Goal: Task Accomplishment & Management: Use online tool/utility

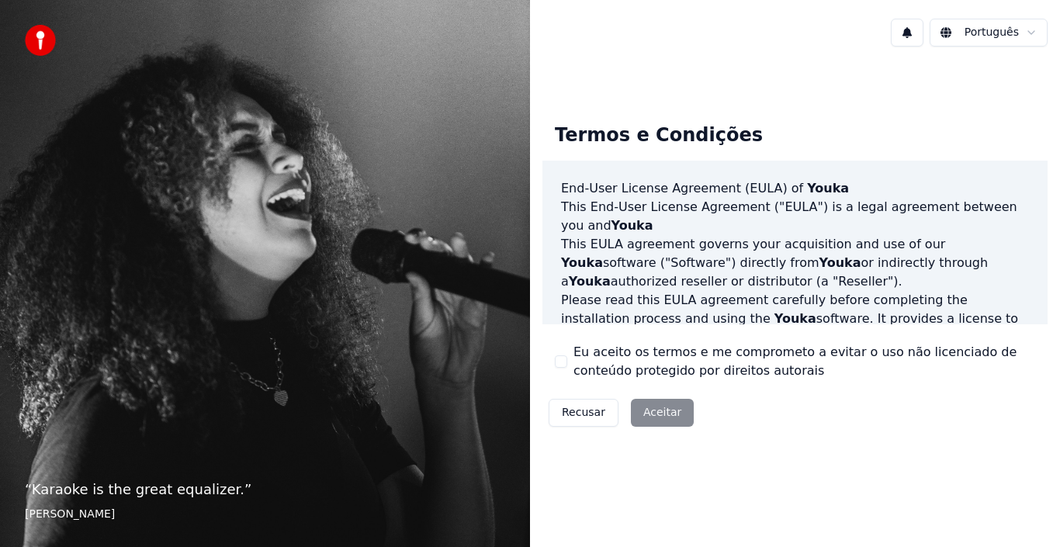
click at [647, 414] on div "Recusar Aceitar" at bounding box center [622, 413] width 158 height 40
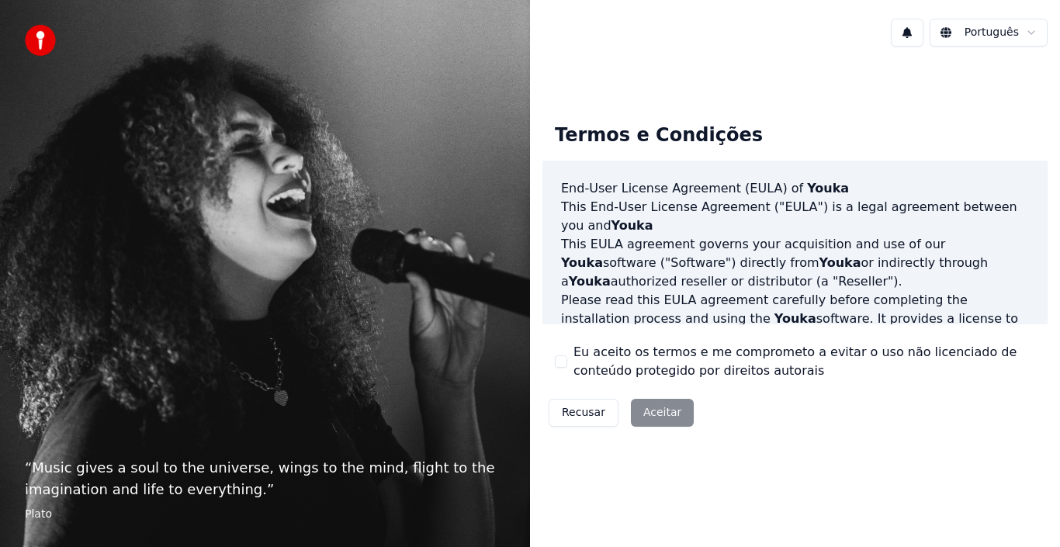
click at [647, 414] on div "Recusar Aceitar" at bounding box center [622, 413] width 158 height 40
click at [562, 364] on button "Eu aceito os termos e me comprometo a evitar o uso não licenciado de conteúdo p…" at bounding box center [561, 361] width 12 height 12
click at [664, 418] on button "Aceitar" at bounding box center [662, 413] width 63 height 28
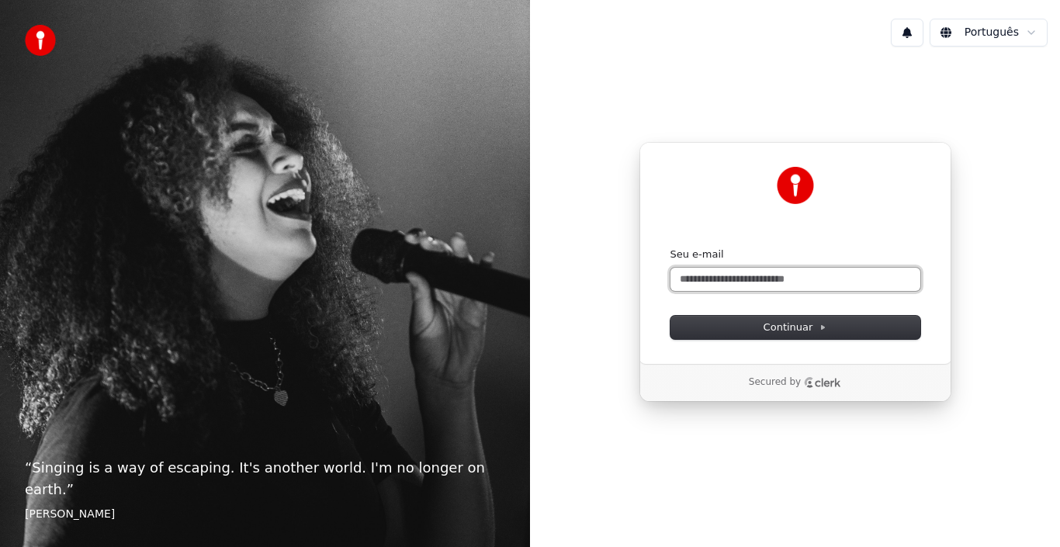
click at [765, 285] on input "Seu e-mail" at bounding box center [796, 279] width 250 height 23
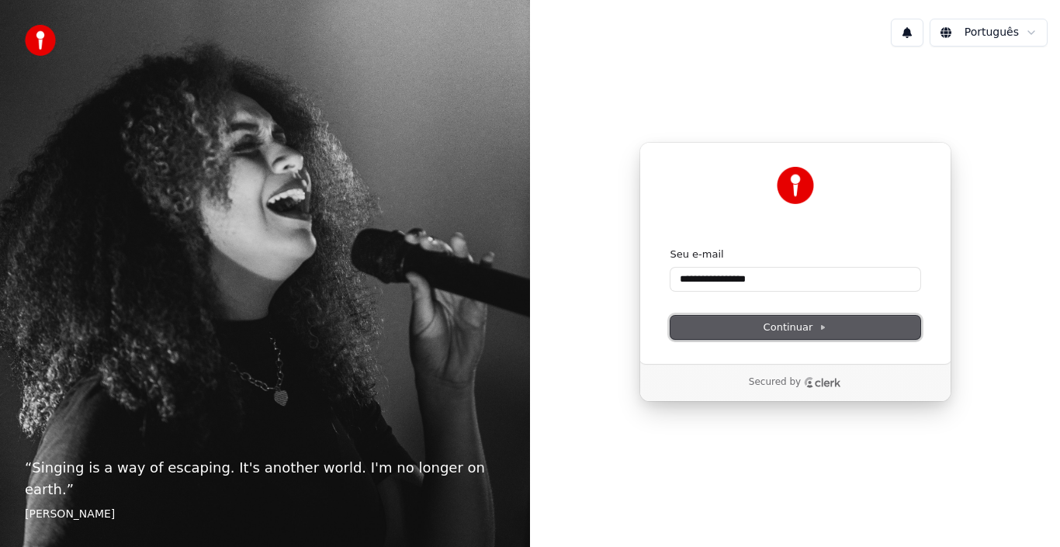
click at [773, 331] on span "Continuar" at bounding box center [796, 328] width 64 height 14
type input "**********"
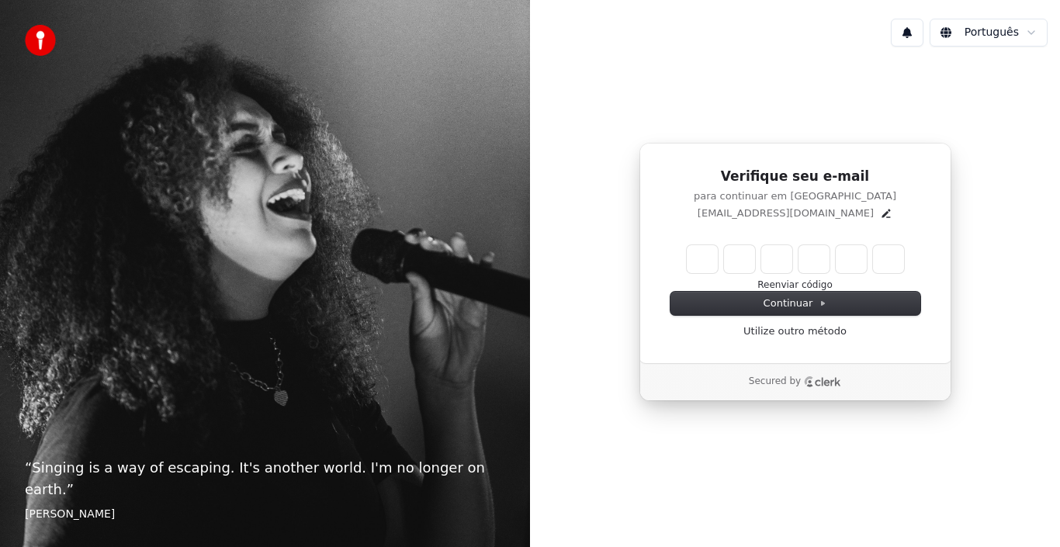
click at [695, 255] on input "Enter verification code" at bounding box center [795, 259] width 217 height 28
paste input "******"
type input "******"
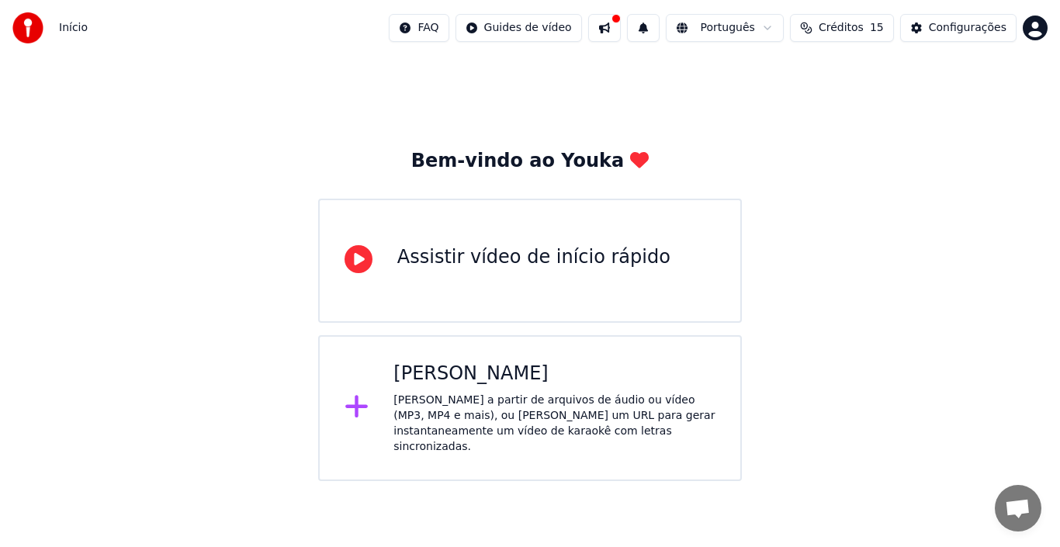
click at [362, 399] on icon at bounding box center [357, 407] width 25 height 28
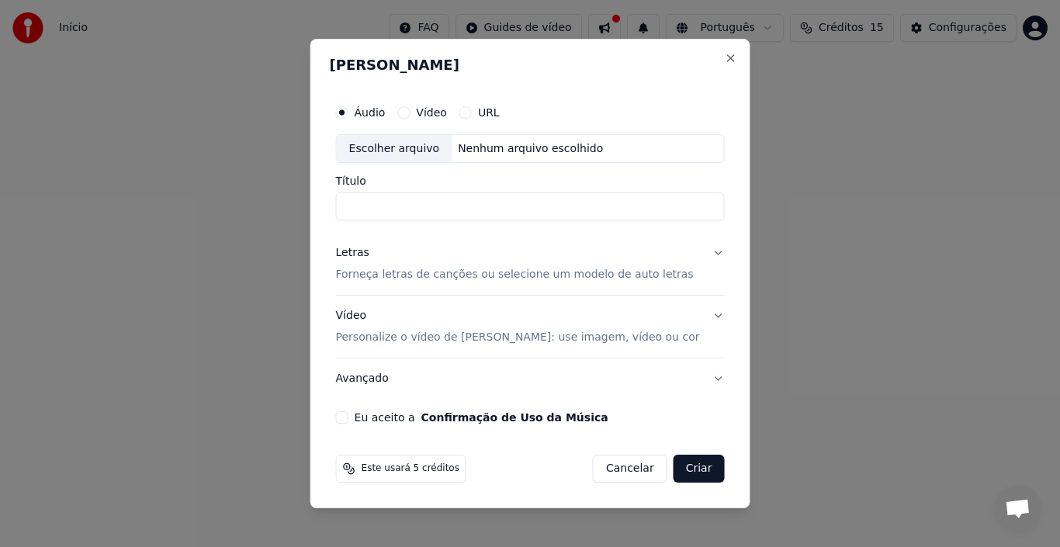
click at [410, 108] on button "Vídeo" at bounding box center [403, 112] width 12 height 12
click at [348, 112] on button "Áudio" at bounding box center [342, 112] width 12 height 12
click at [523, 277] on p "Forneça letras de canções ou selecione um modelo de auto letras" at bounding box center [515, 276] width 358 height 16
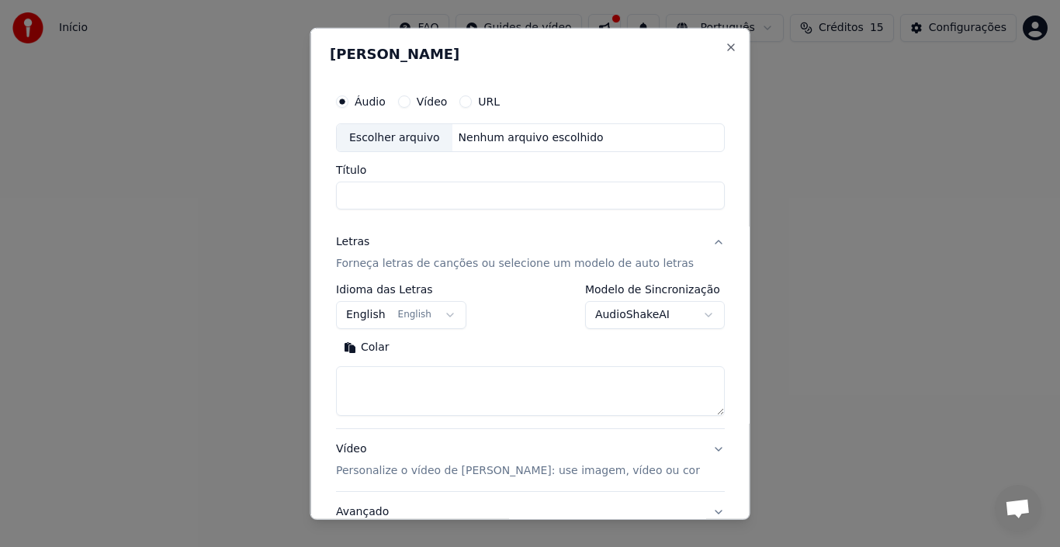
click at [413, 321] on button "English English" at bounding box center [401, 315] width 130 height 28
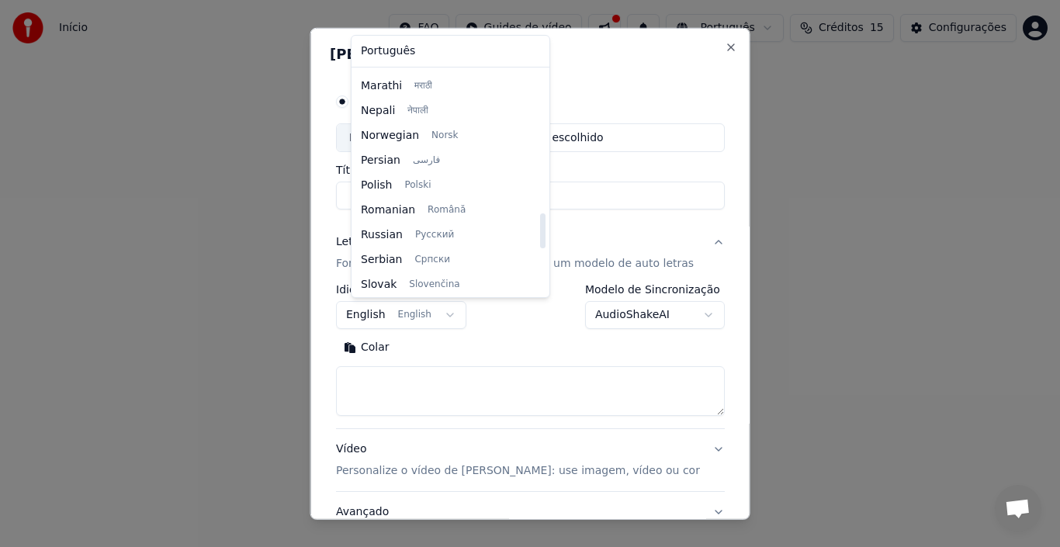
scroll to position [906, 0]
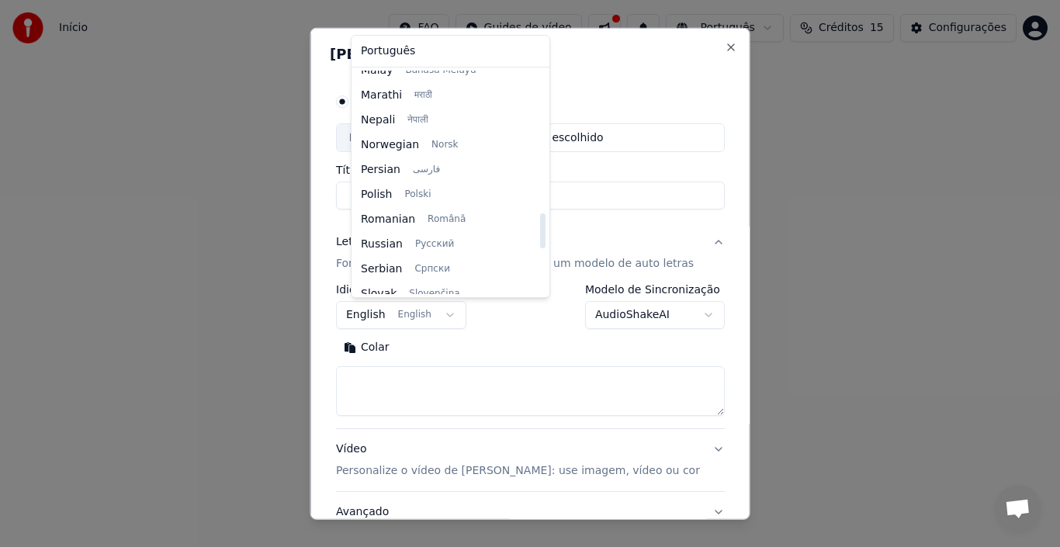
drag, startPoint x: 525, startPoint y: 116, endPoint x: 515, endPoint y: 239, distance: 123.0
click at [540, 239] on div at bounding box center [542, 230] width 5 height 35
select select "**"
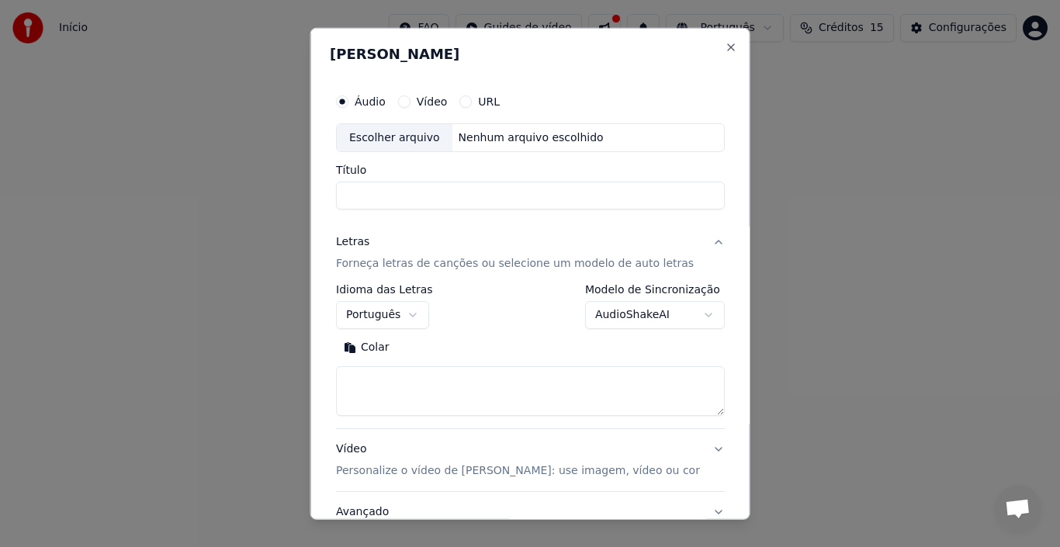
click at [632, 317] on button "AudioShakeAI" at bounding box center [654, 315] width 140 height 28
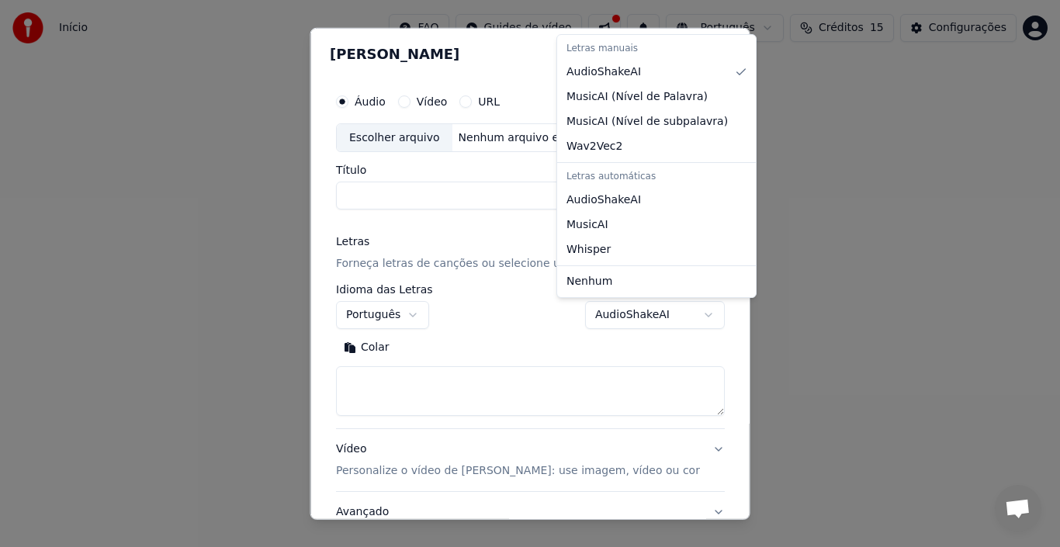
click at [632, 317] on div at bounding box center [530, 273] width 1060 height 547
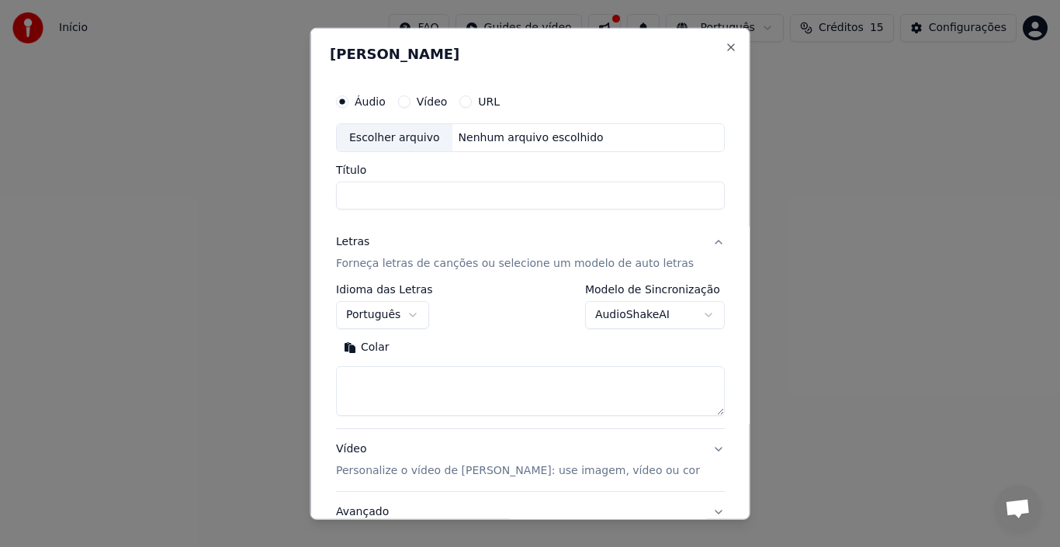
click at [492, 393] on textarea at bounding box center [530, 391] width 389 height 50
paste textarea "******"
type textarea "******"
drag, startPoint x: 438, startPoint y: 378, endPoint x: 332, endPoint y: 371, distance: 105.8
click at [332, 371] on div "**********" at bounding box center [530, 273] width 440 height 493
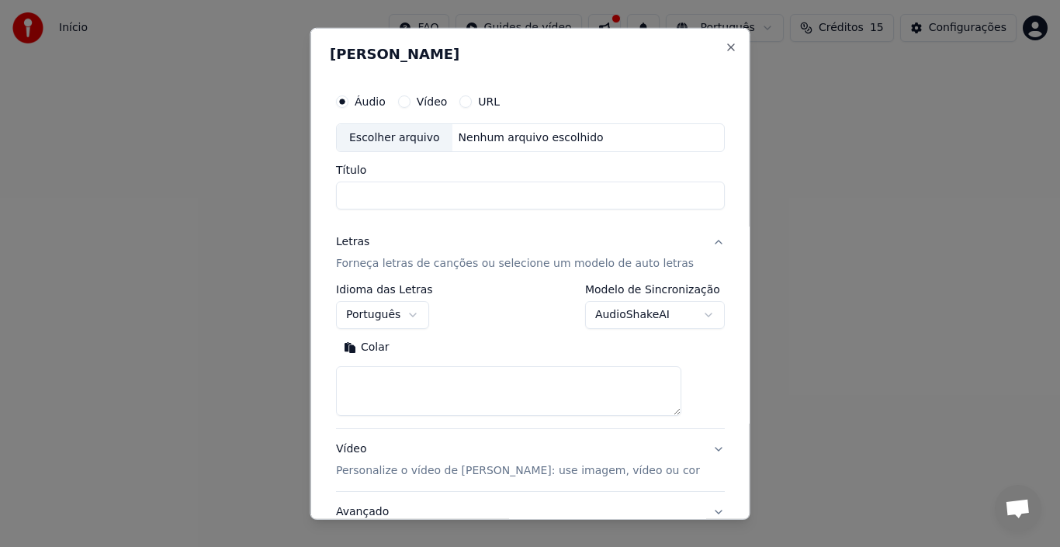
paste textarea "**********"
type textarea "**********"
click at [390, 135] on div "Escolher arquivo" at bounding box center [395, 137] width 116 height 28
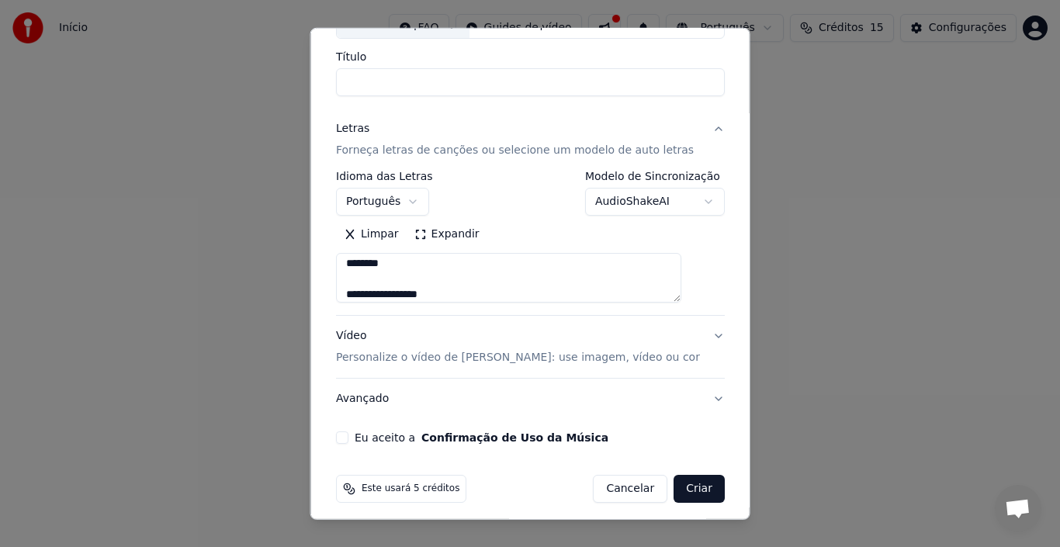
type input "**********"
click at [601, 357] on p "Personalize o vídeo de [PERSON_NAME]: use imagem, vídeo ou cor" at bounding box center [518, 358] width 364 height 16
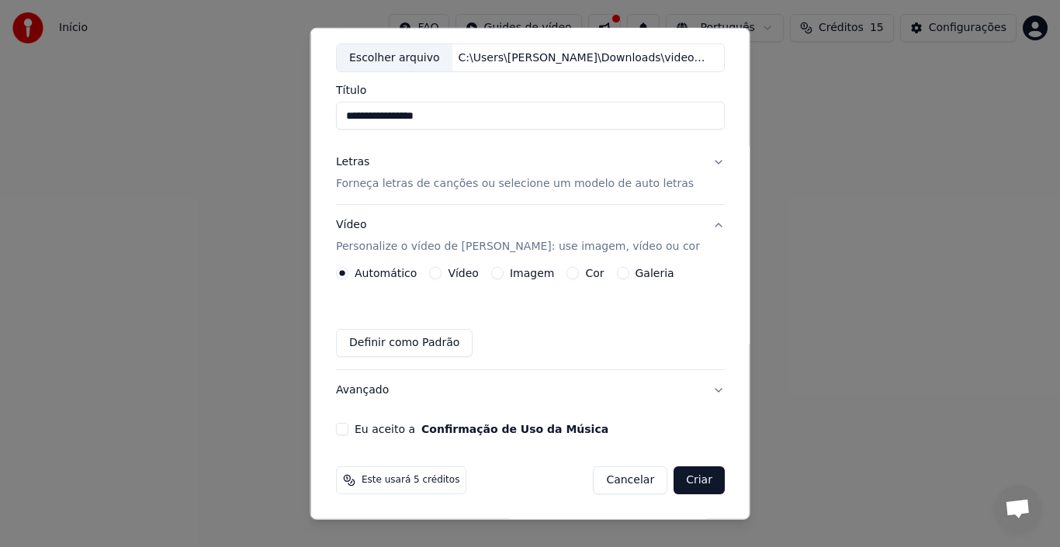
scroll to position [80, 0]
click at [567, 272] on button "Cor" at bounding box center [573, 273] width 12 height 12
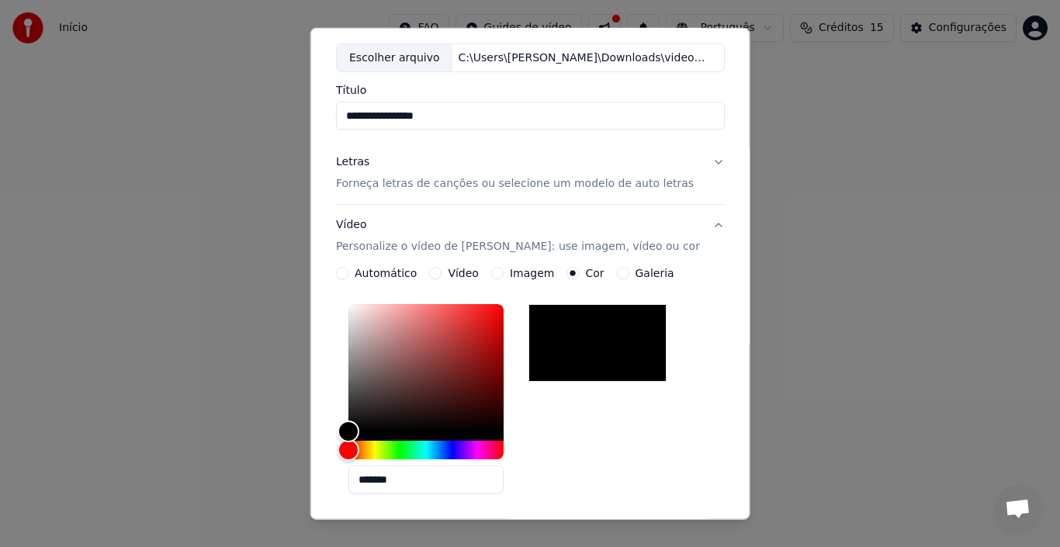
click at [403, 272] on label "Automático" at bounding box center [386, 273] width 62 height 11
click at [348, 272] on button "Automático" at bounding box center [342, 273] width 12 height 12
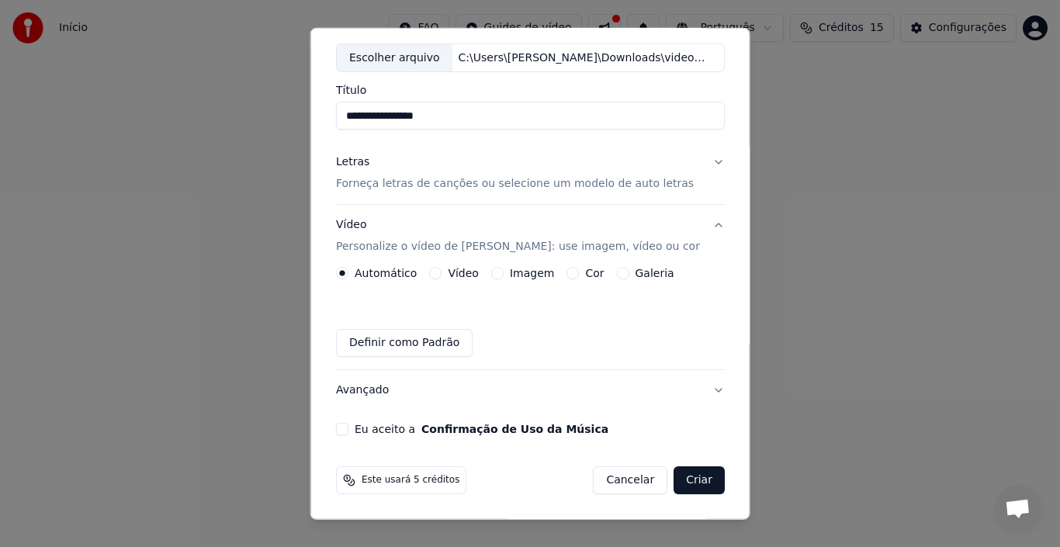
click at [345, 431] on button "Eu aceito a Confirmação de Uso da Música" at bounding box center [342, 429] width 12 height 12
click at [704, 166] on button "Letras Forneça letras de canções ou selecione um modelo de auto letras" at bounding box center [530, 173] width 389 height 62
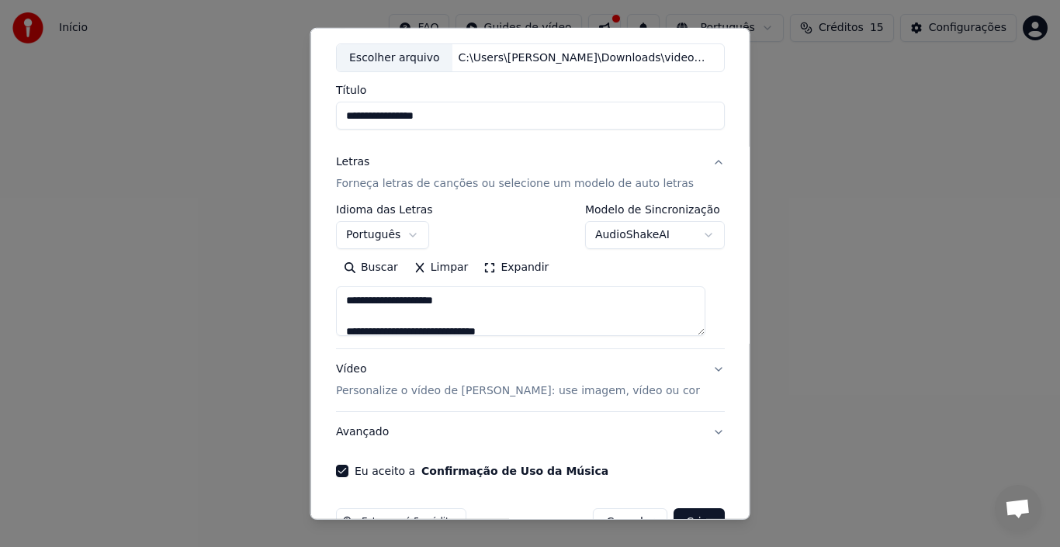
click at [691, 515] on button "Criar" at bounding box center [699, 522] width 51 height 28
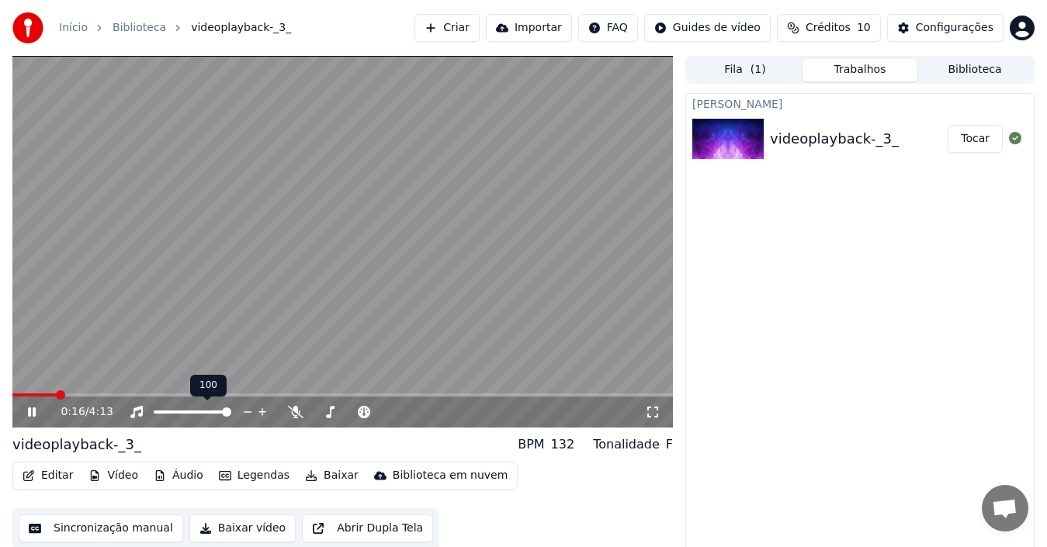
click at [231, 412] on span at bounding box center [226, 411] width 9 height 9
click at [261, 412] on icon at bounding box center [262, 412] width 8 height 8
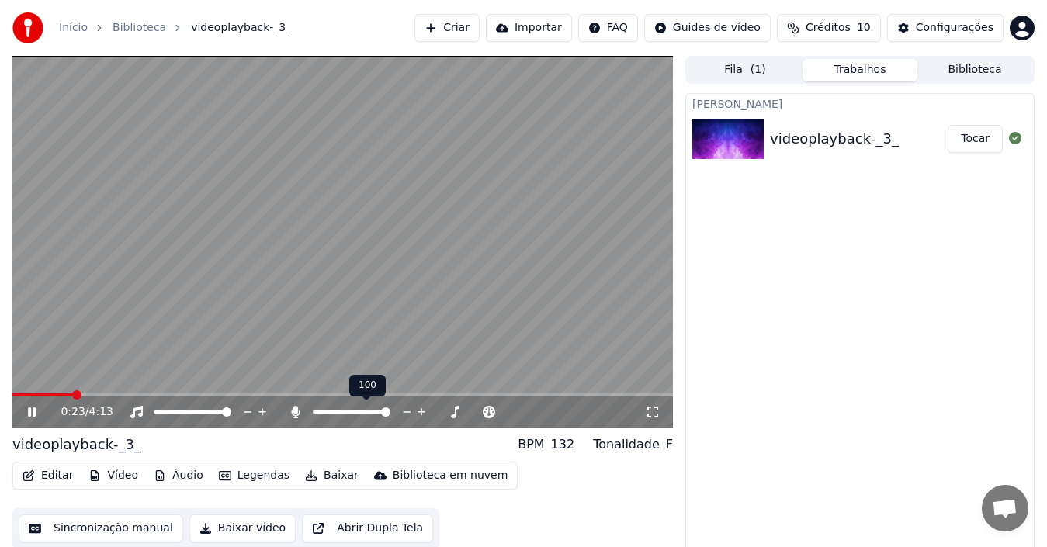
click at [390, 417] on span at bounding box center [385, 411] width 9 height 9
click at [425, 416] on span at bounding box center [419, 411] width 9 height 9
click at [442, 411] on icon at bounding box center [442, 412] width 8 height 2
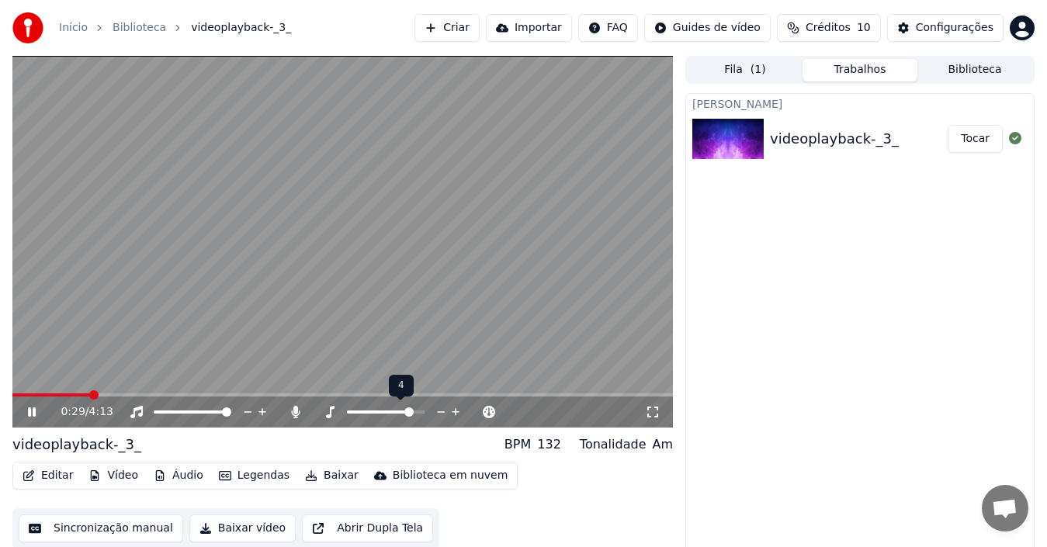
click at [442, 411] on icon at bounding box center [442, 412] width 8 height 2
click at [189, 417] on span at bounding box center [189, 411] width 9 height 9
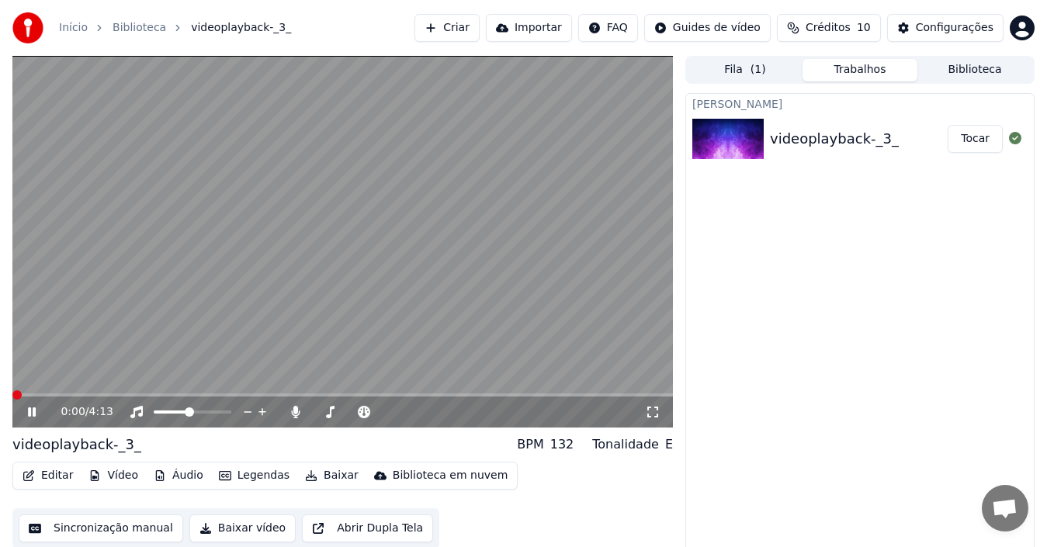
click at [13, 399] on span at bounding box center [16, 394] width 9 height 9
click at [754, 70] on span "( 1 )" at bounding box center [759, 70] width 16 height 16
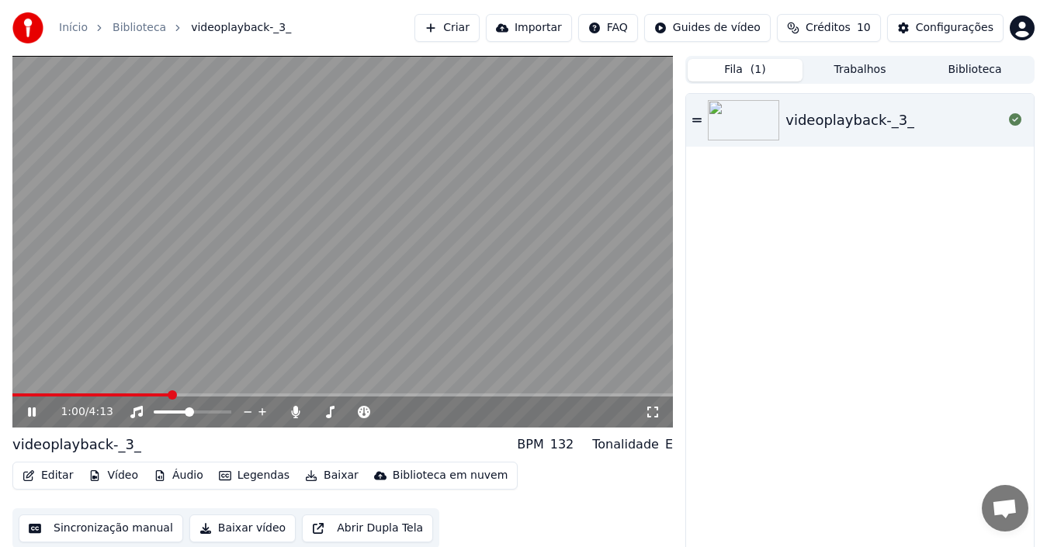
click at [835, 65] on button "Trabalhos" at bounding box center [860, 70] width 115 height 23
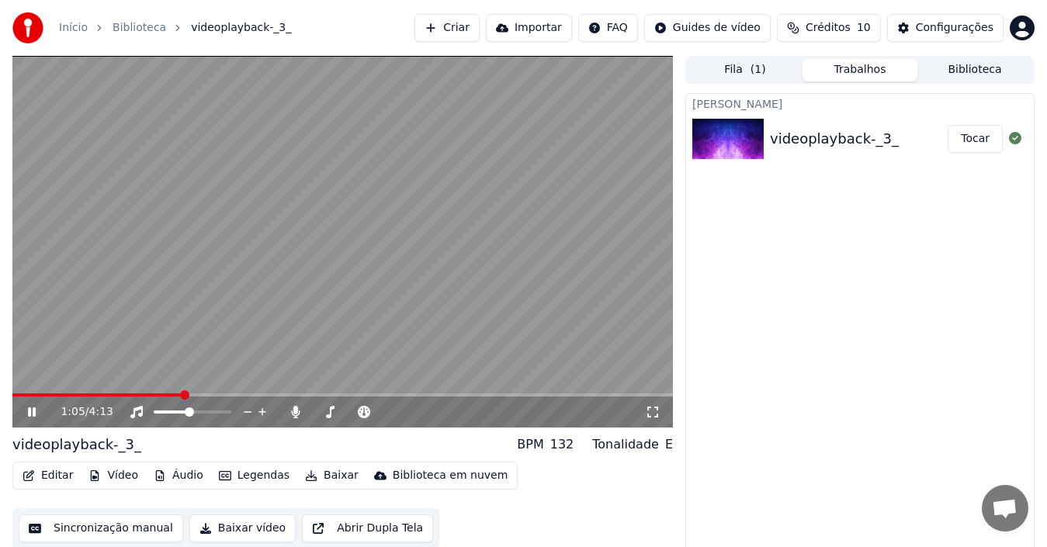
click at [375, 321] on video at bounding box center [342, 242] width 660 height 372
click at [656, 412] on icon at bounding box center [653, 412] width 16 height 12
click at [475, 31] on button "Criar" at bounding box center [446, 28] width 65 height 28
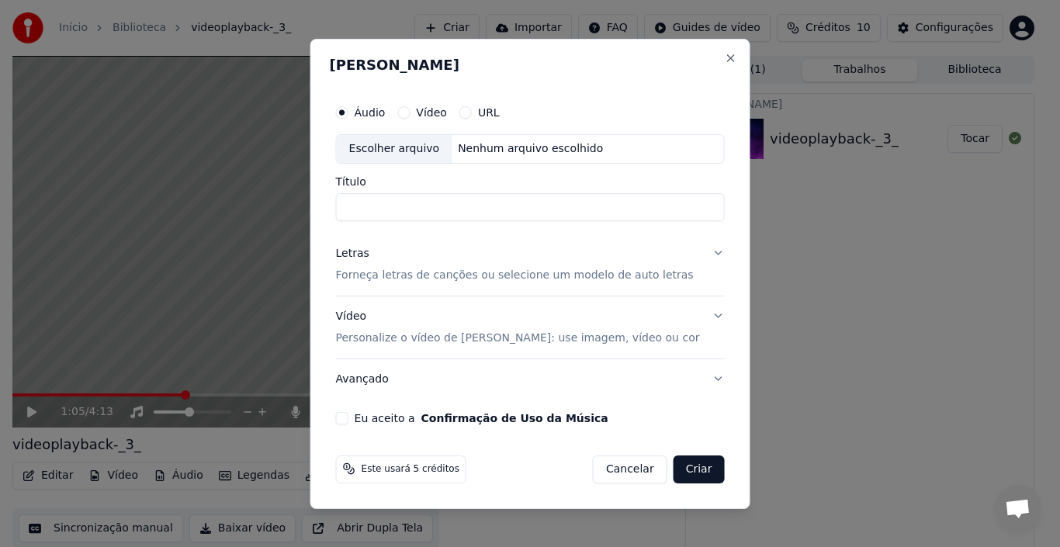
click at [435, 110] on div "Vídeo" at bounding box center [422, 112] width 50 height 12
click at [410, 110] on button "Vídeo" at bounding box center [403, 112] width 12 height 12
click at [423, 142] on div "Escolher arquivo" at bounding box center [395, 149] width 116 height 28
type input "**********"
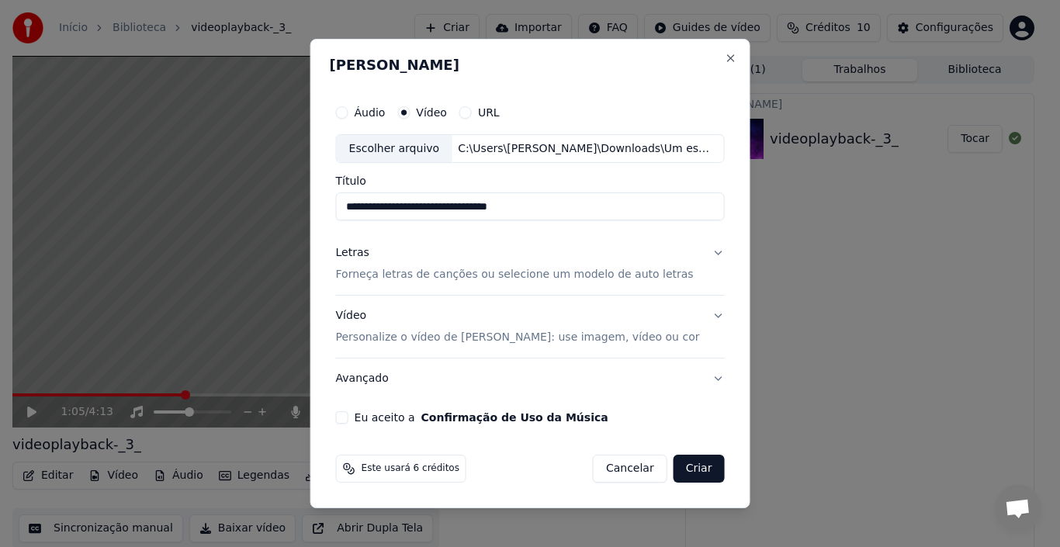
click at [360, 418] on div "Eu aceito a Confirmação de Uso da Música" at bounding box center [530, 417] width 389 height 12
click at [348, 420] on button "Eu aceito a Confirmação de Uso da Música" at bounding box center [342, 417] width 12 height 12
click at [699, 493] on div "**********" at bounding box center [530, 274] width 440 height 470
click at [687, 470] on button "Criar" at bounding box center [699, 469] width 51 height 28
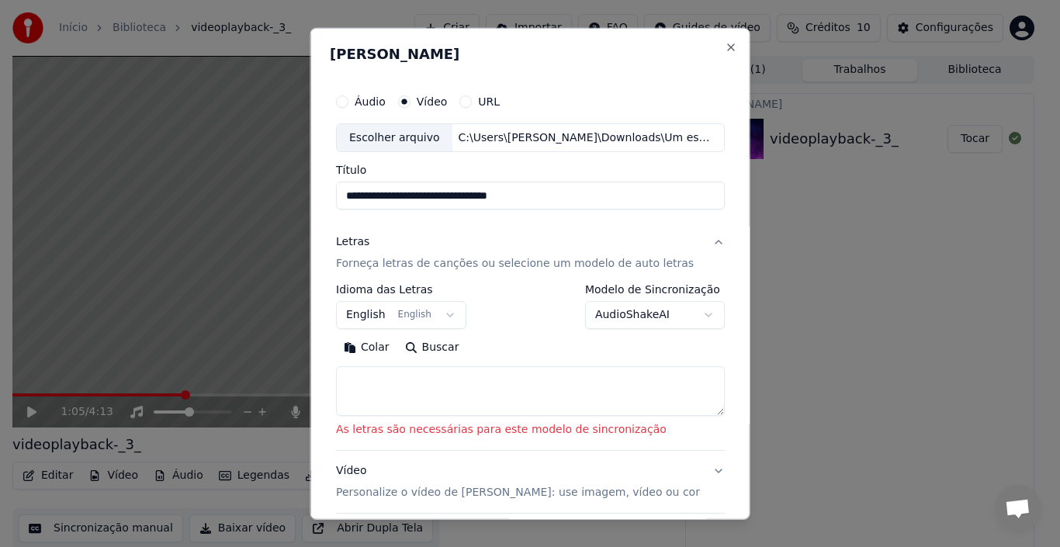
click at [552, 383] on textarea at bounding box center [530, 391] width 389 height 50
paste textarea "**********"
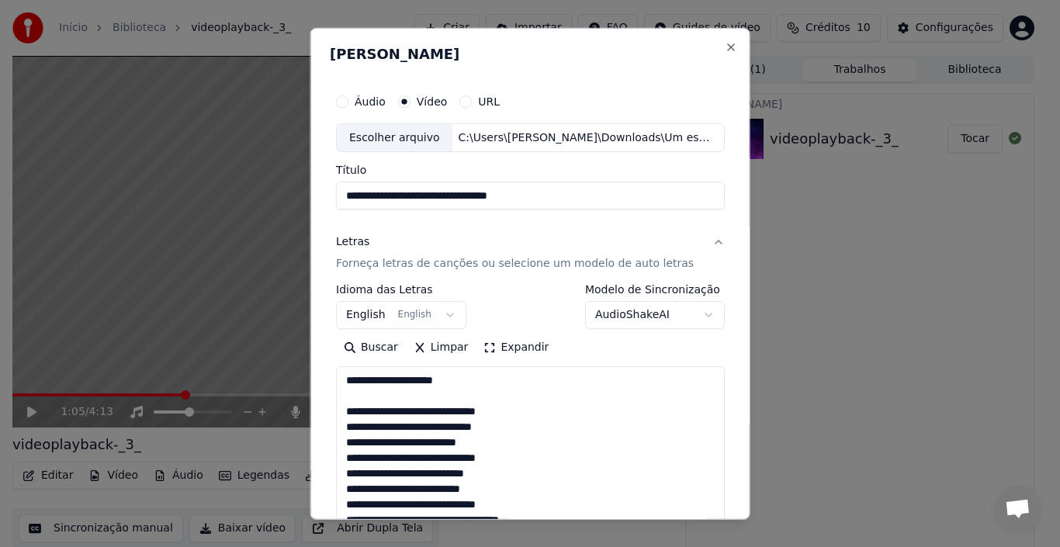
scroll to position [656, 0]
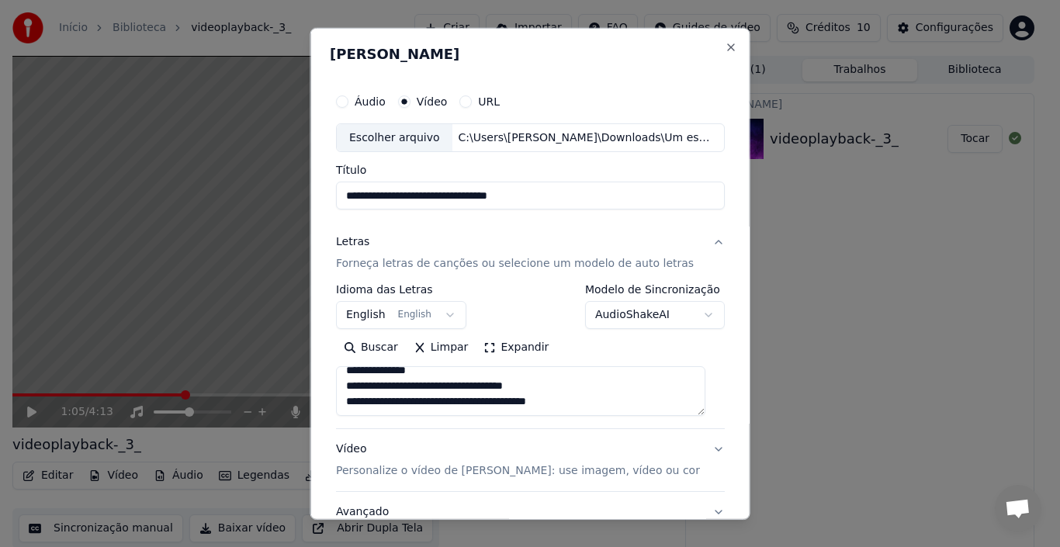
type textarea "**********"
click at [437, 309] on button "English English" at bounding box center [401, 315] width 130 height 28
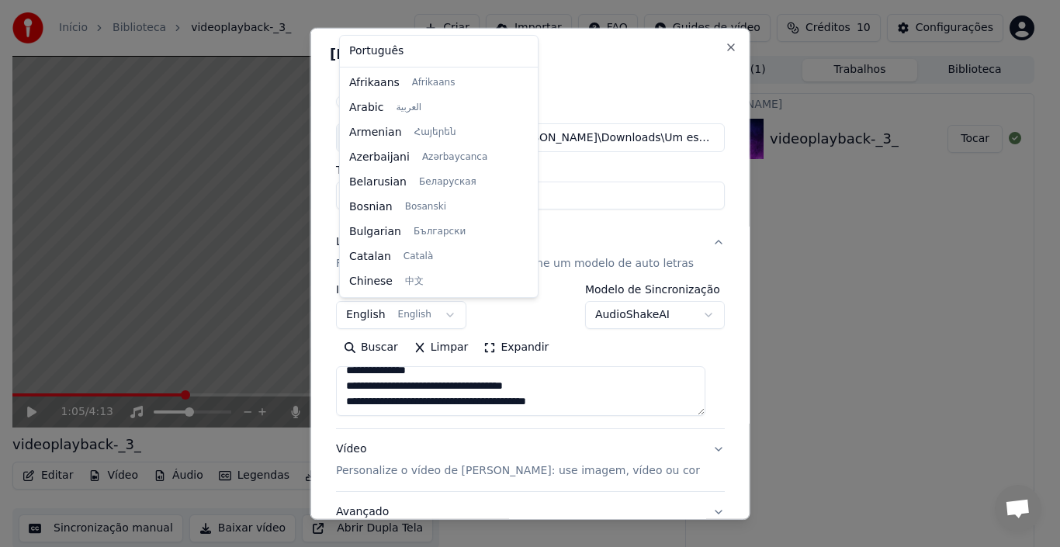
scroll to position [124, 0]
select select "**"
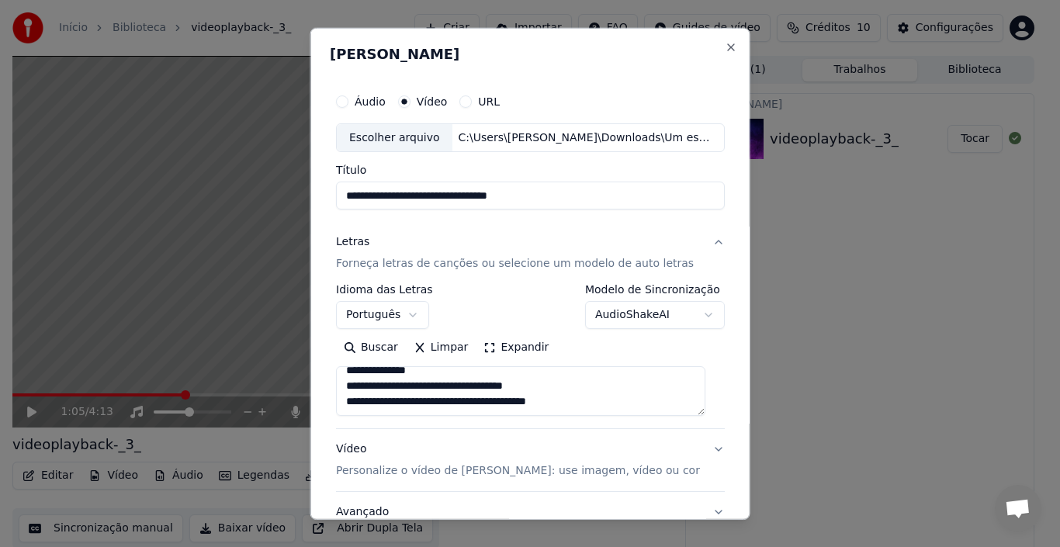
click at [639, 314] on button "AudioShakeAI" at bounding box center [654, 315] width 140 height 28
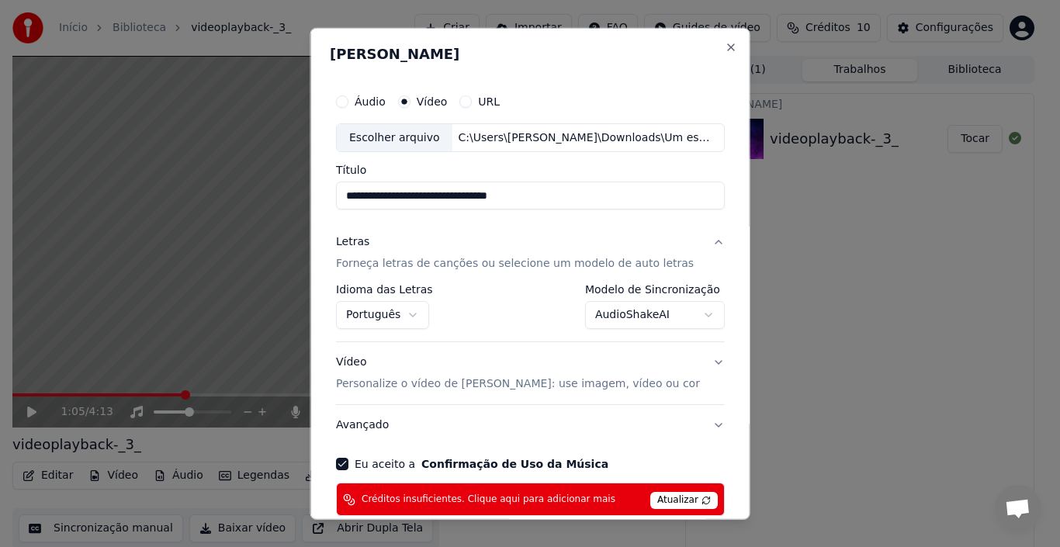
click at [674, 308] on button "AudioShakeAI" at bounding box center [654, 315] width 140 height 28
click at [640, 317] on button "MusicAI" at bounding box center [654, 315] width 140 height 28
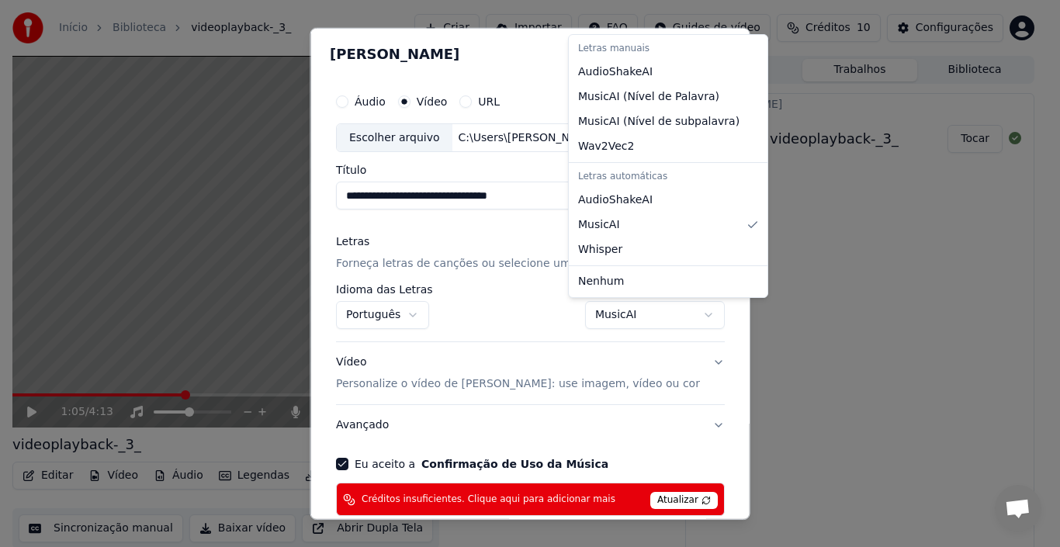
select select "**********"
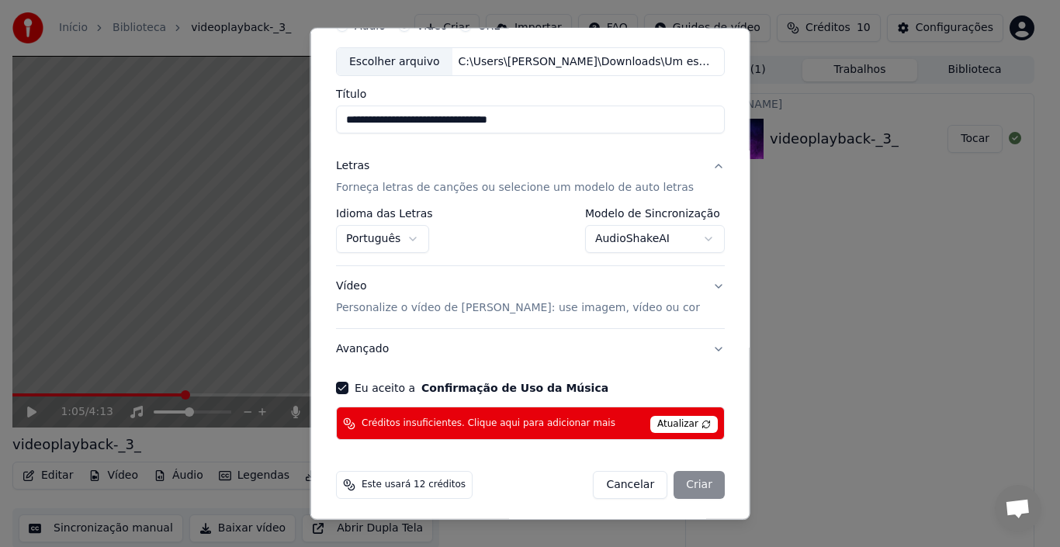
scroll to position [80, 0]
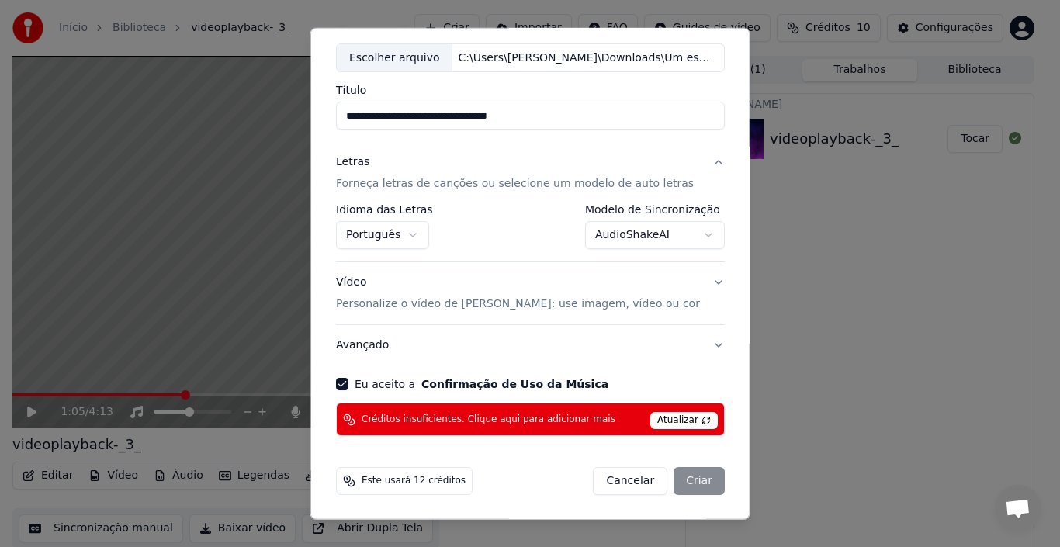
click at [659, 419] on span "Atualizar" at bounding box center [684, 420] width 68 height 17
click at [677, 418] on span "Atualizar" at bounding box center [684, 420] width 68 height 17
click at [542, 421] on span "Créditos insuficientes. Clique aqui para adicionar mais" at bounding box center [489, 420] width 254 height 12
click at [657, 418] on span "Atualizar" at bounding box center [684, 420] width 68 height 17
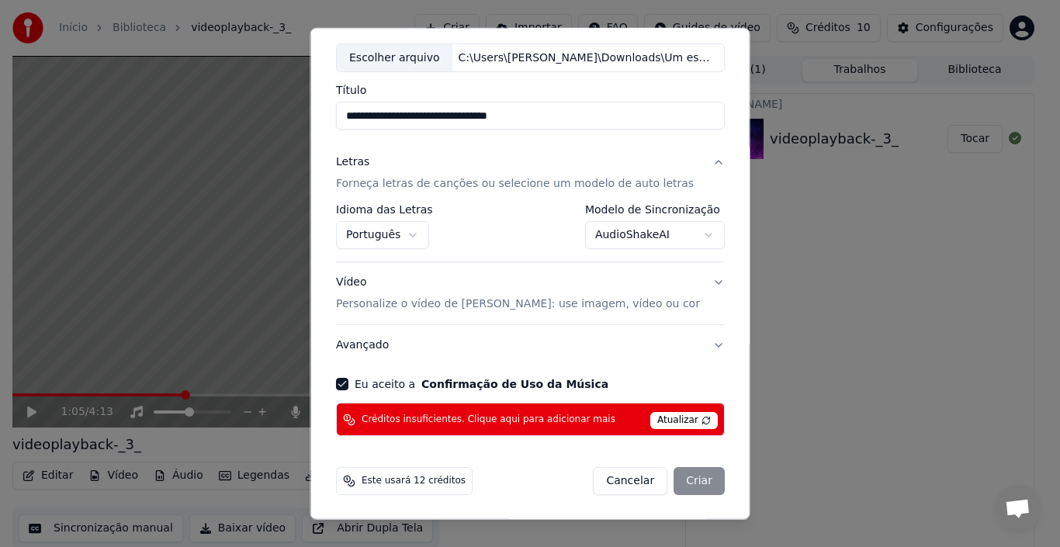
click at [652, 422] on span "Atualizar" at bounding box center [684, 420] width 68 height 17
click at [632, 228] on button "AudioShakeAI" at bounding box center [654, 235] width 140 height 28
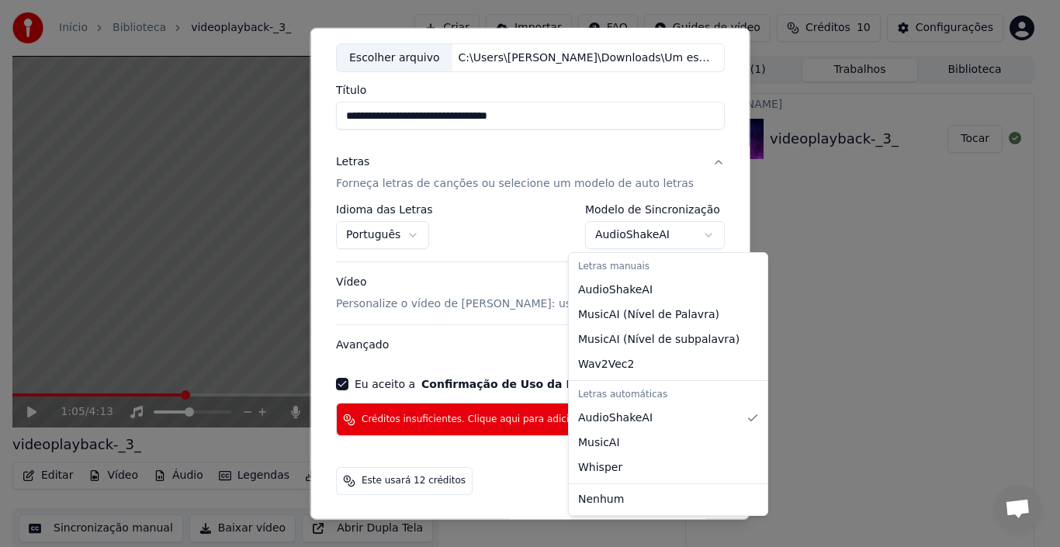
click at [632, 228] on div at bounding box center [530, 273] width 1060 height 547
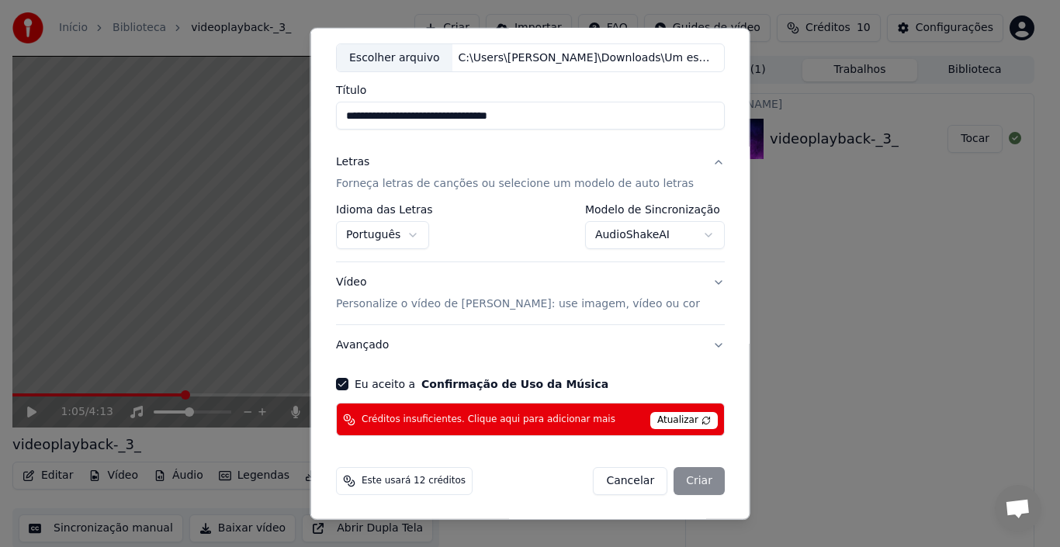
click at [701, 287] on button "Vídeo Personalize o vídeo de karaokê: use imagem, vídeo ou cor" at bounding box center [530, 293] width 389 height 62
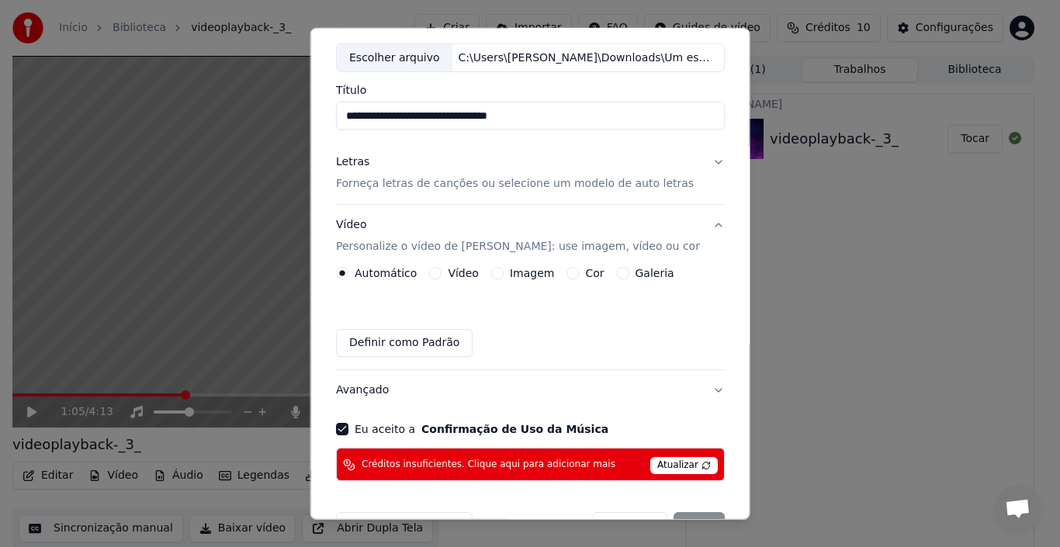
click at [694, 273] on div "Automático Vídeo Imagem Cor Galeria" at bounding box center [530, 273] width 389 height 12
click at [702, 223] on button "Vídeo Personalize o vídeo de karaokê: use imagem, vídeo ou cor" at bounding box center [530, 236] width 389 height 62
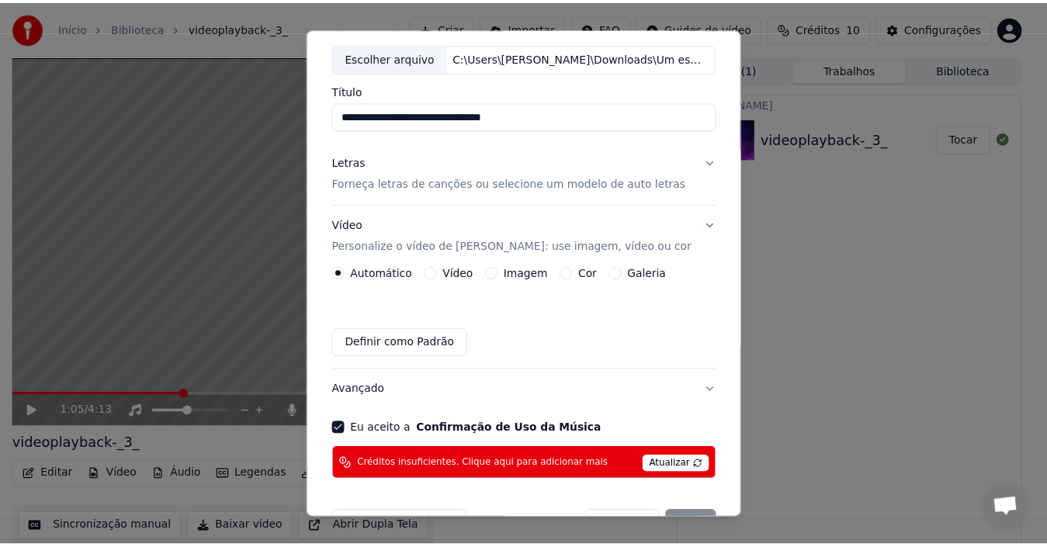
scroll to position [23, 0]
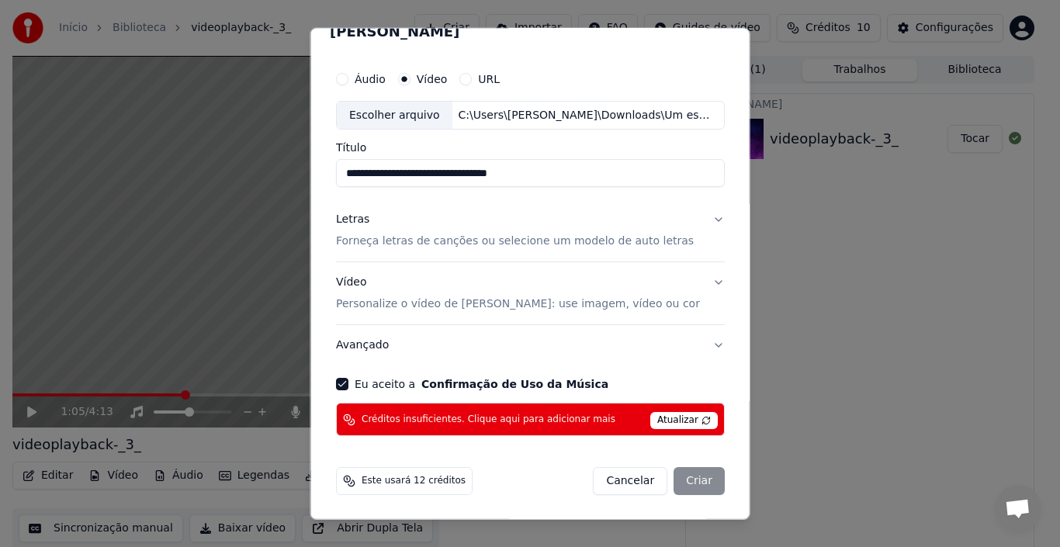
click at [671, 418] on span "Atualizar" at bounding box center [684, 420] width 68 height 17
click at [657, 425] on span "Atualizar" at bounding box center [684, 420] width 68 height 17
click at [410, 484] on span "Este usará 12 créditos" at bounding box center [414, 481] width 104 height 12
click at [667, 418] on span "Atualizar" at bounding box center [684, 420] width 68 height 17
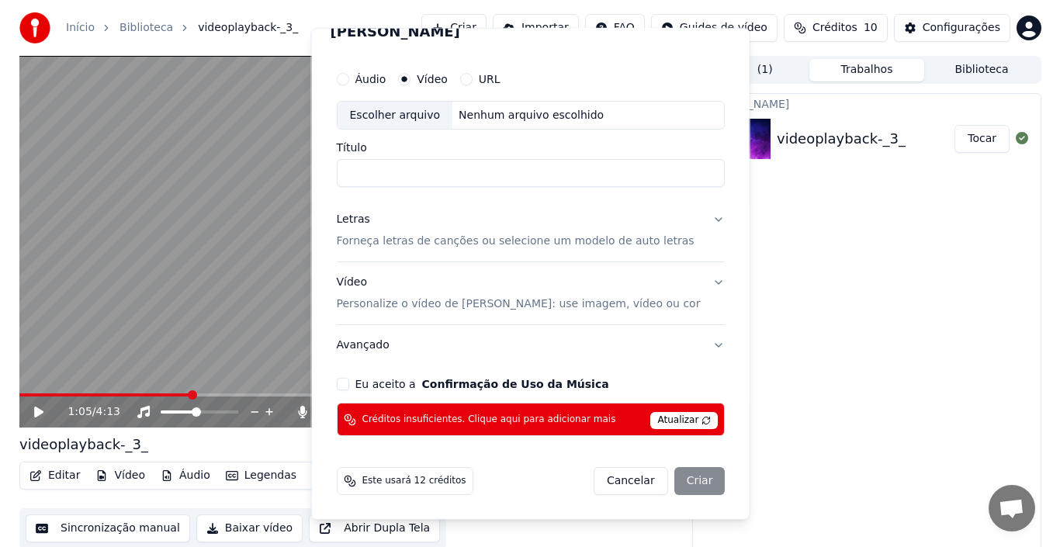
scroll to position [0, 0]
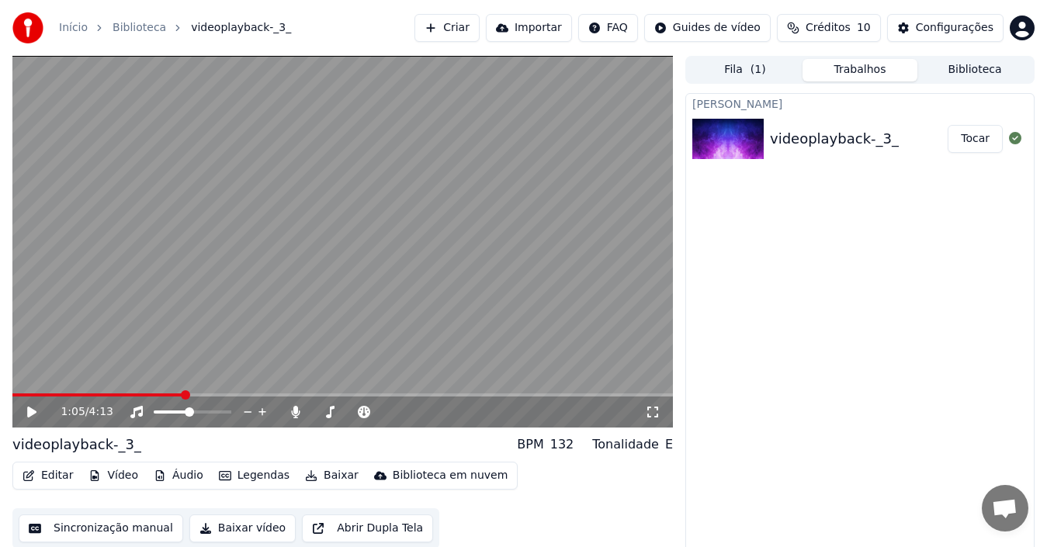
click at [840, 26] on span "Créditos" at bounding box center [828, 28] width 45 height 16
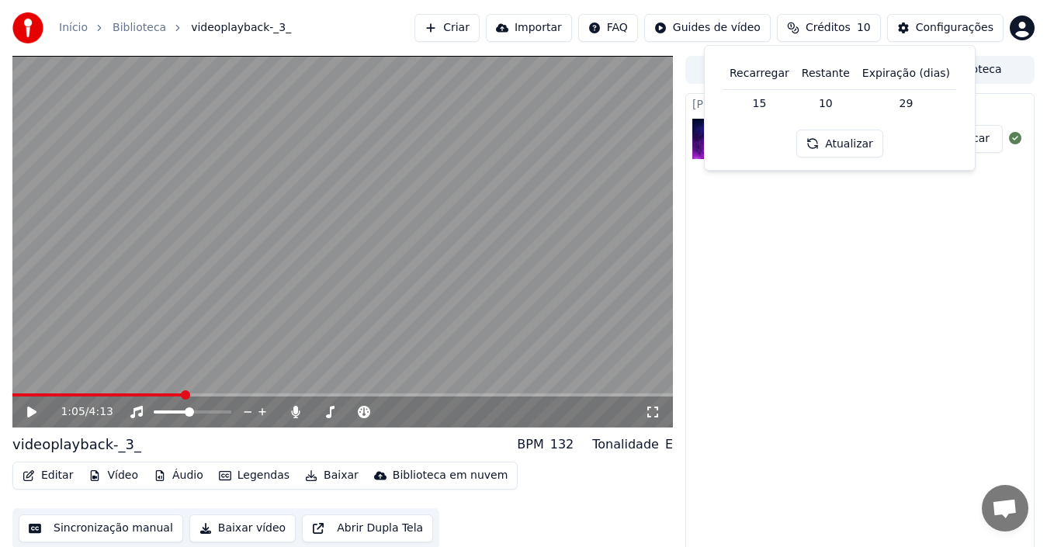
click at [764, 105] on td "15" at bounding box center [759, 103] width 72 height 28
click at [834, 134] on button "Atualizar" at bounding box center [839, 144] width 87 height 28
click at [936, 29] on div "Configurações" at bounding box center [955, 28] width 78 height 16
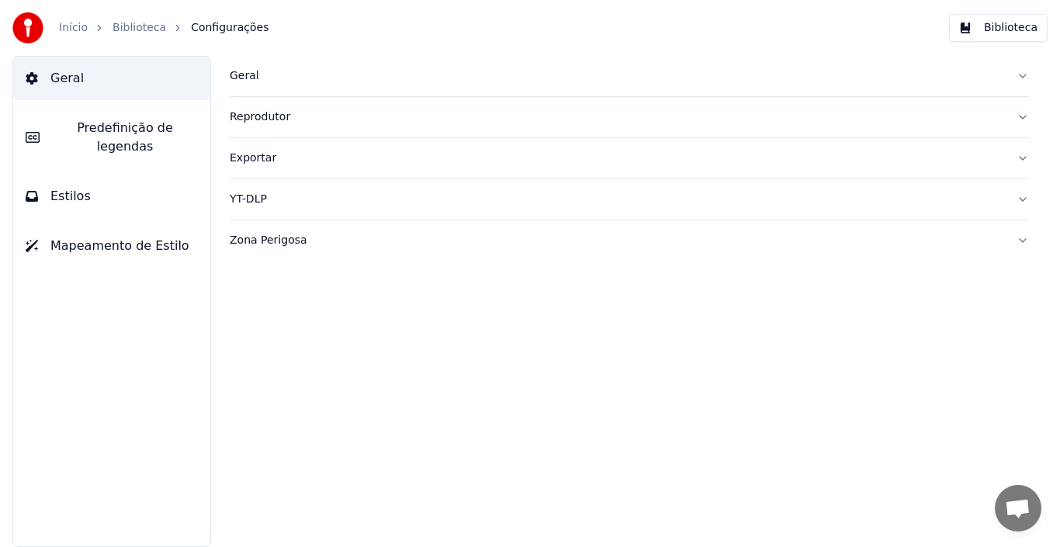
click at [94, 75] on button "Geral" at bounding box center [111, 78] width 197 height 43
click at [68, 28] on link "Início" at bounding box center [73, 28] width 29 height 16
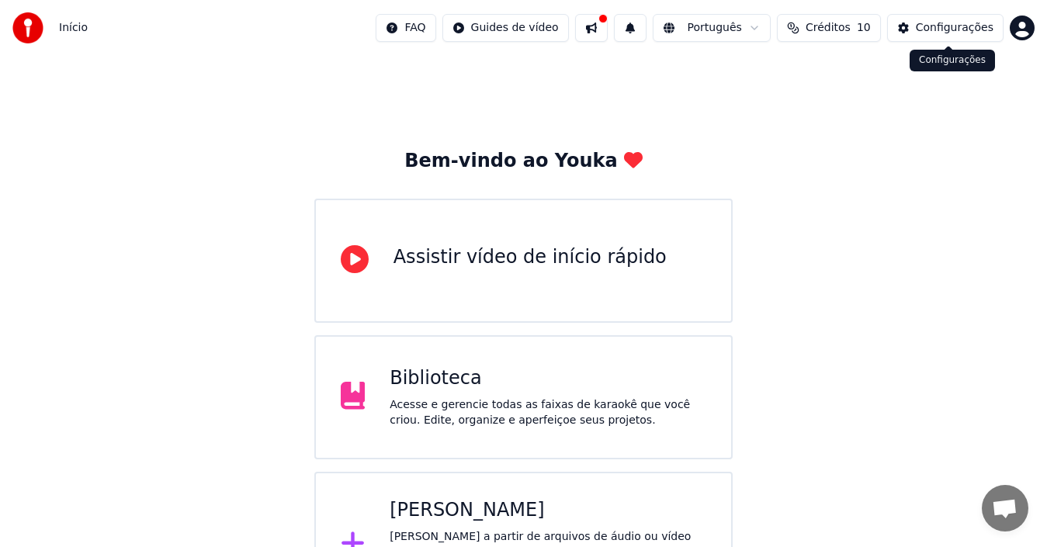
click at [907, 25] on button "Configurações" at bounding box center [945, 28] width 116 height 28
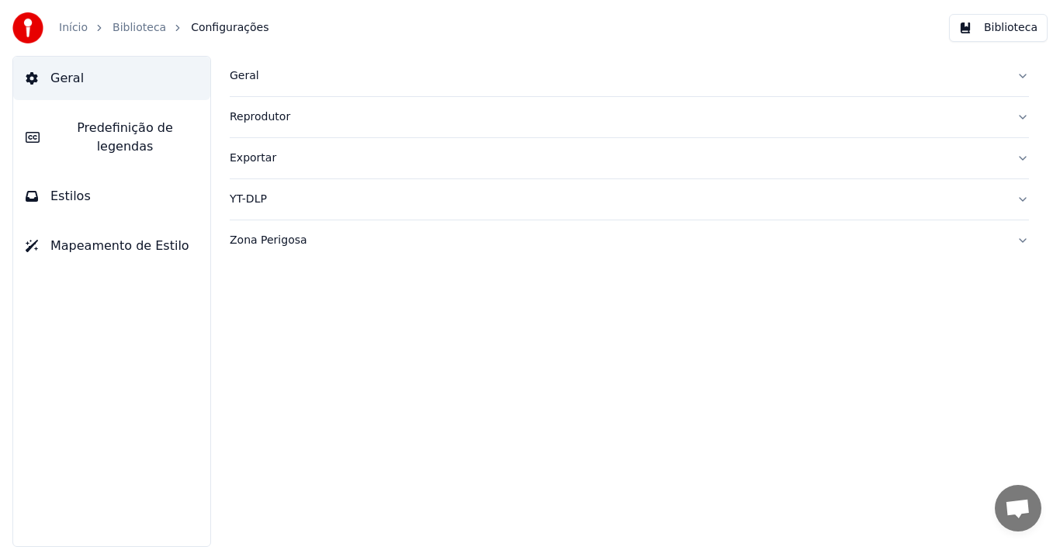
click at [165, 86] on button "Geral" at bounding box center [111, 78] width 197 height 43
click at [75, 31] on link "Início" at bounding box center [73, 28] width 29 height 16
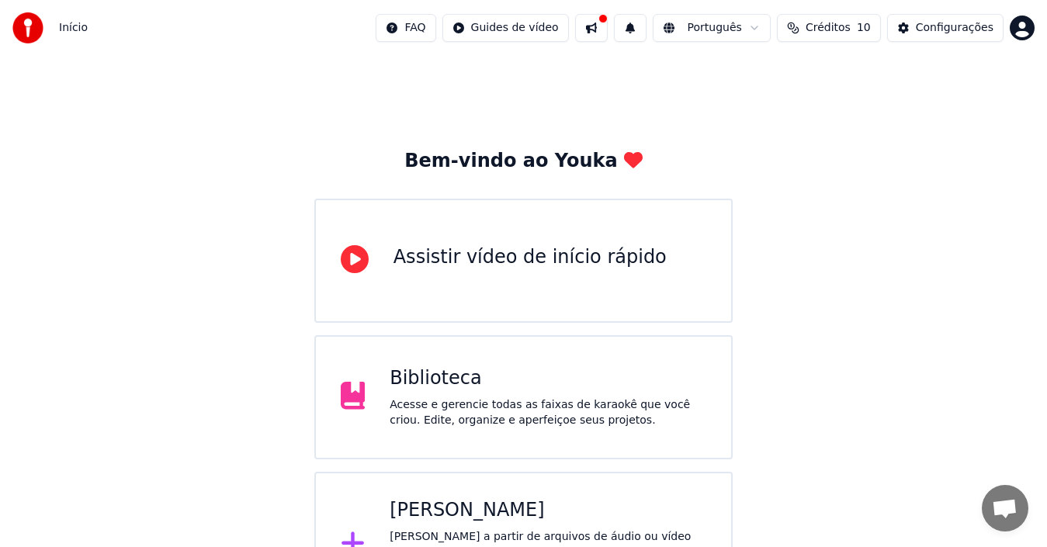
click at [838, 26] on span "Créditos" at bounding box center [828, 28] width 45 height 16
click at [845, 145] on button "Atualizar" at bounding box center [839, 144] width 87 height 28
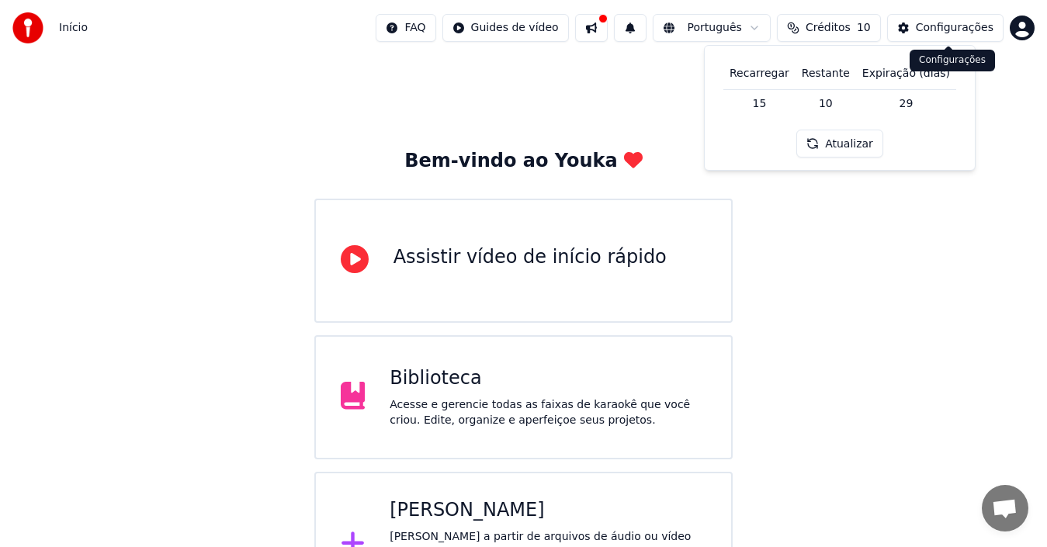
click at [972, 29] on div "Configurações" at bounding box center [955, 28] width 78 height 16
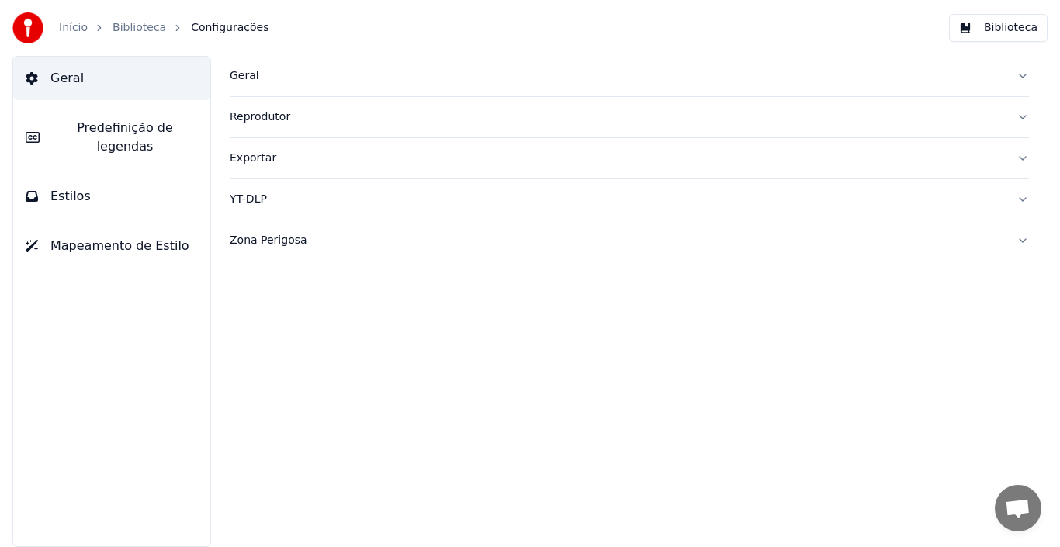
click at [1023, 239] on button "Zona Perigosa" at bounding box center [629, 240] width 799 height 40
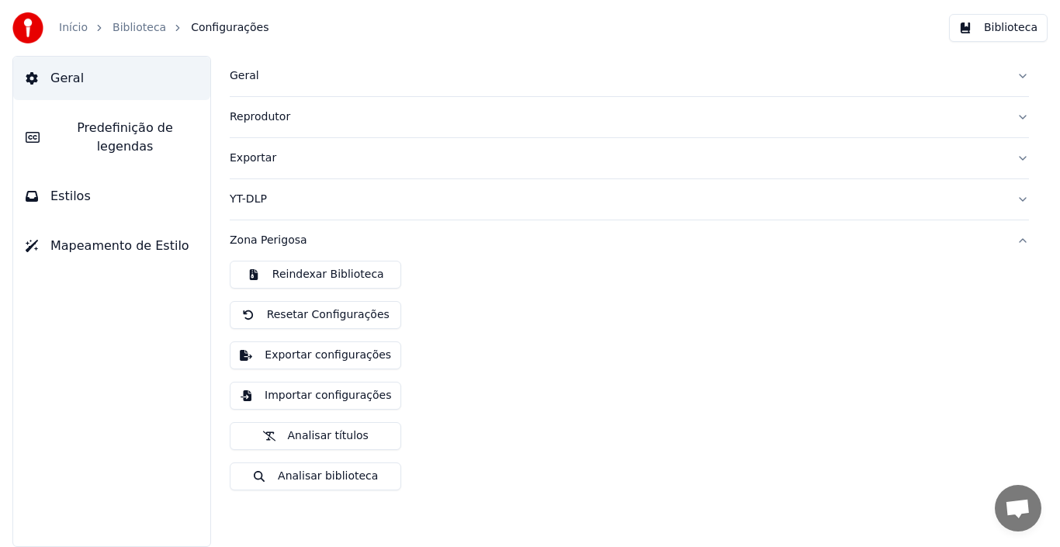
click at [1023, 239] on button "Zona Perigosa" at bounding box center [629, 240] width 799 height 40
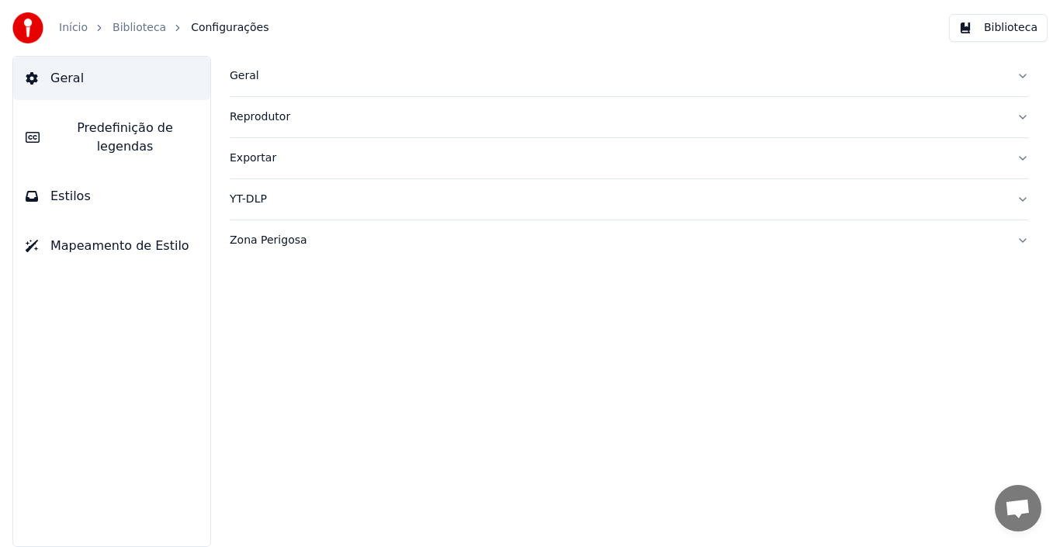
click at [77, 29] on link "Início" at bounding box center [73, 28] width 29 height 16
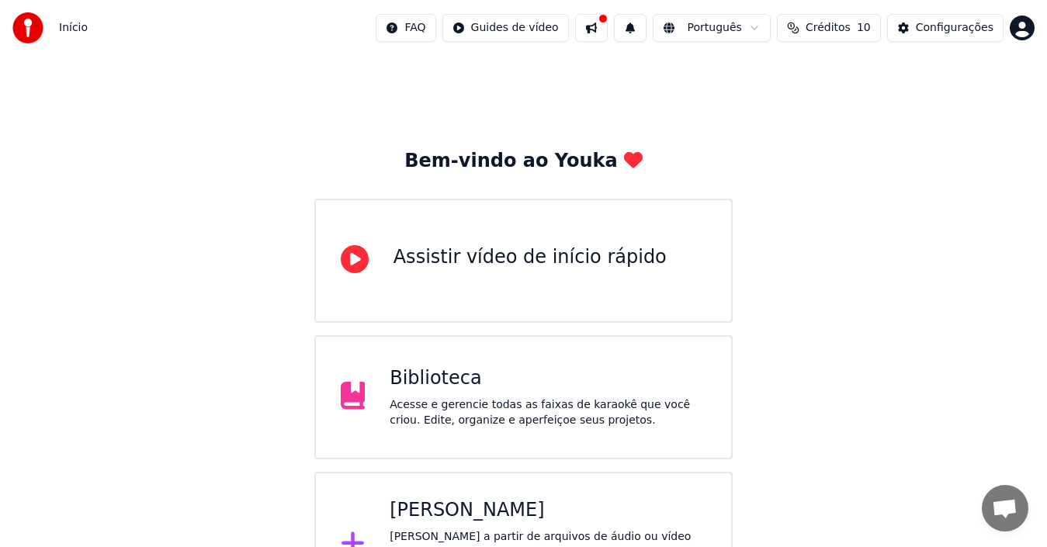
click at [480, 521] on div "[PERSON_NAME]" at bounding box center [548, 510] width 317 height 25
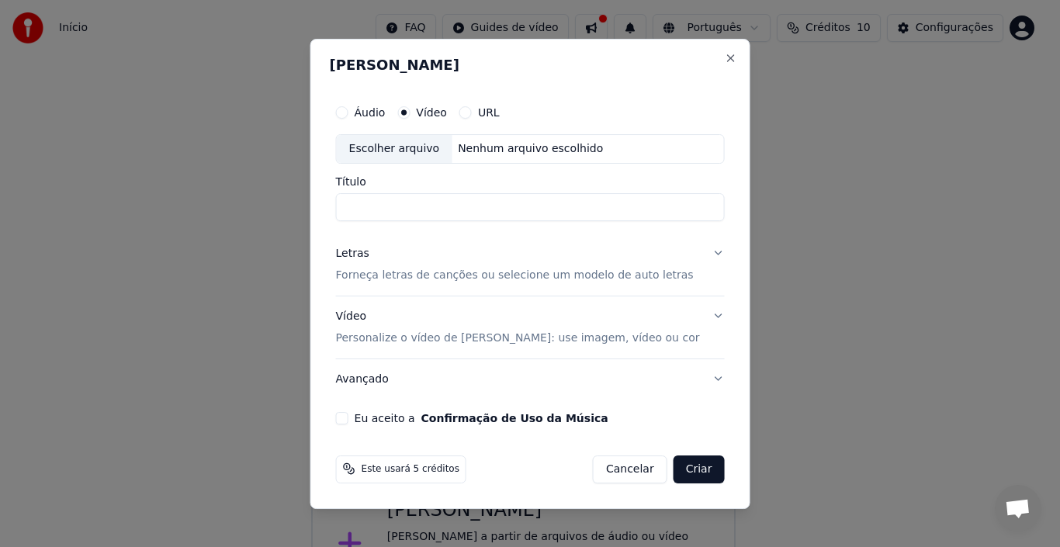
click at [498, 139] on div "Escolher arquivo Nenhum arquivo escolhido" at bounding box center [530, 148] width 389 height 29
type input "**********"
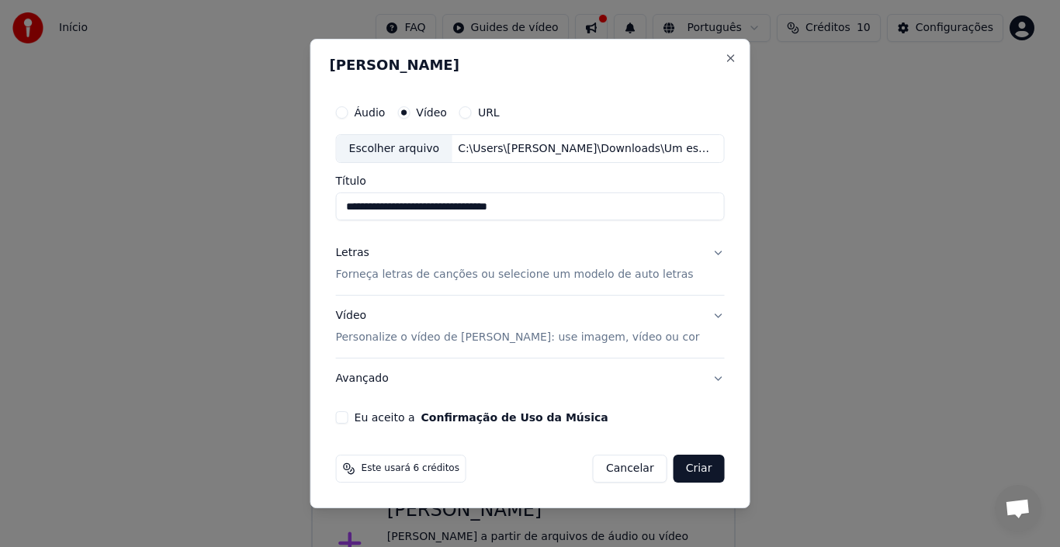
click at [705, 252] on button "Letras Forneça letras de canções ou selecione um modelo de auto letras" at bounding box center [530, 265] width 389 height 62
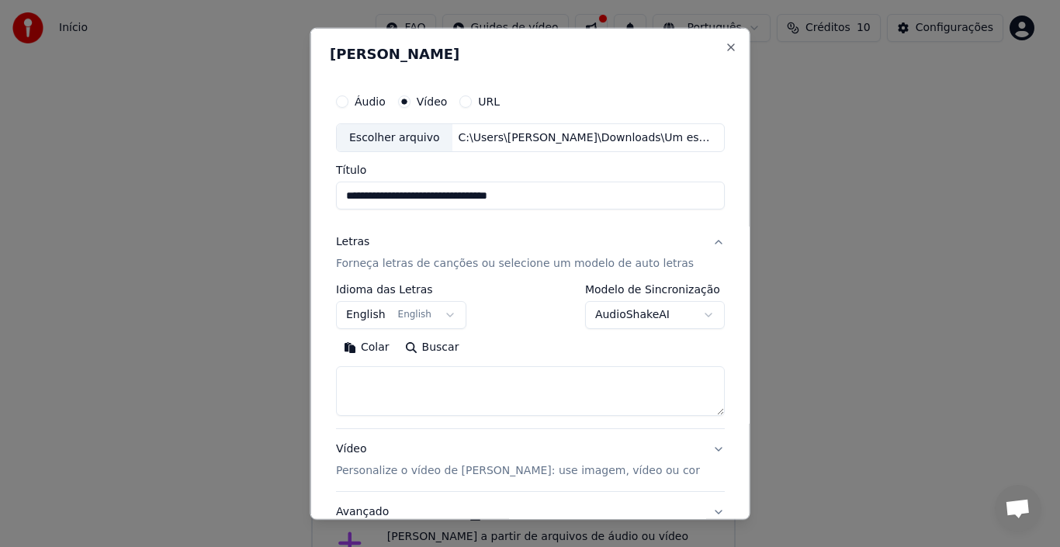
click at [396, 319] on button "English English" at bounding box center [401, 315] width 130 height 28
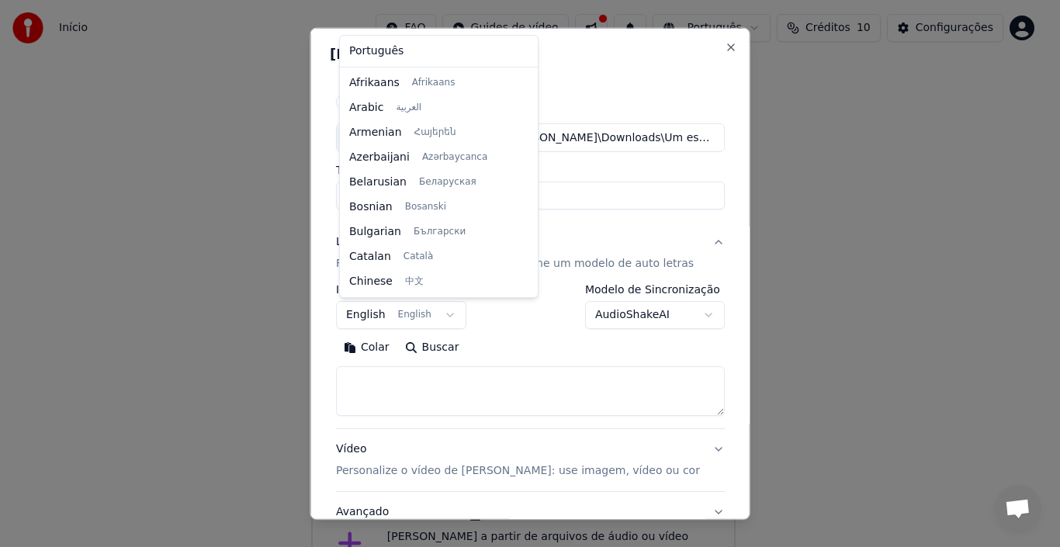
scroll to position [124, 0]
select select "**"
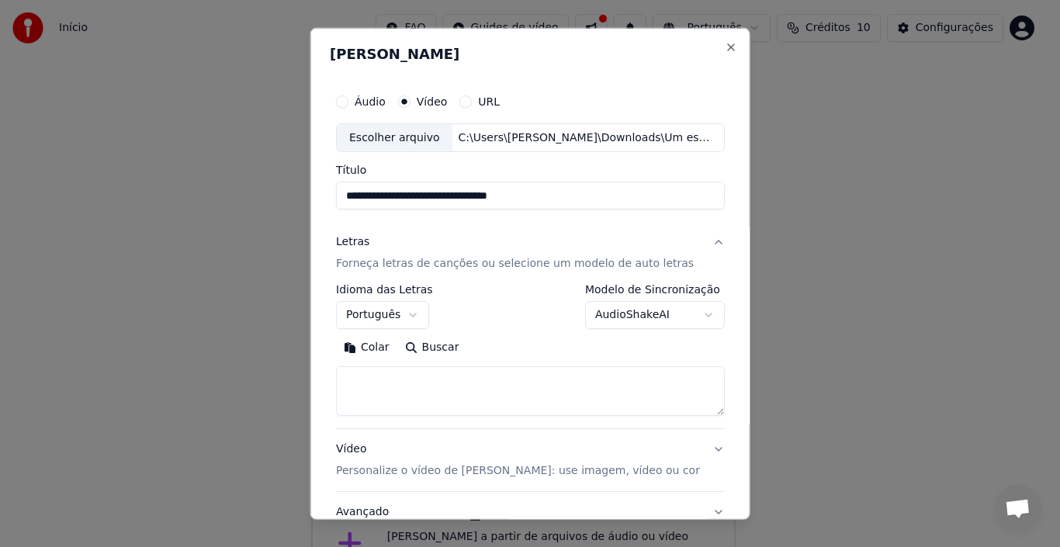
click at [619, 316] on button "AudioShakeAI" at bounding box center [654, 315] width 140 height 28
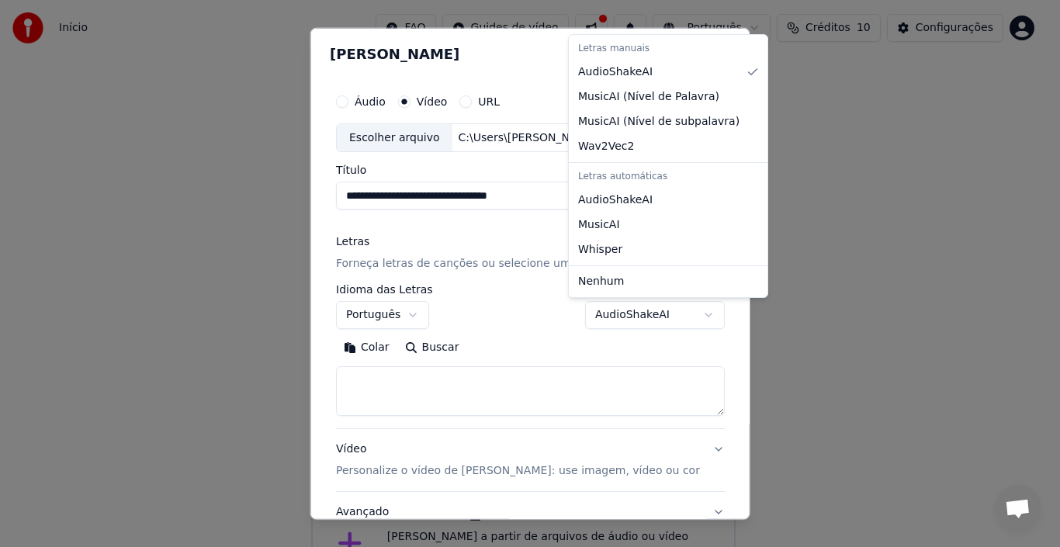
select select "********"
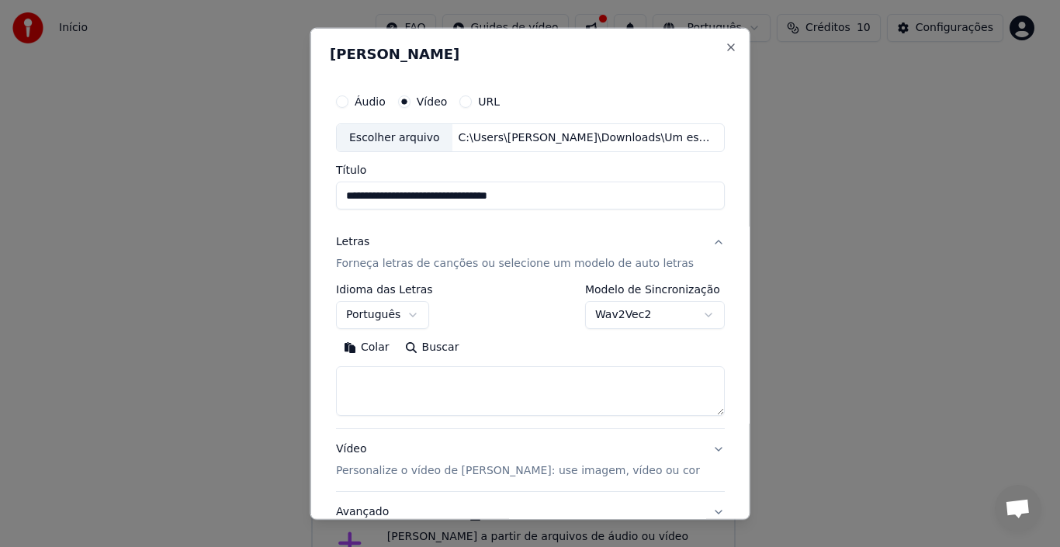
click at [628, 389] on textarea at bounding box center [530, 391] width 389 height 50
paste textarea "**********"
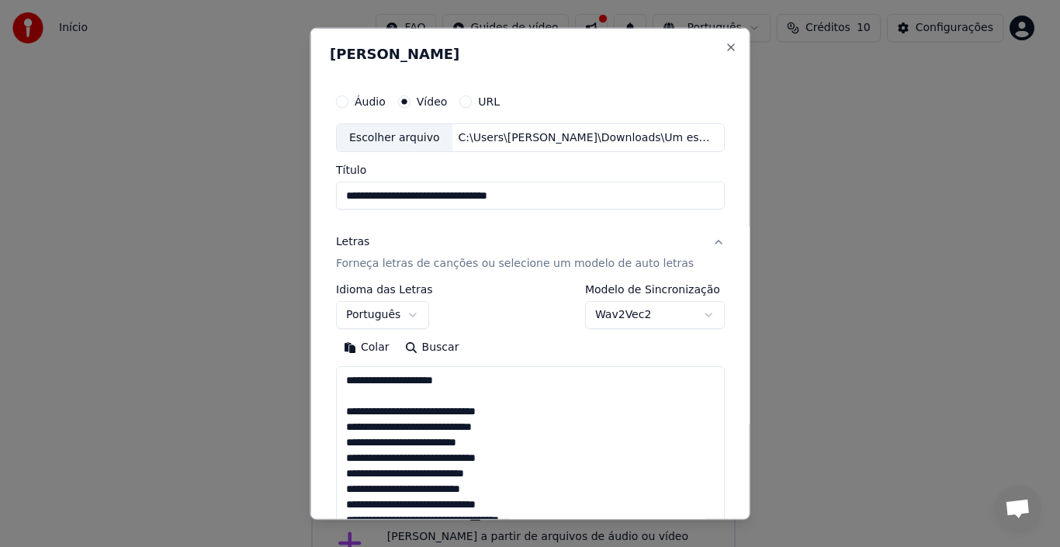
scroll to position [656, 0]
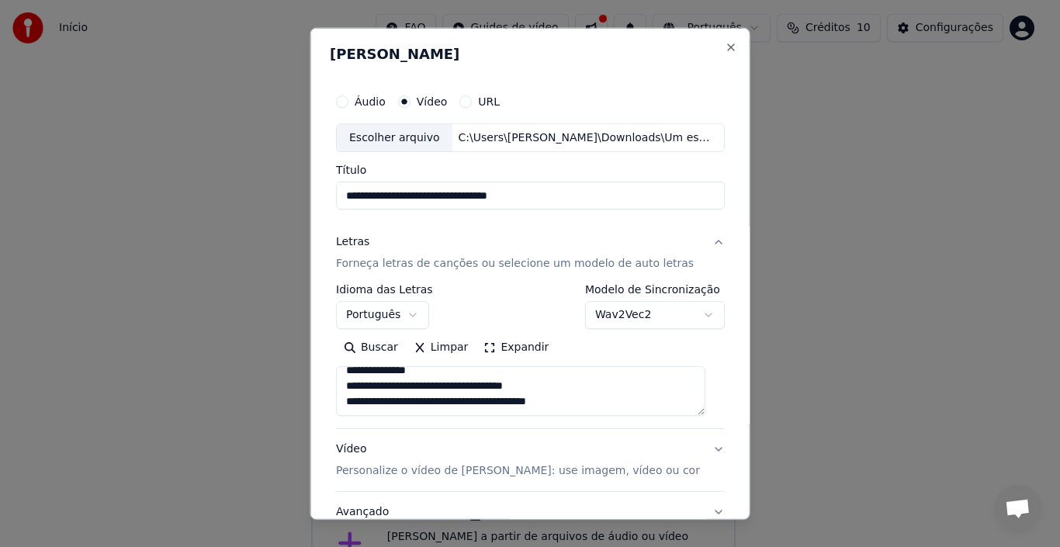
type textarea "**********"
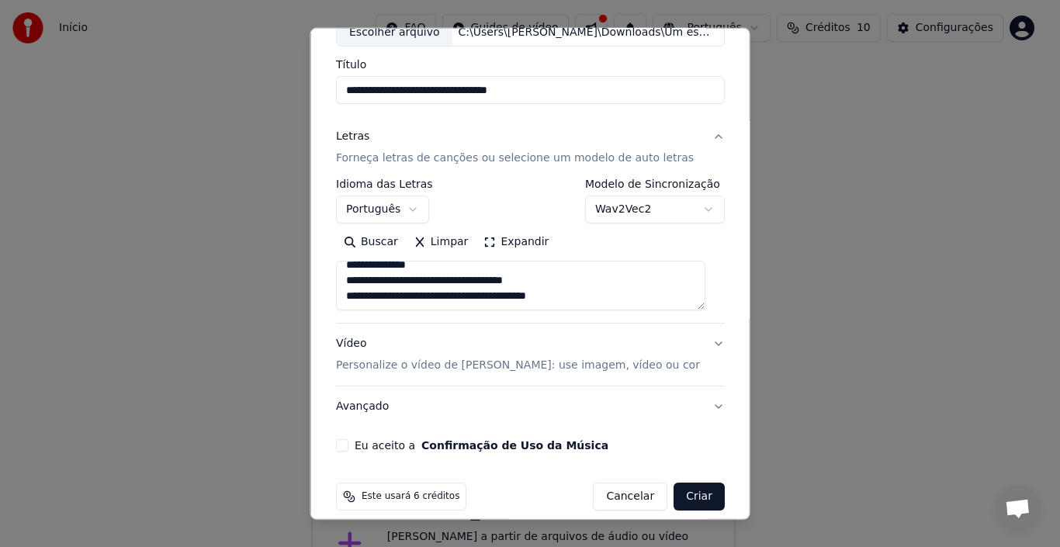
scroll to position [122, 0]
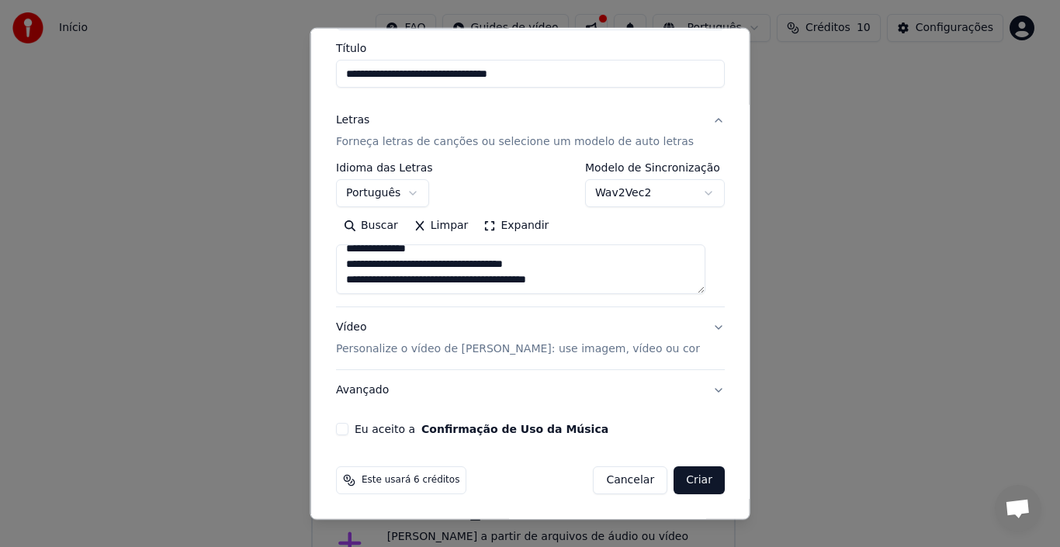
click at [348, 435] on button "Eu aceito a Confirmação de Uso da Música" at bounding box center [342, 429] width 12 height 12
click at [636, 192] on button "Wav2Vec2" at bounding box center [654, 193] width 140 height 28
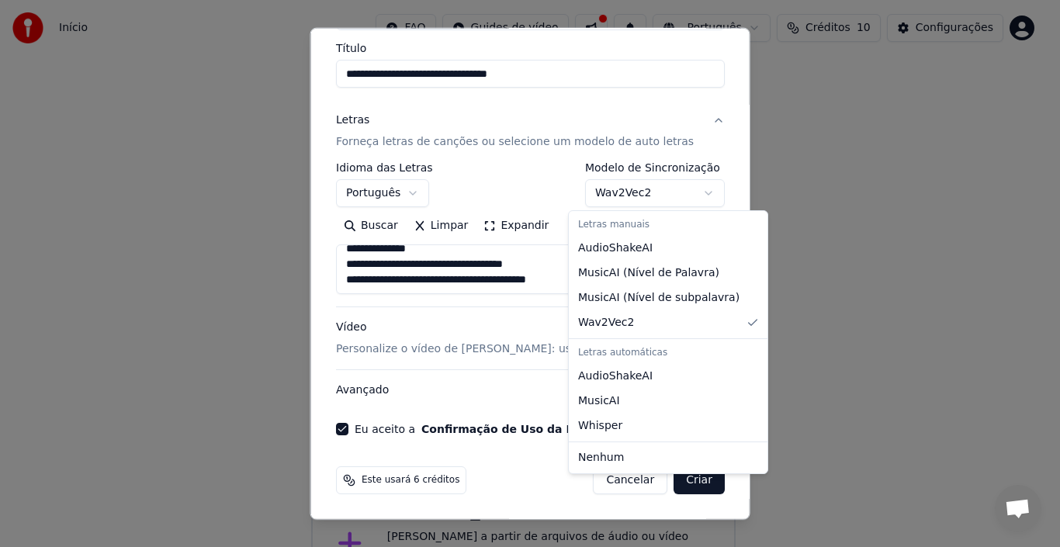
select select "*******"
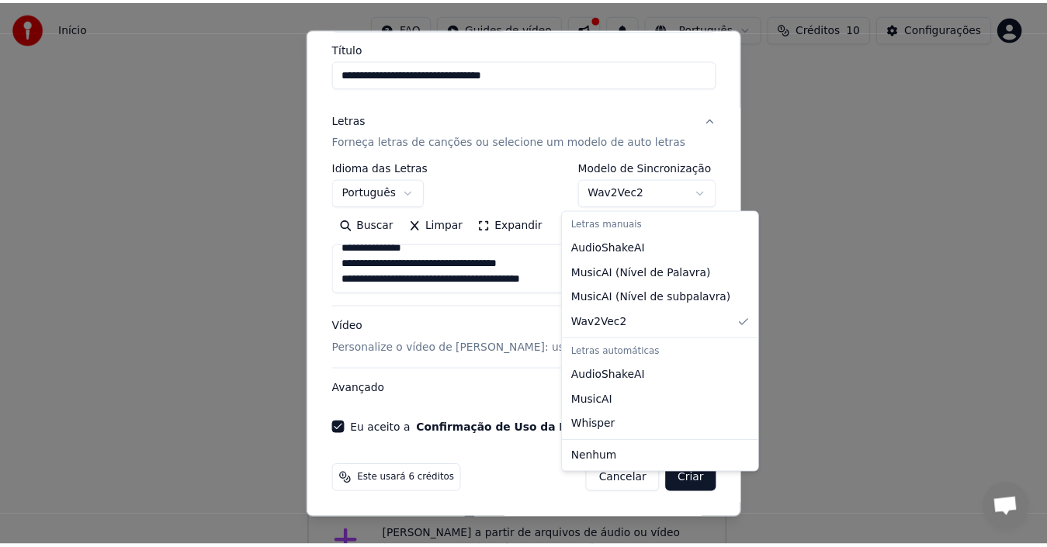
scroll to position [35, 0]
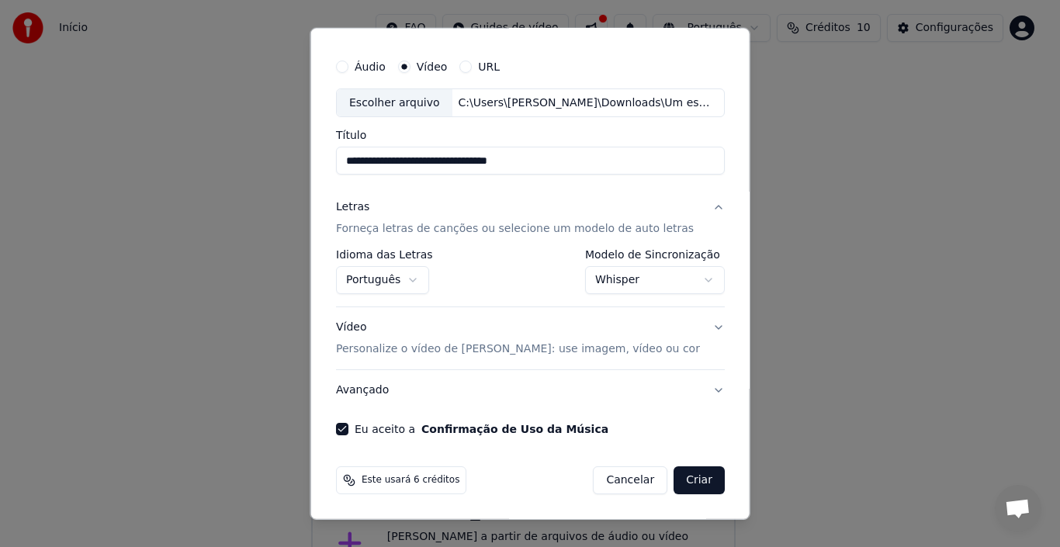
click at [675, 477] on button "Criar" at bounding box center [699, 480] width 51 height 28
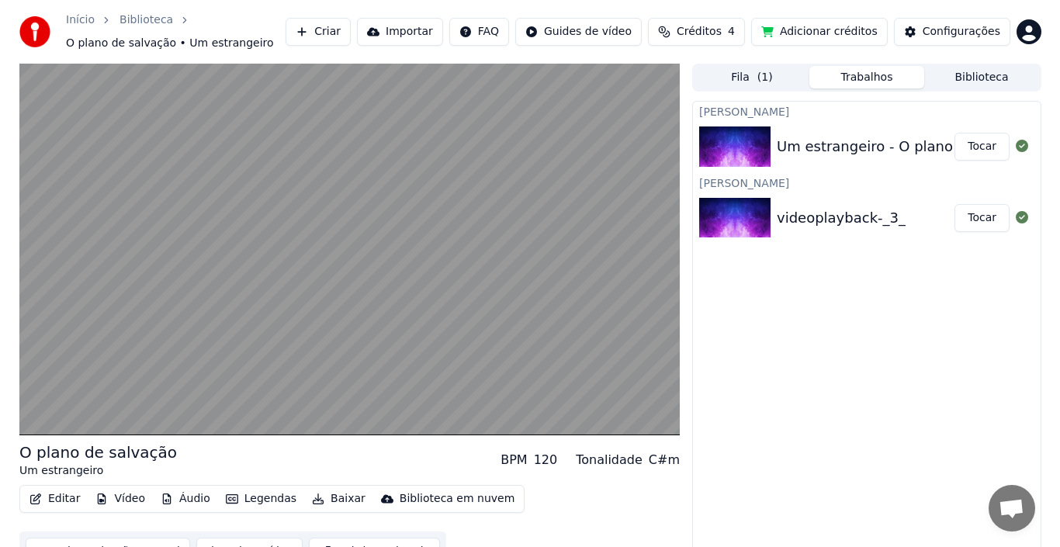
scroll to position [25, 0]
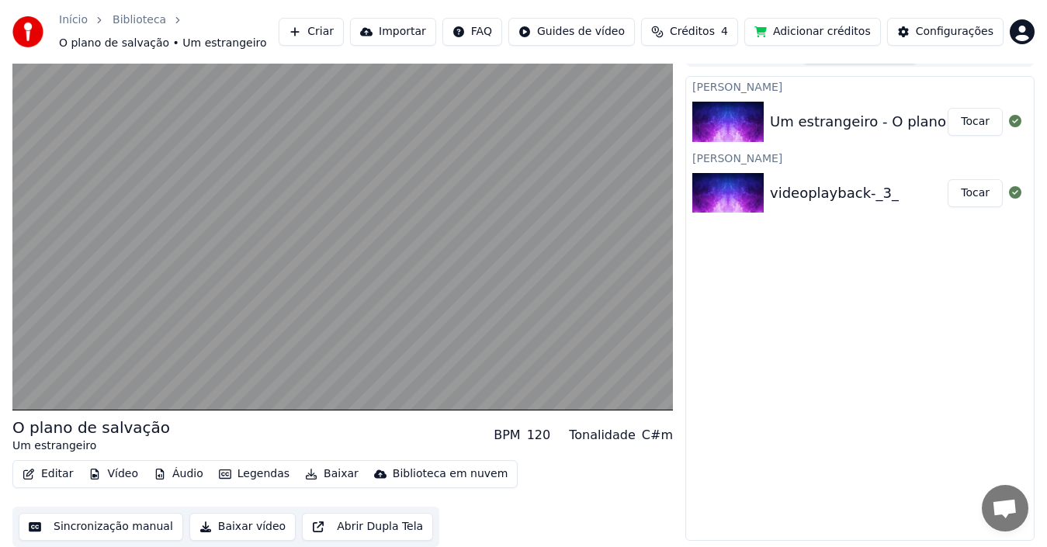
click at [41, 473] on button "Editar" at bounding box center [47, 474] width 63 height 22
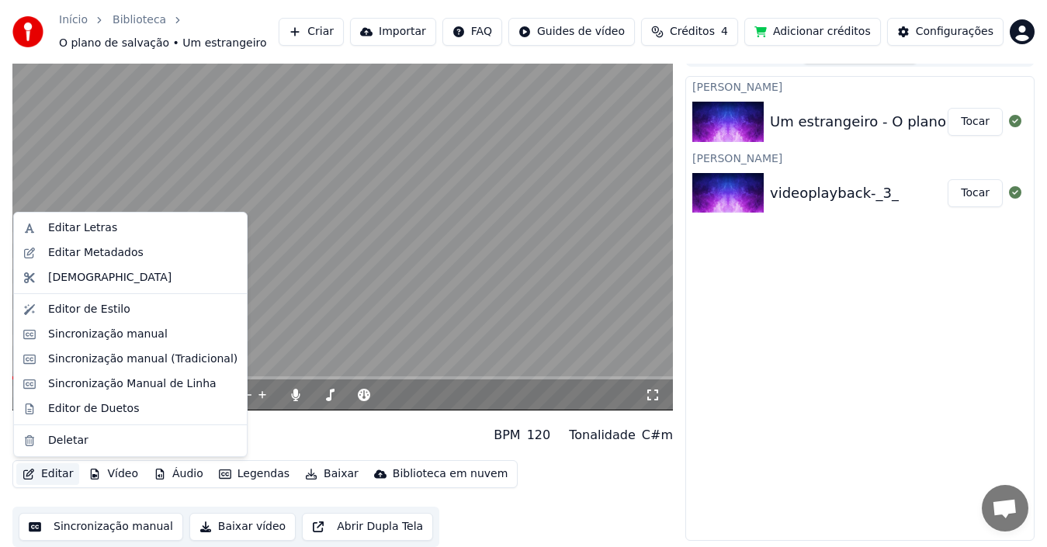
click at [845, 348] on div "Criar Karaokê Um estrangeiro - O plano de salvação Tocar Criar Karaokê videopla…" at bounding box center [859, 308] width 349 height 465
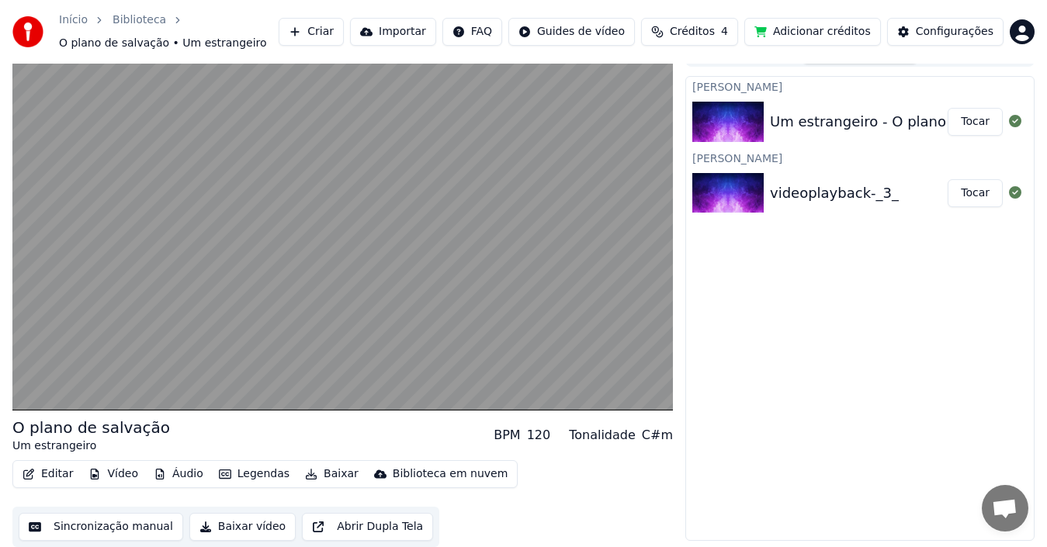
click at [175, 475] on button "Áudio" at bounding box center [178, 474] width 62 height 22
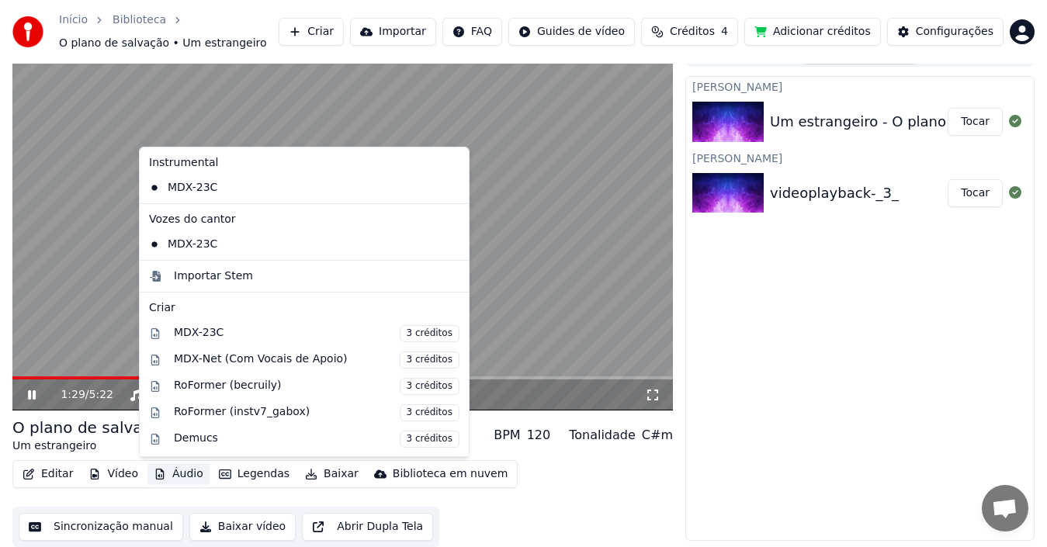
click at [536, 259] on video at bounding box center [342, 225] width 660 height 372
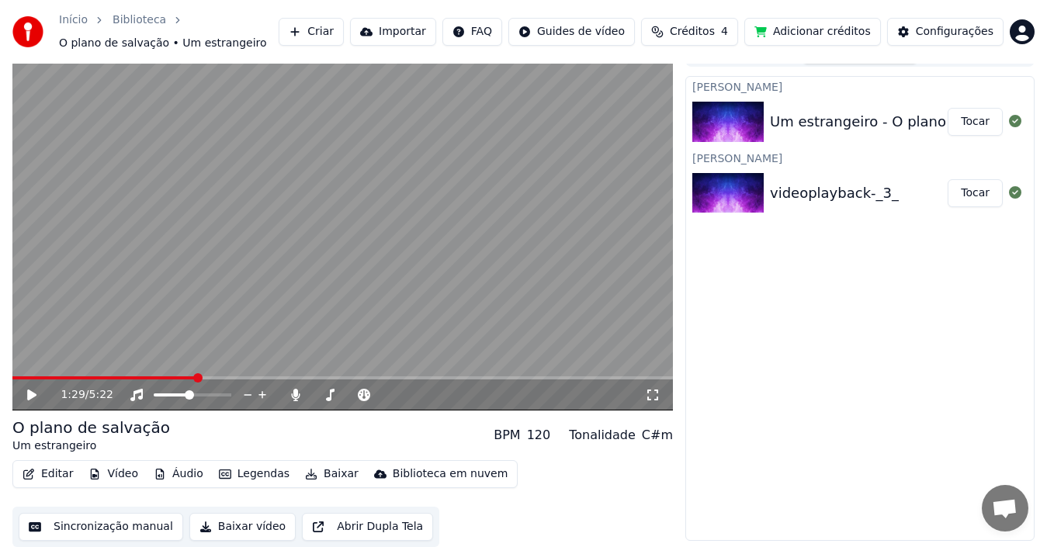
click at [536, 259] on video at bounding box center [342, 225] width 660 height 372
click at [12, 373] on span at bounding box center [16, 377] width 9 height 9
click at [45, 475] on button "Editar" at bounding box center [47, 474] width 63 height 22
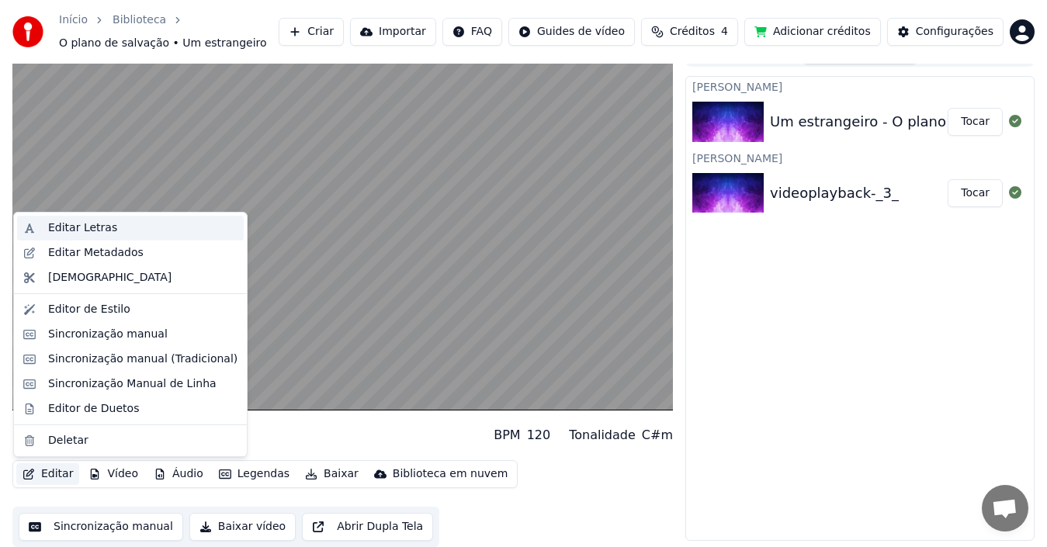
click at [92, 231] on div "Editar Letras" at bounding box center [82, 228] width 69 height 16
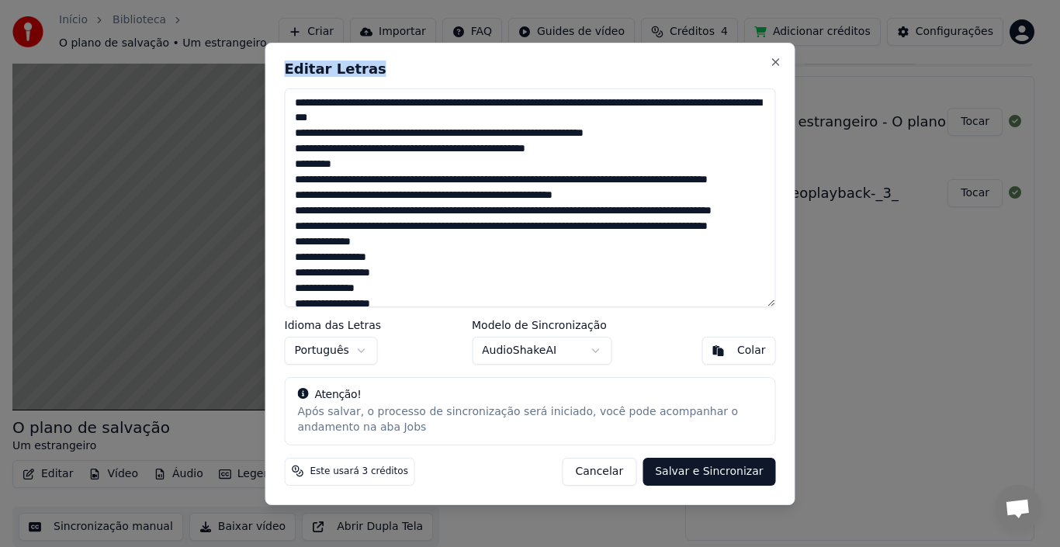
drag, startPoint x: 582, startPoint y: 68, endPoint x: 662, endPoint y: 109, distance: 90.3
click at [662, 109] on div "Editar Letras Idioma das Letras Português Modelo de Sincronização AudioShakeAI …" at bounding box center [530, 274] width 530 height 463
click at [506, 106] on textarea at bounding box center [530, 197] width 491 height 219
click at [497, 125] on textarea at bounding box center [530, 197] width 491 height 219
drag, startPoint x: 396, startPoint y: 135, endPoint x: 381, endPoint y: 136, distance: 14.8
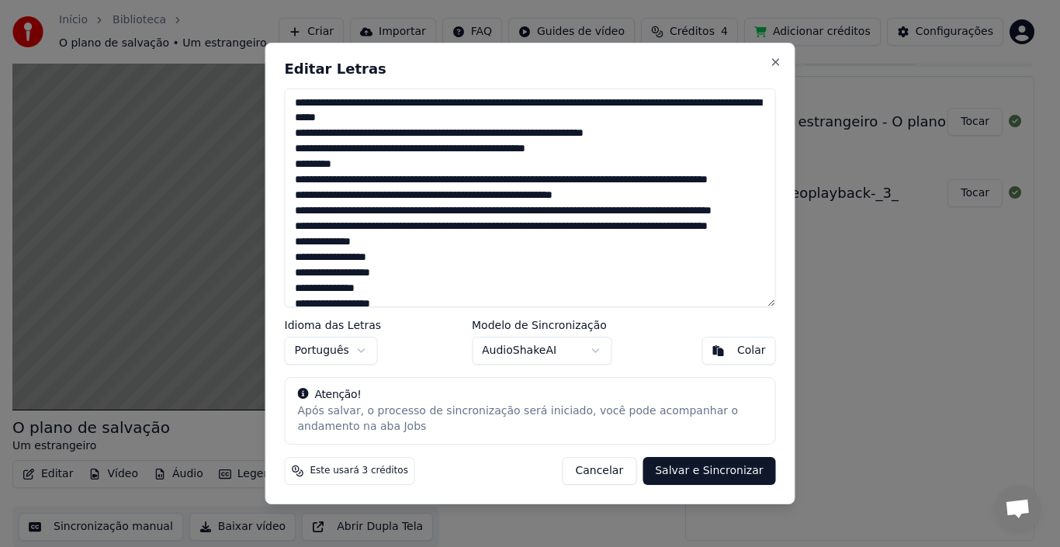
click at [381, 136] on textarea at bounding box center [530, 197] width 491 height 219
click at [640, 134] on textarea at bounding box center [530, 197] width 491 height 219
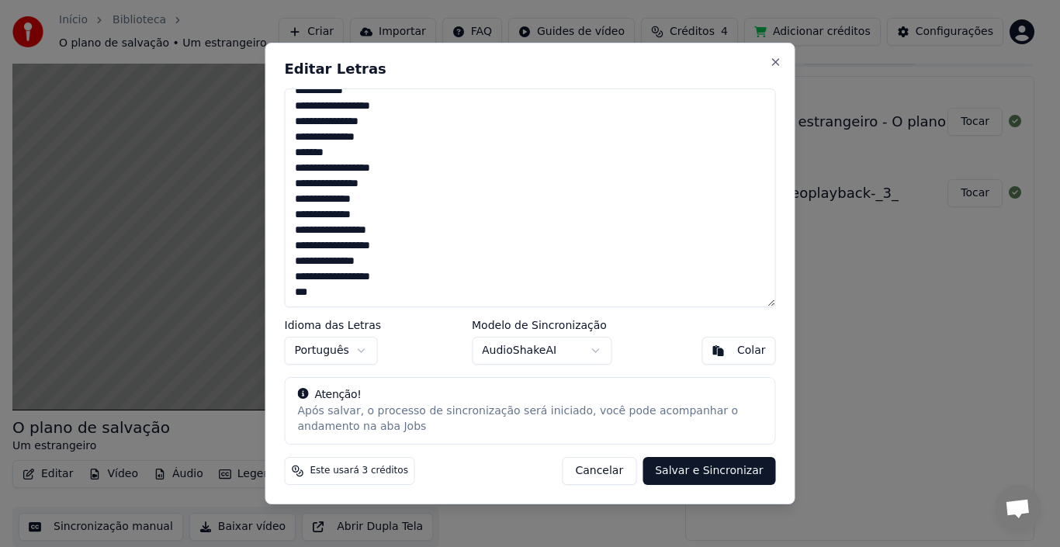
scroll to position [338, 0]
drag, startPoint x: 295, startPoint y: 103, endPoint x: 425, endPoint y: 314, distance: 247.5
click at [425, 314] on div "Editar Letras Idioma das Letras Português Modelo de Sincronização AudioShakeAI …" at bounding box center [530, 274] width 530 height 463
paste textarea "**********"
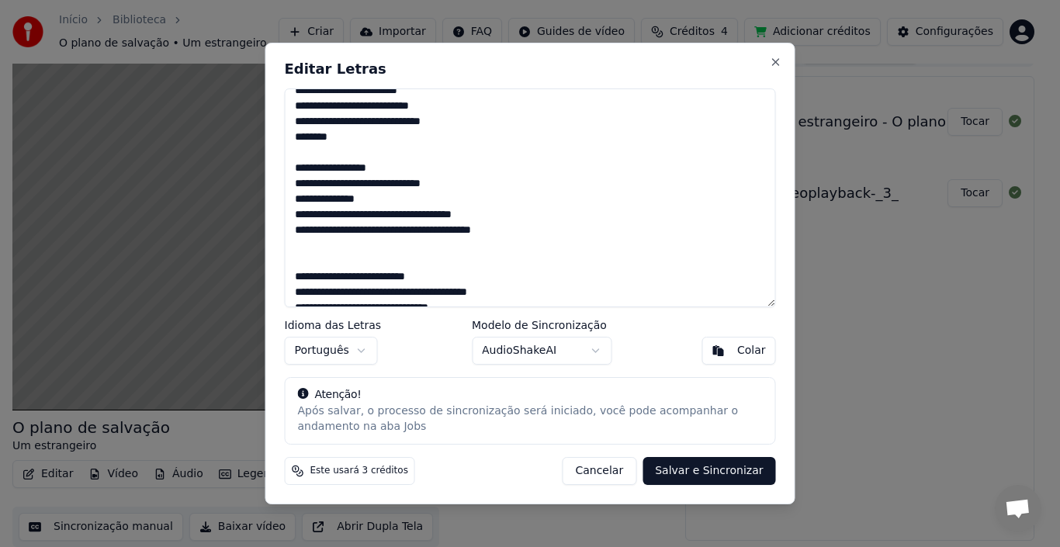
scroll to position [486, 0]
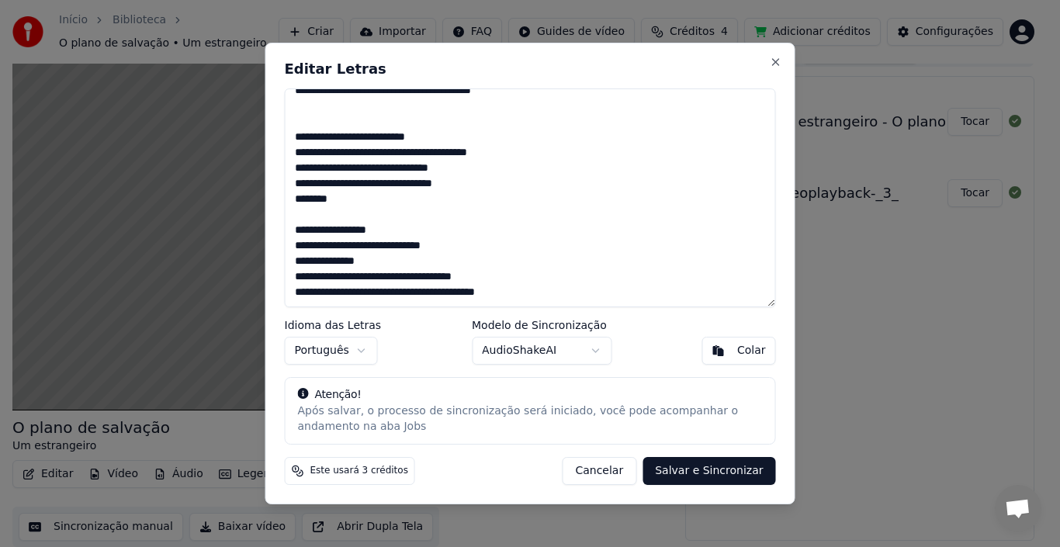
click at [696, 473] on button "Salvar e Sincronizar" at bounding box center [709, 471] width 133 height 28
type textarea "**********"
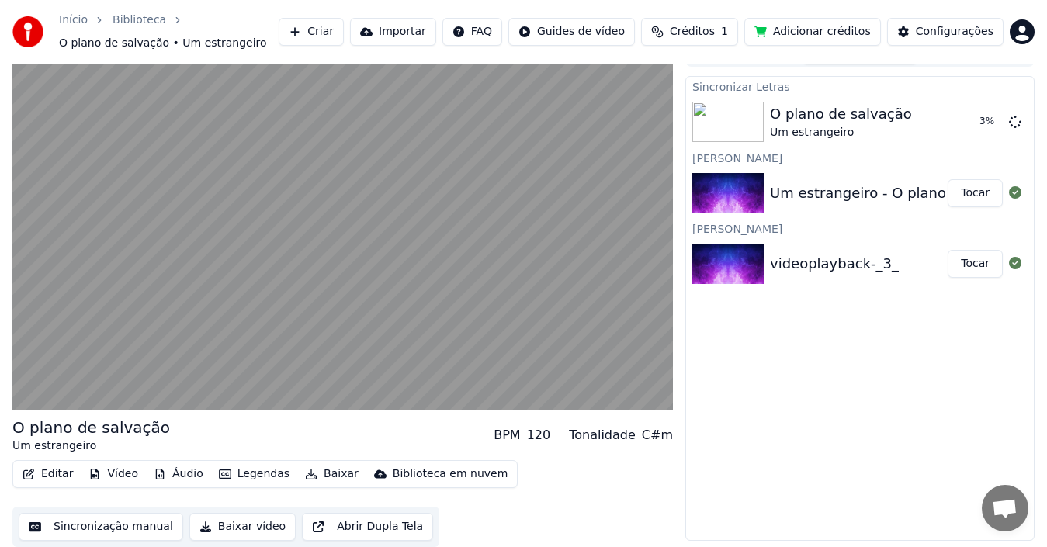
click at [170, 473] on button "Áudio" at bounding box center [178, 474] width 62 height 22
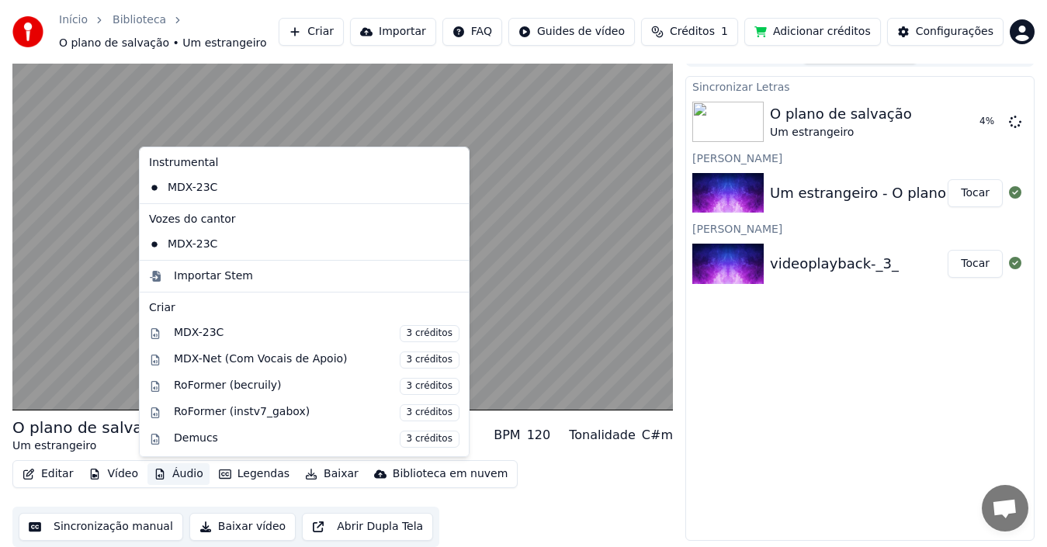
click at [170, 473] on button "Áudio" at bounding box center [178, 474] width 62 height 22
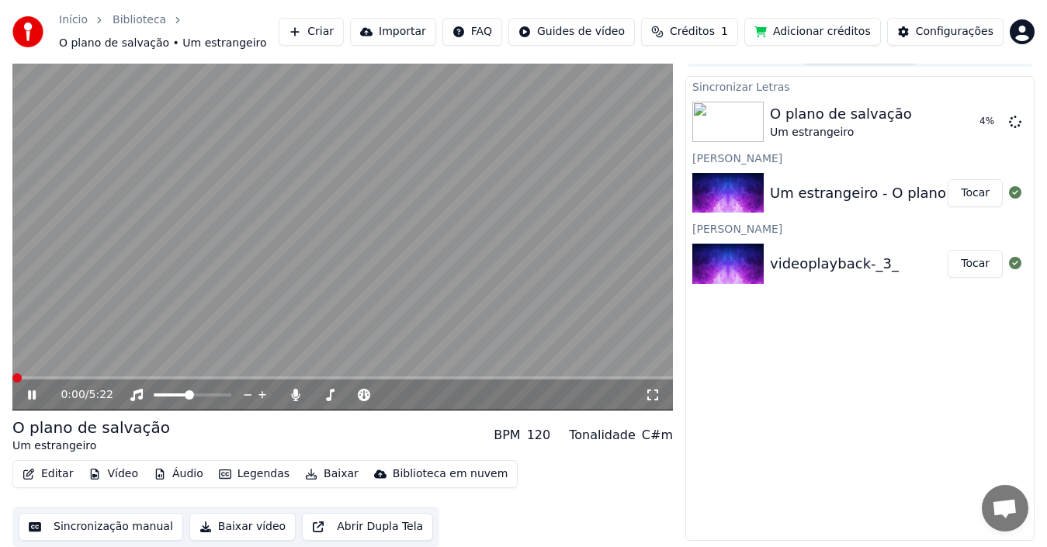
click at [12, 373] on span at bounding box center [16, 377] width 9 height 9
click at [313, 400] on span at bounding box center [317, 394] width 9 height 9
click at [92, 525] on button "Sincronização manual" at bounding box center [101, 527] width 165 height 28
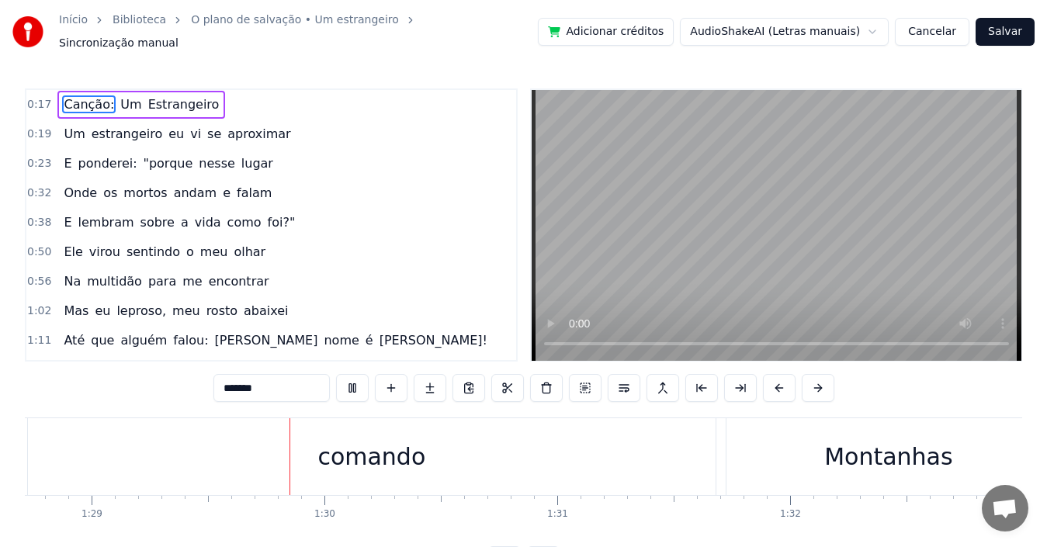
scroll to position [0, 20708]
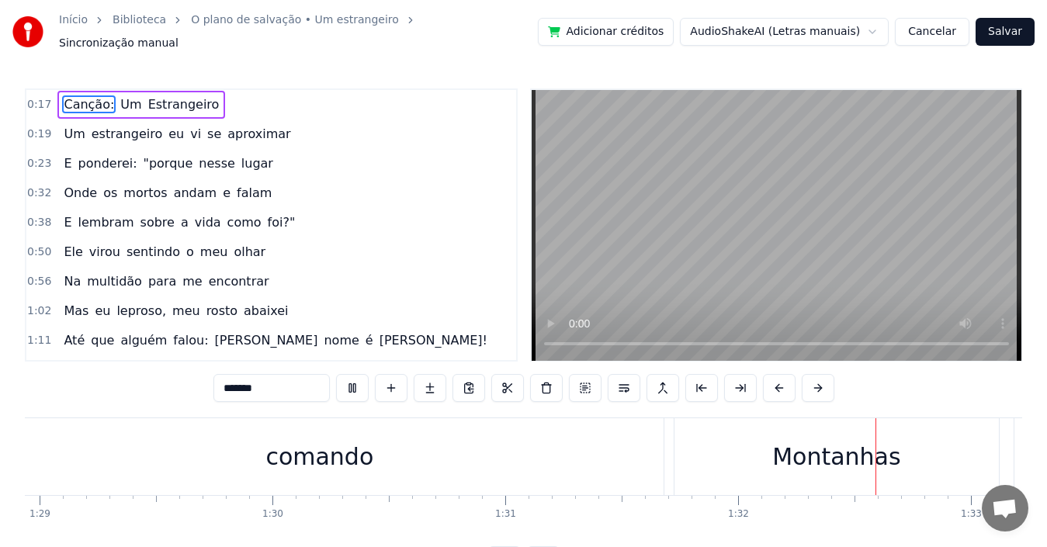
click at [316, 26] on link "O plano de salvação • Um estrangeiro" at bounding box center [295, 20] width 208 height 16
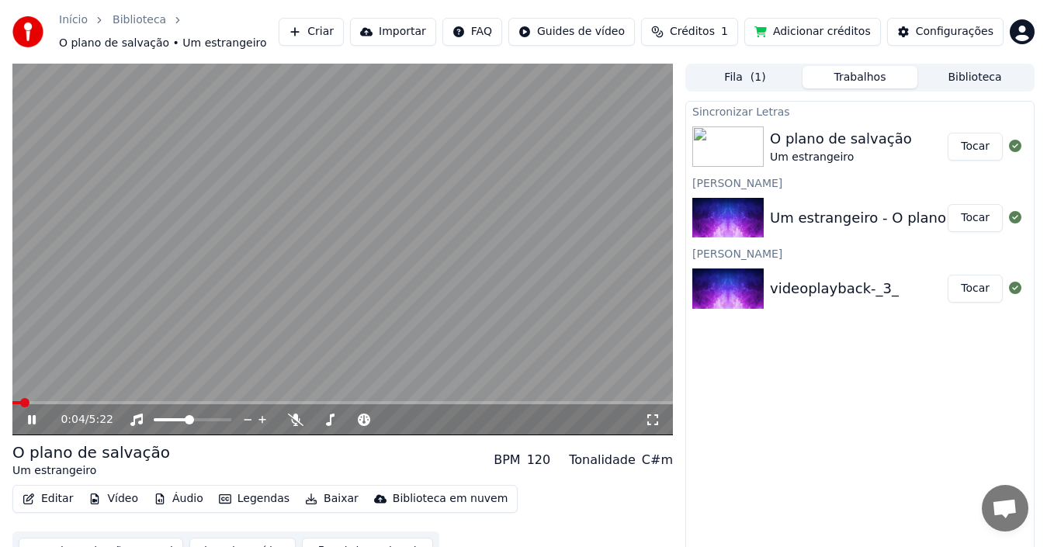
click at [107, 497] on button "Vídeo" at bounding box center [113, 499] width 62 height 22
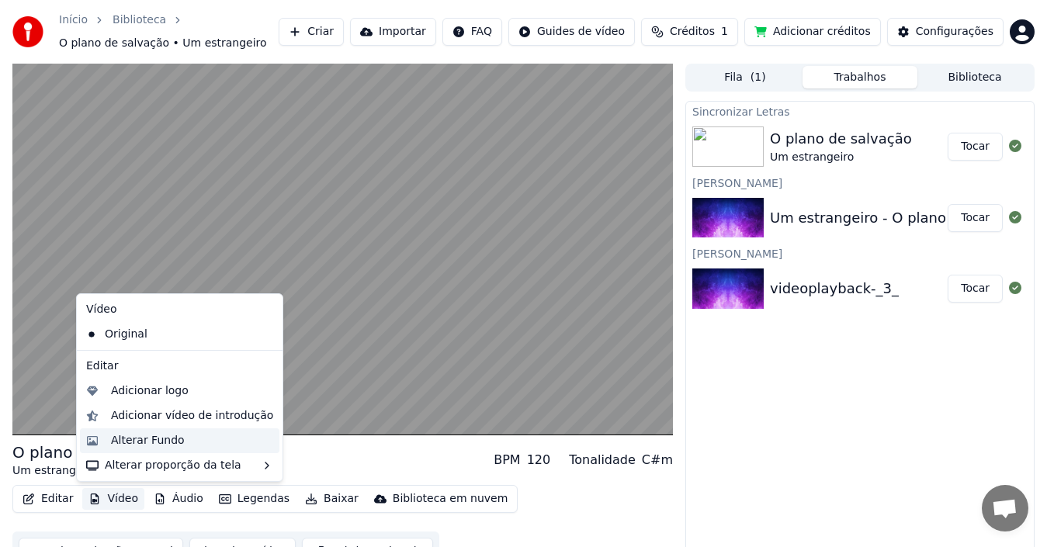
click at [125, 444] on div "Alterar Fundo" at bounding box center [148, 441] width 74 height 16
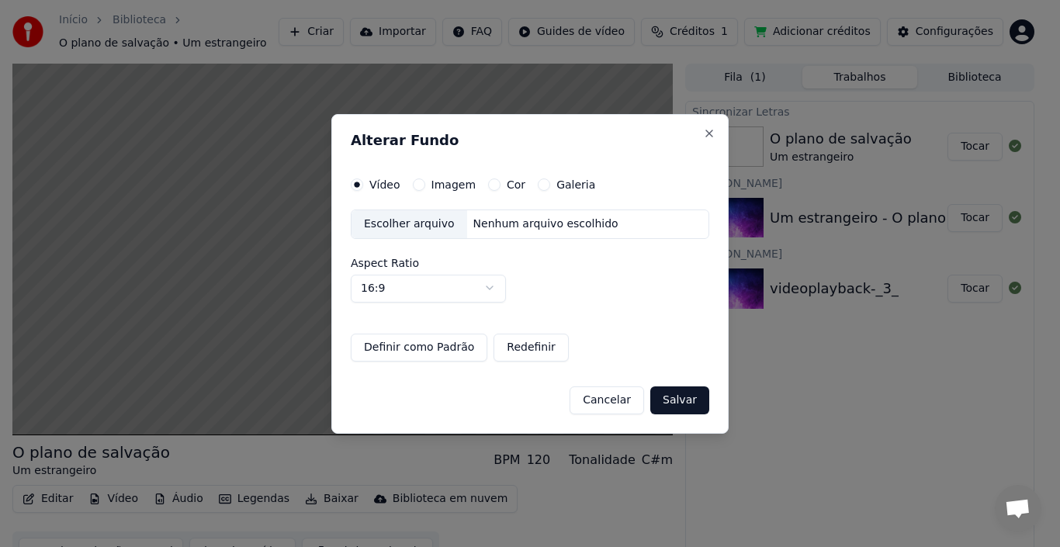
click at [428, 183] on div "Imagem" at bounding box center [444, 185] width 63 height 12
click at [415, 185] on button "Imagem" at bounding box center [419, 185] width 12 height 12
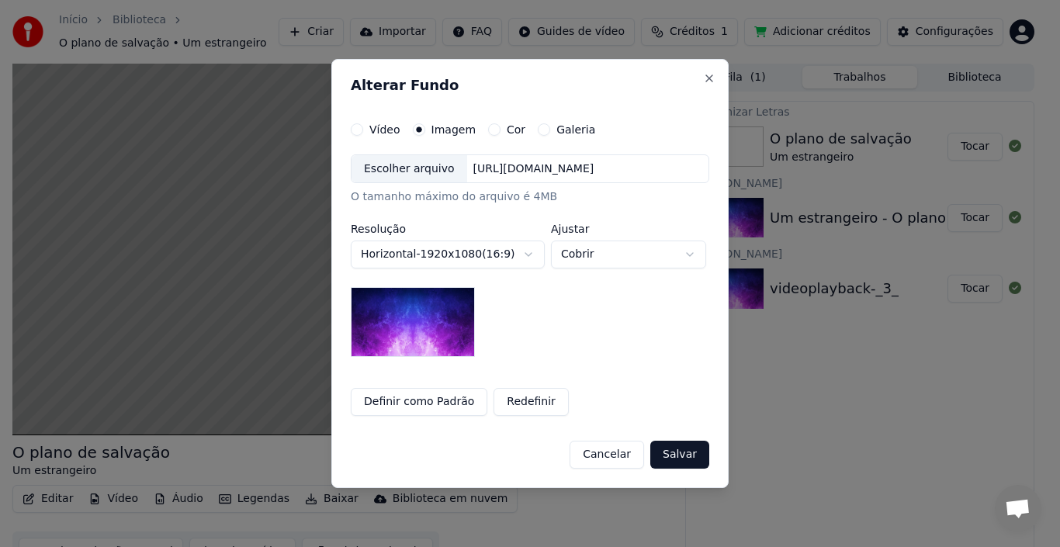
click at [448, 255] on button "Horizontal - 1920 x 1080 ( 16 : 9 )" at bounding box center [448, 255] width 194 height 28
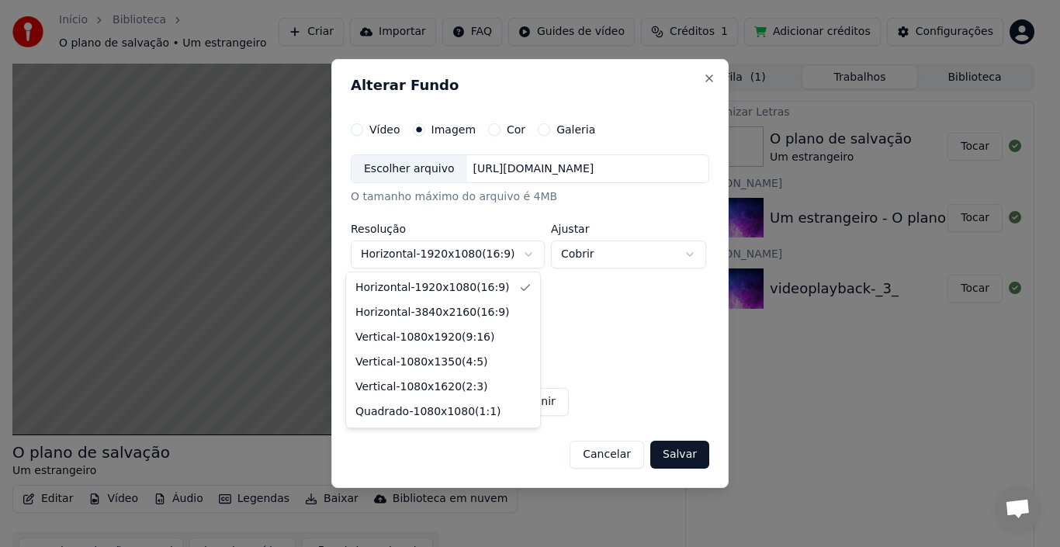
click at [448, 255] on div at bounding box center [530, 273] width 1060 height 547
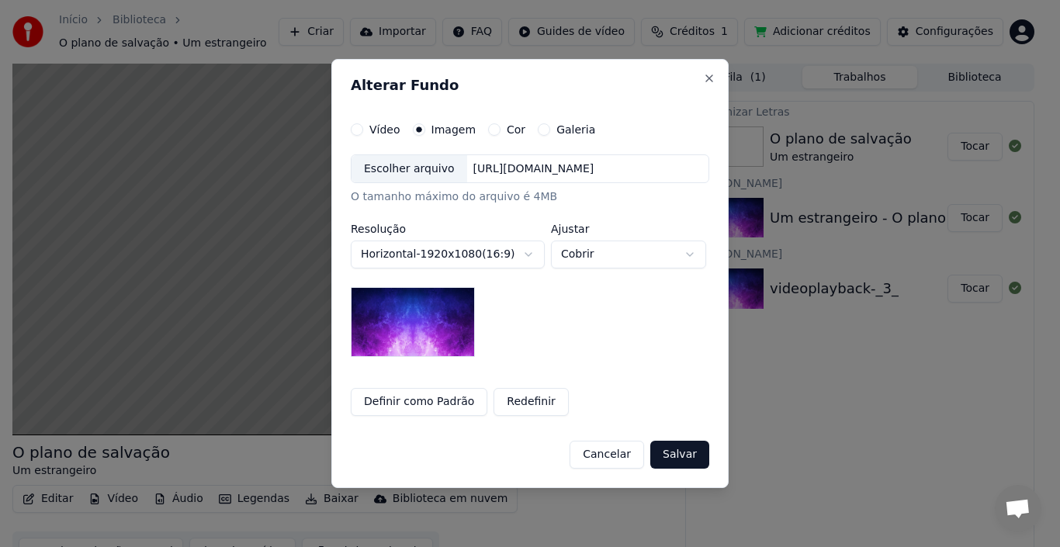
click at [429, 328] on img at bounding box center [413, 322] width 124 height 70
click at [404, 167] on div "Escolher arquivo" at bounding box center [410, 169] width 116 height 28
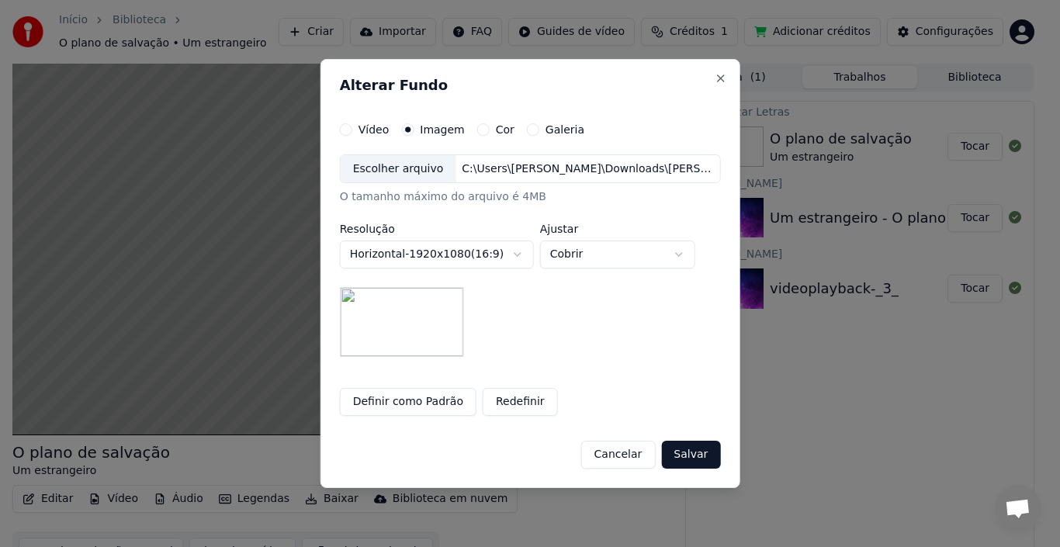
click at [387, 312] on img at bounding box center [402, 322] width 124 height 70
click at [466, 254] on button "Horizontal - 1920 x 1080 ( 16 : 9 )" at bounding box center [437, 255] width 194 height 28
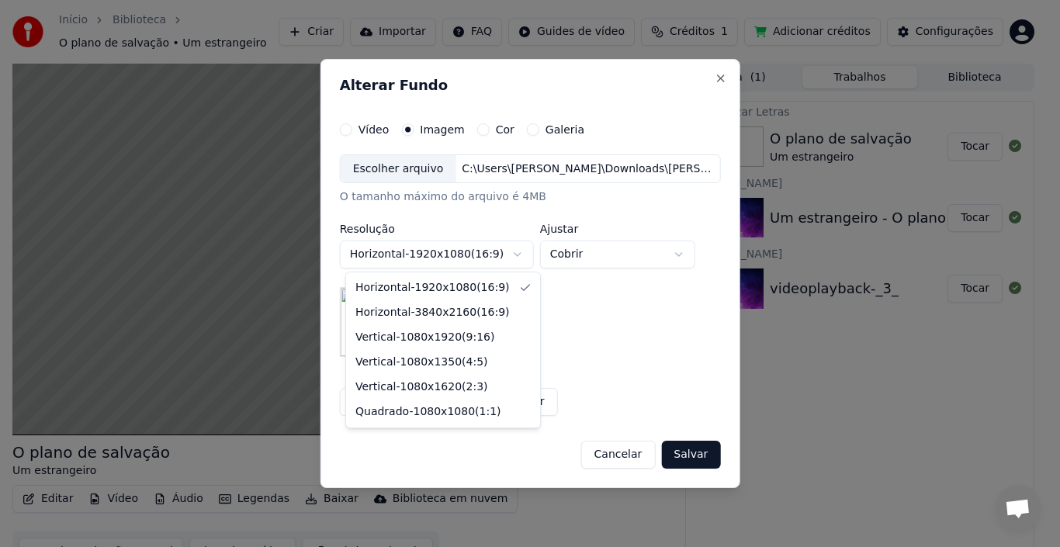
click at [460, 256] on div at bounding box center [530, 273] width 1060 height 547
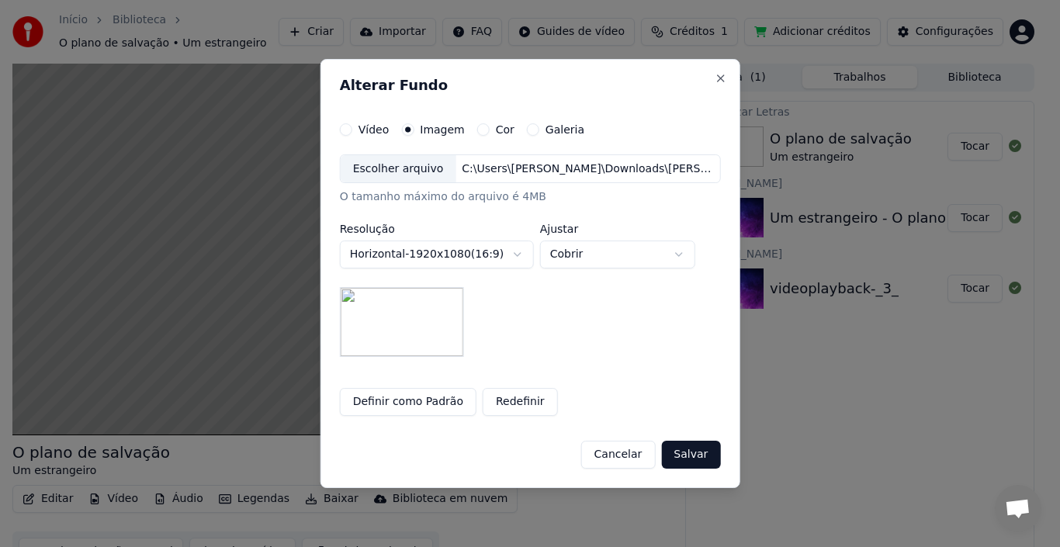
click at [689, 449] on button "Salvar" at bounding box center [690, 455] width 59 height 28
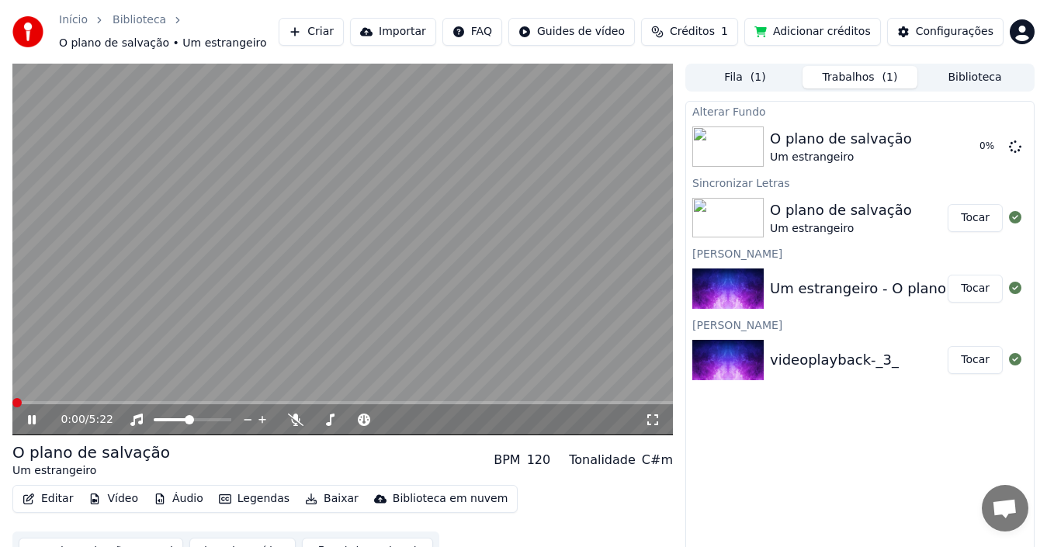
click at [12, 398] on span at bounding box center [16, 402] width 9 height 9
click at [49, 503] on button "Editar" at bounding box center [47, 499] width 63 height 22
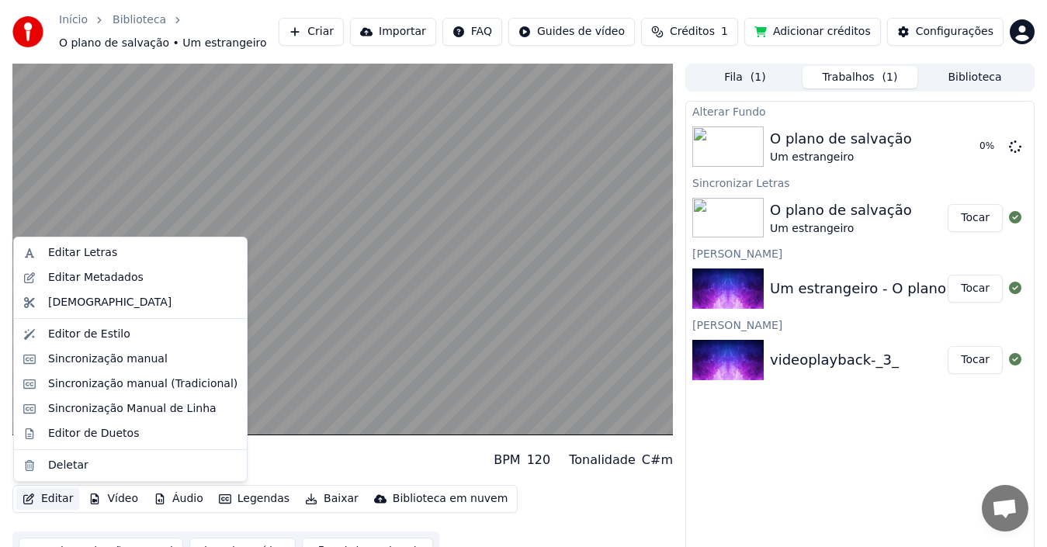
click at [303, 470] on div "O plano de salvação Um estrangeiro BPM 120 Tonalidade C#m" at bounding box center [342, 460] width 660 height 37
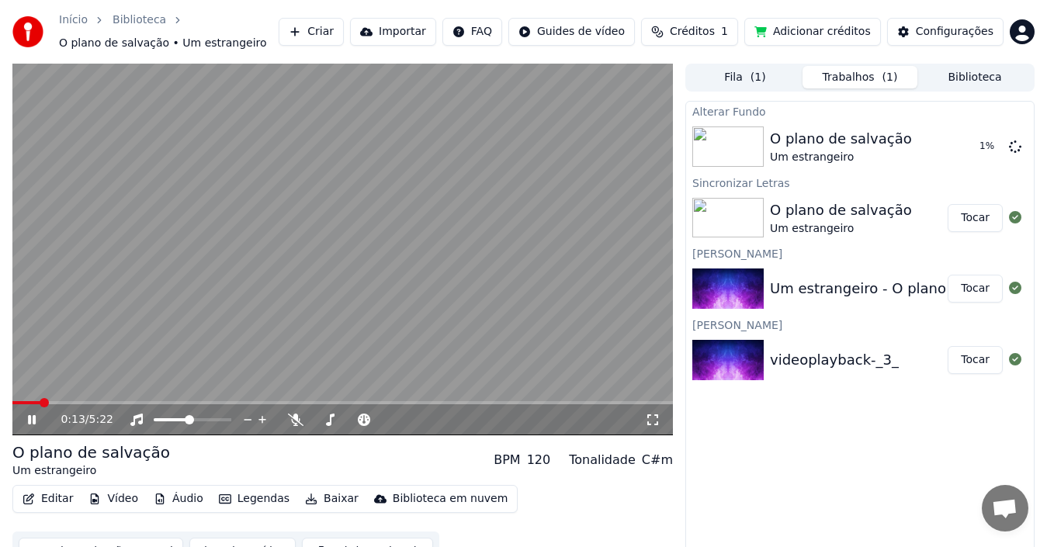
scroll to position [25, 0]
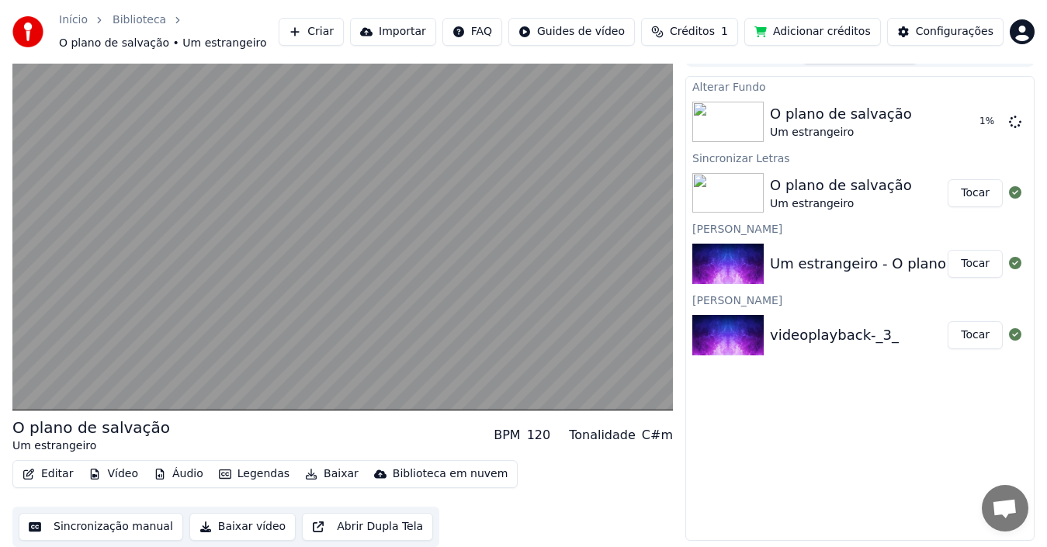
click at [143, 525] on button "Sincronização manual" at bounding box center [101, 527] width 165 height 28
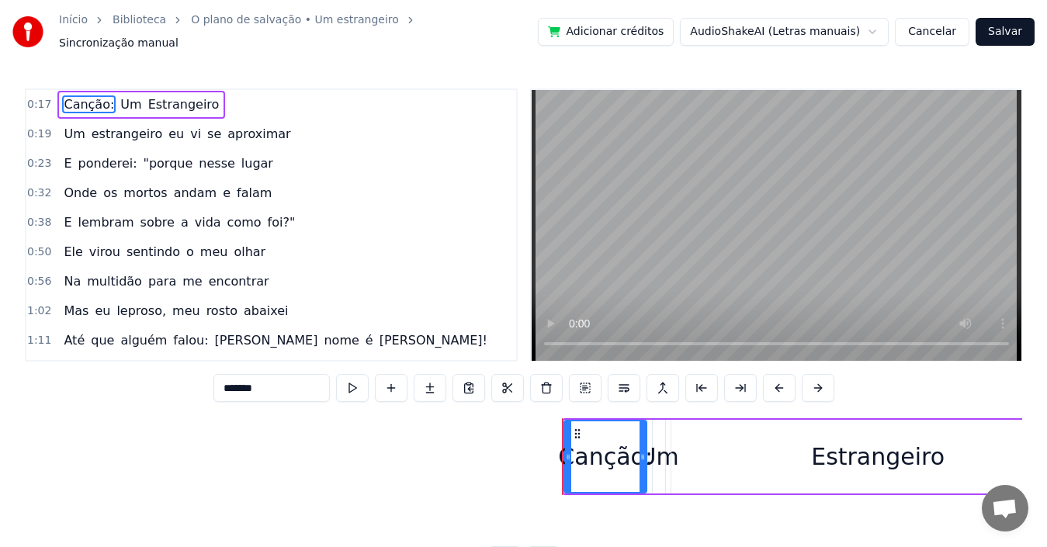
scroll to position [0, 3932]
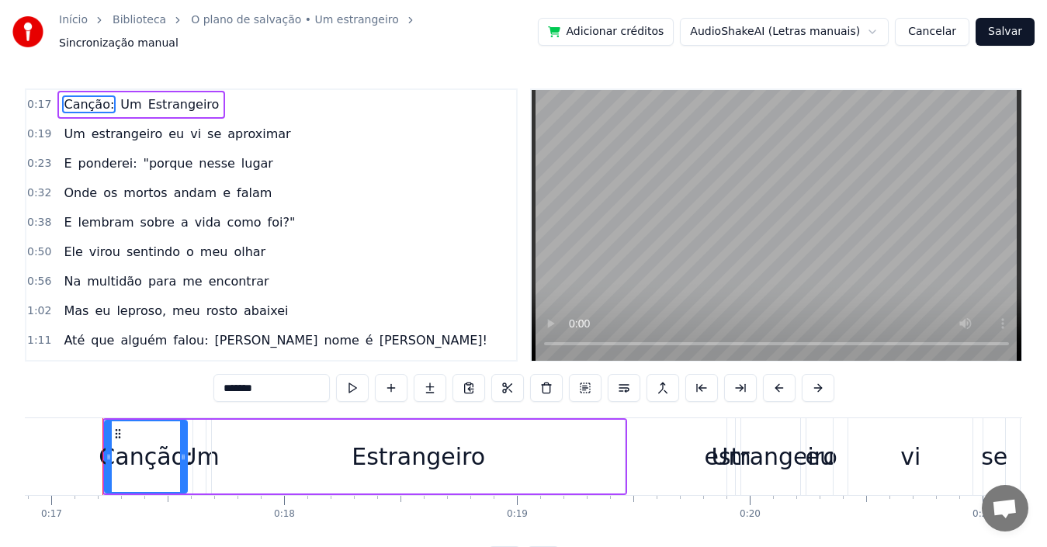
click at [332, 28] on link "O plano de salvação • Um estrangeiro" at bounding box center [295, 20] width 208 height 16
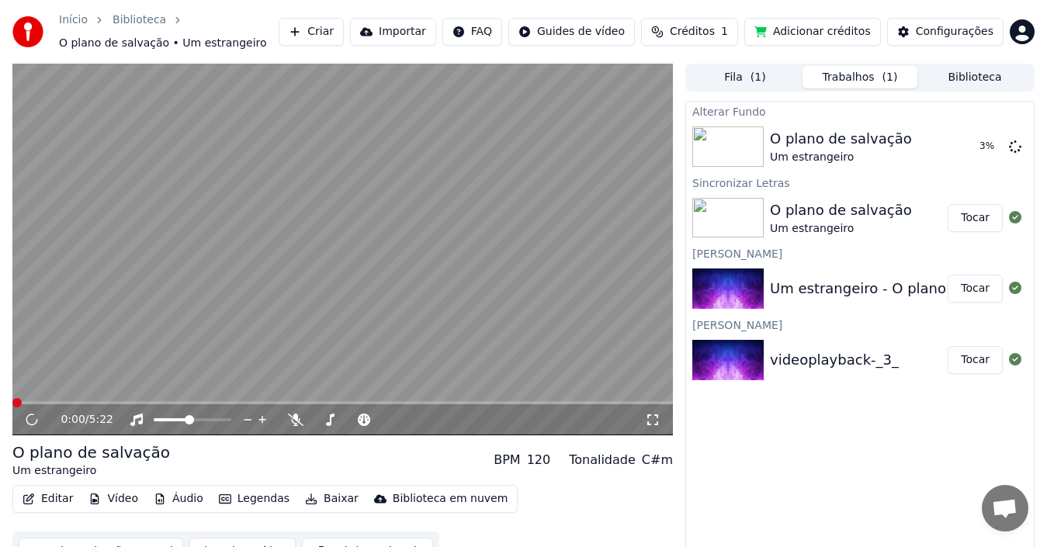
click at [924, 220] on div "O plano de salvação Um estrangeiro" at bounding box center [859, 217] width 178 height 37
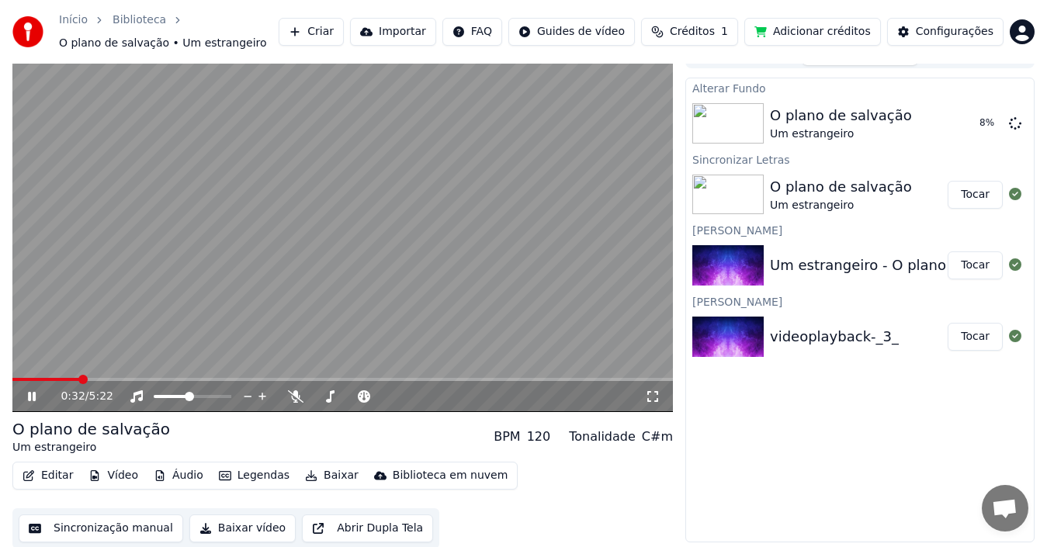
scroll to position [25, 0]
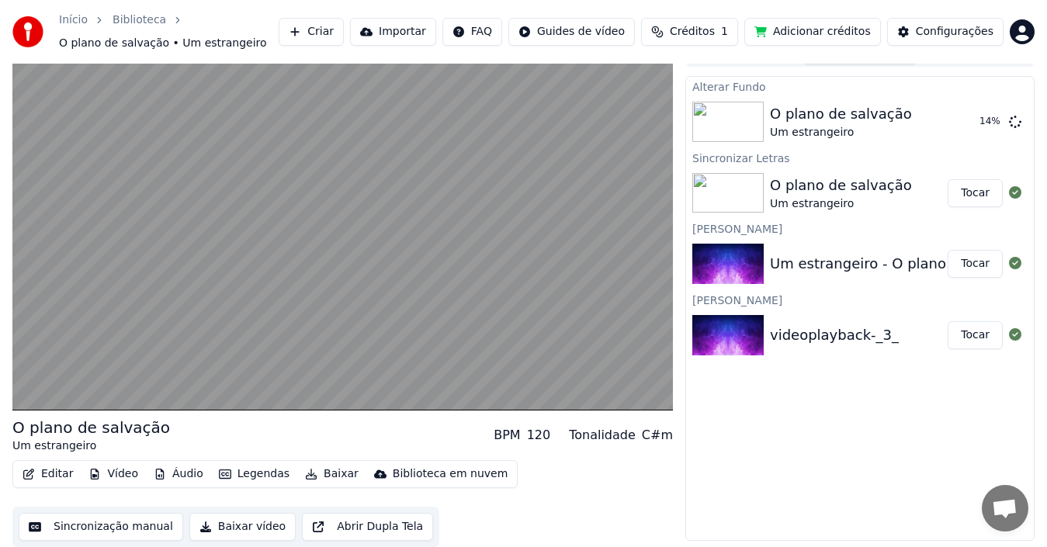
click at [327, 472] on button "Baixar" at bounding box center [332, 474] width 66 height 22
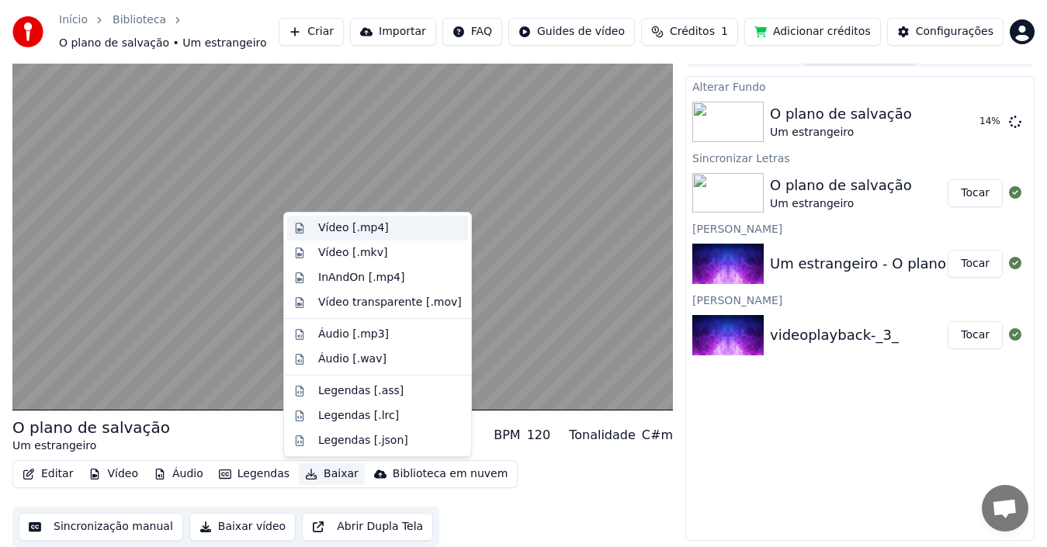
click at [367, 232] on div "Vídeo [.mp4]" at bounding box center [353, 228] width 71 height 16
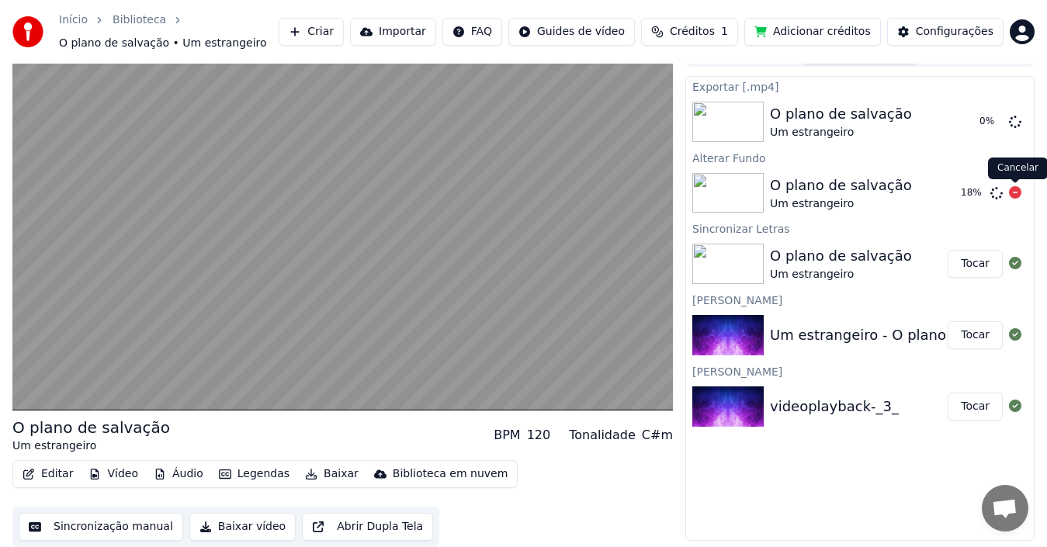
click at [1018, 192] on icon at bounding box center [1015, 192] width 12 height 12
click at [1013, 195] on icon at bounding box center [1015, 192] width 12 height 12
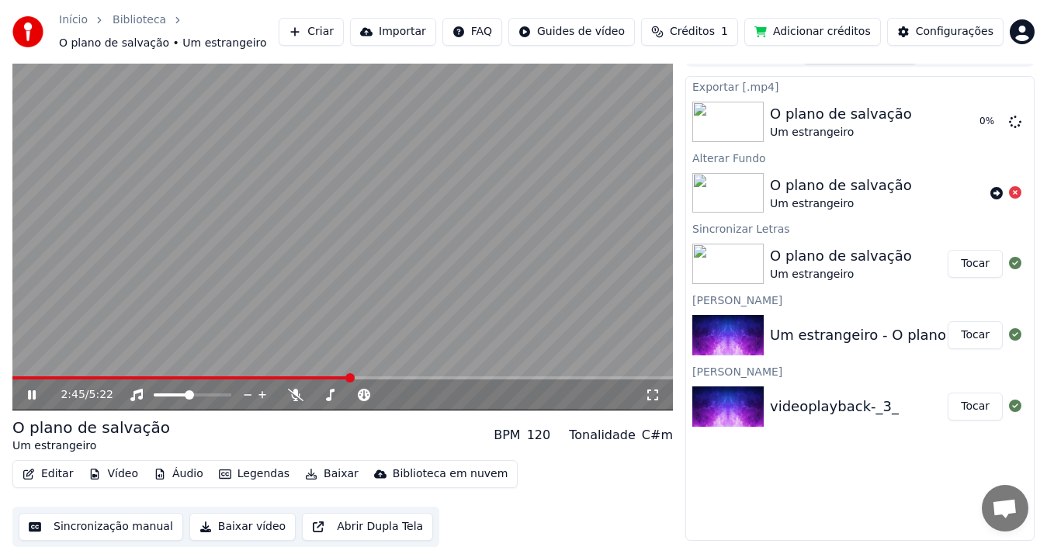
click at [520, 436] on div "BPM" at bounding box center [507, 435] width 26 height 19
click at [1015, 194] on icon at bounding box center [1015, 192] width 12 height 12
click at [1003, 125] on icon at bounding box center [997, 121] width 16 height 16
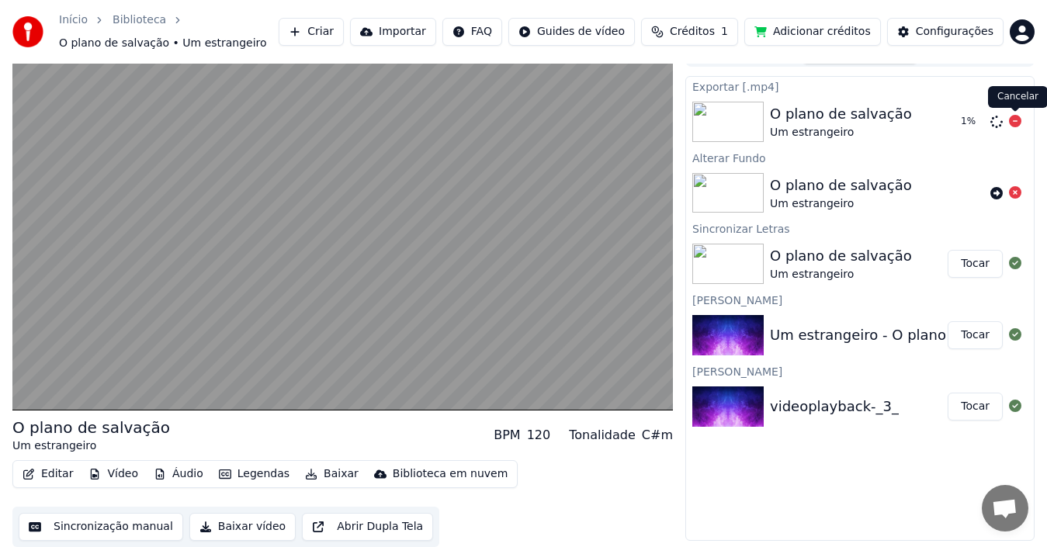
click at [1013, 122] on icon at bounding box center [1015, 121] width 12 height 12
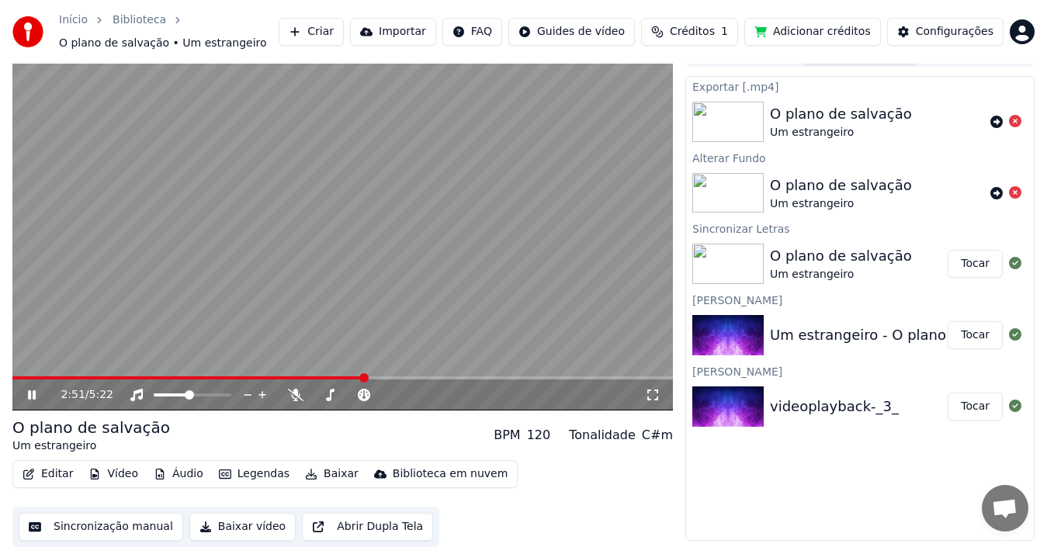
click at [520, 439] on div "BPM" at bounding box center [507, 435] width 26 height 19
click at [335, 390] on icon at bounding box center [330, 395] width 16 height 12
click at [378, 394] on span at bounding box center [380, 394] width 9 height 9
click at [391, 394] on span at bounding box center [391, 394] width 9 height 9
click at [994, 121] on icon at bounding box center [996, 122] width 12 height 12
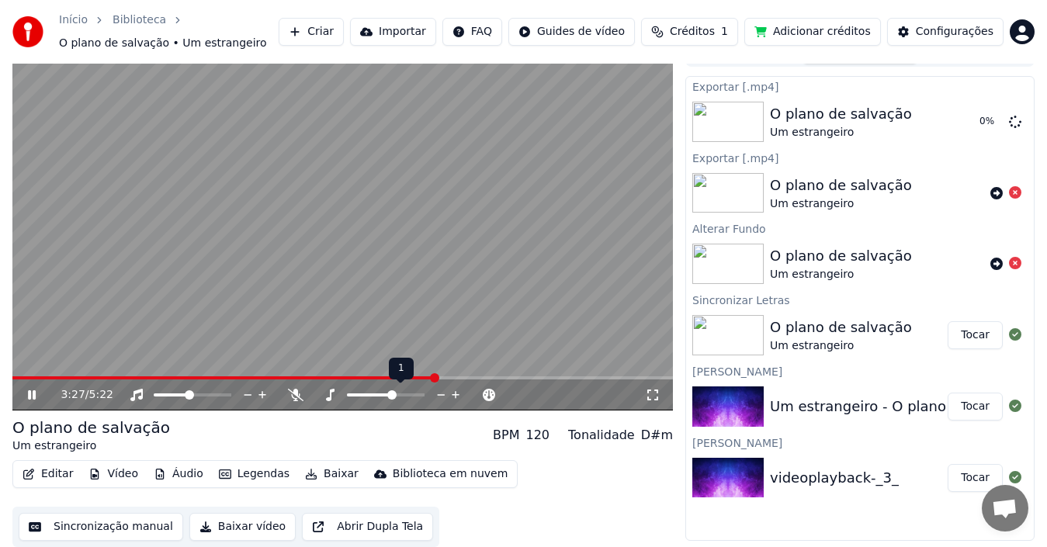
click at [390, 397] on span at bounding box center [391, 394] width 9 height 9
click at [313, 397] on span at bounding box center [317, 394] width 9 height 9
click at [231, 390] on span at bounding box center [226, 394] width 9 height 9
click at [194, 392] on span at bounding box center [193, 394] width 9 height 9
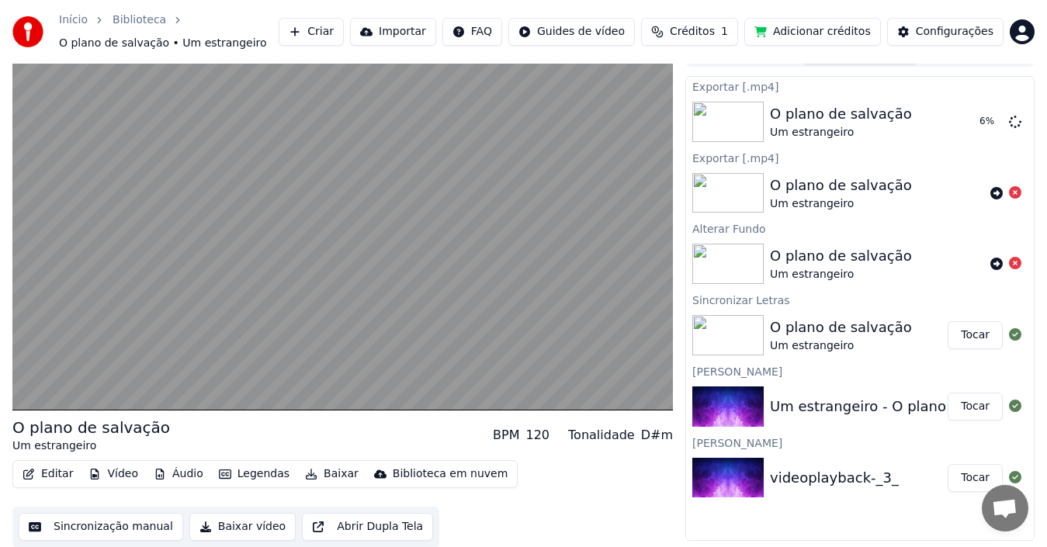
click at [61, 473] on button "Editar" at bounding box center [47, 474] width 63 height 22
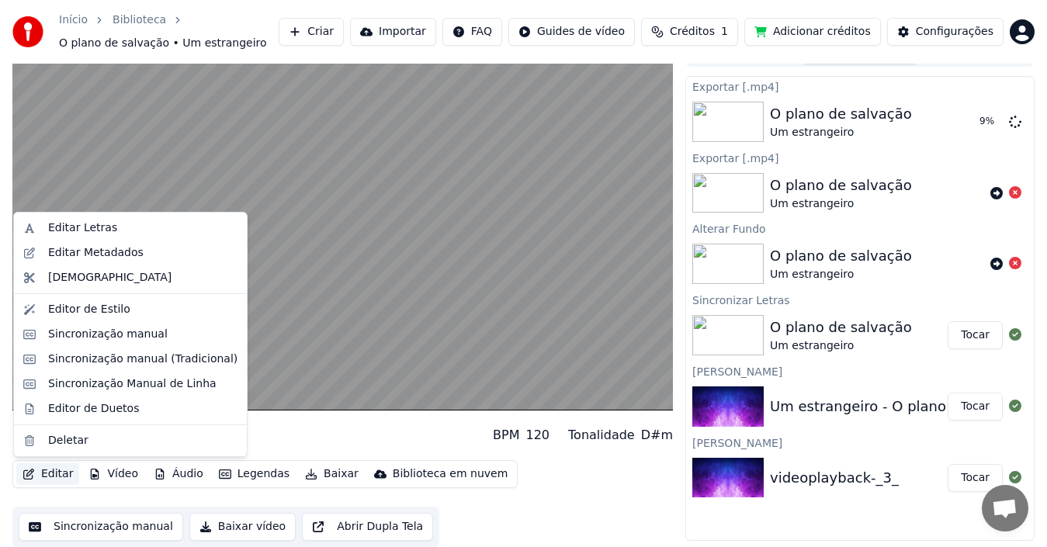
click at [806, 29] on button "Adicionar créditos" at bounding box center [812, 32] width 137 height 28
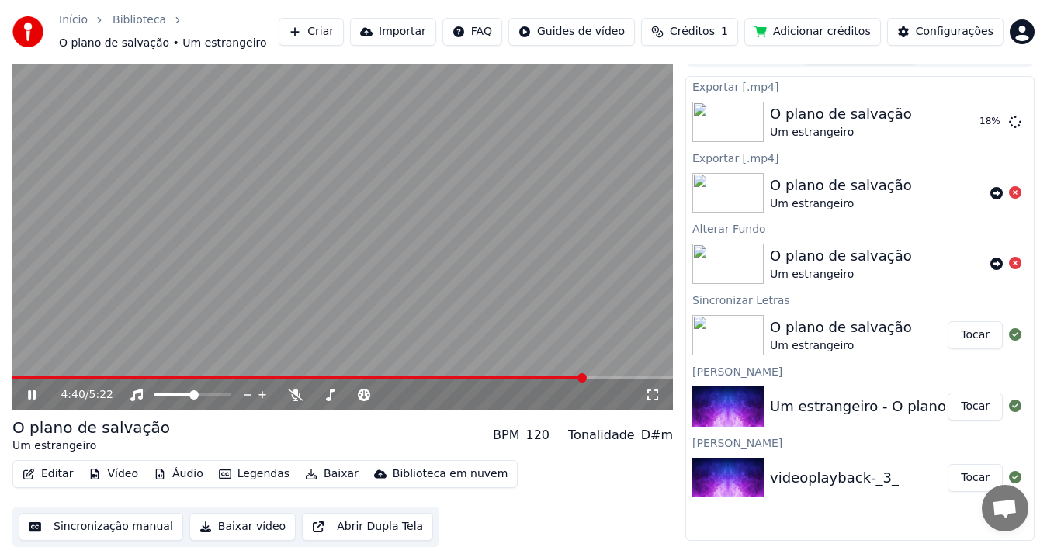
click at [175, 479] on button "Áudio" at bounding box center [178, 474] width 62 height 22
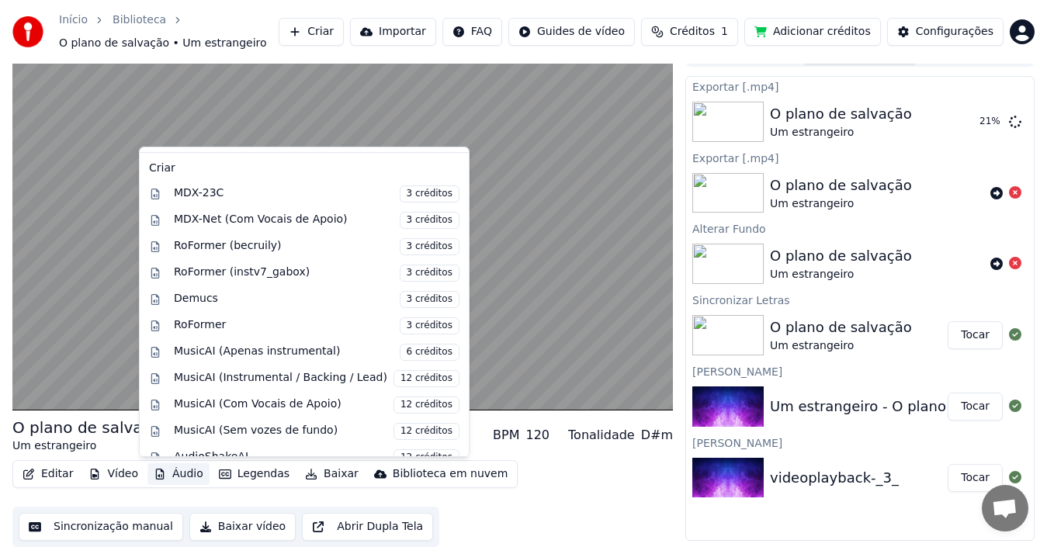
scroll to position [158, 0]
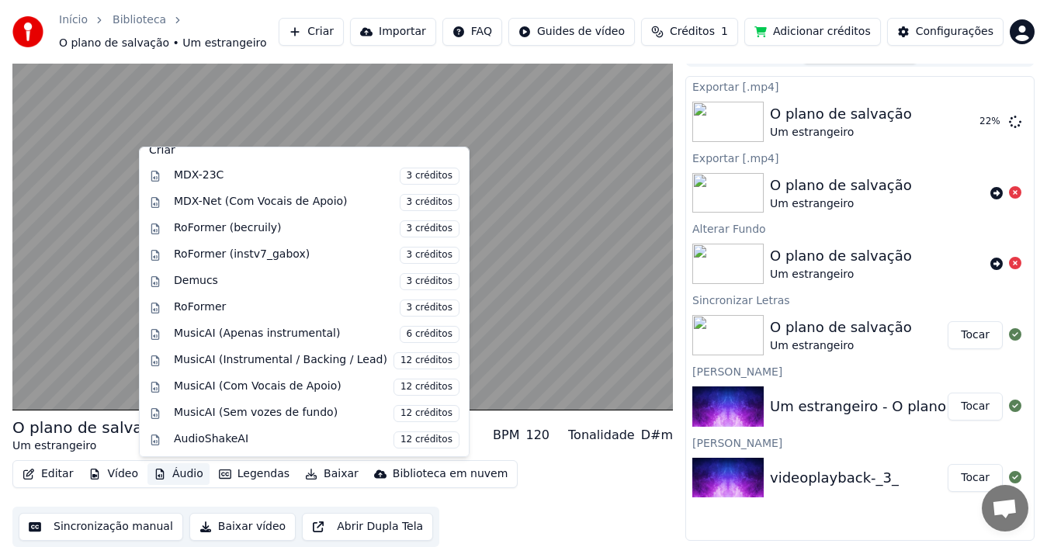
click at [550, 484] on div "Editar Vídeo Áudio Legendas Baixar Biblioteca em nuvem Sincronização manual Bai…" at bounding box center [342, 503] width 660 height 87
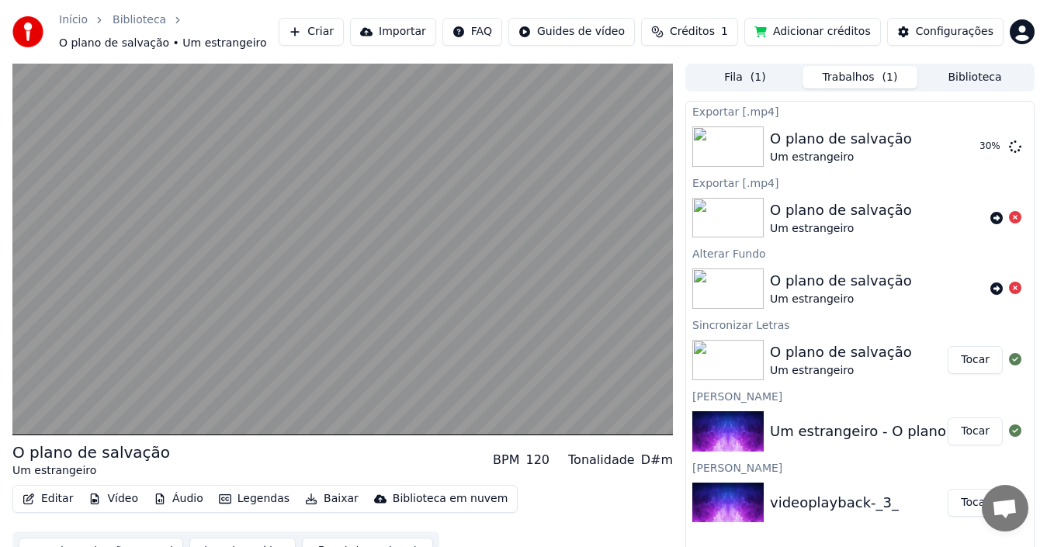
scroll to position [25, 0]
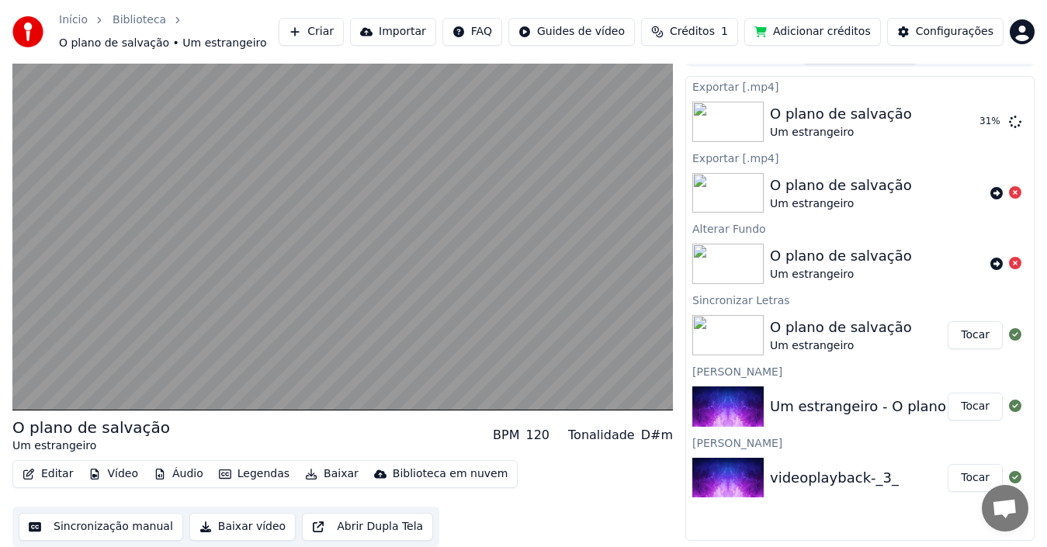
click at [849, 472] on div "videoplayback-_3_" at bounding box center [834, 478] width 129 height 22
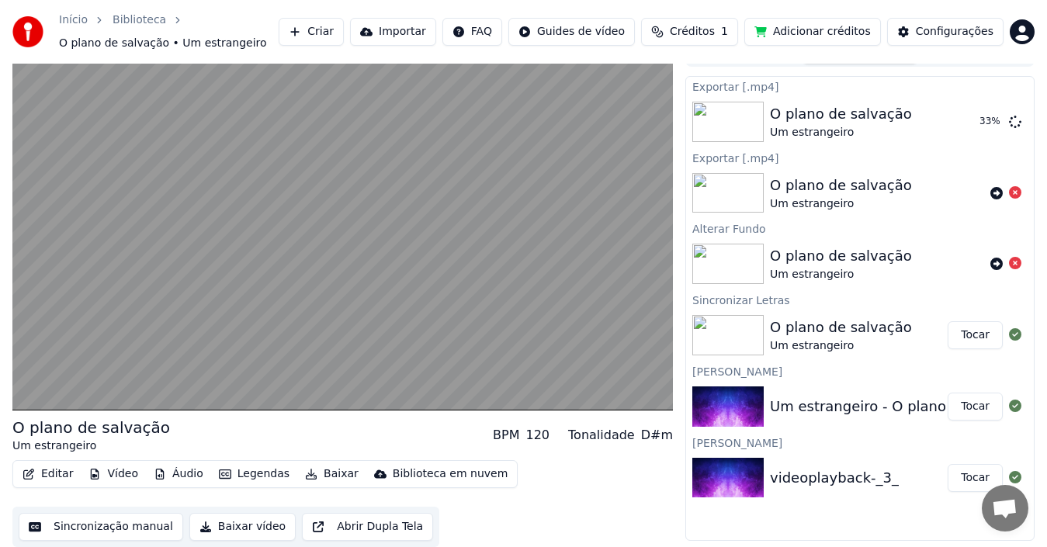
click at [849, 472] on div "videoplayback-_3_" at bounding box center [834, 478] width 129 height 22
click at [895, 483] on div "videoplayback-_3_" at bounding box center [859, 478] width 178 height 22
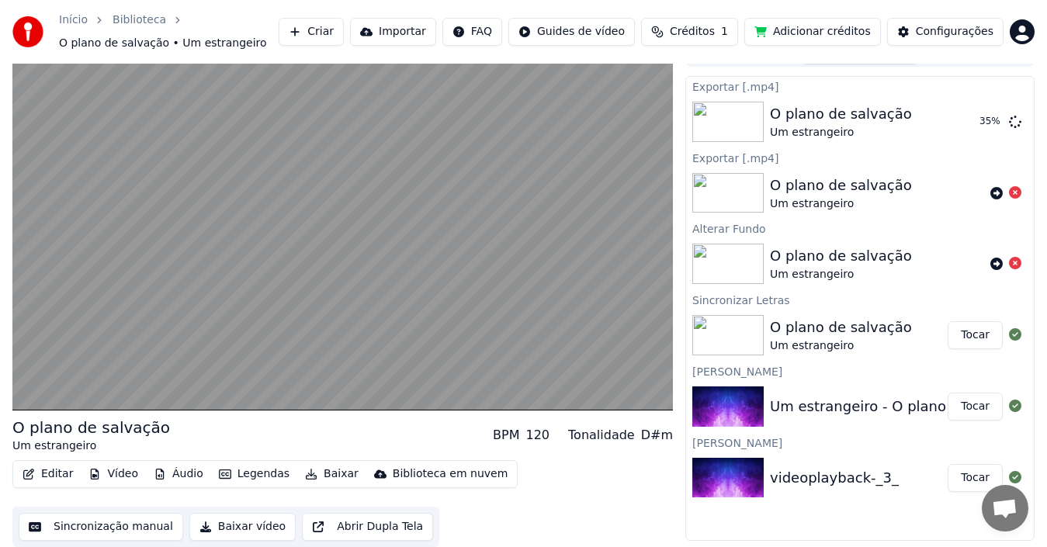
click at [895, 483] on div "videoplayback-_3_" at bounding box center [859, 478] width 178 height 22
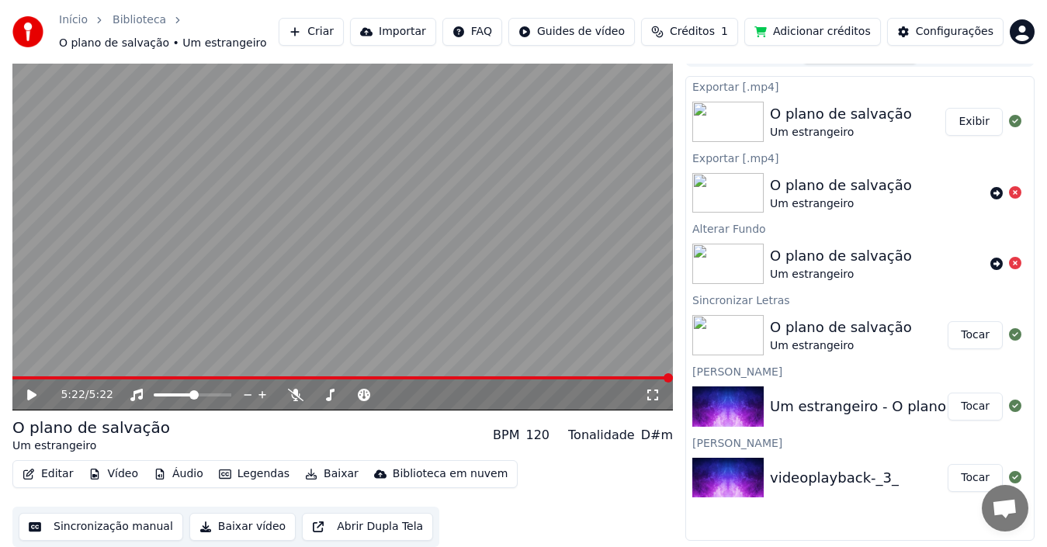
click at [974, 127] on button "Exibir" at bounding box center [973, 122] width 57 height 28
click at [970, 124] on button "Exibir" at bounding box center [973, 122] width 57 height 28
click at [30, 397] on icon at bounding box center [31, 395] width 9 height 11
click at [859, 113] on div "O plano de salvação" at bounding box center [841, 114] width 142 height 22
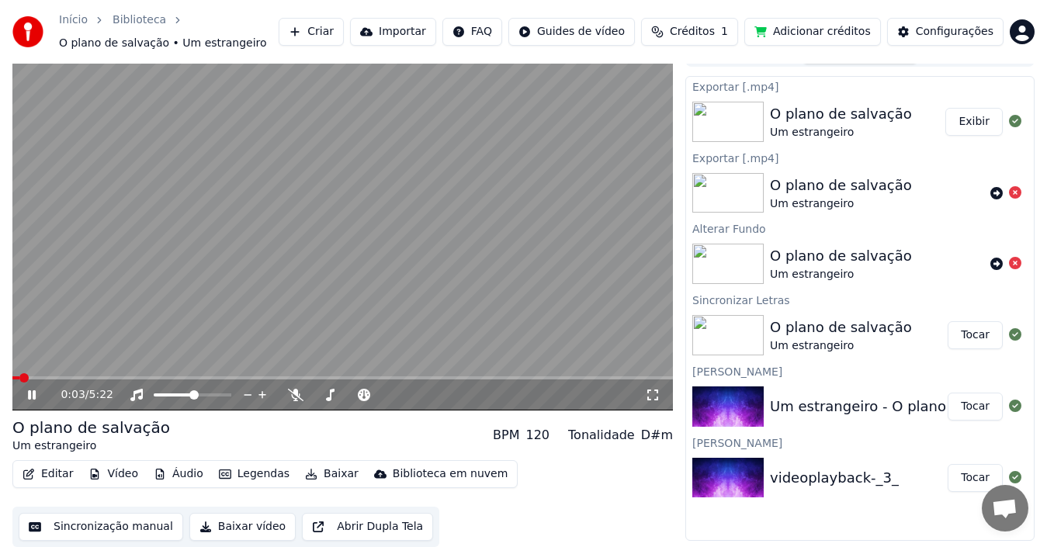
click at [859, 113] on div "O plano de salvação" at bounding box center [841, 114] width 142 height 22
click at [649, 395] on icon at bounding box center [653, 395] width 16 height 12
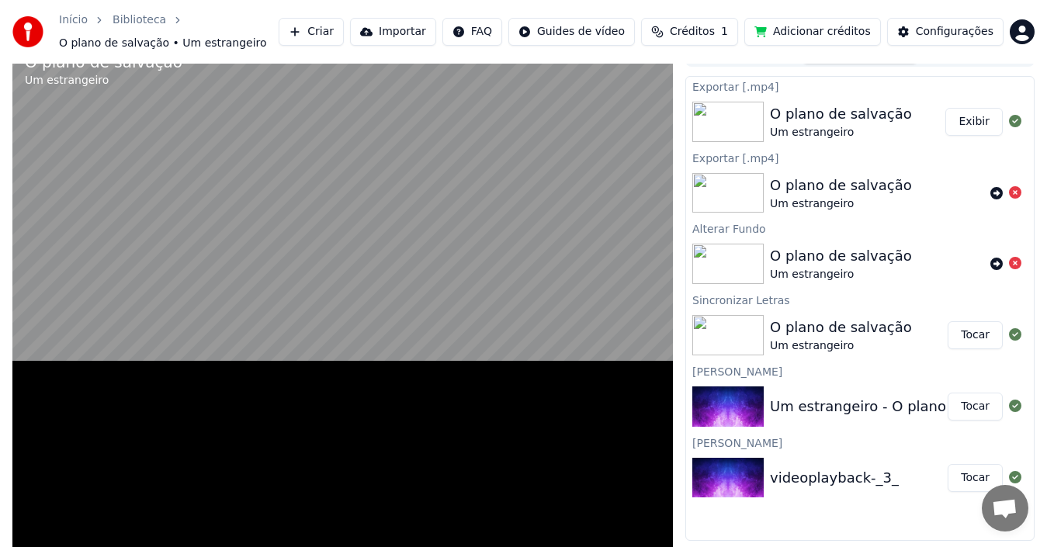
scroll to position [12, 0]
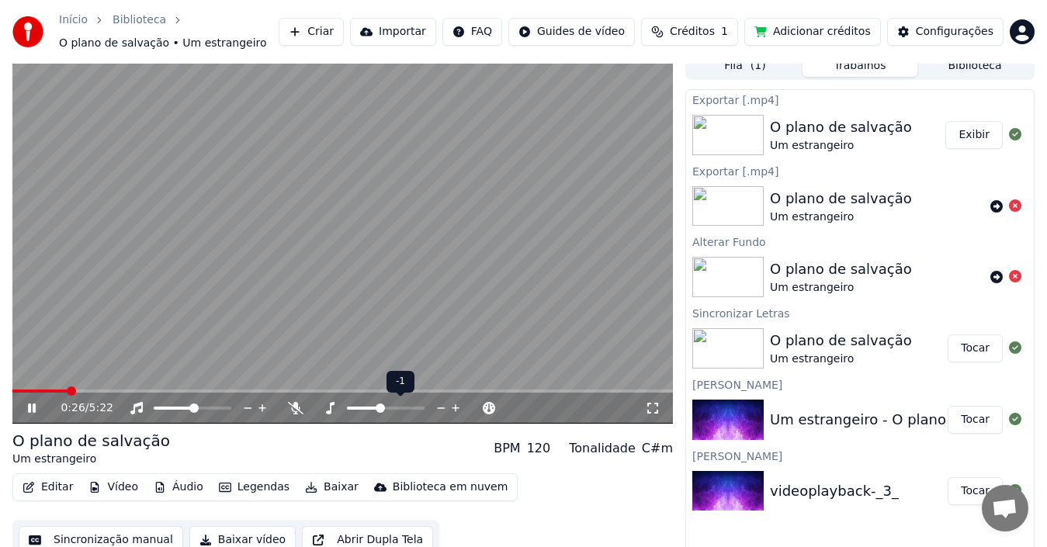
click at [378, 407] on span at bounding box center [380, 408] width 9 height 9
click at [414, 407] on span at bounding box center [408, 408] width 9 height 9
click at [397, 405] on div at bounding box center [400, 408] width 125 height 16
click at [380, 408] on span at bounding box center [380, 408] width 9 height 9
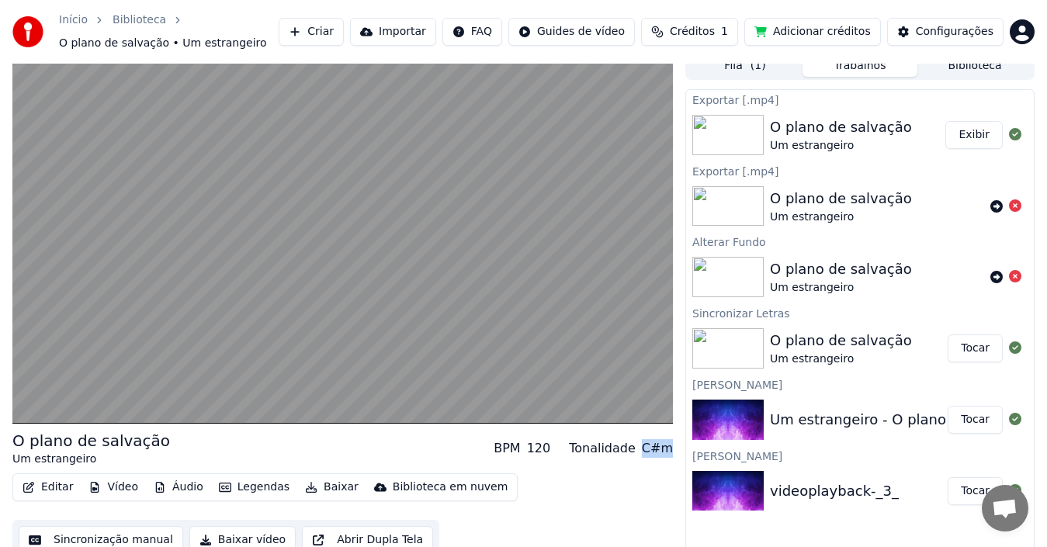
drag, startPoint x: 647, startPoint y: 449, endPoint x: 672, endPoint y: 451, distance: 24.9
click at [672, 451] on div "C#m" at bounding box center [657, 448] width 31 height 19
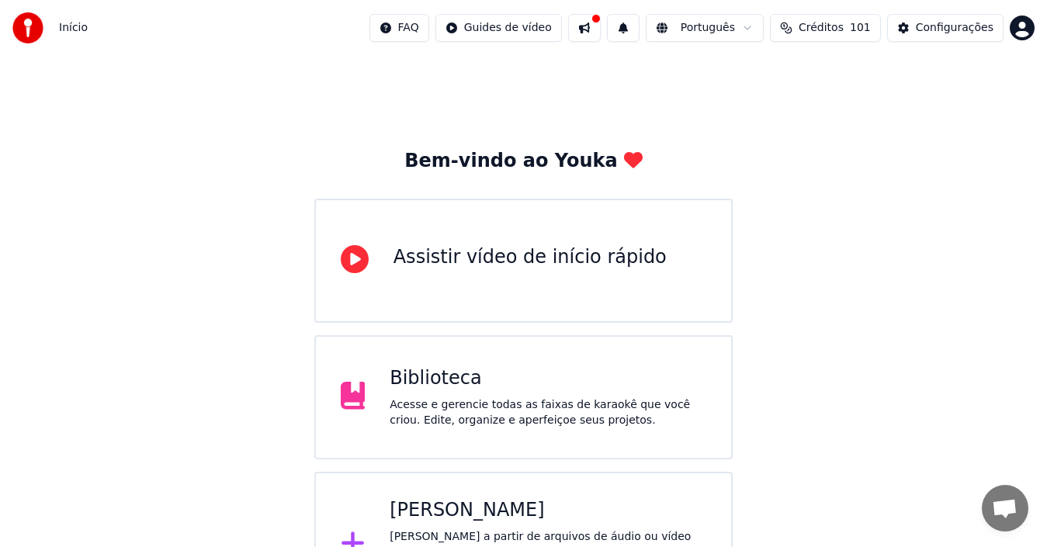
click at [456, 518] on div "[PERSON_NAME]" at bounding box center [548, 510] width 317 height 25
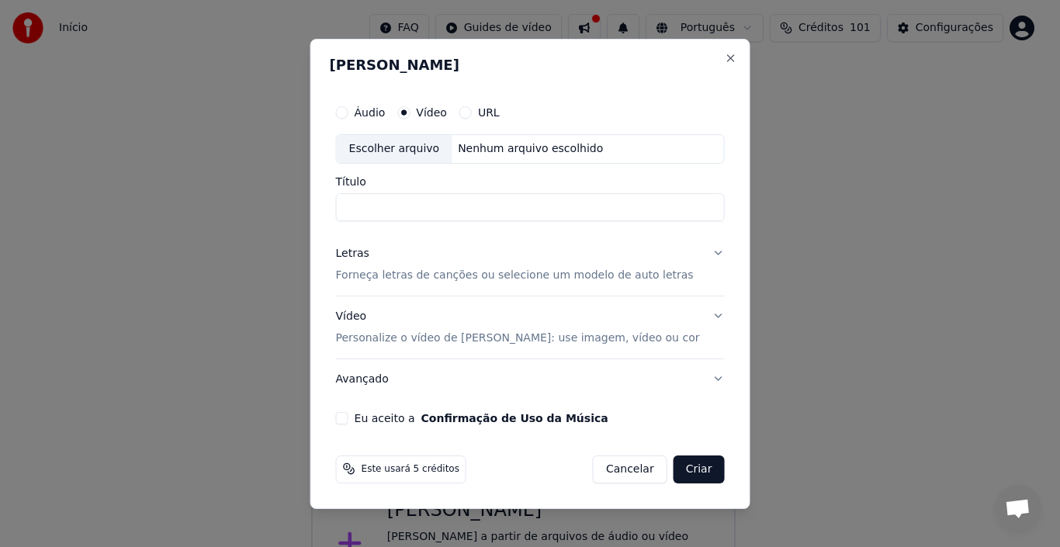
click at [386, 116] on label "Áudio" at bounding box center [370, 112] width 31 height 11
click at [348, 116] on button "Áudio" at bounding box center [342, 112] width 12 height 12
click at [423, 203] on input "Título" at bounding box center [530, 207] width 389 height 28
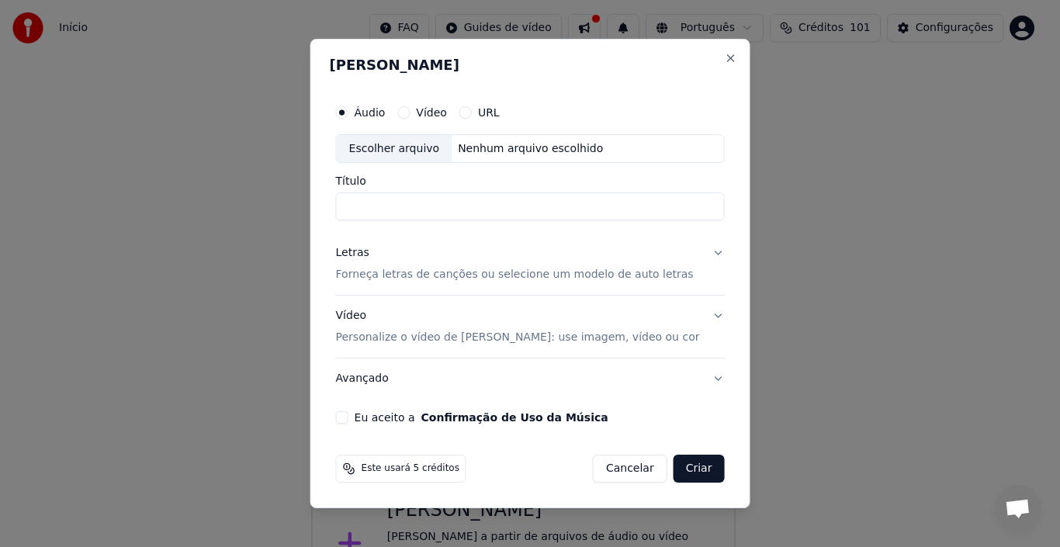
click at [423, 203] on input "Título" at bounding box center [530, 207] width 389 height 28
type input "**********"
click at [432, 275] on p "Forneça letras de canções ou selecione um modelo de auto letras" at bounding box center [515, 276] width 358 height 16
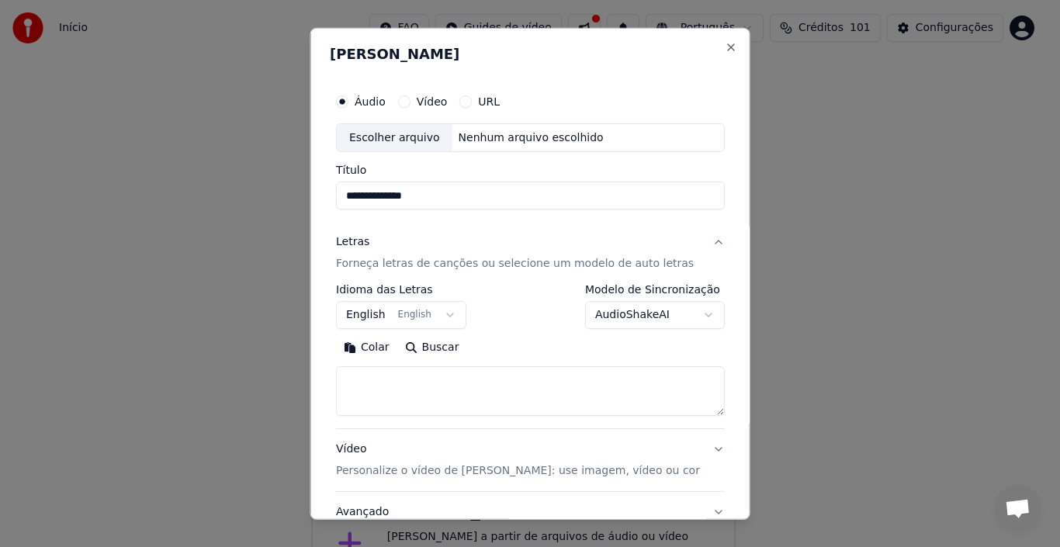
click at [432, 317] on button "English English" at bounding box center [401, 315] width 130 height 28
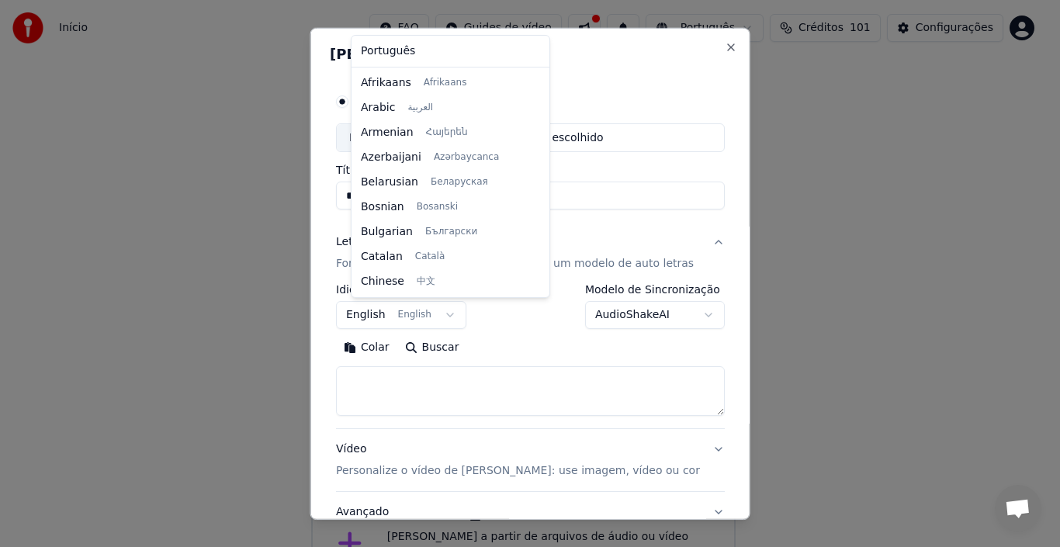
scroll to position [124, 0]
select select "**"
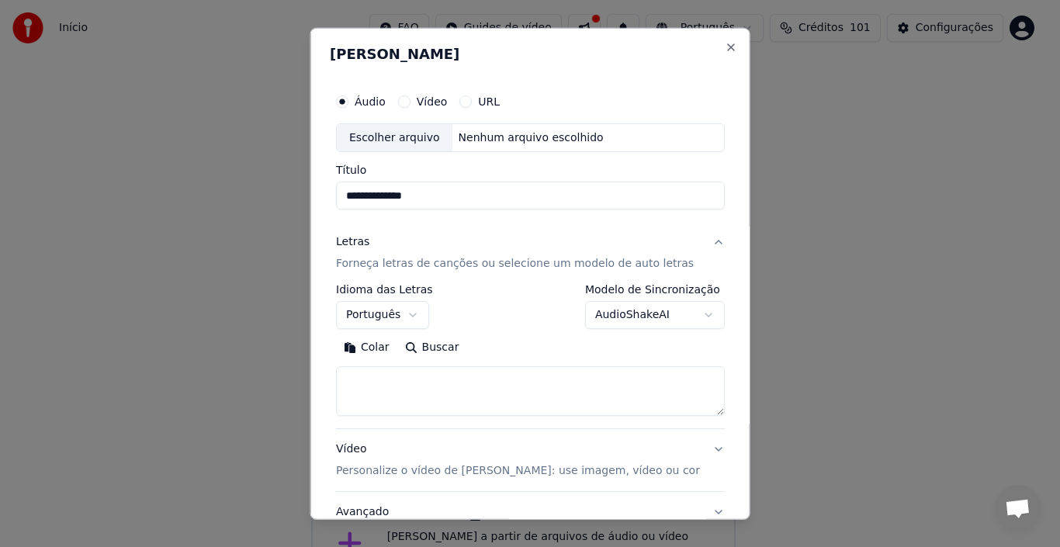
click at [588, 316] on button "AudioShakeAI" at bounding box center [654, 315] width 140 height 28
click at [467, 393] on textarea at bounding box center [530, 391] width 389 height 50
paste textarea "**********"
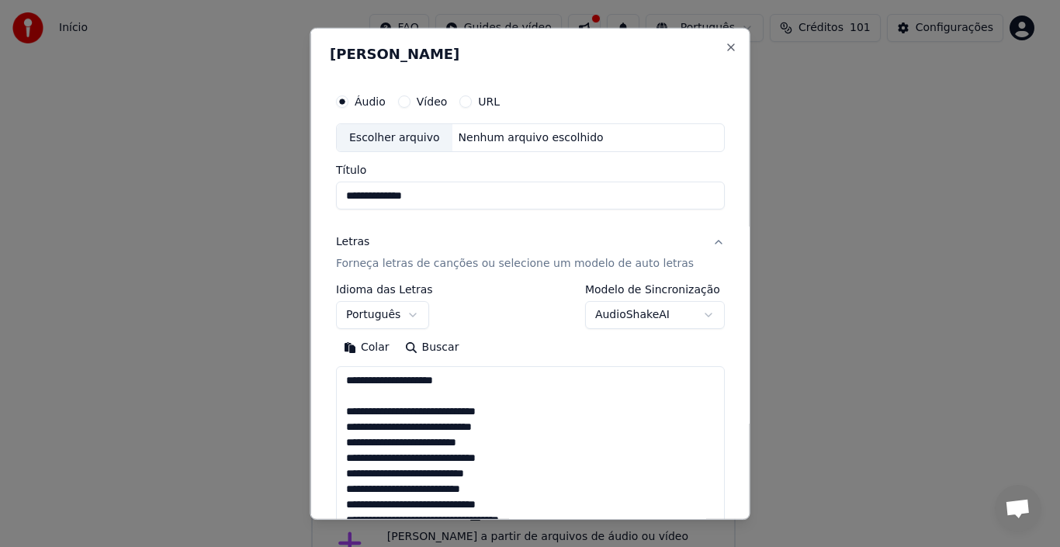
scroll to position [656, 0]
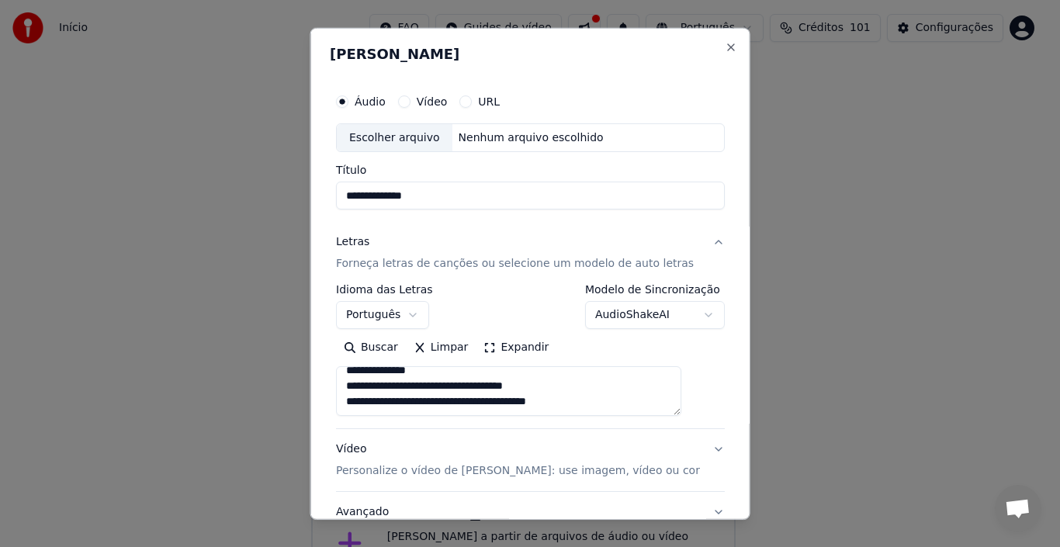
type textarea "**********"
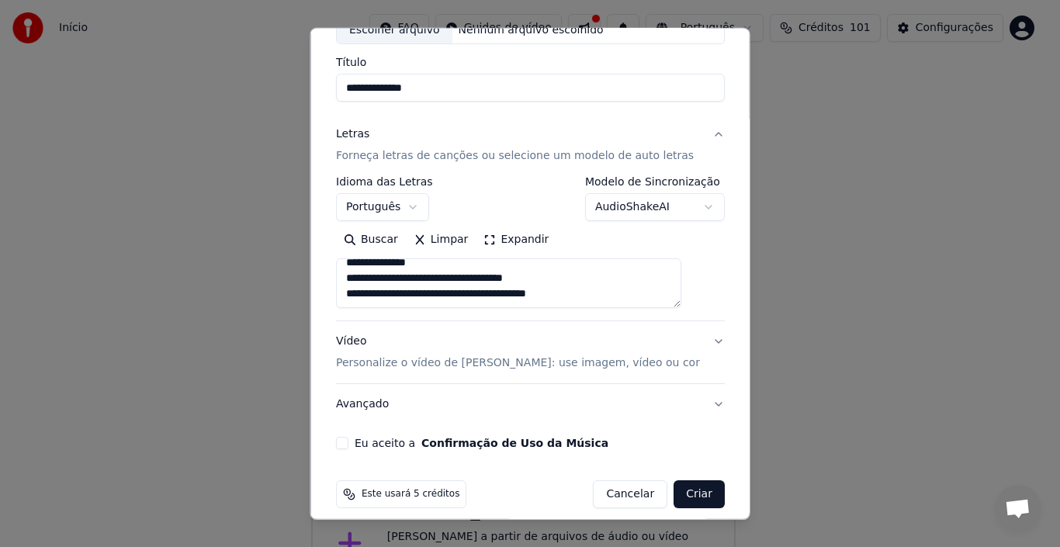
scroll to position [110, 0]
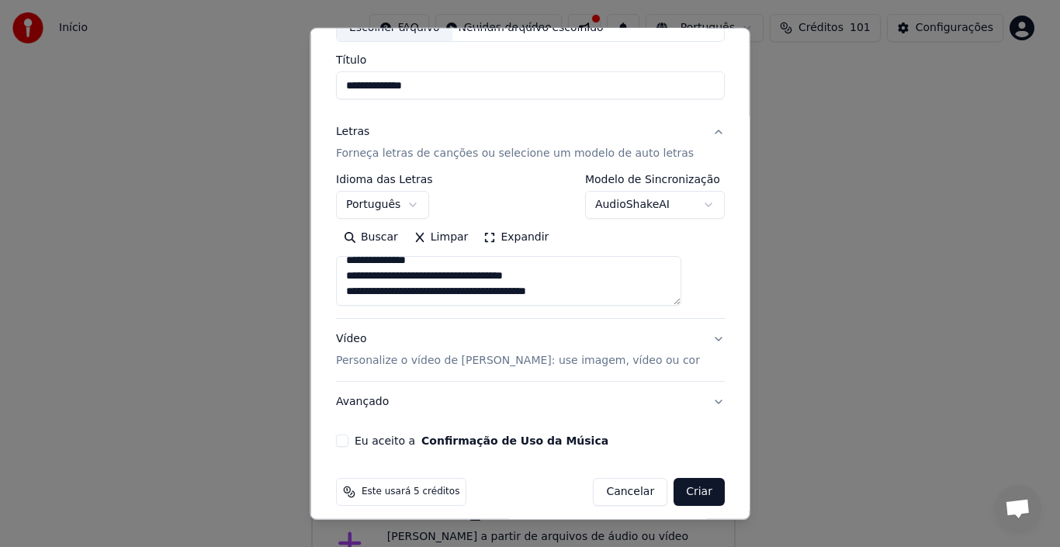
click at [686, 340] on button "Vídeo Personalize o vídeo de karaokê: use imagem, vídeo ou cor" at bounding box center [530, 350] width 389 height 62
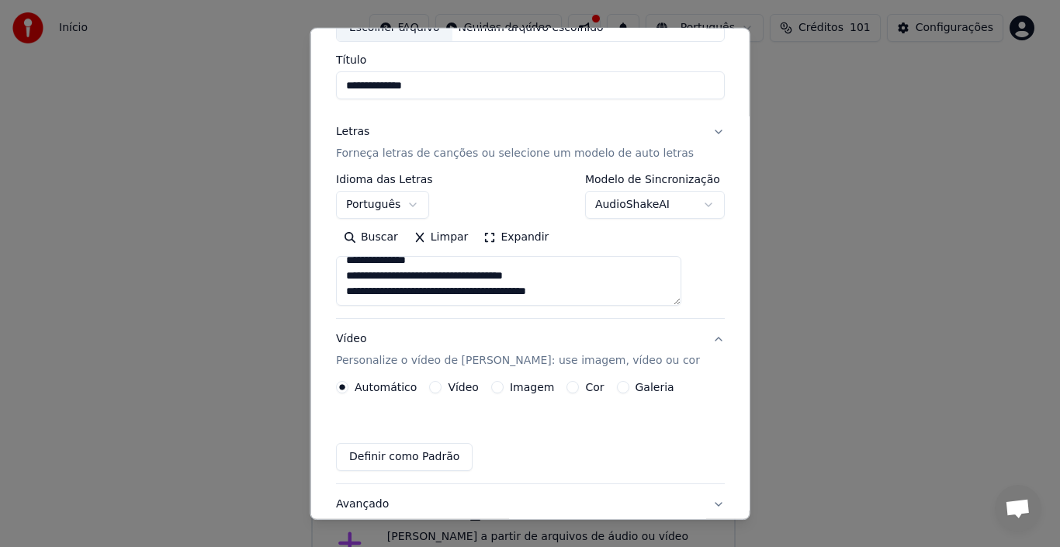
scroll to position [80, 0]
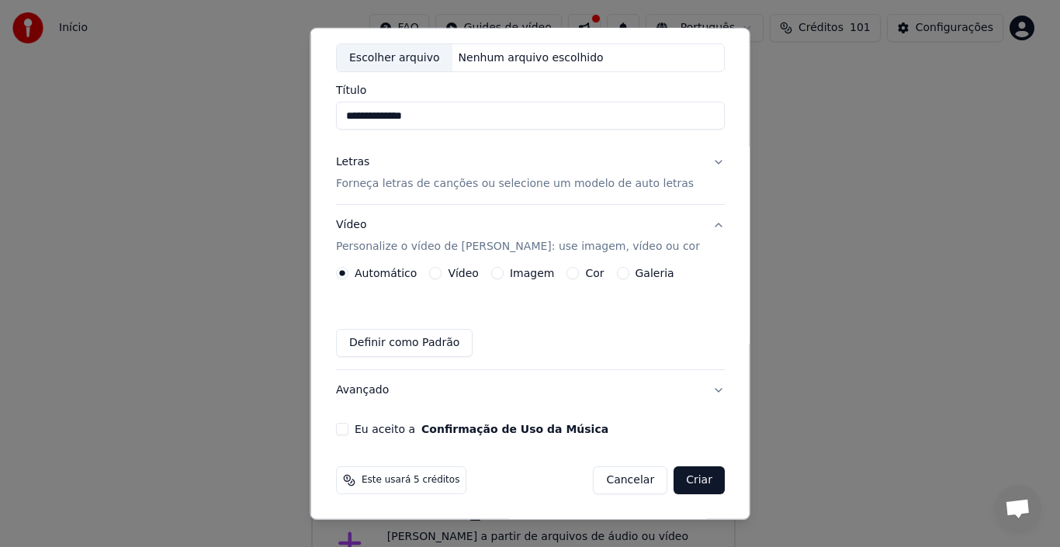
click at [579, 269] on button "Cor" at bounding box center [573, 273] width 12 height 12
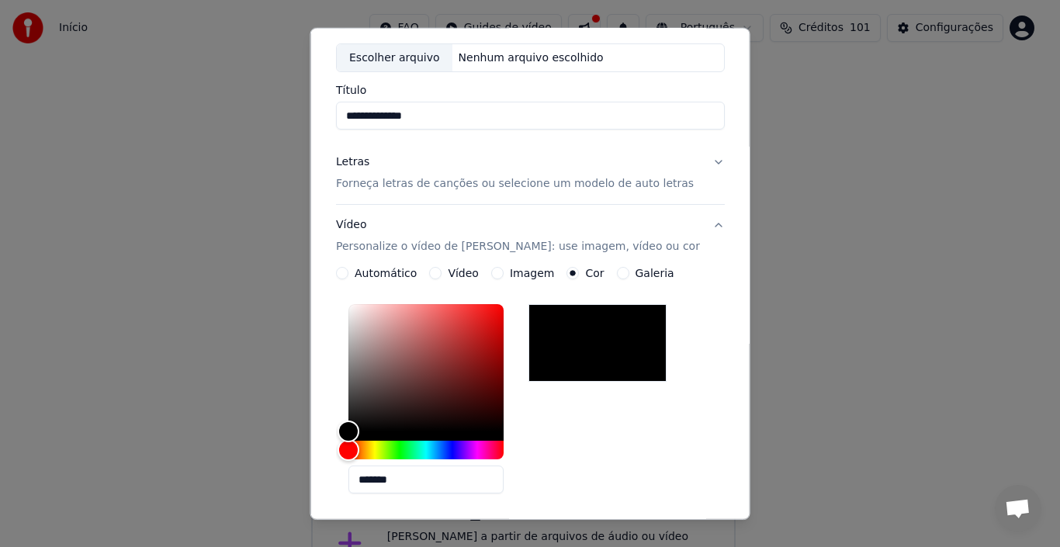
click at [391, 272] on label "Automático" at bounding box center [386, 273] width 62 height 11
click at [348, 272] on button "Automático" at bounding box center [342, 273] width 12 height 12
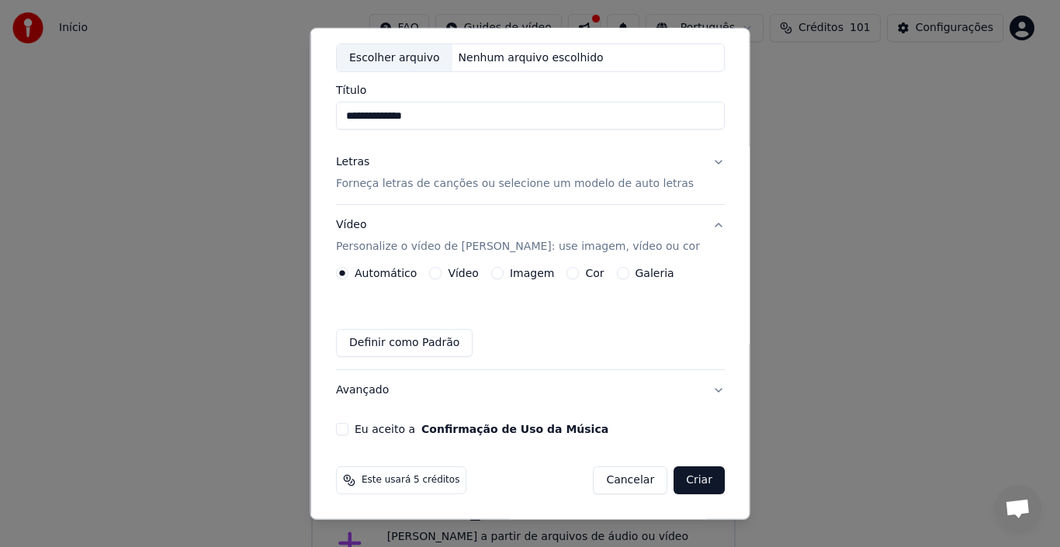
click at [348, 429] on button "Eu aceito a Confirmação de Uso da Música" at bounding box center [342, 429] width 12 height 12
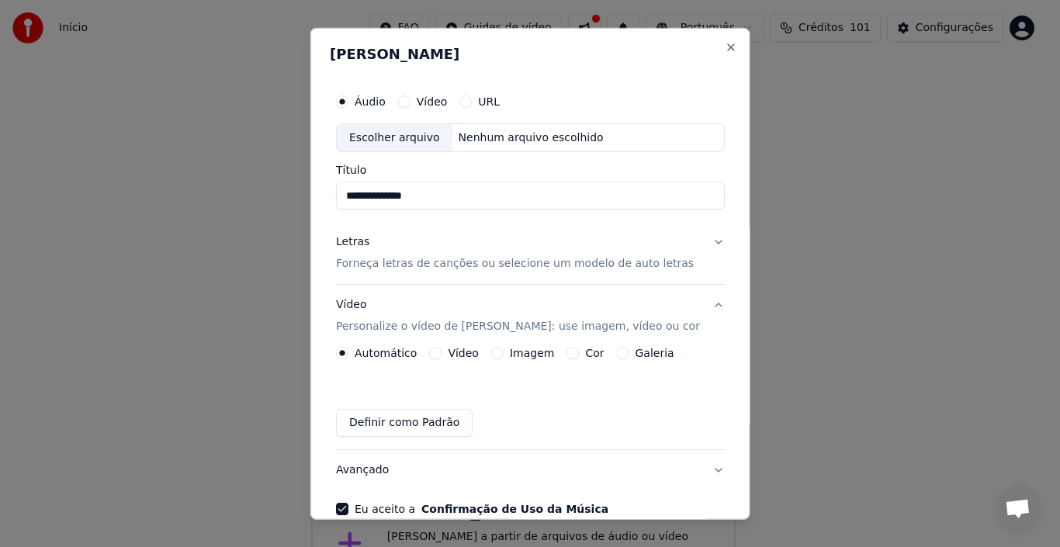
click at [421, 141] on div "Escolher arquivo" at bounding box center [395, 137] width 116 height 28
click at [456, 192] on input "**********" at bounding box center [530, 196] width 389 height 28
drag, startPoint x: 489, startPoint y: 186, endPoint x: 234, endPoint y: 185, distance: 254.6
click at [234, 185] on body "**********" at bounding box center [523, 309] width 1047 height 618
type input "**********"
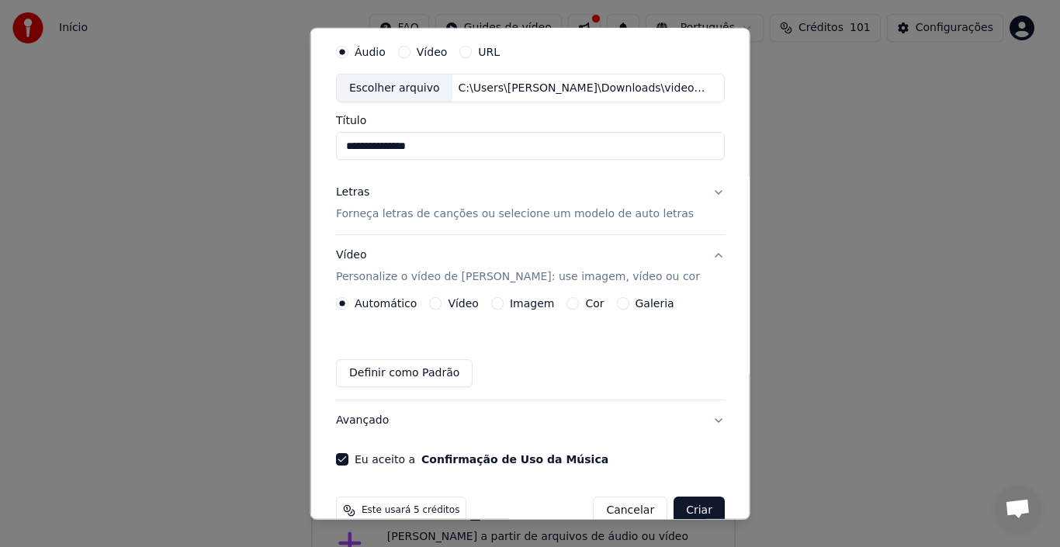
scroll to position [80, 0]
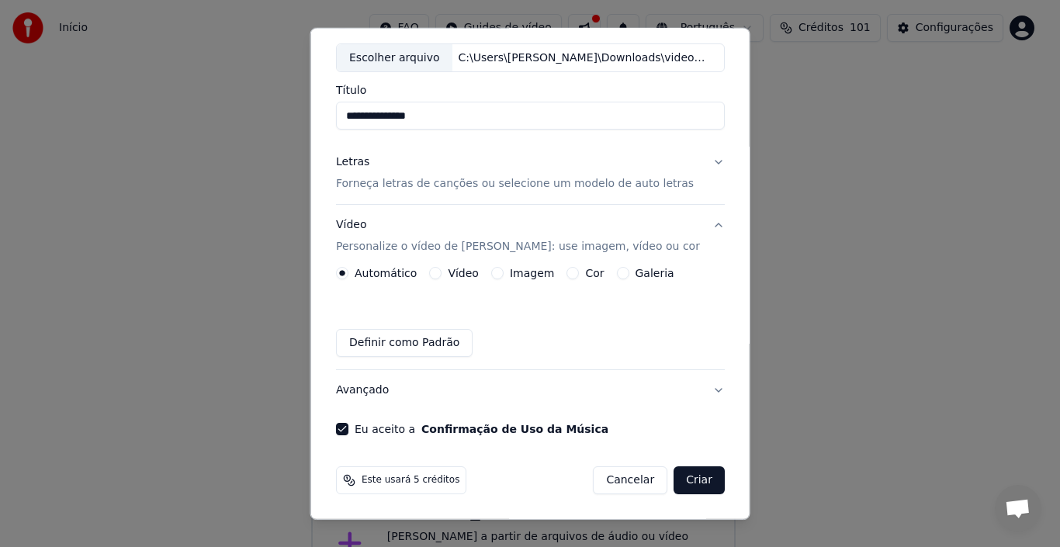
click at [693, 161] on button "Letras Forneça letras de canções ou selecione um modelo de auto letras" at bounding box center [530, 173] width 389 height 62
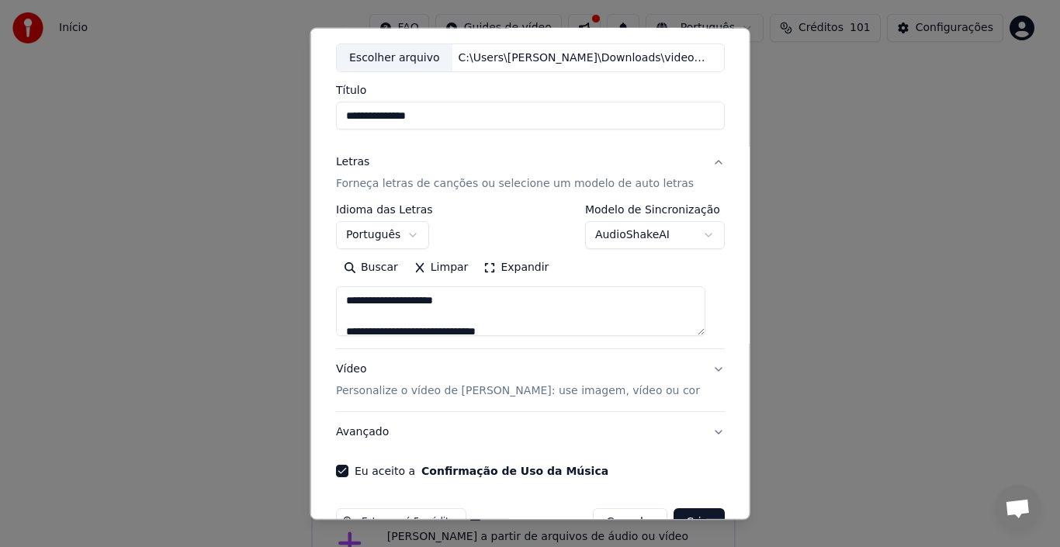
click at [643, 240] on button "AudioShakeAI" at bounding box center [654, 235] width 140 height 28
click at [674, 238] on button "MusicAI ( Nível de Palavra )" at bounding box center [634, 235] width 180 height 28
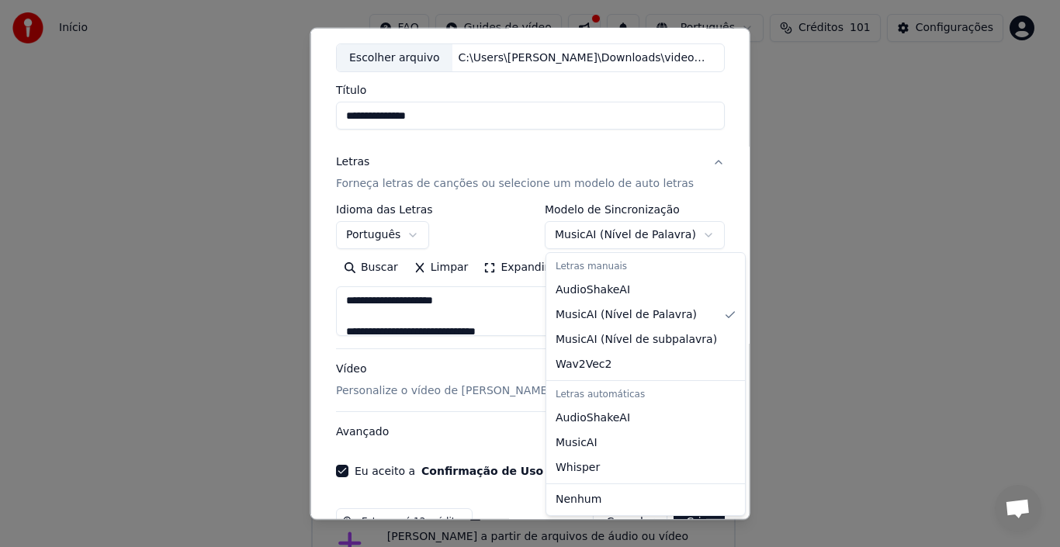
select select "**********"
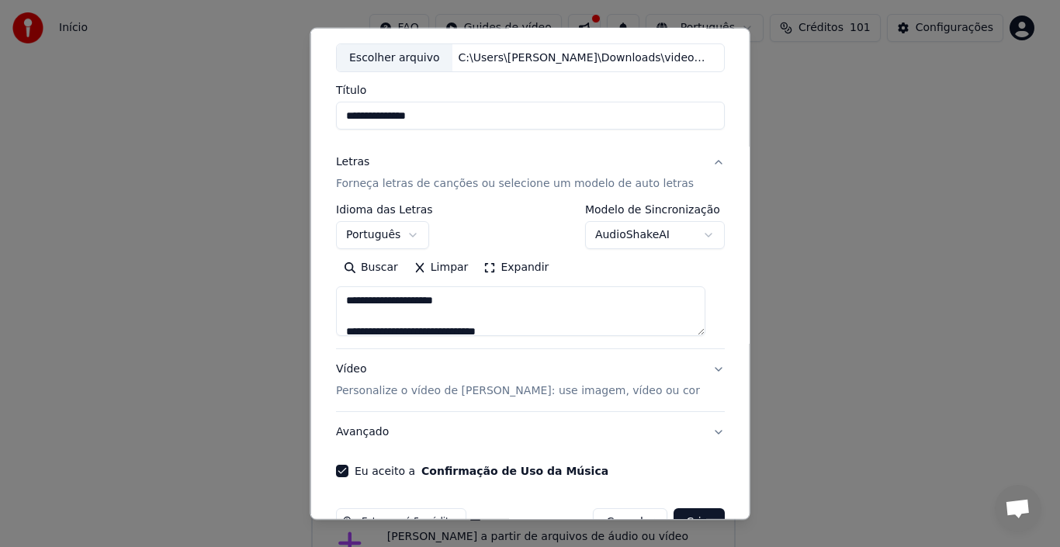
scroll to position [122, 0]
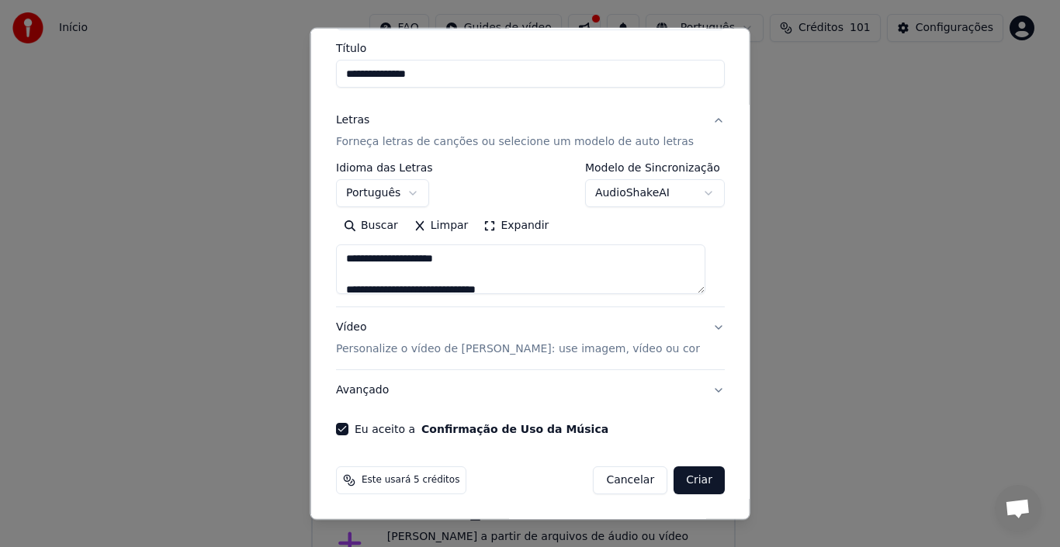
click at [681, 486] on button "Criar" at bounding box center [699, 480] width 51 height 28
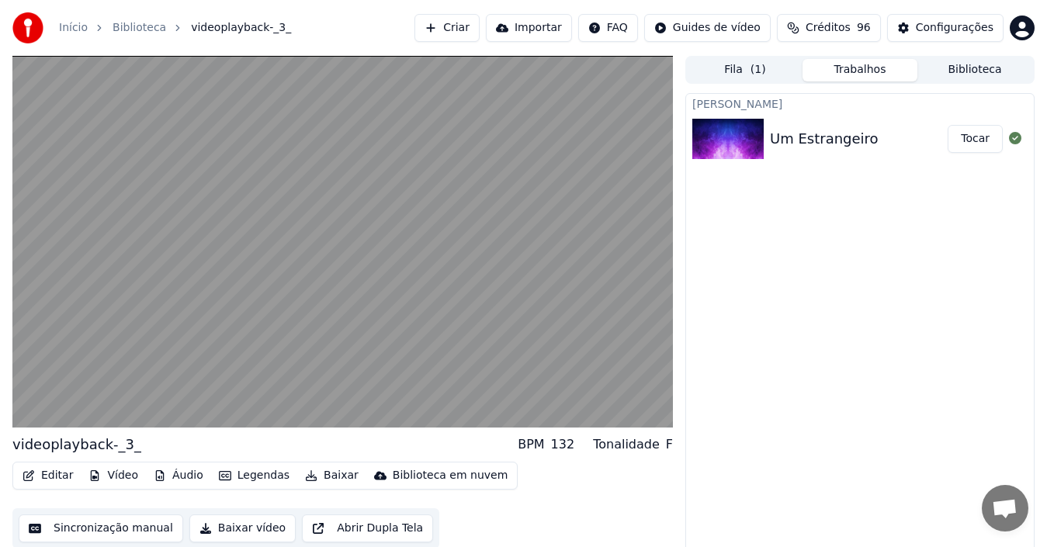
click at [60, 475] on button "Editar" at bounding box center [47, 476] width 63 height 22
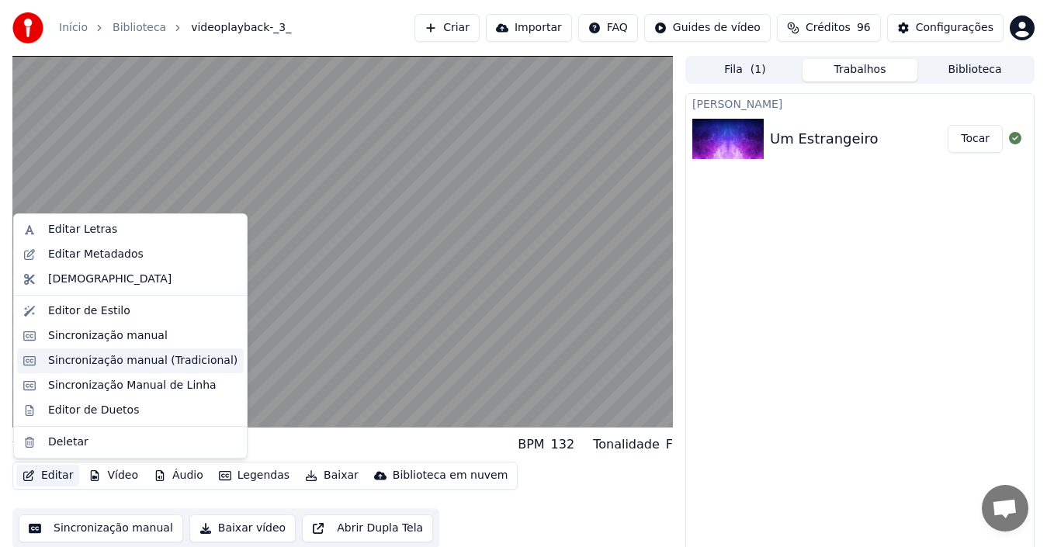
click at [124, 359] on div "Sincronização manual (Tradicional)" at bounding box center [142, 361] width 189 height 16
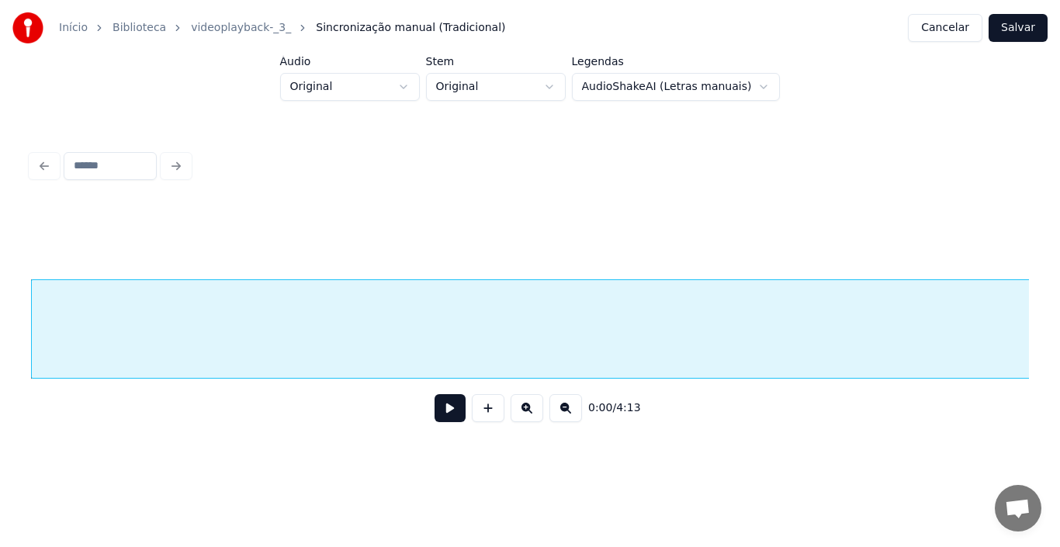
click at [452, 414] on button at bounding box center [450, 408] width 31 height 28
click at [645, 94] on html "Início Biblioteca videoplayback-_3_ Sincronização manual (Tradicional) Cancelar…" at bounding box center [530, 239] width 1060 height 479
click at [645, 95] on html "Início Biblioteca videoplayback-_3_ Sincronização manual (Tradicional) Cancelar…" at bounding box center [530, 239] width 1060 height 479
click at [369, 89] on html "Início Biblioteca videoplayback-_3_ Sincronização manual (Tradicional) Cancelar…" at bounding box center [530, 239] width 1060 height 479
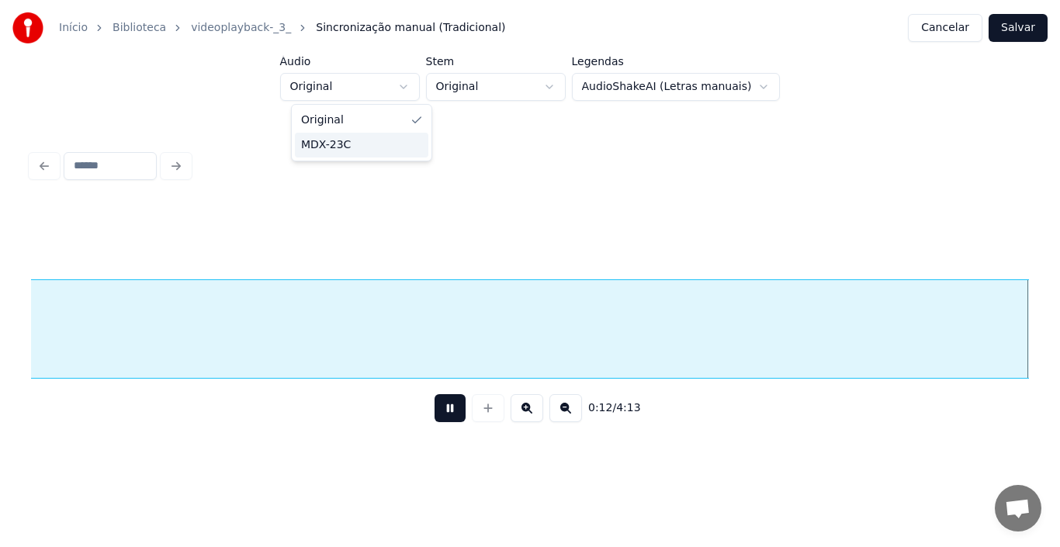
scroll to position [0, 1999]
click at [526, 186] on html "Início Biblioteca videoplayback-_3_ Sincronização manual (Tradicional) Cancelar…" at bounding box center [530, 239] width 1060 height 479
click at [526, 186] on div "0:16 / 4:13" at bounding box center [530, 290] width 1011 height 307
click at [558, 160] on div at bounding box center [530, 166] width 1011 height 34
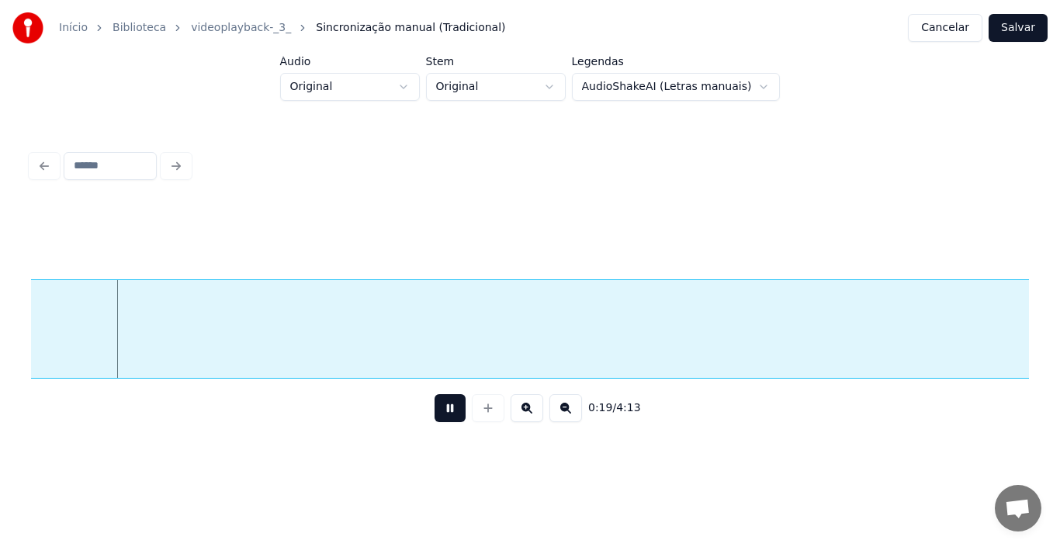
click at [705, 202] on div at bounding box center [530, 241] width 998 height 78
click at [678, 101] on div "Início Biblioteca videoplayback-_3_ Sincronização manual (Tradicional) Cancelar…" at bounding box center [530, 227] width 1060 height 454
click at [662, 90] on html "Início Biblioteca videoplayback-_3_ Sincronização manual (Tradicional) Cancelar…" at bounding box center [530, 239] width 1060 height 479
click at [553, 92] on html "Início Biblioteca videoplayback-_3_ Sincronização manual (Tradicional) Cancelar…" at bounding box center [530, 239] width 1060 height 479
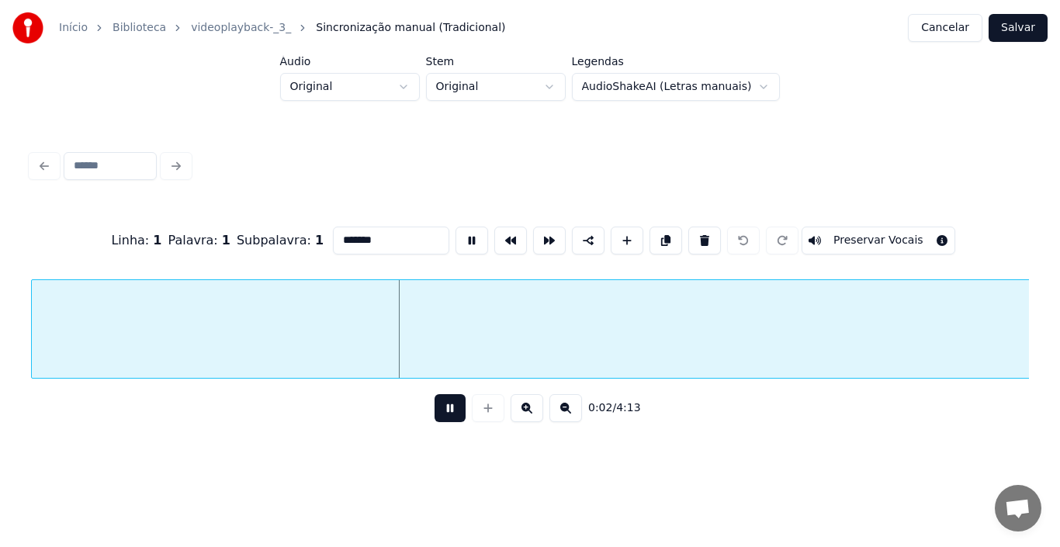
click at [401, 239] on input "*******" at bounding box center [391, 241] width 116 height 28
click at [412, 234] on input "*******" at bounding box center [391, 241] width 116 height 28
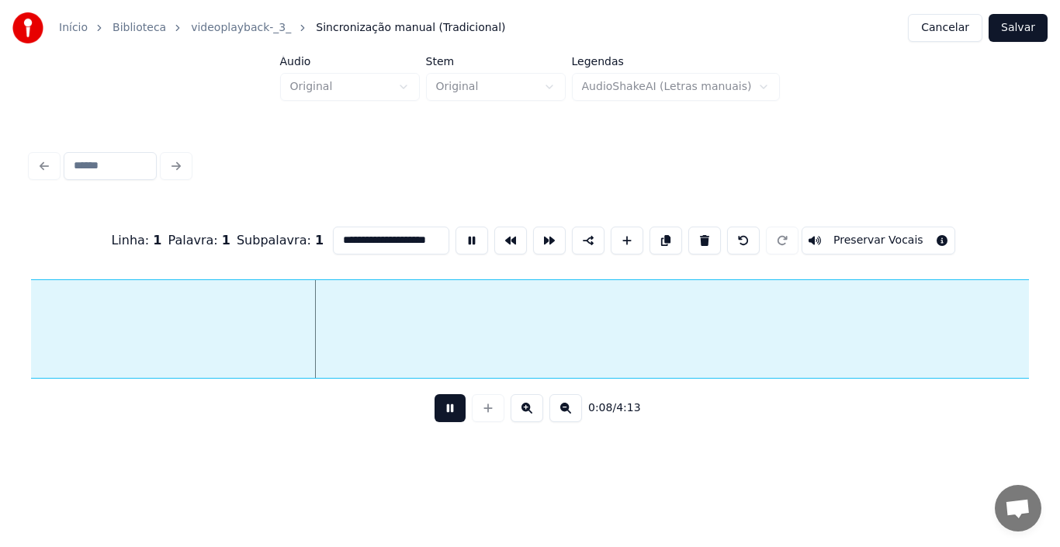
scroll to position [0, 18]
type input "**********"
click at [505, 235] on button at bounding box center [510, 241] width 33 height 28
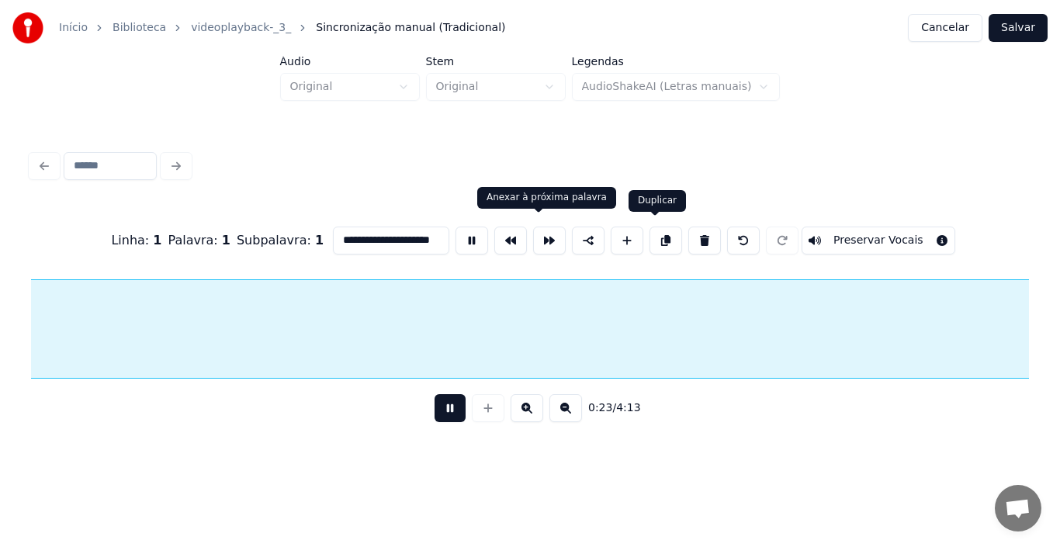
scroll to position [0, 3640]
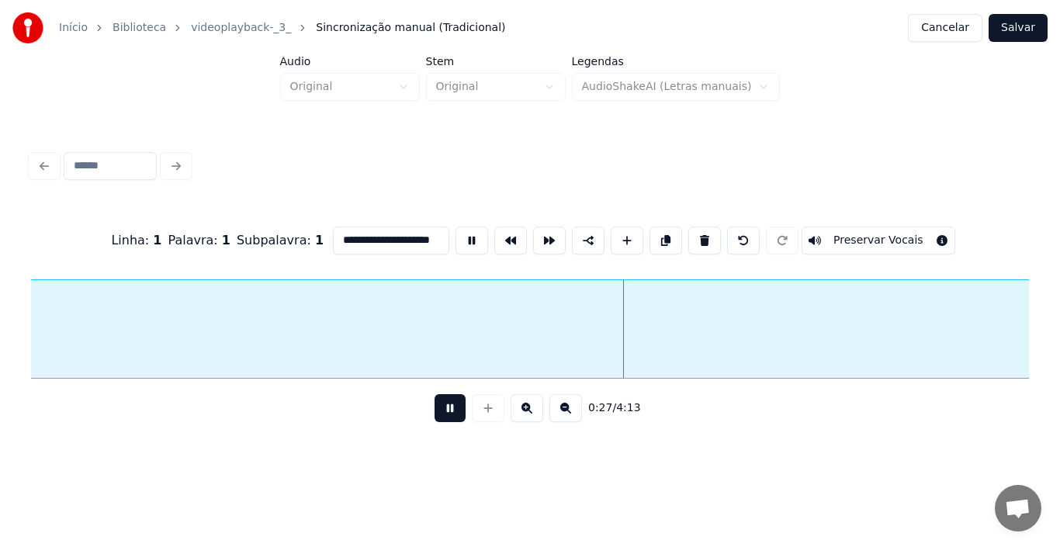
click at [845, 241] on button "Preservar Vocais" at bounding box center [879, 241] width 154 height 28
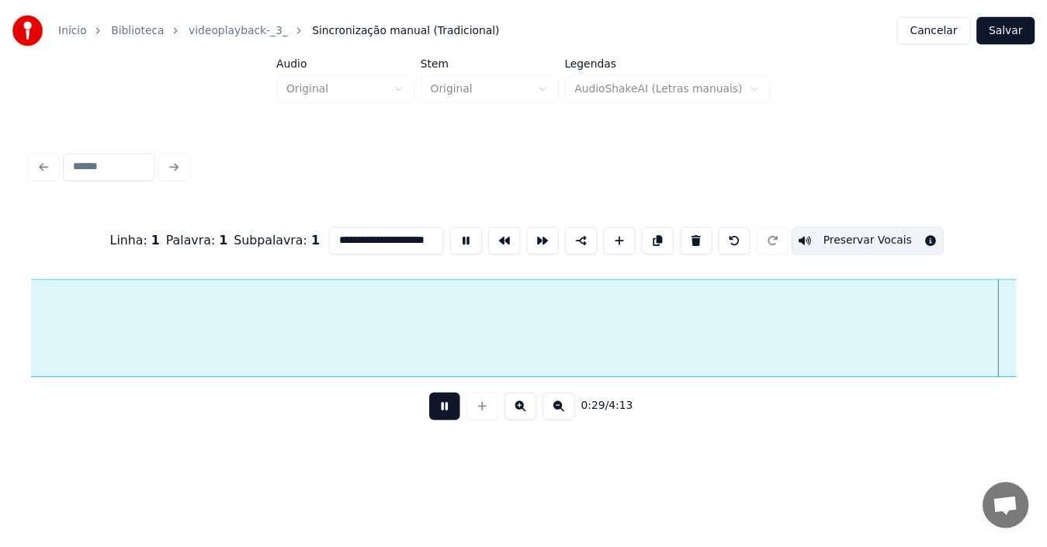
scroll to position [0, 4639]
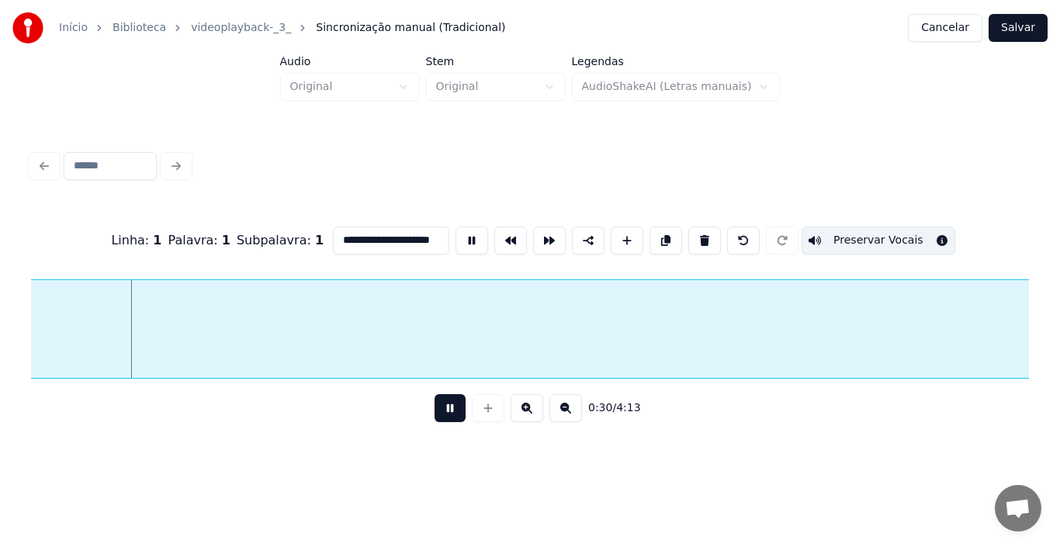
click at [352, 29] on span "Sincronização manual (Tradicional)" at bounding box center [410, 28] width 189 height 16
click at [46, 162] on div at bounding box center [530, 166] width 1011 height 34
click at [967, 29] on button "Cancelar" at bounding box center [945, 28] width 75 height 28
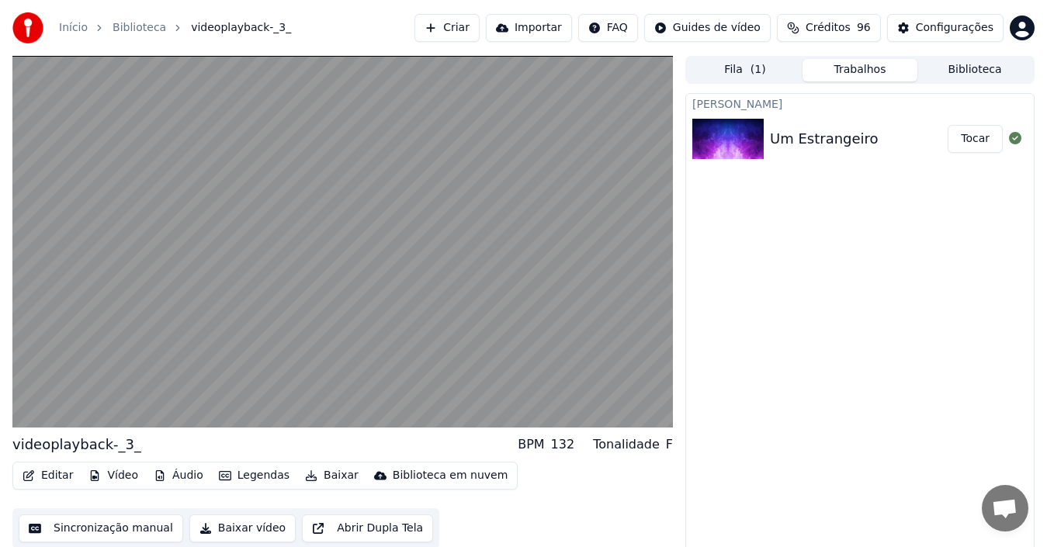
click at [57, 477] on button "Editar" at bounding box center [47, 476] width 63 height 22
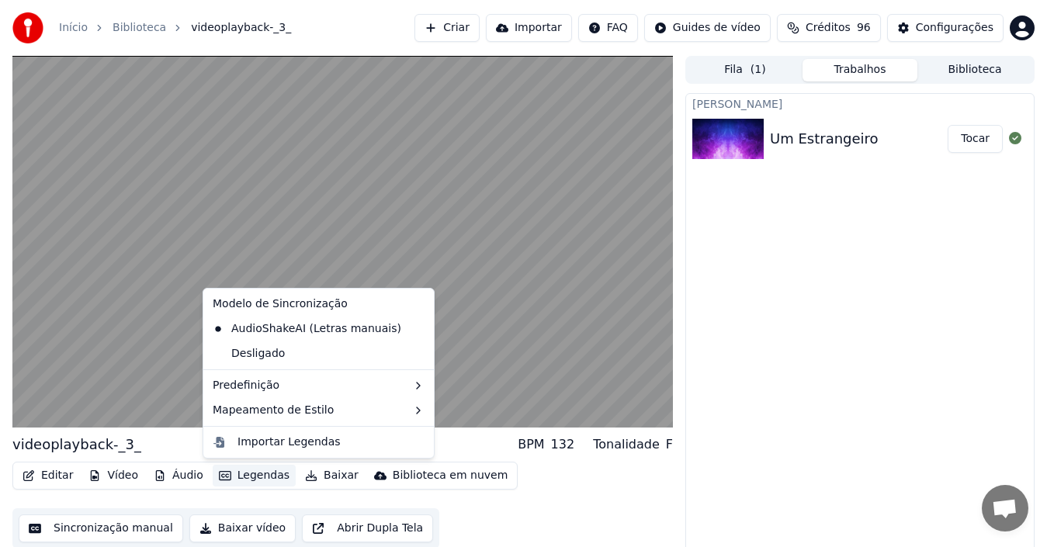
click at [243, 480] on button "Legendas" at bounding box center [254, 476] width 83 height 22
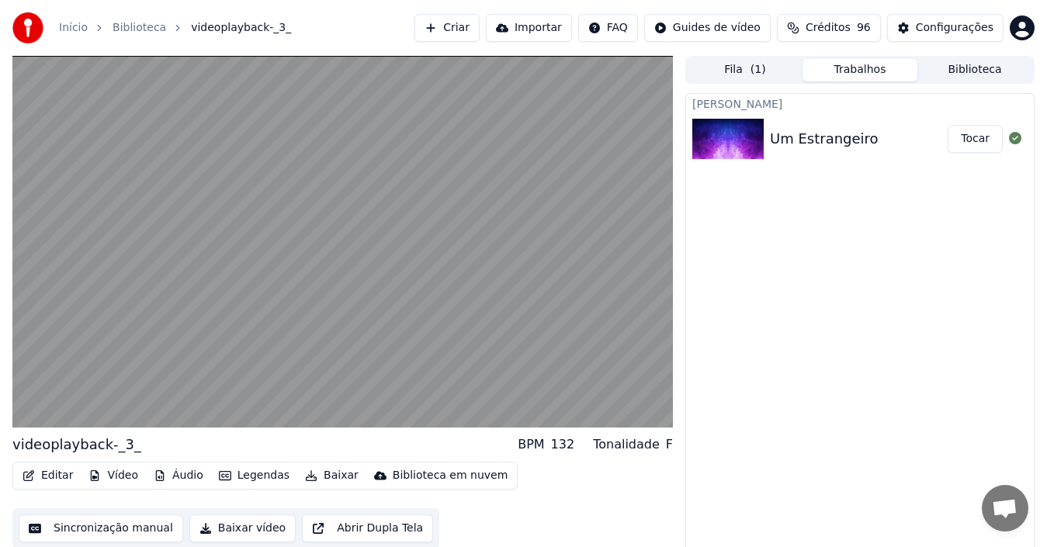
click at [243, 480] on button "Legendas" at bounding box center [254, 476] width 83 height 22
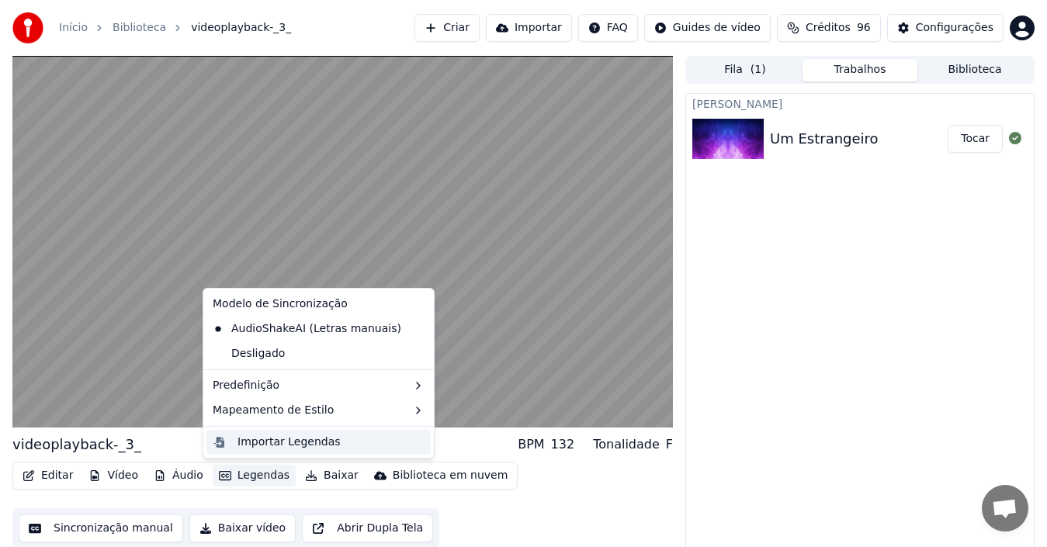
click at [341, 447] on div "Importar Legendas" at bounding box center [330, 443] width 187 height 16
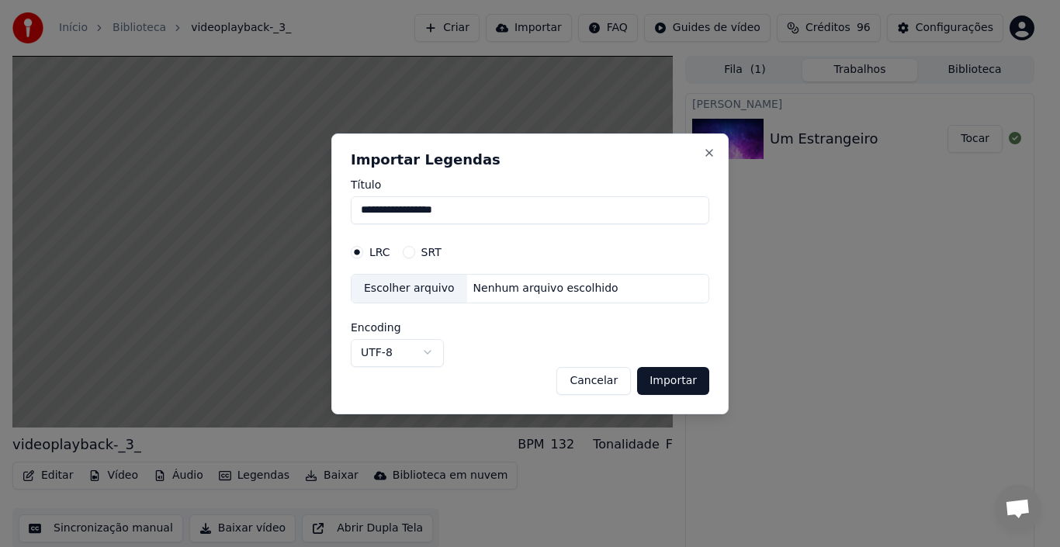
click at [615, 378] on button "Cancelar" at bounding box center [593, 380] width 75 height 28
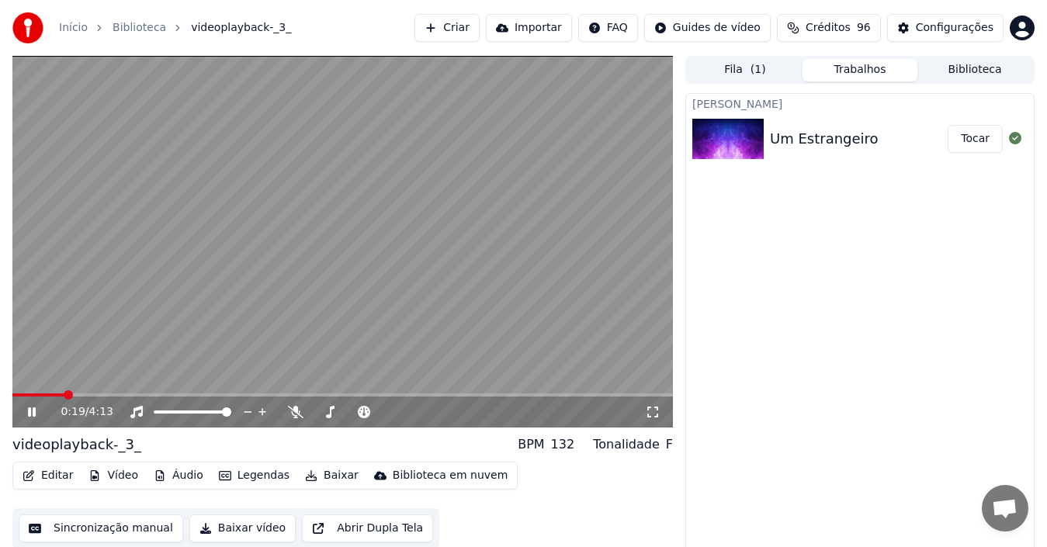
click at [431, 335] on video at bounding box center [342, 242] width 660 height 372
click at [60, 480] on button "Editar" at bounding box center [47, 476] width 63 height 22
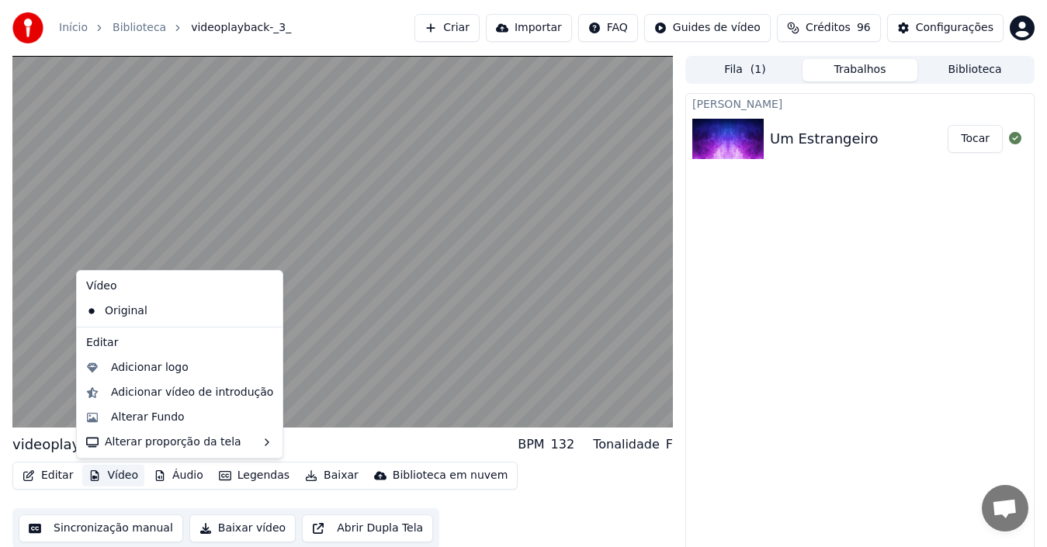
click at [117, 534] on button "Sincronização manual" at bounding box center [101, 529] width 165 height 28
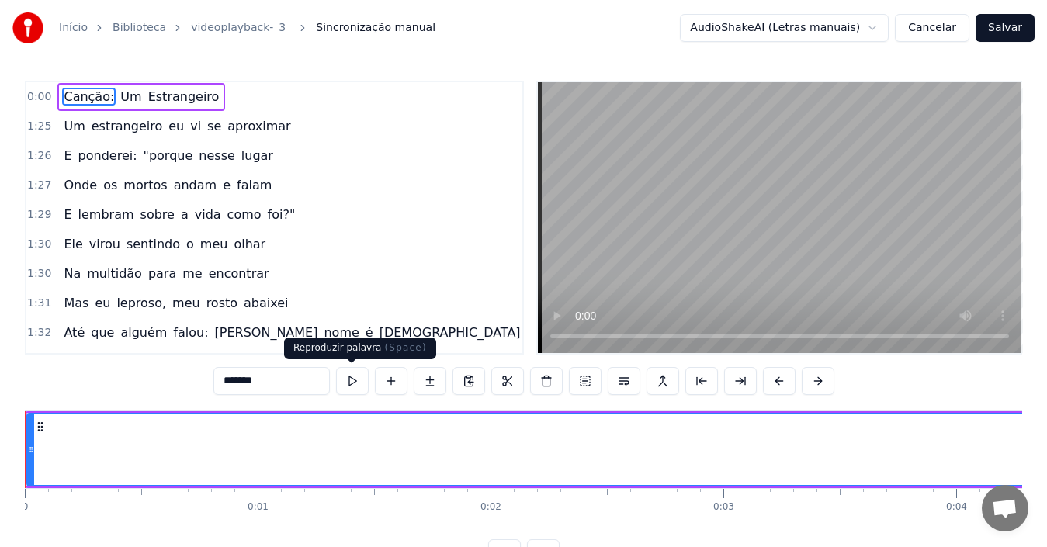
click at [359, 383] on button at bounding box center [352, 381] width 33 height 28
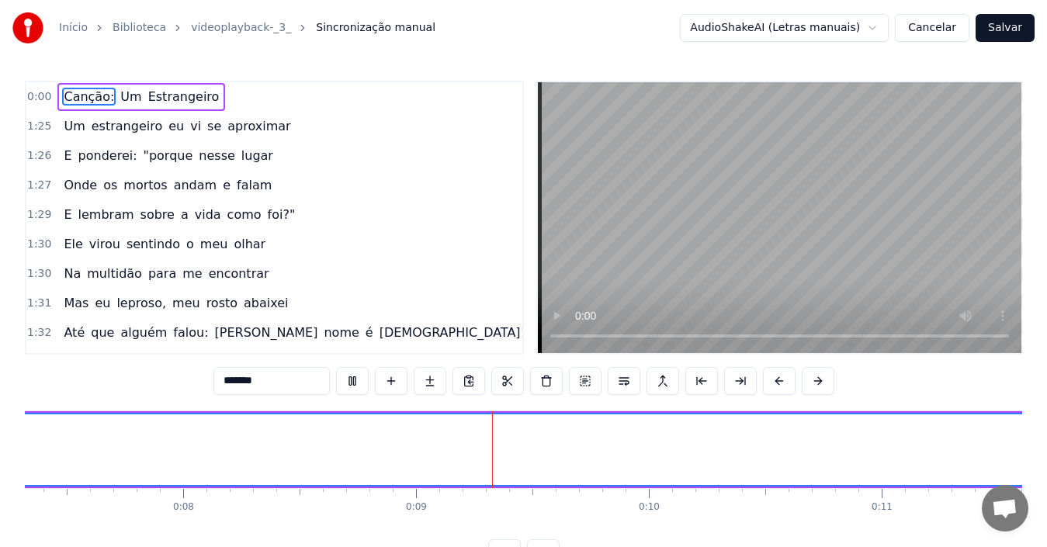
scroll to position [0, 1730]
click at [147, 92] on span "Estrangeiro" at bounding box center [184, 97] width 75 height 18
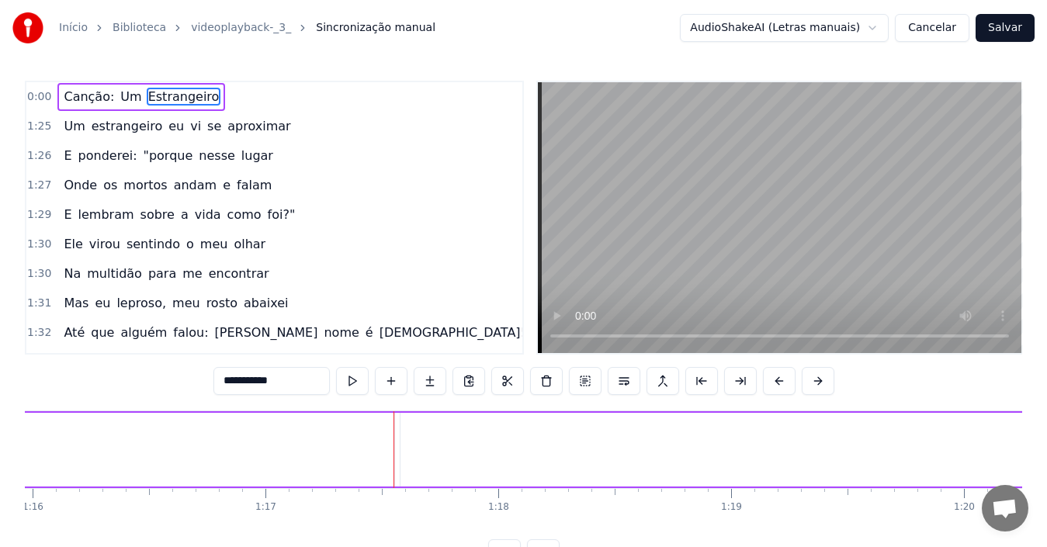
scroll to position [0, 17979]
click at [119, 93] on span "Um" at bounding box center [131, 97] width 24 height 18
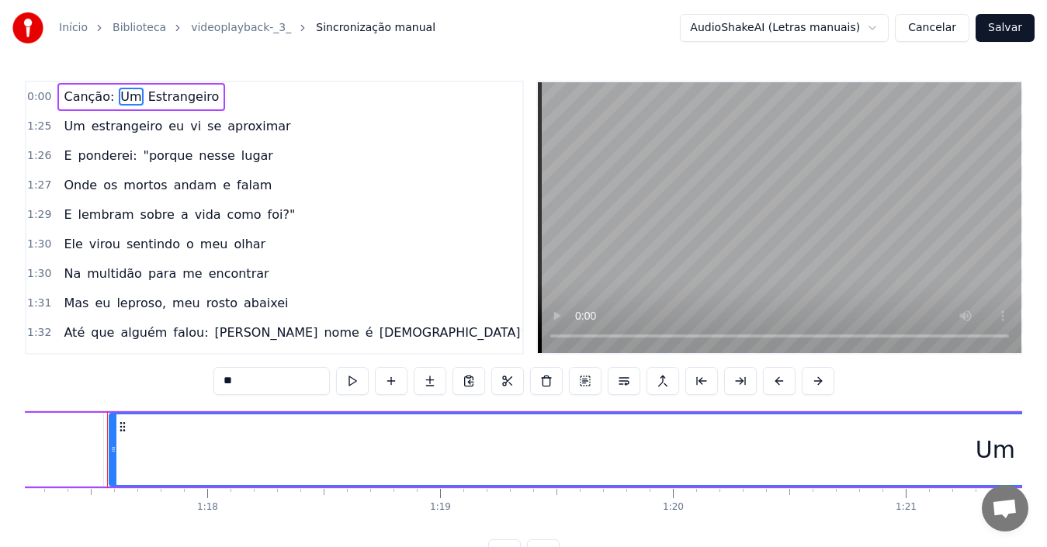
click at [69, 93] on span "Canção:" at bounding box center [89, 97] width 54 height 18
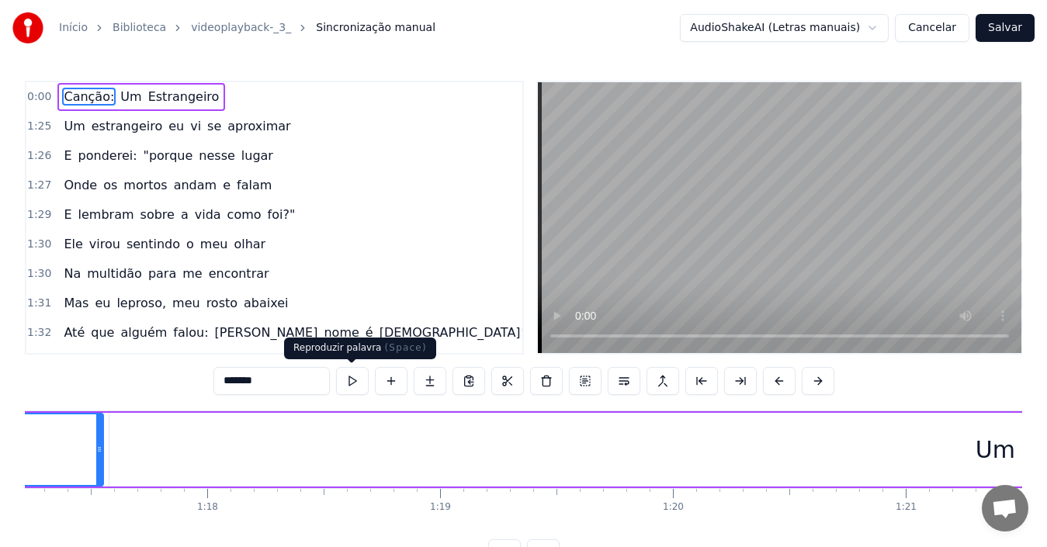
click at [348, 383] on button at bounding box center [352, 381] width 33 height 28
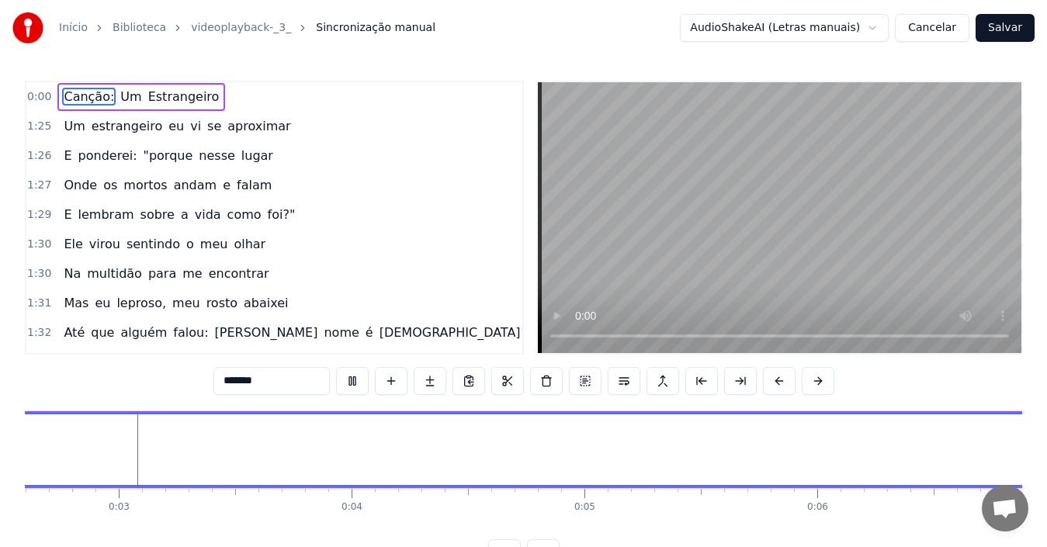
scroll to position [0, 573]
click at [85, 95] on span "Canção:" at bounding box center [89, 97] width 54 height 18
click at [119, 99] on span "Um" at bounding box center [131, 97] width 24 height 18
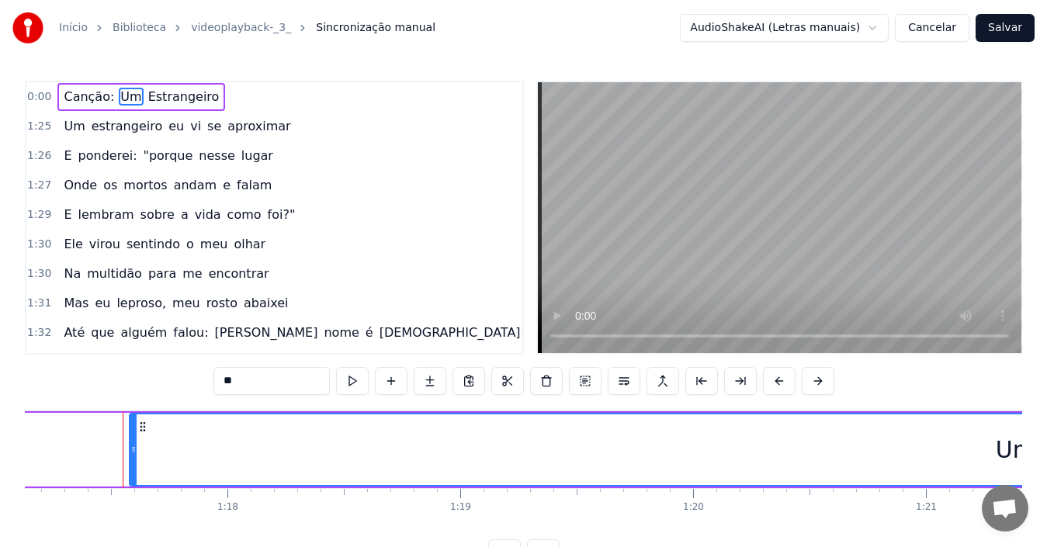
scroll to position [0, 17979]
click at [154, 101] on span "Estrangeiro" at bounding box center [184, 97] width 75 height 18
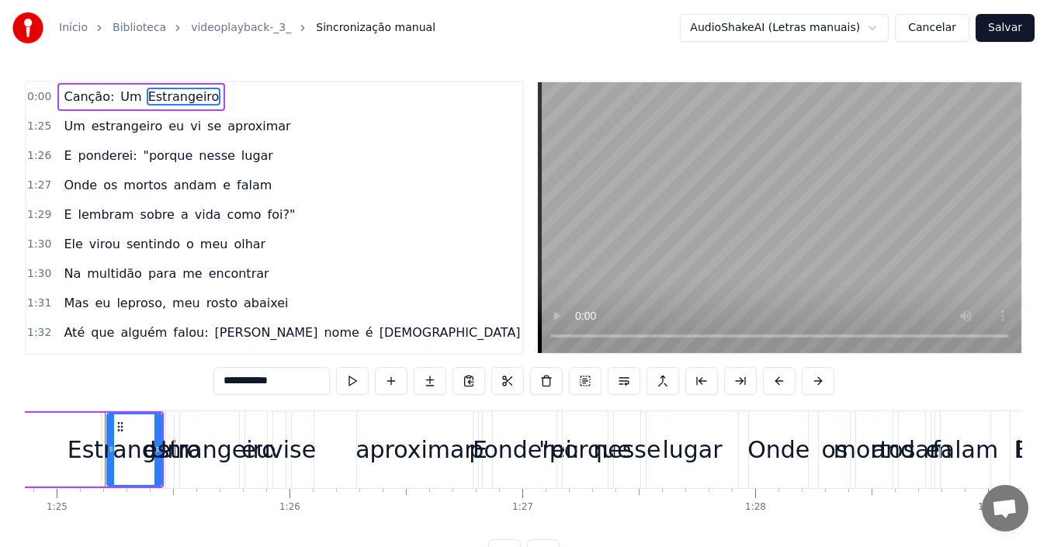
scroll to position [0, 19761]
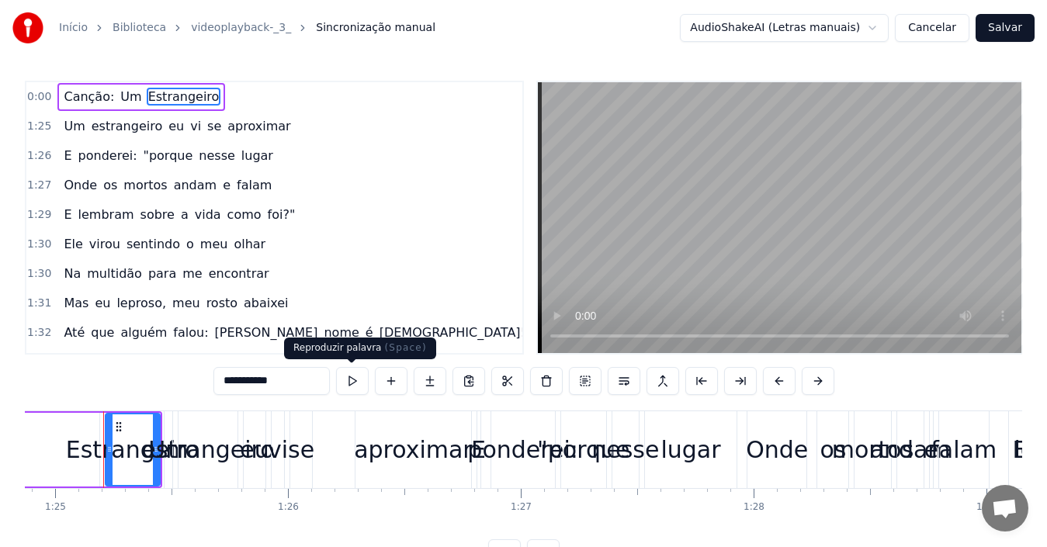
click at [345, 387] on button at bounding box center [352, 381] width 33 height 28
click at [82, 95] on span "Canção:" at bounding box center [89, 97] width 54 height 18
type input "*******"
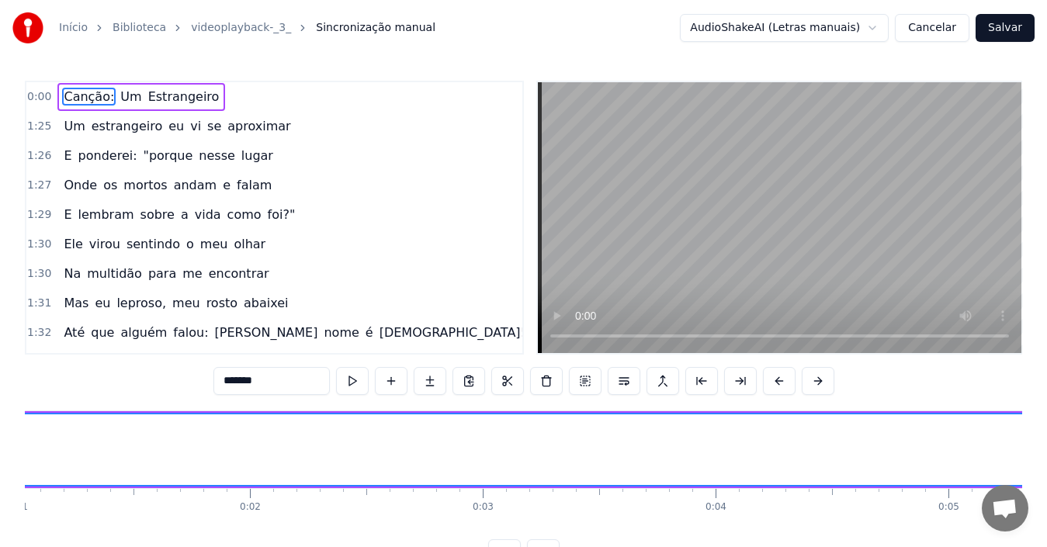
scroll to position [0, 155]
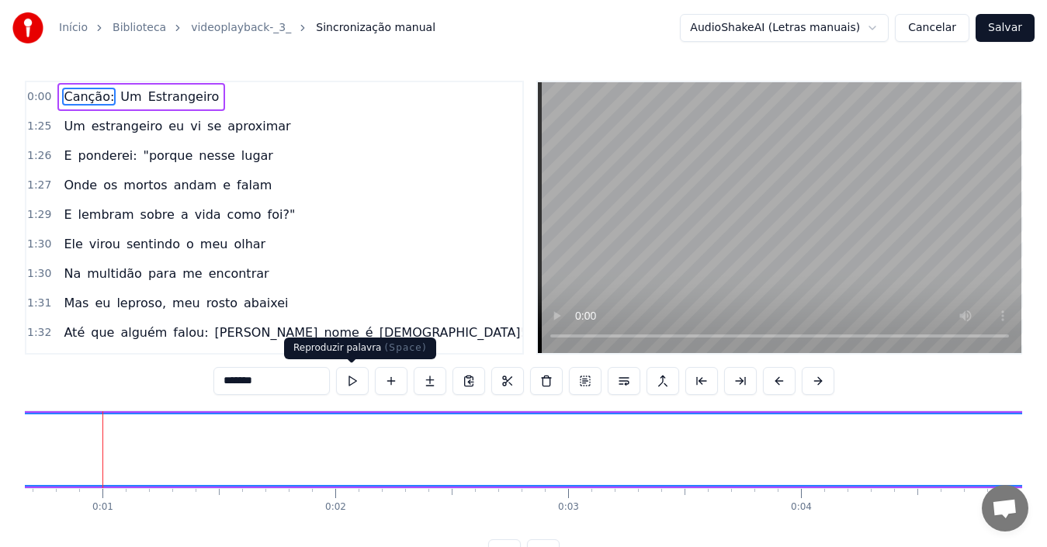
click at [351, 376] on button at bounding box center [352, 381] width 33 height 28
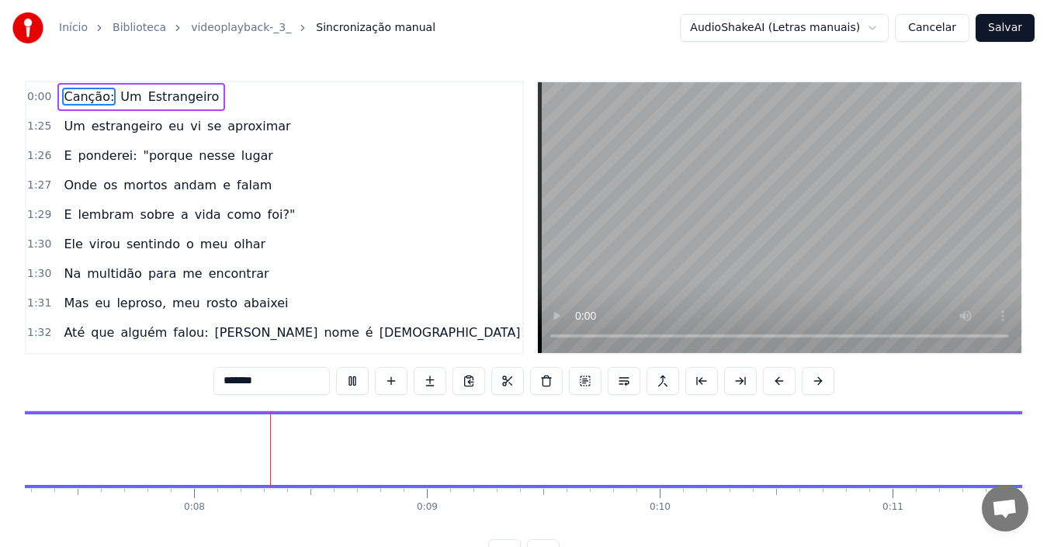
scroll to position [0, 1720]
click at [119, 102] on span "Um" at bounding box center [131, 97] width 24 height 18
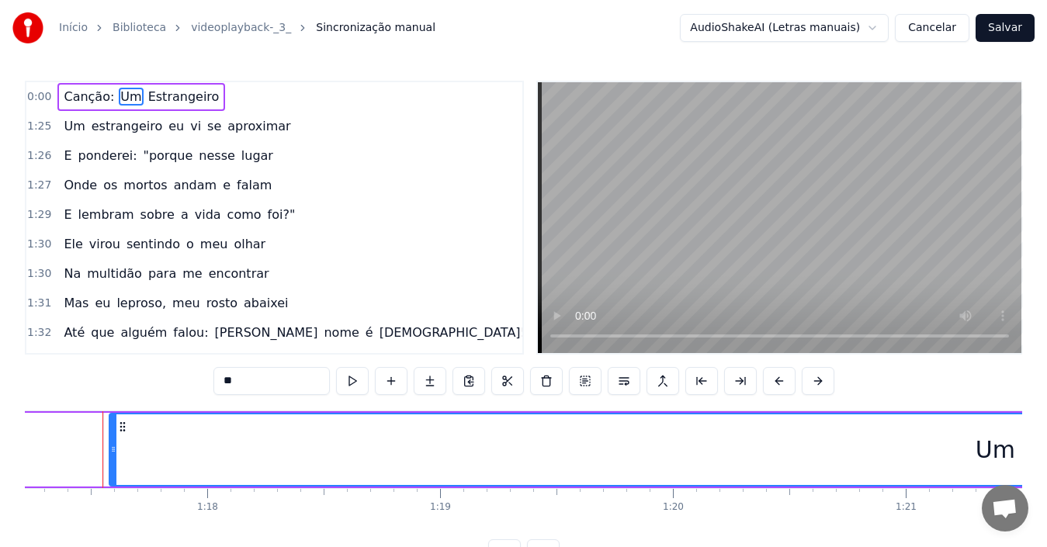
click at [147, 97] on span "Estrangeiro" at bounding box center [184, 97] width 75 height 18
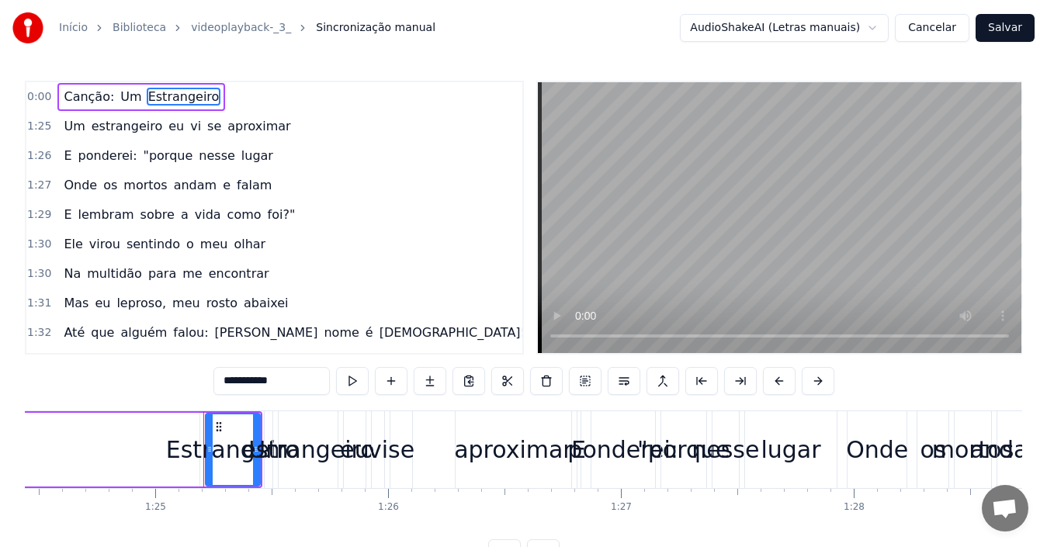
scroll to position [0, 19761]
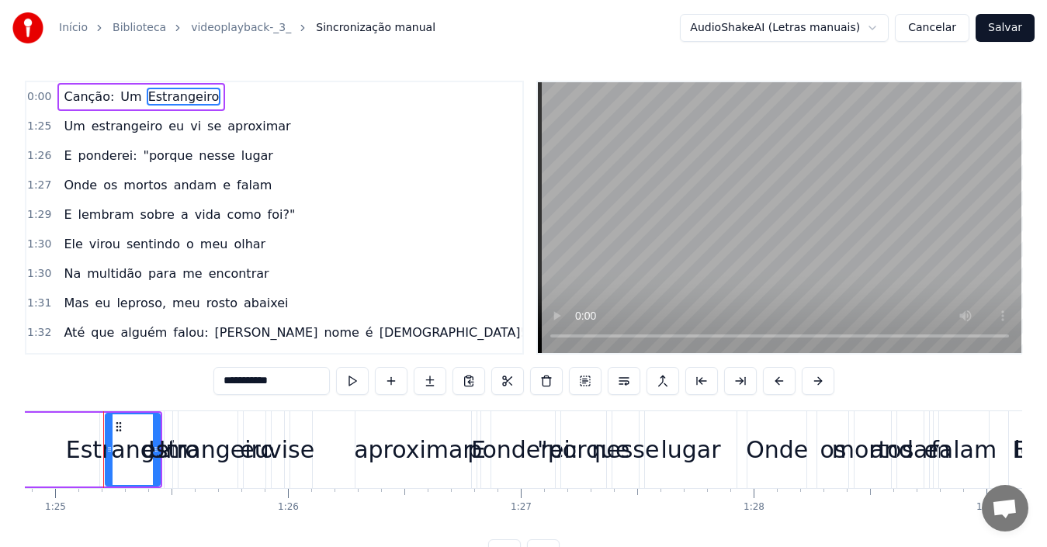
click at [91, 93] on span "Canção:" at bounding box center [89, 97] width 54 height 18
type input "*******"
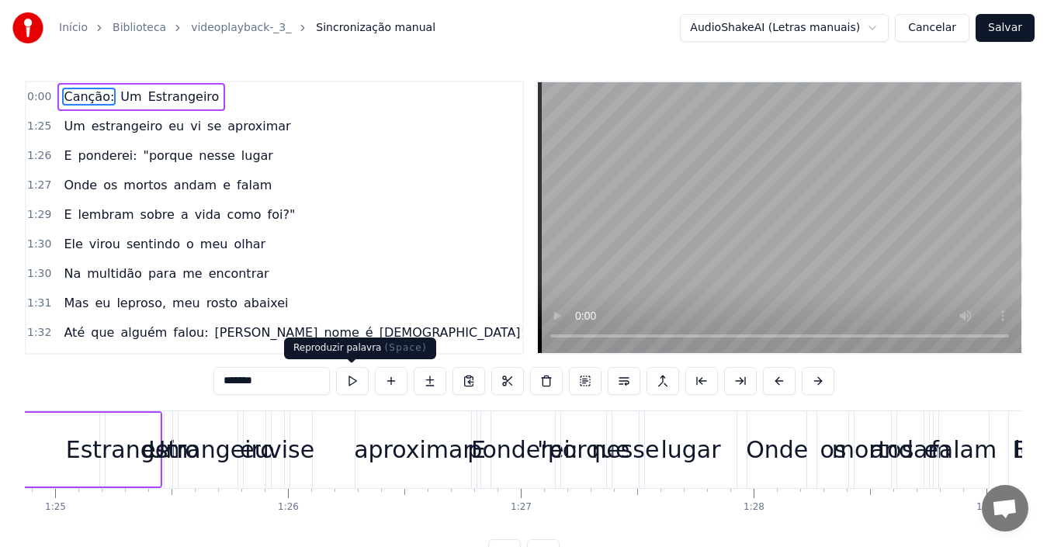
click at [355, 377] on button at bounding box center [352, 381] width 33 height 28
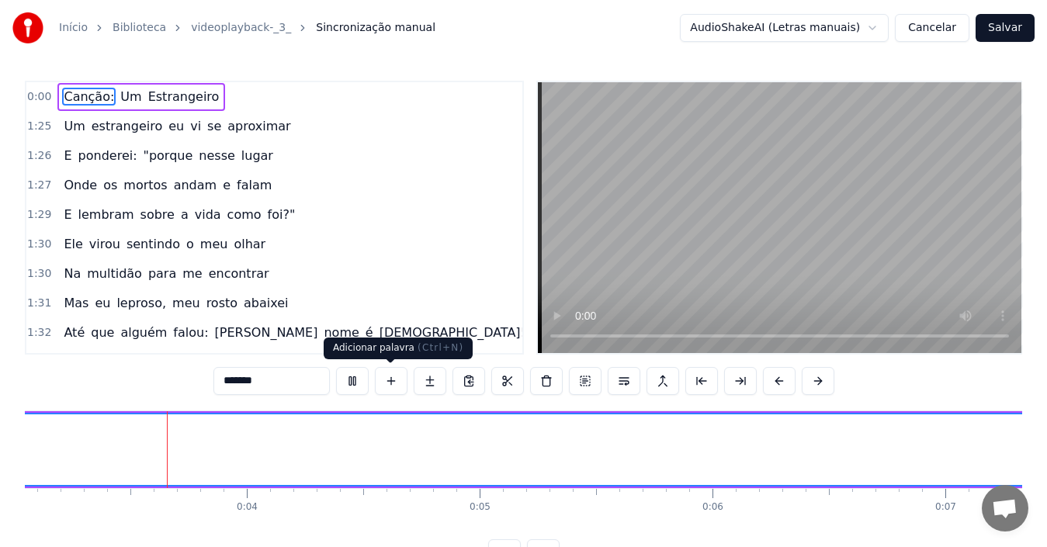
scroll to position [0, 727]
click at [404, 378] on button at bounding box center [391, 381] width 33 height 28
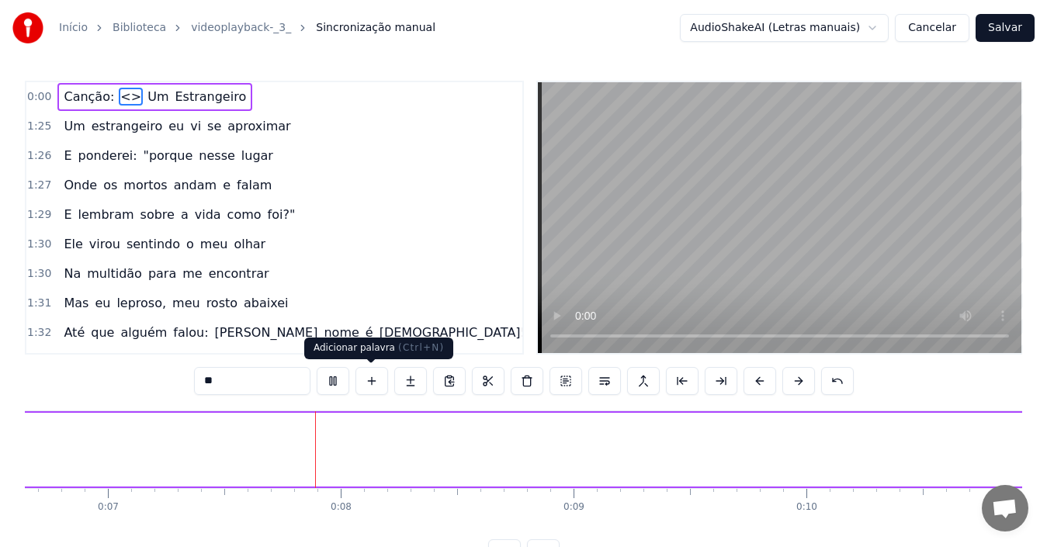
scroll to position [0, 1624]
click at [376, 382] on button at bounding box center [371, 381] width 33 height 28
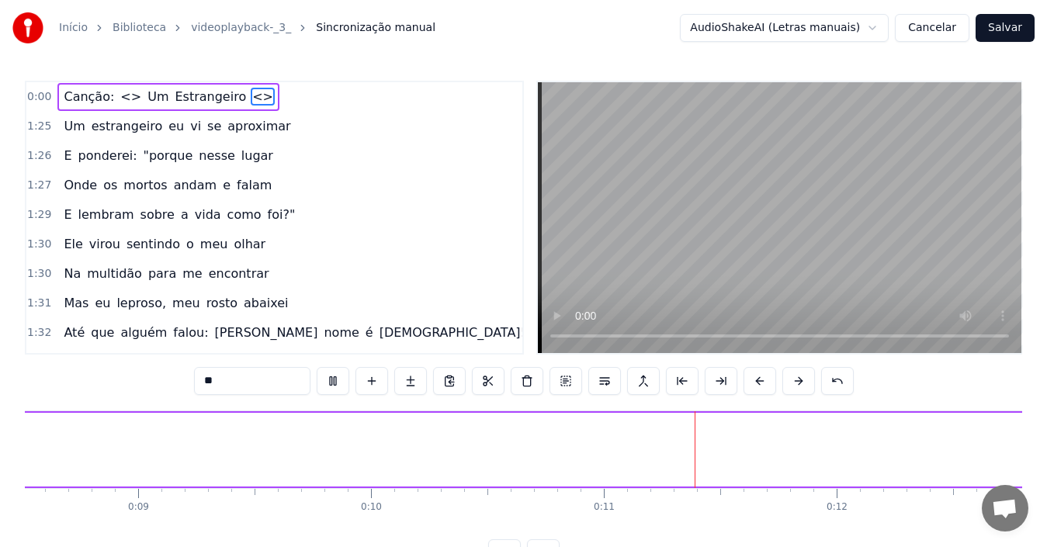
click at [376, 382] on button at bounding box center [371, 381] width 33 height 28
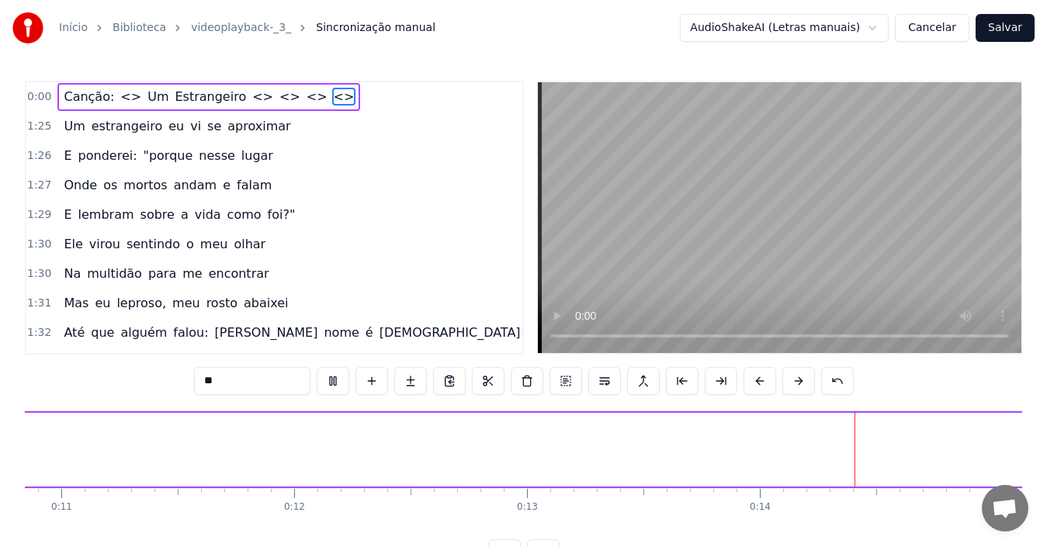
click at [376, 382] on button at bounding box center [371, 381] width 33 height 28
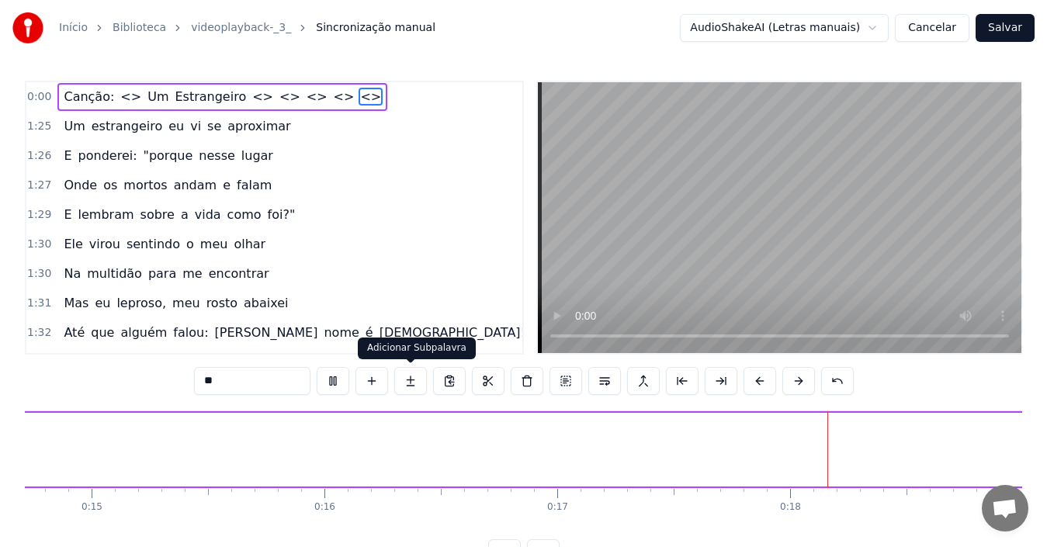
click at [414, 383] on button at bounding box center [410, 381] width 33 height 28
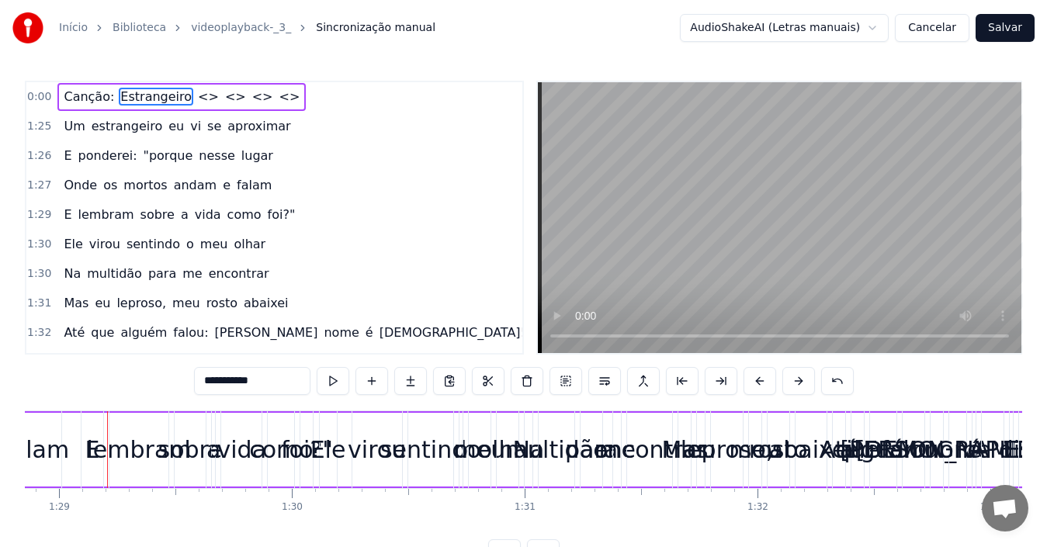
scroll to position [0, 20692]
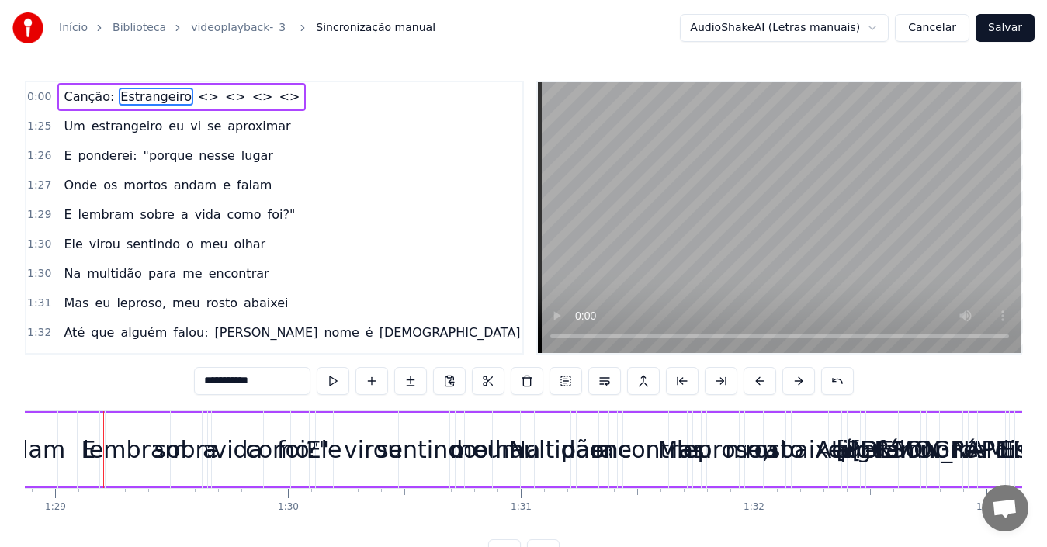
click at [278, 101] on span "<>" at bounding box center [290, 97] width 24 height 18
type input "**"
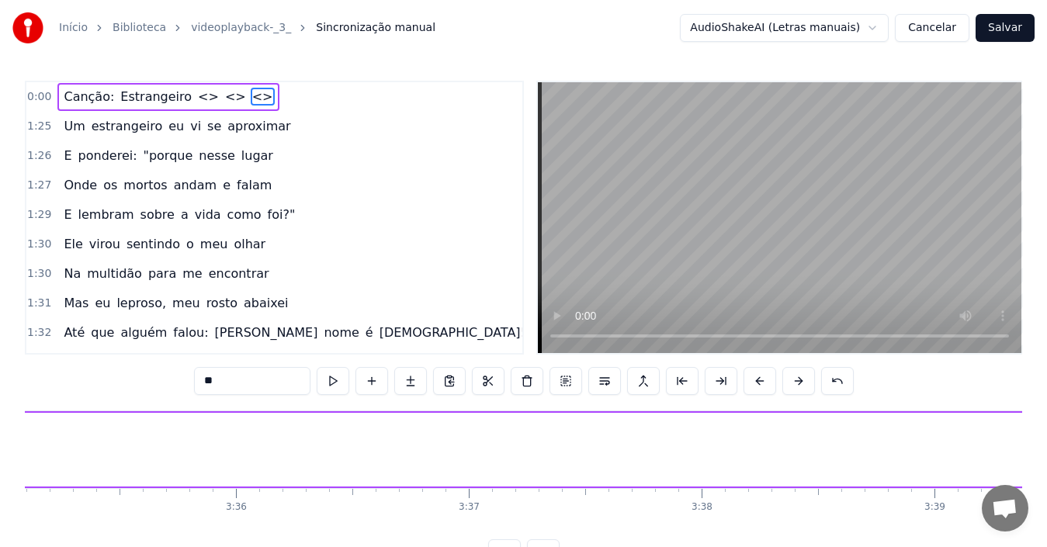
scroll to position [0, 58951]
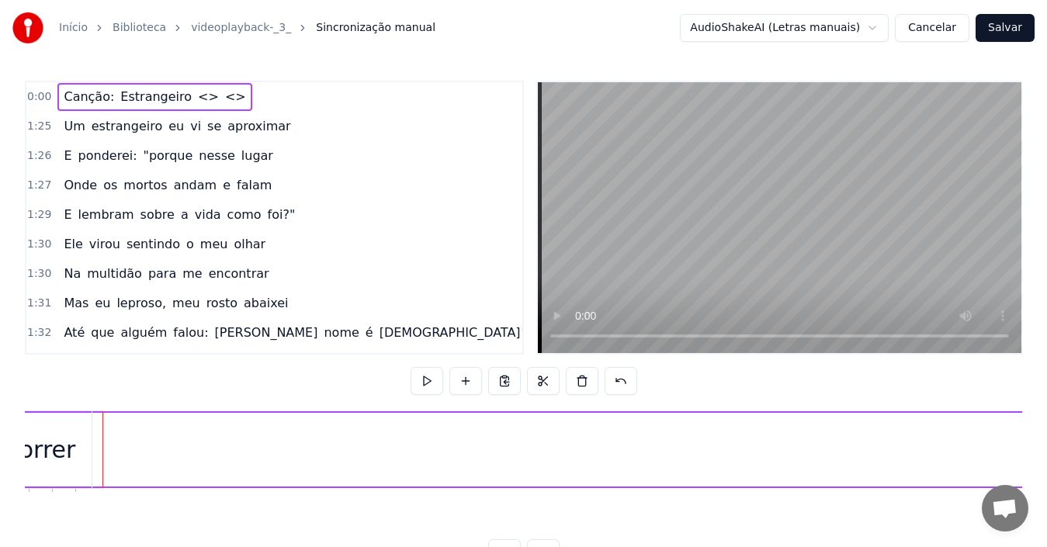
click at [224, 106] on span "<>" at bounding box center [236, 97] width 24 height 18
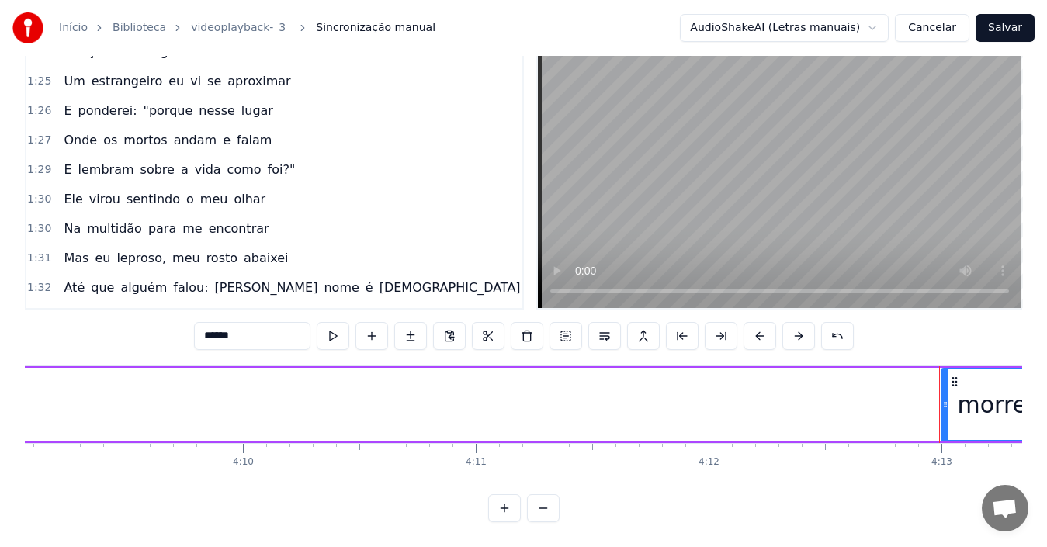
scroll to position [0, 58031]
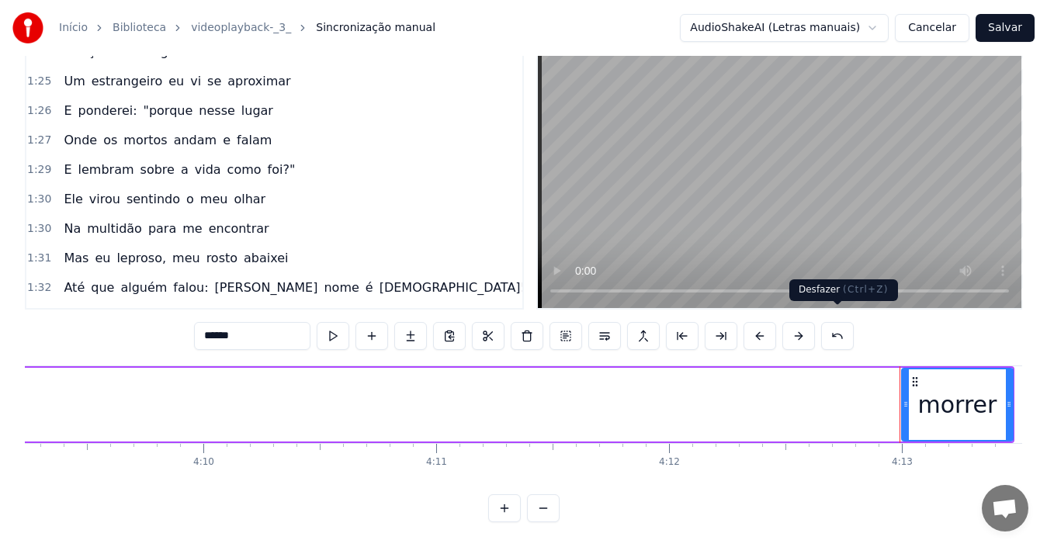
click at [839, 326] on button at bounding box center [837, 336] width 33 height 28
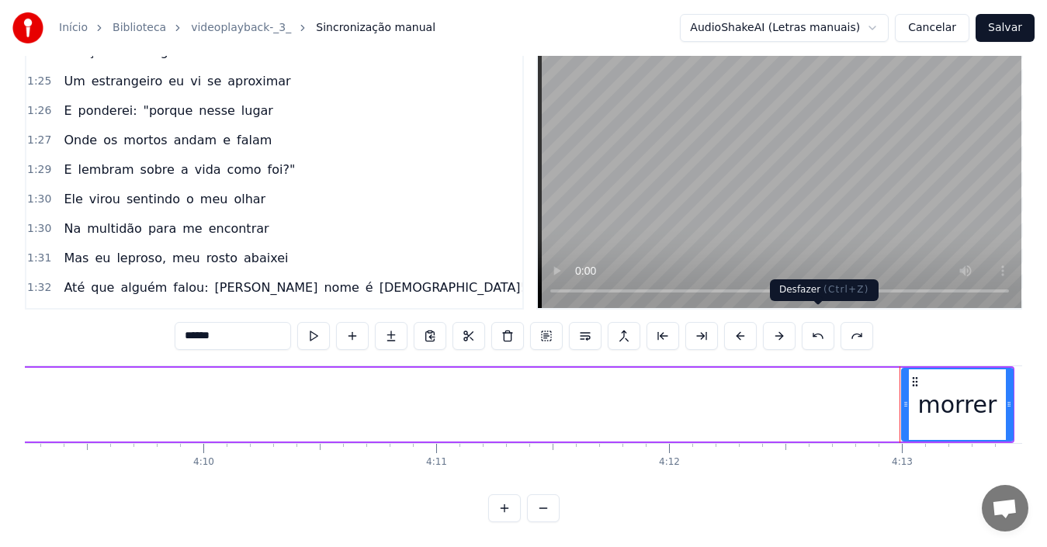
click at [817, 325] on button at bounding box center [818, 336] width 33 height 28
click at [817, 326] on button at bounding box center [818, 336] width 33 height 28
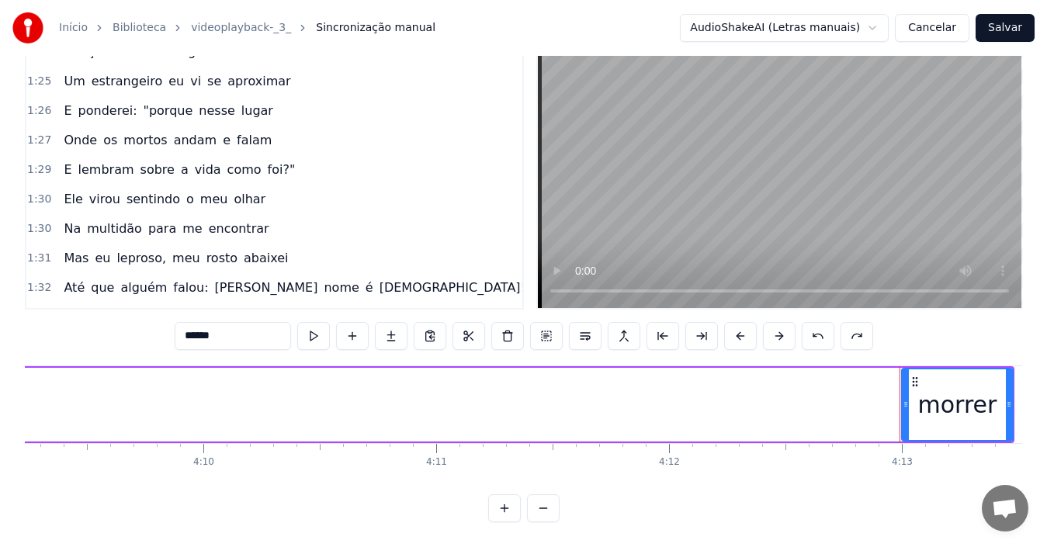
click at [817, 326] on button at bounding box center [818, 336] width 33 height 28
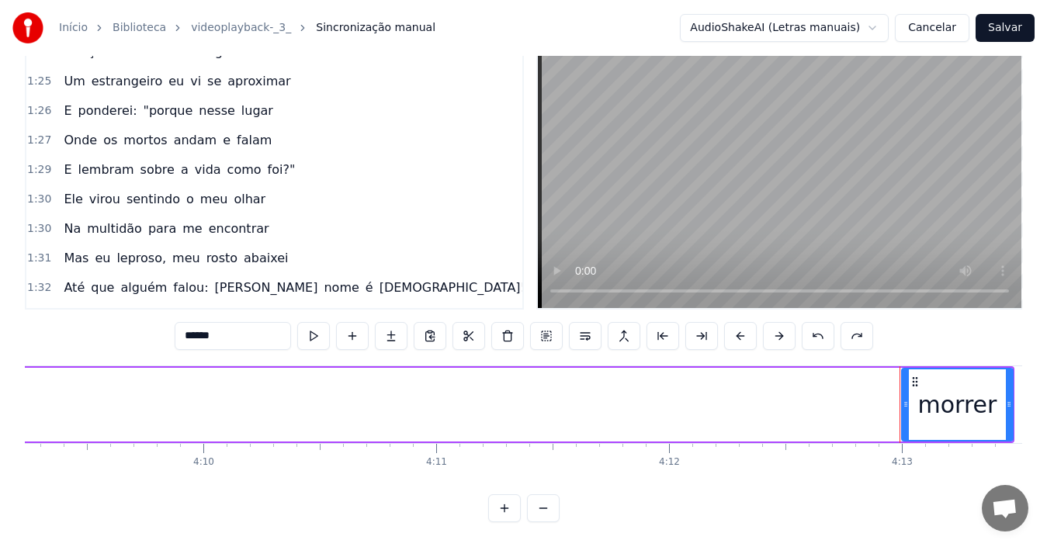
click at [817, 326] on button at bounding box center [818, 336] width 33 height 28
click at [817, 326] on div "******" at bounding box center [524, 336] width 699 height 28
click at [817, 326] on div "******" at bounding box center [524, 336] width 660 height 28
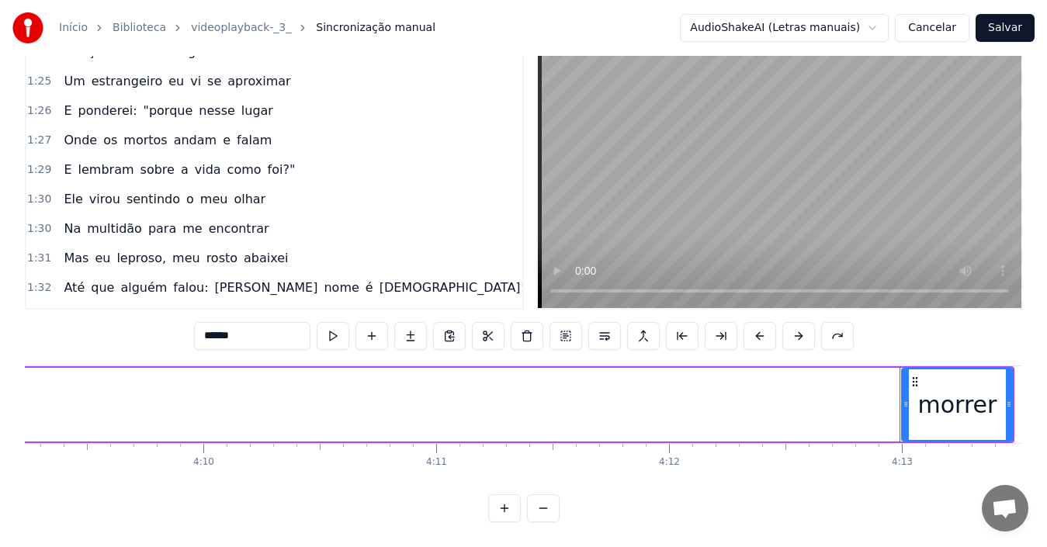
click at [817, 326] on div "******" at bounding box center [524, 336] width 660 height 28
drag, startPoint x: 817, startPoint y: 326, endPoint x: 832, endPoint y: 326, distance: 14.7
click at [832, 326] on div "******" at bounding box center [524, 336] width 660 height 28
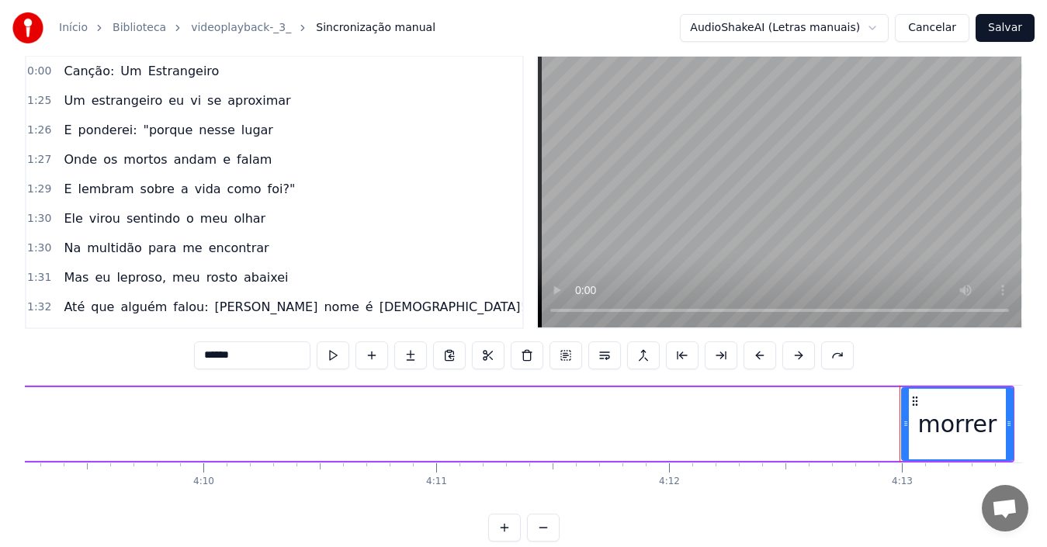
scroll to position [0, 0]
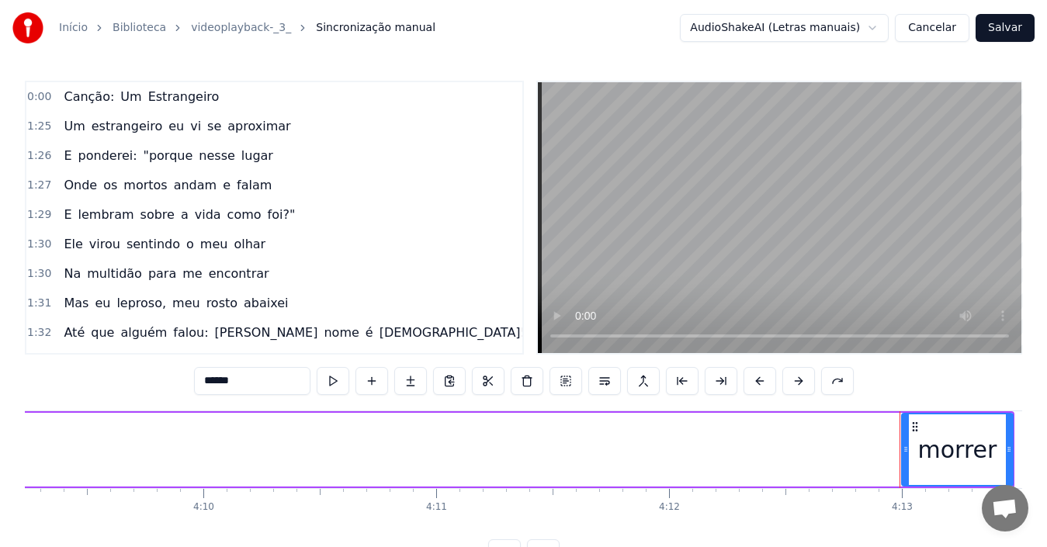
click at [747, 30] on html "Início Biblioteca videoplayback-_3_ Sincronização manual AudioShakeAI (Letras m…" at bounding box center [523, 296] width 1047 height 592
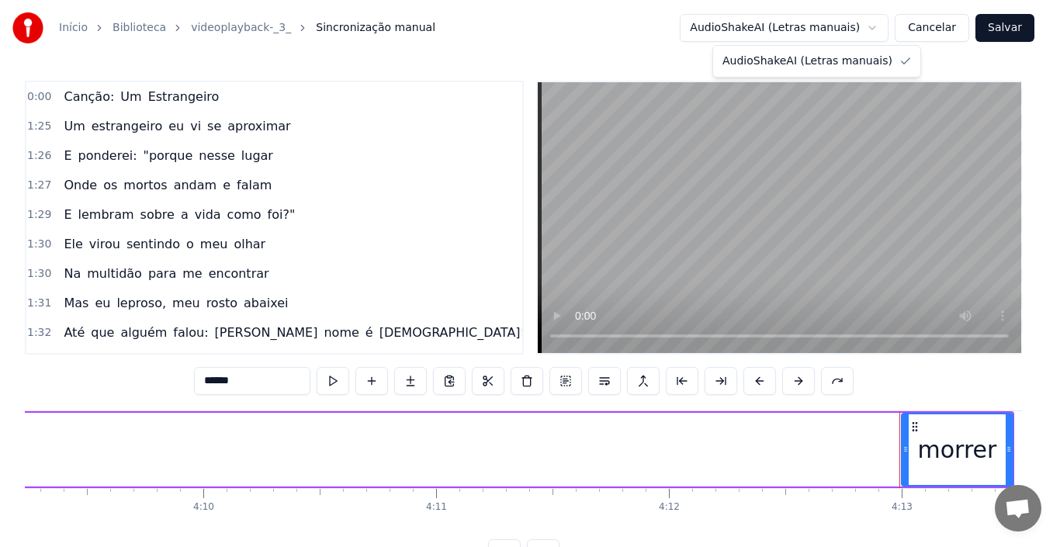
click at [747, 30] on html "Início Biblioteca videoplayback-_3_ Sincronização manual AudioShakeAI (Letras m…" at bounding box center [530, 296] width 1060 height 592
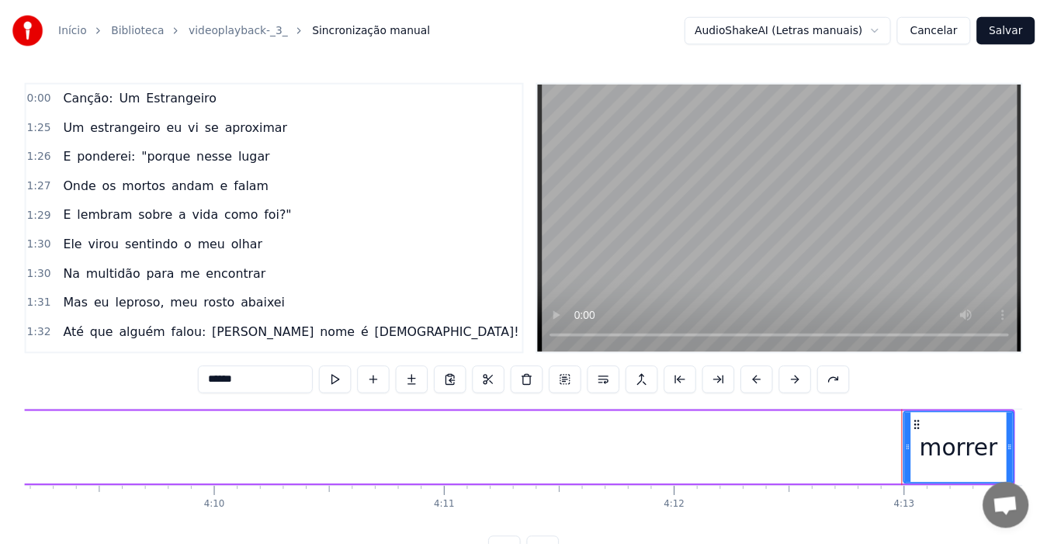
scroll to position [0, 58018]
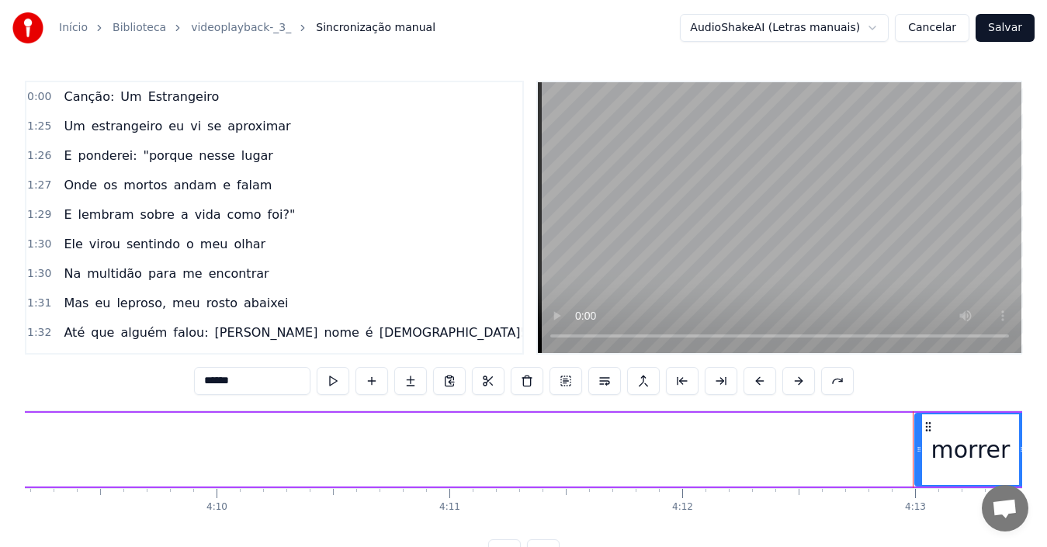
click at [83, 100] on span "Canção:" at bounding box center [89, 97] width 54 height 18
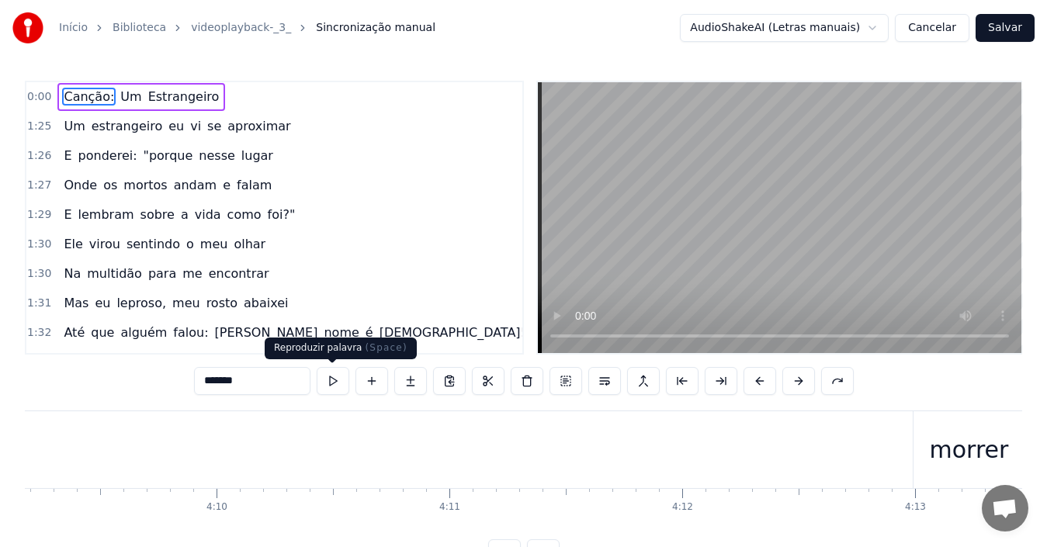
click at [328, 384] on button at bounding box center [333, 381] width 33 height 28
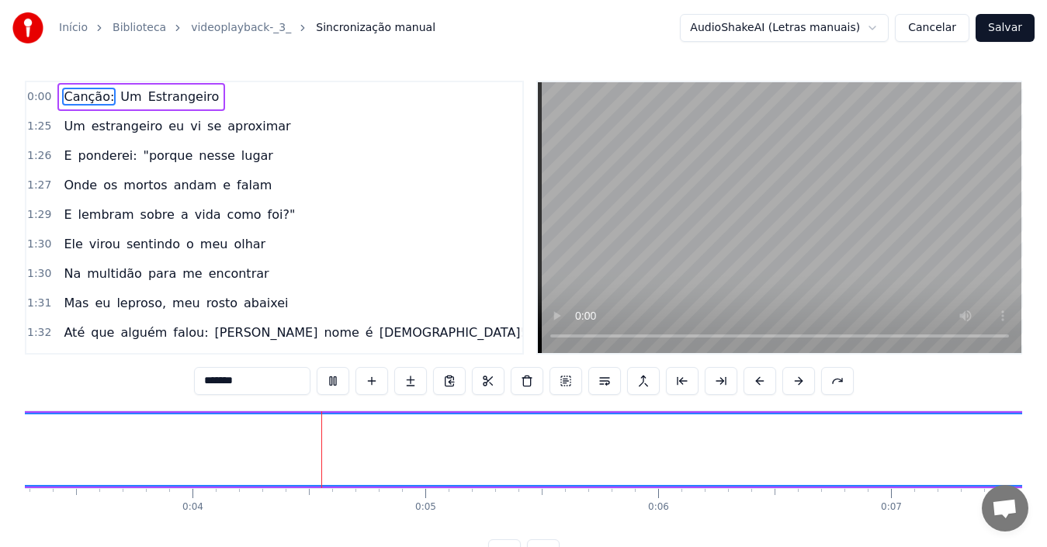
scroll to position [0, 889]
click at [88, 96] on span "Canção:" at bounding box center [89, 97] width 54 height 18
click at [119, 99] on span "Um" at bounding box center [131, 97] width 24 height 18
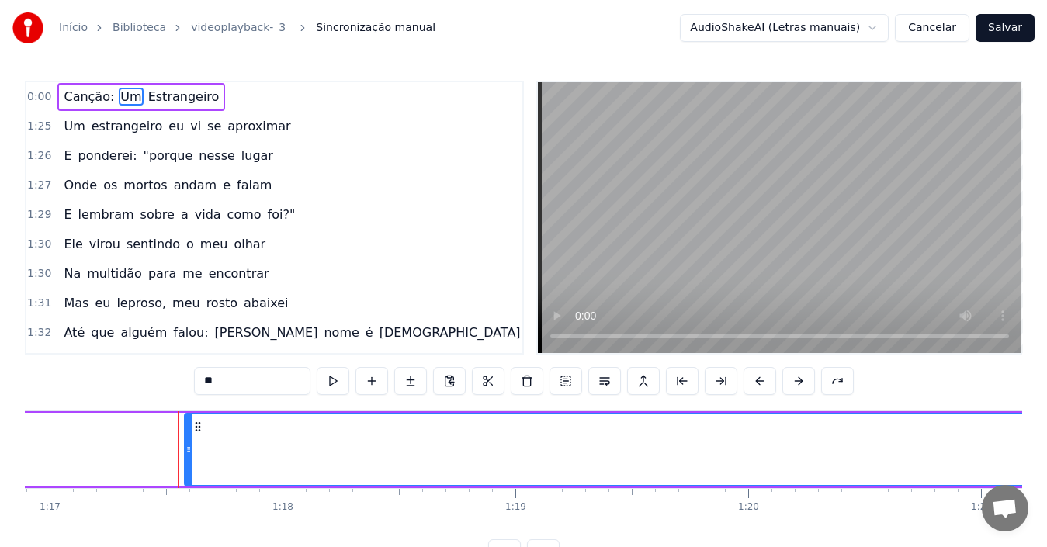
scroll to position [0, 17979]
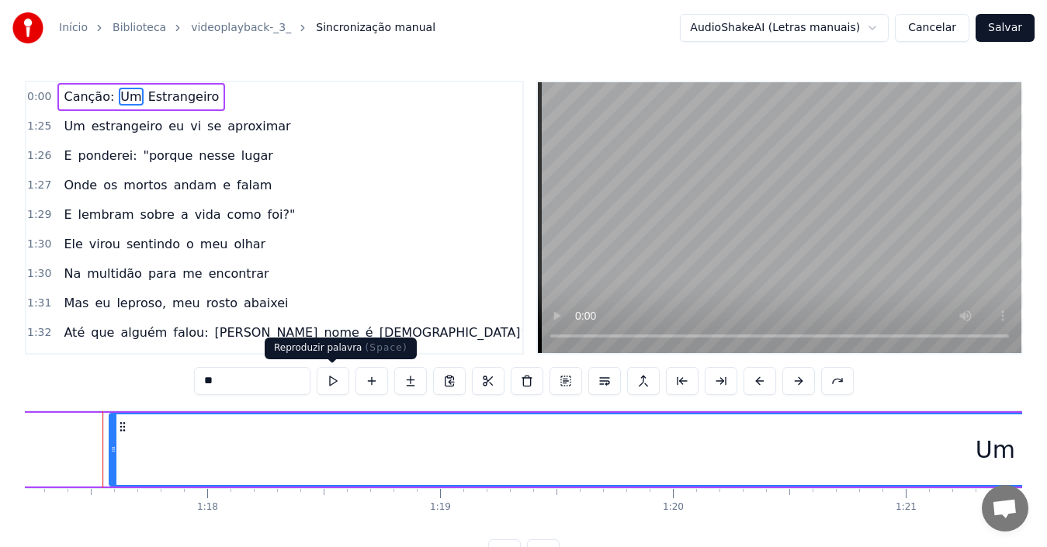
click at [337, 380] on button at bounding box center [333, 381] width 33 height 28
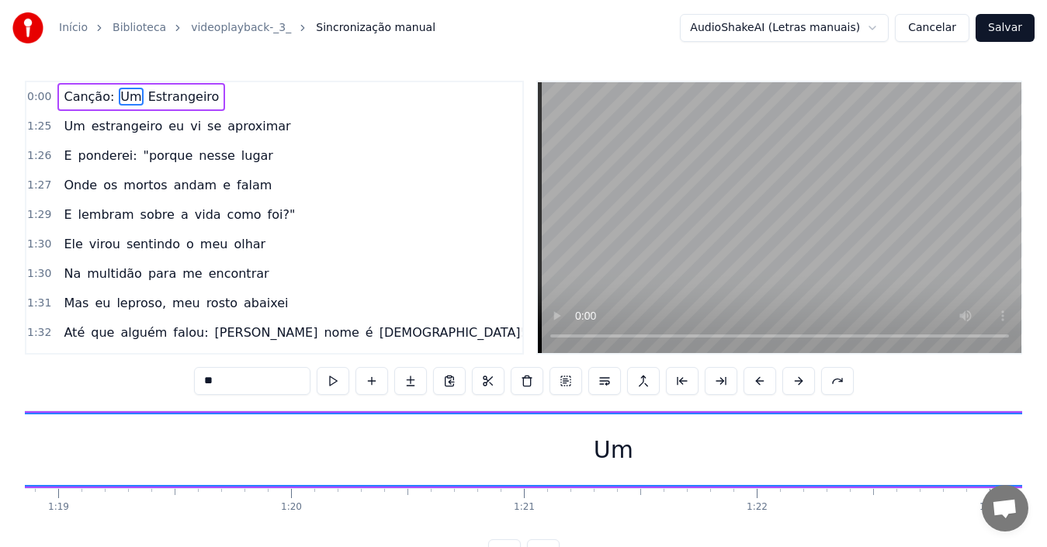
scroll to position [0, 18359]
click at [817, 376] on div "**" at bounding box center [524, 381] width 660 height 28
click at [844, 383] on button at bounding box center [837, 381] width 33 height 28
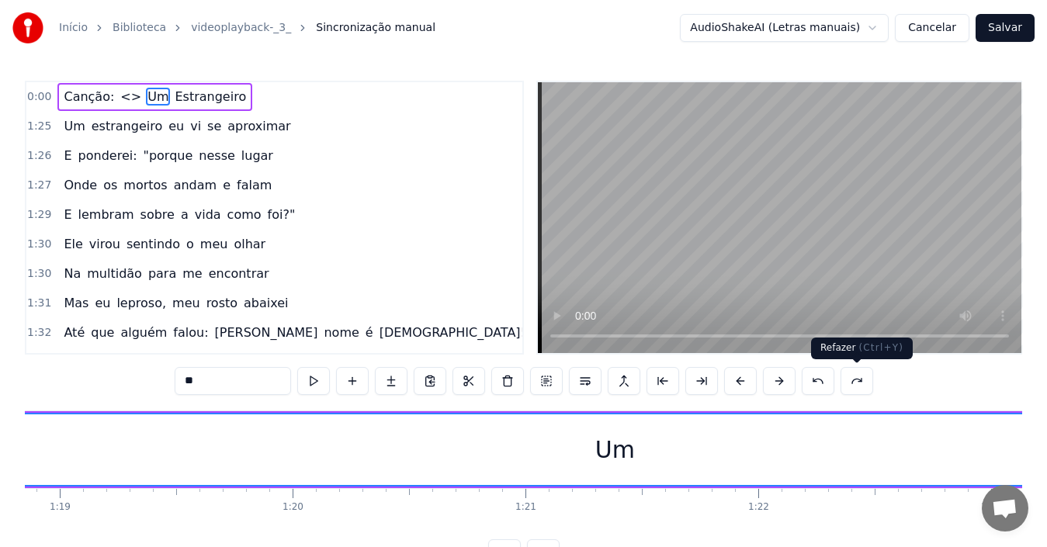
click at [844, 383] on button at bounding box center [857, 381] width 33 height 28
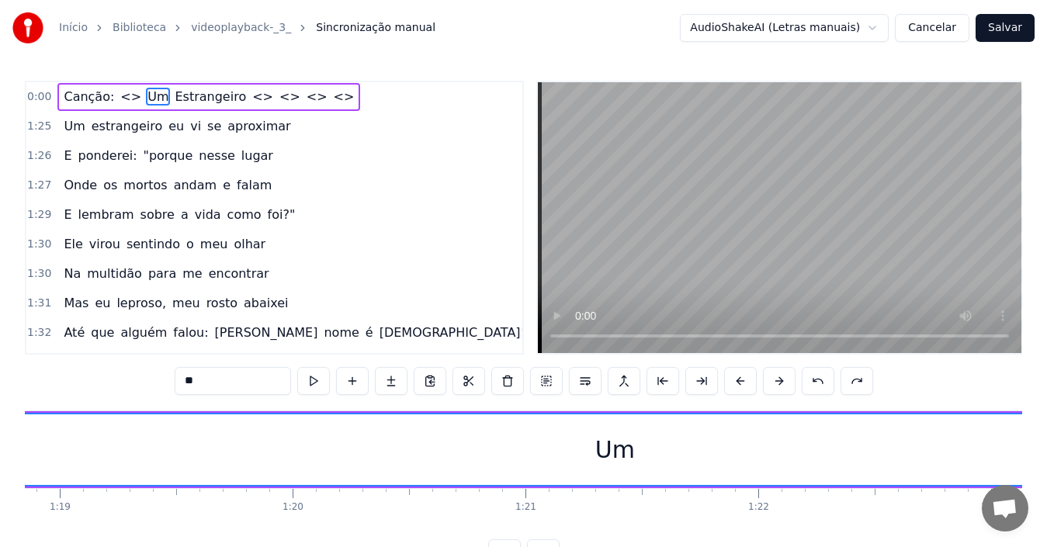
click at [844, 383] on button at bounding box center [857, 381] width 33 height 28
click at [817, 380] on button at bounding box center [818, 381] width 33 height 28
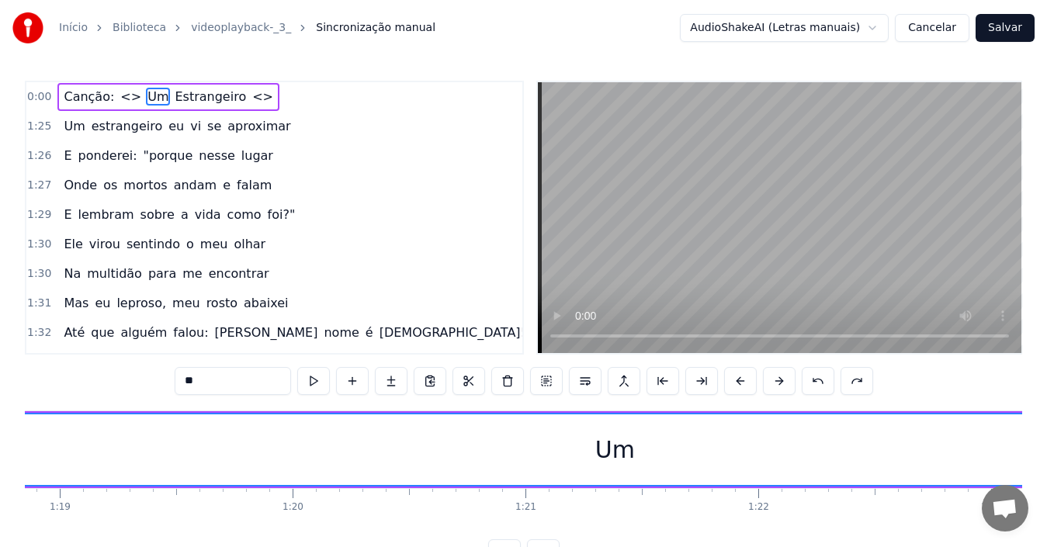
click at [817, 380] on button at bounding box center [818, 381] width 33 height 28
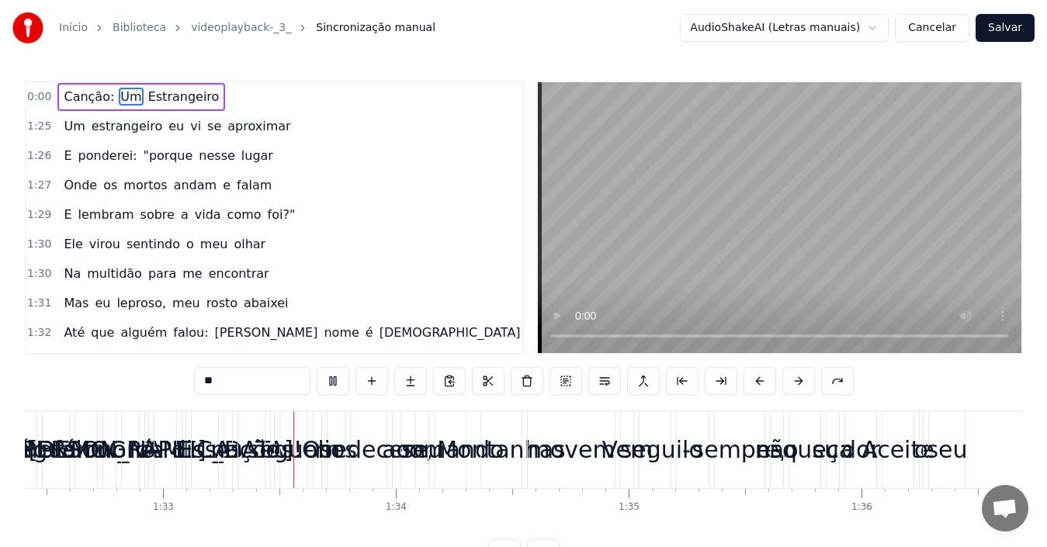
scroll to position [0, 21579]
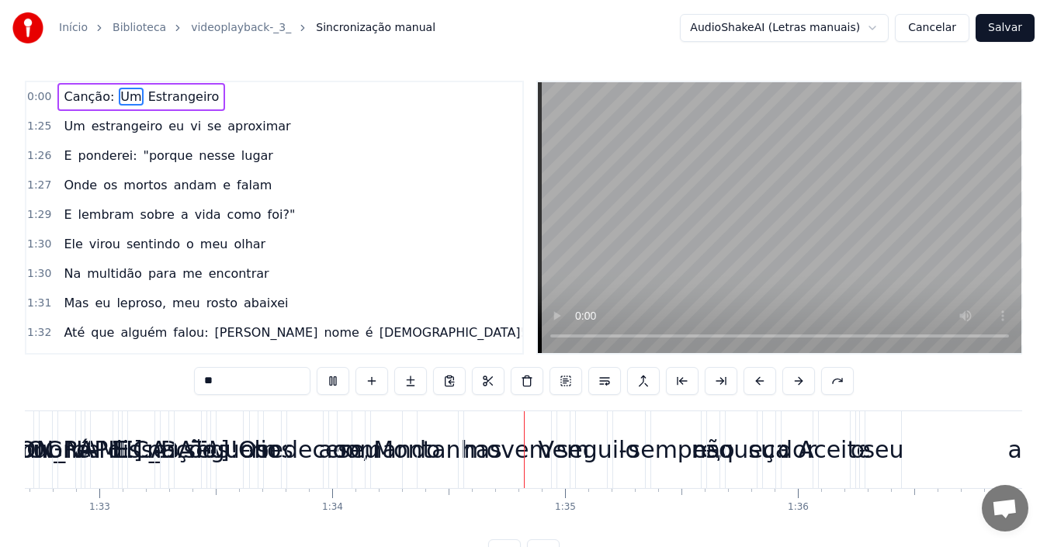
click at [339, 446] on div "comando" at bounding box center [386, 449] width 108 height 35
type input "*******"
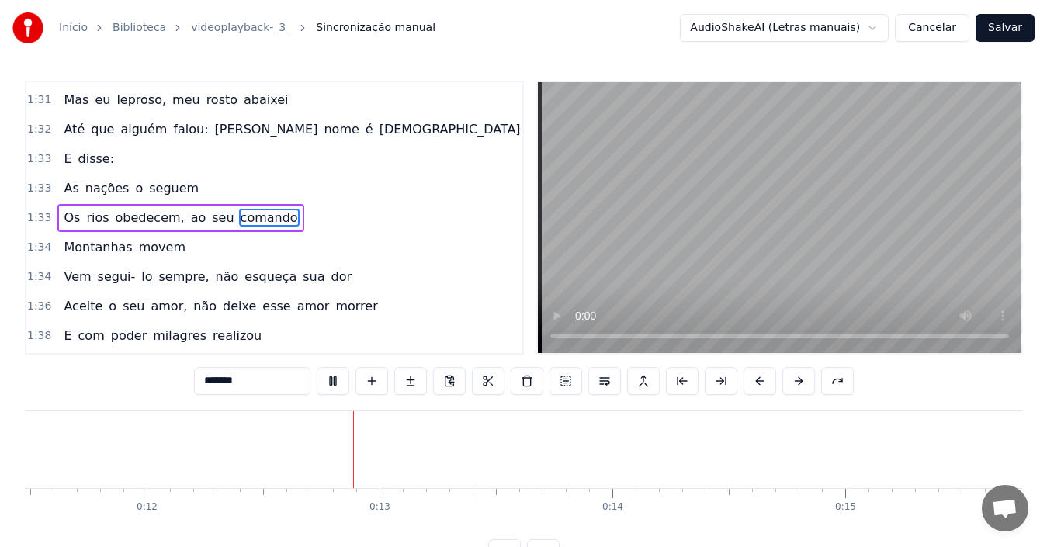
scroll to position [0, 2676]
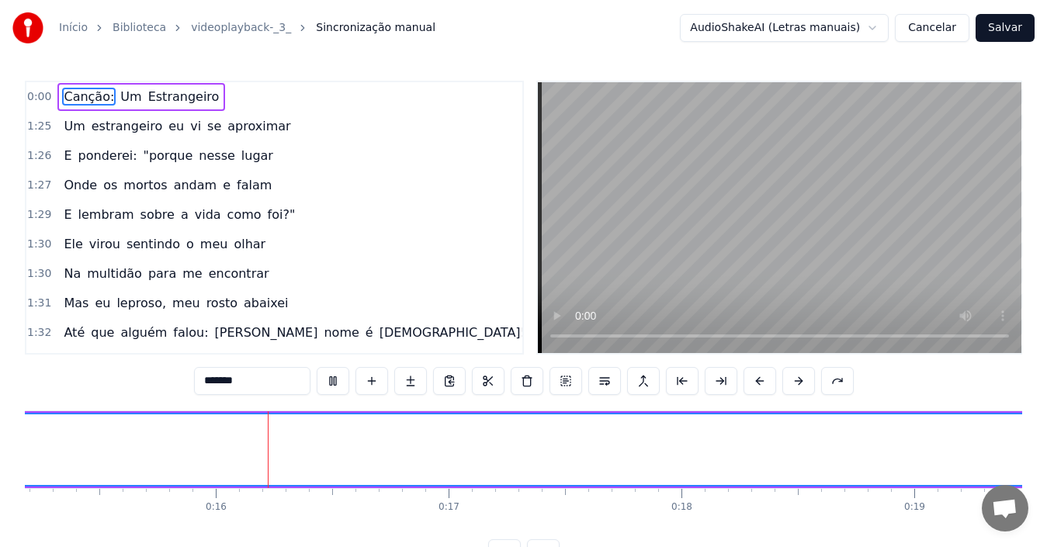
scroll to position [0, 3573]
click at [123, 95] on span "Um" at bounding box center [131, 97] width 24 height 18
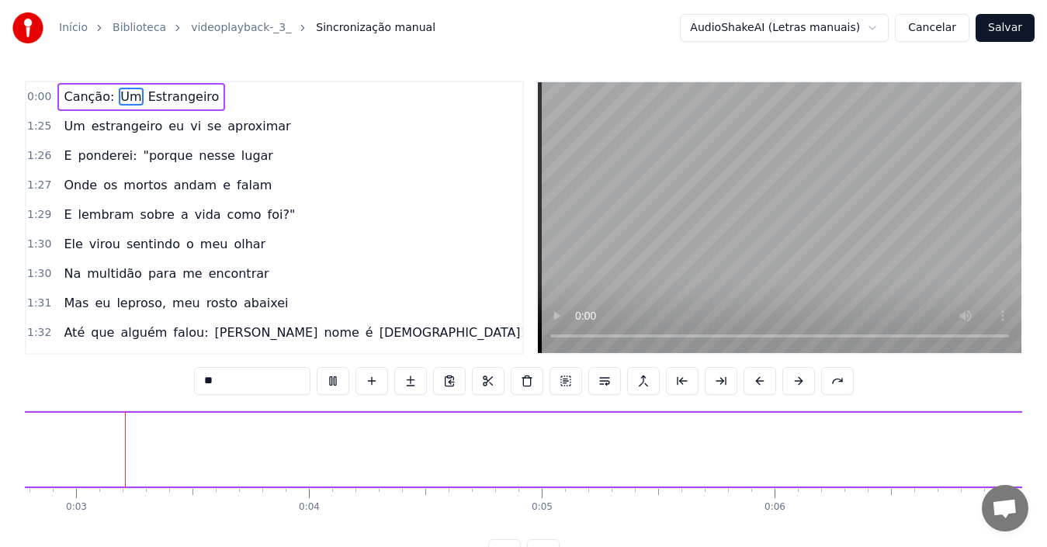
scroll to position [0, 622]
click at [157, 96] on span "Estrangeiro" at bounding box center [184, 97] width 75 height 18
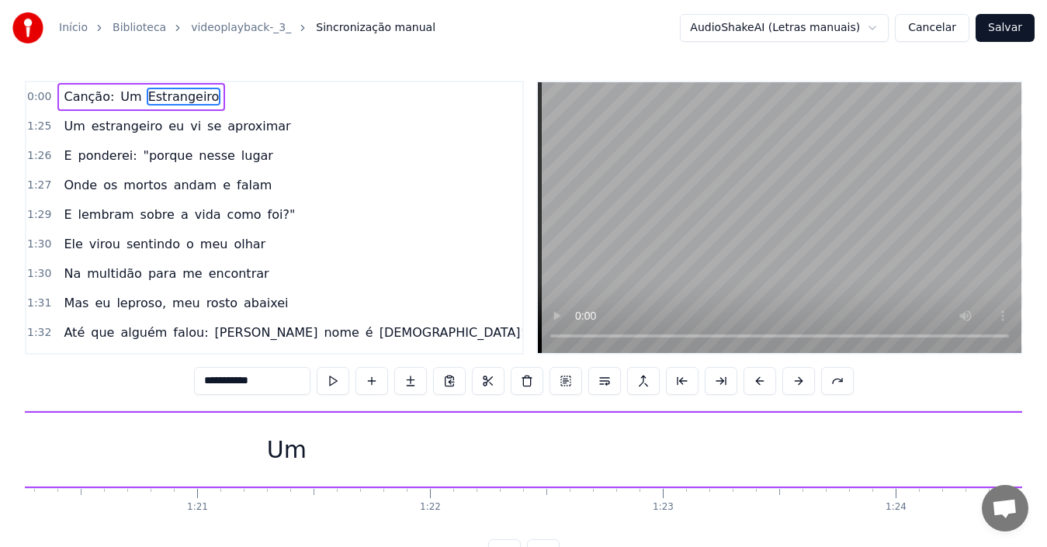
scroll to position [0, 19761]
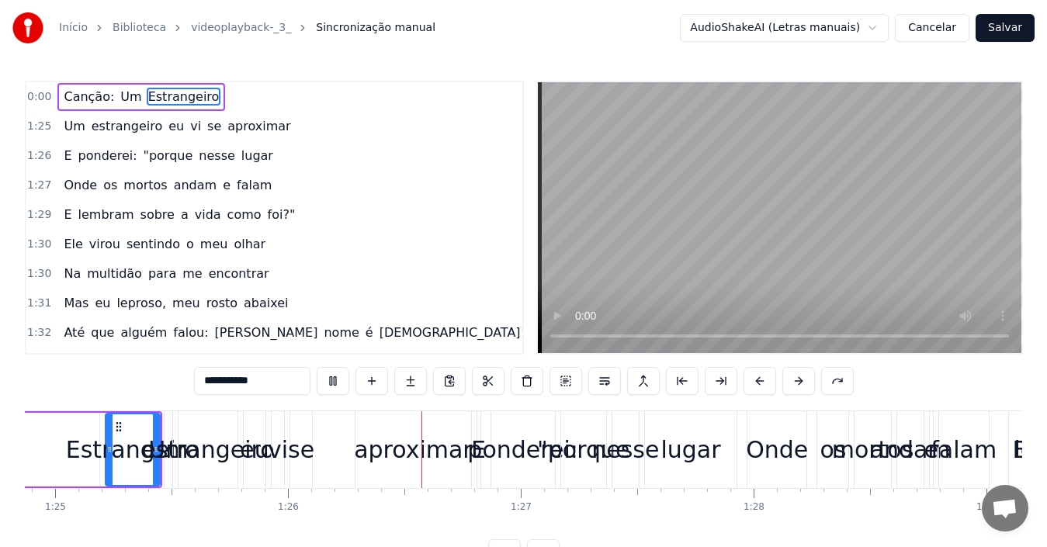
type input "**"
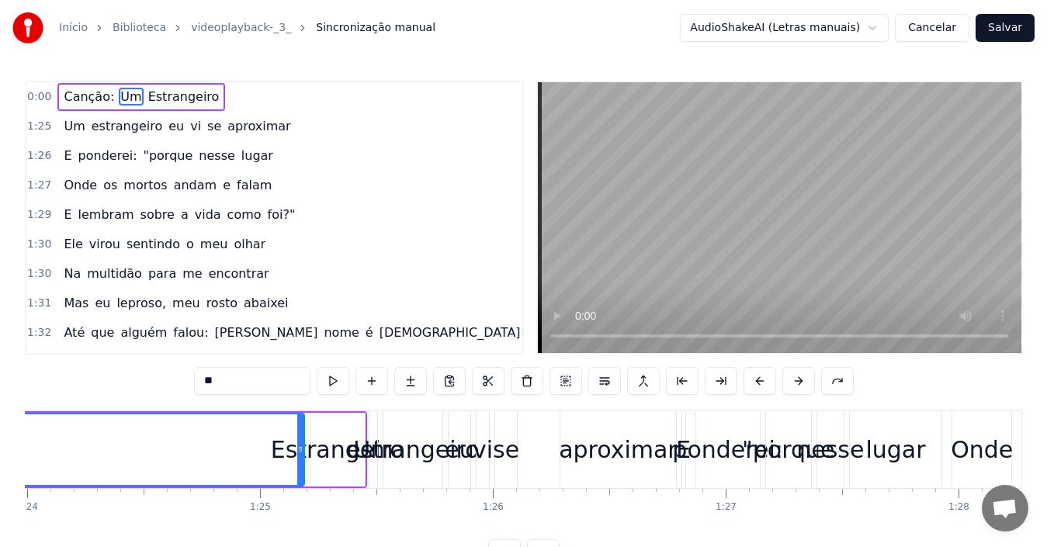
scroll to position [0, 19473]
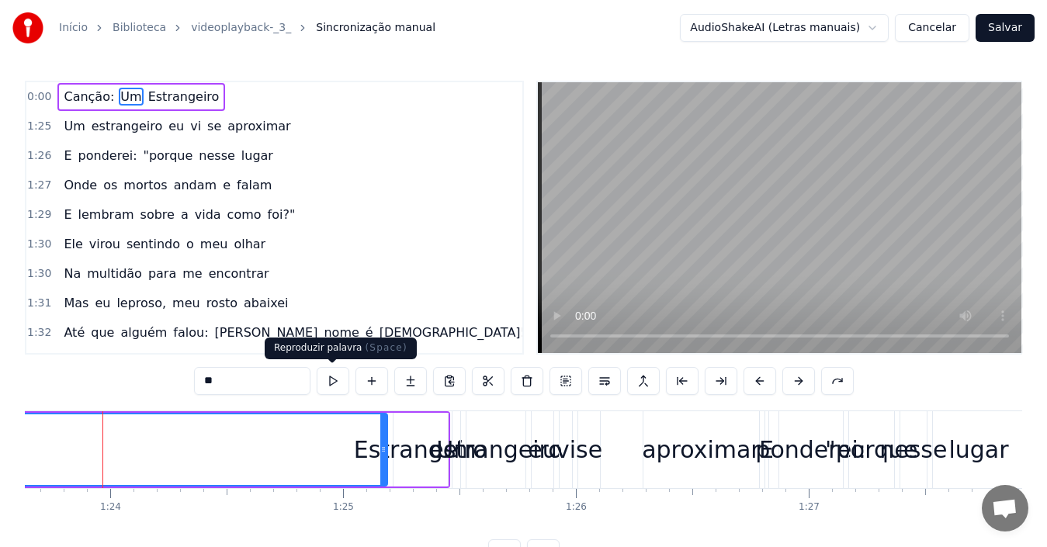
click at [332, 381] on button at bounding box center [333, 381] width 33 height 28
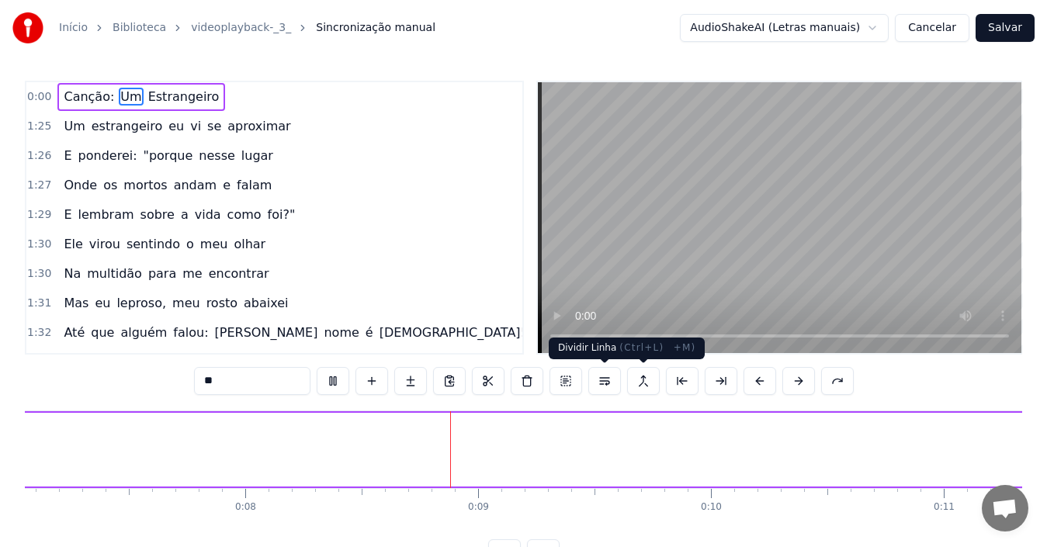
scroll to position [0, 1863]
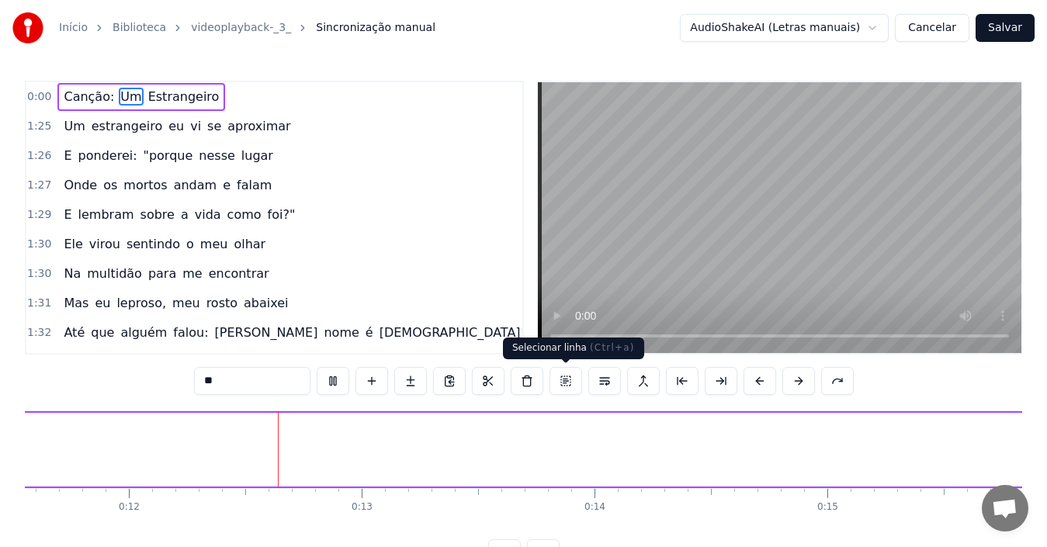
click at [570, 380] on button at bounding box center [565, 381] width 33 height 28
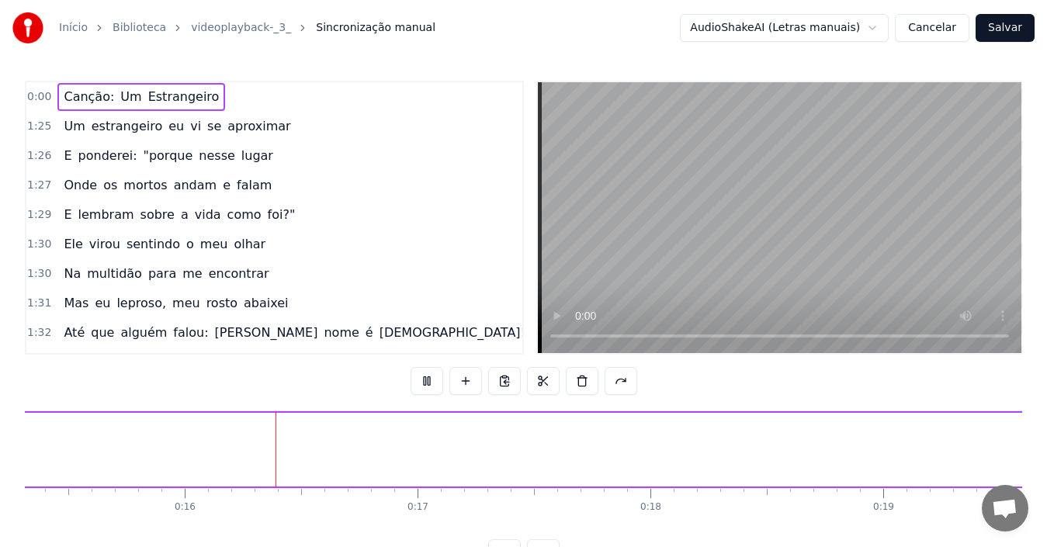
scroll to position [0, 3614]
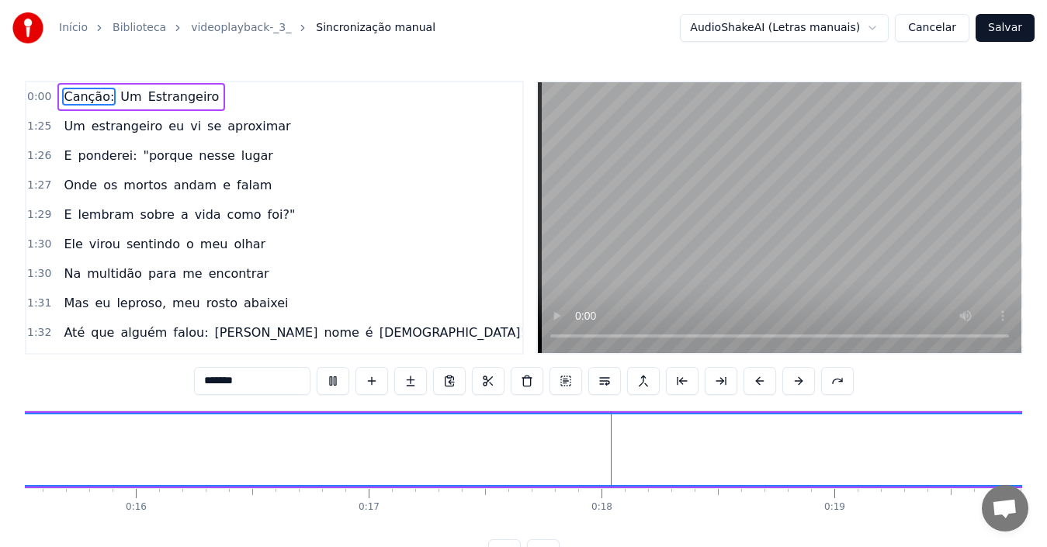
click at [88, 100] on span "Canção:" at bounding box center [89, 97] width 54 height 18
click at [34, 126] on span "1:25" at bounding box center [39, 127] width 24 height 16
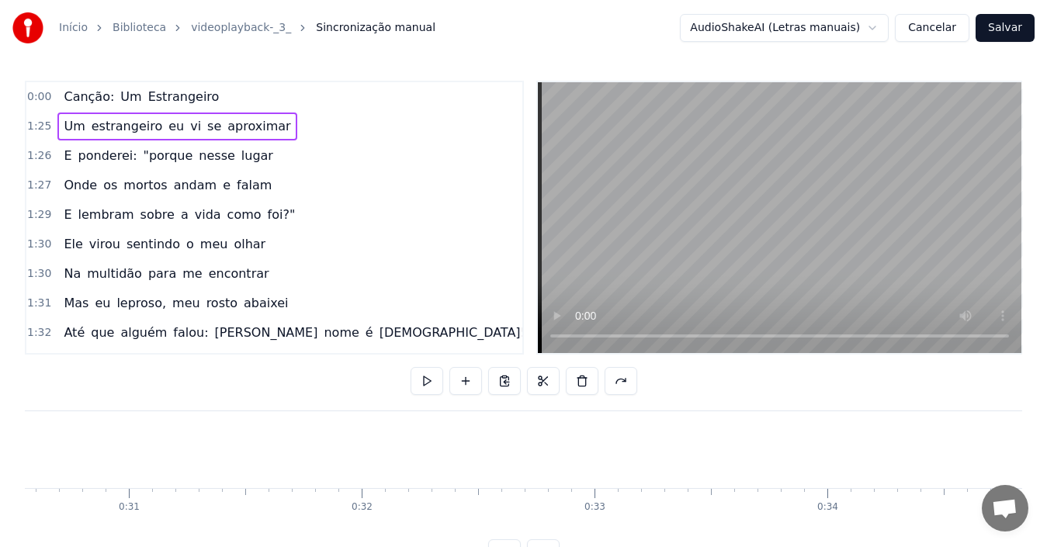
click at [34, 126] on span "1:25" at bounding box center [39, 127] width 24 height 16
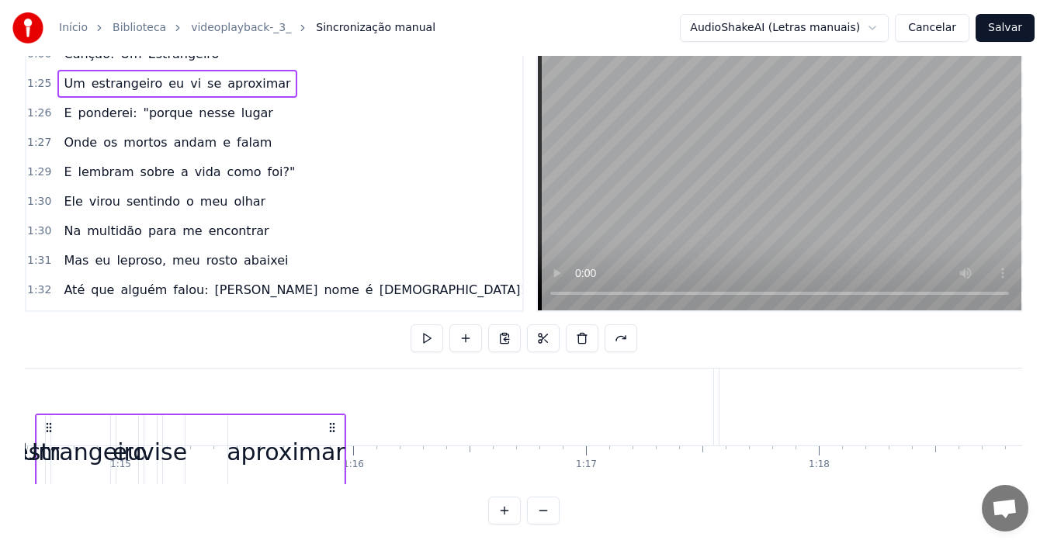
scroll to position [45, 0]
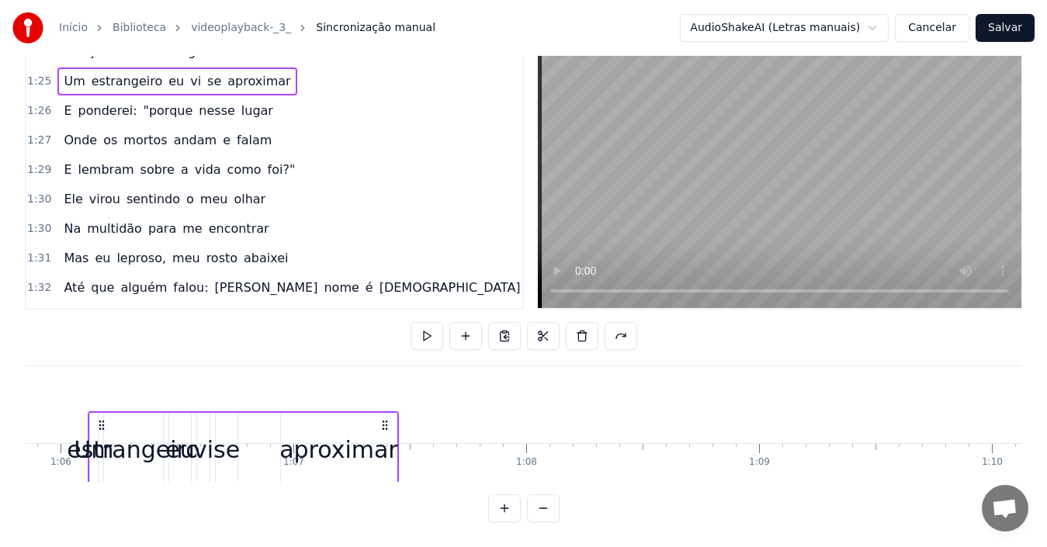
drag, startPoint x: 117, startPoint y: 423, endPoint x: 83, endPoint y: 355, distance: 76.4
click at [83, 355] on div "0:00 Canção: Um Estrangeiro 1:25 Um estrangeiro eu vi se aproximar 1:26 E ponde…" at bounding box center [523, 279] width 997 height 487
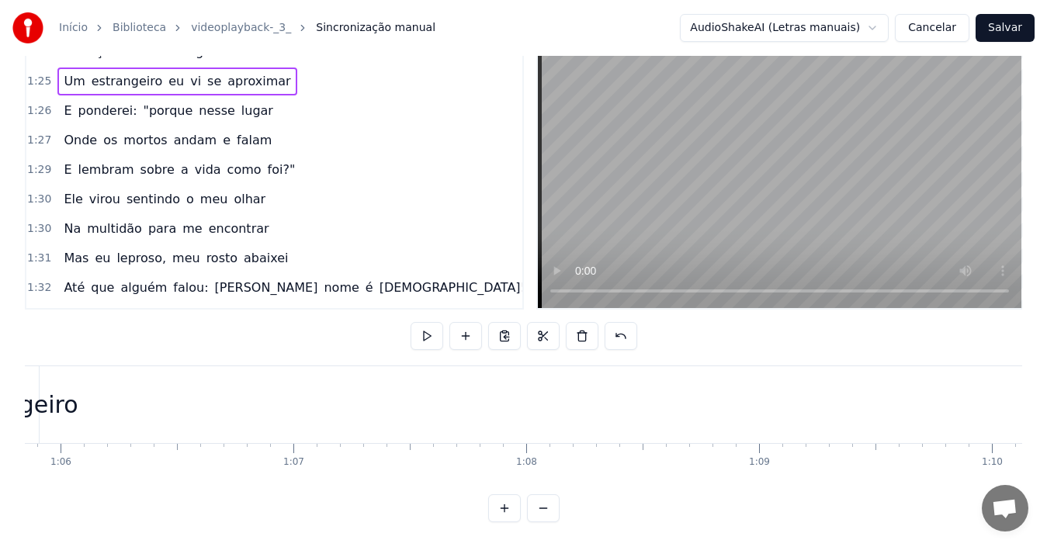
scroll to position [0, 15307]
drag, startPoint x: 47, startPoint y: 404, endPoint x: 0, endPoint y: 405, distance: 47.3
click at [0, 405] on div "Início Biblioteca videoplayback-_3_ Sincronização manual AudioShakeAI (Letras m…" at bounding box center [523, 238] width 1047 height 567
click at [469, 405] on div "Um" at bounding box center [459, 404] width 40 height 35
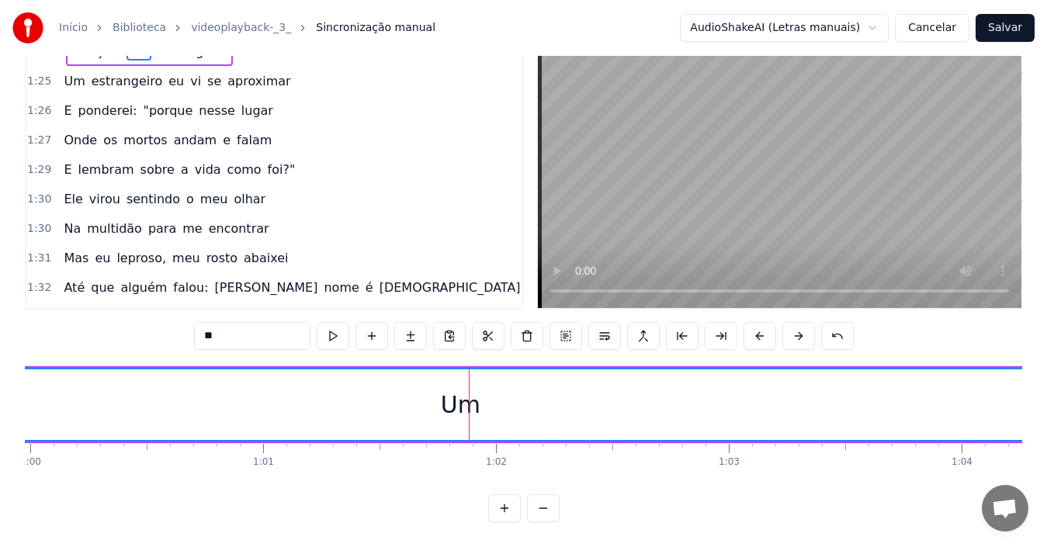
scroll to position [0, 0]
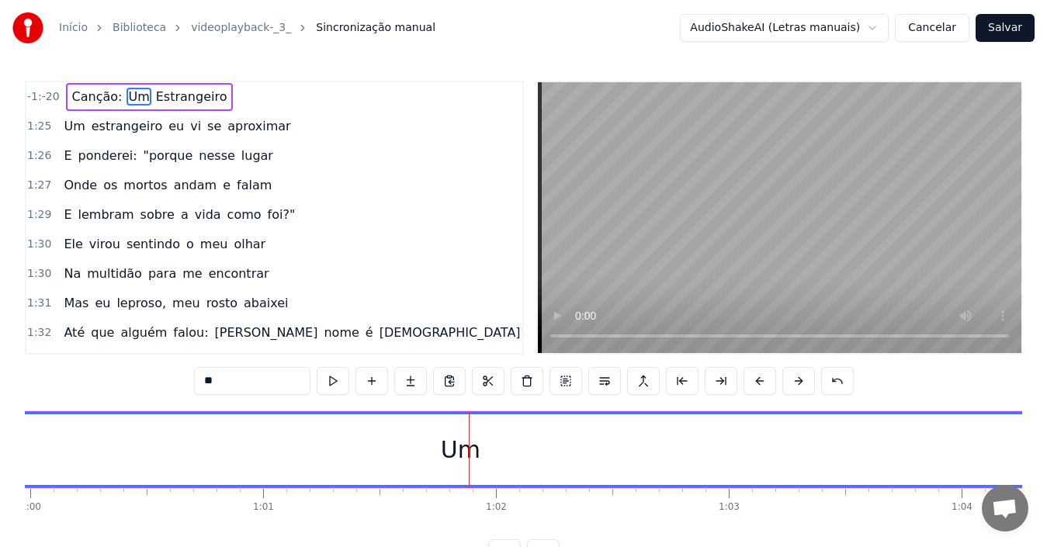
drag, startPoint x: 467, startPoint y: 432, endPoint x: 369, endPoint y: 436, distance: 98.7
click at [362, 442] on div "Um" at bounding box center [460, 449] width 1770 height 71
click at [478, 459] on div "Um" at bounding box center [461, 449] width 40 height 35
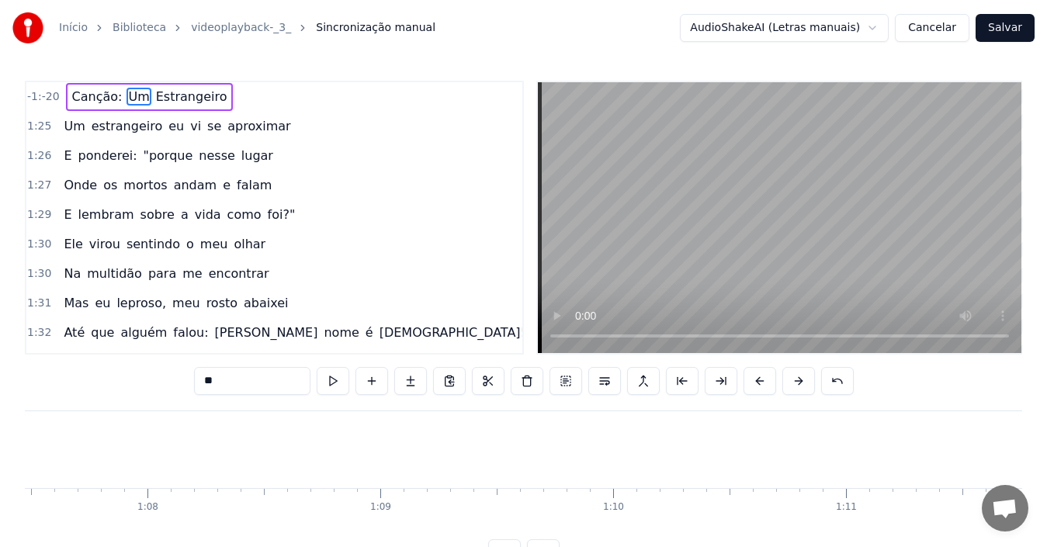
scroll to position [0, 15616]
drag, startPoint x: 464, startPoint y: 492, endPoint x: 505, endPoint y: 494, distance: 41.2
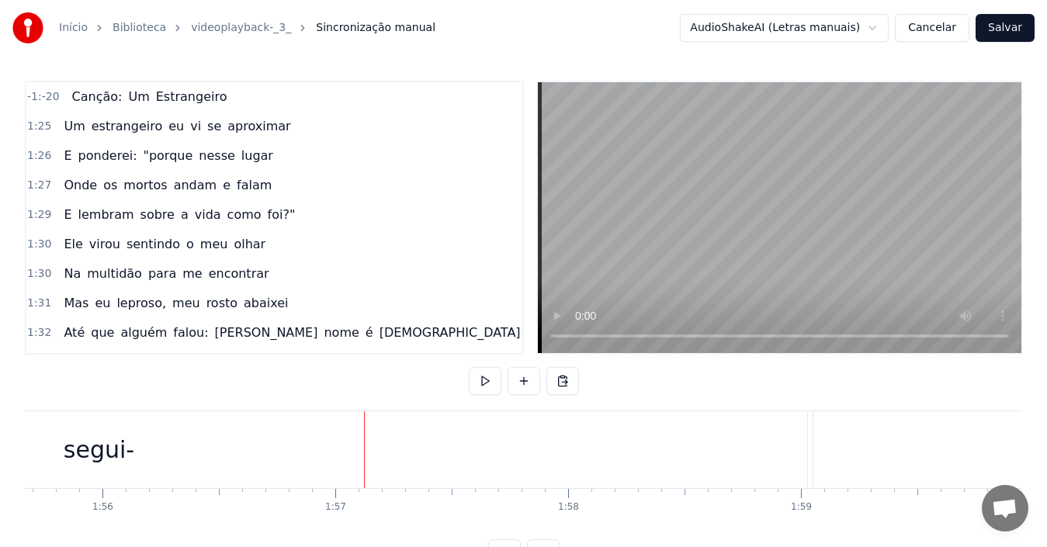
scroll to position [0, 27193]
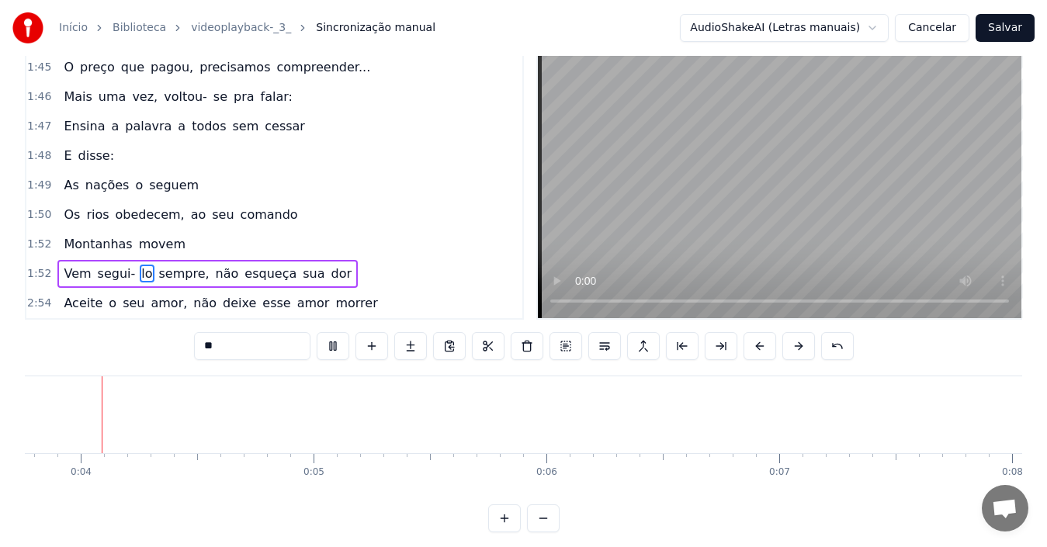
scroll to position [0, 869]
type input "*******"
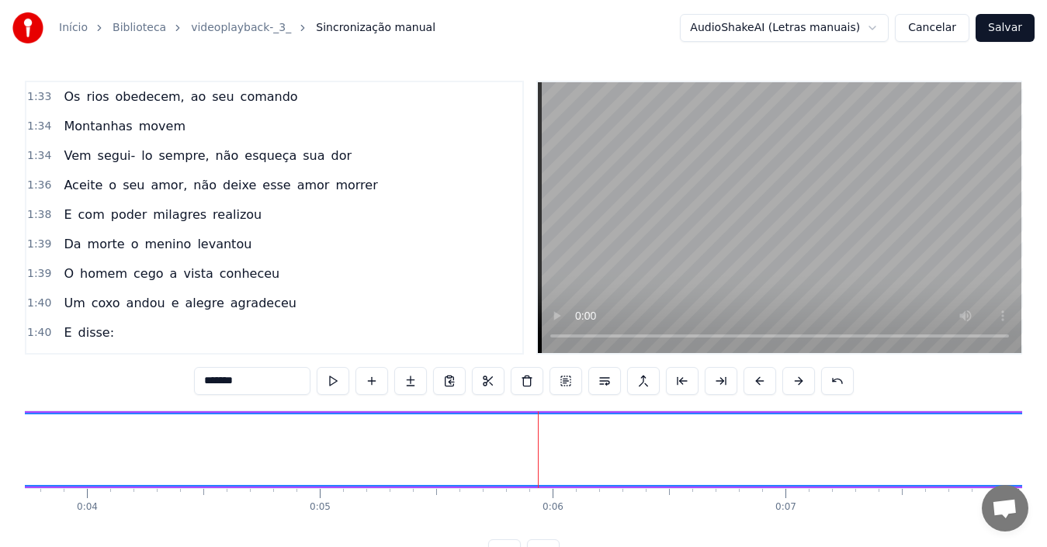
scroll to position [0, 0]
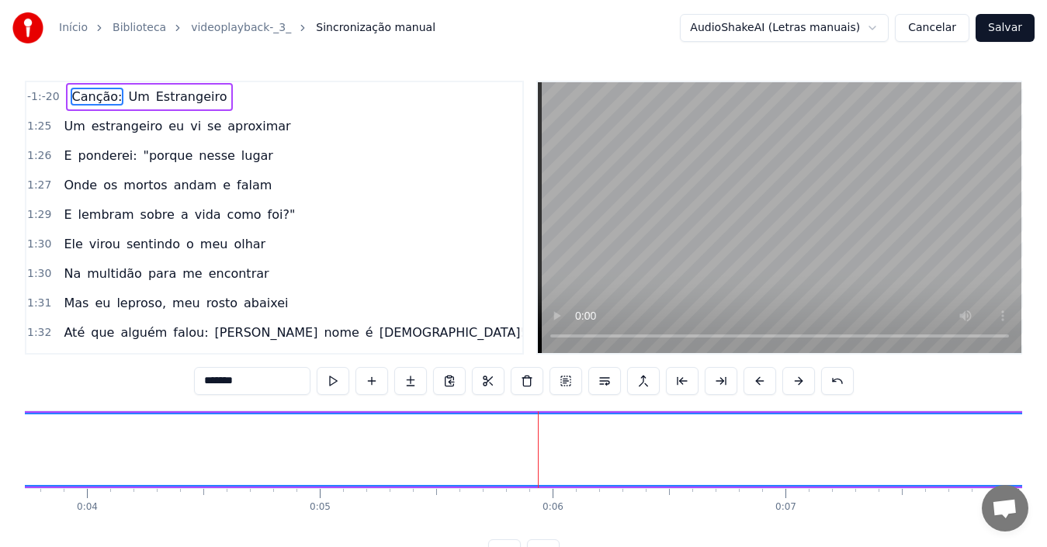
click at [538, 414] on div at bounding box center [538, 449] width 1 height 77
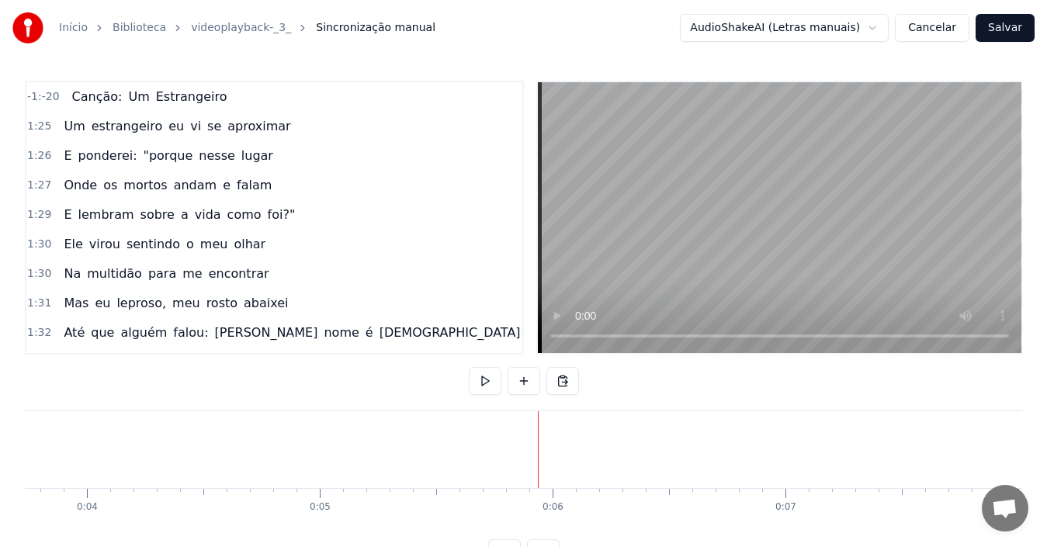
click at [538, 414] on div at bounding box center [538, 449] width 1 height 77
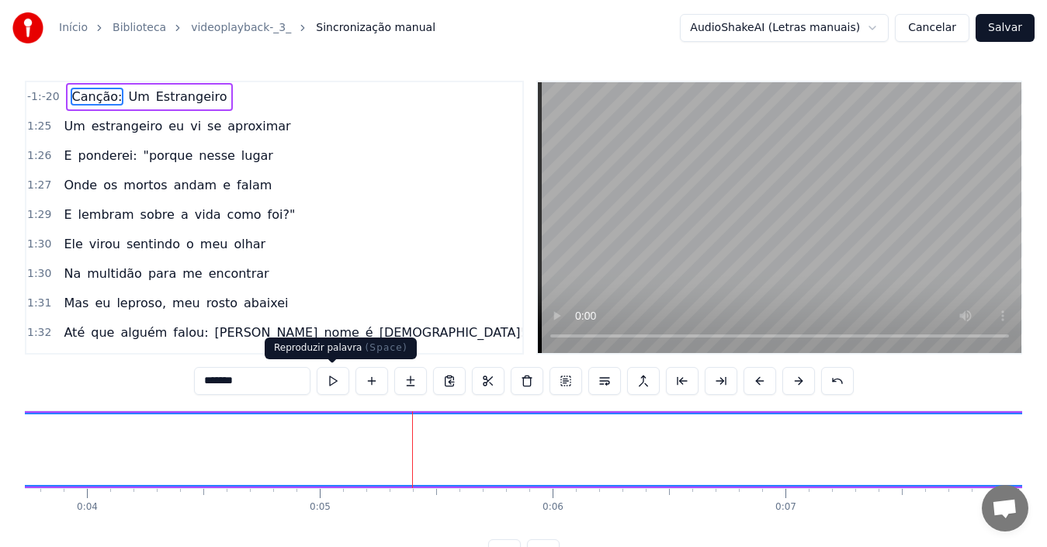
click at [335, 381] on button at bounding box center [333, 381] width 33 height 28
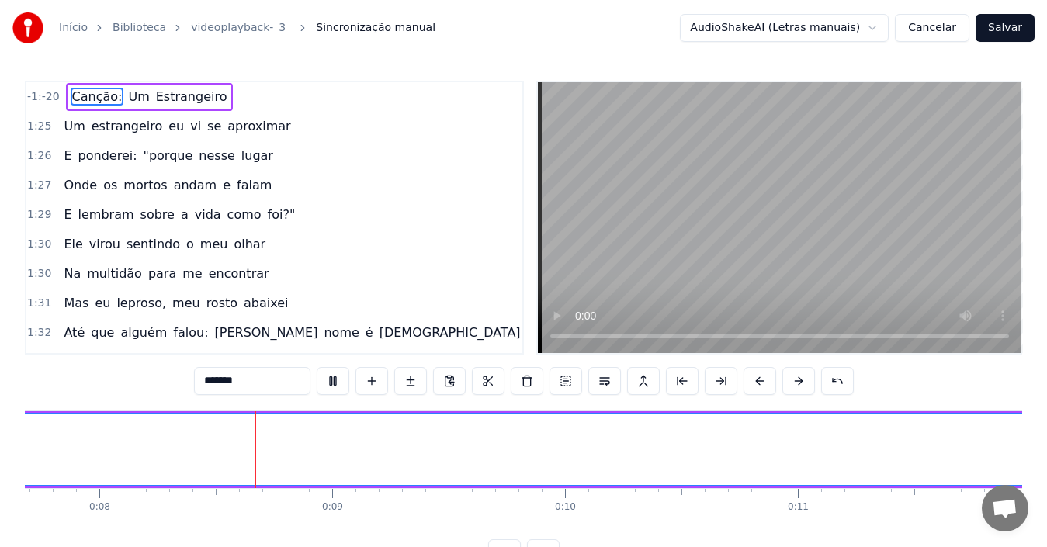
scroll to position [0, 1791]
click at [127, 100] on span "Um" at bounding box center [139, 97] width 24 height 18
type input "**"
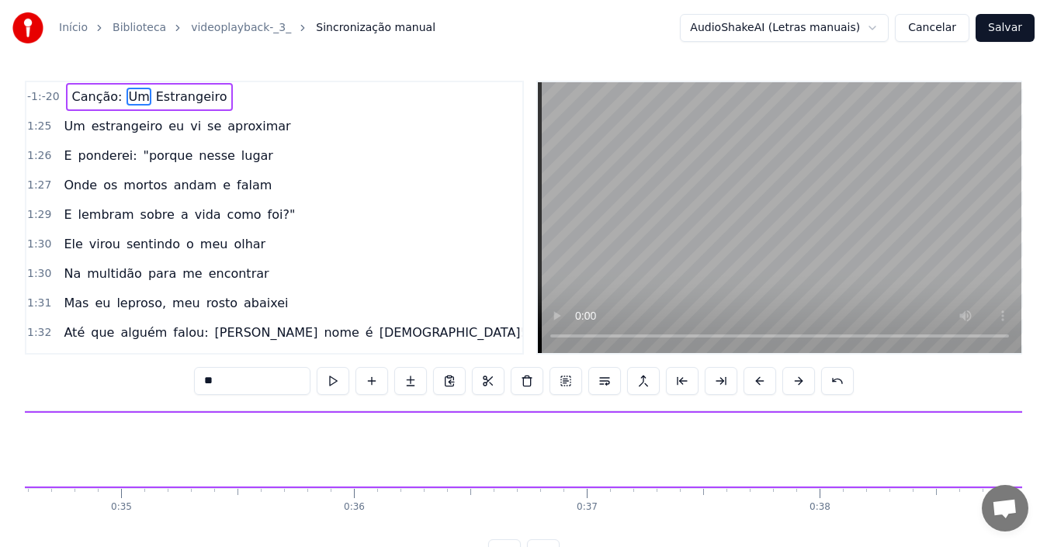
click at [50, 99] on span "-1:-20" at bounding box center [43, 97] width 33 height 16
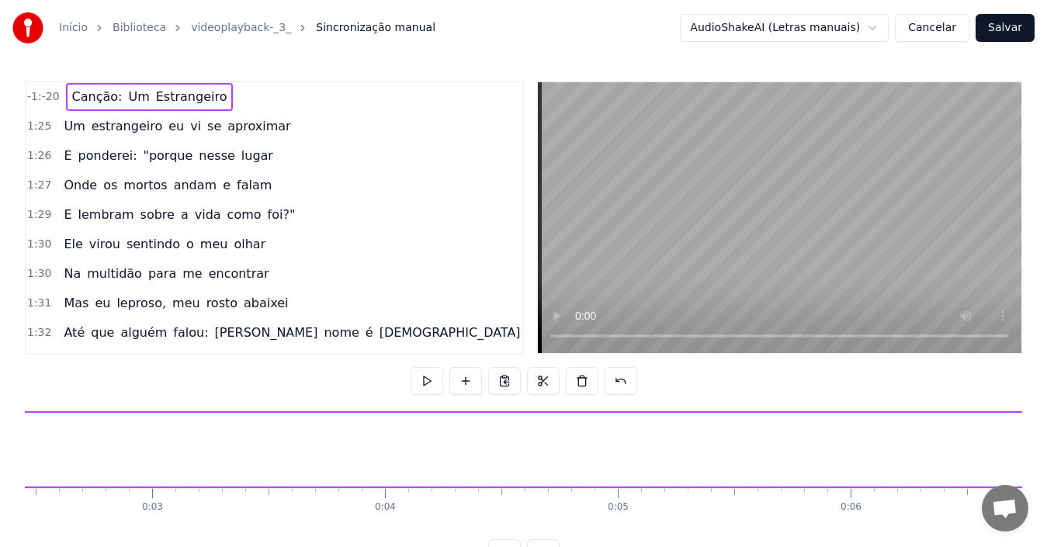
scroll to position [0, 0]
click at [50, 99] on span "-1:-20" at bounding box center [43, 97] width 33 height 16
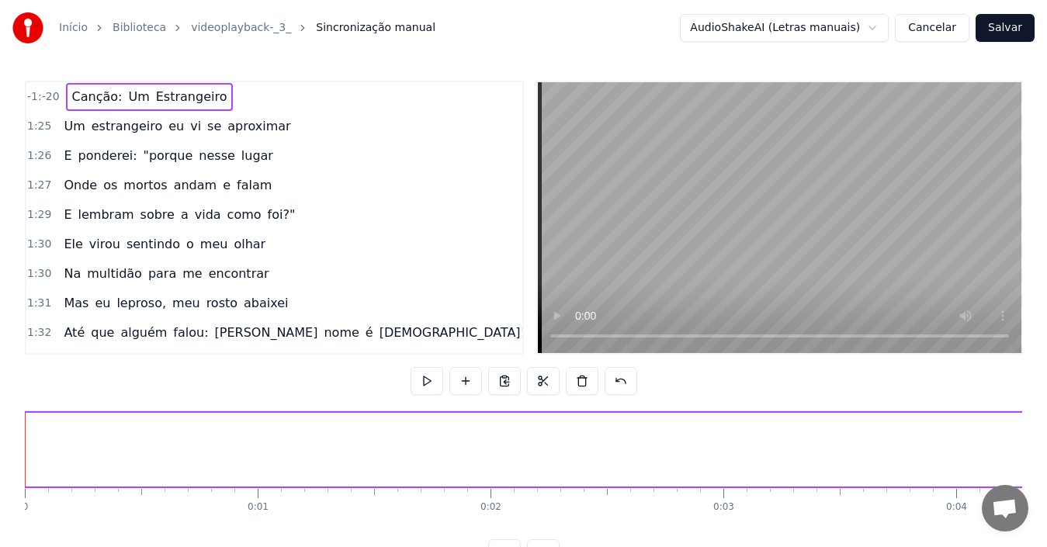
click at [50, 99] on span "-1:-20" at bounding box center [43, 97] width 33 height 16
click at [97, 94] on span "Canção:" at bounding box center [98, 97] width 54 height 18
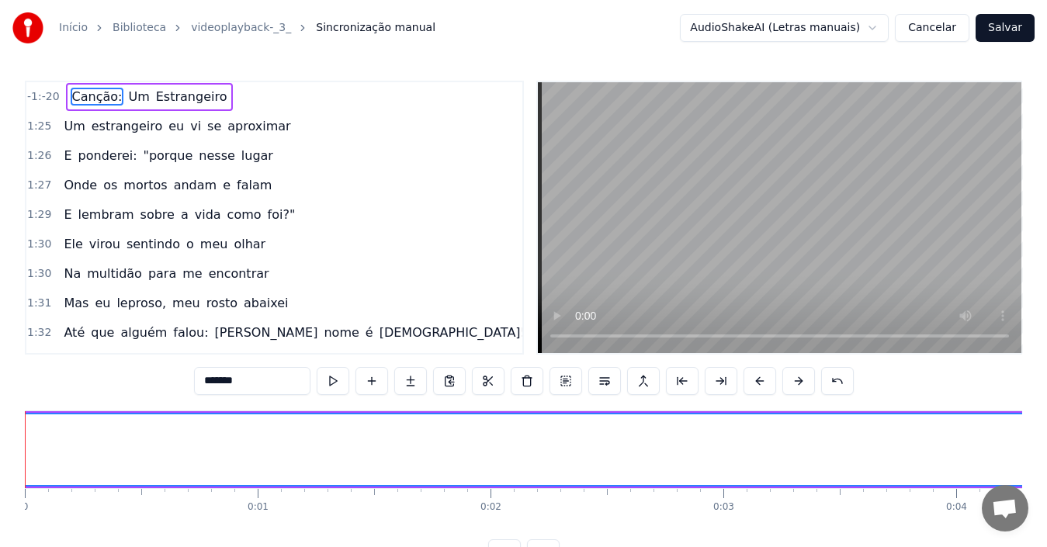
click at [97, 94] on span "Canção:" at bounding box center [98, 97] width 54 height 18
click at [136, 99] on span "Um" at bounding box center [139, 97] width 24 height 18
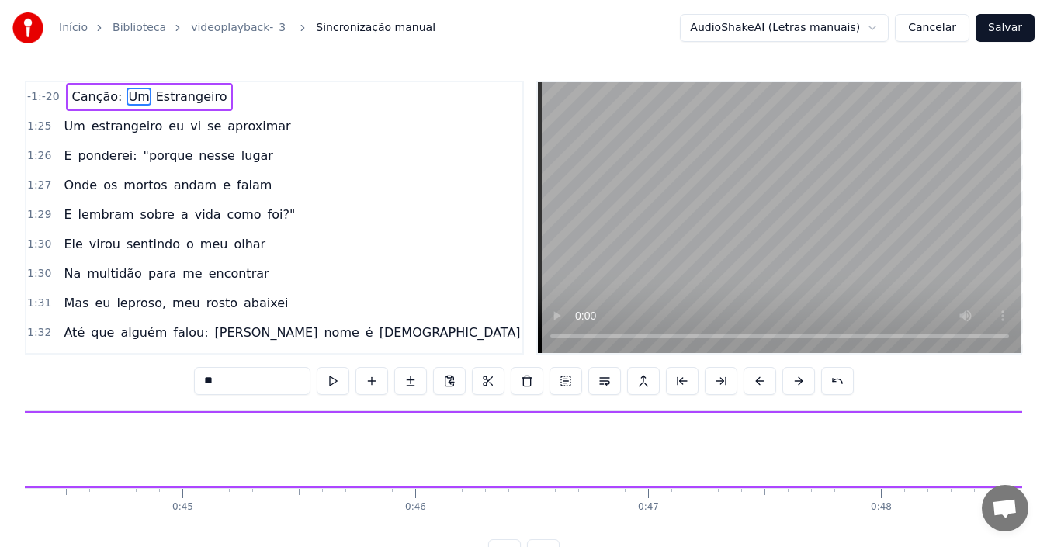
click at [197, 100] on span "Estrangeiro" at bounding box center [191, 97] width 75 height 18
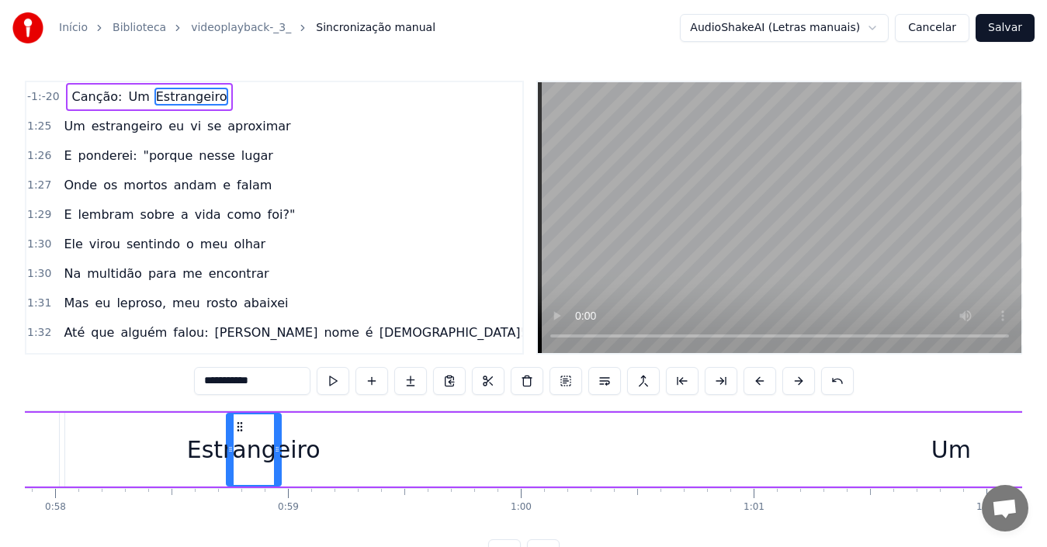
scroll to position [0, 13456]
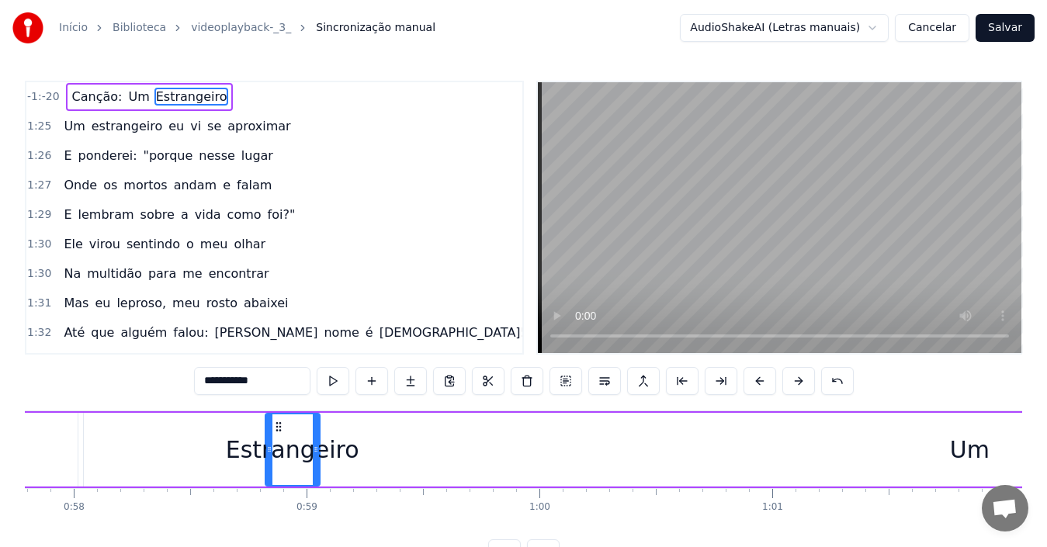
drag, startPoint x: 117, startPoint y: 426, endPoint x: 277, endPoint y: 444, distance: 160.9
click at [277, 444] on div "Estrangeiro" at bounding box center [292, 449] width 53 height 71
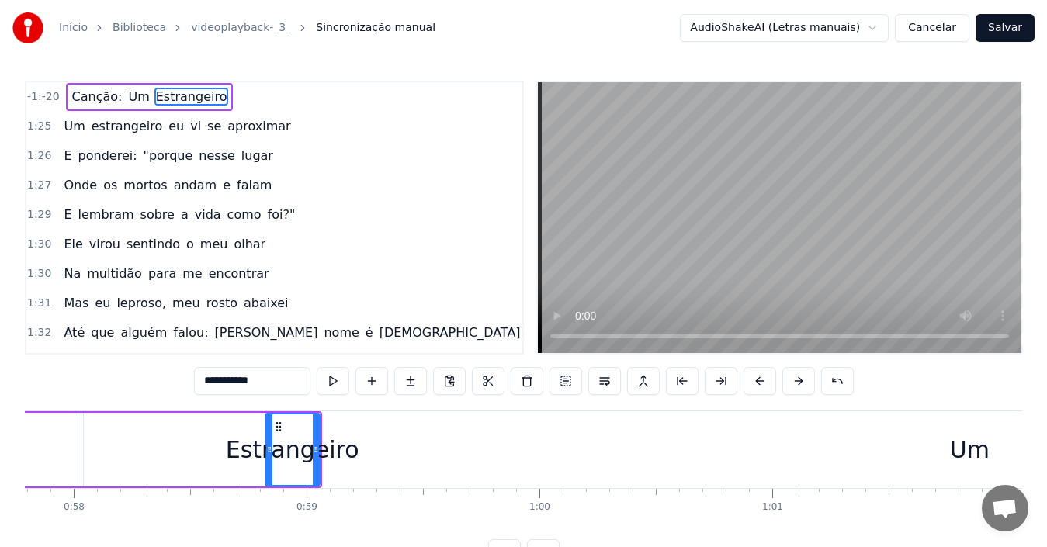
click at [968, 459] on div "Um" at bounding box center [970, 449] width 40 height 35
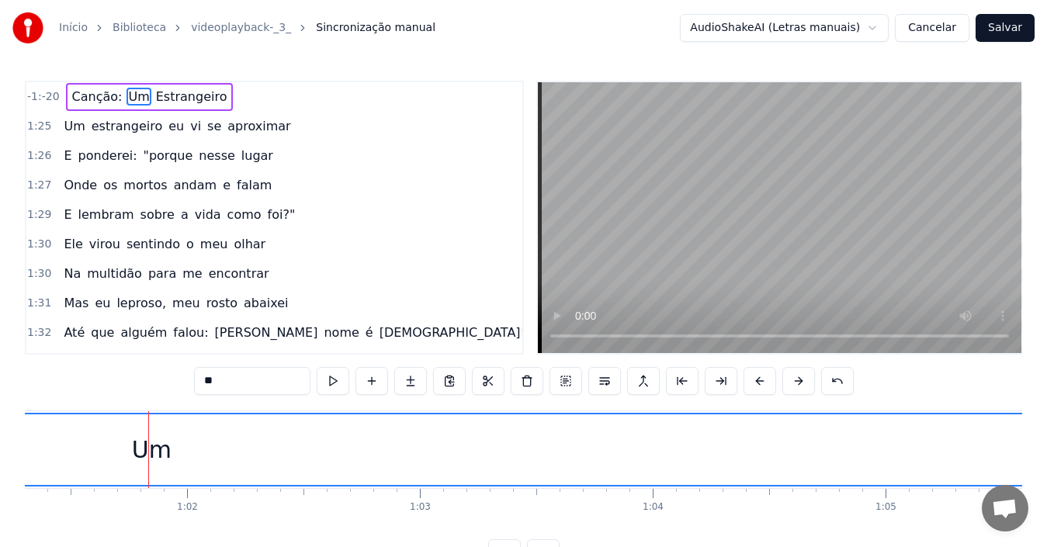
scroll to position [0, 14319]
drag, startPoint x: 103, startPoint y: 463, endPoint x: 95, endPoint y: 453, distance: 12.7
click at [92, 453] on div "Um" at bounding box center [106, 449] width 40 height 35
drag, startPoint x: 125, startPoint y: 454, endPoint x: 71, endPoint y: 456, distance: 53.6
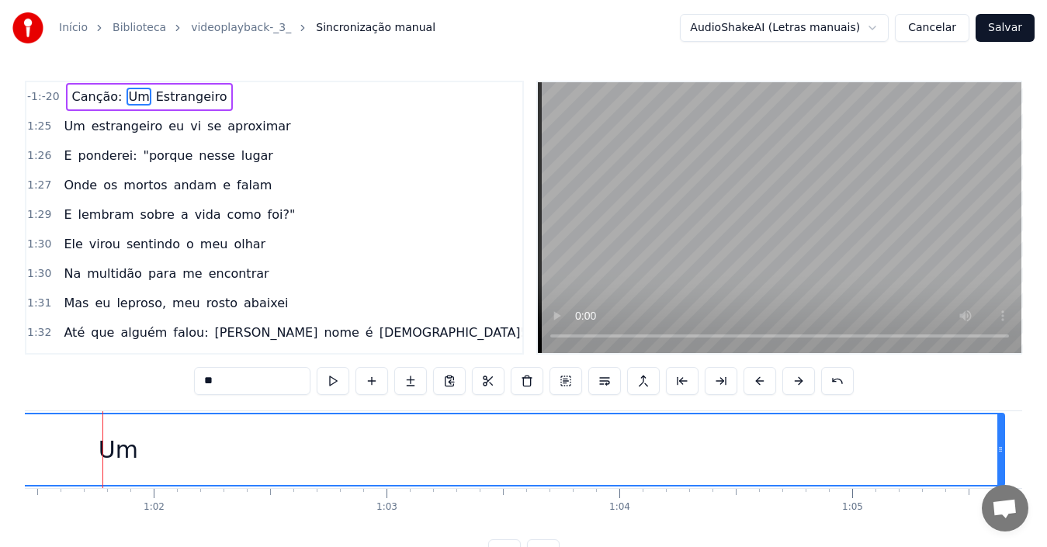
click at [71, 456] on div "Um" at bounding box center [118, 449] width 1770 height 71
click at [175, 453] on div "Um" at bounding box center [151, 449] width 1770 height 71
drag, startPoint x: 175, startPoint y: 453, endPoint x: 147, endPoint y: 455, distance: 28.0
click at [147, 455] on div "Um" at bounding box center [151, 449] width 1770 height 71
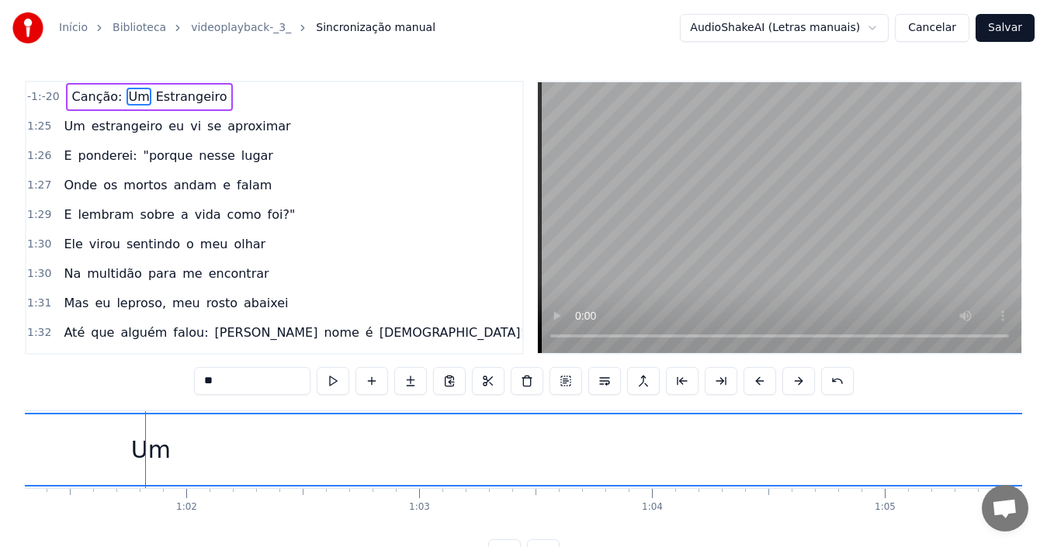
drag, startPoint x: 158, startPoint y: 453, endPoint x: 106, endPoint y: 451, distance: 51.3
click at [106, 451] on div "Um" at bounding box center [151, 449] width 1770 height 71
click at [170, 433] on div "Um" at bounding box center [151, 449] width 1770 height 71
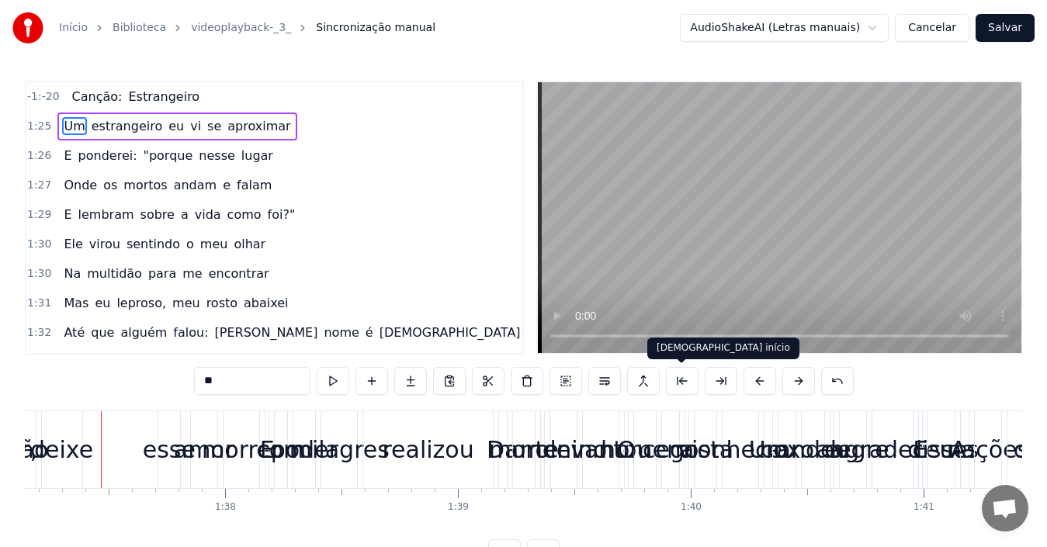
scroll to position [0, 22615]
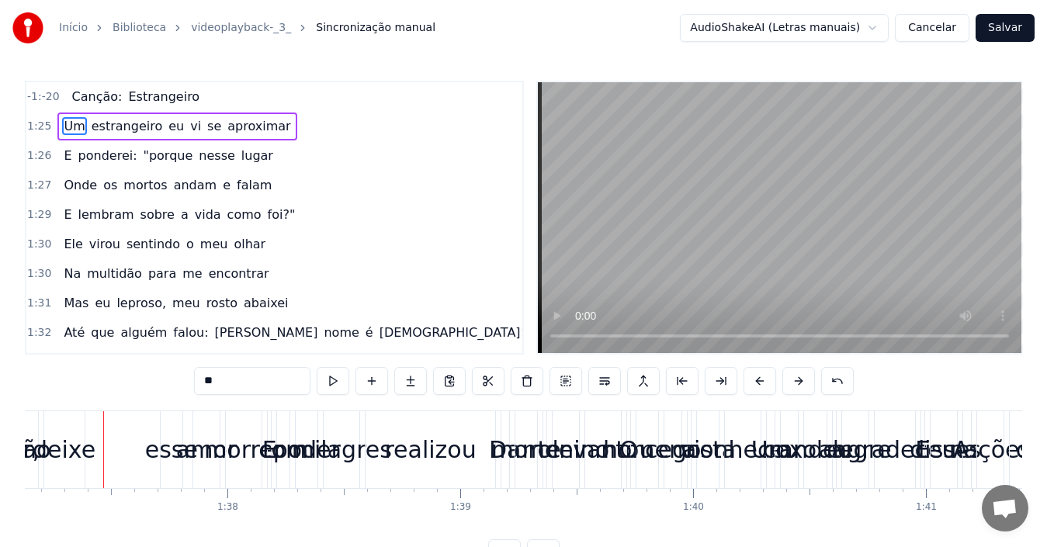
click at [82, 456] on div "deixe" at bounding box center [64, 449] width 63 height 35
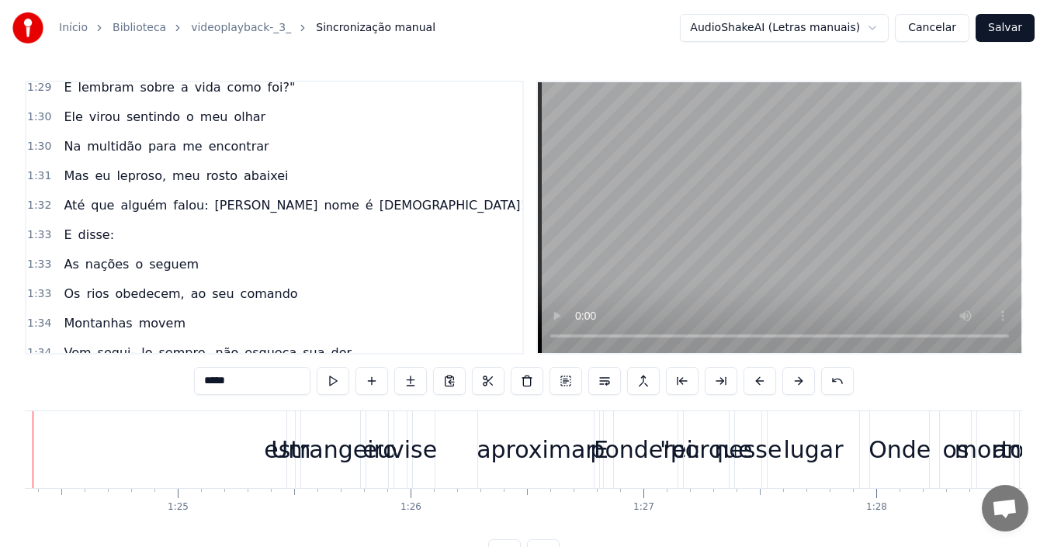
scroll to position [0, 19568]
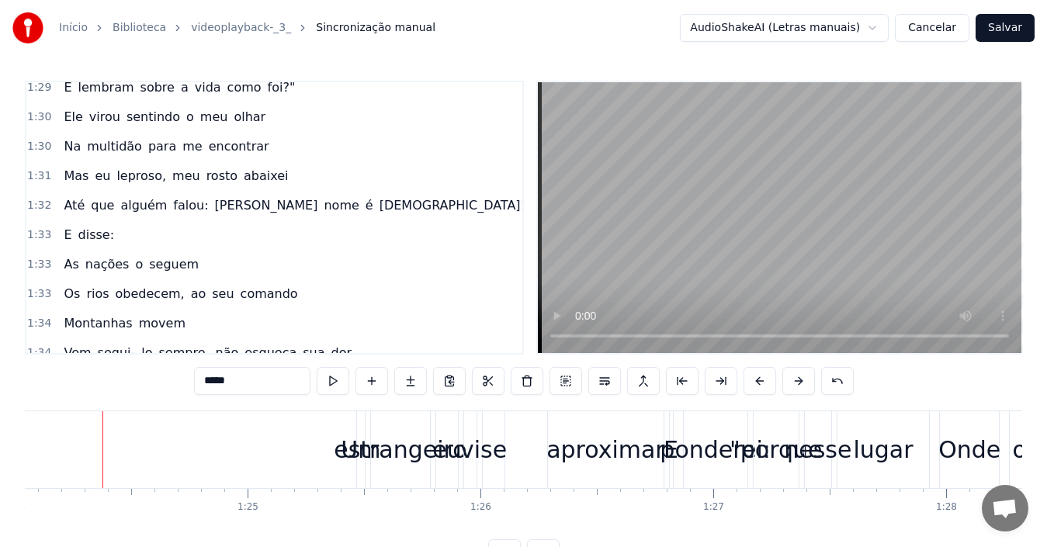
click at [380, 446] on div "estrangeiro" at bounding box center [400, 449] width 133 height 35
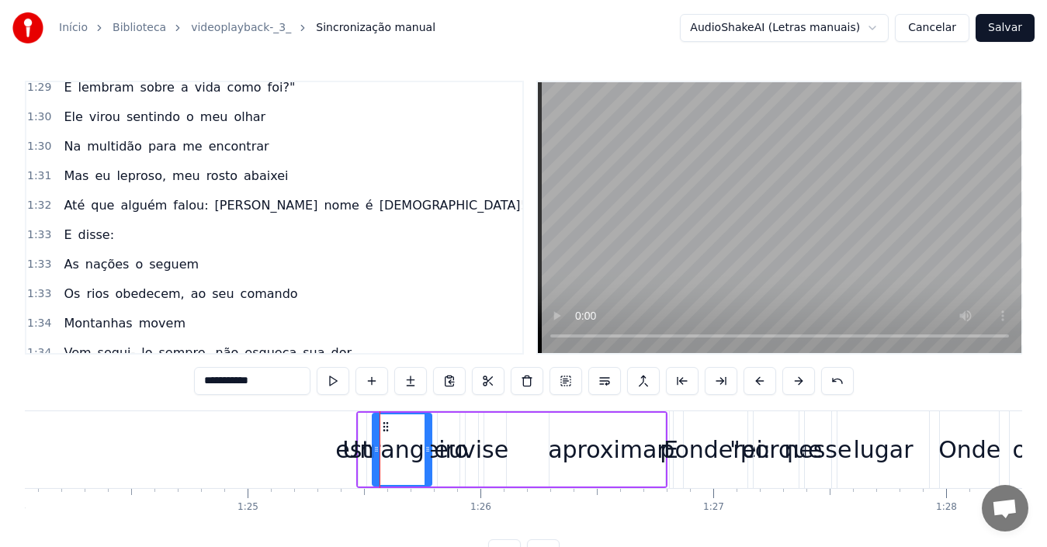
scroll to position [0, 0]
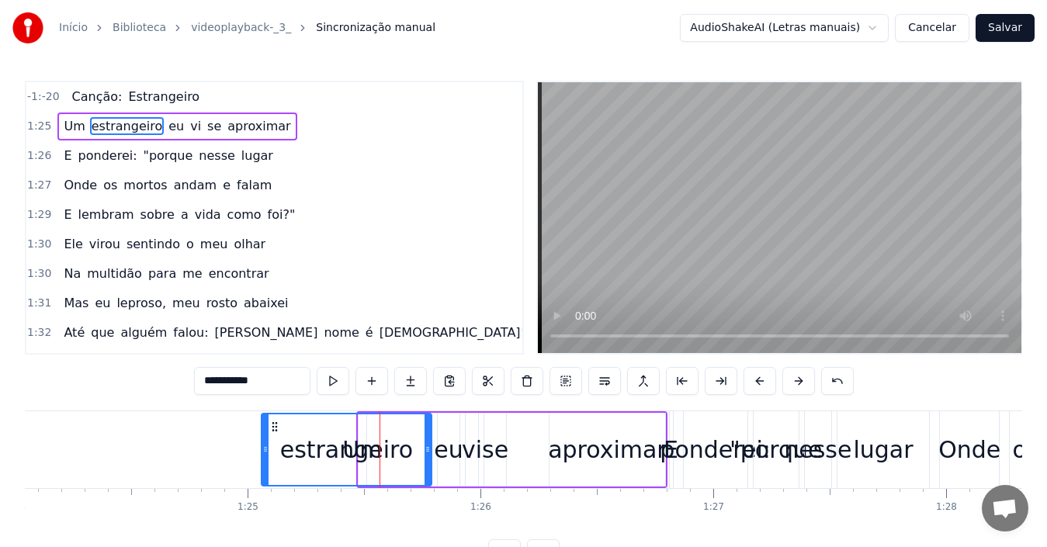
drag, startPoint x: 375, startPoint y: 439, endPoint x: 264, endPoint y: 456, distance: 112.3
click at [264, 456] on div at bounding box center [265, 449] width 6 height 71
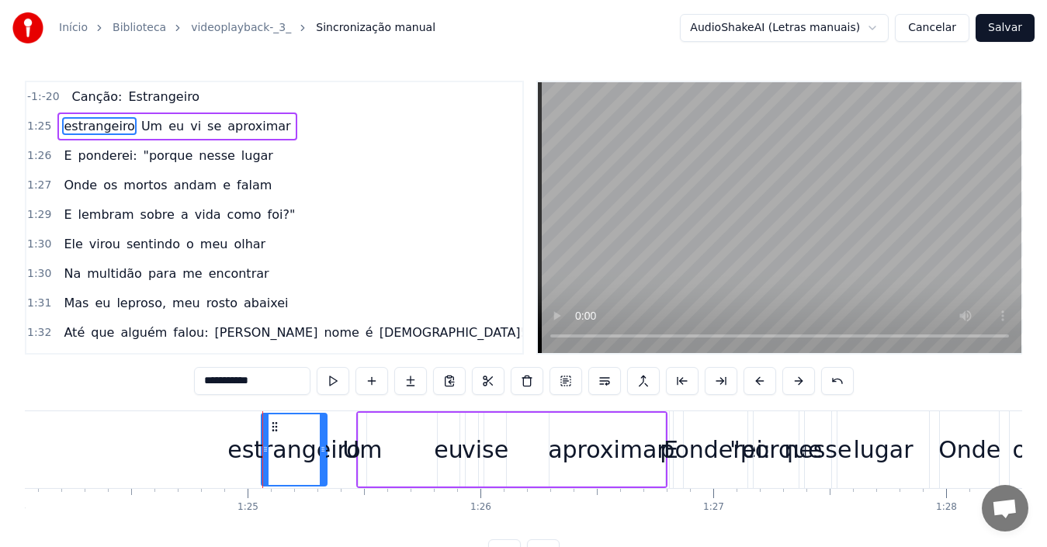
drag, startPoint x: 427, startPoint y: 433, endPoint x: 329, endPoint y: 438, distance: 97.9
click at [326, 438] on div at bounding box center [323, 449] width 6 height 71
drag, startPoint x: 377, startPoint y: 451, endPoint x: 361, endPoint y: 449, distance: 16.4
click at [361, 449] on div "Um" at bounding box center [362, 449] width 40 height 35
type input "**"
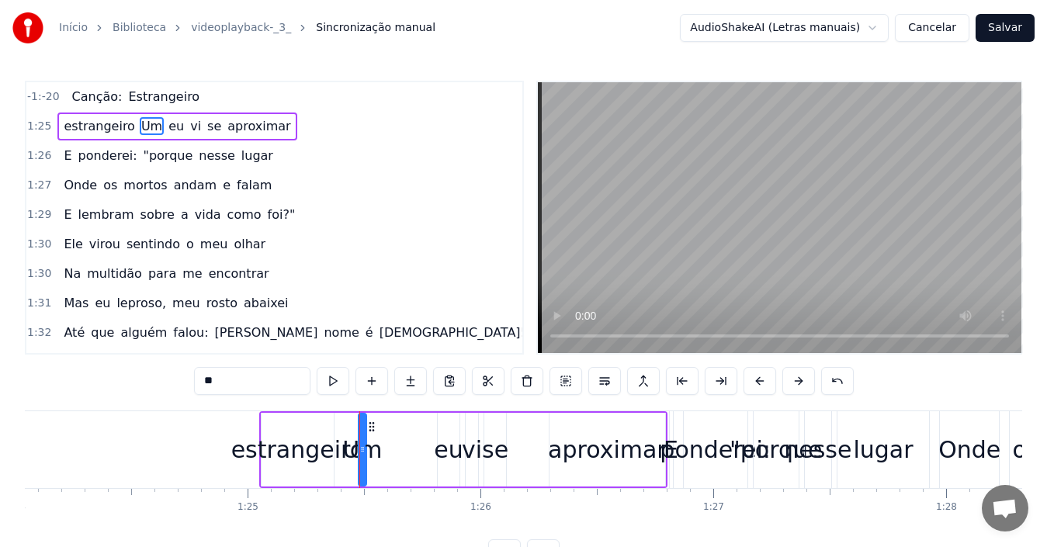
click at [361, 449] on icon at bounding box center [362, 449] width 6 height 12
drag, startPoint x: 374, startPoint y: 455, endPoint x: 348, endPoint y: 453, distance: 26.4
click at [348, 453] on div "Um" at bounding box center [362, 449] width 40 height 35
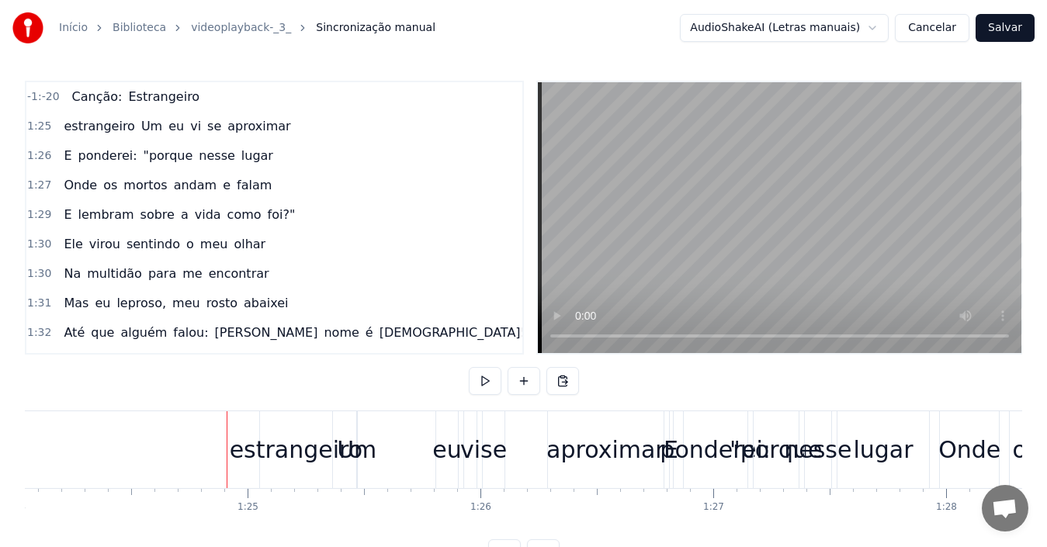
click at [292, 453] on div "estrangeiro" at bounding box center [296, 449] width 133 height 35
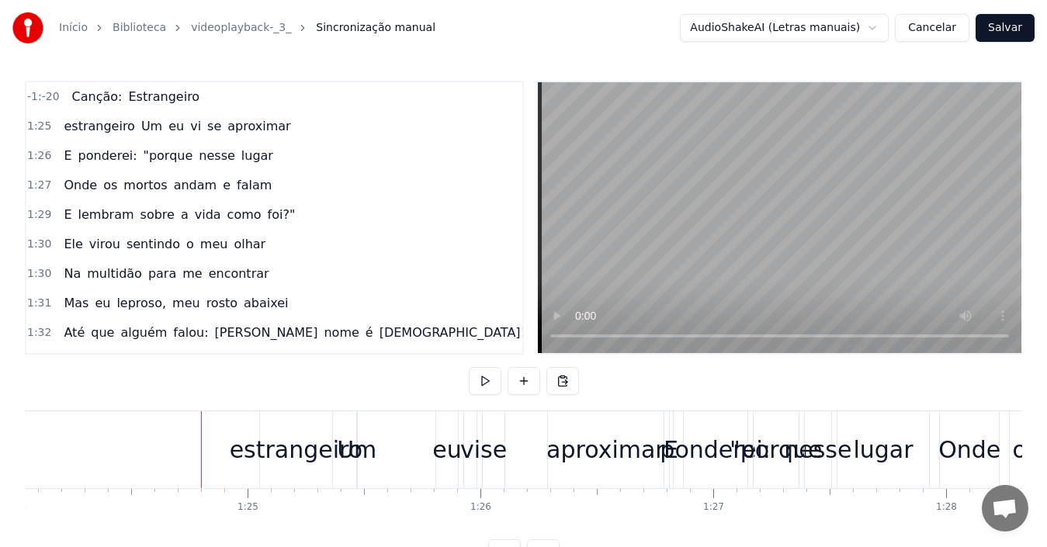
click at [351, 458] on div "Um" at bounding box center [357, 449] width 40 height 35
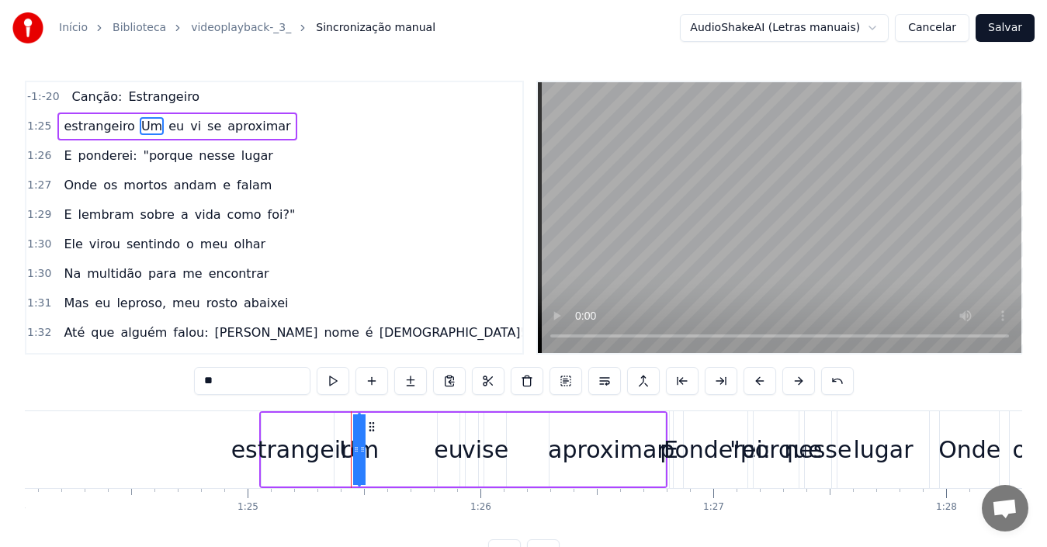
click at [390, 456] on div "estrangeiro Um eu vi se aproximar" at bounding box center [463, 449] width 408 height 77
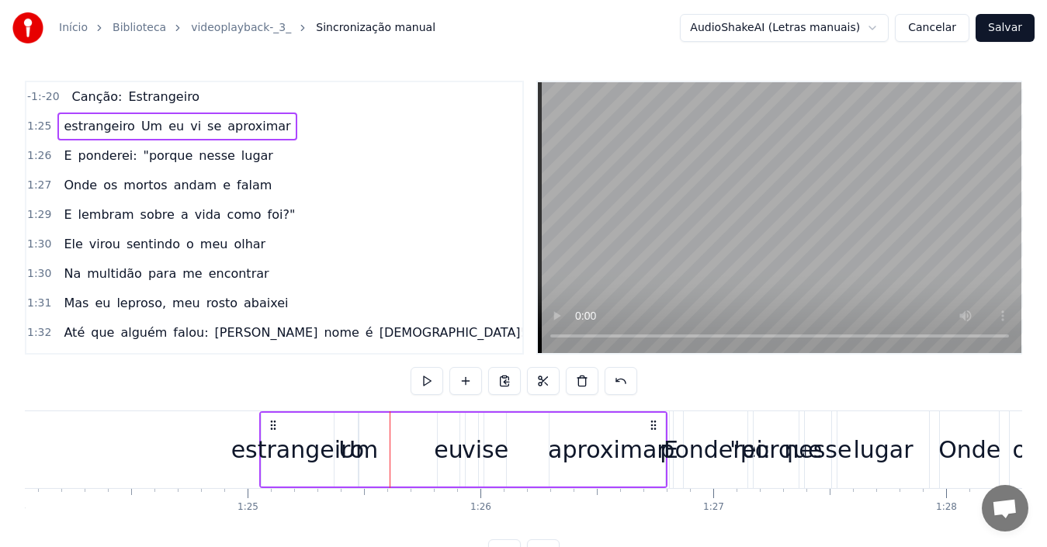
click at [370, 452] on div "Um" at bounding box center [358, 449] width 40 height 35
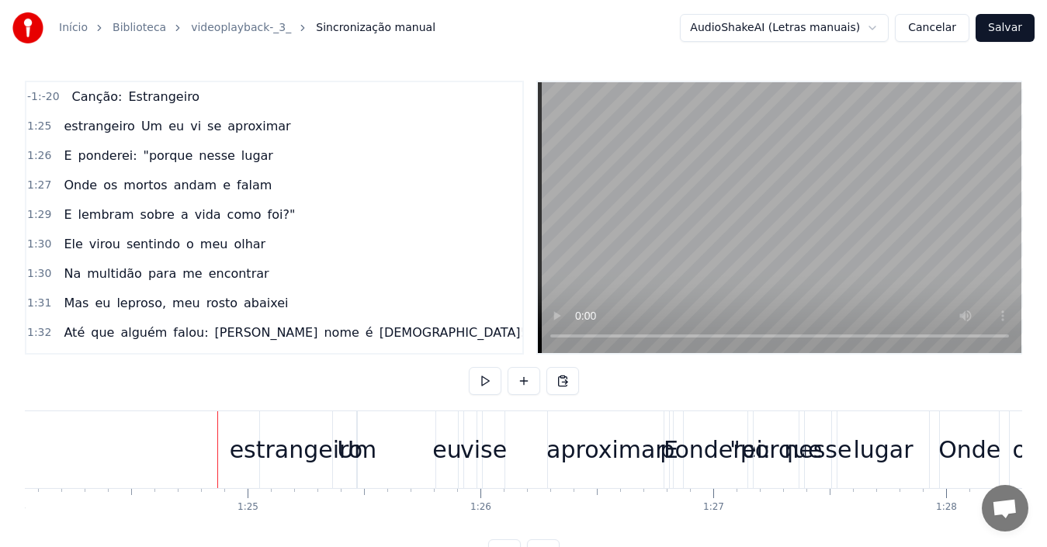
click at [280, 460] on div "estrangeiro" at bounding box center [296, 449] width 133 height 35
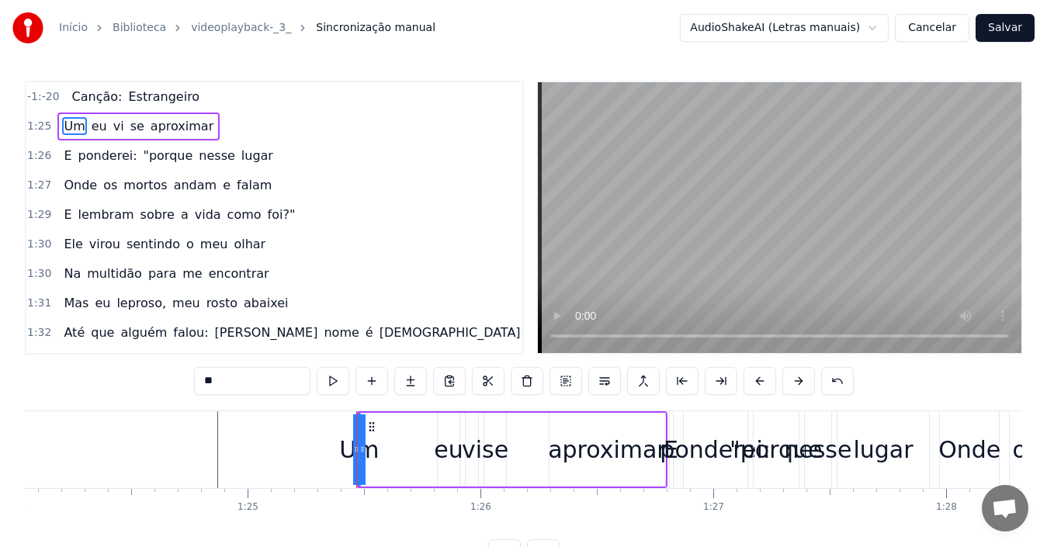
click at [363, 452] on icon at bounding box center [362, 449] width 6 height 12
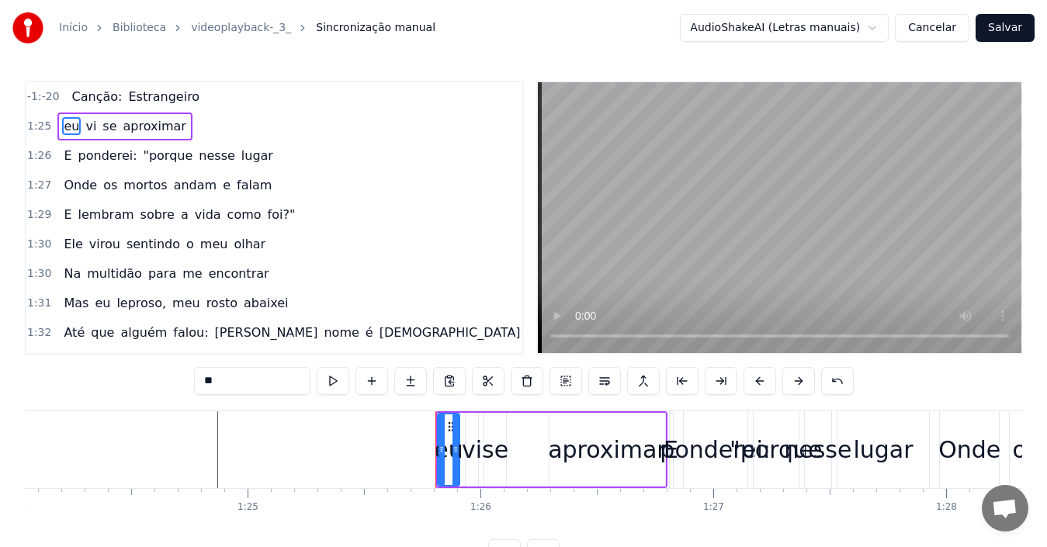
click at [472, 449] on div "vi" at bounding box center [472, 449] width 20 height 35
click at [446, 450] on div "eu" at bounding box center [448, 449] width 29 height 35
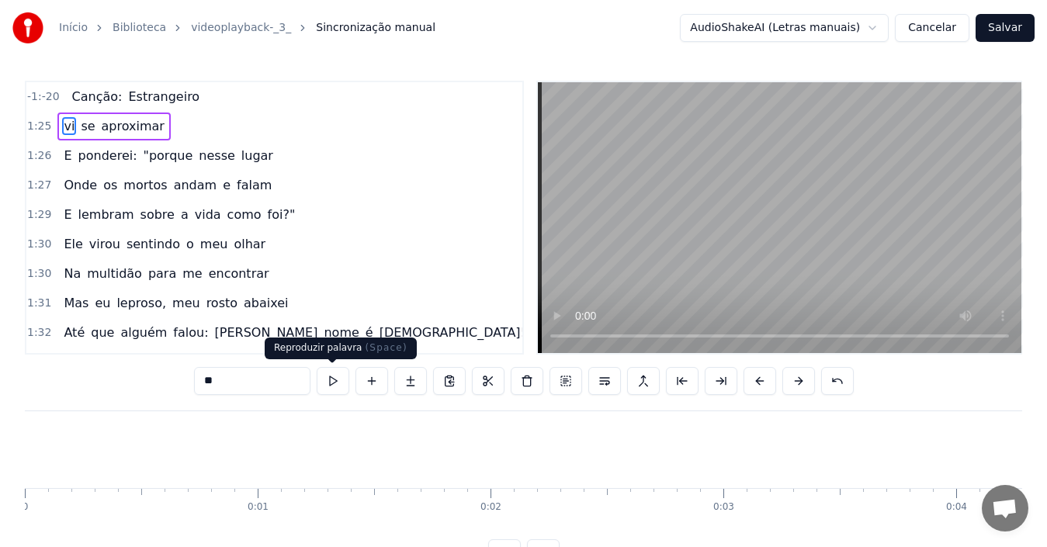
click at [336, 382] on button at bounding box center [333, 381] width 33 height 28
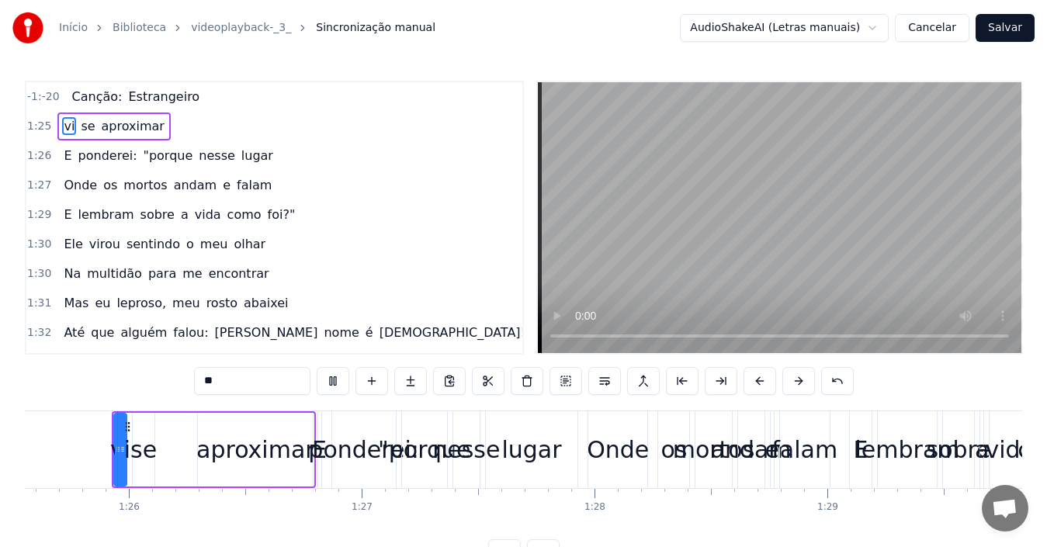
scroll to position [0, 19934]
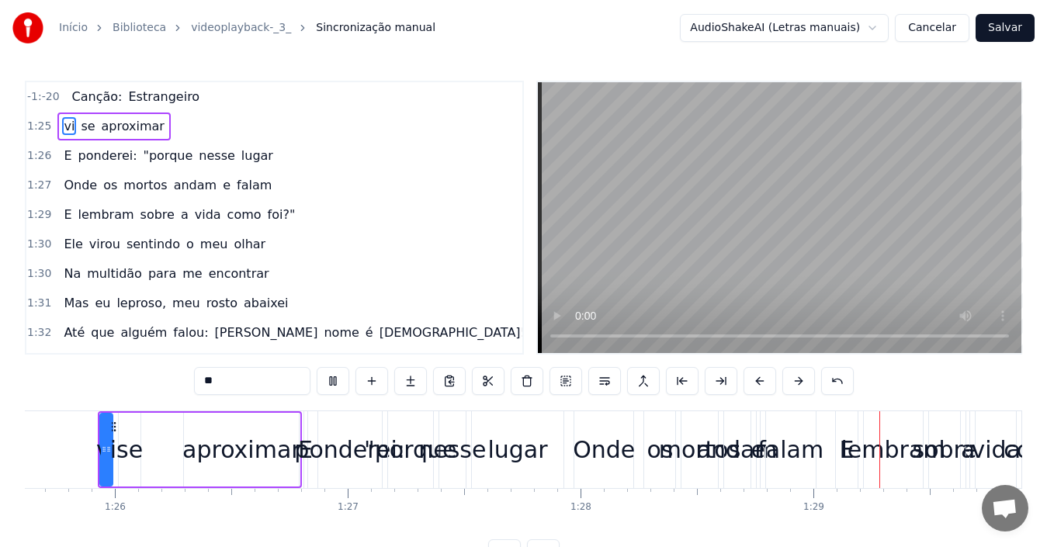
click at [596, 336] on video at bounding box center [780, 217] width 484 height 271
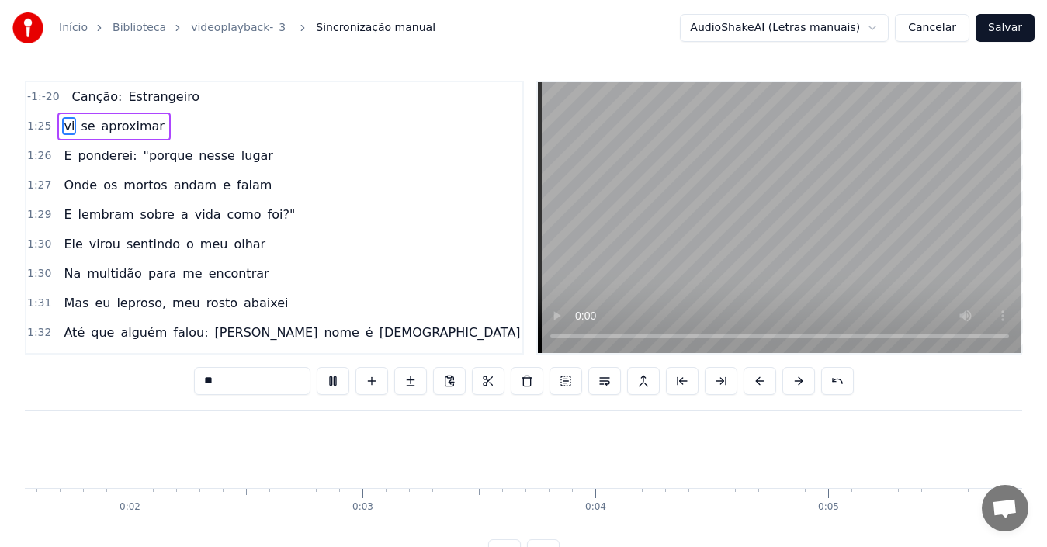
scroll to position [0, 278]
click at [106, 95] on span "Canção:" at bounding box center [98, 97] width 54 height 18
type input "*******"
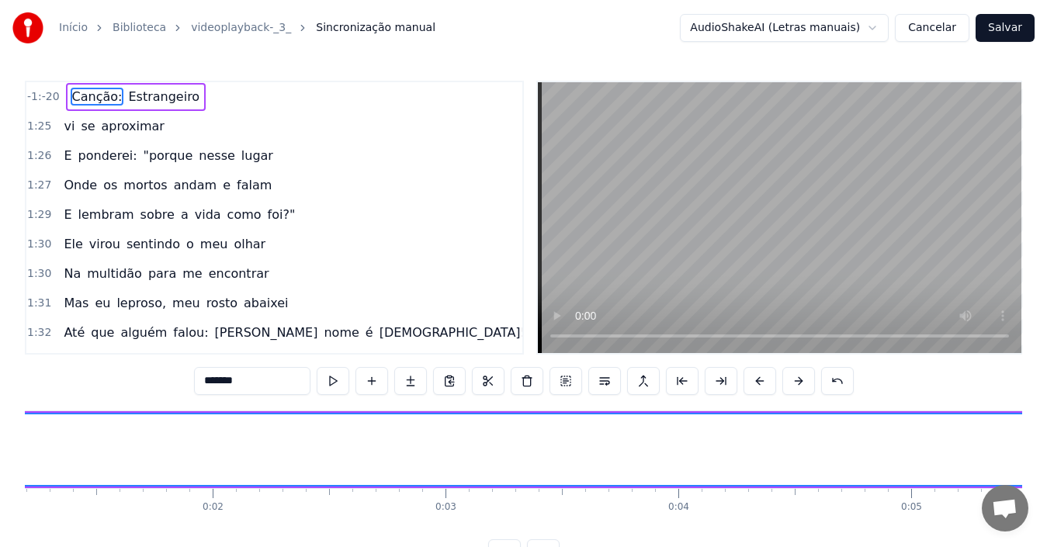
click at [106, 95] on span "Canção:" at bounding box center [98, 97] width 54 height 18
drag, startPoint x: 106, startPoint y: 95, endPoint x: 58, endPoint y: 447, distance: 355.6
click at [58, 447] on div "-1:-20 Canção: Estrangeiro 1:25 vi se aproximar 1:26 E ponderei: "porque nesse …" at bounding box center [523, 324] width 997 height 487
click at [245, 383] on input "*******" at bounding box center [252, 381] width 116 height 28
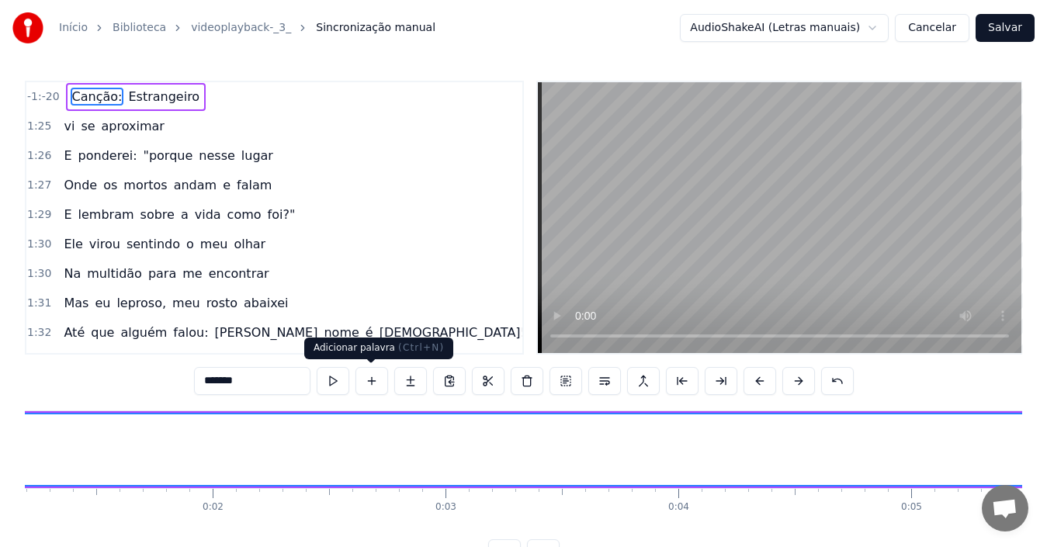
click at [374, 379] on button at bounding box center [371, 381] width 33 height 28
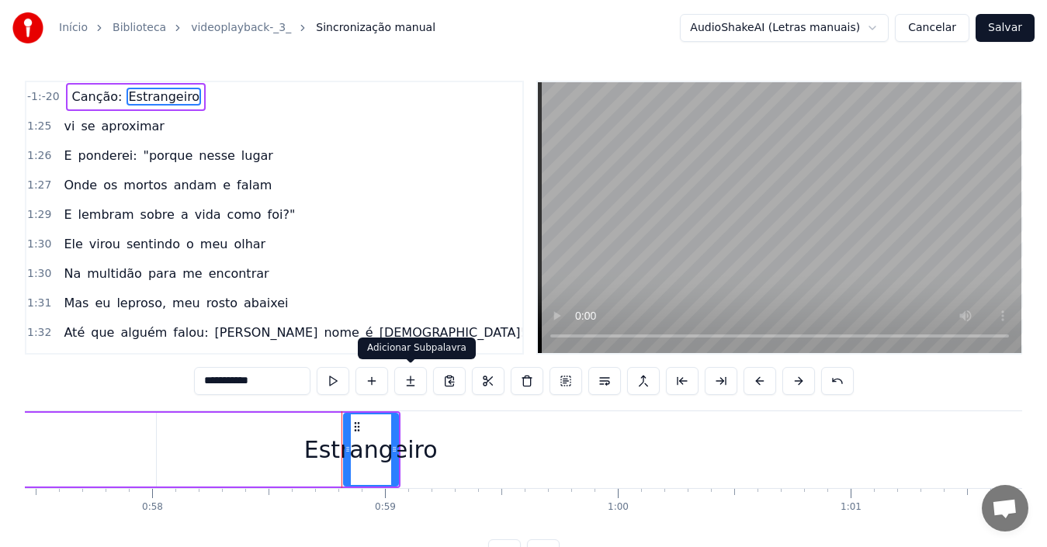
scroll to position [0, 13616]
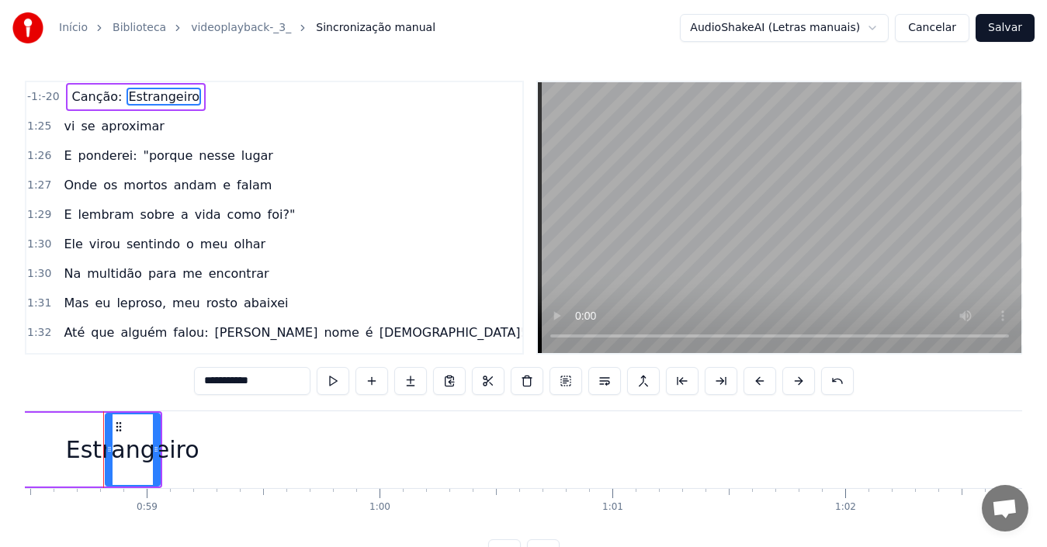
click at [130, 441] on div "Estrangeiro" at bounding box center [132, 449] width 133 height 35
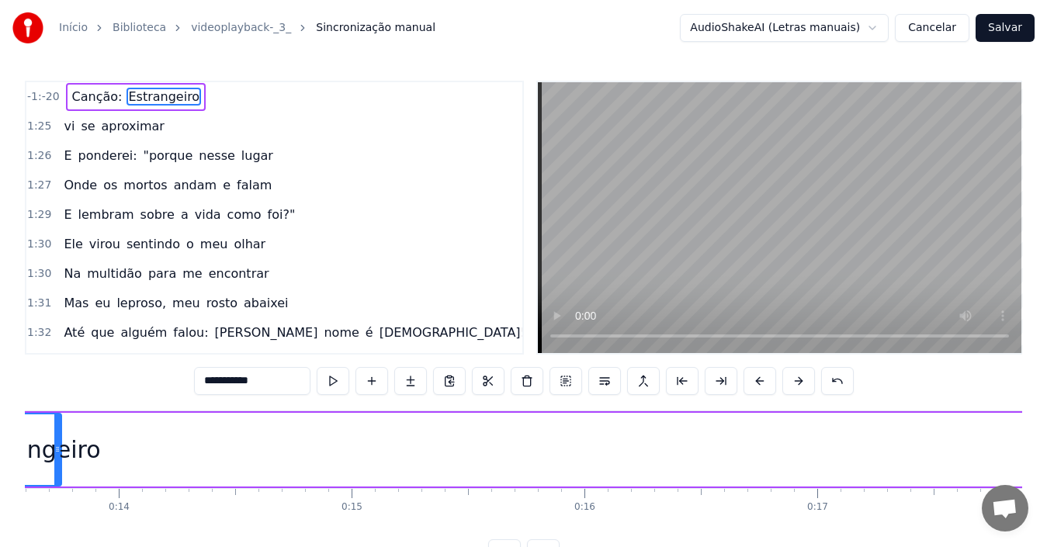
drag, startPoint x: 117, startPoint y: 427, endPoint x: 0, endPoint y: 425, distance: 117.2
click at [0, 425] on div "Início Biblioteca videoplayback-_3_ Sincronização manual AudioShakeAI (Letras m…" at bounding box center [523, 283] width 1047 height 567
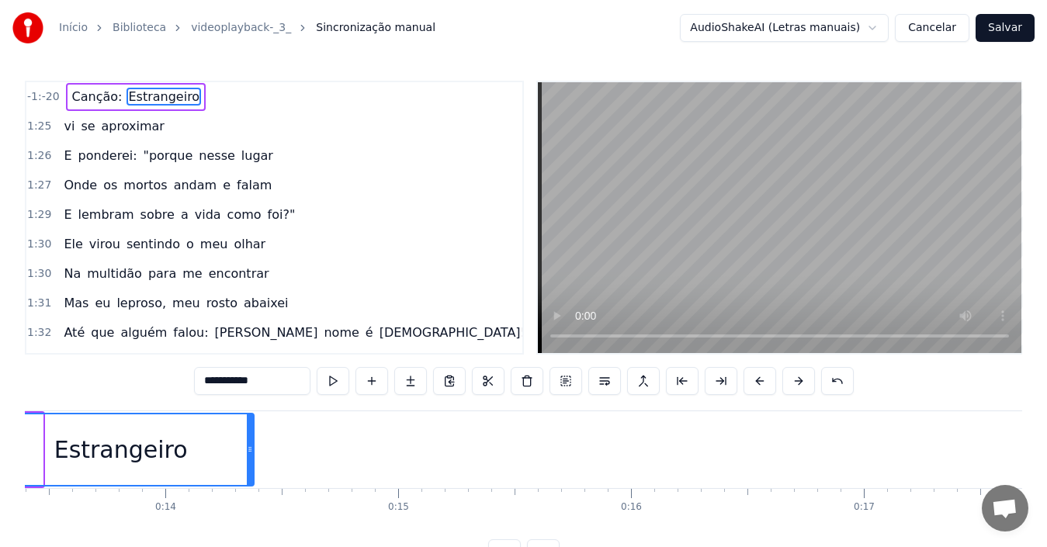
drag, startPoint x: 41, startPoint y: 439, endPoint x: 250, endPoint y: 435, distance: 208.8
click at [250, 435] on div at bounding box center [250, 449] width 6 height 71
click at [47, 455] on div "Estrangeiro" at bounding box center [120, 449] width 262 height 71
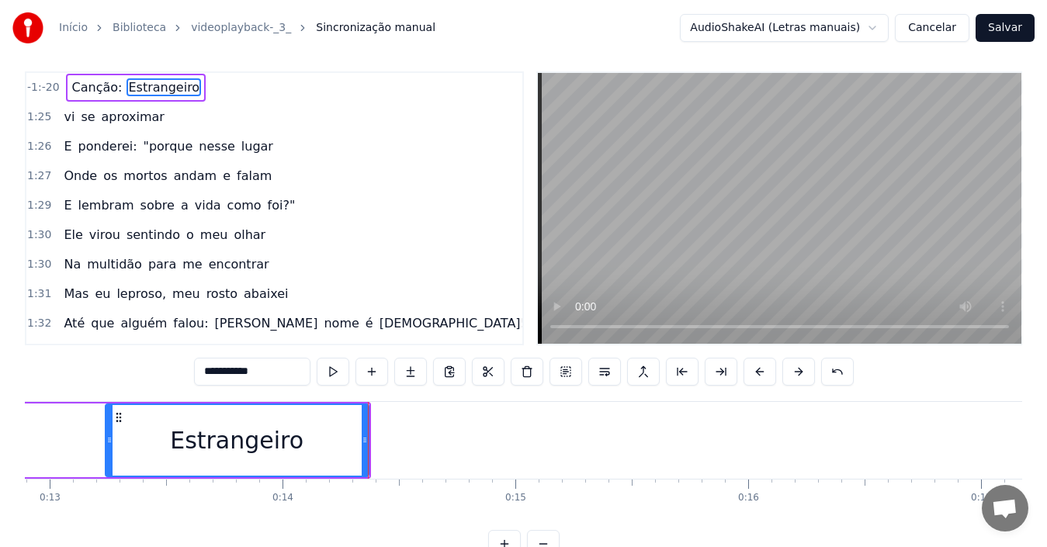
scroll to position [0, 0]
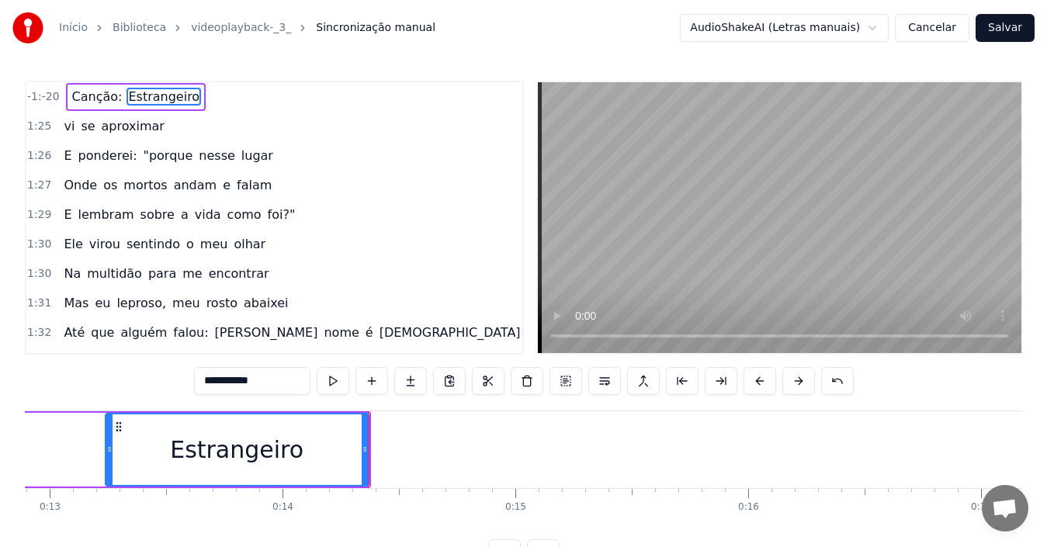
click at [127, 98] on span "Estrangeiro" at bounding box center [164, 97] width 75 height 18
click at [127, 95] on span "Estrangeiro" at bounding box center [164, 97] width 75 height 18
click at [127, 88] on span "Estrangeiro" at bounding box center [164, 97] width 75 height 18
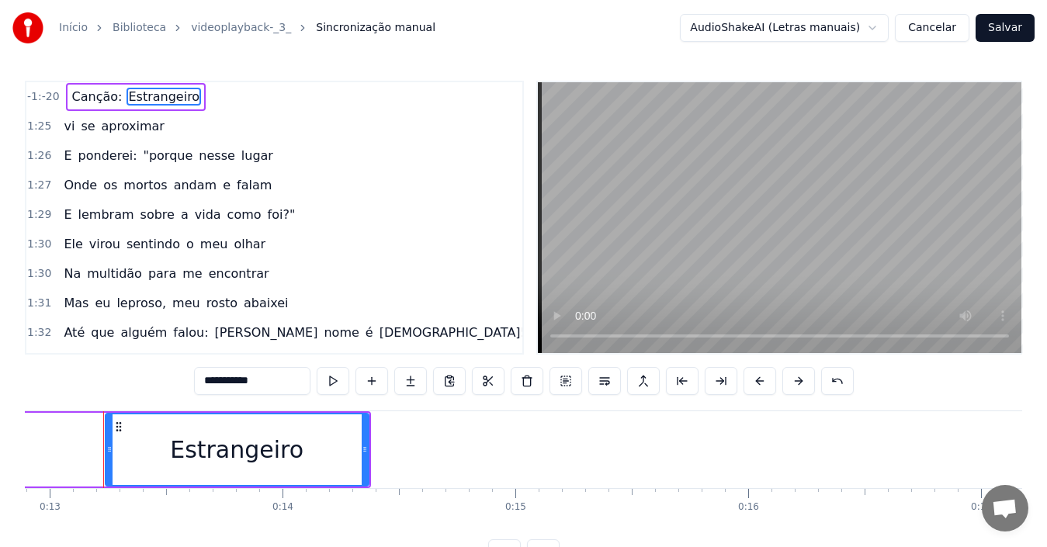
click at [110, 92] on span "Canção:" at bounding box center [98, 97] width 54 height 18
type input "*******"
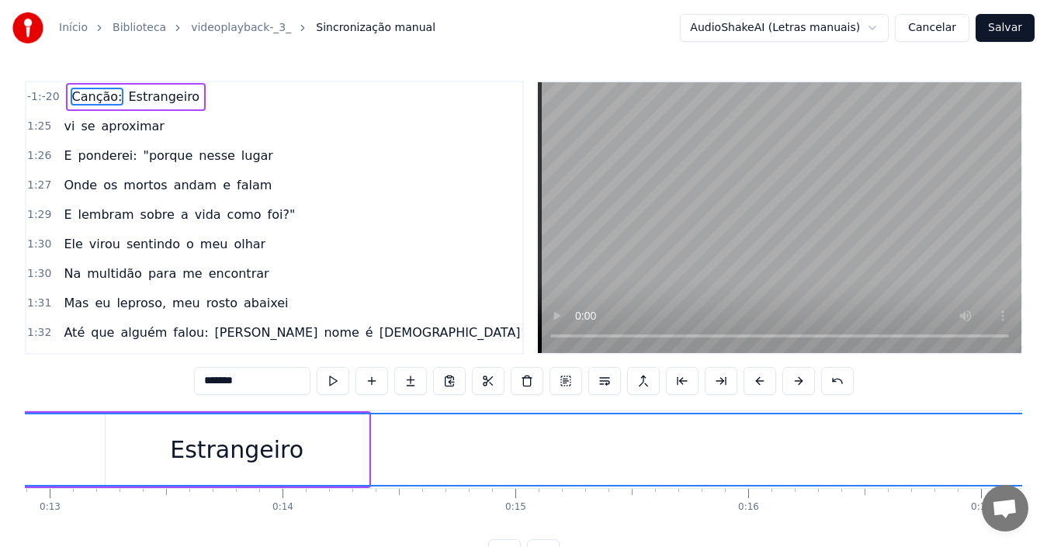
click at [115, 95] on div "Canção: Estrangeiro" at bounding box center [136, 97] width 140 height 28
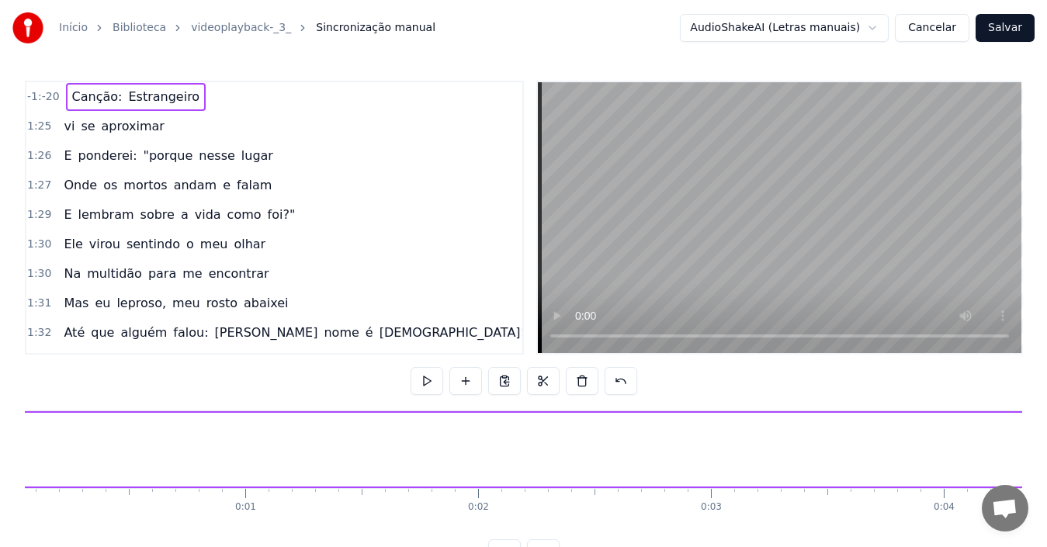
click at [127, 95] on span "Estrangeiro" at bounding box center [164, 97] width 75 height 18
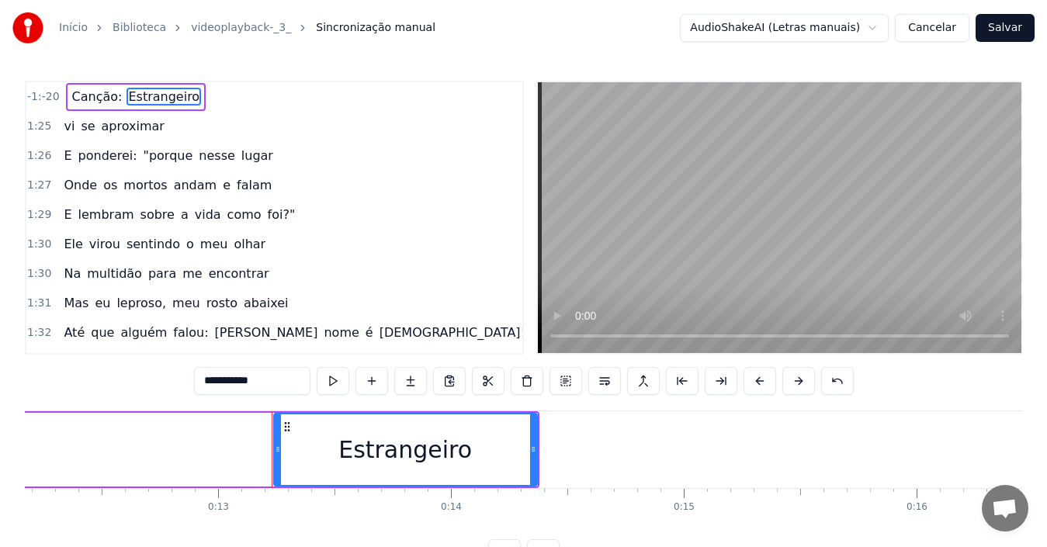
scroll to position [0, 3002]
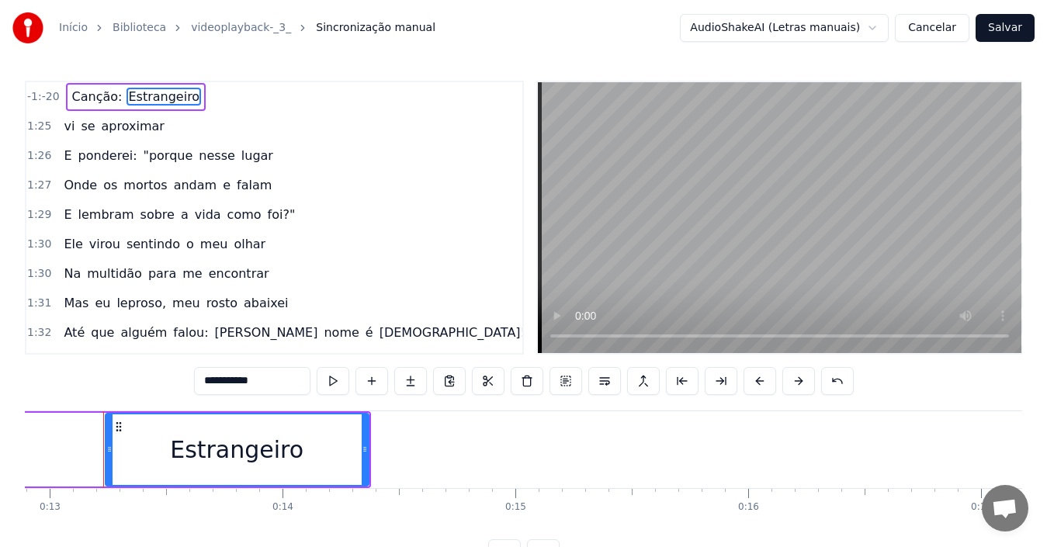
click at [120, 423] on circle at bounding box center [120, 422] width 1 height 1
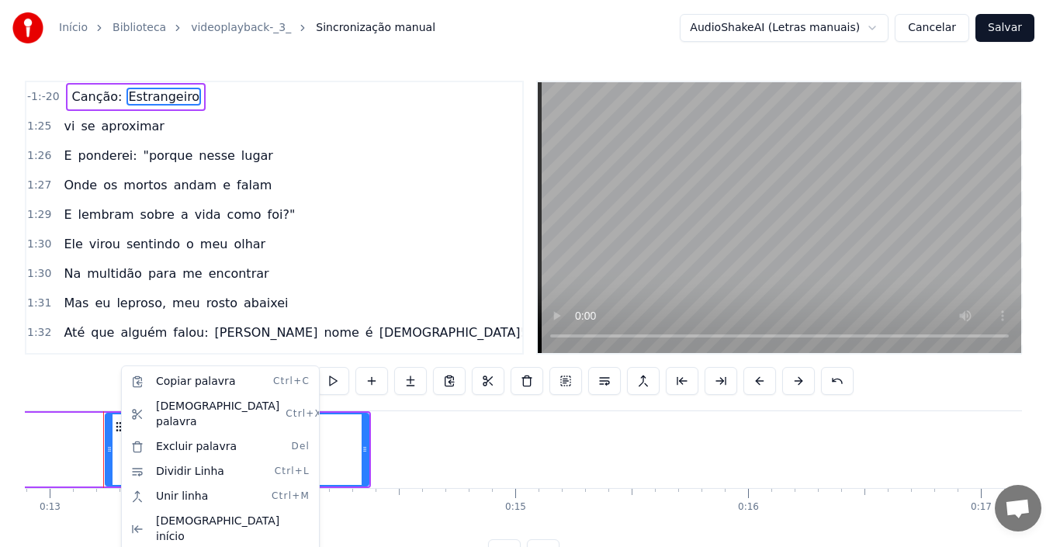
click at [64, 430] on html "Início Biblioteca videoplayback-_3_ Sincronização manual AudioShakeAI (Letras m…" at bounding box center [530, 296] width 1060 height 592
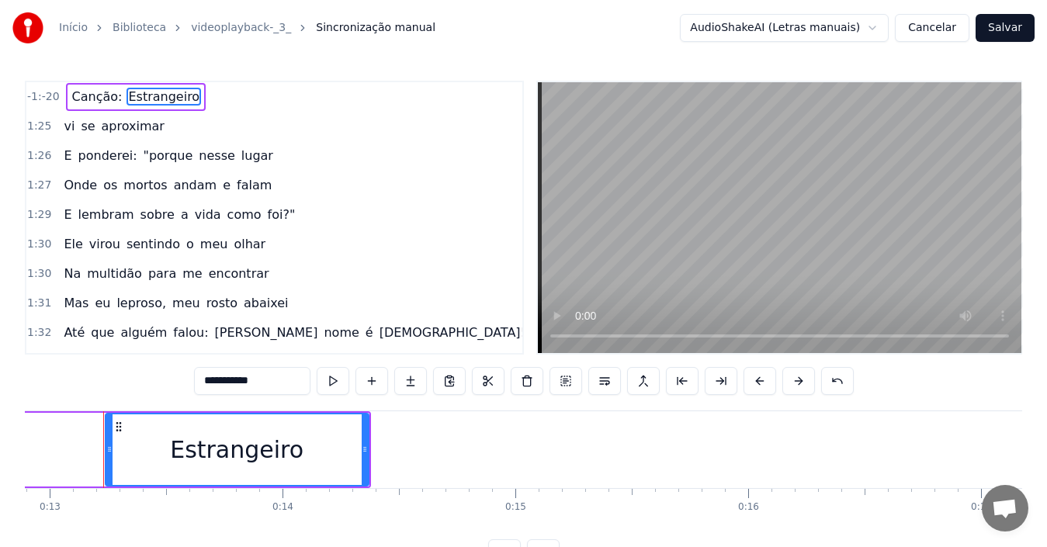
click at [141, 92] on span "Estrangeiro" at bounding box center [164, 97] width 75 height 18
click at [127, 92] on span "Estrangeiro" at bounding box center [164, 97] width 75 height 18
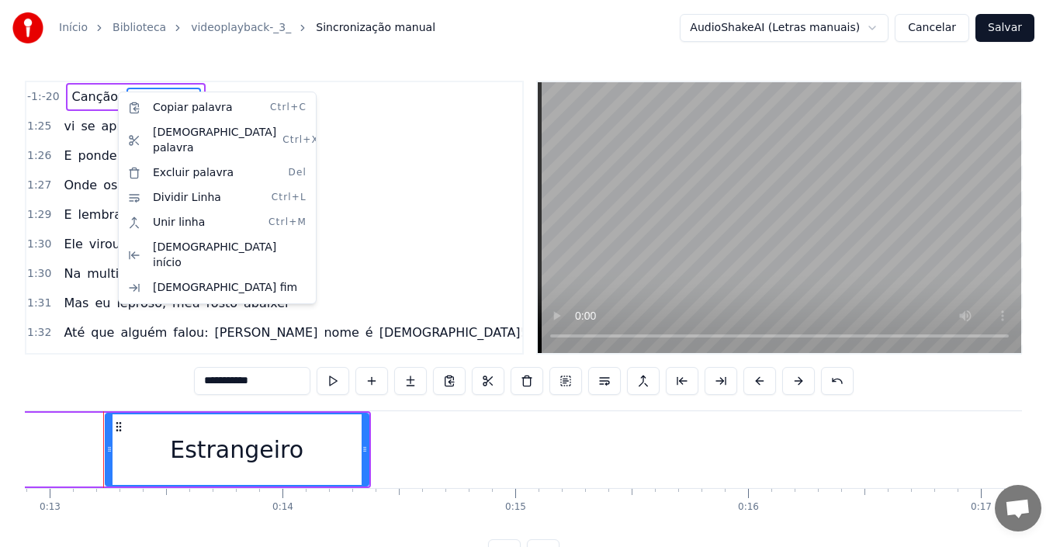
click at [549, 314] on html "Início Biblioteca videoplayback-_3_ Sincronização manual AudioShakeAI (Letras m…" at bounding box center [530, 296] width 1060 height 592
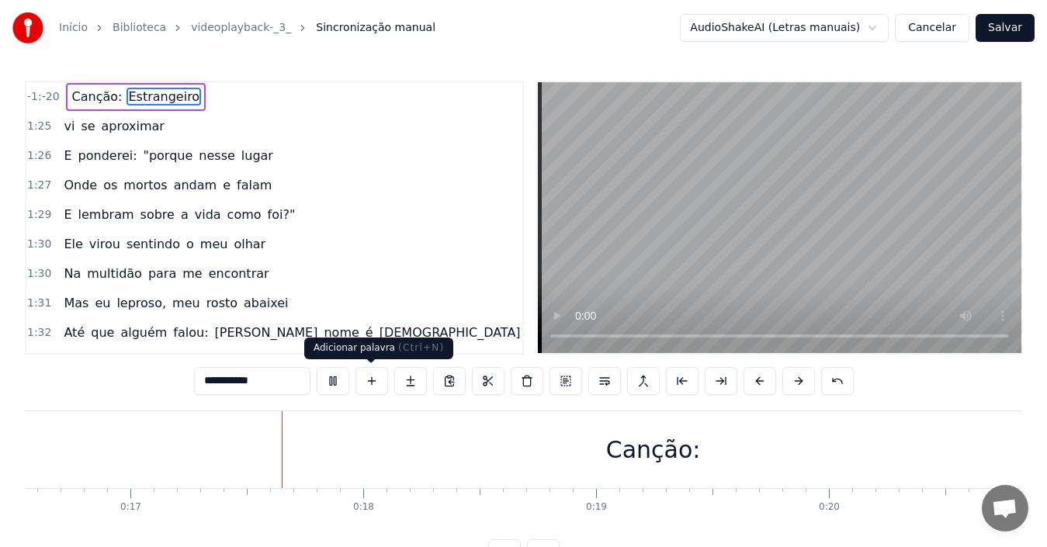
scroll to position [0, 3871]
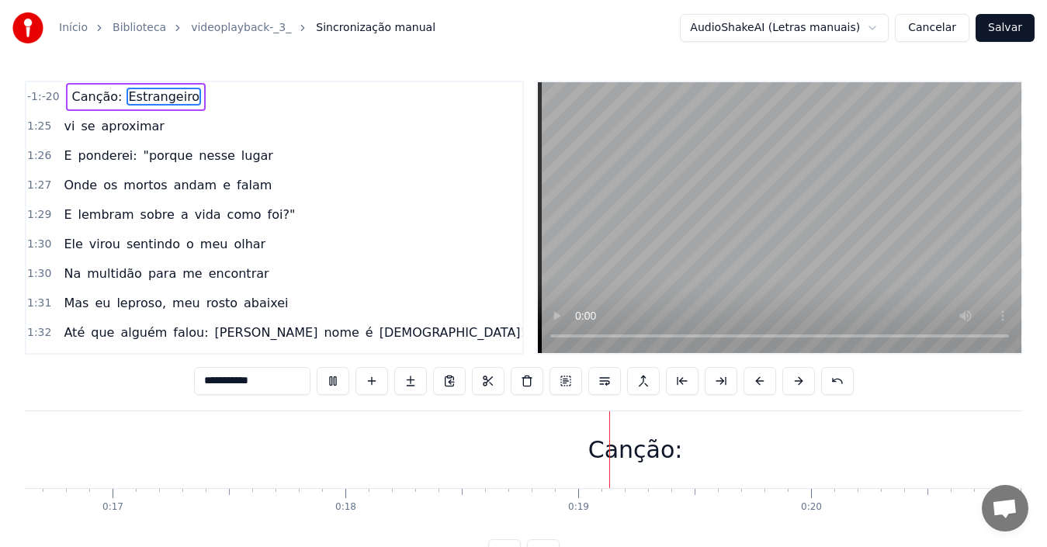
click at [653, 443] on div "Canção:" at bounding box center [635, 449] width 95 height 35
type input "*******"
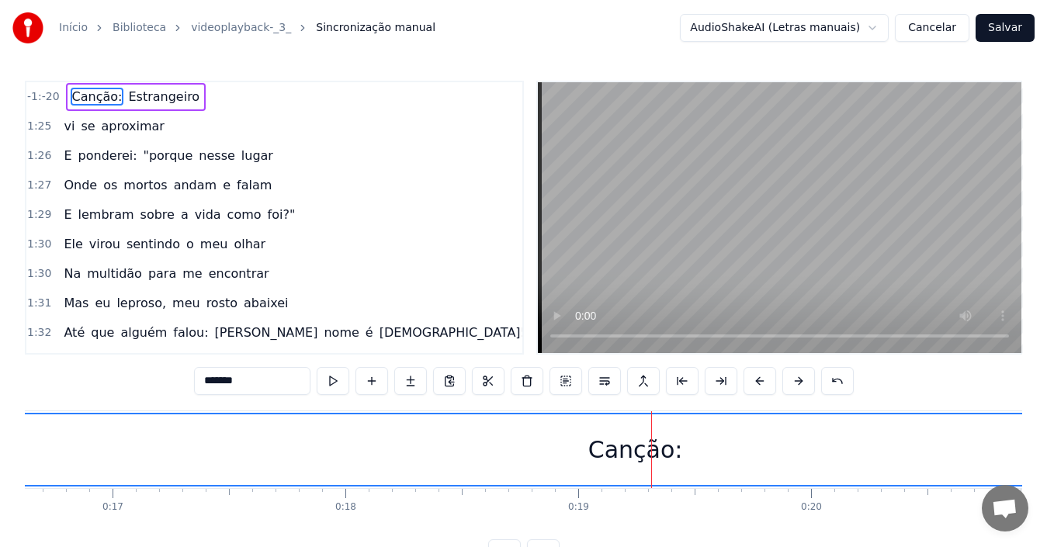
drag, startPoint x: 653, startPoint y: 443, endPoint x: 515, endPoint y: 459, distance: 138.2
click at [515, 459] on div "Canção:" at bounding box center [635, 449] width 18053 height 71
click at [837, 378] on button at bounding box center [837, 381] width 33 height 28
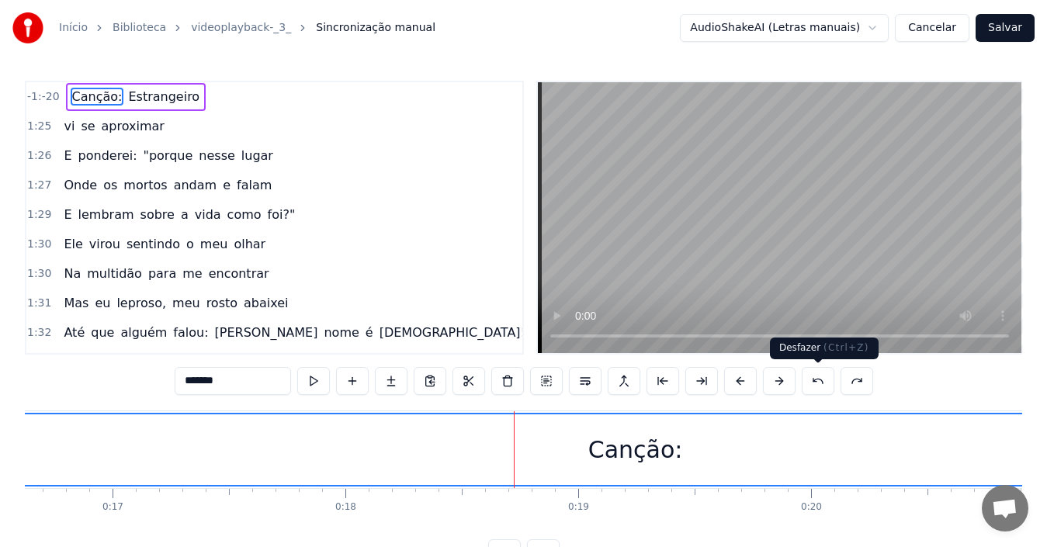
click at [837, 378] on div "*******" at bounding box center [524, 381] width 699 height 28
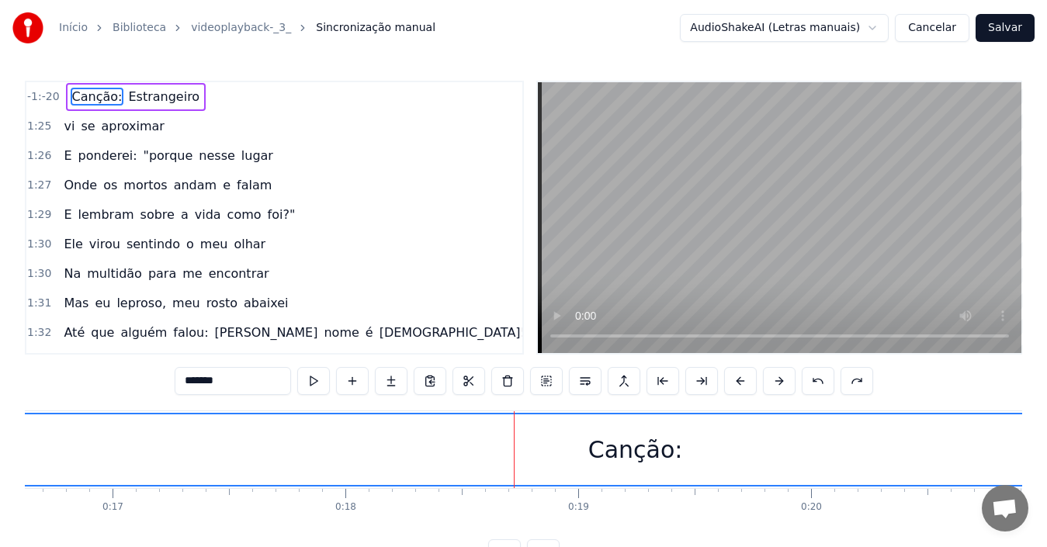
click at [837, 378] on div "*******" at bounding box center [524, 381] width 699 height 28
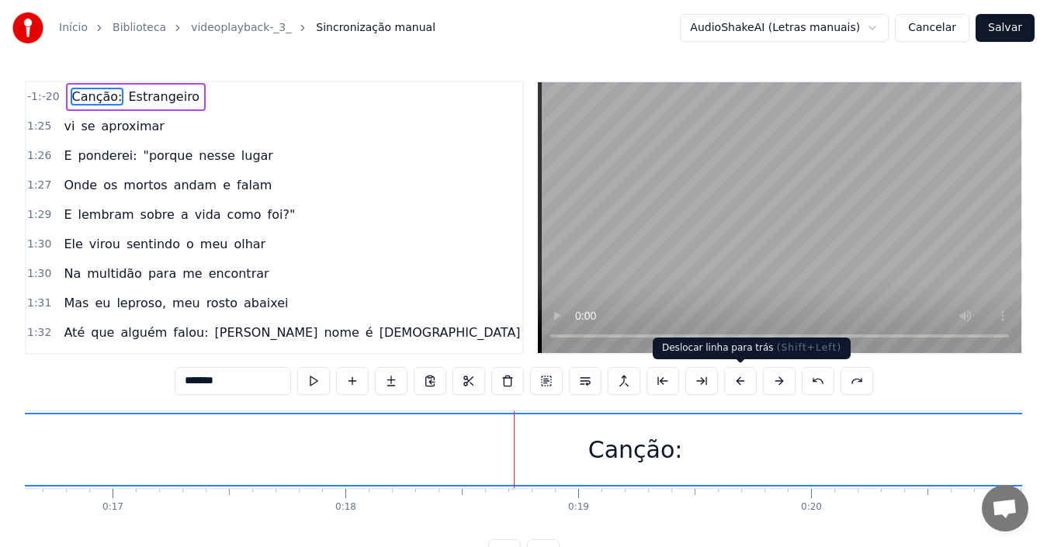
click at [736, 380] on button at bounding box center [740, 381] width 33 height 28
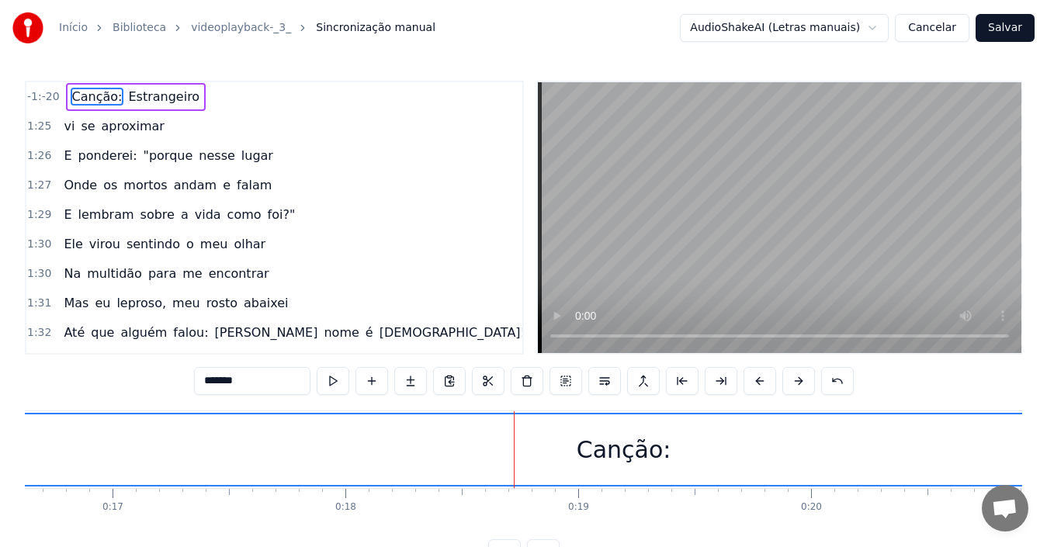
click at [736, 380] on button at bounding box center [721, 381] width 33 height 28
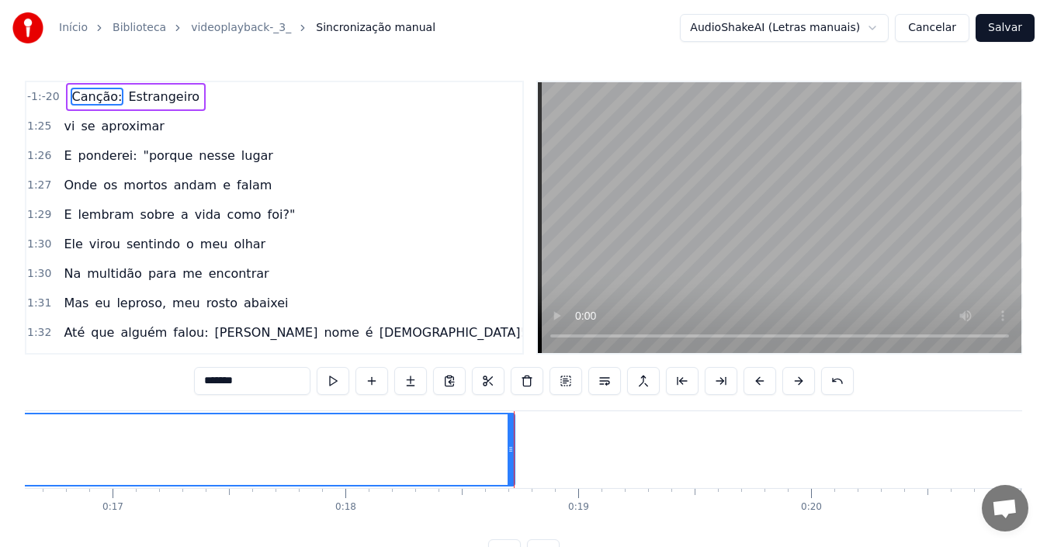
click at [736, 380] on button at bounding box center [721, 381] width 33 height 28
click at [676, 382] on button at bounding box center [682, 381] width 33 height 28
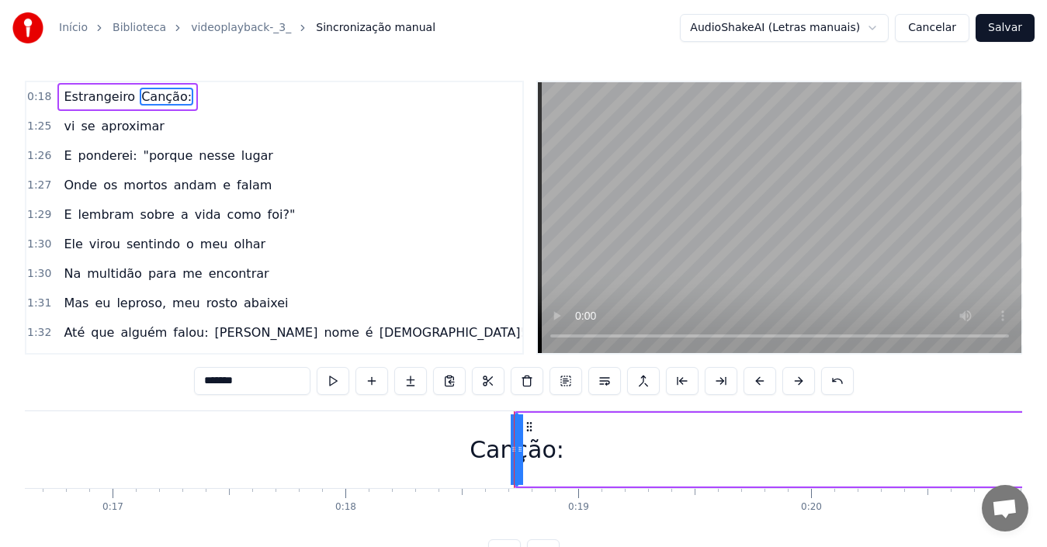
click at [676, 382] on button at bounding box center [682, 381] width 33 height 28
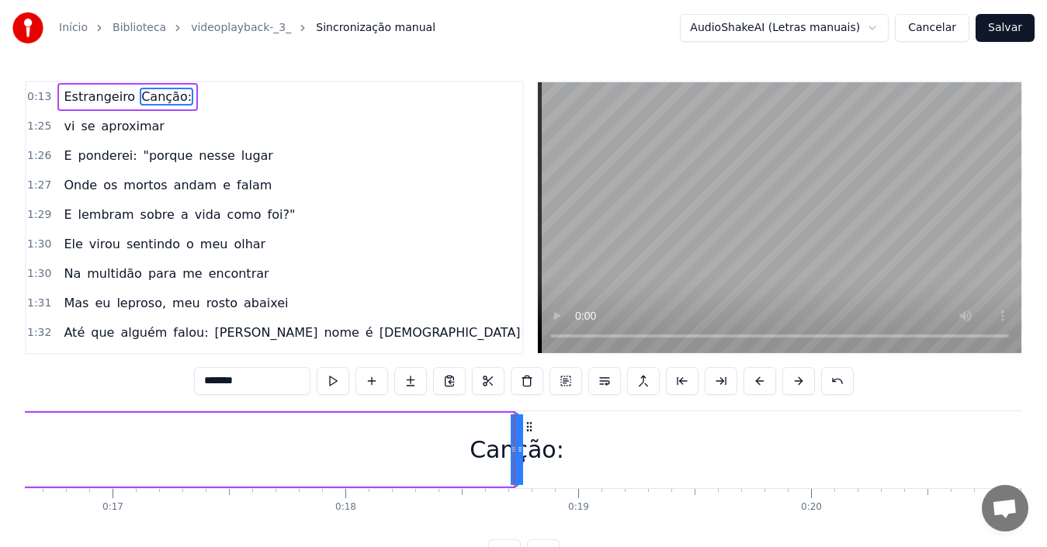
click at [676, 382] on button at bounding box center [682, 381] width 33 height 28
click at [529, 457] on div "Canção:" at bounding box center [517, 449] width 95 height 35
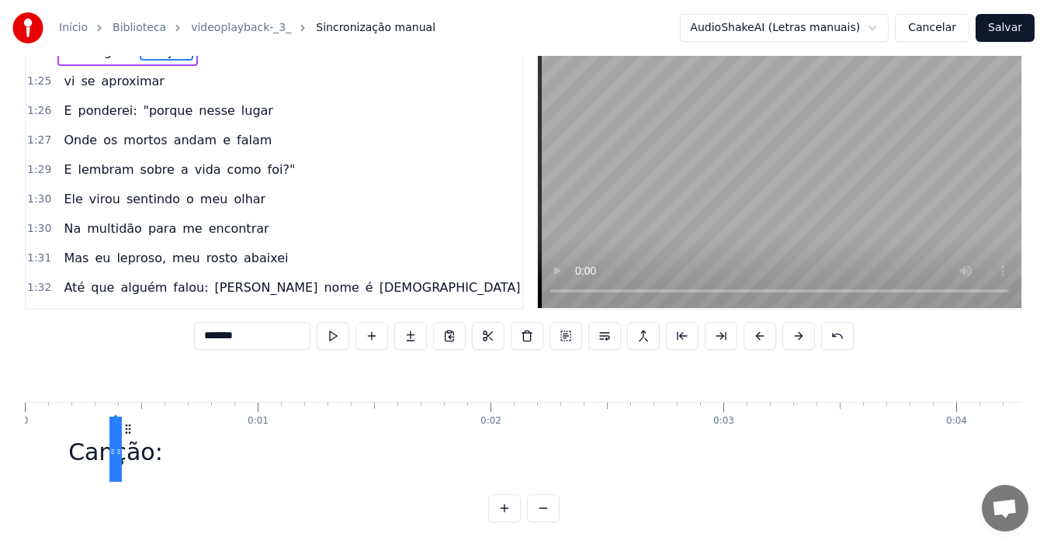
scroll to position [0, 0]
drag, startPoint x: 530, startPoint y: 424, endPoint x: 138, endPoint y: 352, distance: 398.4
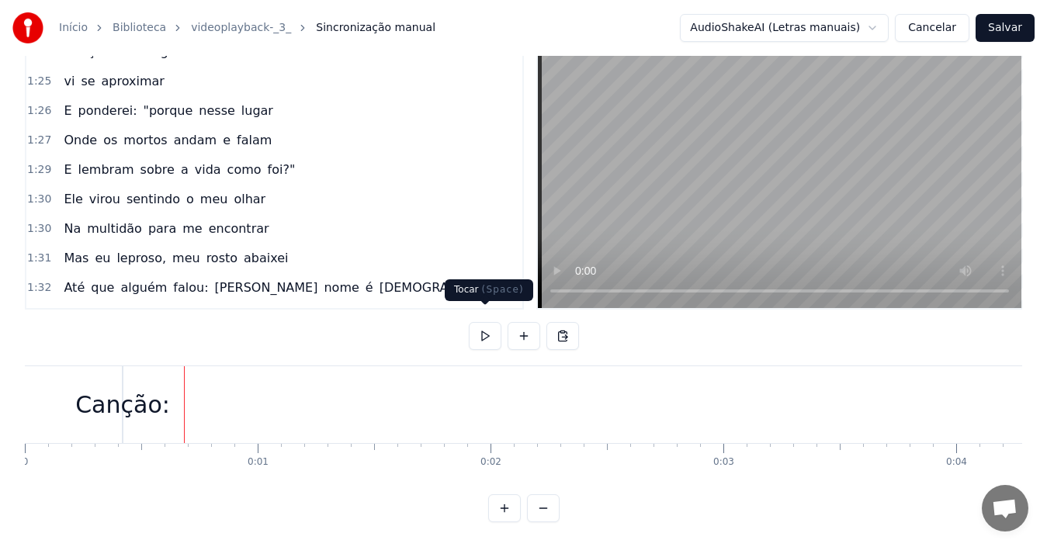
click at [484, 324] on button at bounding box center [485, 336] width 33 height 28
click at [343, 32] on span "Sincronização manual" at bounding box center [376, 28] width 120 height 16
click at [249, 25] on link "videoplayback-_3_" at bounding box center [241, 28] width 100 height 16
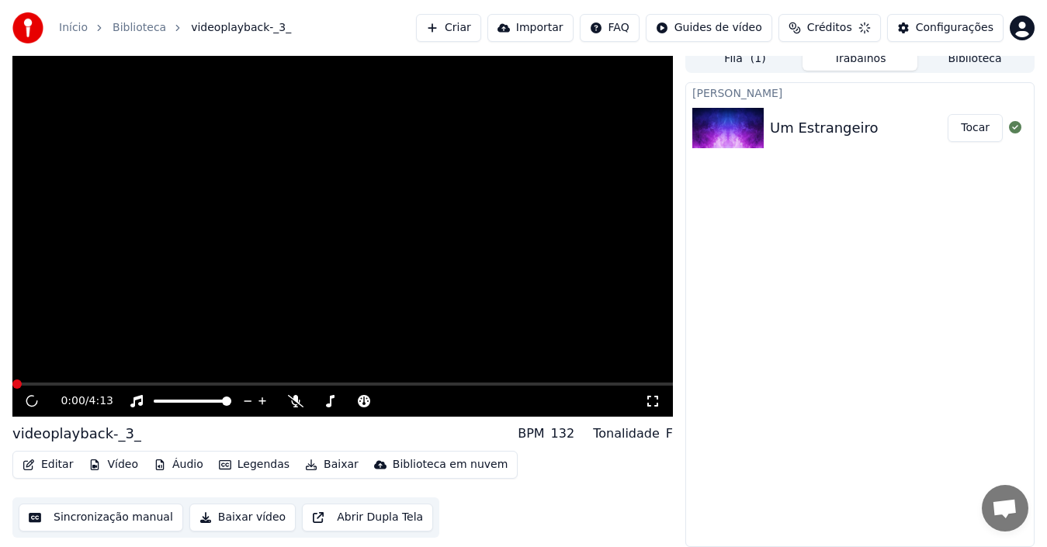
scroll to position [11, 0]
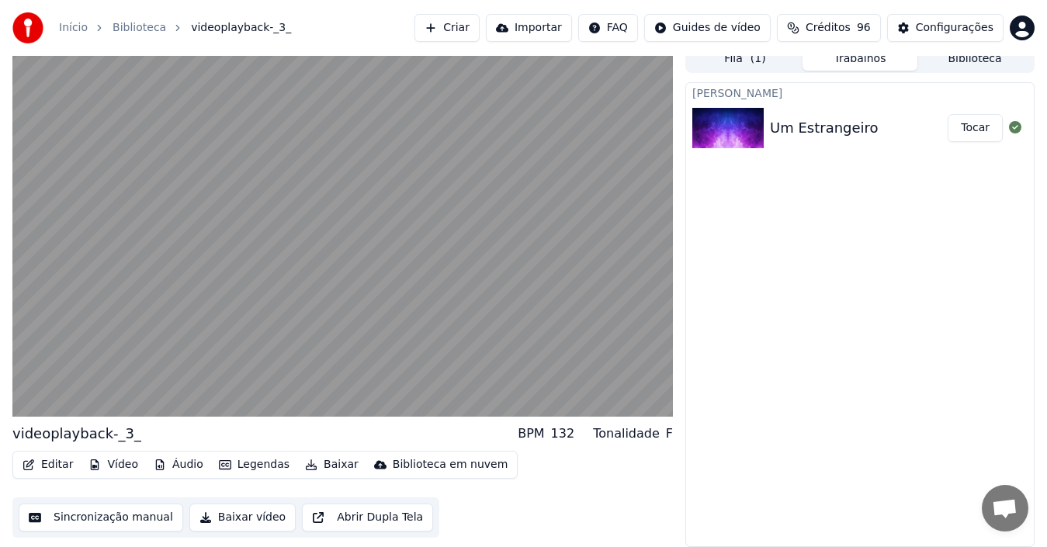
click at [72, 522] on button "Sincronização manual" at bounding box center [101, 518] width 165 height 28
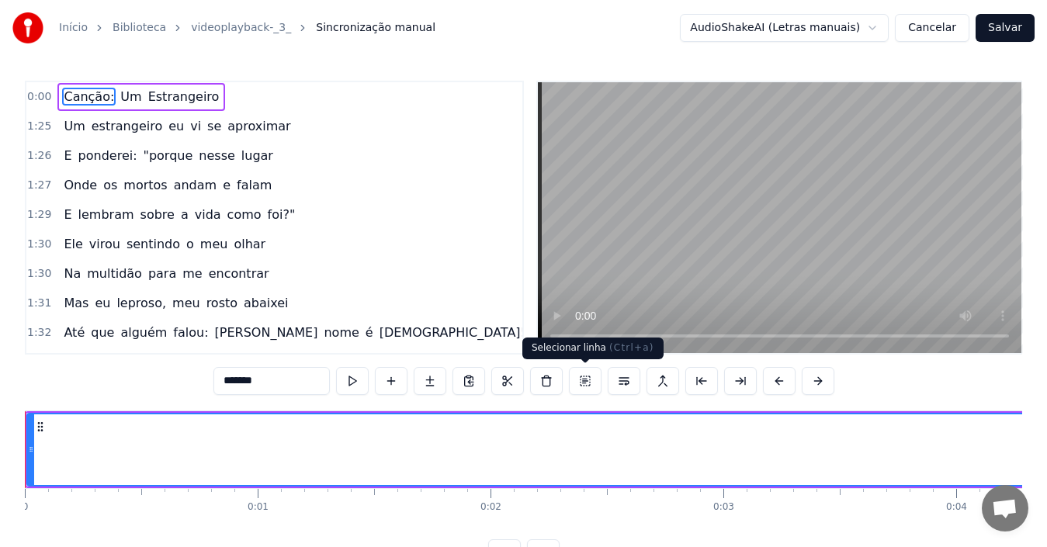
click at [584, 383] on button at bounding box center [585, 381] width 33 height 28
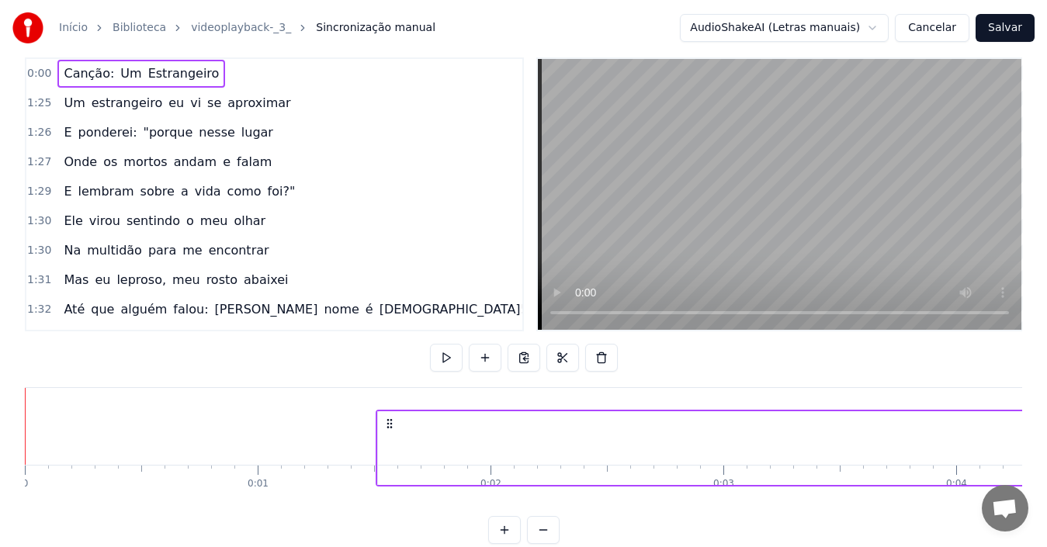
scroll to position [24, 0]
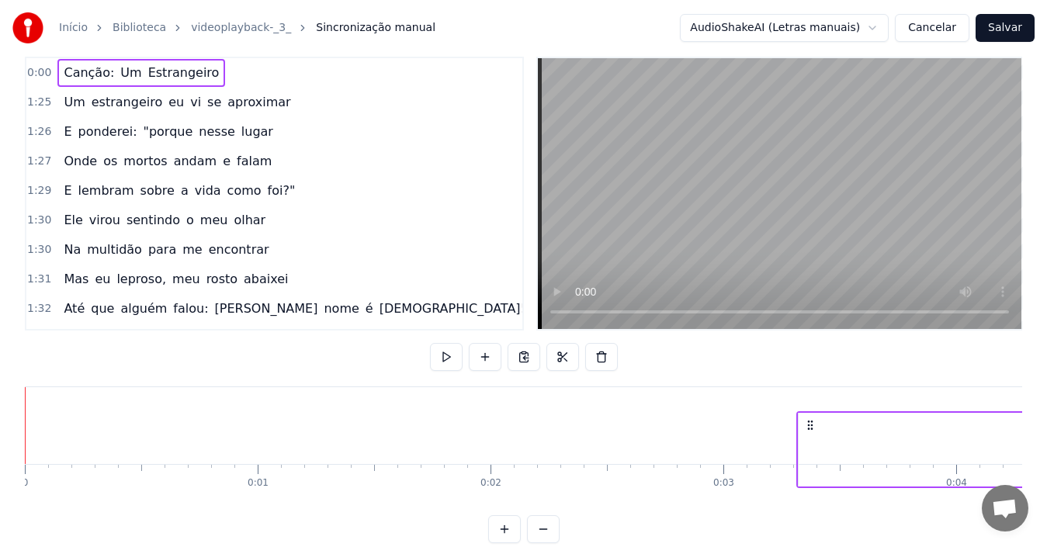
drag, startPoint x: 39, startPoint y: 422, endPoint x: 809, endPoint y: 374, distance: 772.2
click at [809, 374] on div "0:00 Canção: Um Estrangeiro 1:25 Um estrangeiro eu vi se aproximar 1:26 E ponde…" at bounding box center [523, 300] width 997 height 487
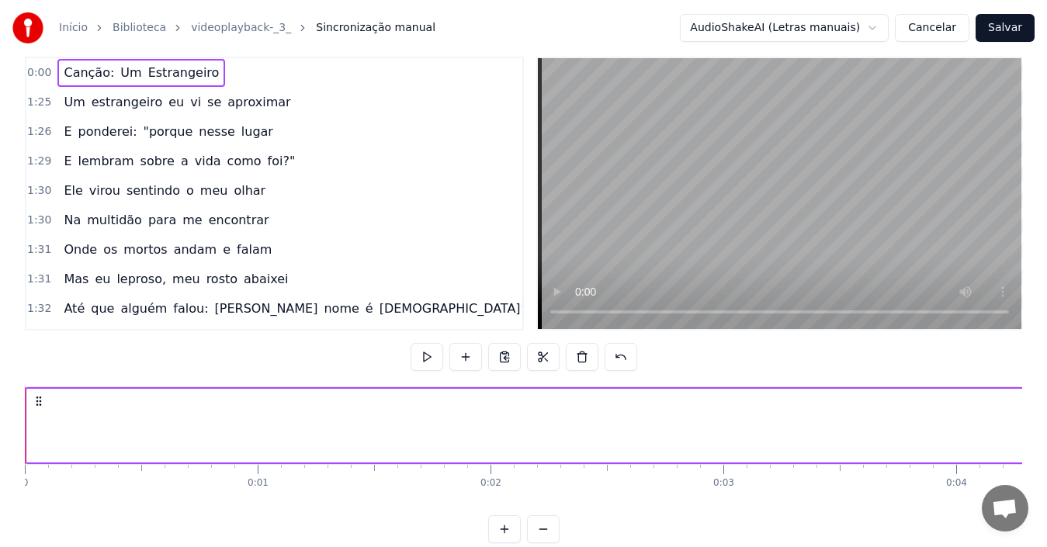
drag, startPoint x: 822, startPoint y: 412, endPoint x: 661, endPoint y: 425, distance: 161.2
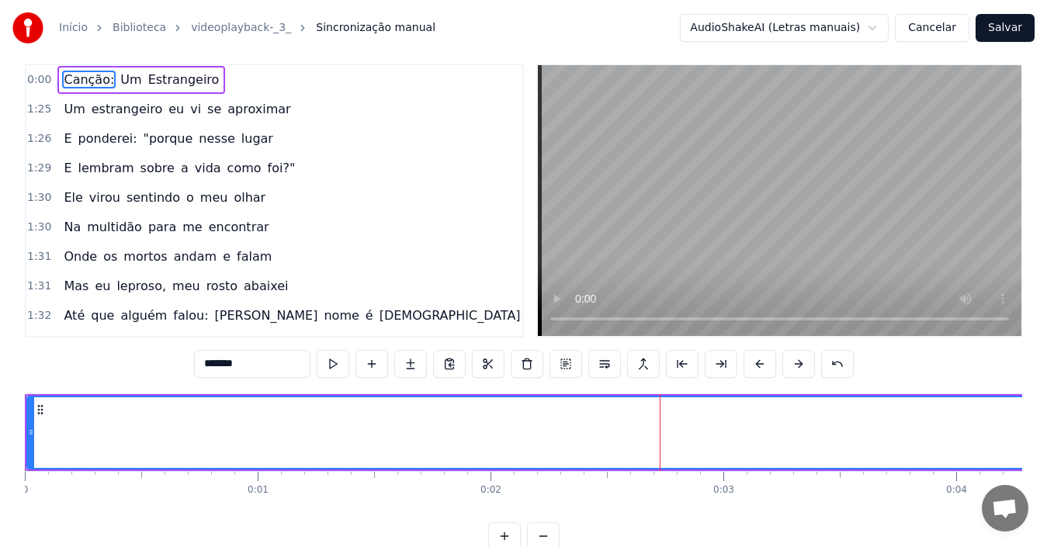
scroll to position [0, 0]
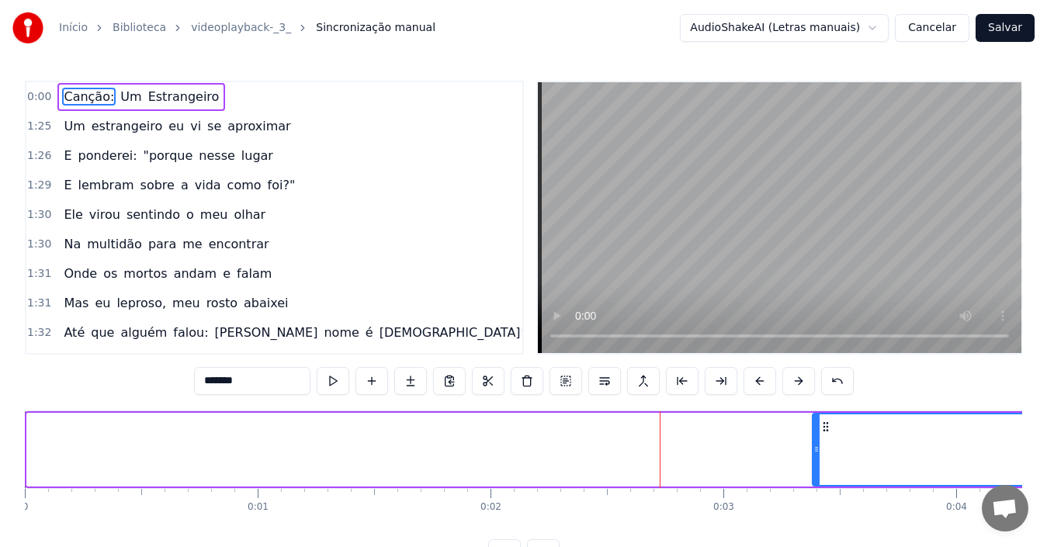
drag, startPoint x: 29, startPoint y: 419, endPoint x: 815, endPoint y: 430, distance: 785.5
click at [815, 430] on div at bounding box center [816, 449] width 6 height 71
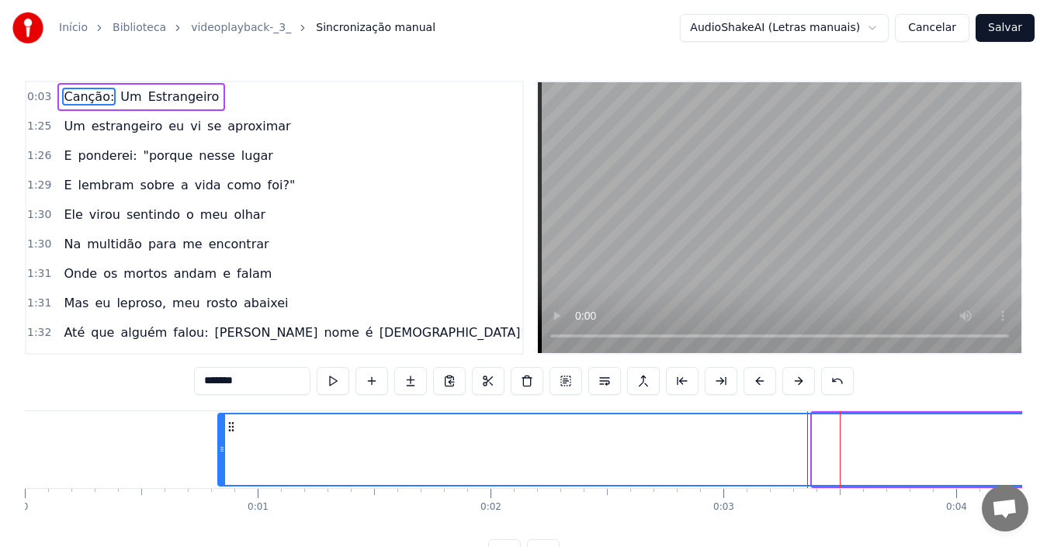
drag, startPoint x: 827, startPoint y: 427, endPoint x: 232, endPoint y: 435, distance: 594.6
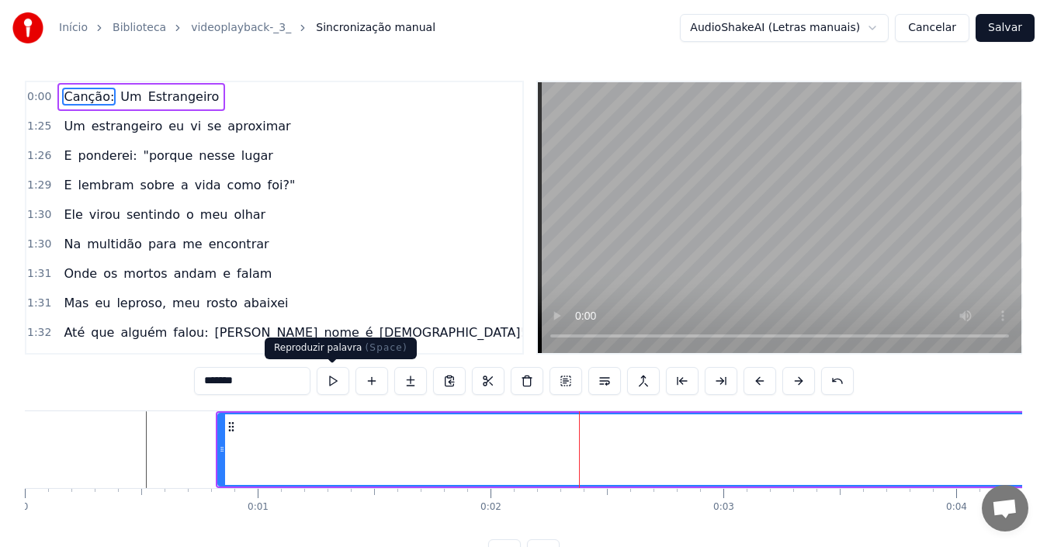
click at [338, 383] on button at bounding box center [333, 381] width 33 height 28
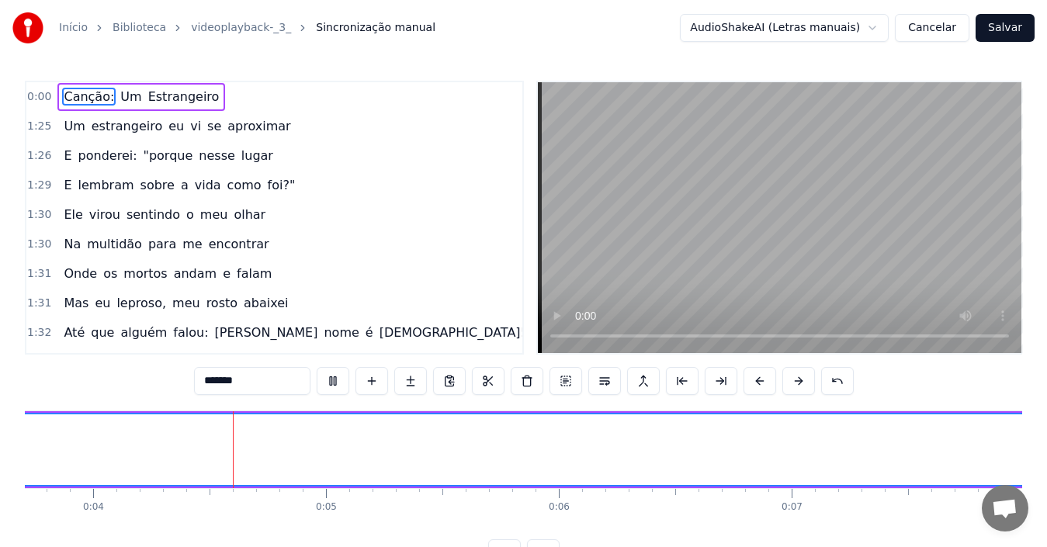
scroll to position [0, 864]
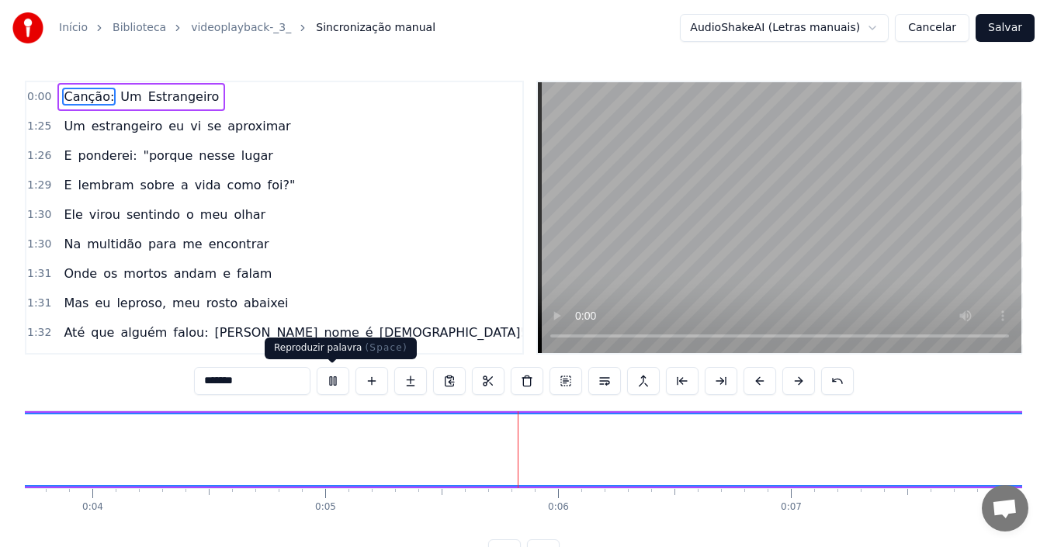
click at [328, 375] on button at bounding box center [333, 381] width 33 height 28
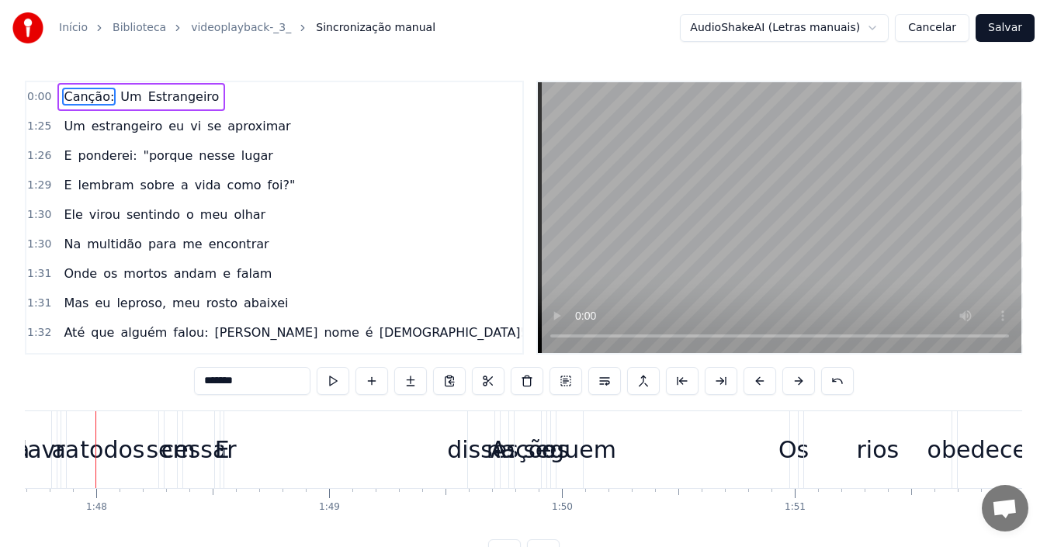
scroll to position [0, 25068]
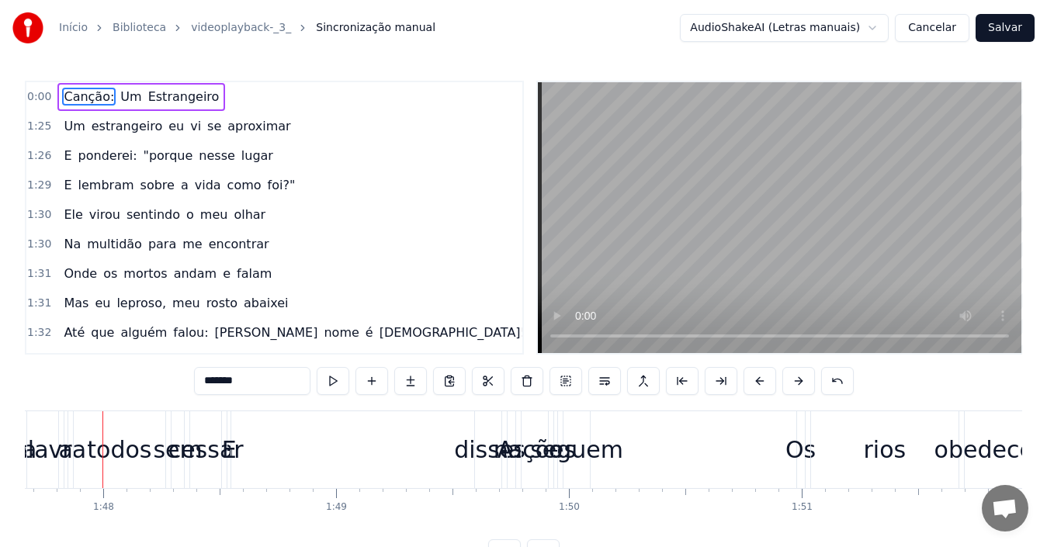
click at [319, 434] on div "E disse:" at bounding box center [366, 449] width 279 height 77
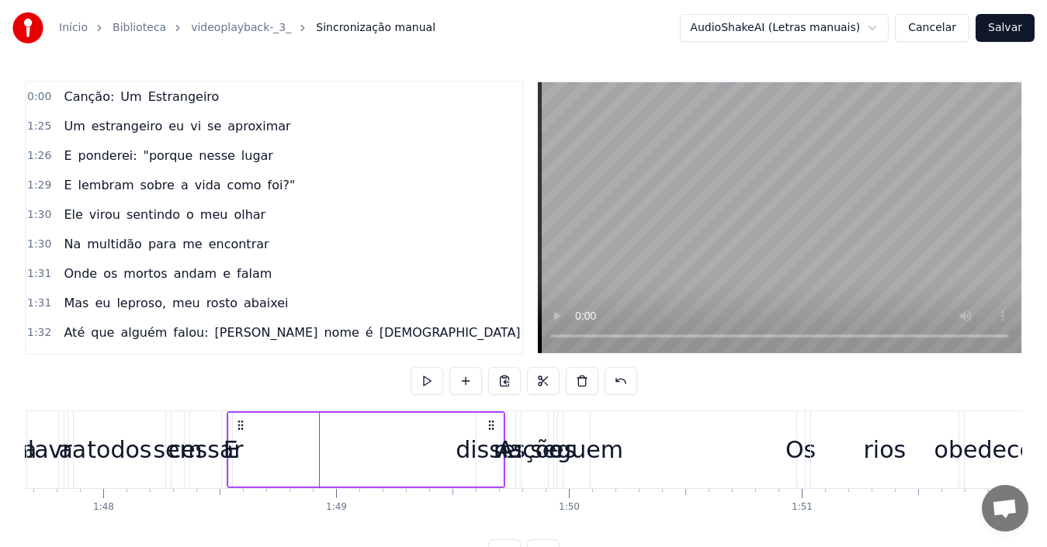
click at [169, 445] on div "sem" at bounding box center [177, 449] width 49 height 35
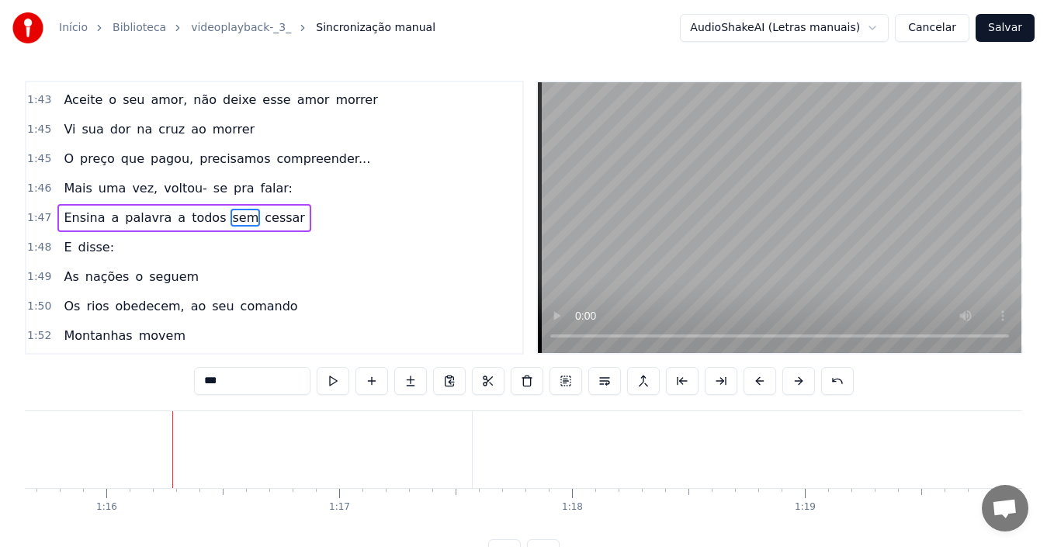
scroll to position [0, 17684]
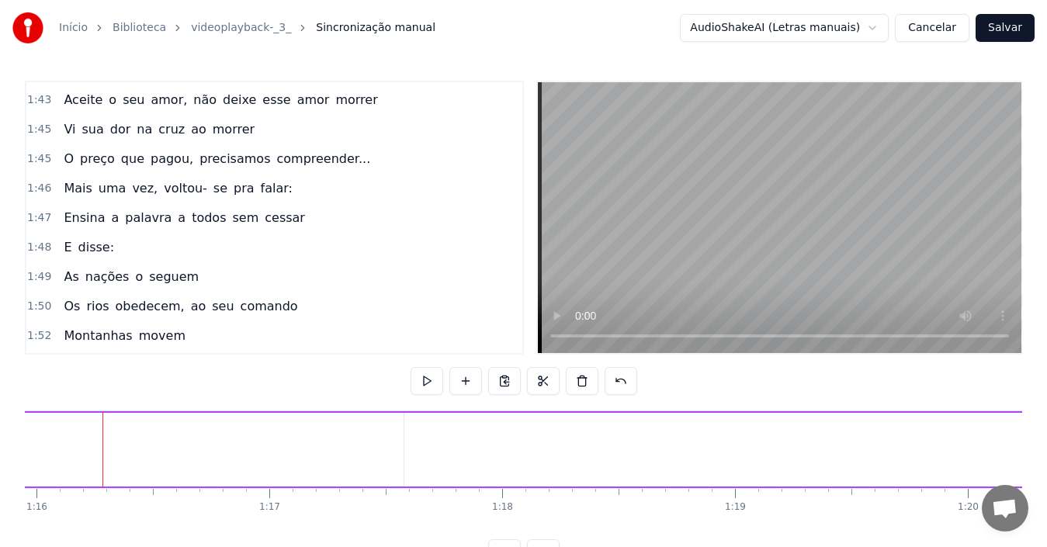
drag, startPoint x: 241, startPoint y: 442, endPoint x: 0, endPoint y: 469, distance: 242.8
click at [0, 469] on div "Início Biblioteca videoplayback-_3_ Sincronização manual AudioShakeAI (Letras m…" at bounding box center [523, 283] width 1047 height 567
click at [425, 466] on div "Um" at bounding box center [418, 449] width 40 height 35
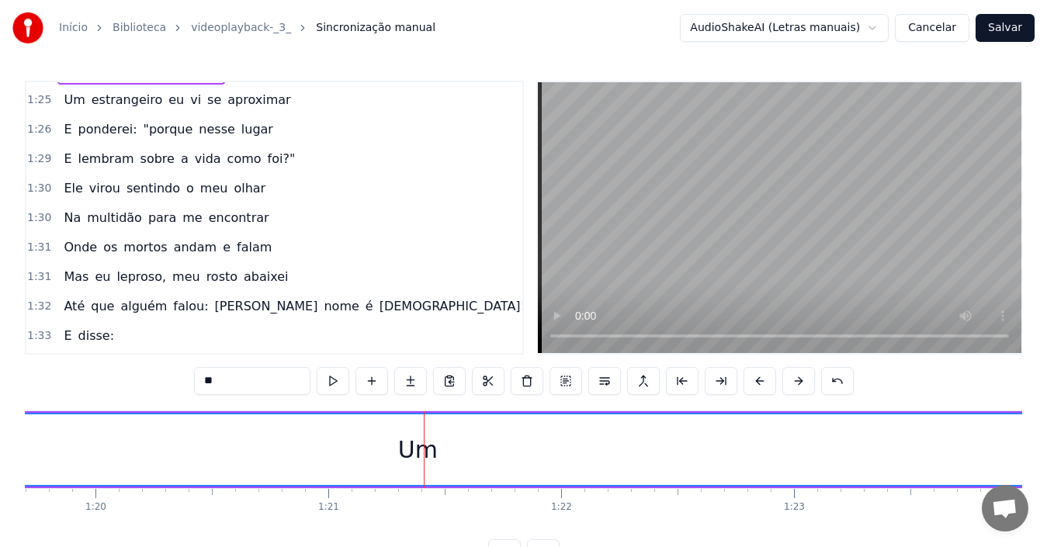
scroll to position [0, 0]
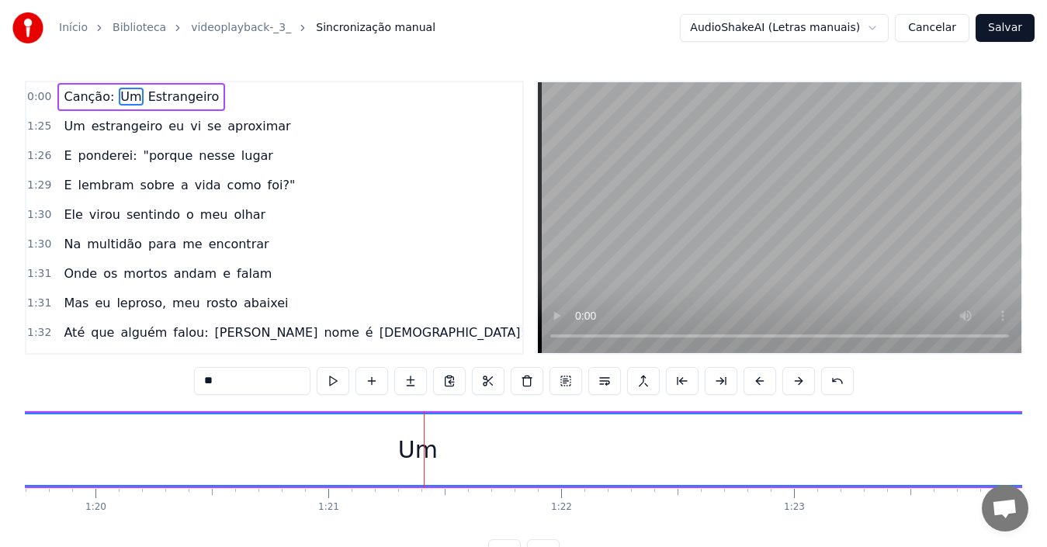
click at [338, 467] on div "Um" at bounding box center [418, 449] width 1770 height 71
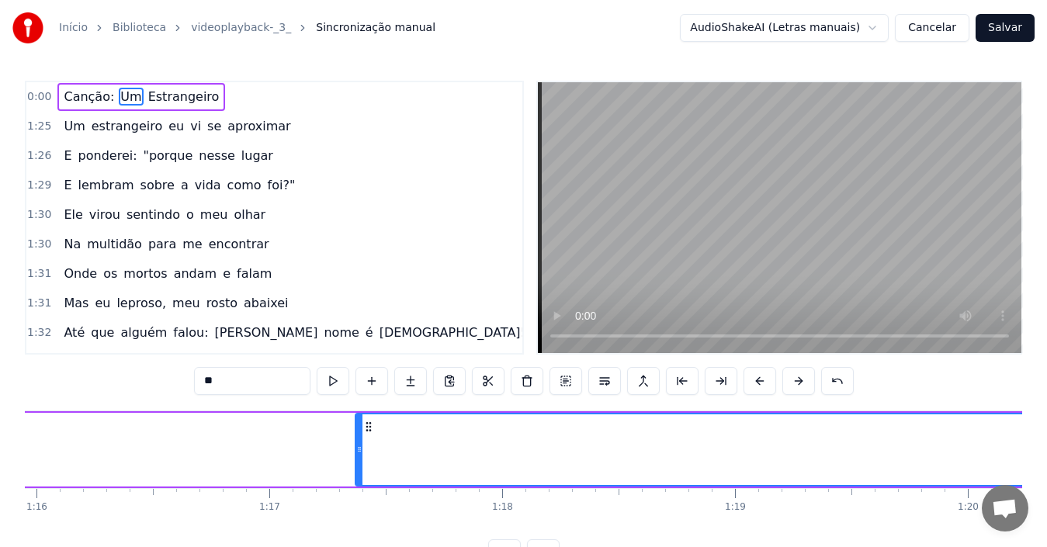
drag, startPoint x: 418, startPoint y: 425, endPoint x: 369, endPoint y: 432, distance: 49.4
click at [369, 432] on icon at bounding box center [368, 427] width 12 height 12
click at [563, 381] on button at bounding box center [565, 381] width 33 height 28
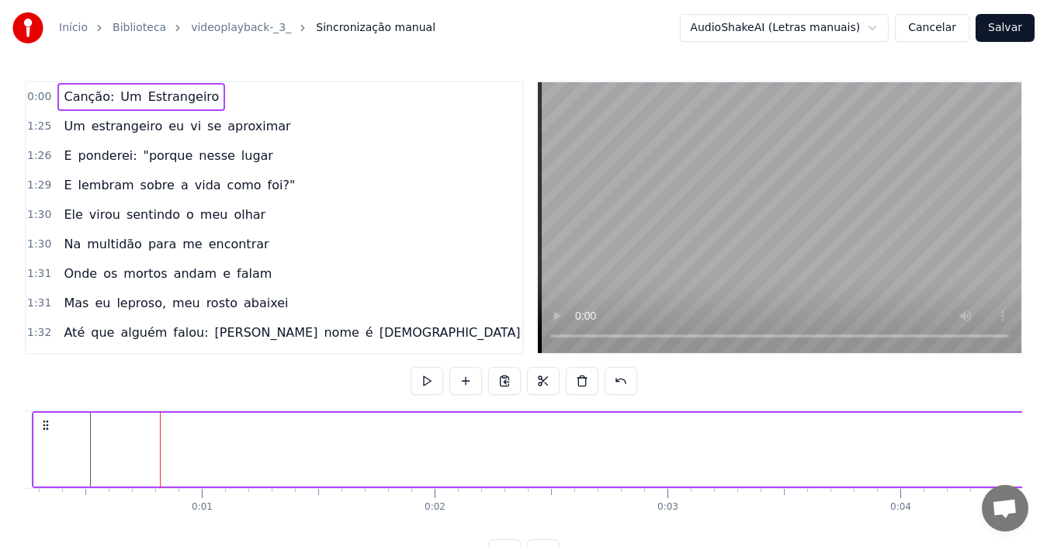
scroll to position [0, 0]
drag, startPoint x: 117, startPoint y: 421, endPoint x: 13, endPoint y: 427, distance: 104.1
click at [13, 427] on div "Início Biblioteca videoplayback-_3_ Sincronização manual AudioShakeAI (Letras m…" at bounding box center [523, 283] width 1047 height 567
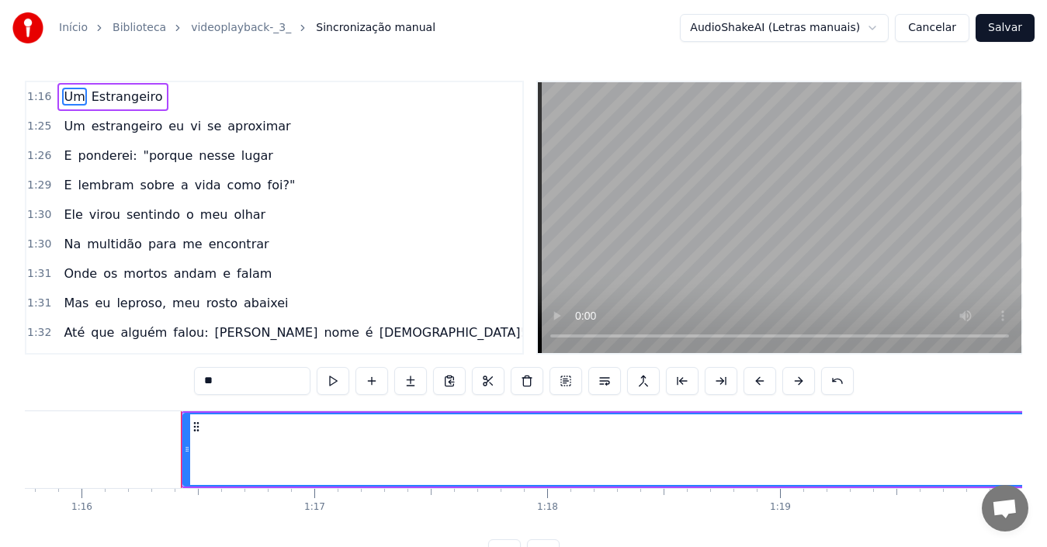
scroll to position [0, 17717]
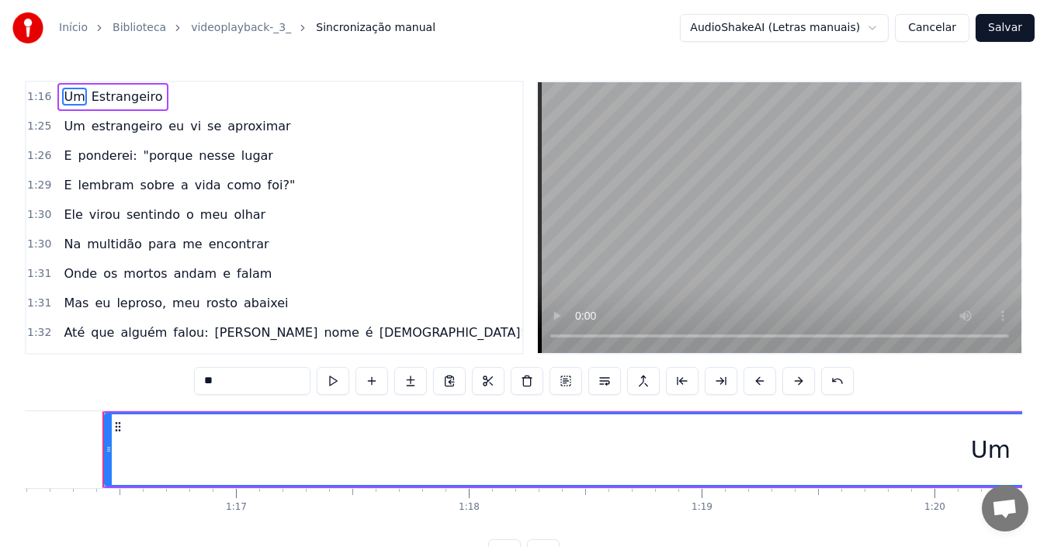
click at [497, 443] on div "Um" at bounding box center [991, 449] width 1770 height 71
type input "**********"
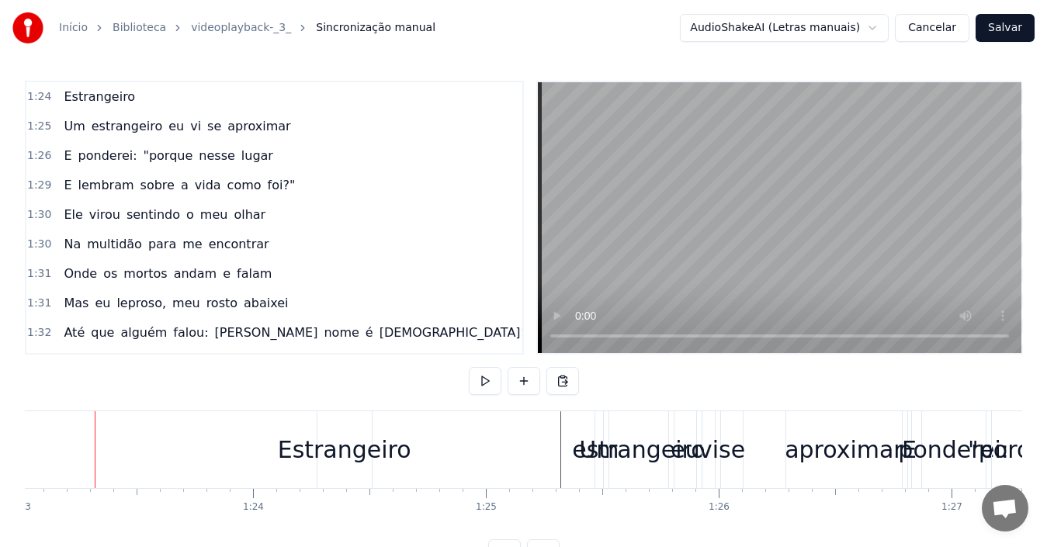
scroll to position [0, 19322]
click at [399, 445] on div "Estrangeiro" at bounding box center [352, 449] width 133 height 35
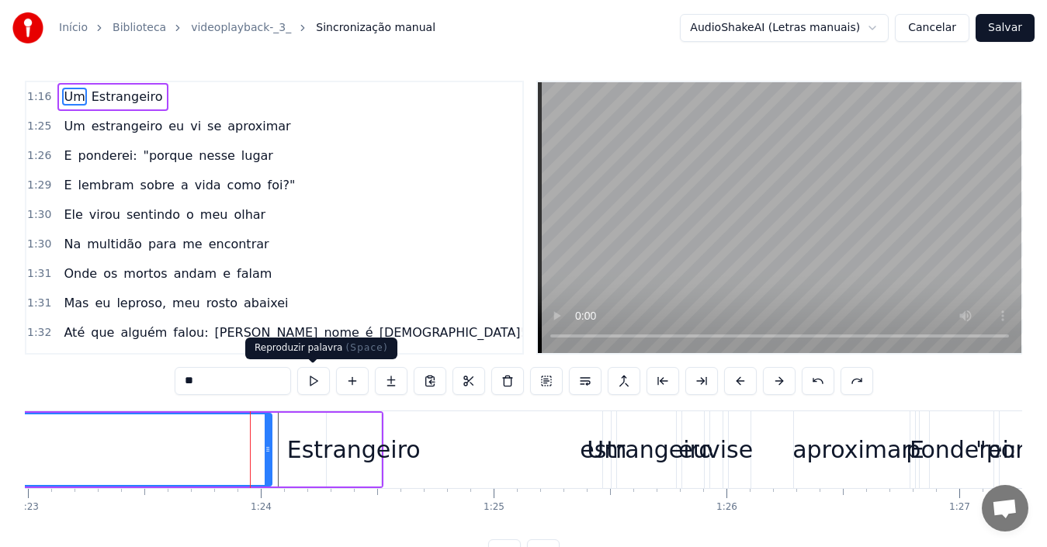
click at [311, 381] on button at bounding box center [313, 381] width 33 height 28
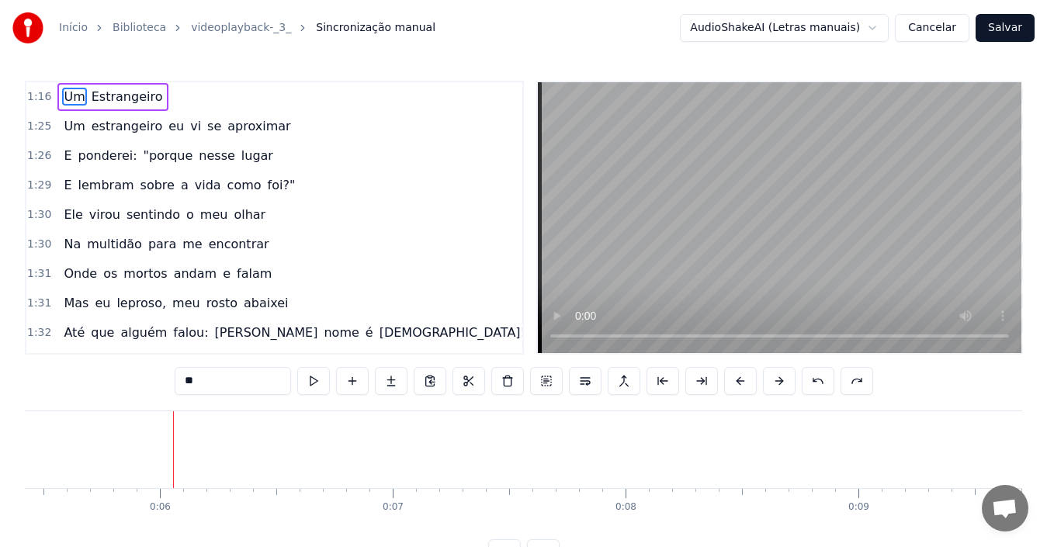
scroll to position [0, 1275]
click at [235, 383] on input "**" at bounding box center [233, 381] width 116 height 28
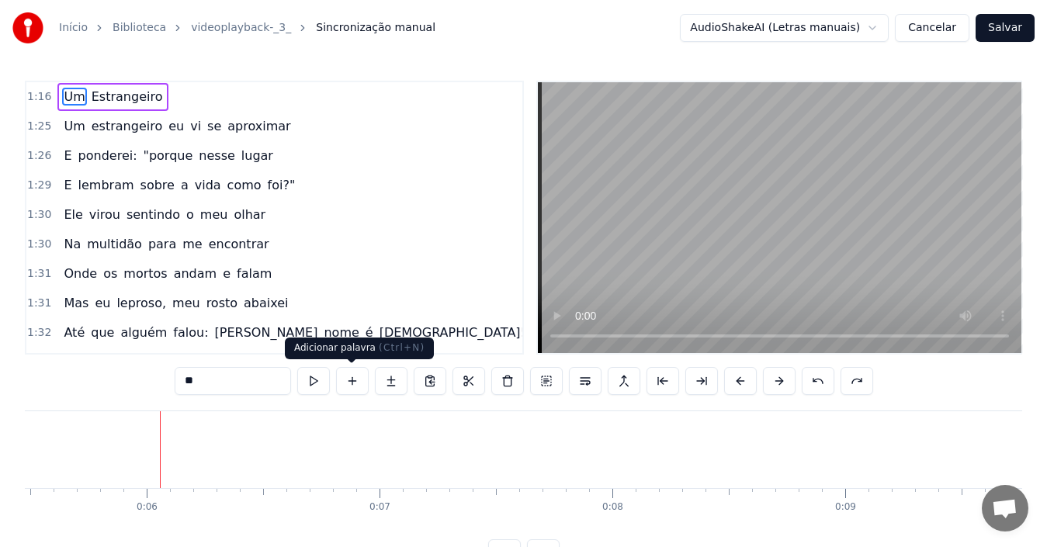
click at [352, 385] on button at bounding box center [352, 381] width 33 height 28
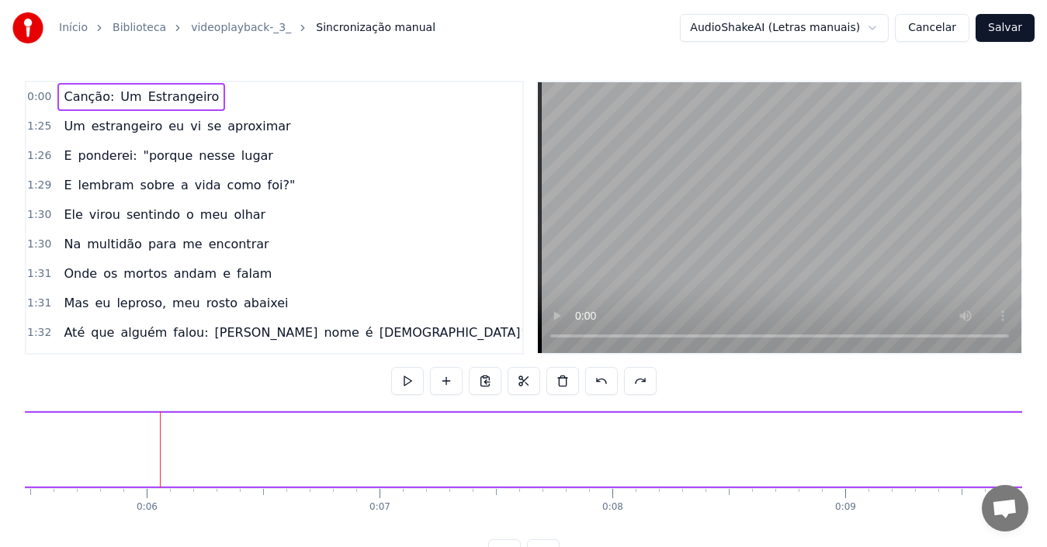
click at [769, 285] on video at bounding box center [780, 217] width 484 height 271
click at [562, 380] on button at bounding box center [562, 381] width 33 height 28
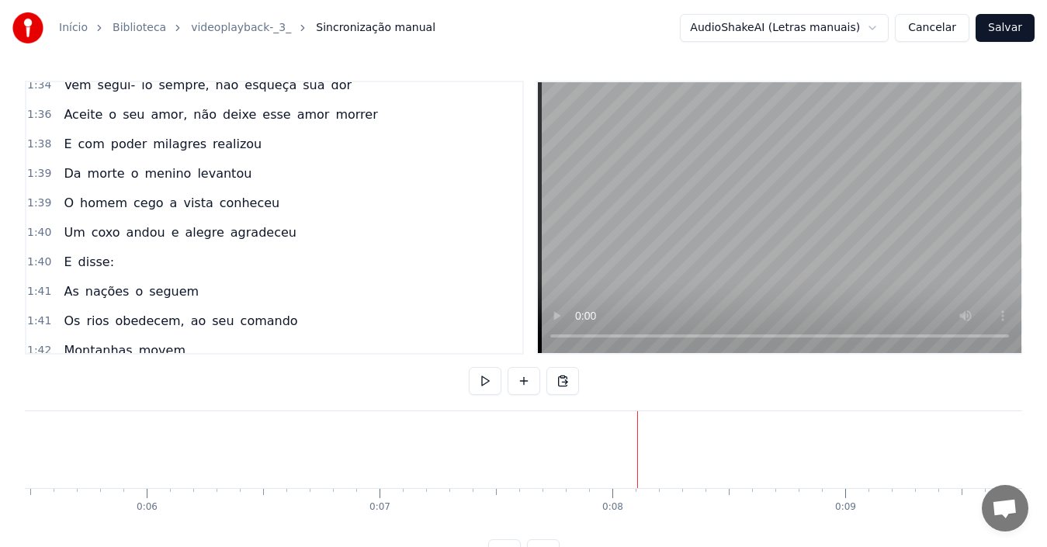
scroll to position [0, 0]
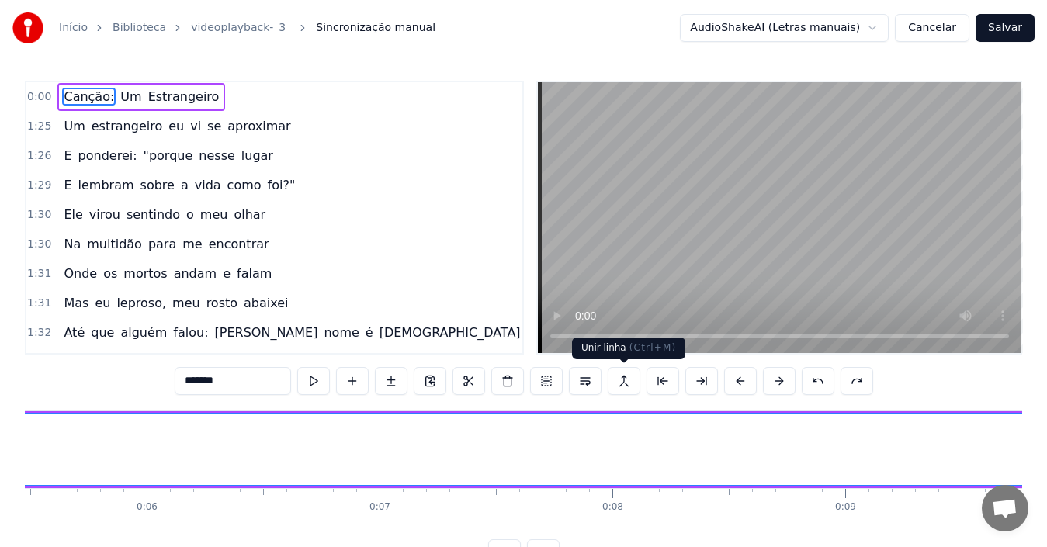
click at [625, 381] on button at bounding box center [624, 381] width 33 height 28
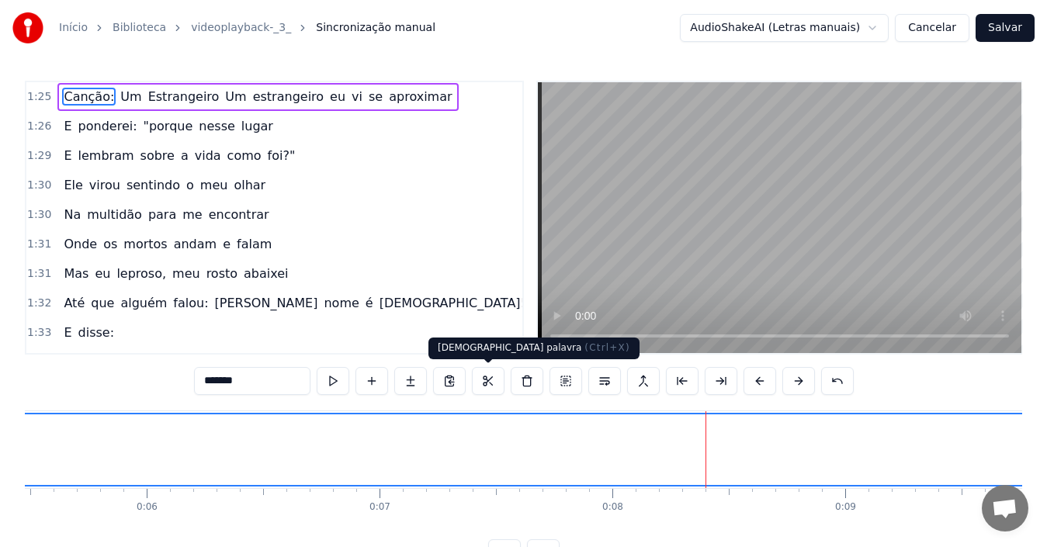
click at [492, 382] on button at bounding box center [488, 381] width 33 height 28
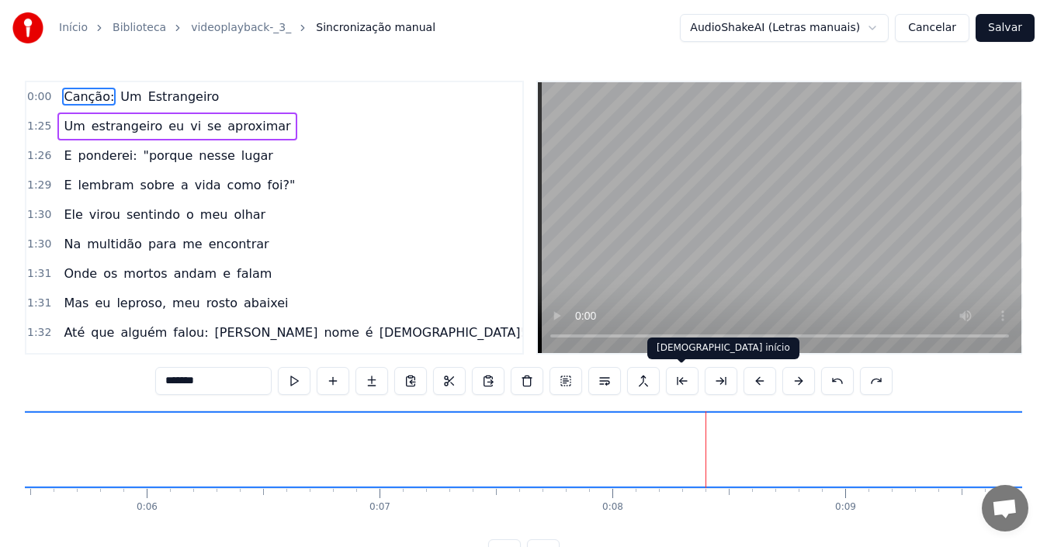
click at [686, 385] on button at bounding box center [682, 381] width 33 height 28
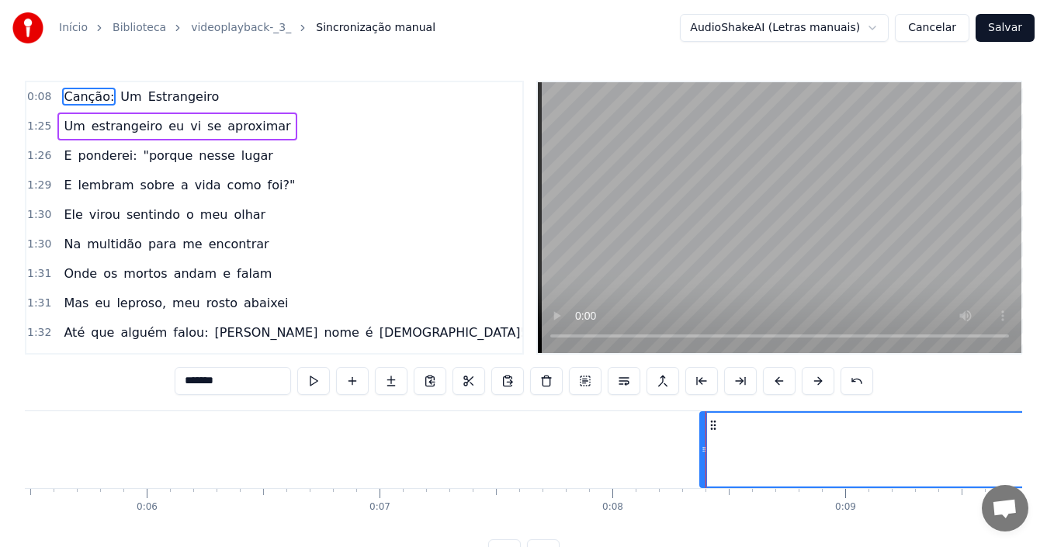
drag, startPoint x: 717, startPoint y: 428, endPoint x: 711, endPoint y: 421, distance: 8.8
click at [711, 421] on icon at bounding box center [713, 425] width 12 height 12
drag, startPoint x: 777, startPoint y: 428, endPoint x: 660, endPoint y: 438, distance: 116.8
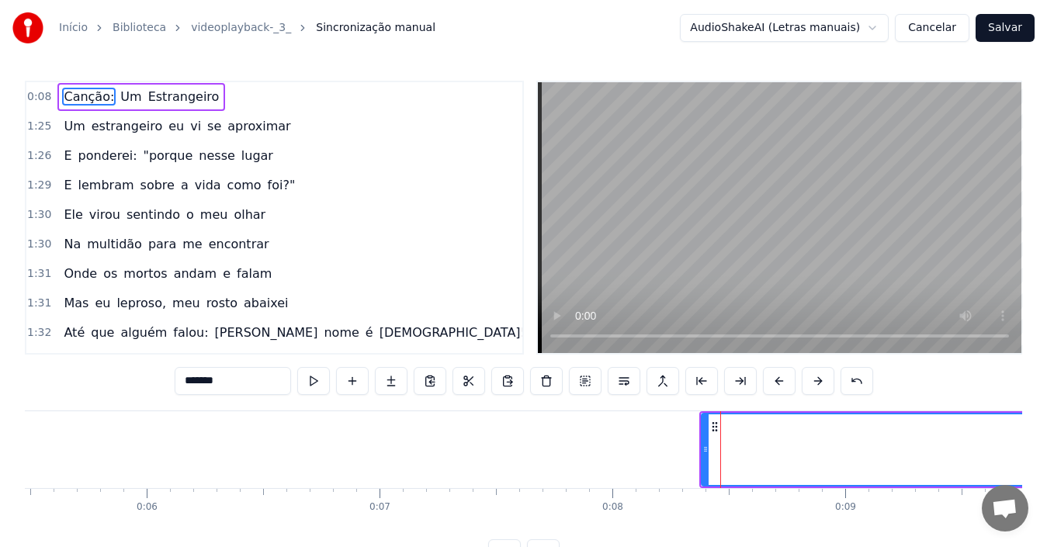
click at [720, 428] on div at bounding box center [720, 449] width 1 height 77
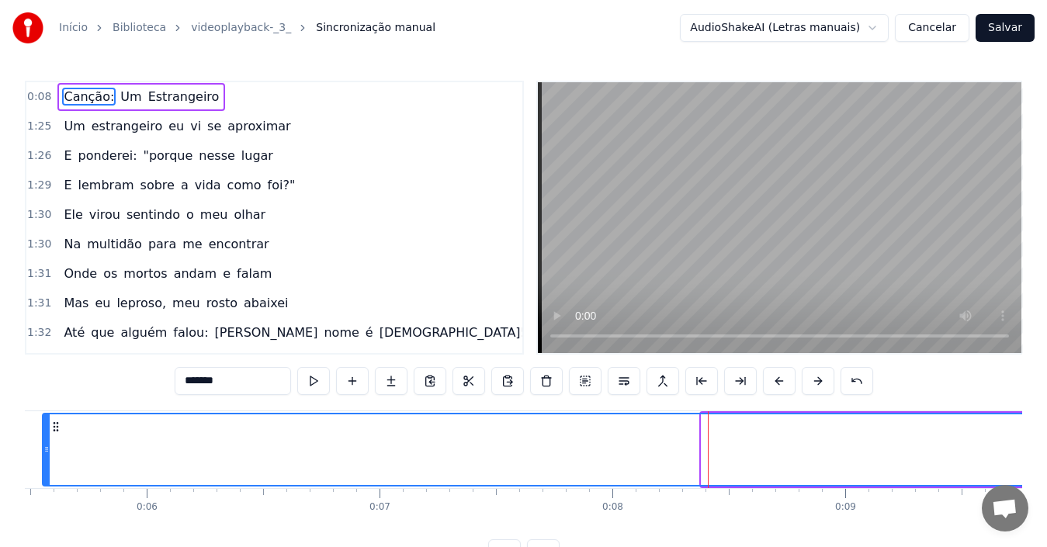
drag, startPoint x: 705, startPoint y: 418, endPoint x: 47, endPoint y: 432, distance: 659.1
click at [47, 432] on div at bounding box center [46, 449] width 6 height 71
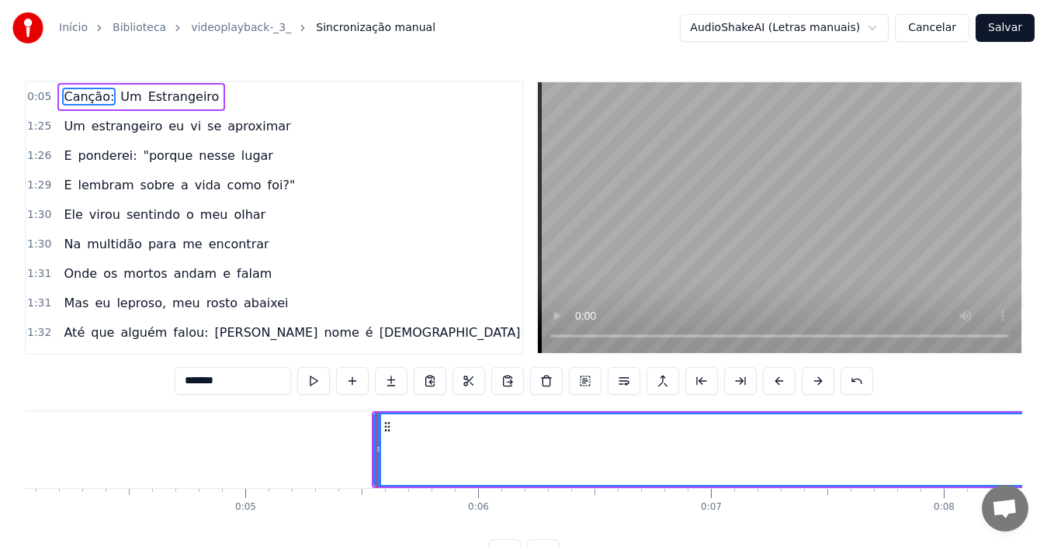
scroll to position [0, 896]
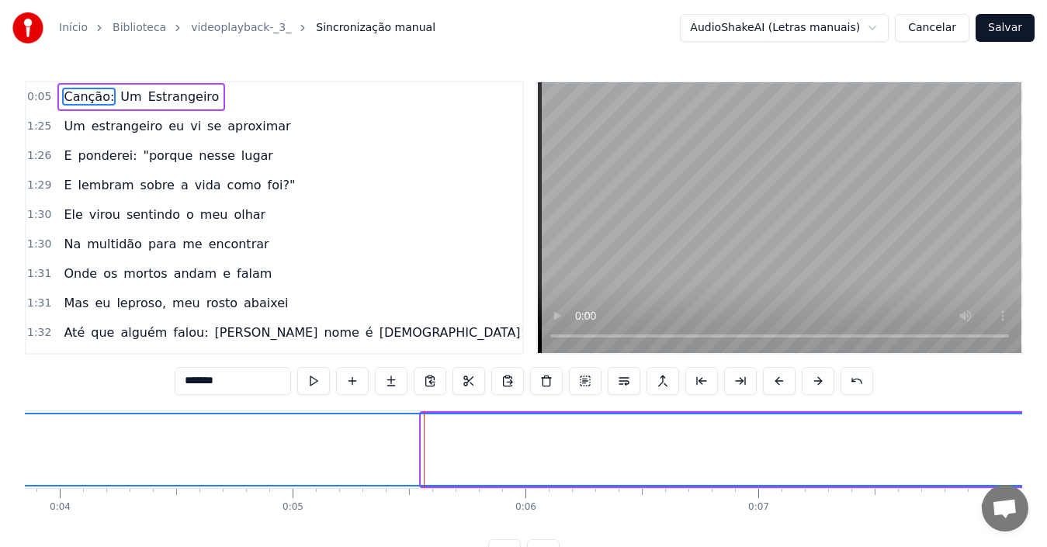
drag, startPoint x: 425, startPoint y: 439, endPoint x: 0, endPoint y: 466, distance: 425.4
click at [0, 466] on div "Início Biblioteca videoplayback-_3_ Sincronização manual AudioShakeAI (Letras m…" at bounding box center [523, 283] width 1047 height 567
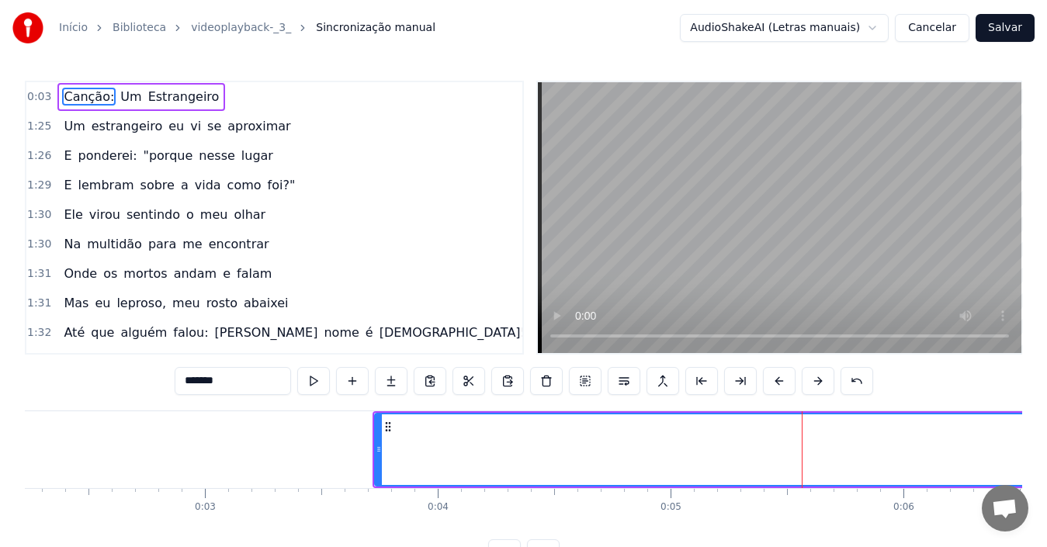
scroll to position [0, 567]
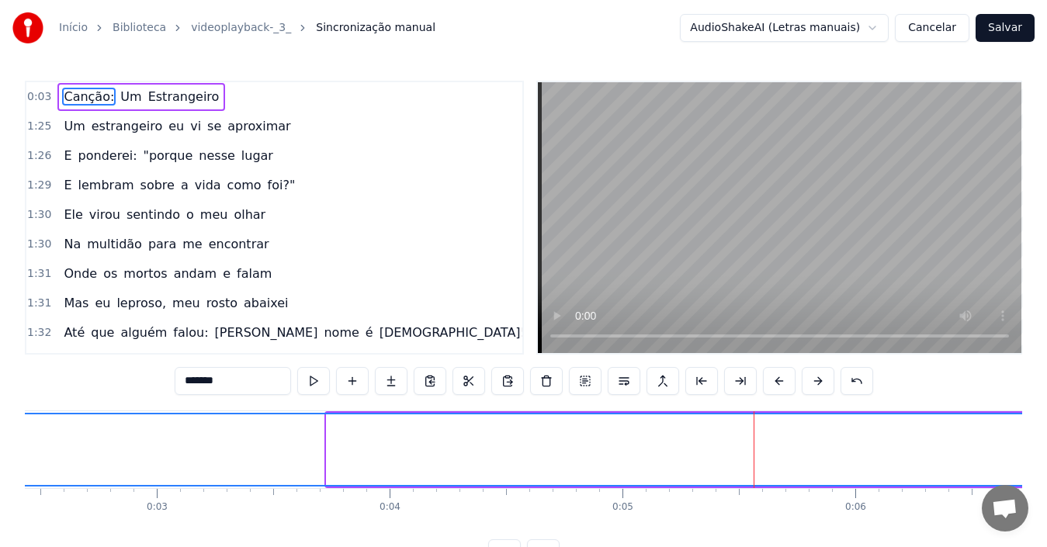
drag, startPoint x: 329, startPoint y: 424, endPoint x: 0, endPoint y: 428, distance: 329.1
click at [0, 428] on div "Início Biblioteca videoplayback-_3_ Sincronização manual AudioShakeAI (Letras m…" at bounding box center [523, 283] width 1047 height 567
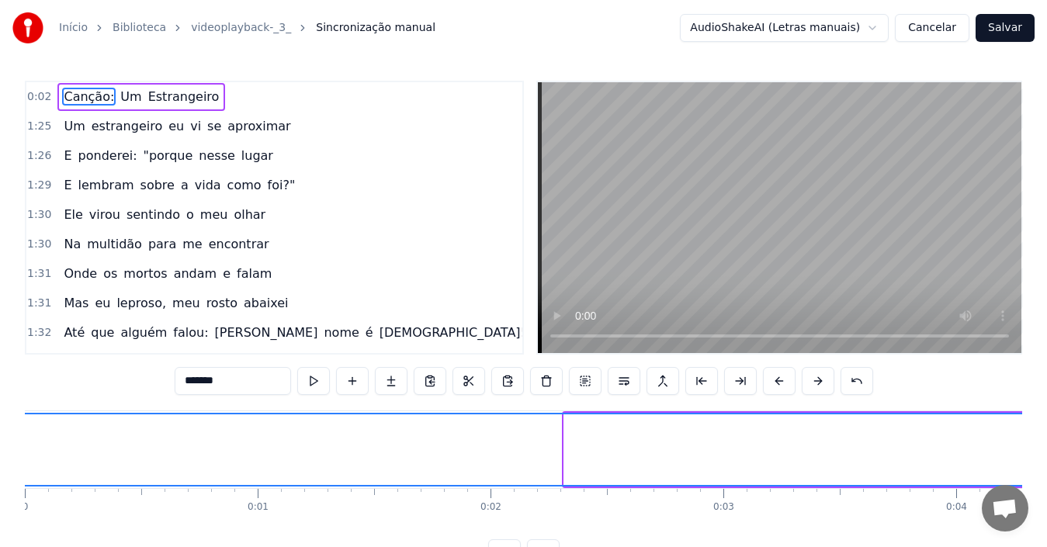
drag, startPoint x: 567, startPoint y: 421, endPoint x: 0, endPoint y: 449, distance: 567.3
click at [0, 449] on div "Início Biblioteca videoplayback-_3_ Sincronização manual AudioShakeAI (Letras m…" at bounding box center [523, 283] width 1047 height 567
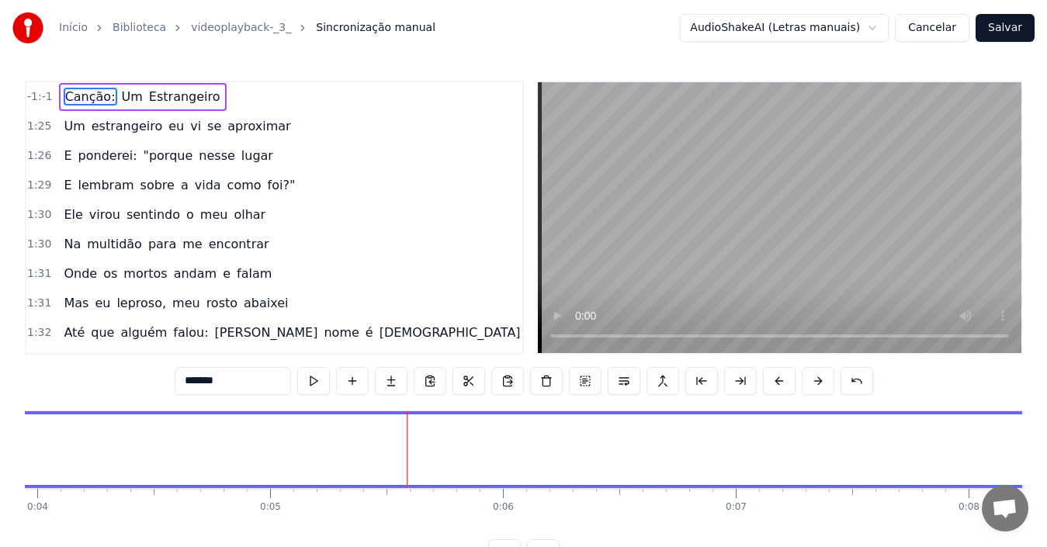
scroll to position [0, 1222]
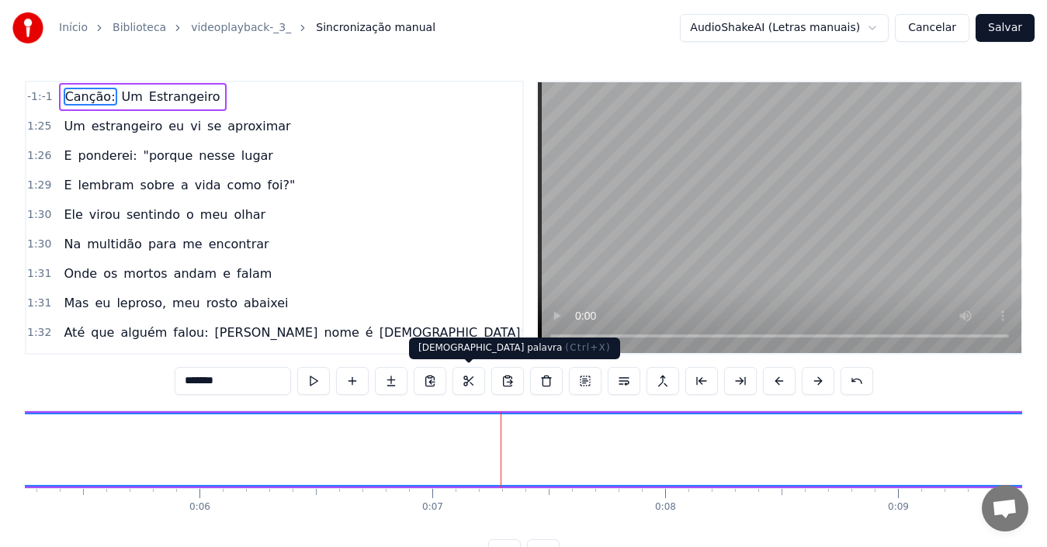
click at [464, 380] on button at bounding box center [468, 381] width 33 height 28
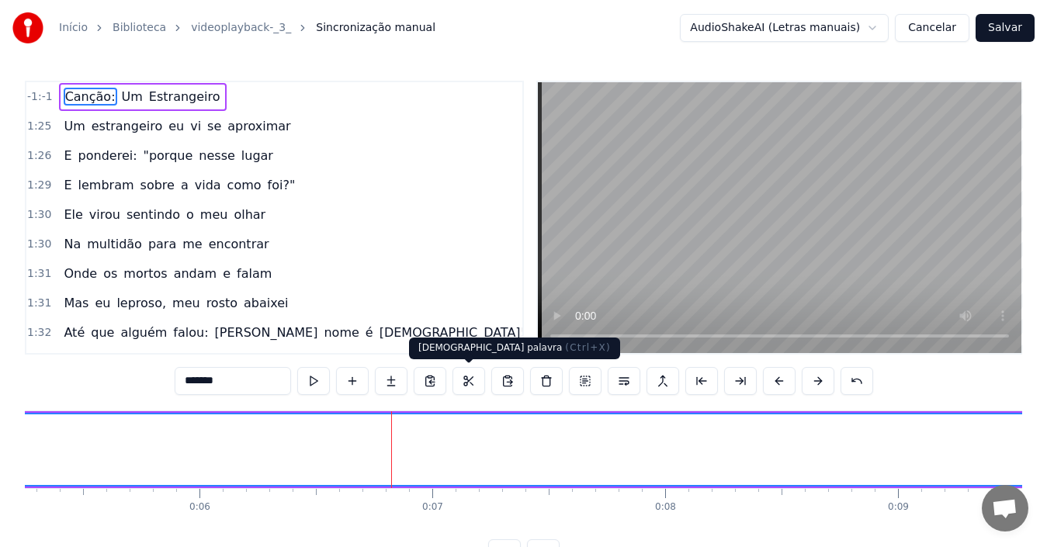
click at [466, 385] on button at bounding box center [468, 381] width 33 height 28
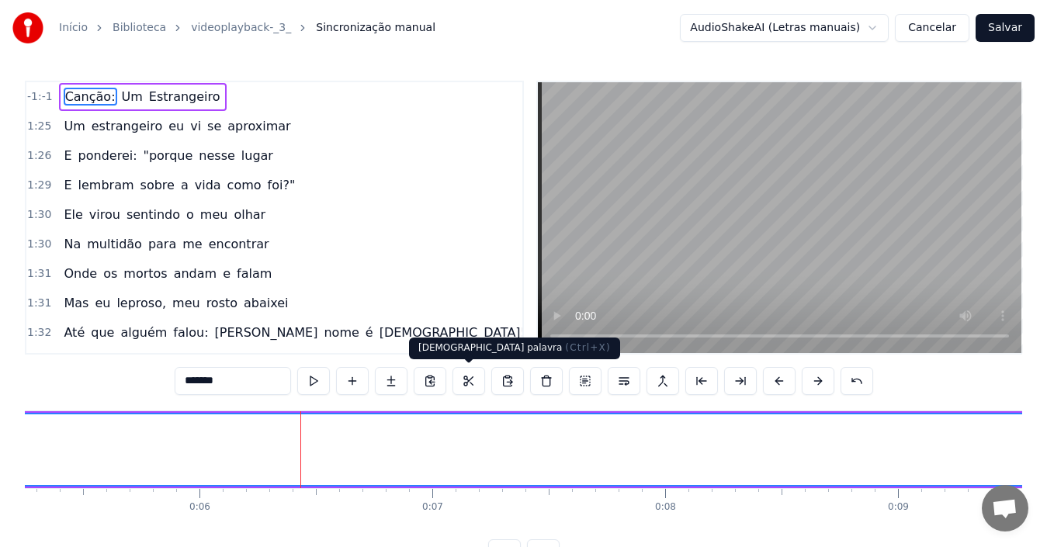
click at [463, 386] on button at bounding box center [468, 381] width 33 height 28
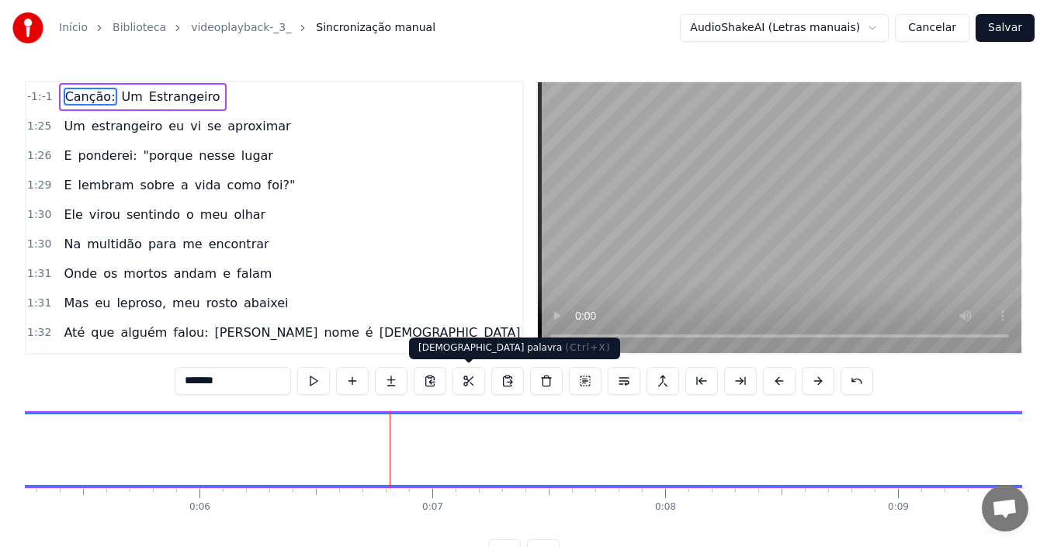
click at [470, 380] on button at bounding box center [468, 381] width 33 height 28
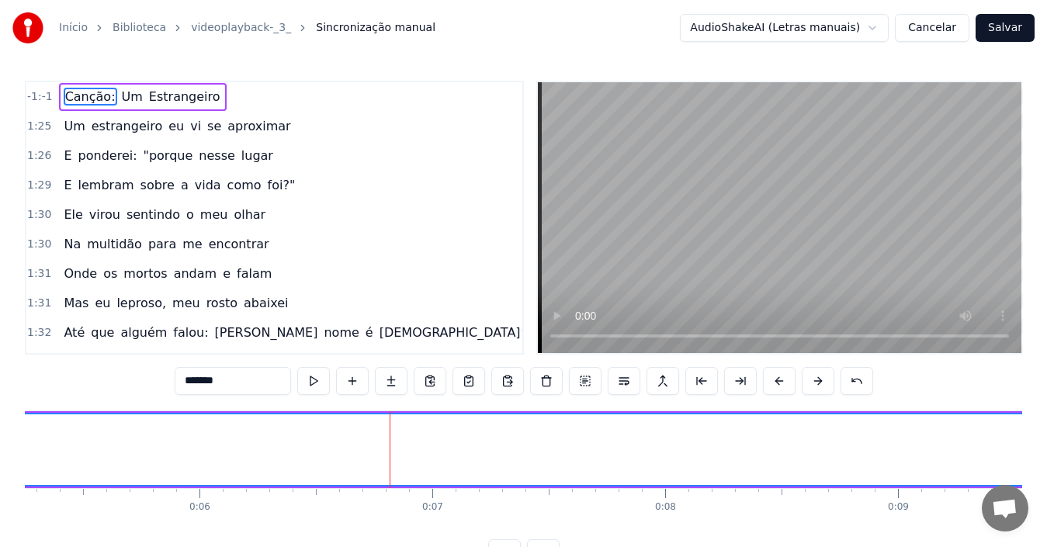
click at [470, 380] on button at bounding box center [468, 381] width 33 height 28
click at [702, 381] on button at bounding box center [701, 381] width 33 height 28
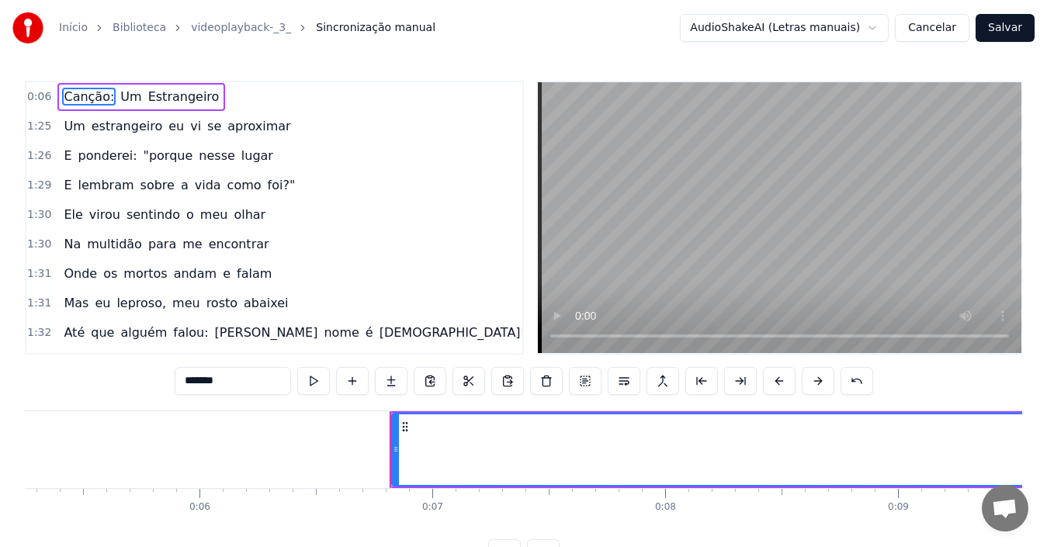
click at [702, 381] on button at bounding box center [701, 381] width 33 height 28
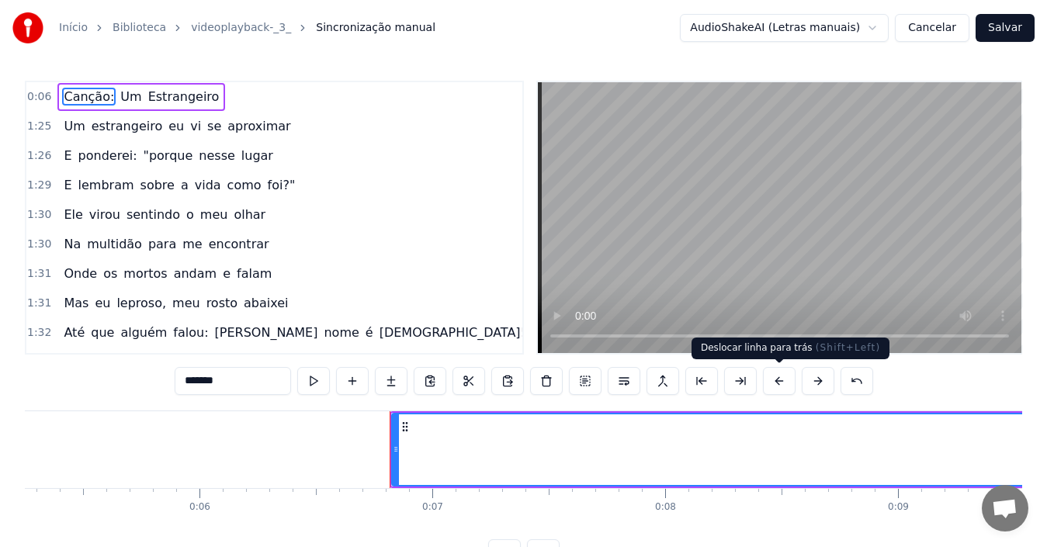
click at [782, 381] on button at bounding box center [779, 381] width 33 height 28
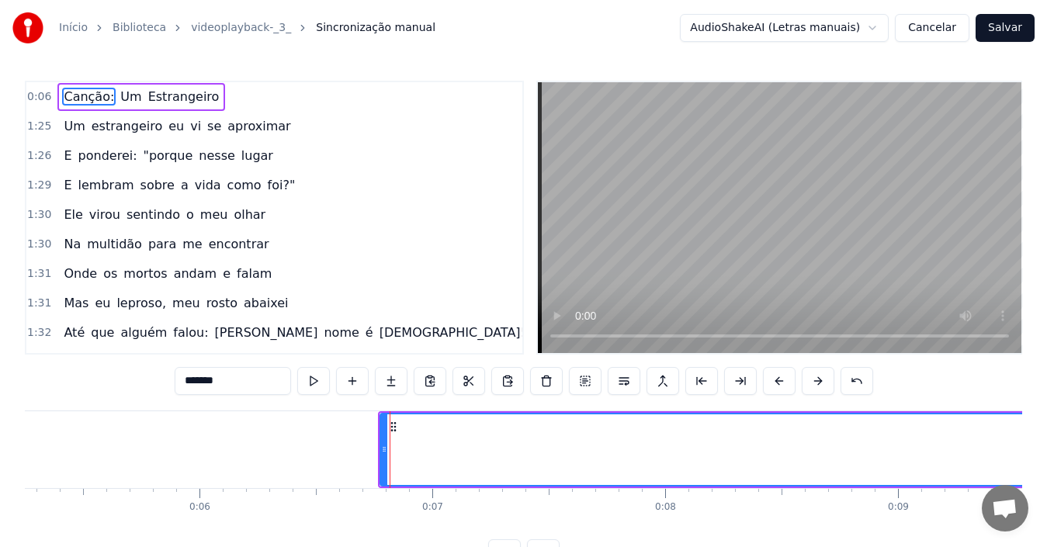
click at [782, 381] on button at bounding box center [779, 381] width 33 height 28
click at [827, 380] on button at bounding box center [818, 381] width 33 height 28
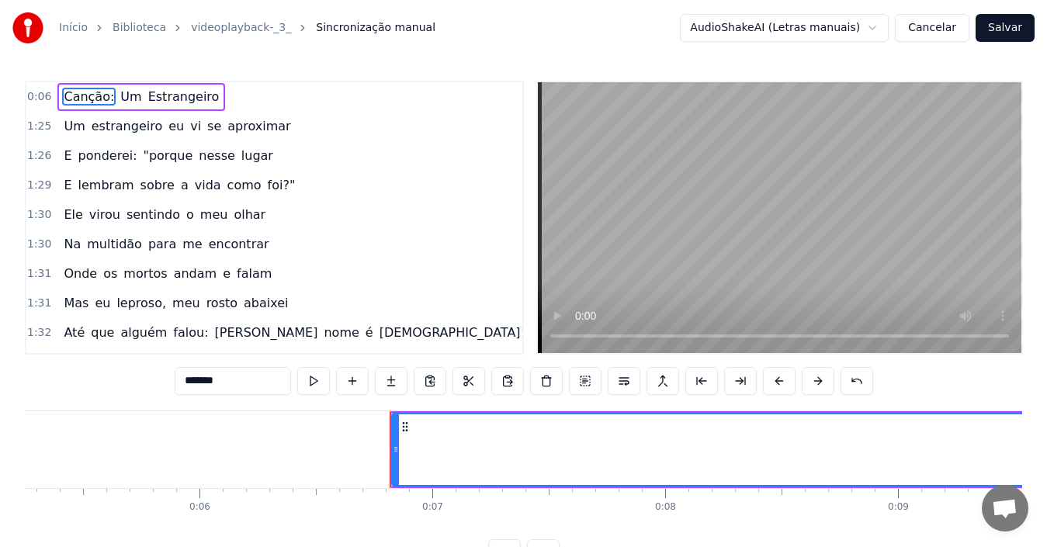
click at [827, 380] on button at bounding box center [818, 381] width 33 height 28
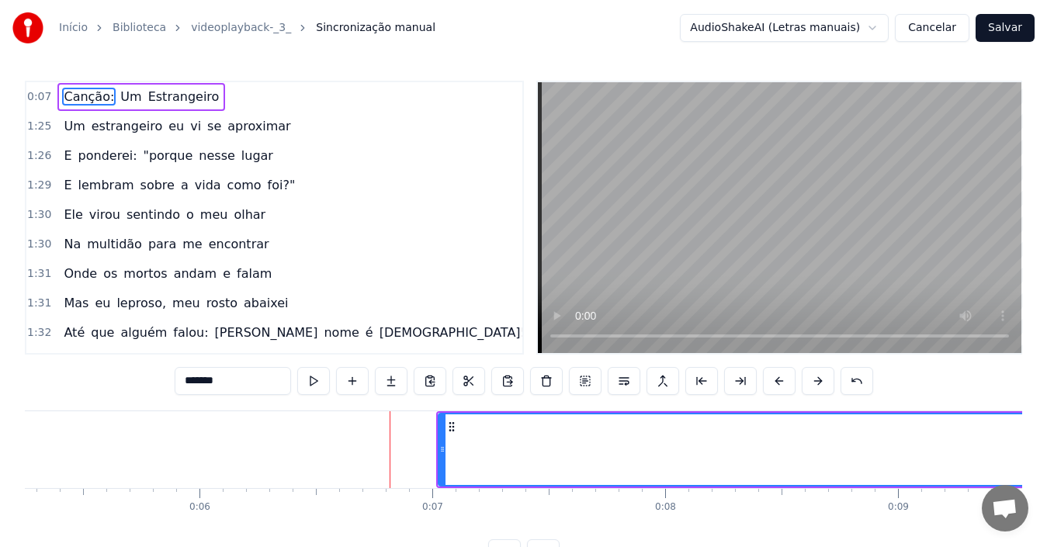
click at [827, 380] on button at bounding box center [818, 381] width 33 height 28
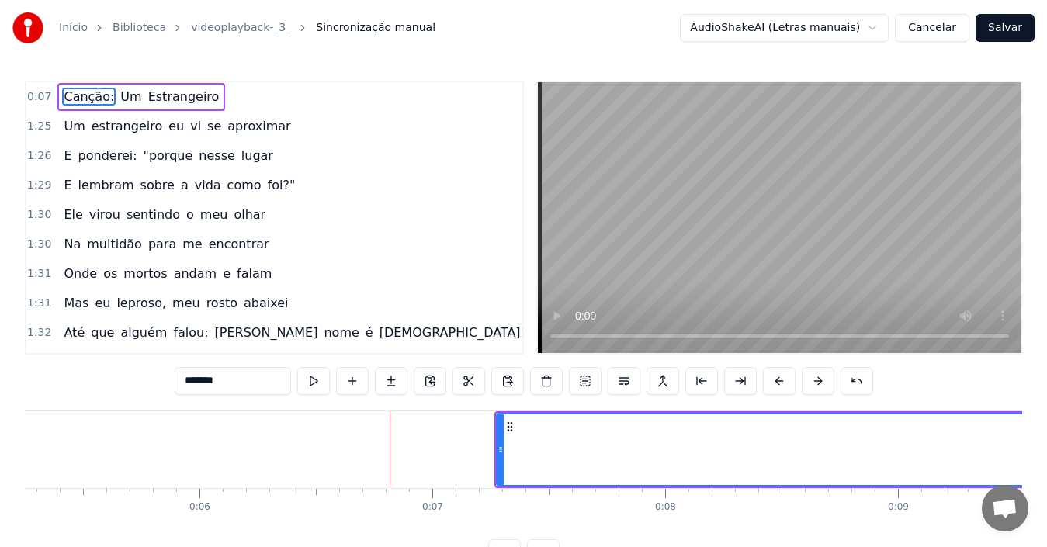
click at [827, 380] on button at bounding box center [818, 381] width 33 height 28
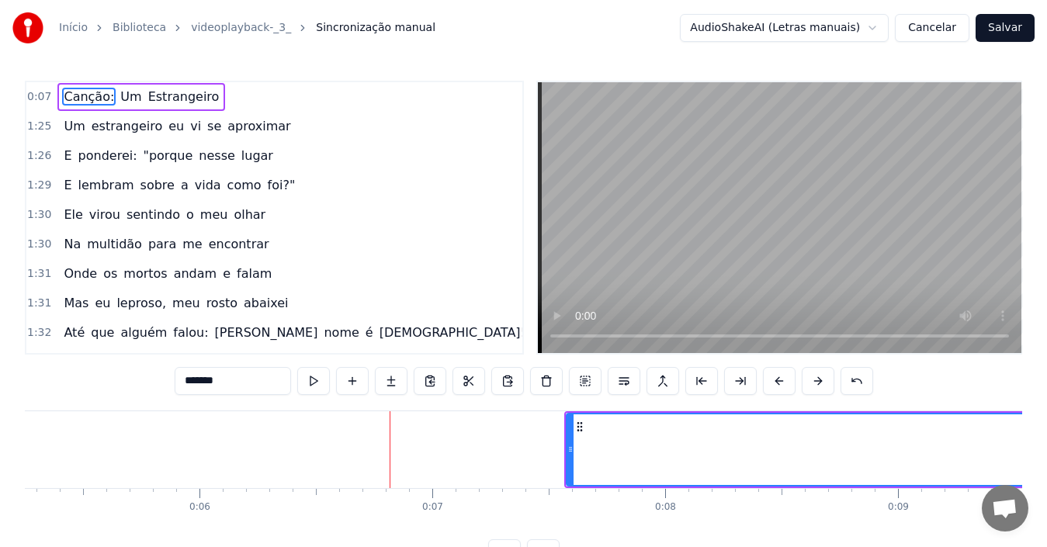
click at [827, 380] on button at bounding box center [818, 381] width 33 height 28
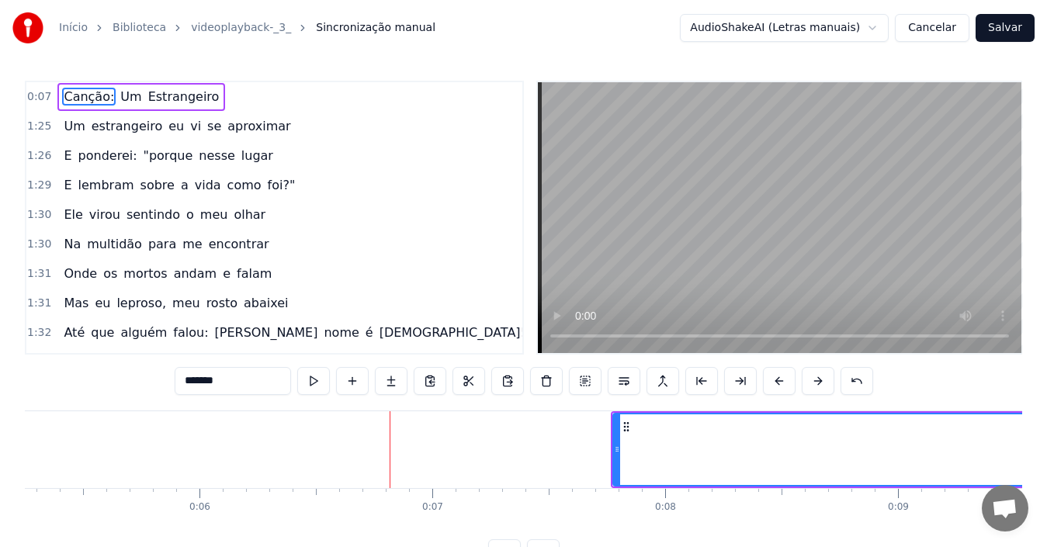
click at [827, 380] on button at bounding box center [818, 381] width 33 height 28
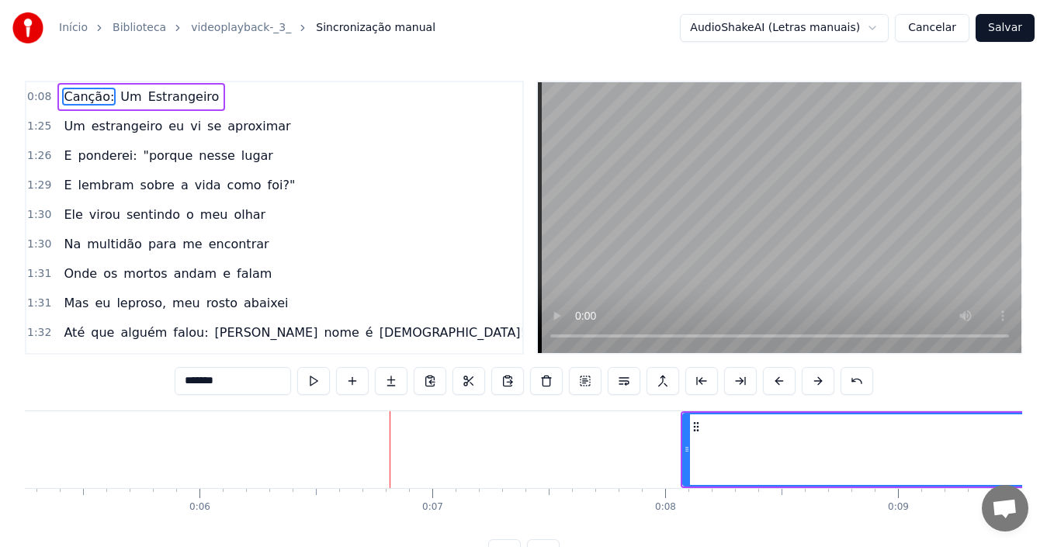
click at [827, 380] on button at bounding box center [818, 381] width 33 height 28
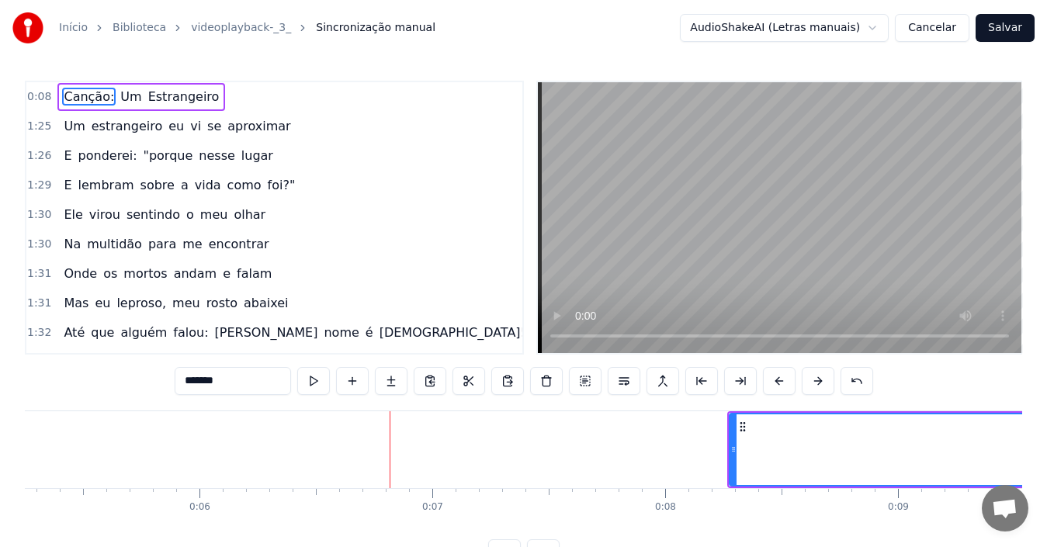
click at [827, 380] on button at bounding box center [818, 381] width 33 height 28
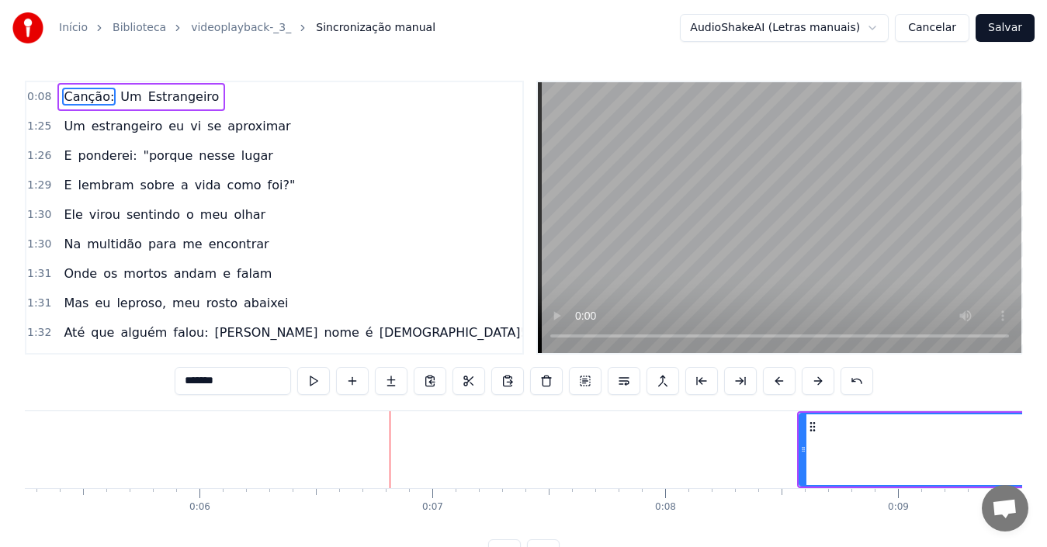
click at [827, 380] on button at bounding box center [818, 381] width 33 height 28
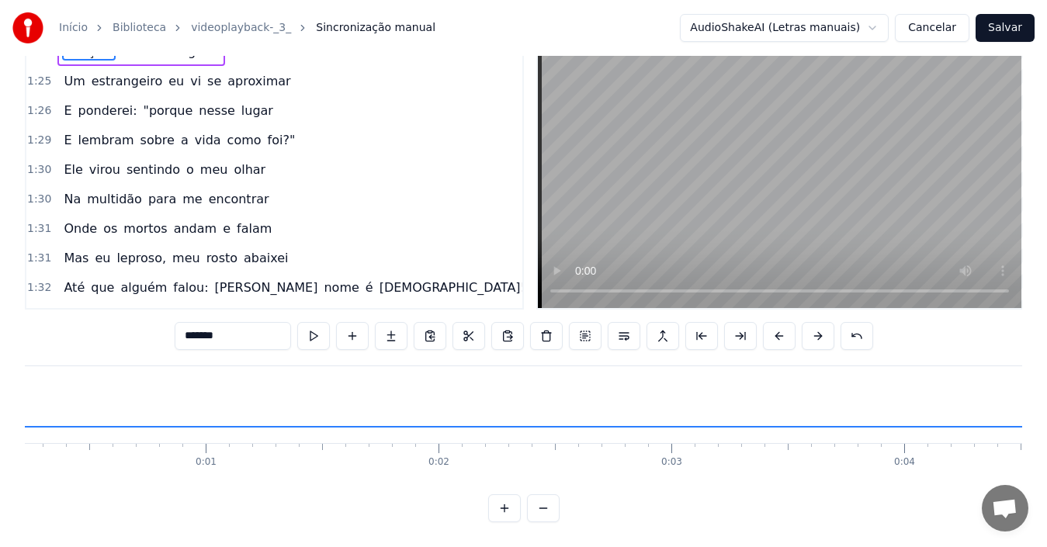
scroll to position [0, 0]
drag, startPoint x: 834, startPoint y: 425, endPoint x: 46, endPoint y: 360, distance: 791.2
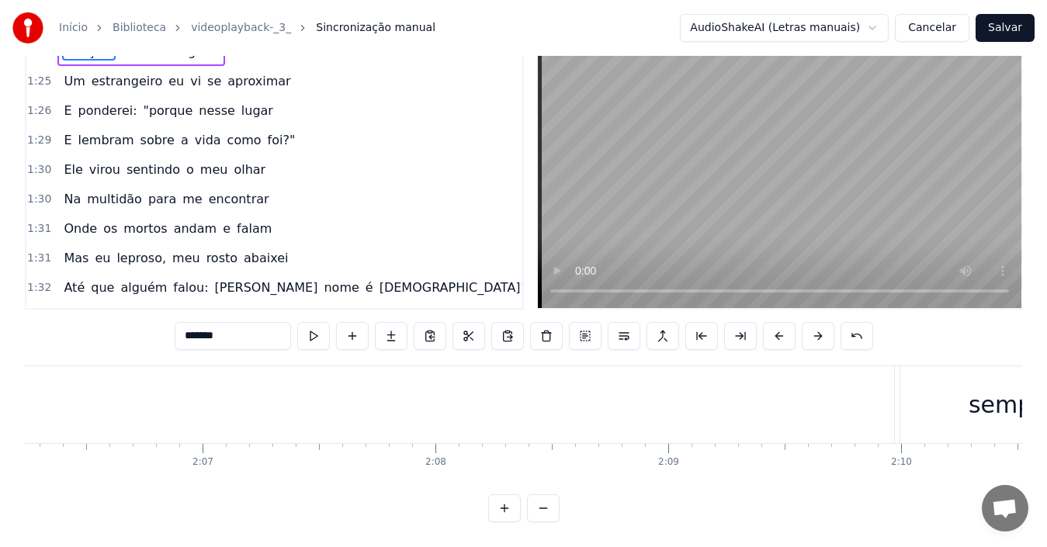
scroll to position [0, 29440]
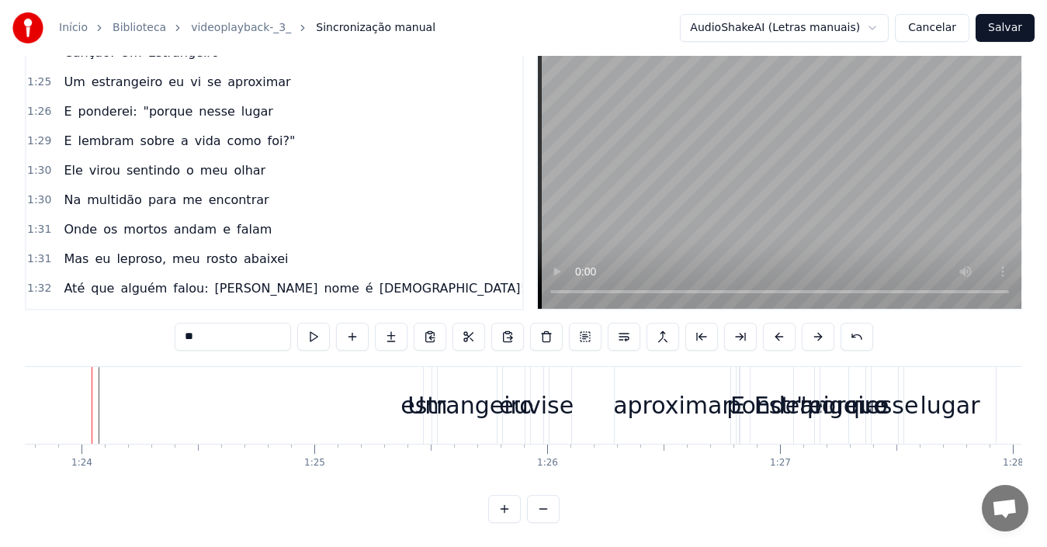
scroll to position [0, 19490]
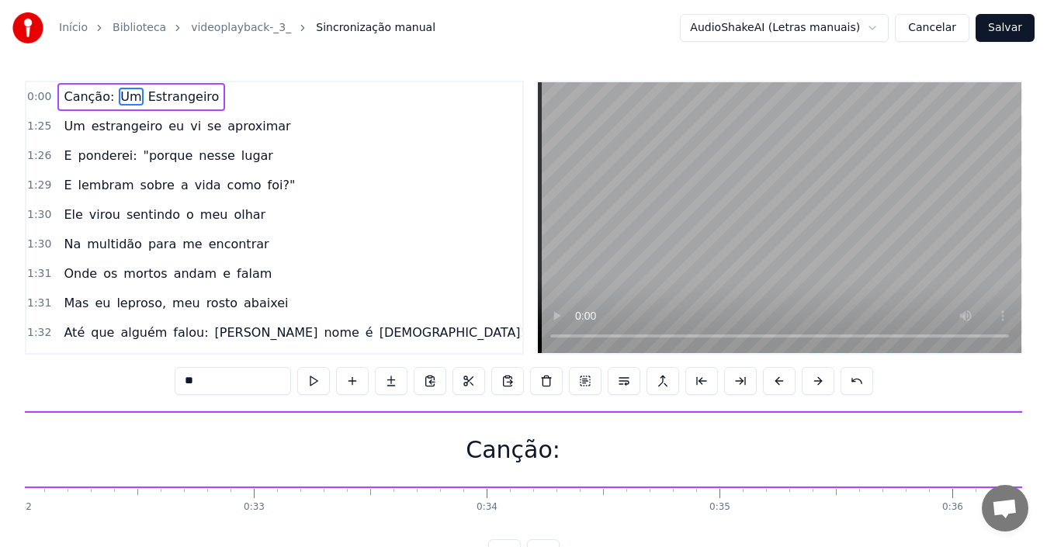
scroll to position [0, 7549]
click at [413, 461] on div "Canção:" at bounding box center [419, 449] width 95 height 35
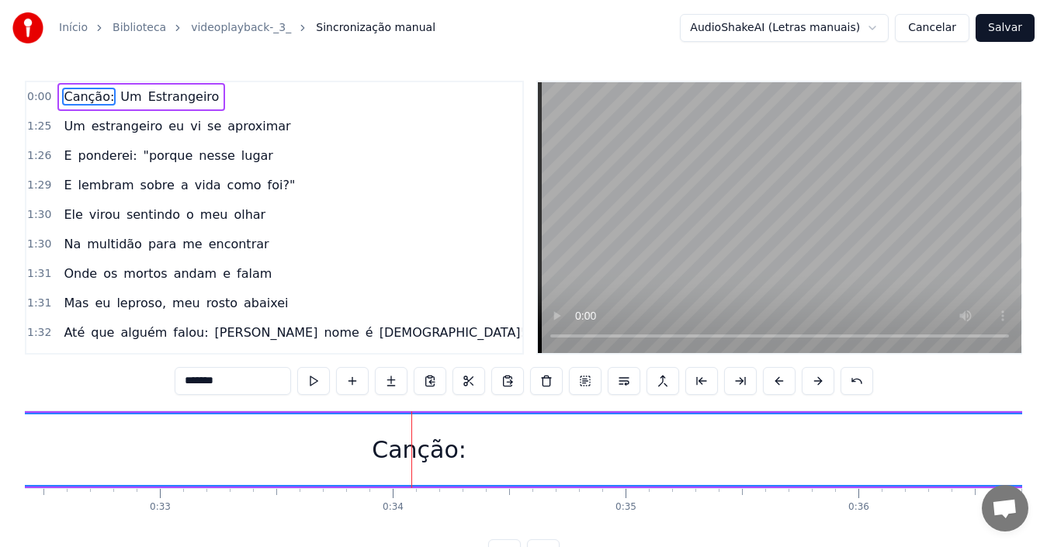
click at [507, 453] on div "Canção:" at bounding box center [419, 449] width 15866 height 71
click at [553, 437] on div "Canção:" at bounding box center [419, 449] width 15866 height 71
drag, startPoint x: 421, startPoint y: 455, endPoint x: 377, endPoint y: 445, distance: 44.4
click at [340, 452] on div "Canção:" at bounding box center [419, 449] width 15866 height 71
click at [402, 452] on div "Canção:" at bounding box center [419, 449] width 95 height 35
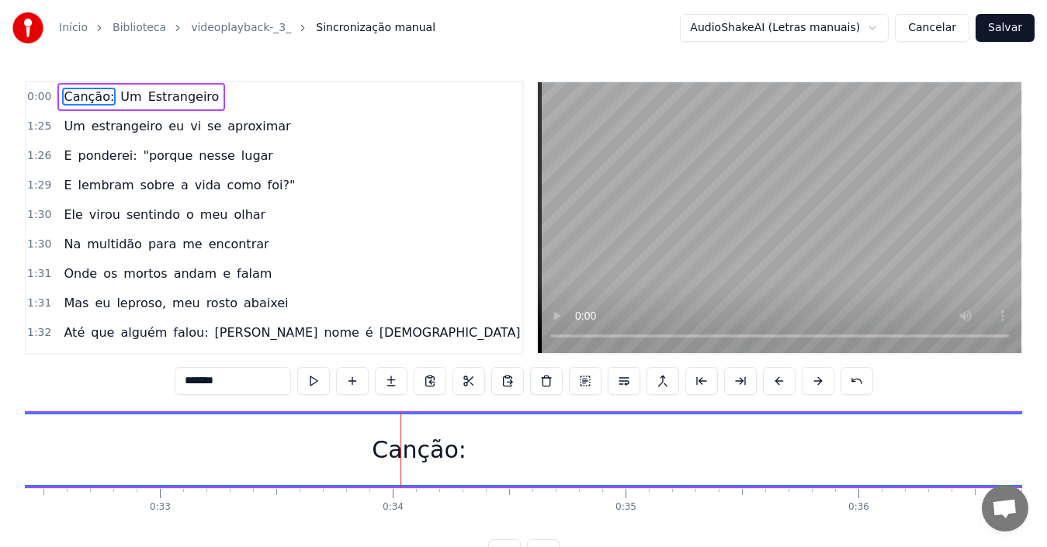
click at [383, 455] on div "Canção:" at bounding box center [419, 449] width 95 height 35
drag, startPoint x: 383, startPoint y: 455, endPoint x: 276, endPoint y: 459, distance: 107.2
click at [276, 459] on div "Canção:" at bounding box center [419, 449] width 15866 height 71
click at [431, 439] on div "Canção:" at bounding box center [419, 449] width 95 height 35
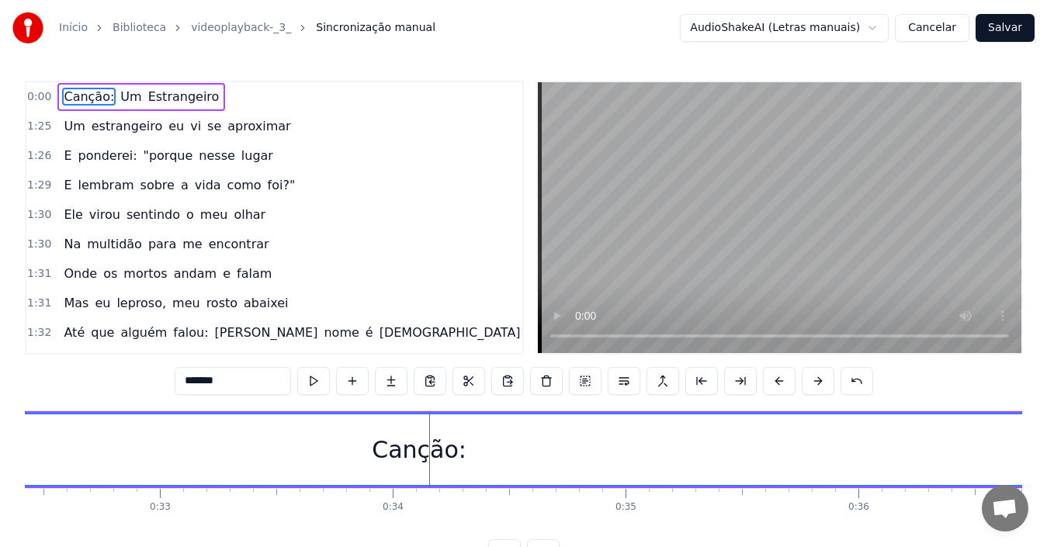
click at [431, 439] on div "Canção:" at bounding box center [419, 449] width 95 height 35
click at [379, 446] on div "Canção:" at bounding box center [419, 449] width 95 height 35
type input "**"
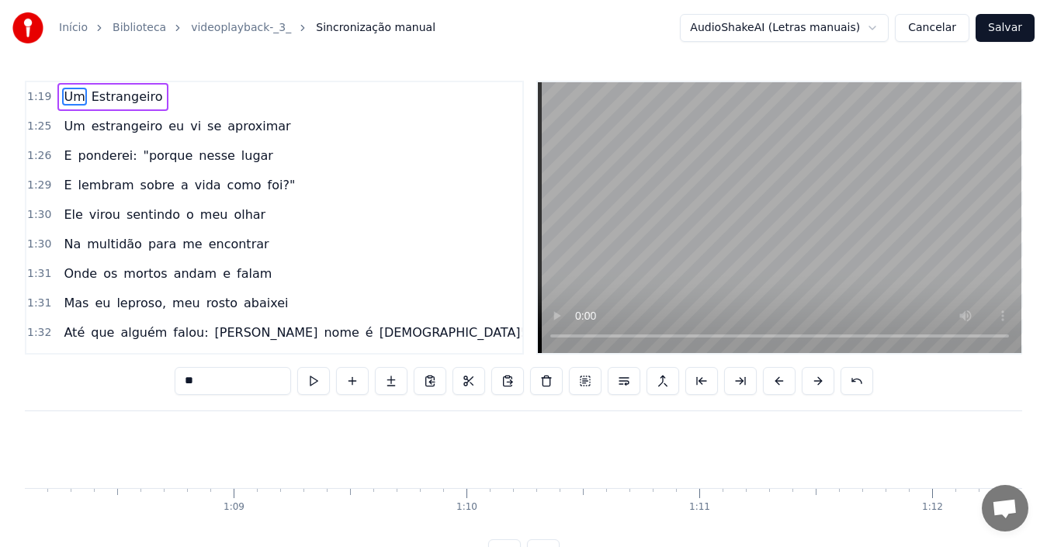
scroll to position [0, 18365]
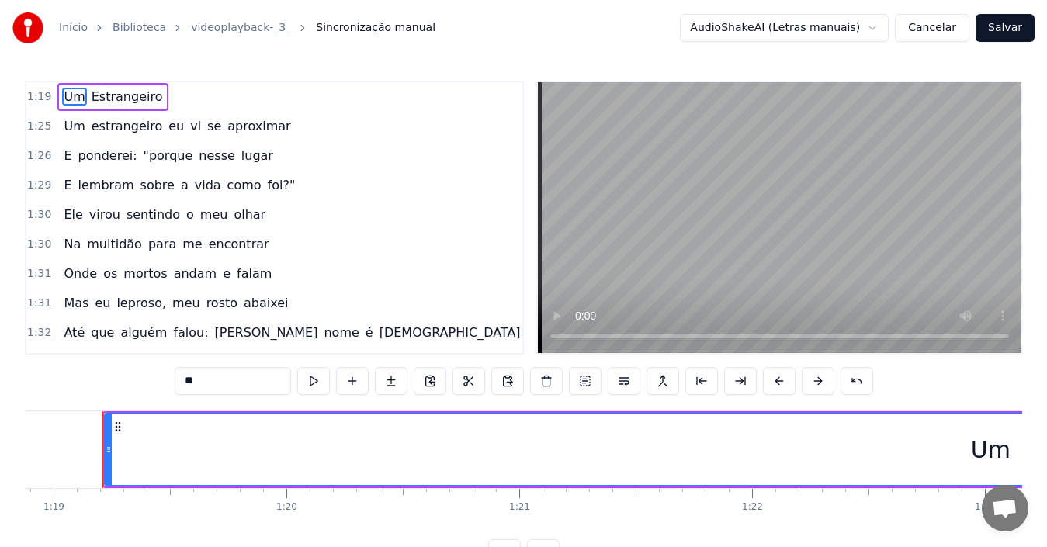
click at [928, 444] on div "Um" at bounding box center [991, 449] width 1770 height 71
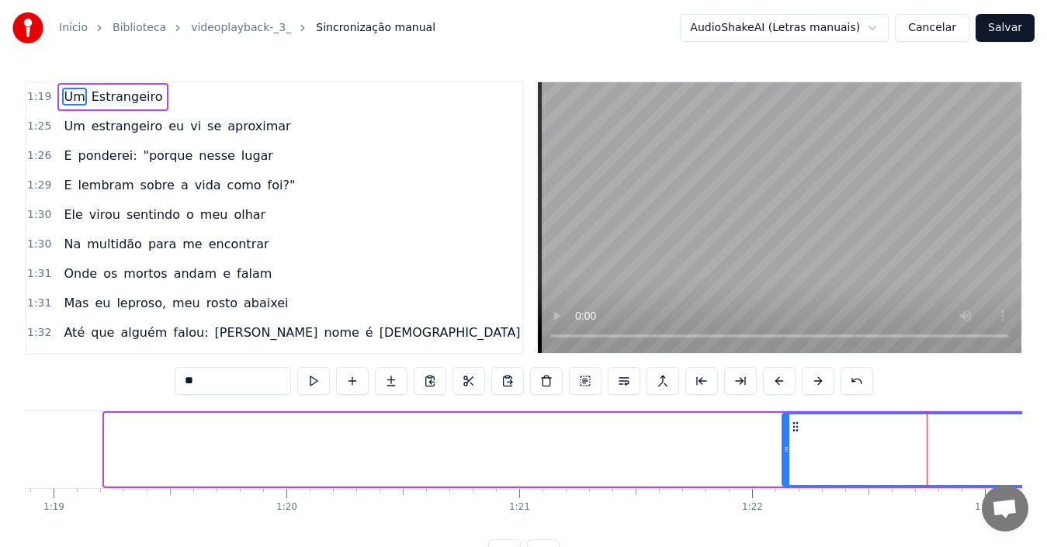
drag, startPoint x: 109, startPoint y: 450, endPoint x: 786, endPoint y: 435, distance: 677.7
click at [786, 435] on div at bounding box center [786, 449] width 6 height 71
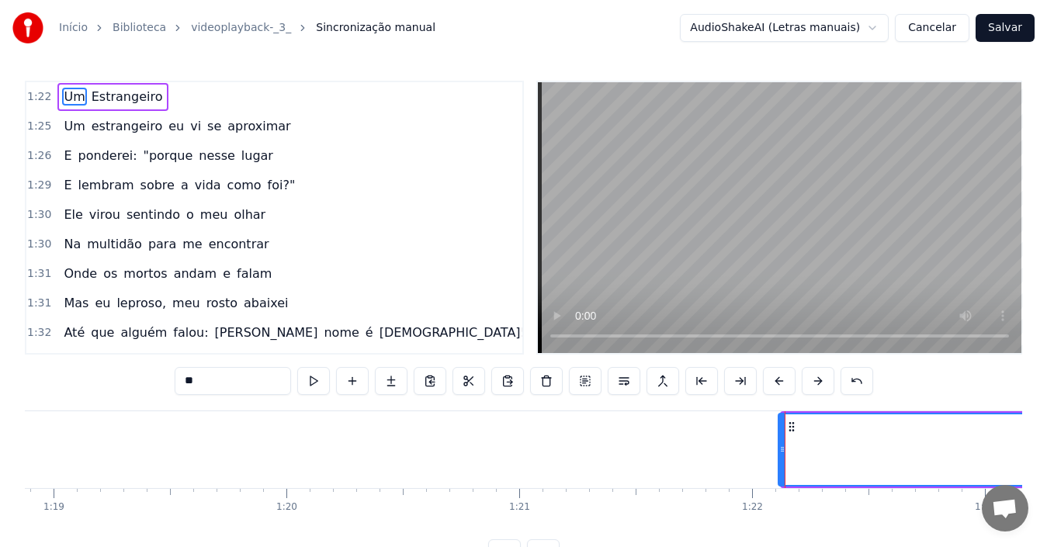
click at [795, 424] on icon at bounding box center [791, 427] width 12 height 12
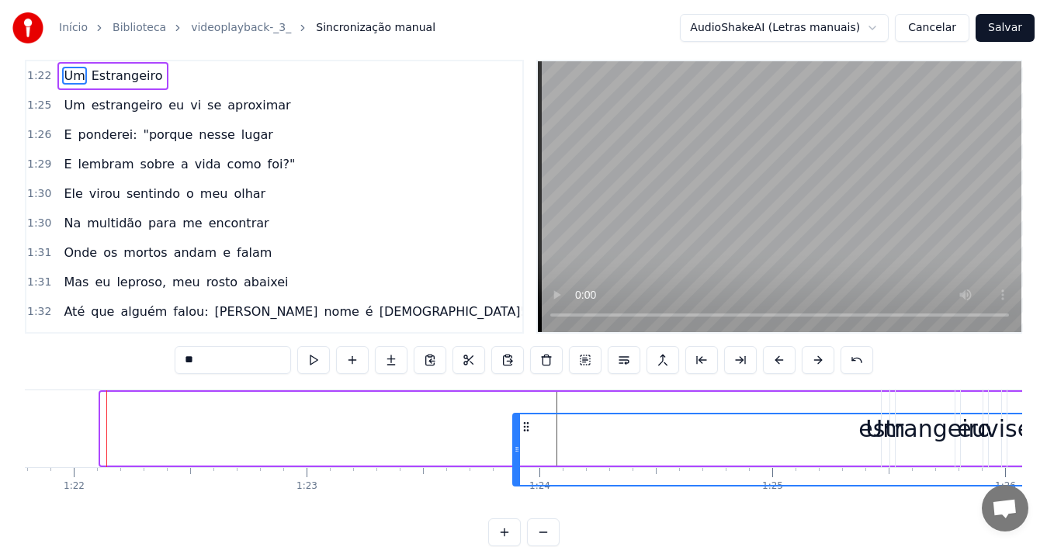
scroll to position [27, 0]
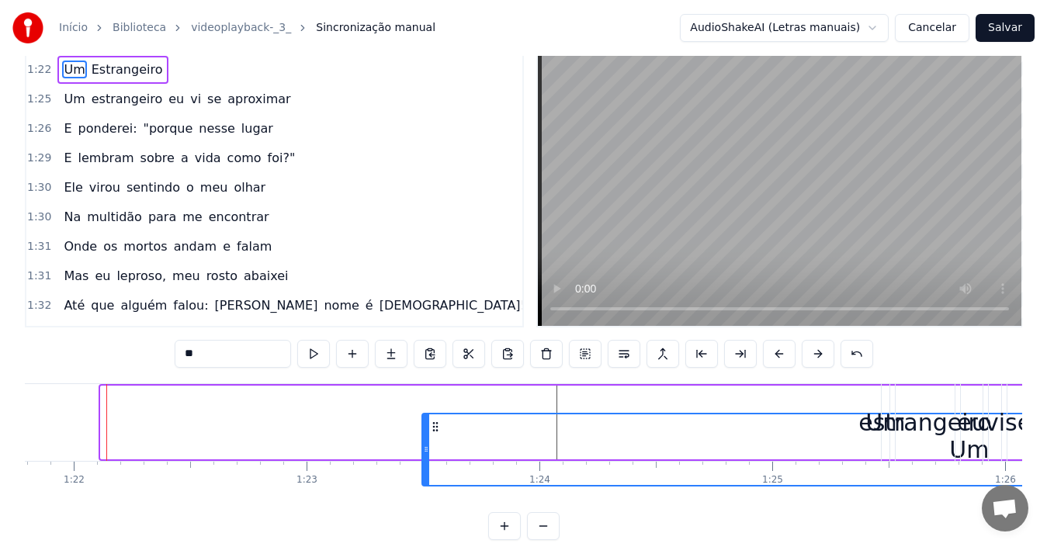
drag, startPoint x: 795, startPoint y: 424, endPoint x: 438, endPoint y: 375, distance: 360.3
click at [438, 375] on div "1:22 Um Estrangeiro 1:25 Um estrangeiro eu vi se aproximar 1:26 E ponderei: "po…" at bounding box center [523, 297] width 997 height 487
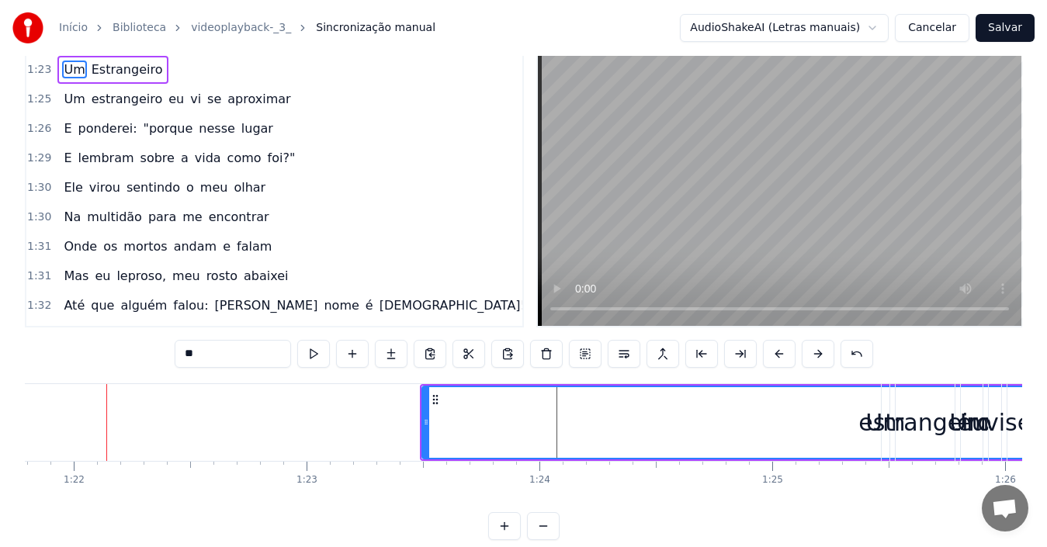
click at [553, 421] on div "Um" at bounding box center [969, 422] width 1092 height 71
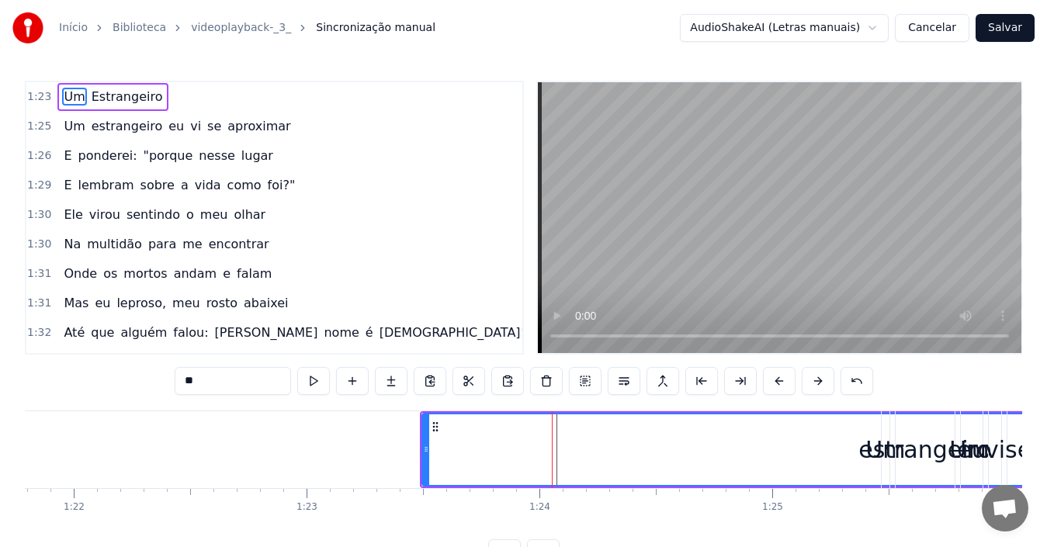
drag, startPoint x: 595, startPoint y: 427, endPoint x: 466, endPoint y: 425, distance: 129.6
click at [466, 425] on div "Um" at bounding box center [969, 449] width 1092 height 71
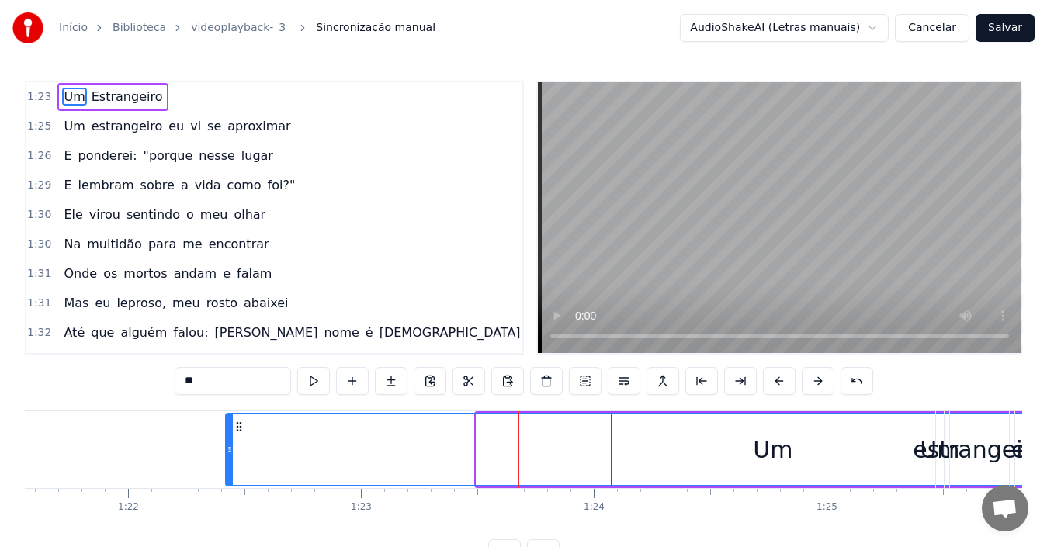
scroll to position [0, 18989]
drag, startPoint x: 432, startPoint y: 424, endPoint x: 321, endPoint y: 416, distance: 112.0
click at [321, 416] on div "Um" at bounding box center [857, 449] width 1092 height 71
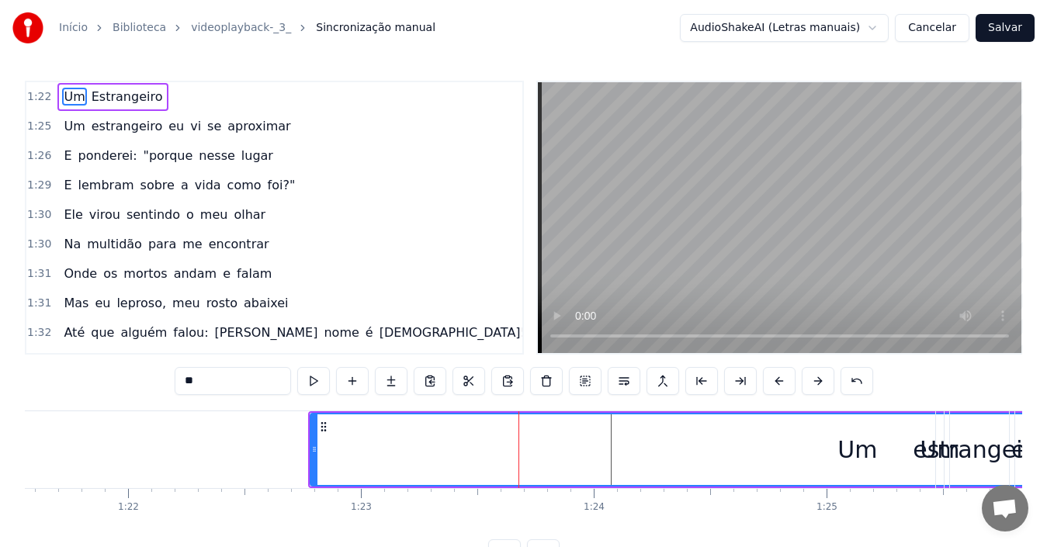
drag, startPoint x: 358, startPoint y: 414, endPoint x: 227, endPoint y: 425, distance: 131.6
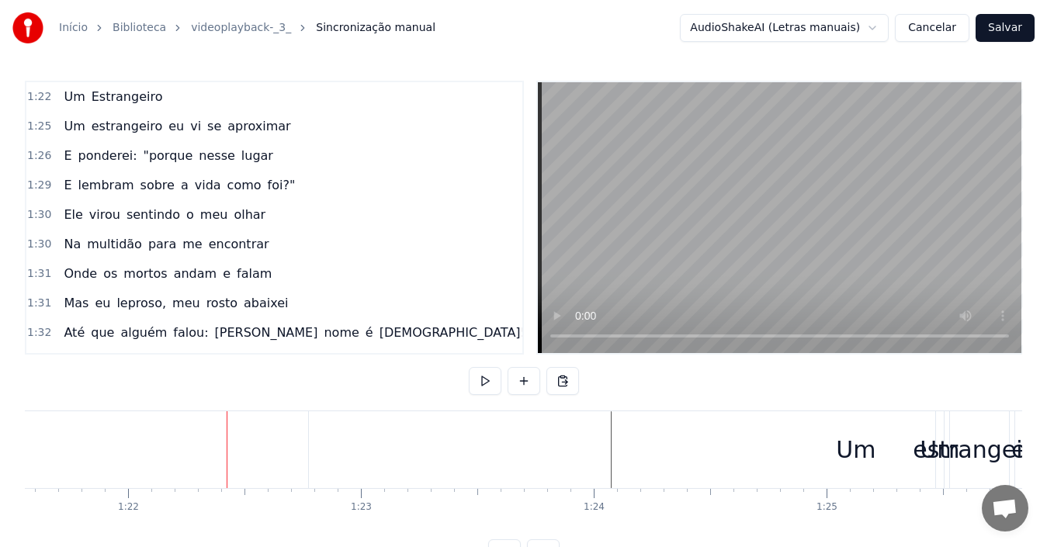
click at [333, 432] on div "Um" at bounding box center [856, 449] width 1094 height 77
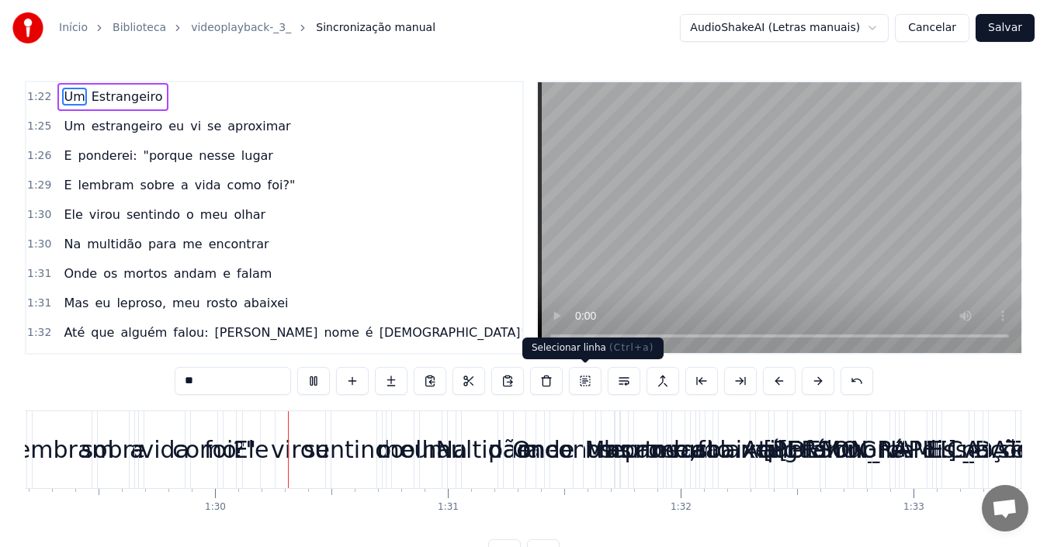
scroll to position [0, 20766]
click at [621, 383] on button at bounding box center [624, 381] width 33 height 28
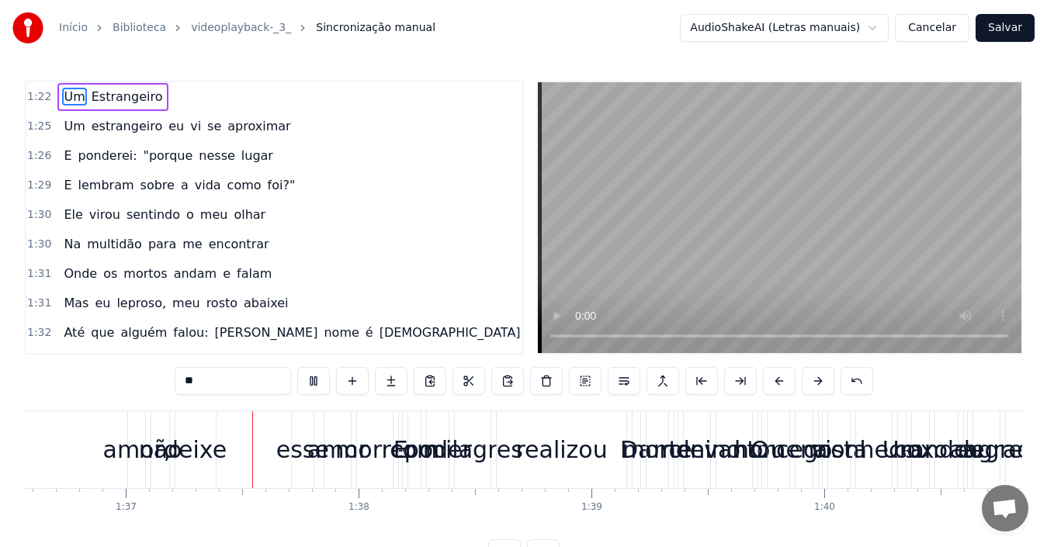
scroll to position [0, 22487]
click at [232, 28] on link "videoplayback-_3_" at bounding box center [241, 28] width 100 height 16
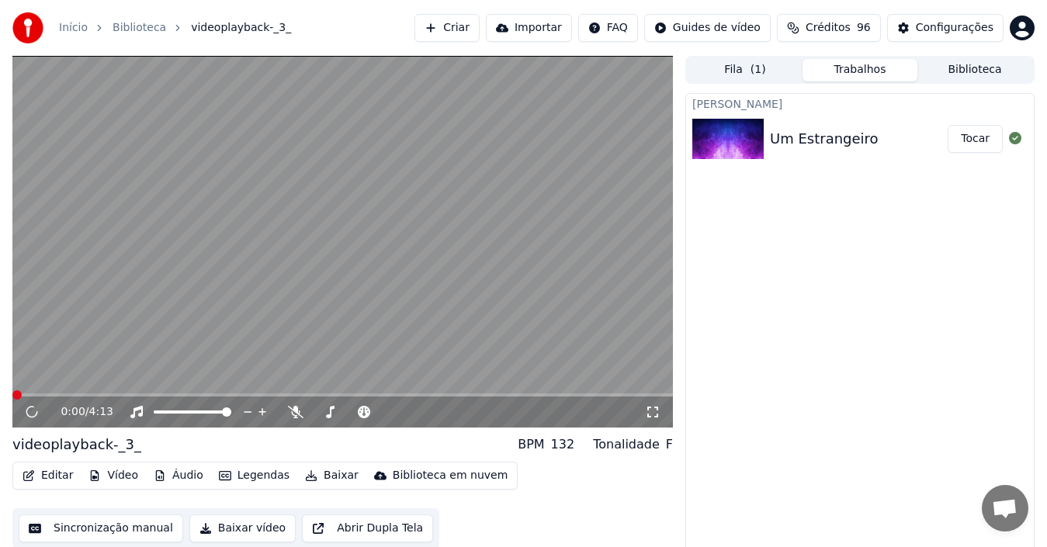
click at [101, 527] on button "Sincronização manual" at bounding box center [101, 529] width 165 height 28
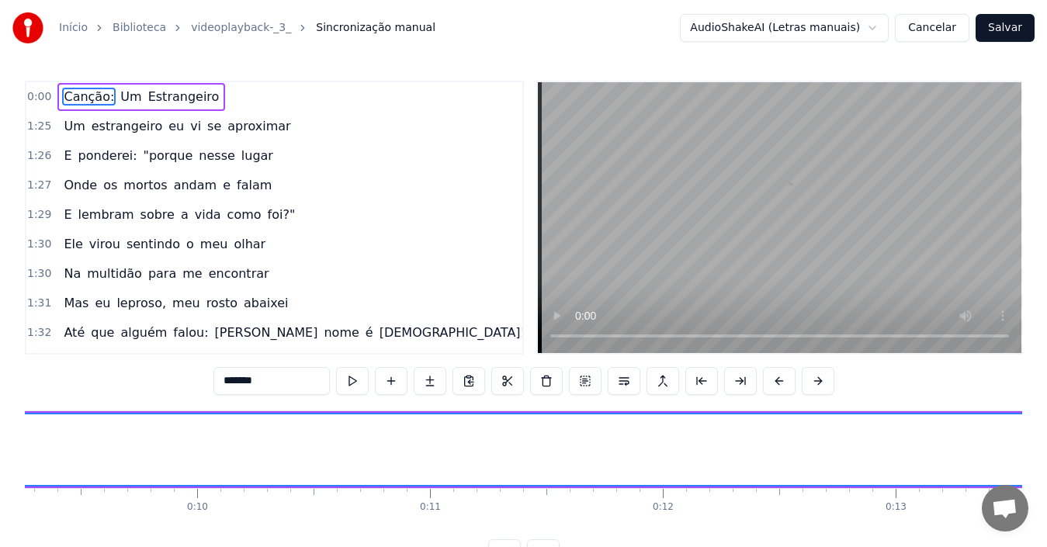
scroll to position [0, 22885]
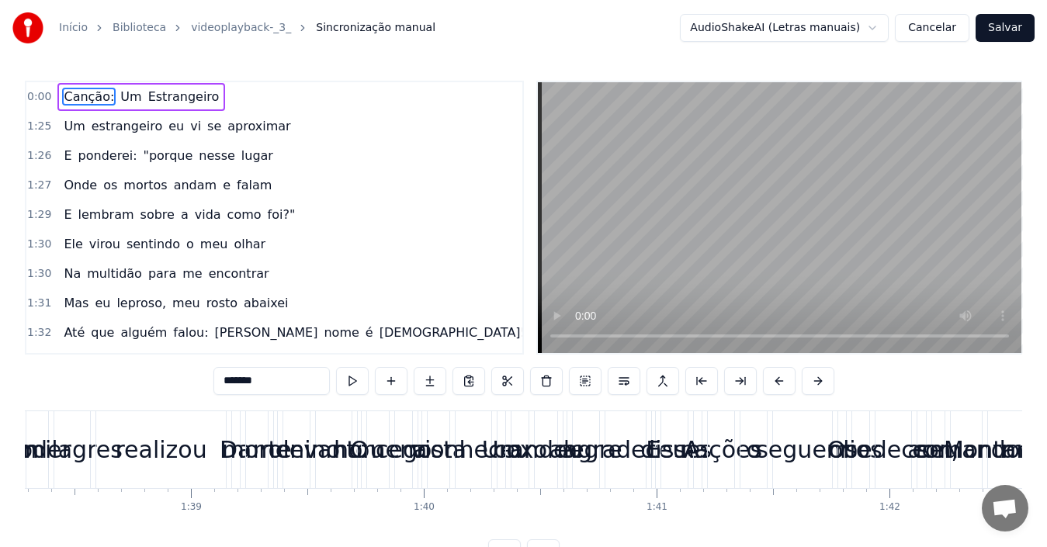
click at [335, 30] on span "Sincronização manual" at bounding box center [376, 28] width 120 height 16
click at [251, 33] on link "videoplayback-_3_" at bounding box center [241, 28] width 100 height 16
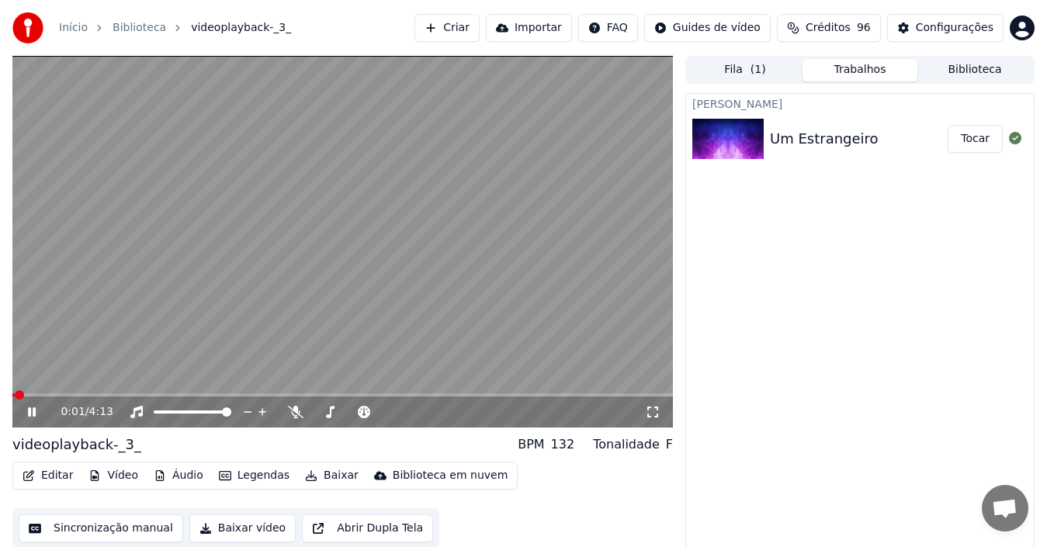
scroll to position [11, 0]
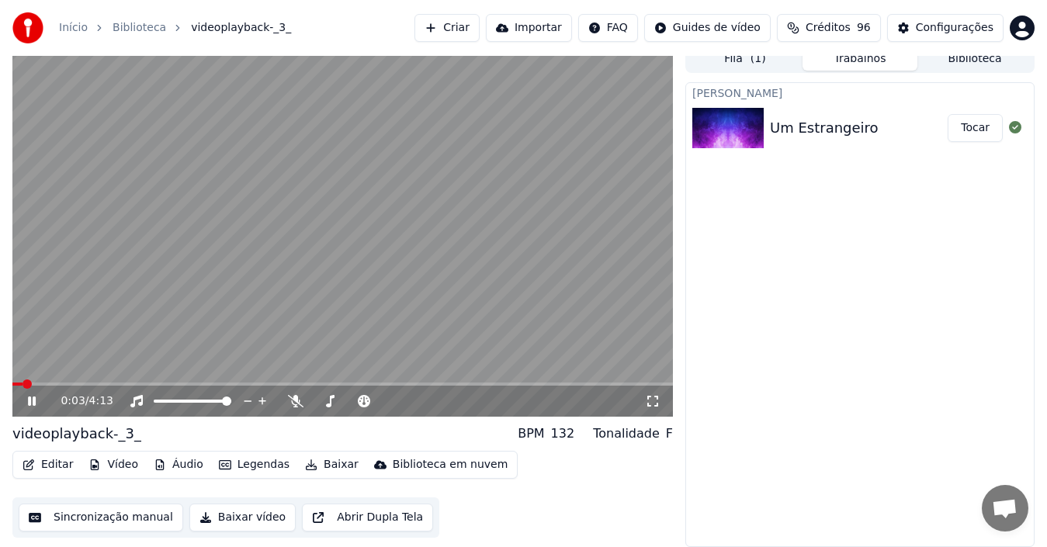
click at [59, 466] on button "Editar" at bounding box center [47, 465] width 63 height 22
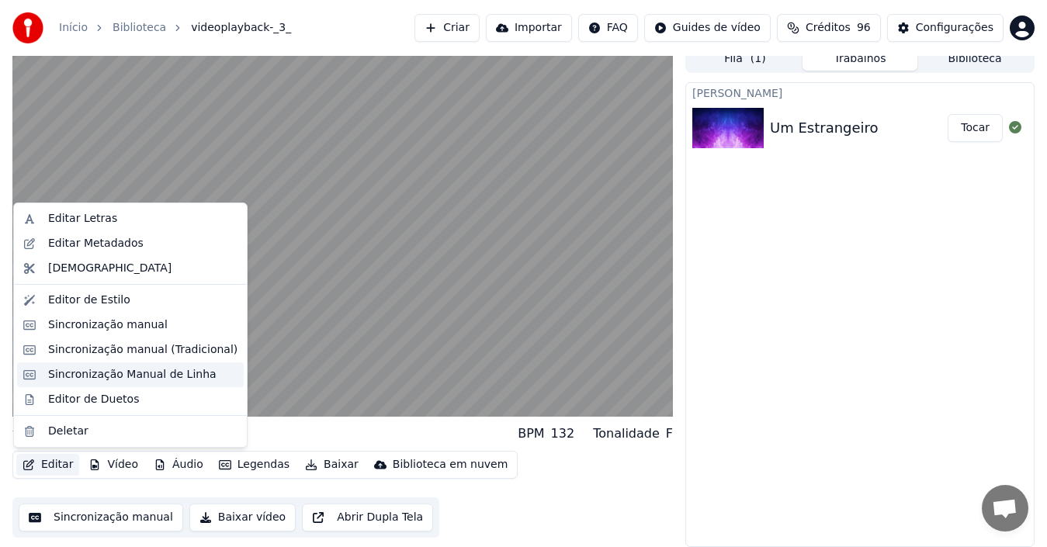
click at [128, 373] on div "Sincronização Manual de Linha" at bounding box center [132, 375] width 168 height 16
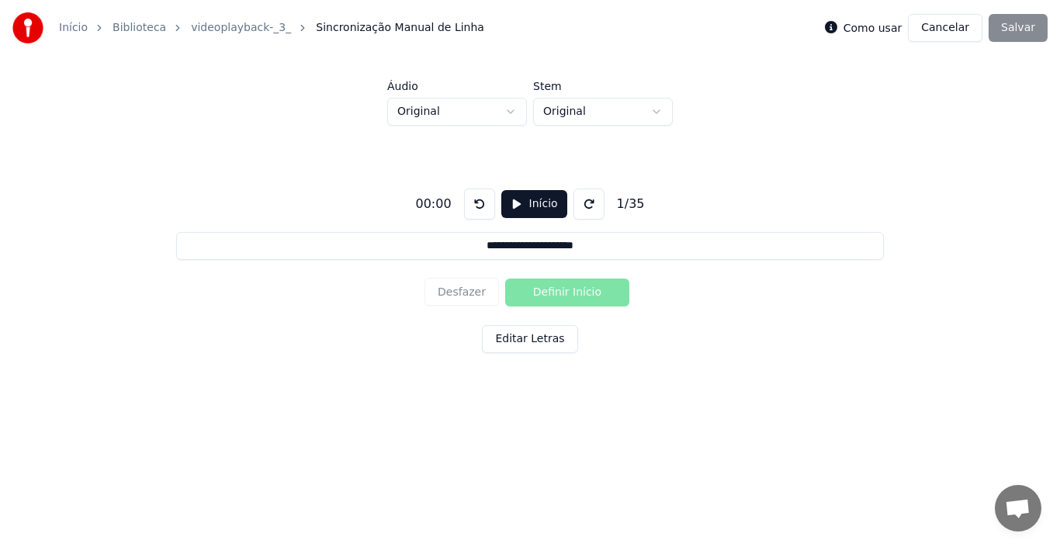
click at [519, 208] on button "Início" at bounding box center [534, 204] width 66 height 28
click at [558, 294] on button "Definir Início" at bounding box center [567, 293] width 124 height 28
click at [584, 199] on button at bounding box center [592, 204] width 31 height 31
click at [531, 338] on button "Editar Letras" at bounding box center [529, 339] width 95 height 28
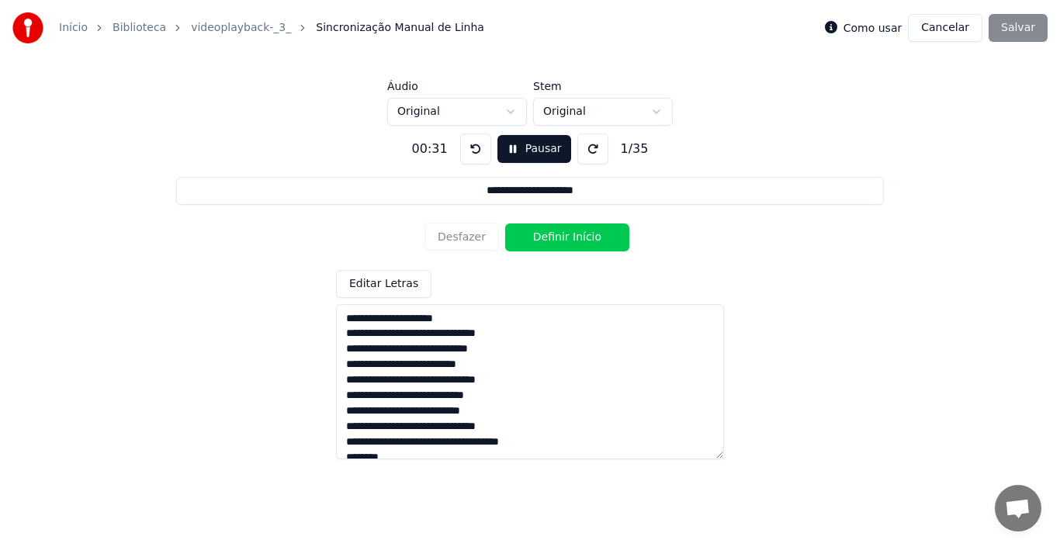
scroll to position [401, 0]
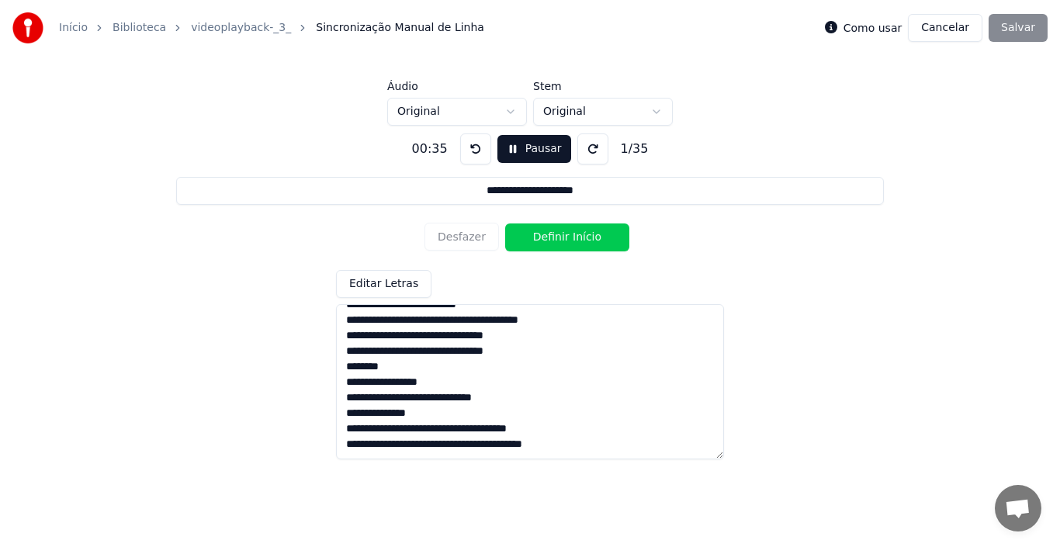
click at [887, 39] on div "Como usar Cancelar Salvar" at bounding box center [936, 28] width 223 height 28
click at [879, 23] on label "Como usar" at bounding box center [873, 28] width 59 height 11
click at [855, 27] on div "Como usar" at bounding box center [864, 28] width 78 height 19
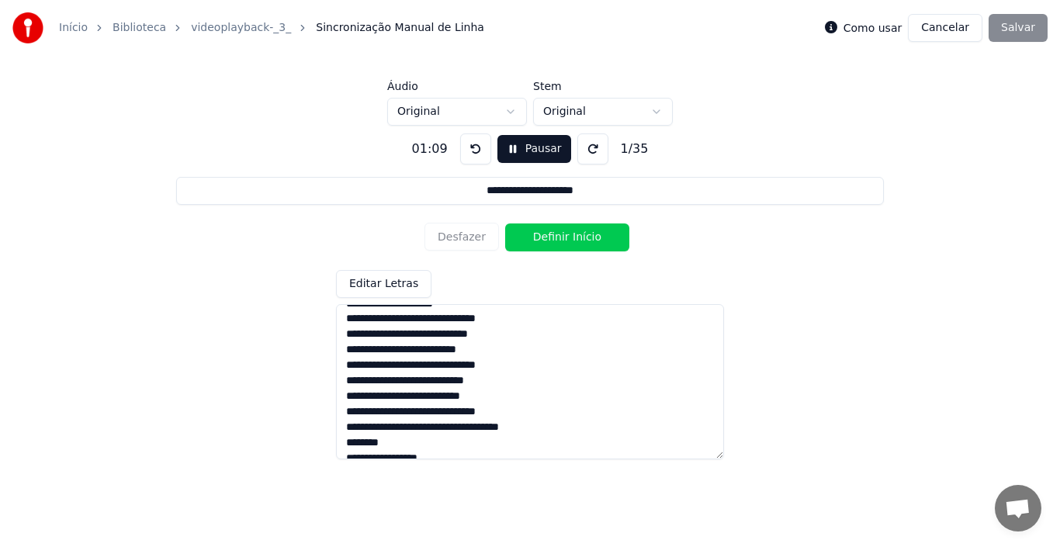
scroll to position [0, 0]
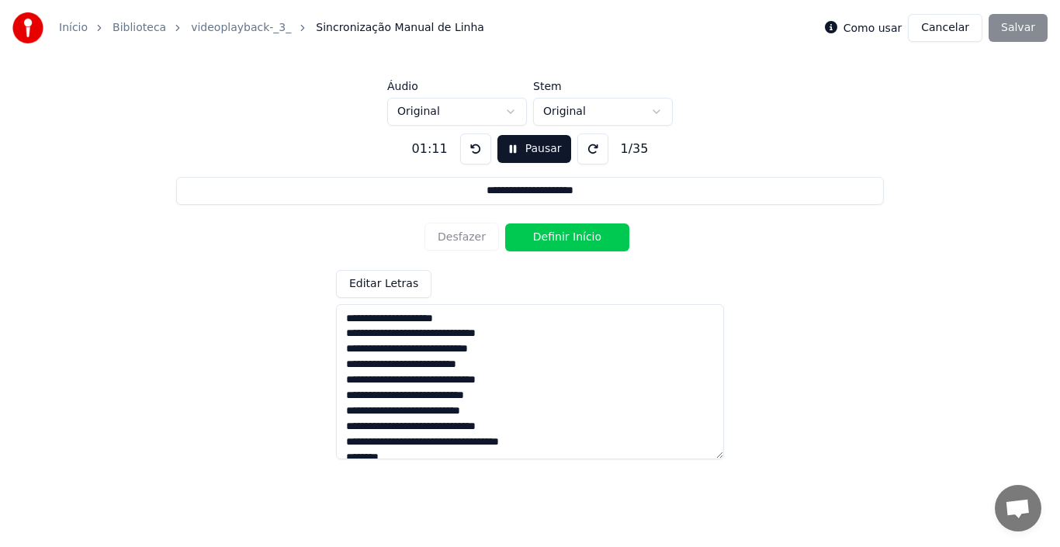
click at [474, 144] on button at bounding box center [475, 148] width 31 height 31
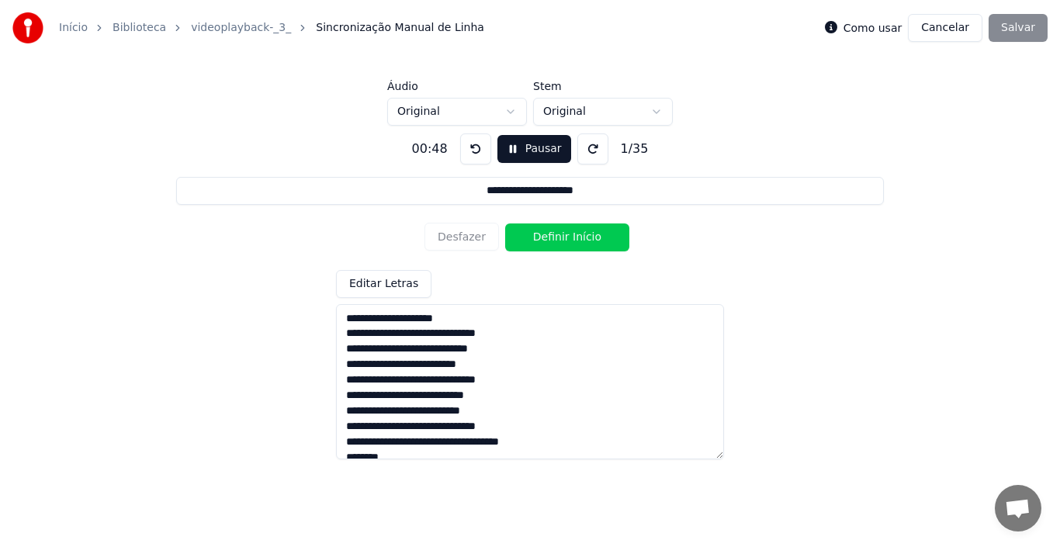
click at [474, 144] on button at bounding box center [475, 148] width 31 height 31
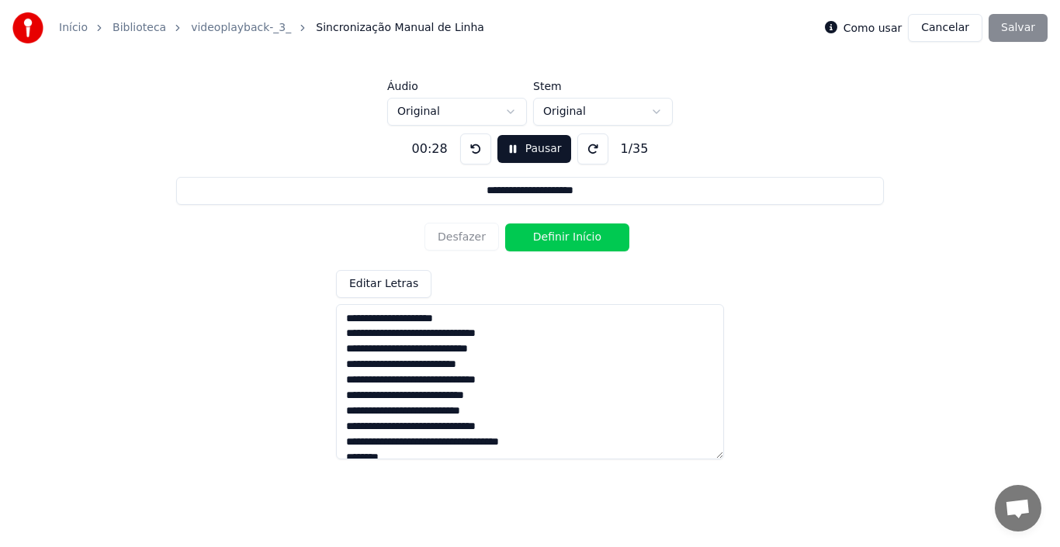
click at [474, 144] on button at bounding box center [475, 148] width 31 height 31
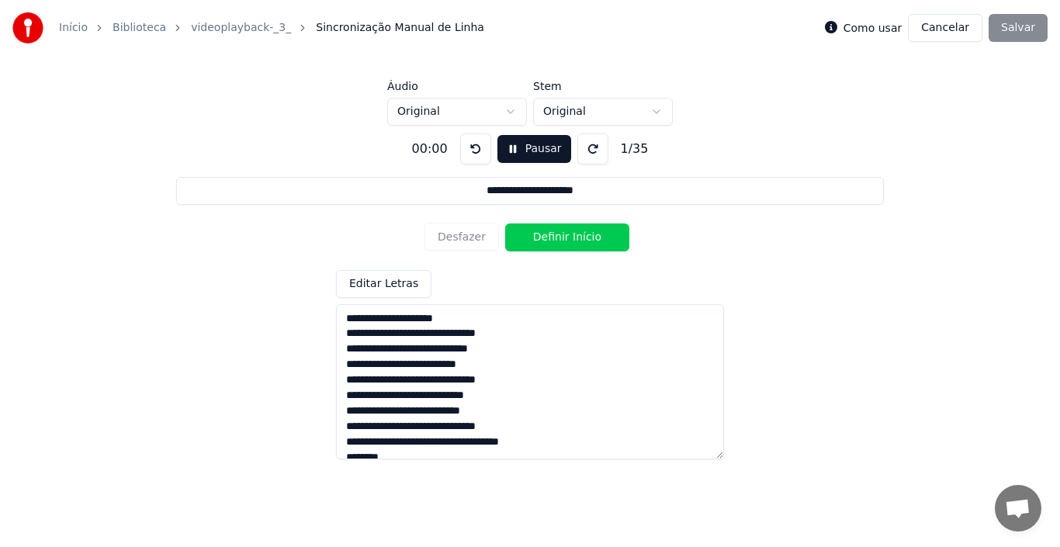
click at [474, 144] on button at bounding box center [475, 148] width 31 height 31
click at [514, 147] on button "Pausar" at bounding box center [534, 149] width 74 height 28
click at [514, 147] on button "Início" at bounding box center [534, 149] width 66 height 28
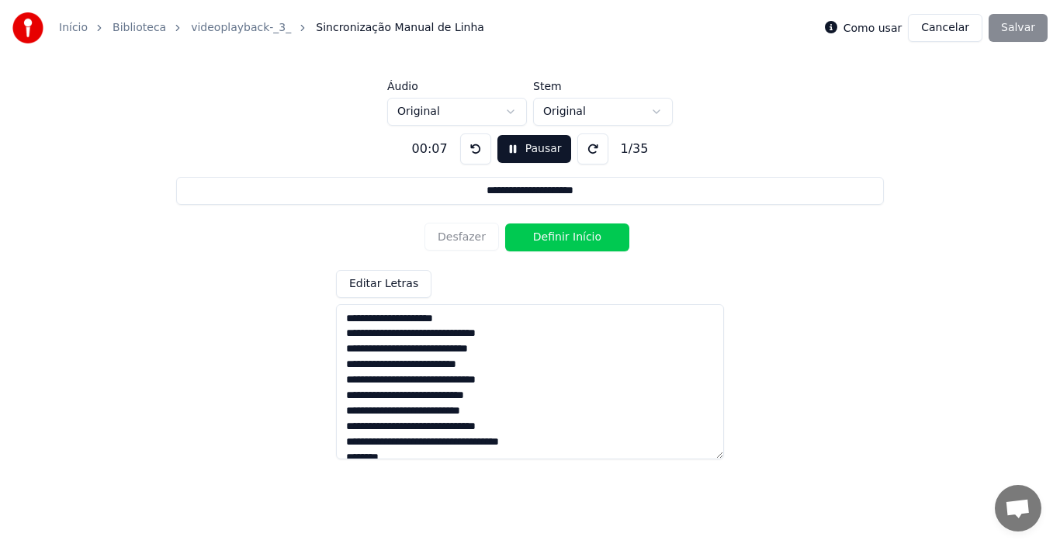
click at [520, 152] on button "Pausar" at bounding box center [534, 149] width 74 height 28
click at [470, 146] on button at bounding box center [479, 148] width 31 height 31
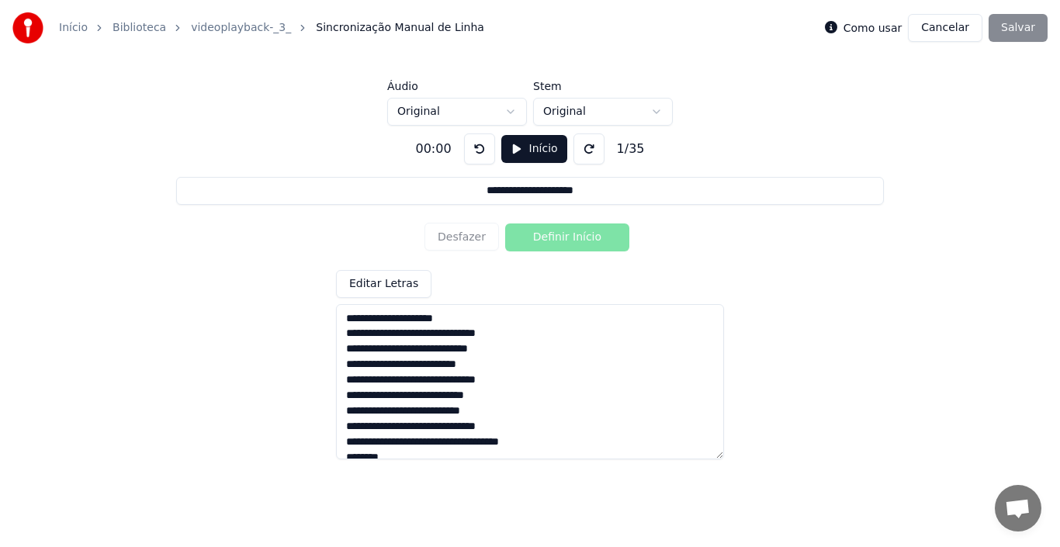
click at [470, 146] on button at bounding box center [479, 148] width 31 height 31
click at [532, 142] on button "Início" at bounding box center [534, 149] width 66 height 28
click at [472, 144] on button at bounding box center [475, 148] width 31 height 31
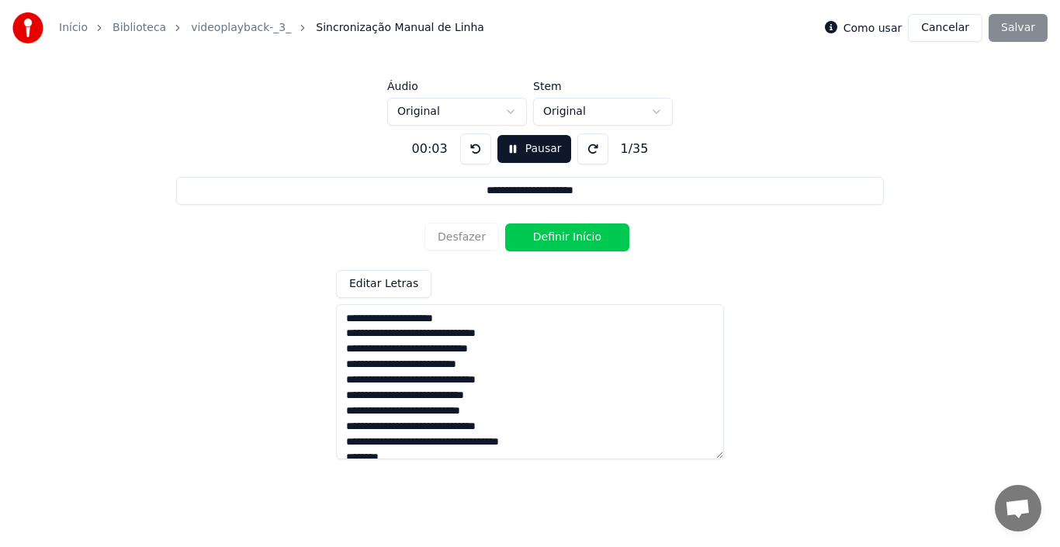
click at [870, 28] on label "Como usar" at bounding box center [873, 28] width 59 height 11
click at [470, 144] on button at bounding box center [475, 148] width 31 height 31
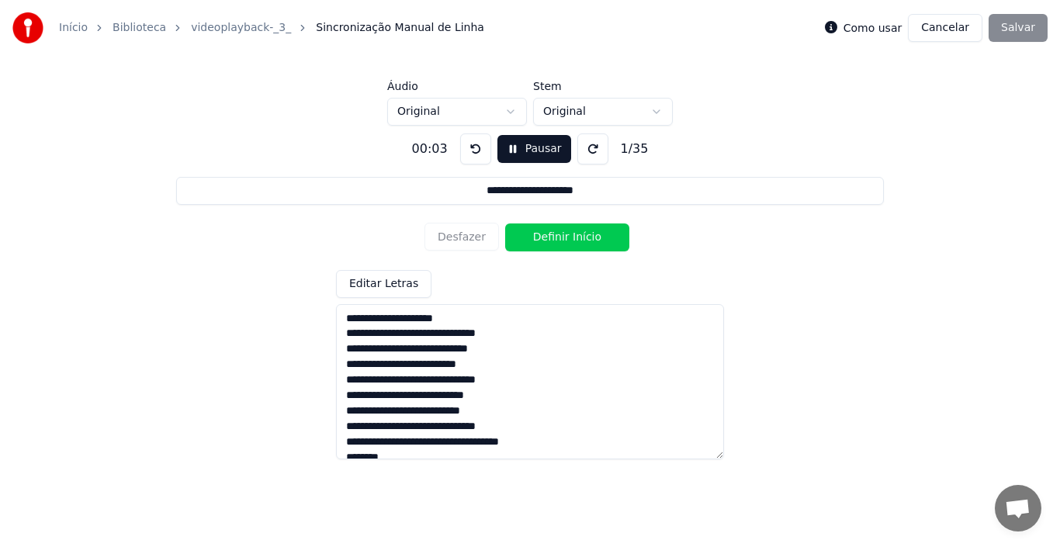
click at [470, 144] on button at bounding box center [475, 148] width 31 height 31
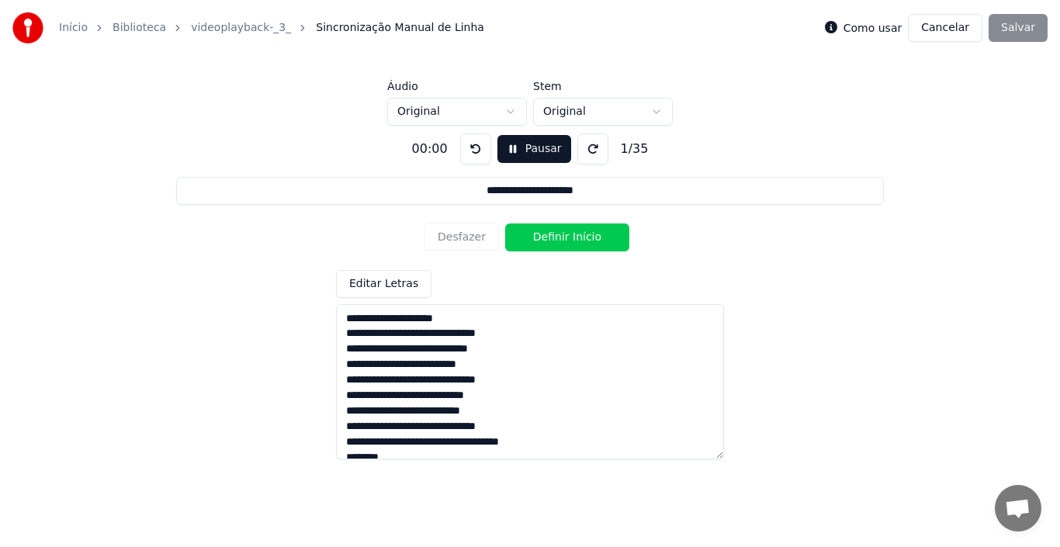
click at [470, 144] on button at bounding box center [475, 148] width 31 height 31
click at [518, 143] on button "Pausar" at bounding box center [534, 149] width 74 height 28
click at [524, 150] on button "Início" at bounding box center [534, 149] width 66 height 28
click at [545, 237] on button "Definir Início" at bounding box center [567, 238] width 124 height 28
click at [545, 237] on button "Definir Fim" at bounding box center [567, 238] width 124 height 28
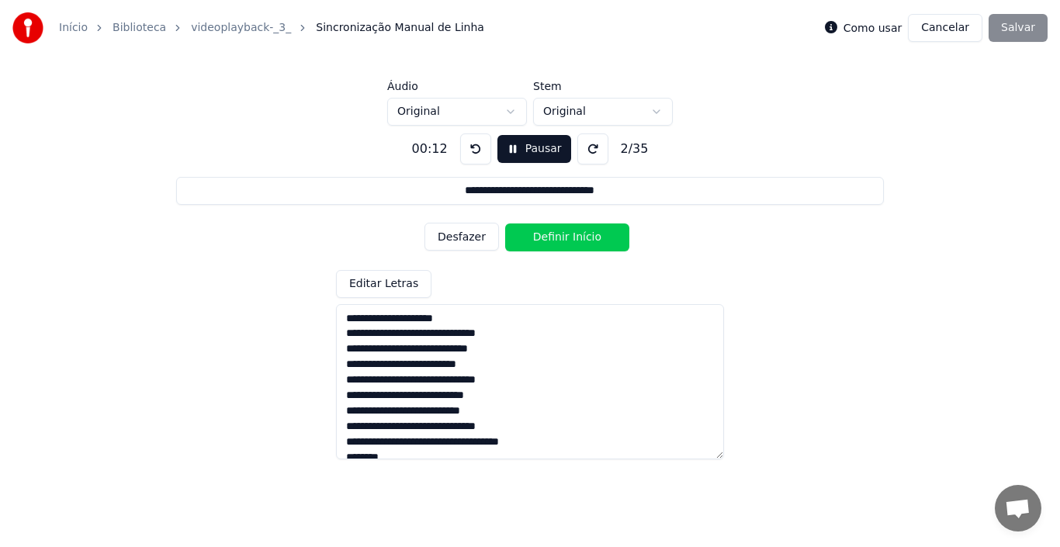
click at [541, 243] on button "Definir Início" at bounding box center [567, 238] width 124 height 28
click at [541, 243] on button "Definir Fim" at bounding box center [567, 238] width 124 height 28
click at [540, 243] on button "Definir Início" at bounding box center [567, 238] width 124 height 28
click at [540, 243] on button "Definir Fim" at bounding box center [567, 238] width 124 height 28
click at [540, 243] on button "Definir Início" at bounding box center [567, 238] width 124 height 28
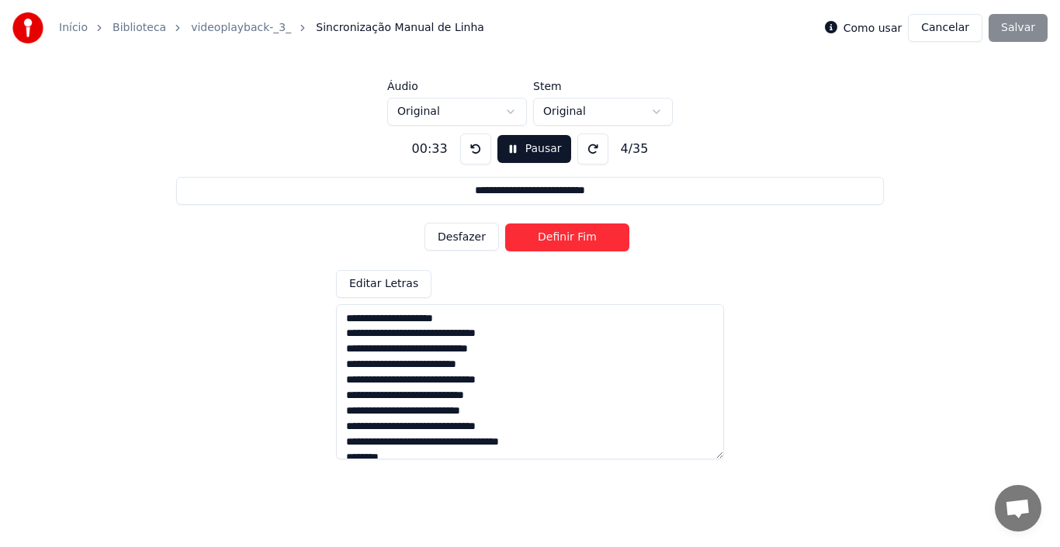
click at [540, 243] on button "Definir Fim" at bounding box center [567, 238] width 124 height 28
click at [540, 243] on button "Definir Início" at bounding box center [567, 238] width 124 height 28
click at [540, 243] on button "Definir Fim" at bounding box center [567, 238] width 124 height 28
click at [540, 243] on button "Definir Início" at bounding box center [567, 238] width 124 height 28
click at [540, 243] on button "Definir Fim" at bounding box center [567, 238] width 124 height 28
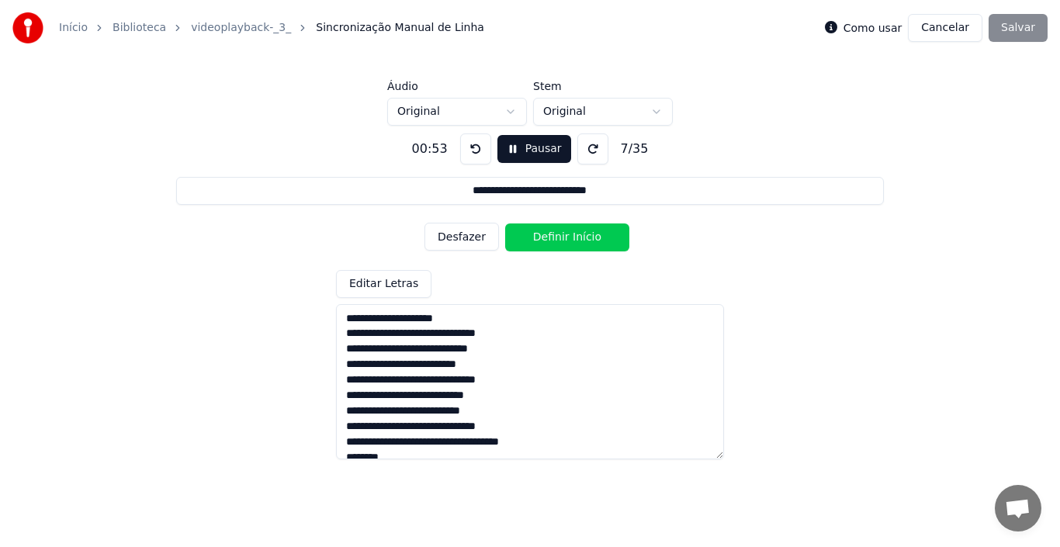
click at [540, 243] on button "Definir Início" at bounding box center [567, 238] width 124 height 28
click at [540, 243] on button "Definir Fim" at bounding box center [567, 238] width 124 height 28
click at [540, 243] on button "Definir Início" at bounding box center [567, 238] width 124 height 28
click at [540, 243] on button "Definir Fim" at bounding box center [567, 238] width 124 height 28
click at [540, 243] on button "Definir Início" at bounding box center [567, 238] width 124 height 28
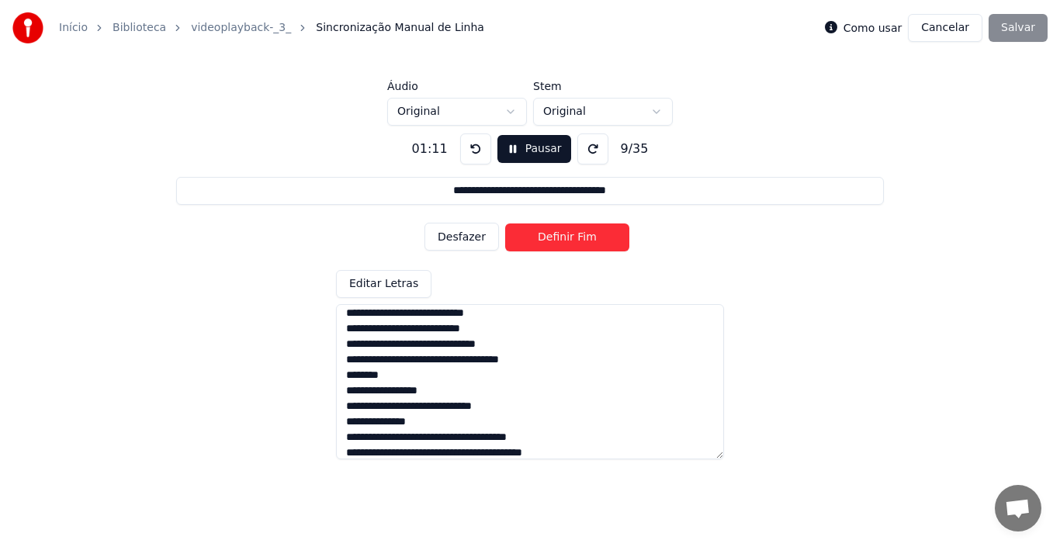
scroll to position [93, 0]
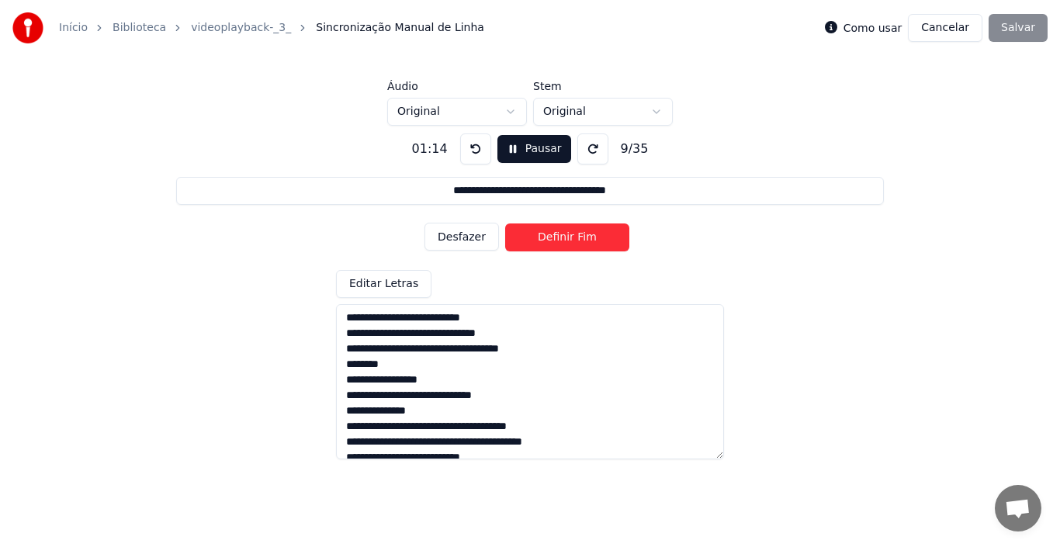
click at [596, 241] on button "Definir Fim" at bounding box center [567, 238] width 124 height 28
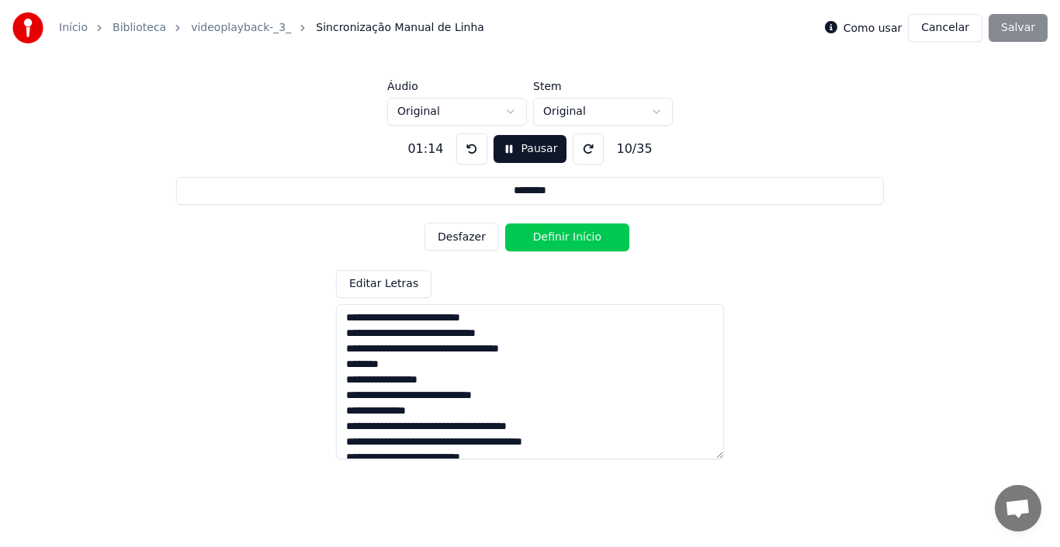
click at [596, 241] on button "Definir Início" at bounding box center [567, 238] width 124 height 28
click at [596, 241] on button "Definir Fim" at bounding box center [567, 238] width 124 height 28
click at [596, 241] on button "Definir Início" at bounding box center [567, 238] width 124 height 28
click at [596, 241] on button "Definir Fim" at bounding box center [567, 238] width 124 height 28
click at [596, 241] on button "Definir Início" at bounding box center [567, 238] width 124 height 28
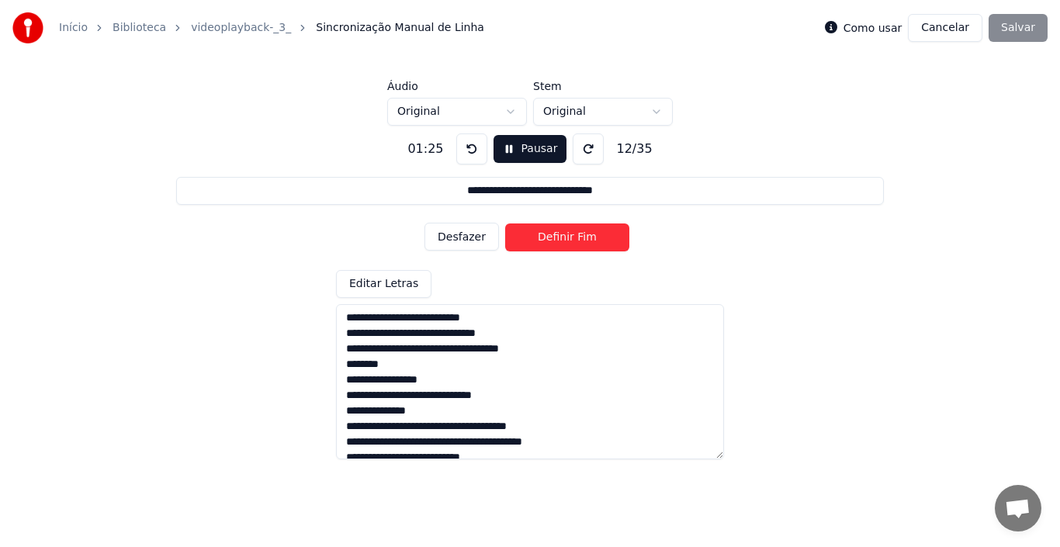
click at [596, 241] on button "Definir Fim" at bounding box center [567, 238] width 124 height 28
click at [596, 241] on button "Definir Início" at bounding box center [567, 238] width 124 height 28
click at [596, 241] on button "Definir Fim" at bounding box center [567, 238] width 124 height 28
click at [596, 241] on button "Definir Início" at bounding box center [567, 238] width 124 height 28
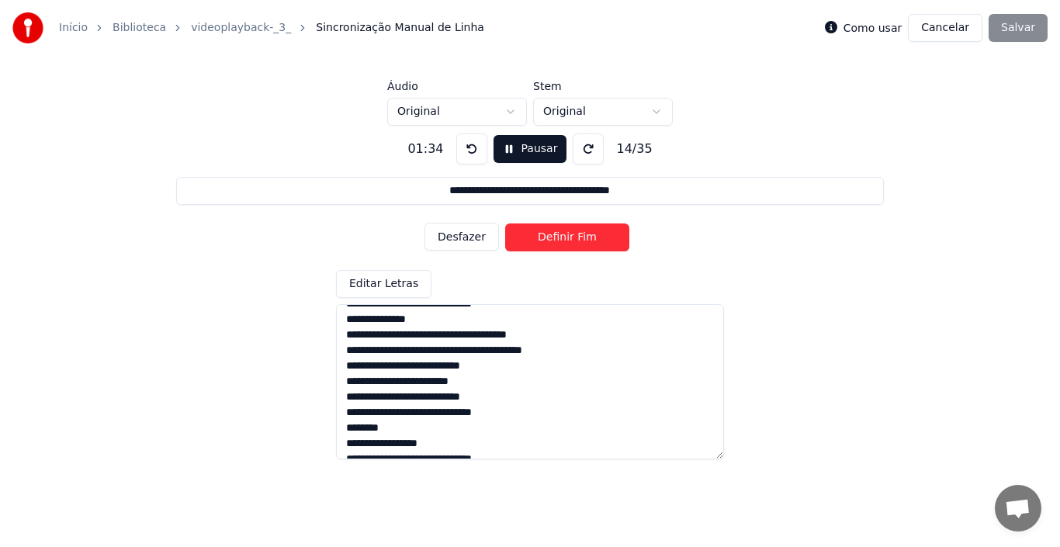
scroll to position [186, 0]
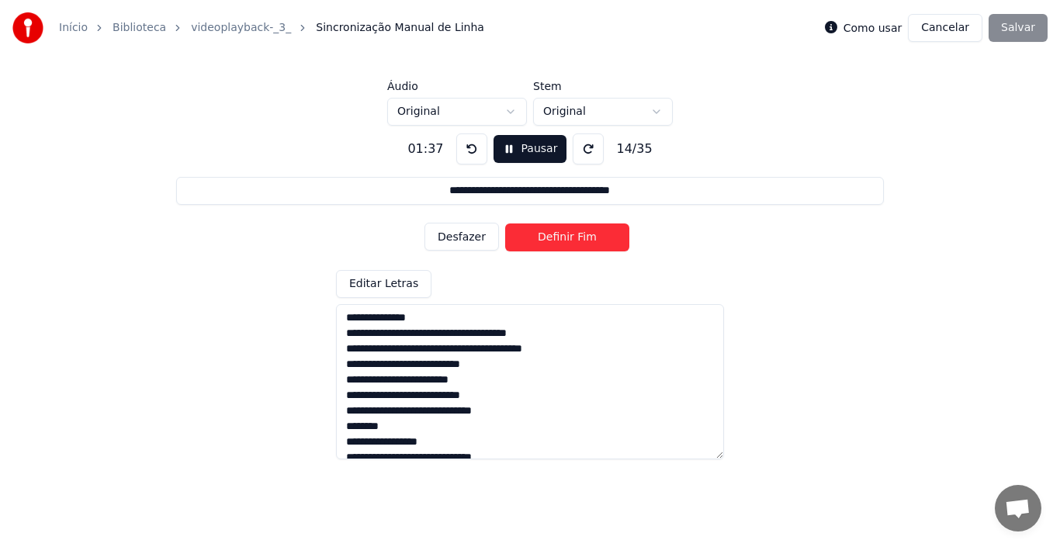
click at [586, 243] on button "Definir Fim" at bounding box center [567, 238] width 124 height 28
click at [586, 243] on button "Definir Início" at bounding box center [567, 238] width 124 height 28
click at [586, 243] on button "Definir Fim" at bounding box center [567, 238] width 124 height 28
click at [546, 238] on button "Definir Início" at bounding box center [567, 238] width 124 height 28
click at [546, 238] on button "Definir Fim" at bounding box center [567, 238] width 124 height 28
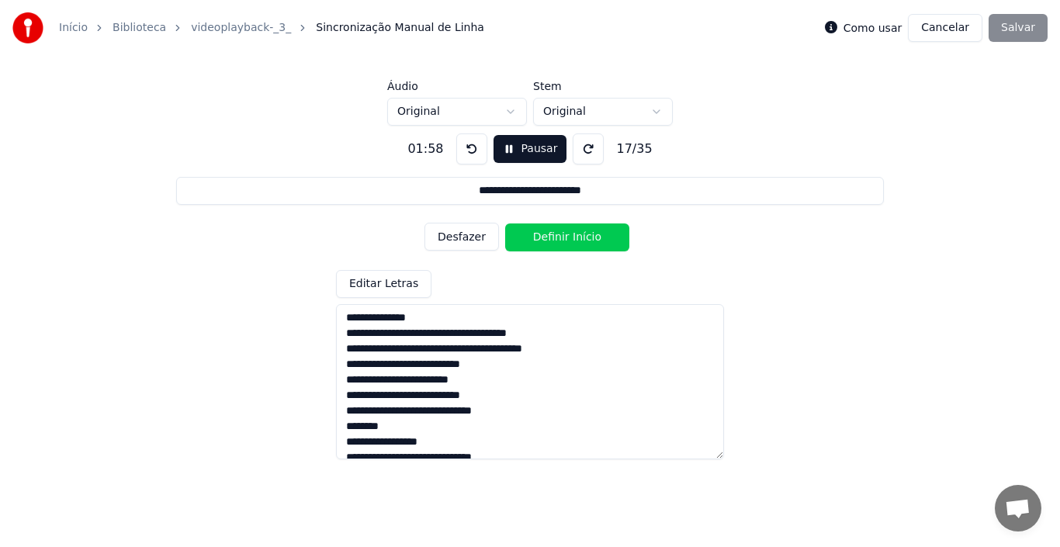
click at [546, 238] on button "Definir Início" at bounding box center [567, 238] width 124 height 28
click at [546, 238] on button "Definir Fim" at bounding box center [567, 238] width 124 height 28
click at [546, 238] on button "Definir Início" at bounding box center [567, 238] width 124 height 28
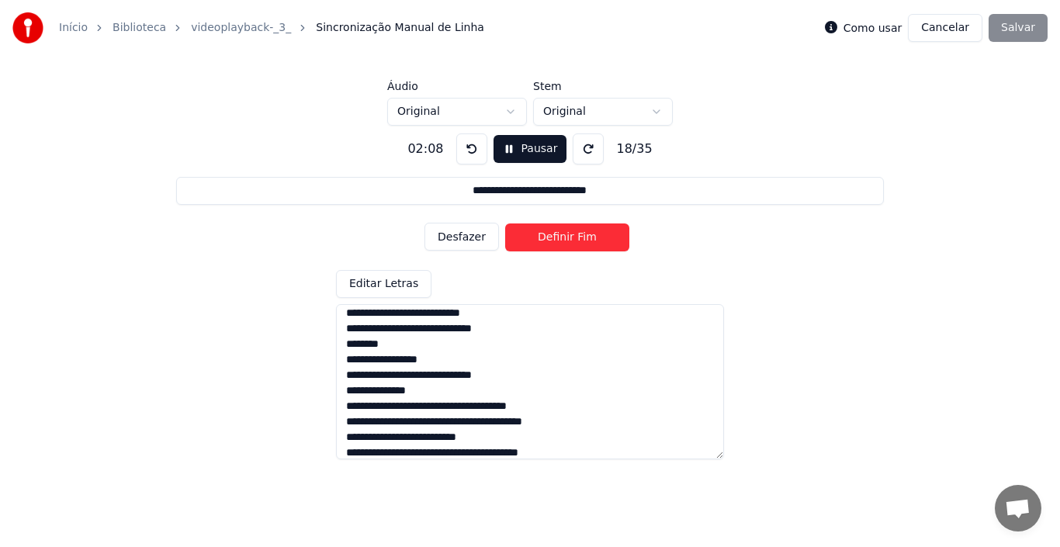
scroll to position [279, 0]
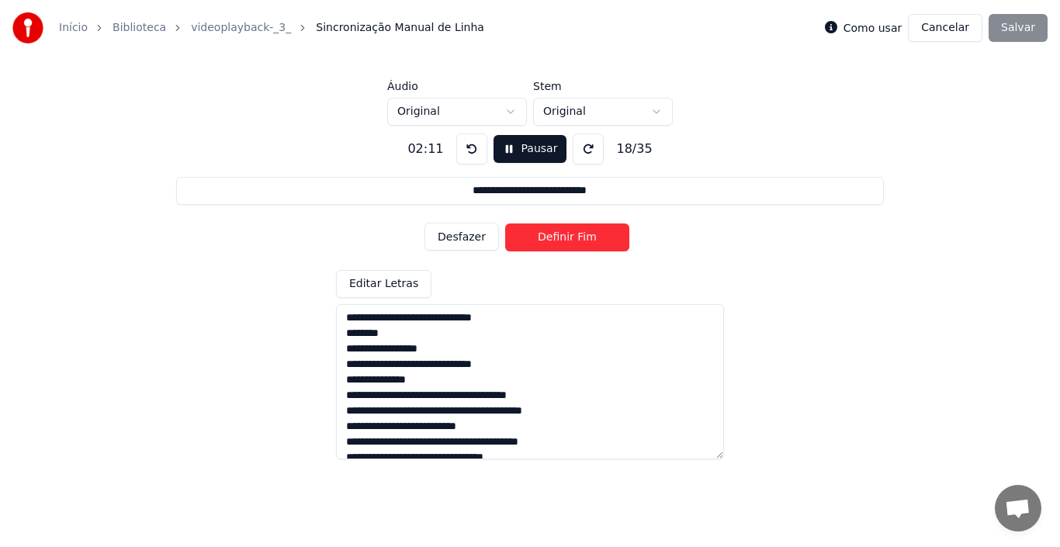
click at [577, 241] on button "Definir Fim" at bounding box center [567, 238] width 124 height 28
click at [577, 241] on button "Definir Início" at bounding box center [567, 238] width 124 height 28
click at [577, 241] on button "Definir Fim" at bounding box center [567, 238] width 124 height 28
click at [577, 241] on button "Definir Início" at bounding box center [567, 238] width 124 height 28
click at [577, 241] on button "Definir Fim" at bounding box center [567, 238] width 124 height 28
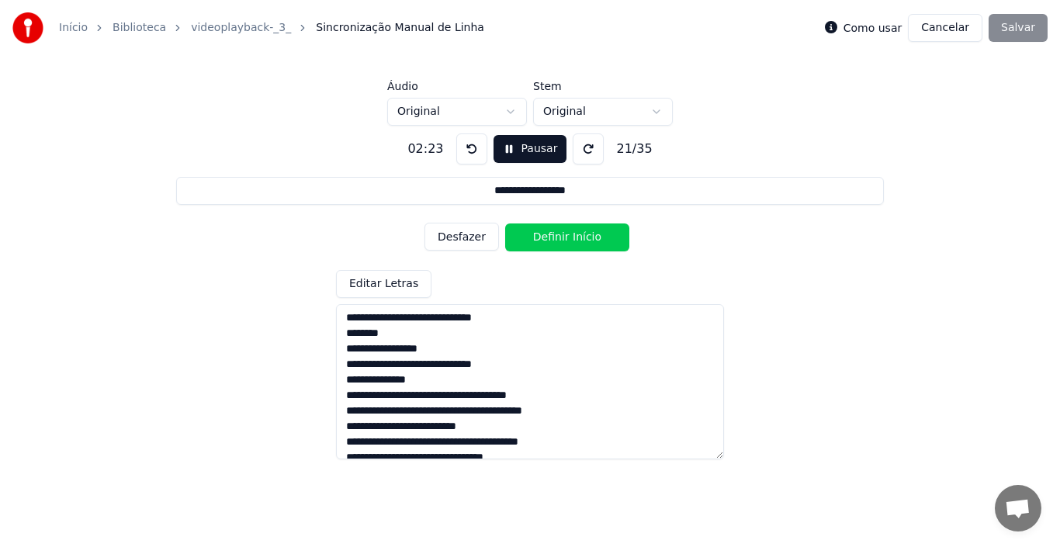
click at [577, 241] on button "Definir Início" at bounding box center [567, 238] width 124 height 28
click at [577, 241] on button "Definir Fim" at bounding box center [567, 238] width 124 height 28
click at [469, 236] on button "Desfazer" at bounding box center [462, 237] width 75 height 28
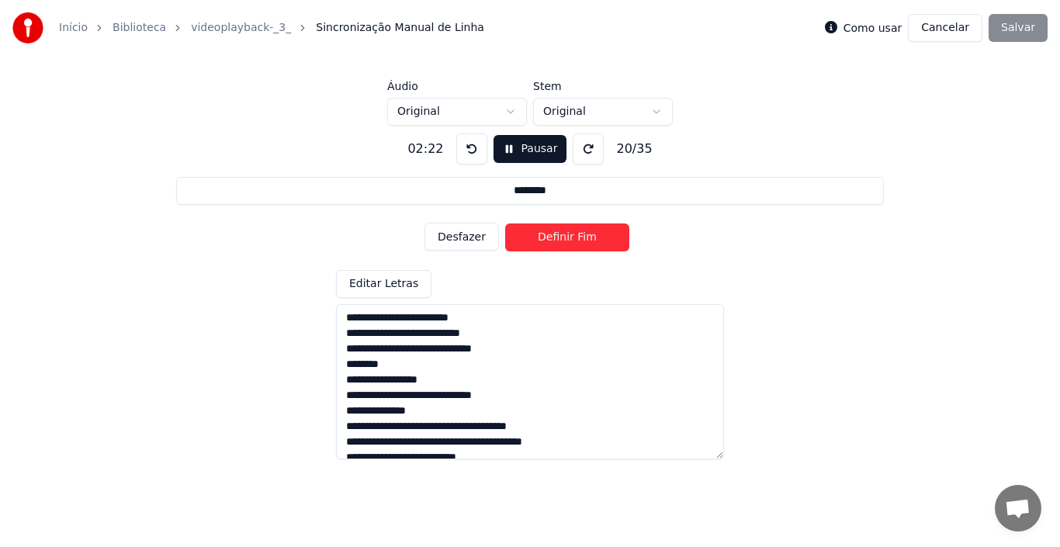
scroll to position [217, 0]
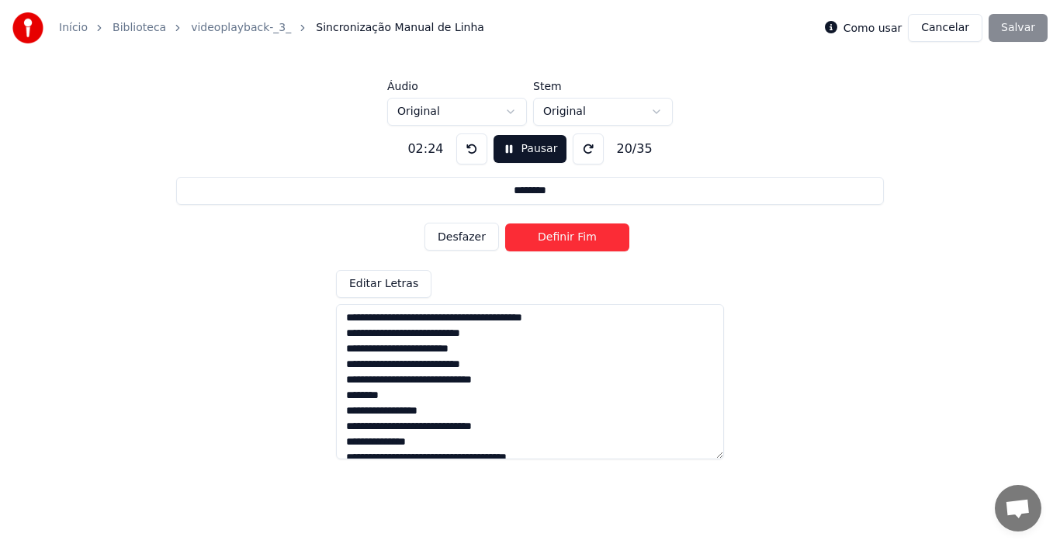
click at [466, 239] on button "Desfazer" at bounding box center [462, 237] width 75 height 28
click at [462, 238] on button "Desfazer" at bounding box center [462, 237] width 75 height 28
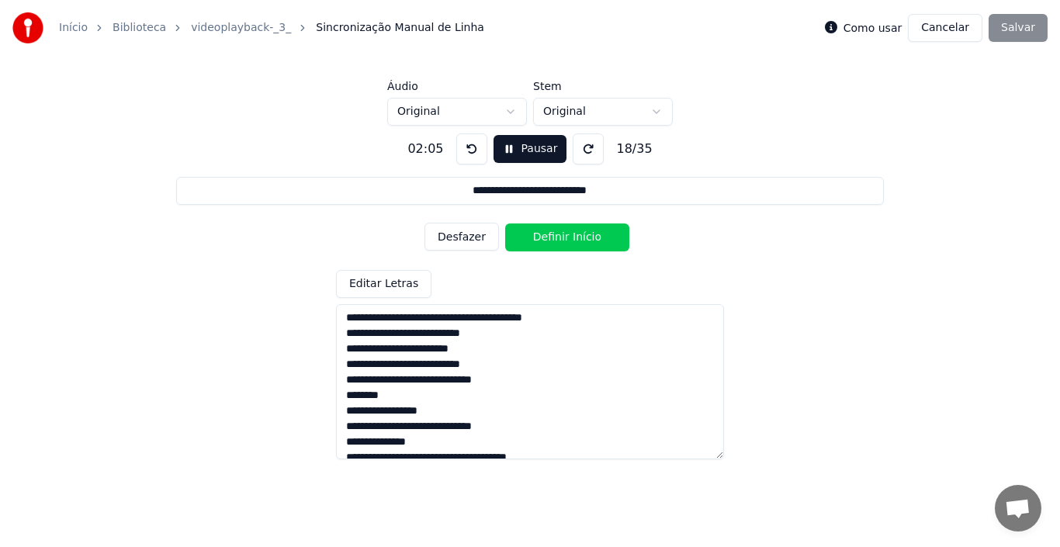
click at [462, 238] on button "Desfazer" at bounding box center [462, 237] width 75 height 28
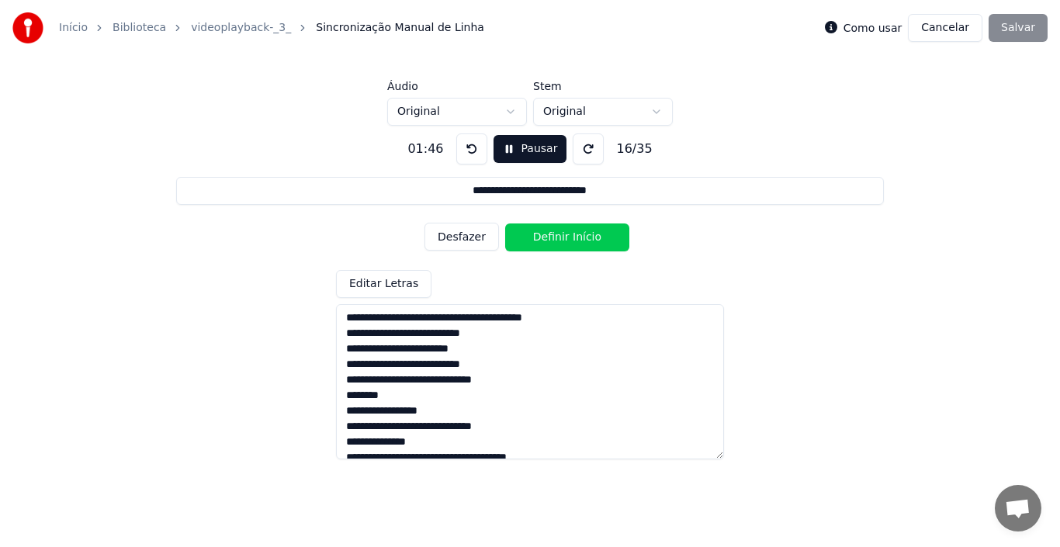
click at [462, 238] on button "Desfazer" at bounding box center [462, 237] width 75 height 28
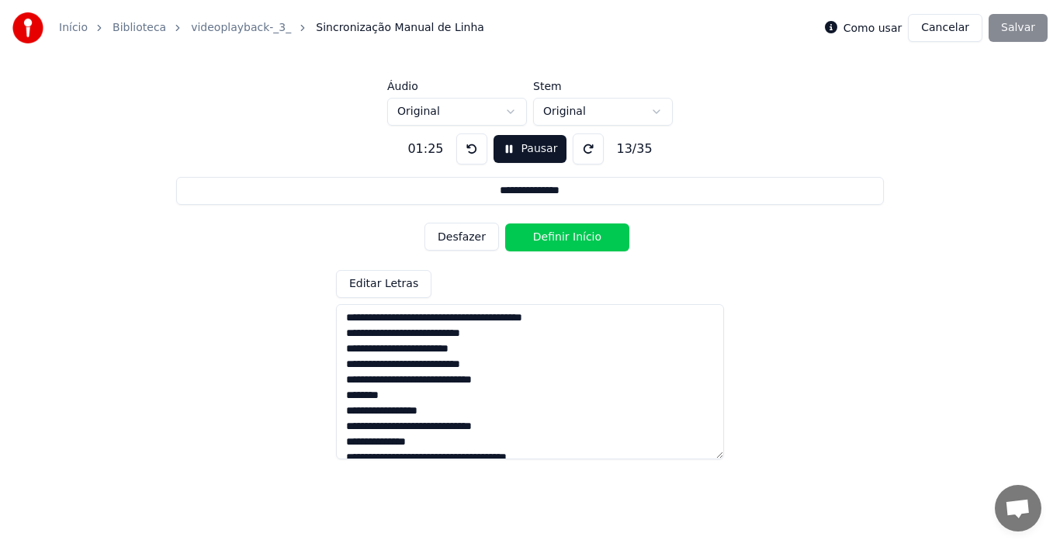
click at [462, 238] on button "Desfazer" at bounding box center [462, 237] width 75 height 28
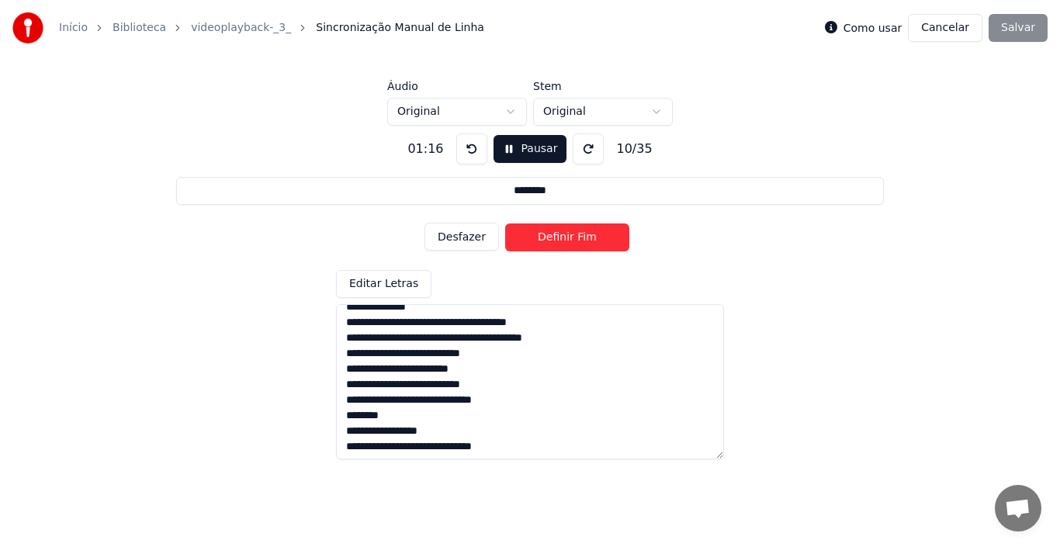
scroll to position [186, 0]
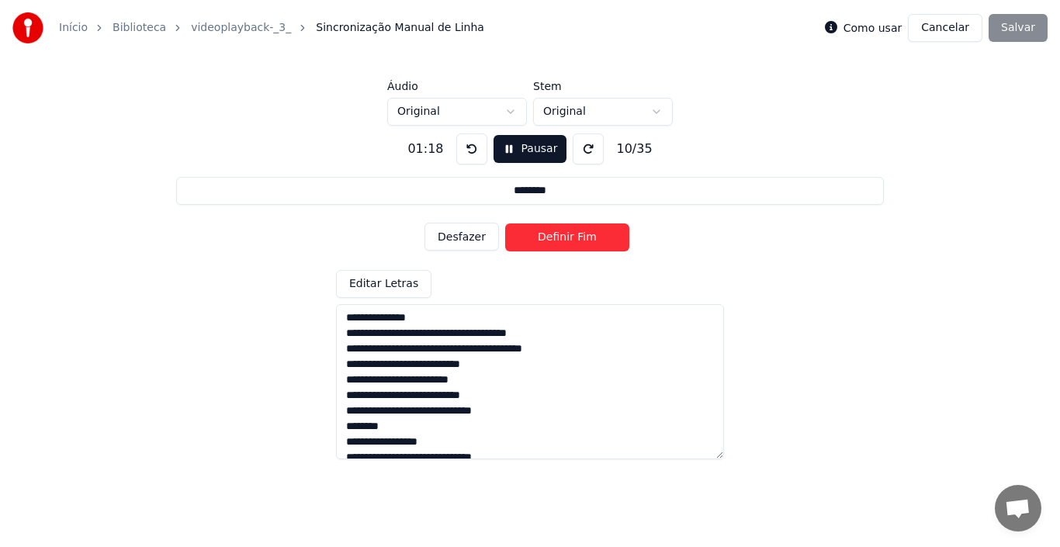
click at [463, 237] on button "Desfazer" at bounding box center [462, 237] width 75 height 28
click at [544, 231] on button "Definir Início" at bounding box center [567, 238] width 124 height 28
click at [544, 231] on button "Definir Fim" at bounding box center [567, 238] width 124 height 28
click at [458, 241] on button "Desfazer" at bounding box center [462, 237] width 75 height 28
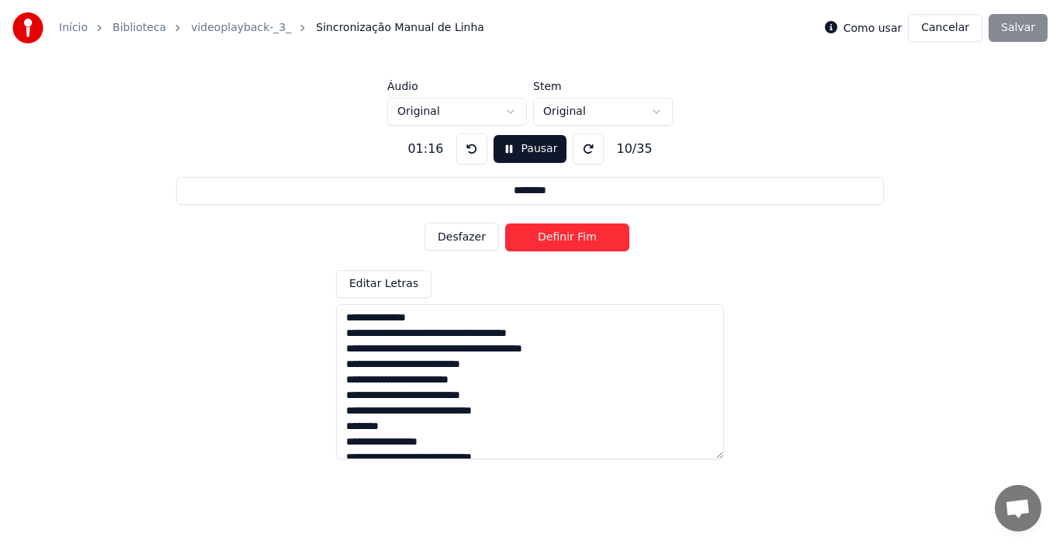
click at [458, 241] on button "Desfazer" at bounding box center [462, 237] width 75 height 28
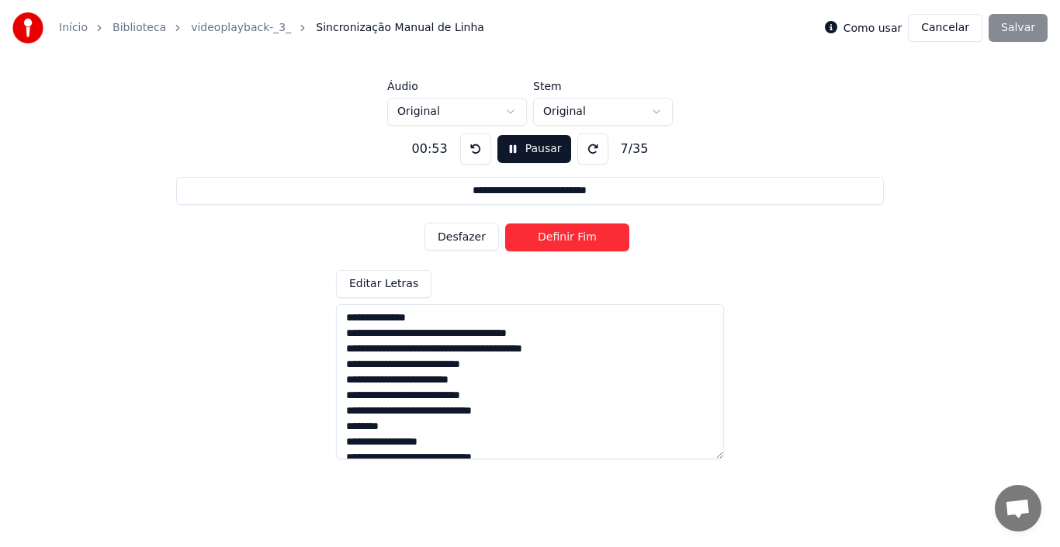
click at [458, 241] on button "Desfazer" at bounding box center [462, 237] width 75 height 28
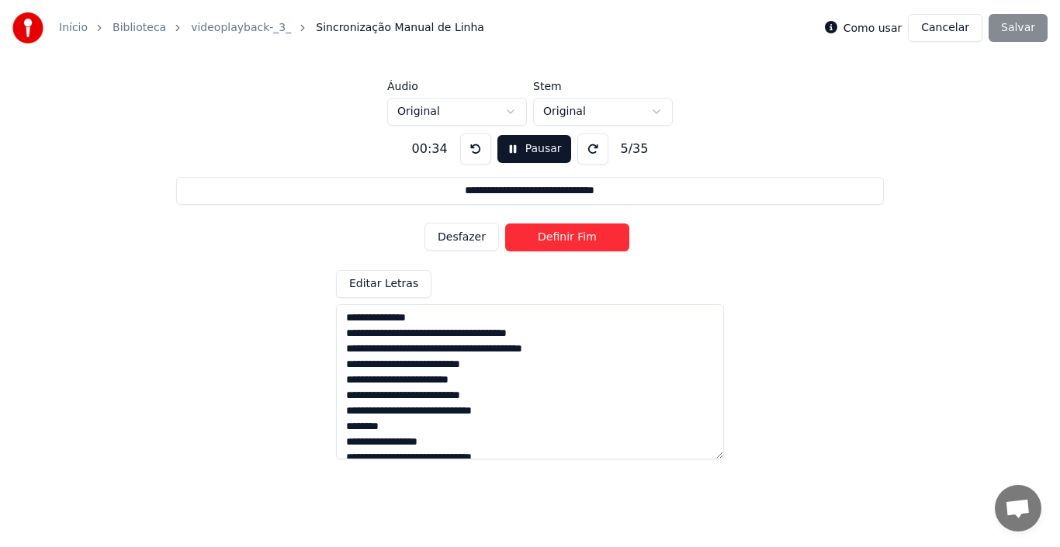
click at [458, 241] on button "Desfazer" at bounding box center [462, 237] width 75 height 28
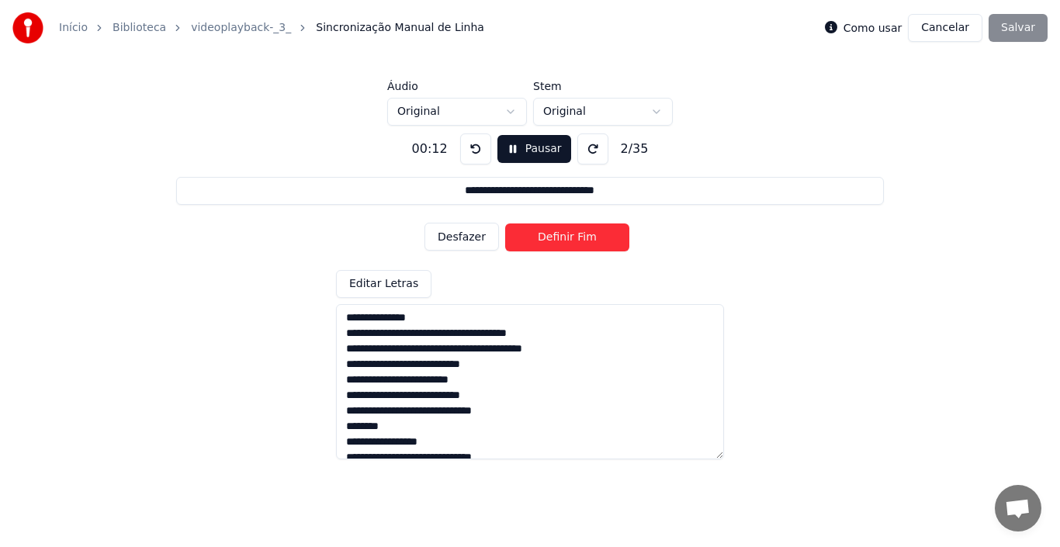
click at [458, 241] on button "Desfazer" at bounding box center [462, 237] width 75 height 28
click at [458, 241] on div "Desfazer Definir Início" at bounding box center [530, 237] width 211 height 40
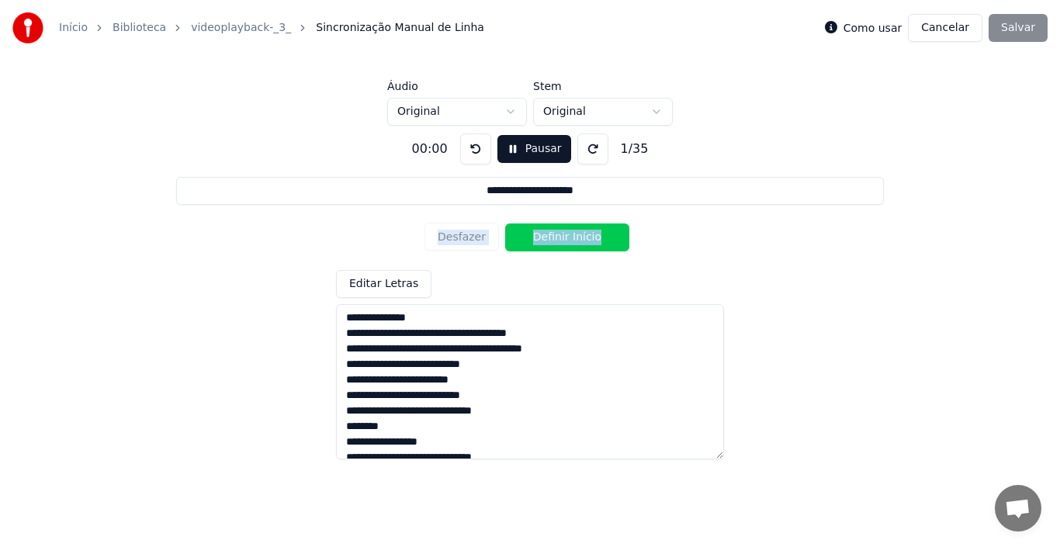
click at [458, 241] on div "Desfazer Definir Início" at bounding box center [530, 237] width 211 height 40
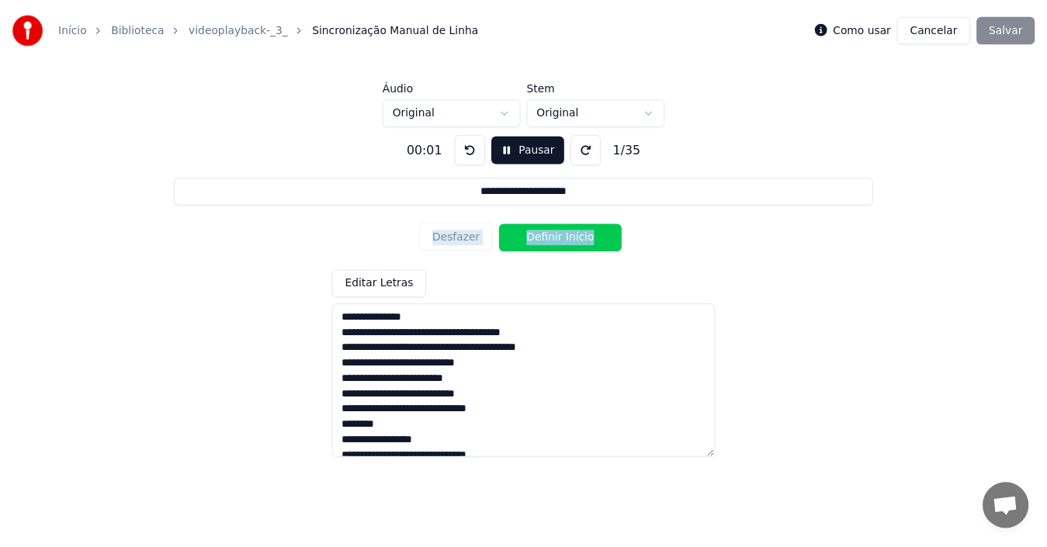
scroll to position [0, 0]
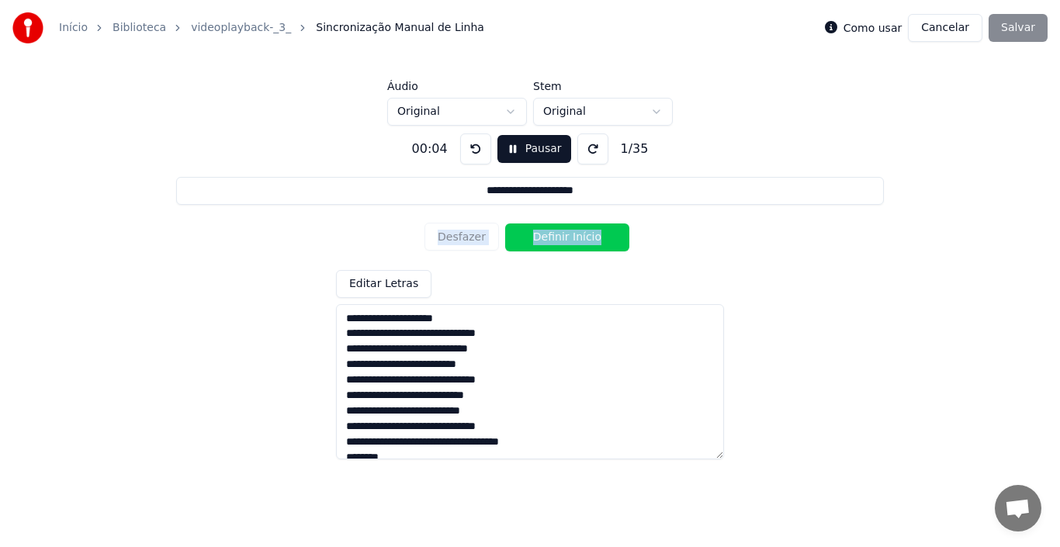
click at [338, 217] on div "**********" at bounding box center [530, 290] width 1011 height 328
click at [550, 235] on button "Definir Início" at bounding box center [567, 238] width 124 height 28
click at [550, 235] on button "Definir Fim" at bounding box center [567, 238] width 124 height 28
click at [550, 235] on button "Definir Início" at bounding box center [567, 238] width 124 height 28
click at [550, 235] on button "Definir Fim" at bounding box center [567, 238] width 124 height 28
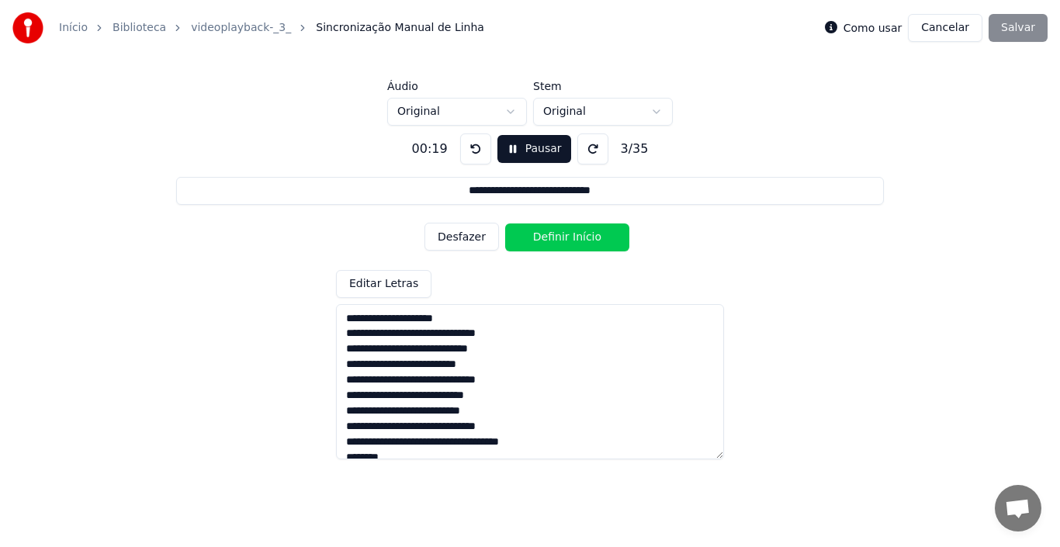
click at [550, 235] on button "Definir Início" at bounding box center [567, 238] width 124 height 28
click at [550, 235] on button "Definir Fim" at bounding box center [567, 238] width 124 height 28
click at [550, 235] on button "Definir Início" at bounding box center [567, 238] width 124 height 28
click at [550, 235] on button "Definir Fim" at bounding box center [567, 238] width 124 height 28
click at [550, 235] on button "Definir Início" at bounding box center [567, 238] width 124 height 28
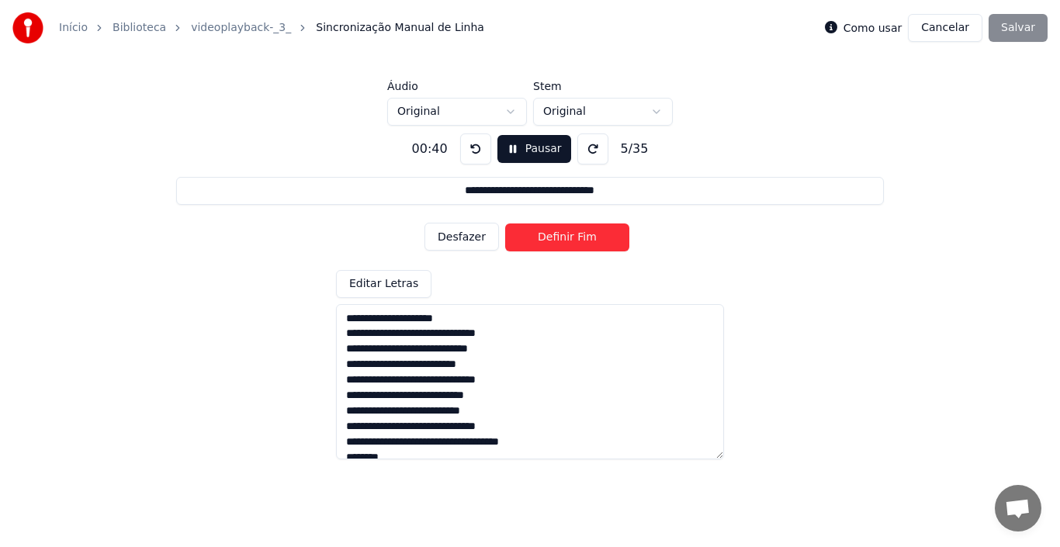
click at [550, 235] on button "Definir Fim" at bounding box center [567, 238] width 124 height 28
click at [550, 235] on button "Definir Início" at bounding box center [567, 238] width 124 height 28
click at [550, 235] on button "Definir Fim" at bounding box center [567, 238] width 124 height 28
click at [550, 235] on button "Definir Início" at bounding box center [567, 238] width 124 height 28
click at [550, 235] on button "Definir Fim" at bounding box center [567, 238] width 124 height 28
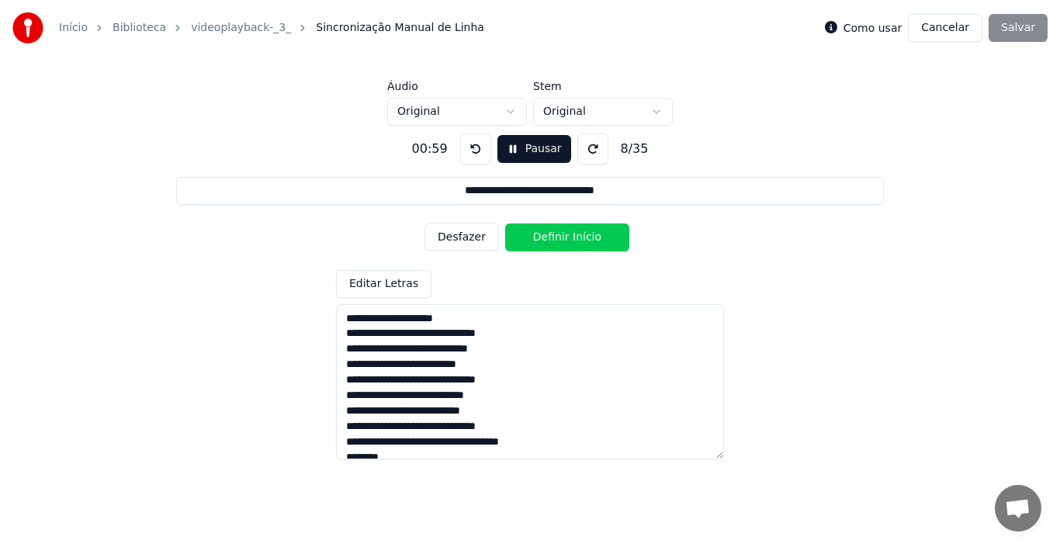
click at [550, 235] on button "Definir Início" at bounding box center [567, 238] width 124 height 28
click at [550, 235] on button "Definir Fim" at bounding box center [567, 238] width 124 height 28
click at [550, 235] on button "Definir Início" at bounding box center [567, 238] width 124 height 28
click at [550, 235] on button "Definir Fim" at bounding box center [567, 238] width 124 height 28
click at [550, 235] on button "Definir Início" at bounding box center [567, 238] width 124 height 28
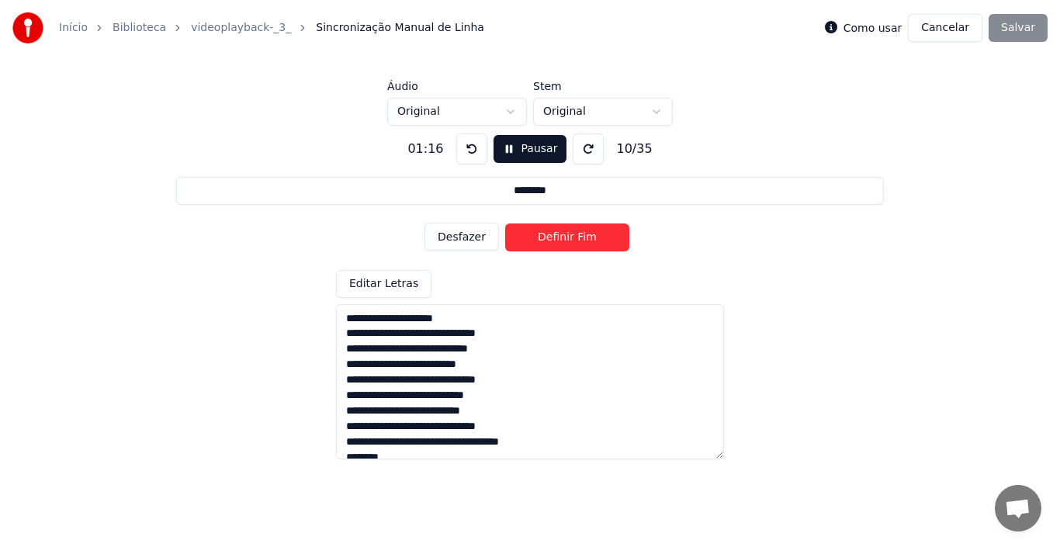
click at [550, 235] on button "Definir Fim" at bounding box center [567, 238] width 124 height 28
click at [550, 235] on button "Definir Início" at bounding box center [567, 238] width 124 height 28
click at [550, 235] on button "Definir Fim" at bounding box center [567, 238] width 124 height 28
click at [550, 235] on button "Definir Início" at bounding box center [567, 238] width 124 height 28
click at [550, 235] on button "Definir Fim" at bounding box center [567, 238] width 124 height 28
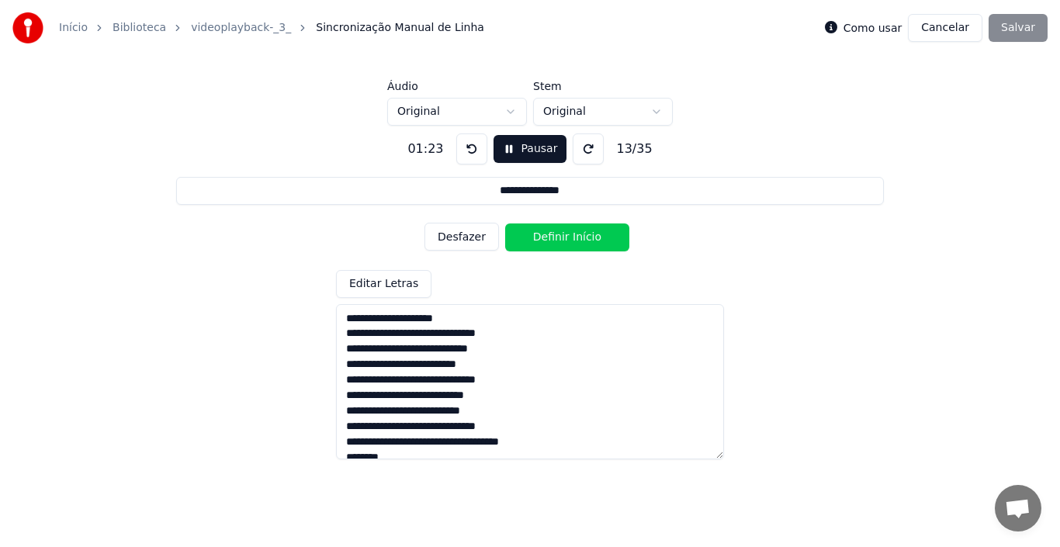
click at [550, 235] on button "Definir Início" at bounding box center [567, 238] width 124 height 28
click at [550, 235] on button "Definir Fim" at bounding box center [567, 238] width 124 height 28
click at [550, 235] on button "Definir Início" at bounding box center [567, 238] width 124 height 28
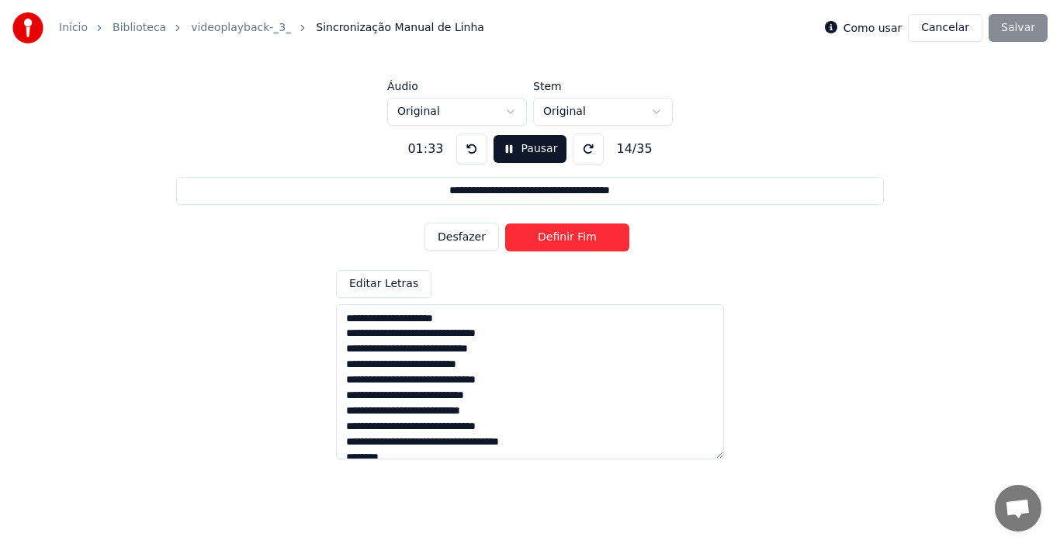
click at [467, 235] on button "Desfazer" at bounding box center [462, 237] width 75 height 28
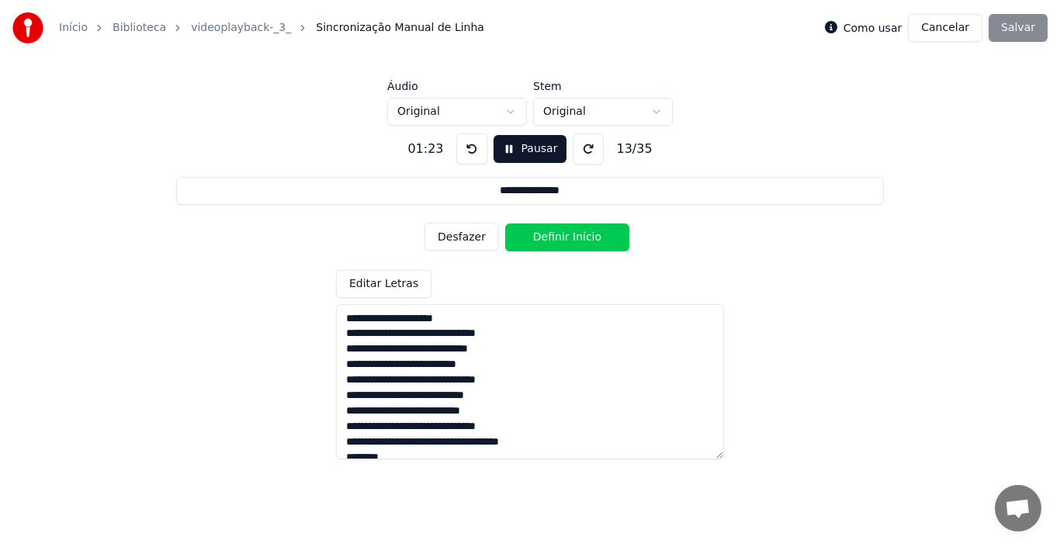
click at [467, 235] on button "Desfazer" at bounding box center [462, 237] width 75 height 28
click at [543, 244] on button "Definir Fim" at bounding box center [567, 238] width 124 height 28
click at [543, 244] on button "Definir Início" at bounding box center [567, 238] width 124 height 28
click at [543, 244] on button "Definir Fim" at bounding box center [567, 238] width 124 height 28
click at [543, 244] on button "Definir Início" at bounding box center [567, 238] width 124 height 28
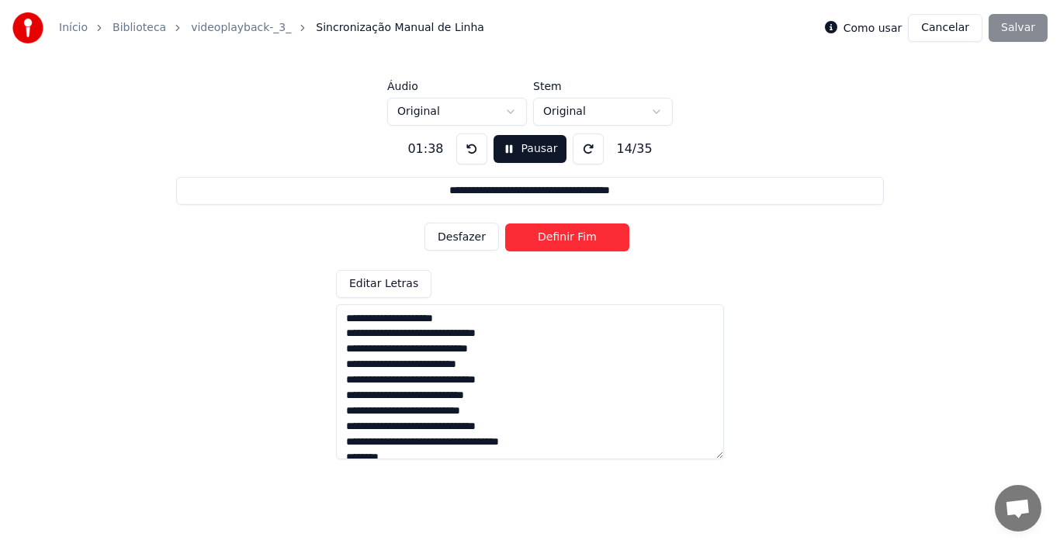
click at [543, 244] on button "Definir Fim" at bounding box center [567, 238] width 124 height 28
click at [543, 244] on button "Definir Início" at bounding box center [567, 238] width 124 height 28
click at [543, 244] on button "Definir Fim" at bounding box center [567, 238] width 124 height 28
click at [543, 244] on button "Definir Início" at bounding box center [567, 238] width 124 height 28
click at [543, 244] on button "Definir Fim" at bounding box center [567, 238] width 124 height 28
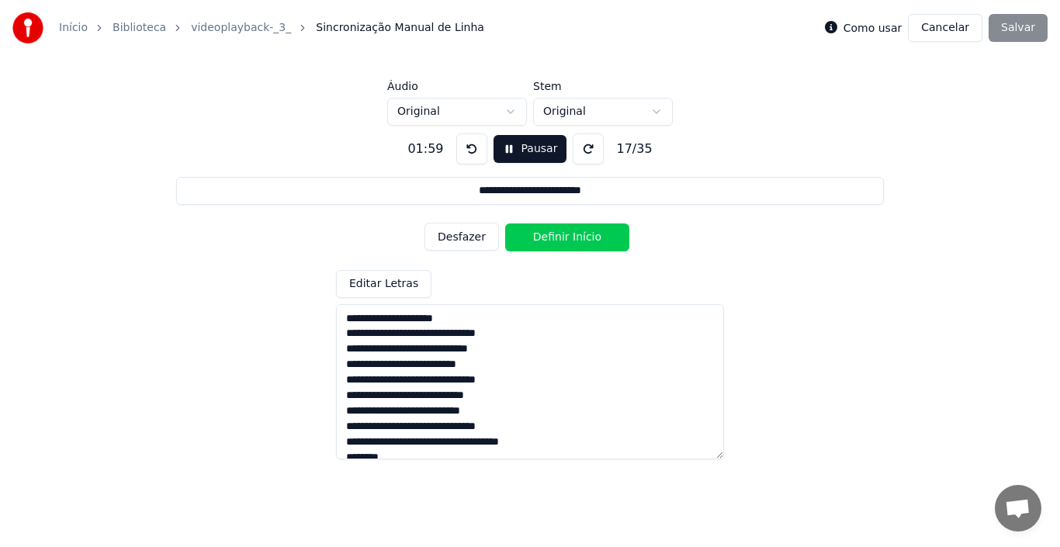
click at [543, 244] on button "Definir Início" at bounding box center [567, 238] width 124 height 28
click at [461, 235] on button "Desfazer" at bounding box center [462, 237] width 75 height 28
click at [563, 234] on button "Definir Fim" at bounding box center [567, 238] width 124 height 28
click at [563, 234] on button "Definir Início" at bounding box center [567, 238] width 124 height 28
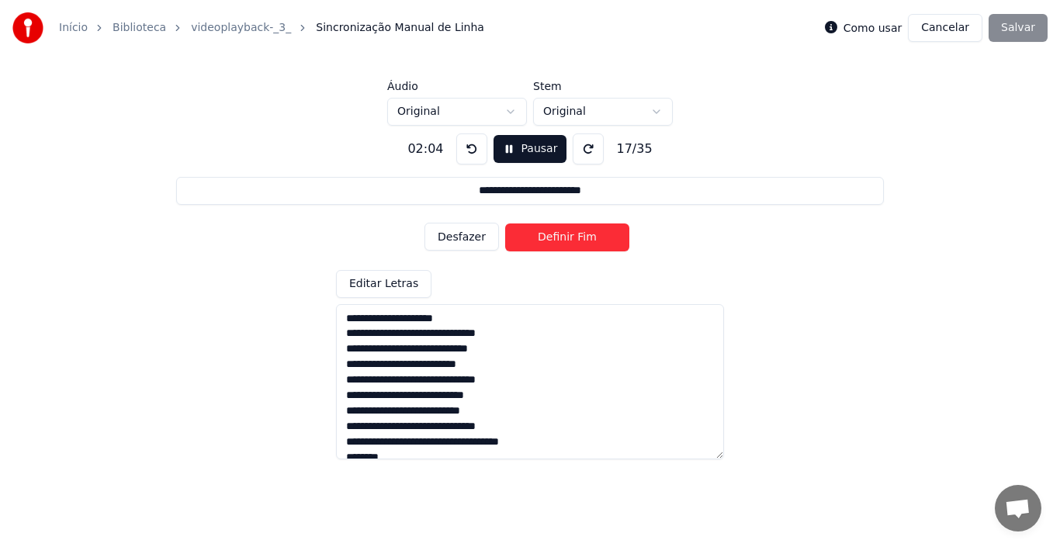
click at [563, 234] on button "Definir Fim" at bounding box center [567, 238] width 124 height 28
click at [563, 234] on button "Definir Início" at bounding box center [567, 238] width 124 height 28
click at [563, 234] on button "Definir Fim" at bounding box center [567, 238] width 124 height 28
click at [563, 234] on button "Definir Início" at bounding box center [567, 238] width 124 height 28
click at [563, 234] on button "Definir Fim" at bounding box center [567, 238] width 124 height 28
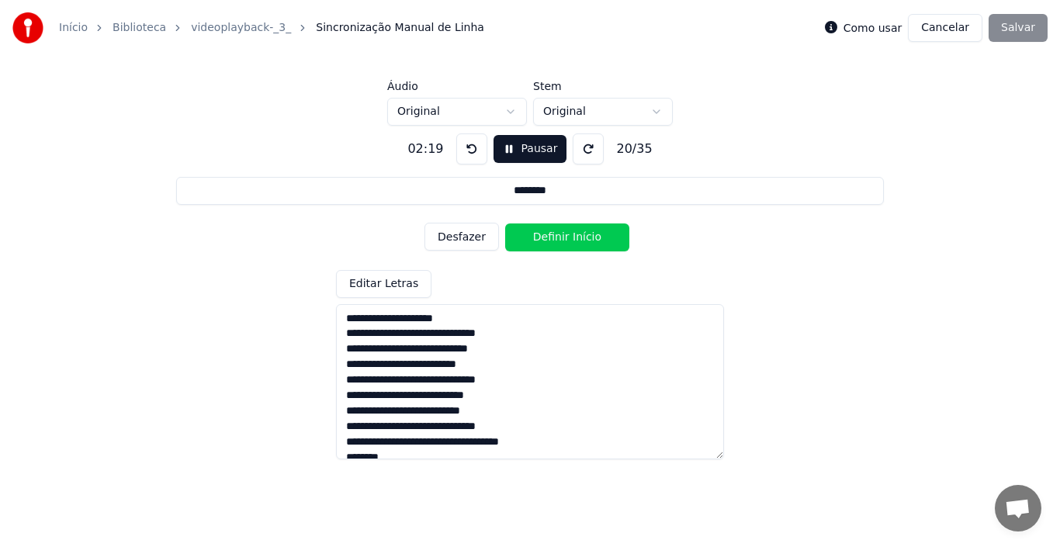
click at [563, 234] on button "Definir Início" at bounding box center [567, 238] width 124 height 28
click at [563, 234] on button "Definir Fim" at bounding box center [567, 238] width 124 height 28
click at [563, 235] on button "Definir Início" at bounding box center [567, 238] width 124 height 28
click at [563, 235] on button "Definir Fim" at bounding box center [567, 238] width 124 height 28
click at [563, 235] on button "Definir Início" at bounding box center [567, 238] width 124 height 28
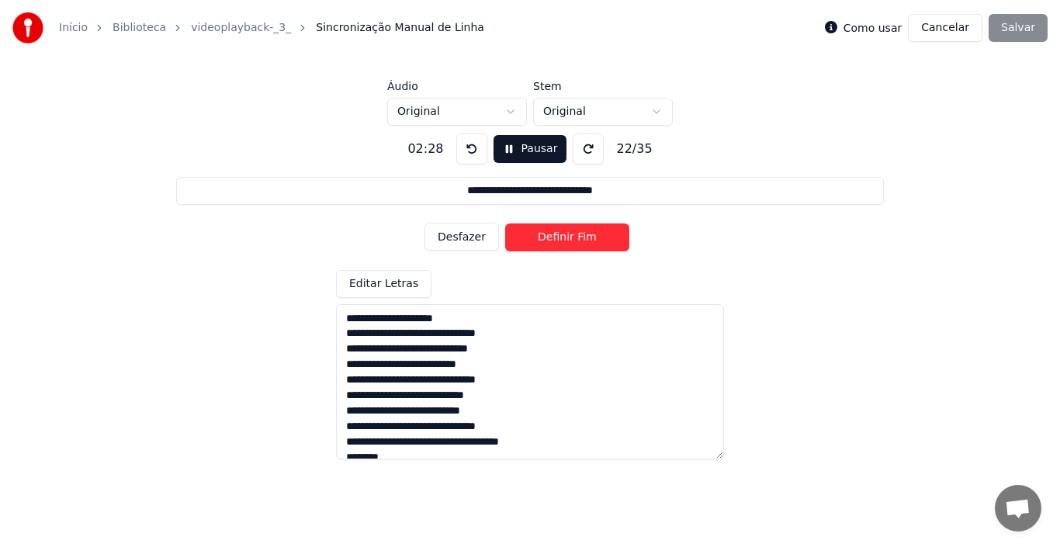
click at [563, 235] on button "Definir Fim" at bounding box center [567, 238] width 124 height 28
click at [563, 235] on button "Definir Início" at bounding box center [567, 238] width 124 height 28
click at [473, 233] on button "Desfazer" at bounding box center [462, 237] width 75 height 28
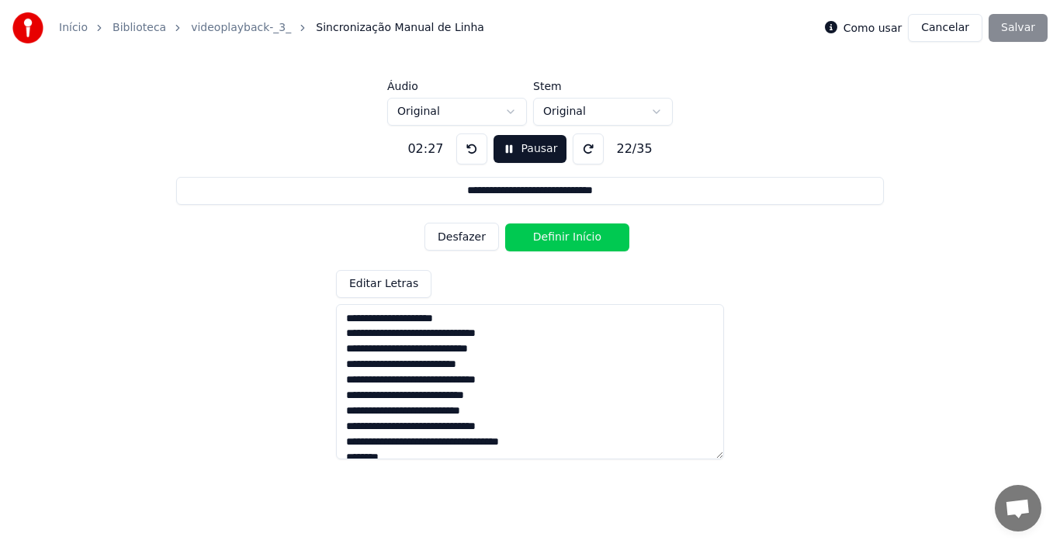
click at [466, 243] on button "Desfazer" at bounding box center [462, 237] width 75 height 28
click at [452, 236] on button "Desfazer" at bounding box center [462, 237] width 75 height 28
click at [454, 234] on button "Desfazer" at bounding box center [462, 237] width 75 height 28
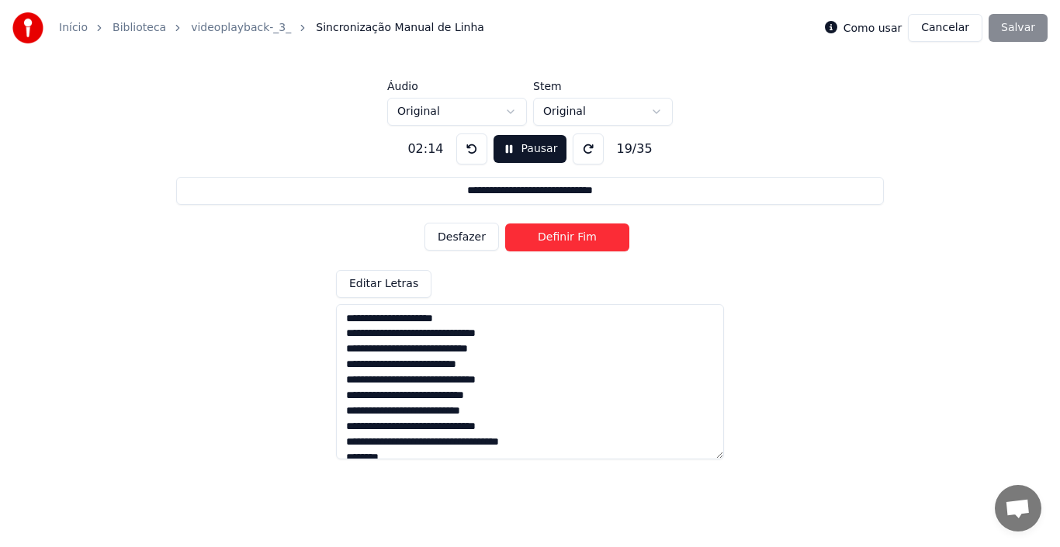
click at [454, 234] on button "Desfazer" at bounding box center [462, 237] width 75 height 28
click at [532, 241] on button "Definir Início" at bounding box center [567, 238] width 124 height 28
click at [477, 236] on button "Desfazer" at bounding box center [462, 237] width 75 height 28
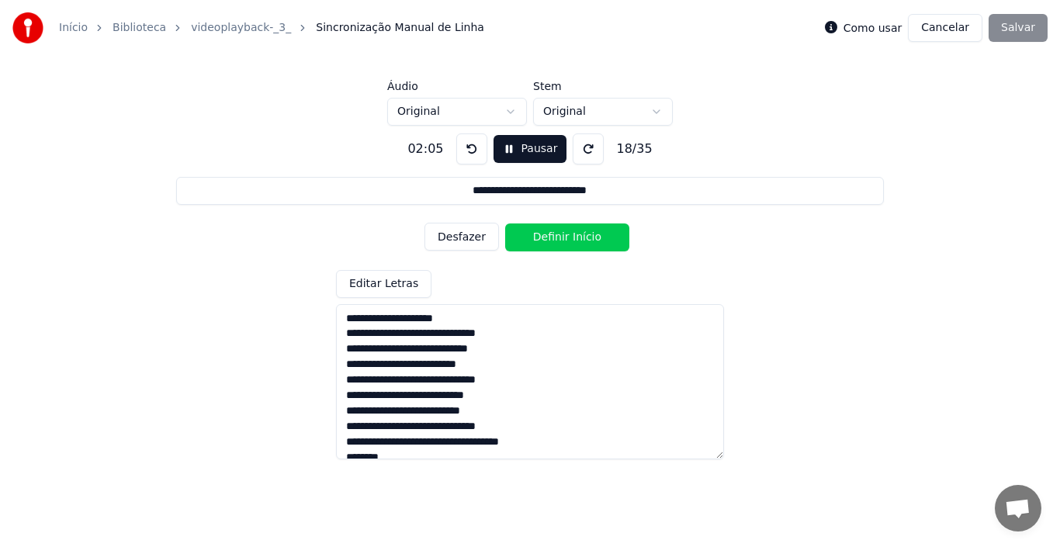
click at [477, 236] on button "Desfazer" at bounding box center [462, 237] width 75 height 28
click at [468, 234] on button "Desfazer" at bounding box center [462, 237] width 75 height 28
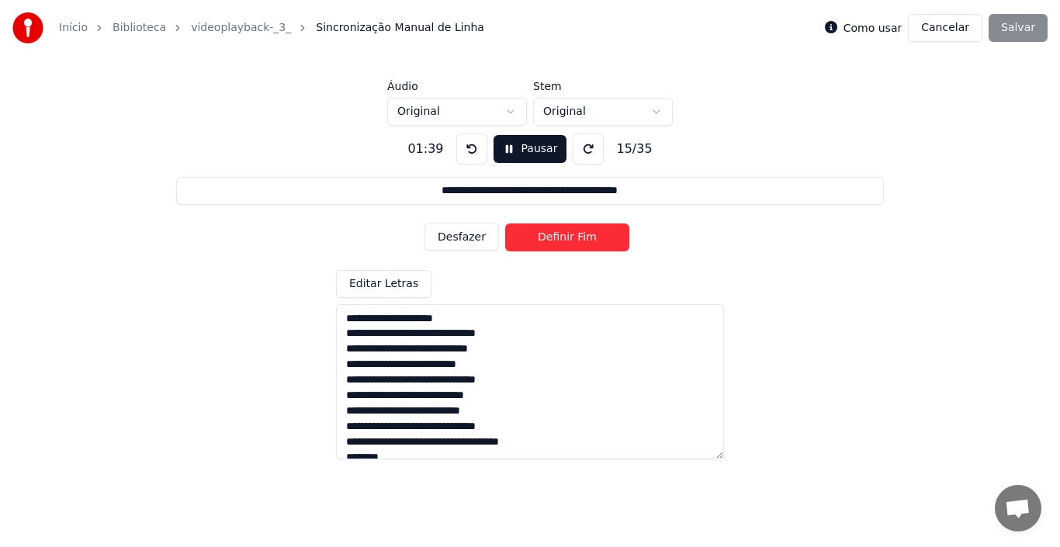
click at [468, 234] on button "Desfazer" at bounding box center [462, 237] width 75 height 28
click at [580, 244] on button "Definir Início" at bounding box center [567, 238] width 124 height 28
click at [475, 234] on button "Desfazer" at bounding box center [462, 237] width 75 height 28
click at [567, 235] on button "Definir Fim" at bounding box center [567, 238] width 124 height 28
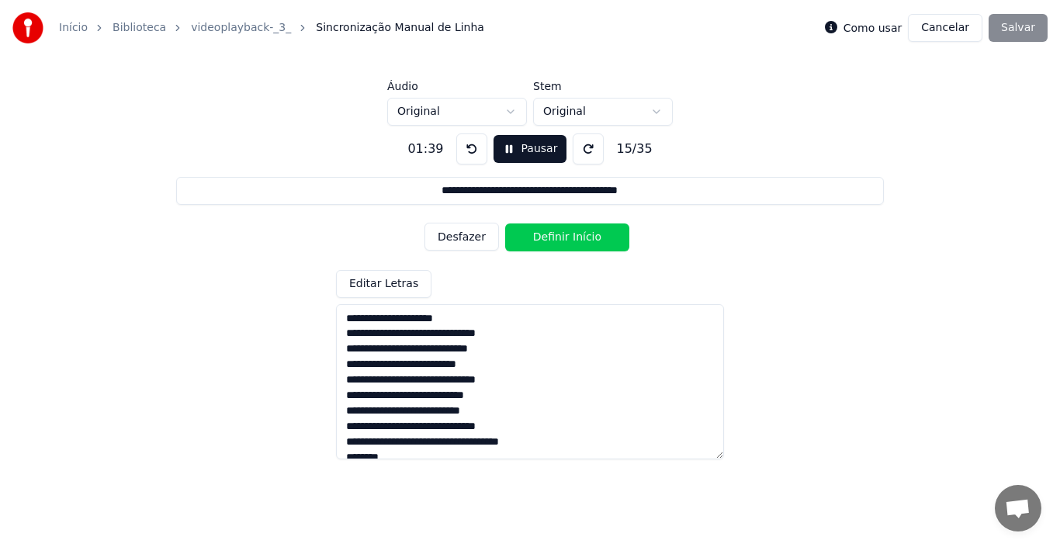
click at [567, 235] on button "Definir Início" at bounding box center [567, 238] width 124 height 28
click at [567, 235] on button "Definir Fim" at bounding box center [567, 238] width 124 height 28
click at [567, 235] on button "Definir Início" at bounding box center [567, 238] width 124 height 28
click at [567, 235] on button "Definir Fim" at bounding box center [567, 238] width 124 height 28
click at [567, 235] on button "Definir Início" at bounding box center [567, 238] width 124 height 28
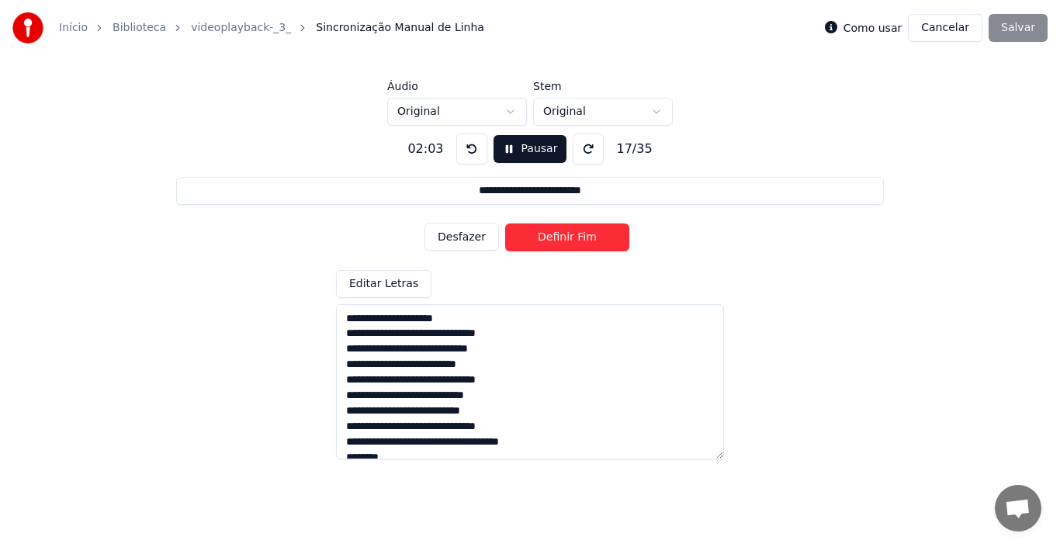
click at [567, 235] on button "Definir Fim" at bounding box center [567, 238] width 124 height 28
click at [567, 235] on button "Definir Início" at bounding box center [567, 238] width 124 height 28
click at [567, 235] on button "Definir Fim" at bounding box center [567, 238] width 124 height 28
click at [567, 235] on button "Definir Início" at bounding box center [567, 238] width 124 height 28
click at [567, 235] on button "Definir Fim" at bounding box center [567, 238] width 124 height 28
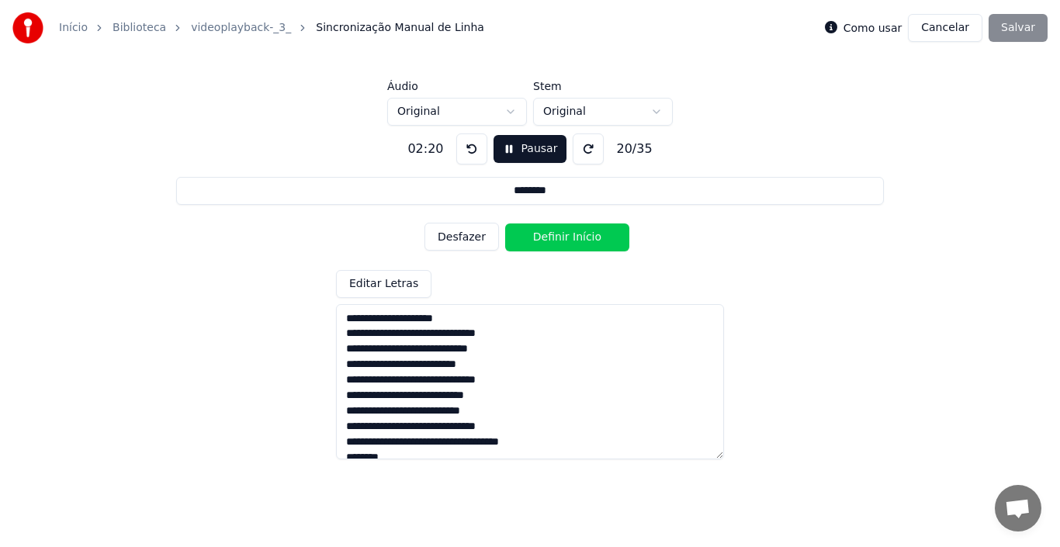
click at [567, 235] on button "Definir Início" at bounding box center [567, 238] width 124 height 28
click at [567, 235] on button "Definir Fim" at bounding box center [567, 238] width 124 height 28
click at [567, 235] on button "Definir Início" at bounding box center [567, 238] width 124 height 28
click at [567, 235] on button "Definir Fim" at bounding box center [567, 238] width 124 height 28
click at [567, 235] on button "Definir Início" at bounding box center [567, 238] width 124 height 28
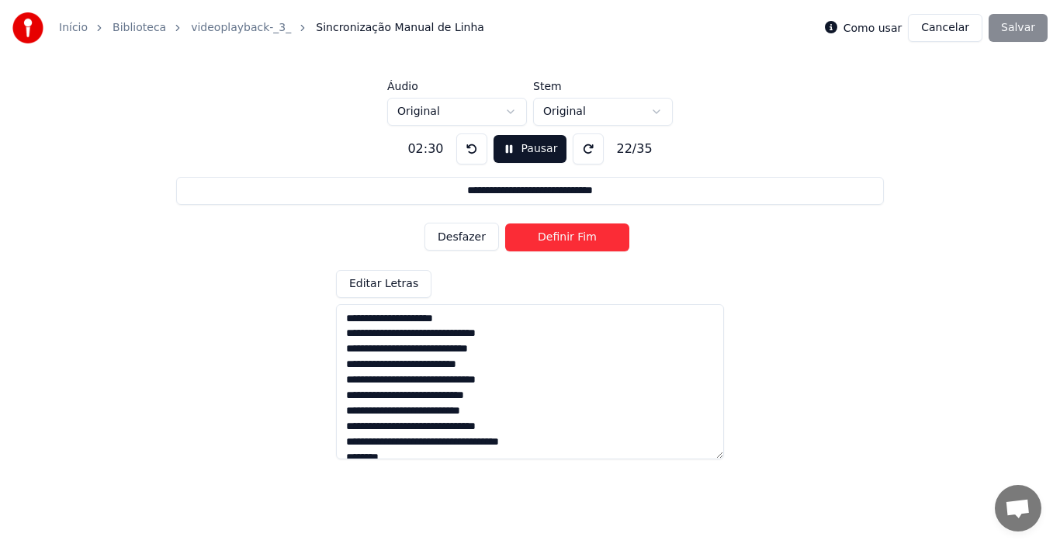
click at [567, 235] on button "Definir Fim" at bounding box center [567, 238] width 124 height 28
click at [567, 235] on button "Definir Início" at bounding box center [567, 238] width 124 height 28
click at [567, 235] on button "Definir Fim" at bounding box center [567, 238] width 124 height 28
click at [567, 235] on button "Definir Início" at bounding box center [567, 238] width 124 height 28
click at [567, 235] on button "Definir Fim" at bounding box center [567, 238] width 124 height 28
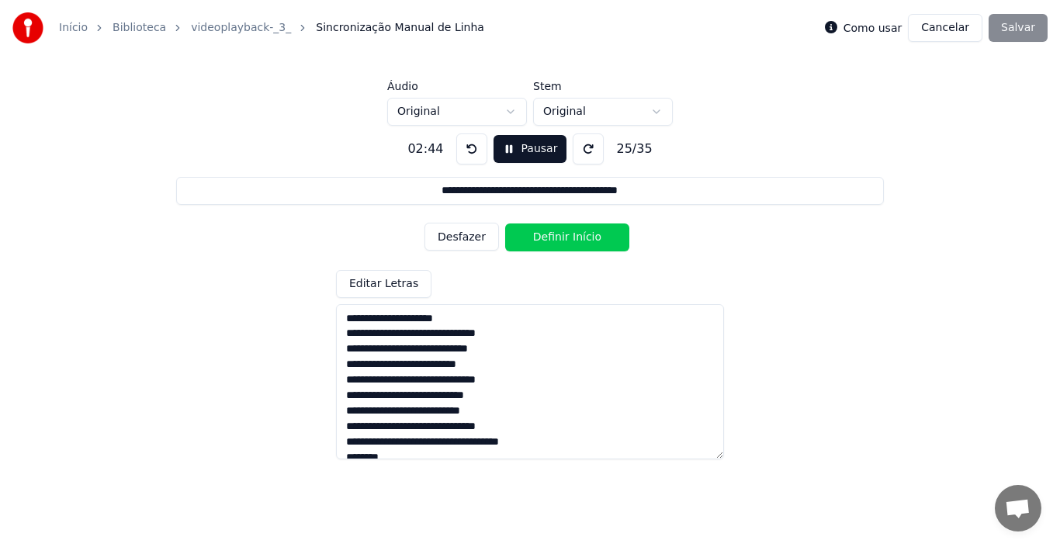
click at [567, 235] on button "Definir Início" at bounding box center [567, 238] width 124 height 28
click at [567, 235] on button "Definir Fim" at bounding box center [567, 238] width 124 height 28
click at [567, 235] on button "Definir Início" at bounding box center [567, 238] width 124 height 28
click at [567, 235] on button "Definir Fim" at bounding box center [567, 238] width 124 height 28
click at [567, 235] on button "Definir Início" at bounding box center [567, 238] width 124 height 28
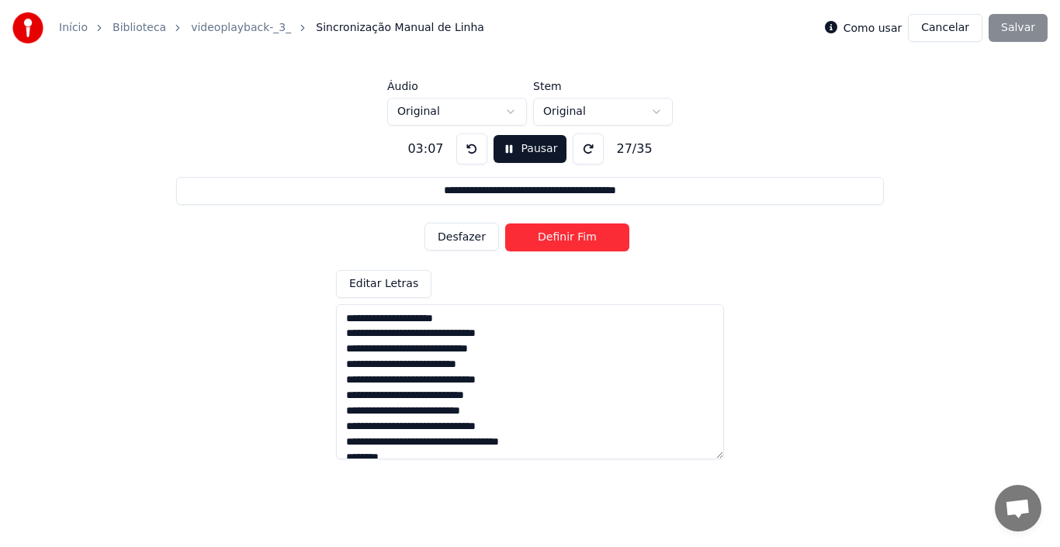
click at [567, 235] on button "Definir Fim" at bounding box center [567, 238] width 124 height 28
click at [567, 235] on button "Definir Início" at bounding box center [567, 238] width 124 height 28
click at [567, 235] on button "Definir Fim" at bounding box center [567, 238] width 124 height 28
click at [567, 235] on button "Definir Início" at bounding box center [567, 238] width 124 height 28
click at [567, 235] on button "Definir Fim" at bounding box center [567, 238] width 124 height 28
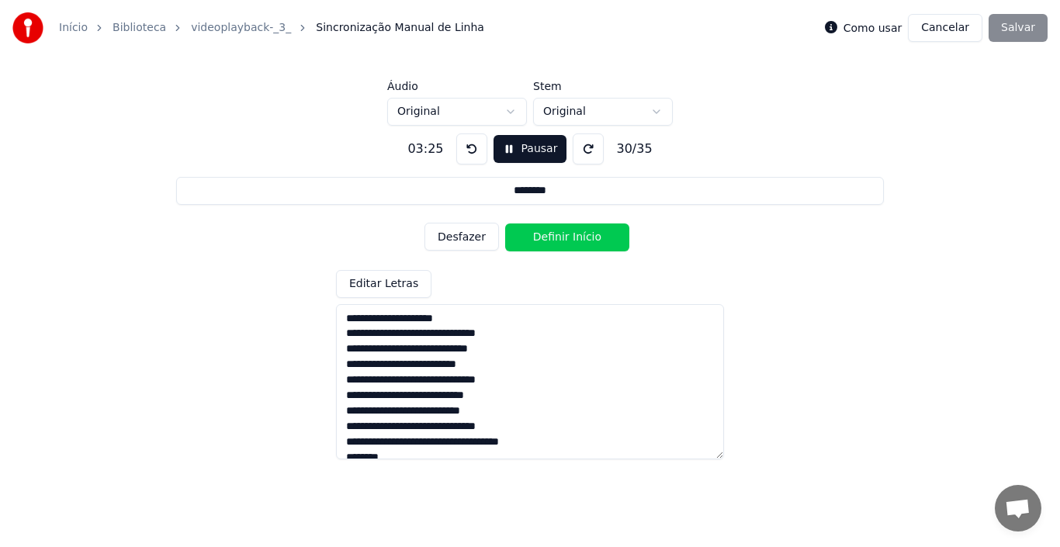
click at [567, 235] on button "Definir Início" at bounding box center [567, 238] width 124 height 28
click at [567, 235] on button "Definir Fim" at bounding box center [567, 238] width 124 height 28
click at [567, 235] on button "Definir Início" at bounding box center [567, 238] width 124 height 28
click at [567, 235] on button "Definir Fim" at bounding box center [567, 238] width 124 height 28
click at [567, 235] on button "Definir Início" at bounding box center [567, 238] width 124 height 28
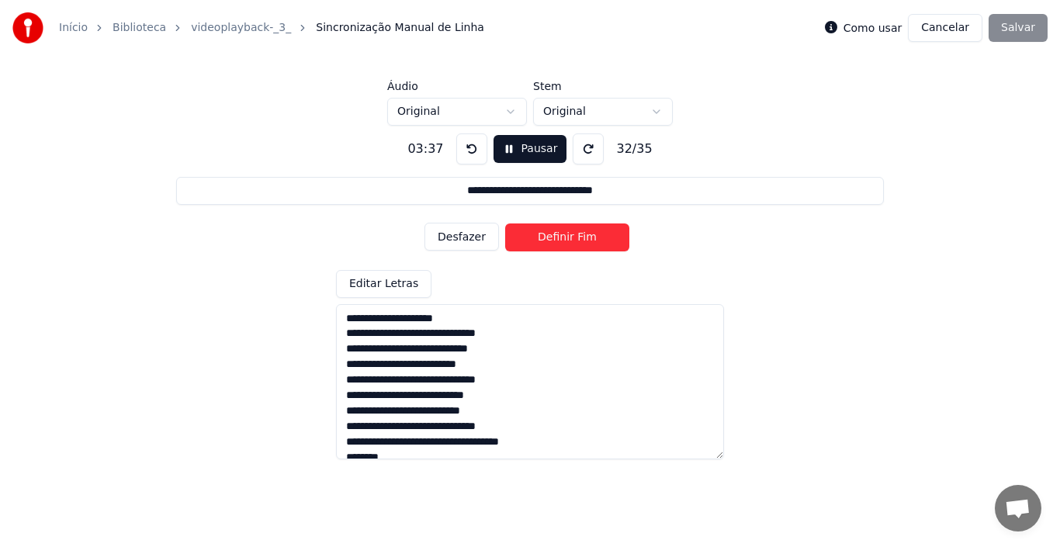
click at [567, 235] on button "Definir Fim" at bounding box center [567, 238] width 124 height 28
click at [567, 235] on button "Definir Início" at bounding box center [567, 238] width 124 height 28
click at [567, 235] on button "Definir Fim" at bounding box center [567, 238] width 124 height 28
click at [567, 235] on button "Definir Início" at bounding box center [567, 238] width 124 height 28
click at [567, 235] on button "Definir Fim" at bounding box center [567, 238] width 124 height 28
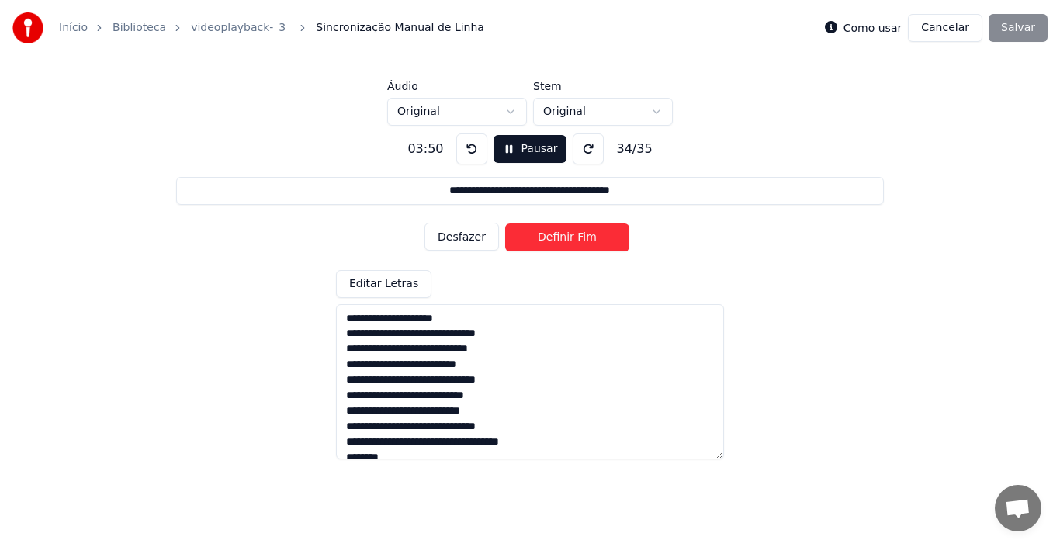
type input "**********"
click at [567, 235] on button "Definir Início" at bounding box center [567, 238] width 124 height 28
click at [567, 235] on button "Definir Fim" at bounding box center [567, 238] width 124 height 28
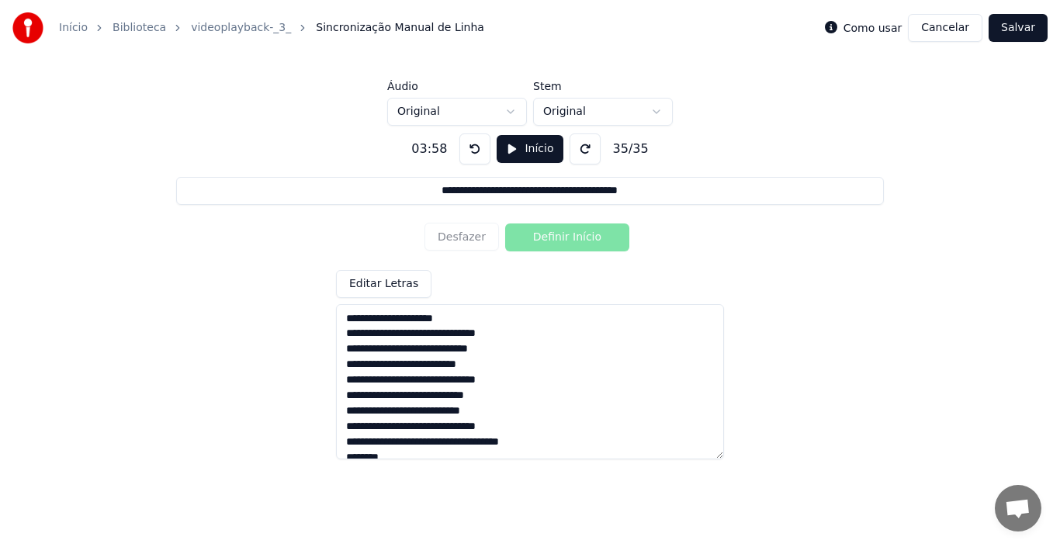
click at [468, 234] on div "Desfazer Definir Início" at bounding box center [530, 237] width 211 height 40
click at [466, 245] on div "Desfazer Definir Início" at bounding box center [530, 237] width 211 height 40
click at [519, 155] on button "Início" at bounding box center [530, 149] width 66 height 28
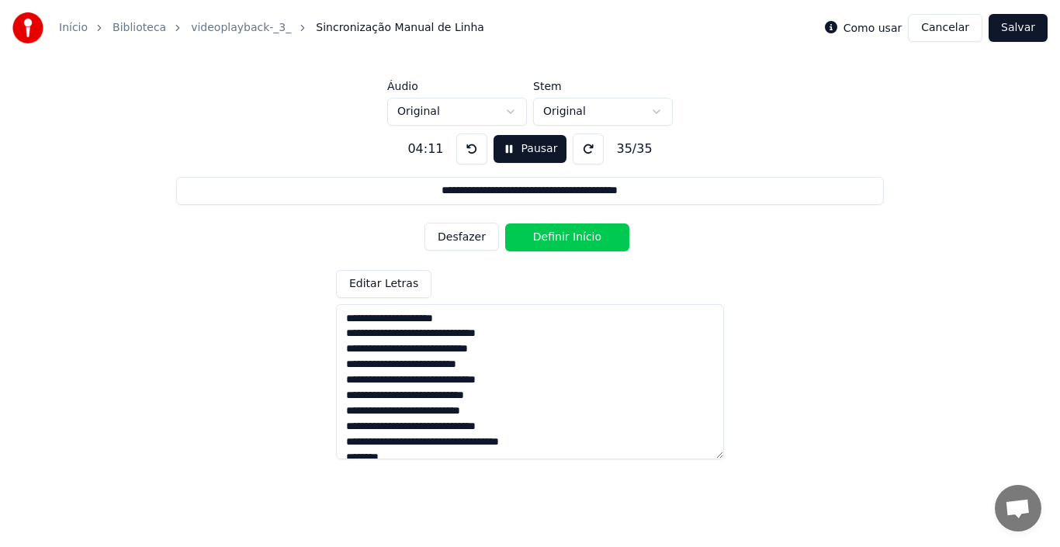
click at [1017, 26] on button "Salvar" at bounding box center [1018, 28] width 59 height 28
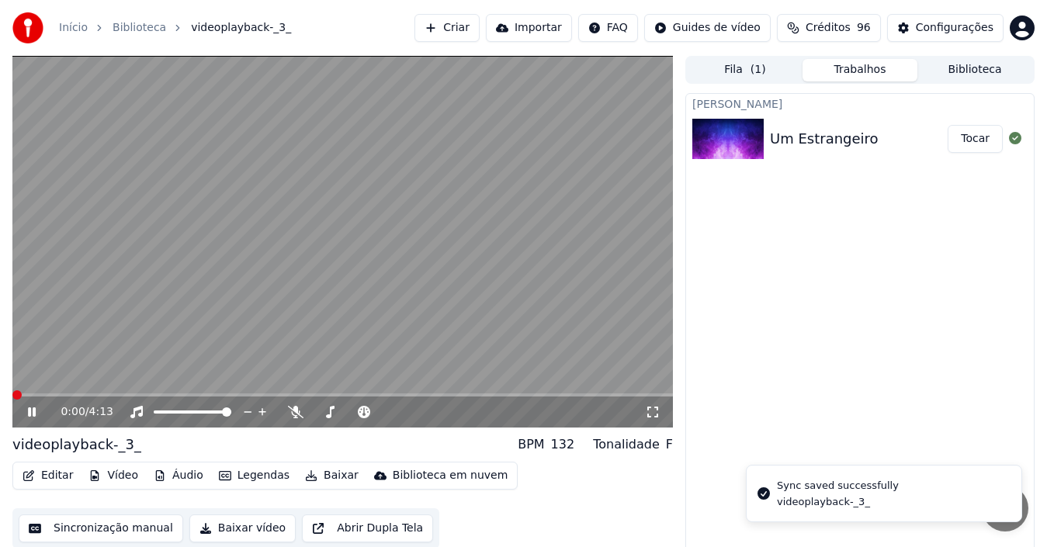
click at [856, 498] on div "videoplayback-_3_" at bounding box center [838, 502] width 122 height 14
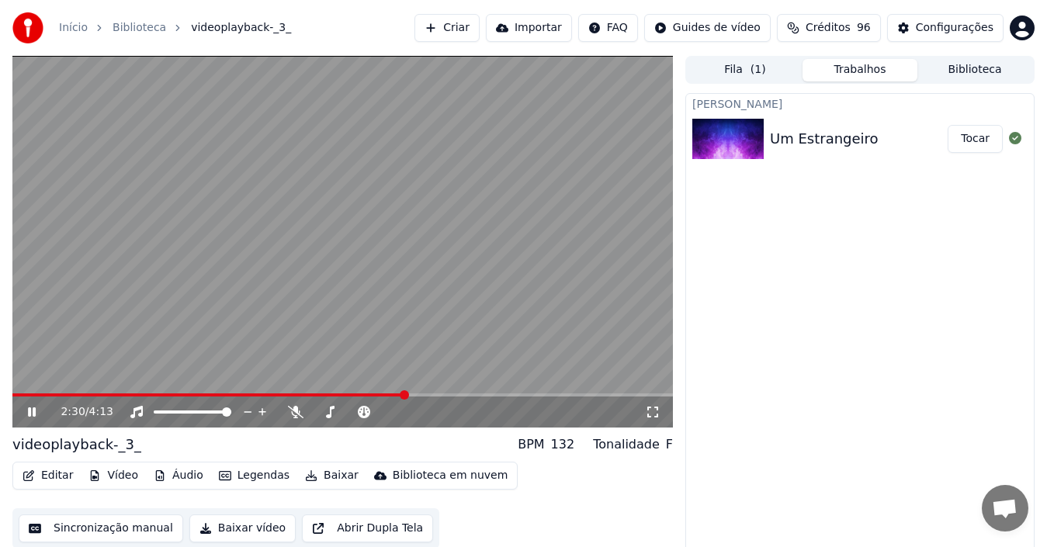
click at [664, 447] on div "Tonalidade F" at bounding box center [633, 444] width 80 height 19
click at [51, 477] on button "Editar" at bounding box center [47, 476] width 63 height 22
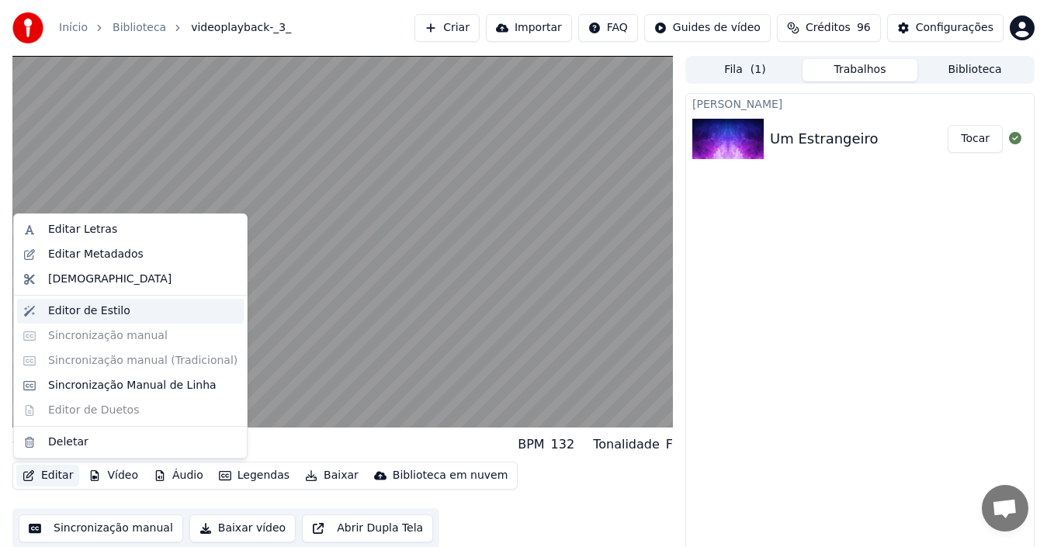
click at [81, 308] on div "Editor de Estilo" at bounding box center [89, 311] width 82 height 16
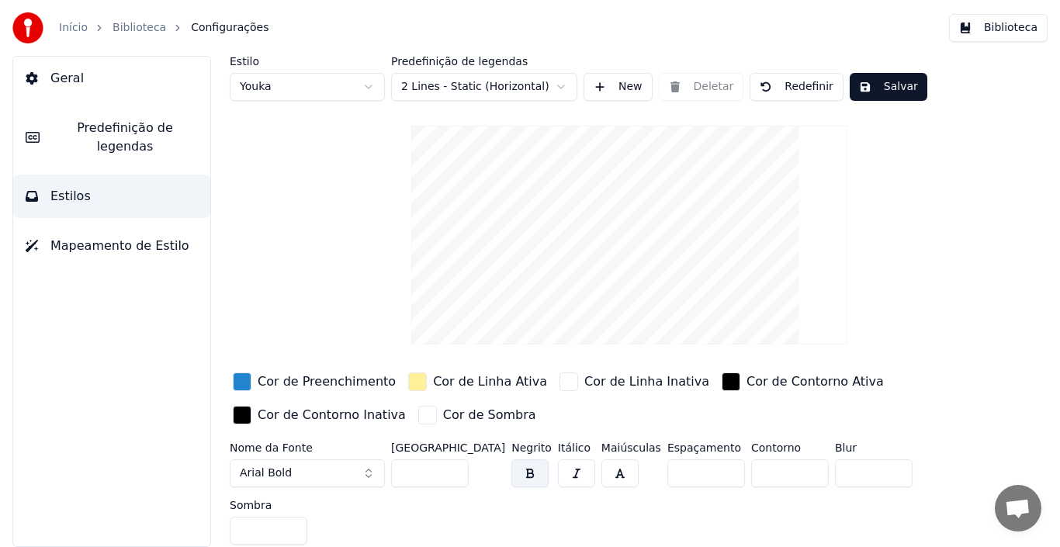
click at [308, 382] on div "Cor de Preenchimento" at bounding box center [327, 382] width 138 height 19
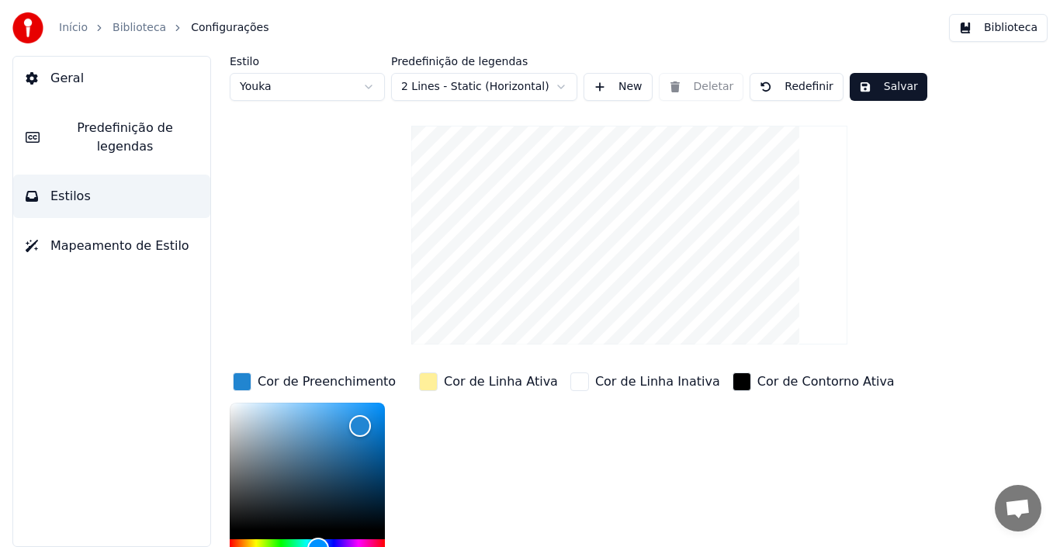
click at [757, 381] on div "Cor de Contorno Ativa" at bounding box center [825, 382] width 137 height 19
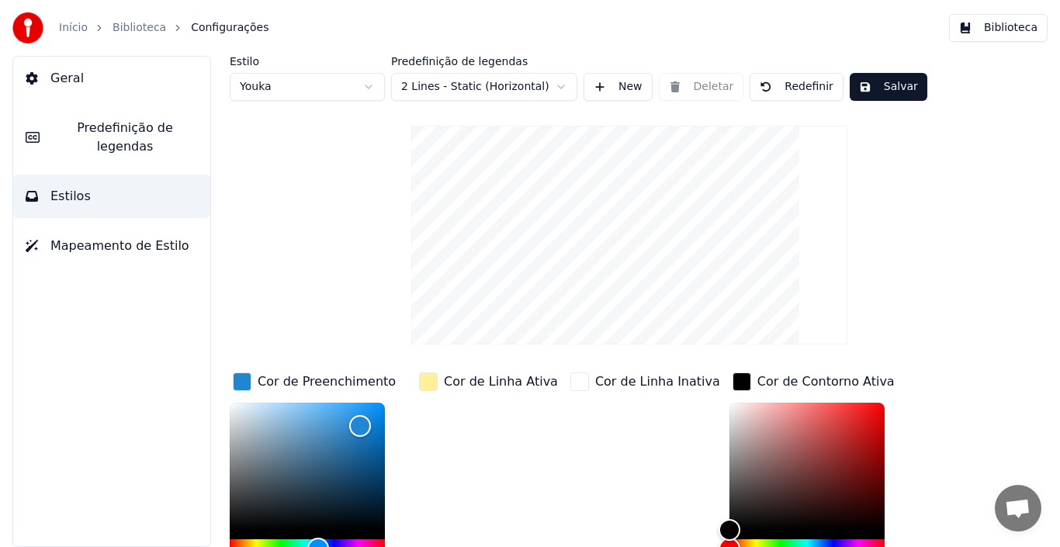
click at [134, 32] on link "Biblioteca" at bounding box center [140, 28] width 54 height 16
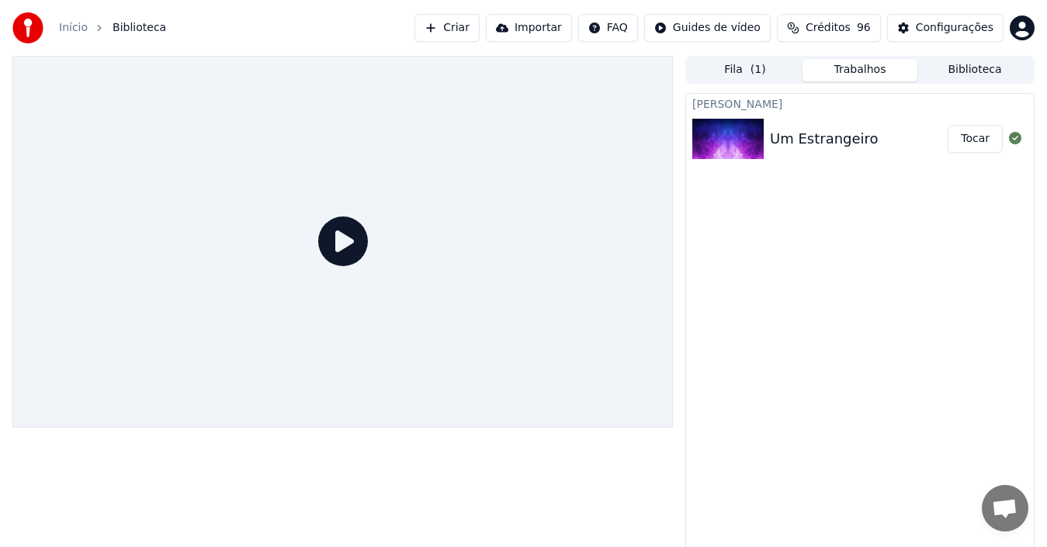
click at [348, 237] on icon at bounding box center [343, 242] width 50 height 50
click at [965, 145] on button "Tocar" at bounding box center [975, 139] width 55 height 28
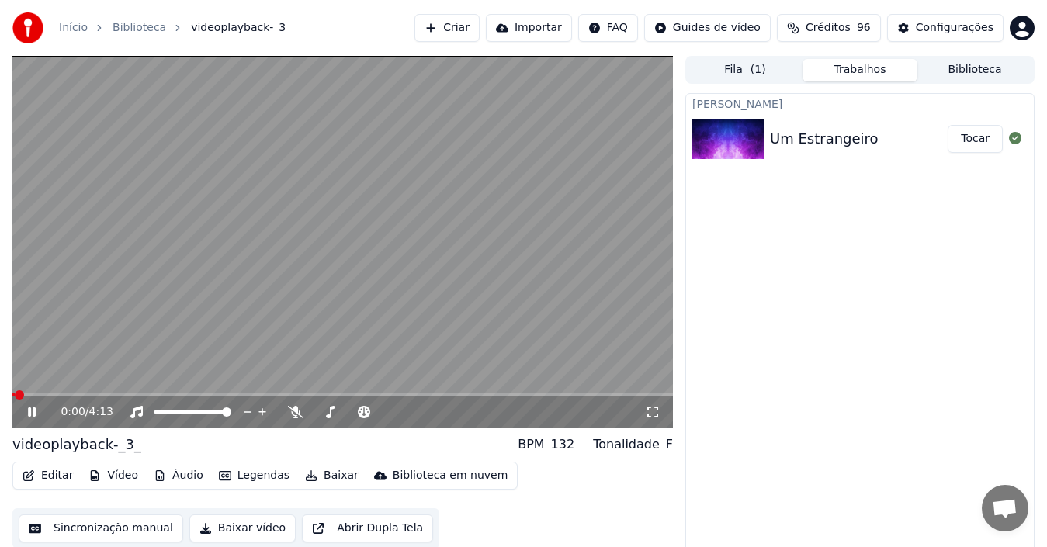
click at [564, 445] on div "132" at bounding box center [563, 444] width 24 height 19
click at [56, 477] on button "Editar" at bounding box center [47, 476] width 63 height 22
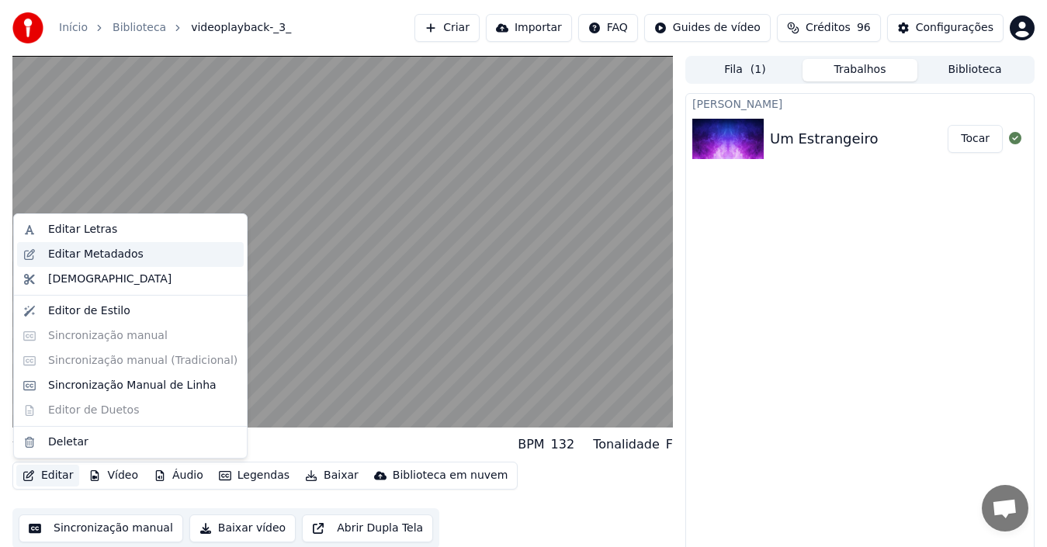
click at [101, 255] on div "Editar Metadados" at bounding box center [95, 255] width 95 height 16
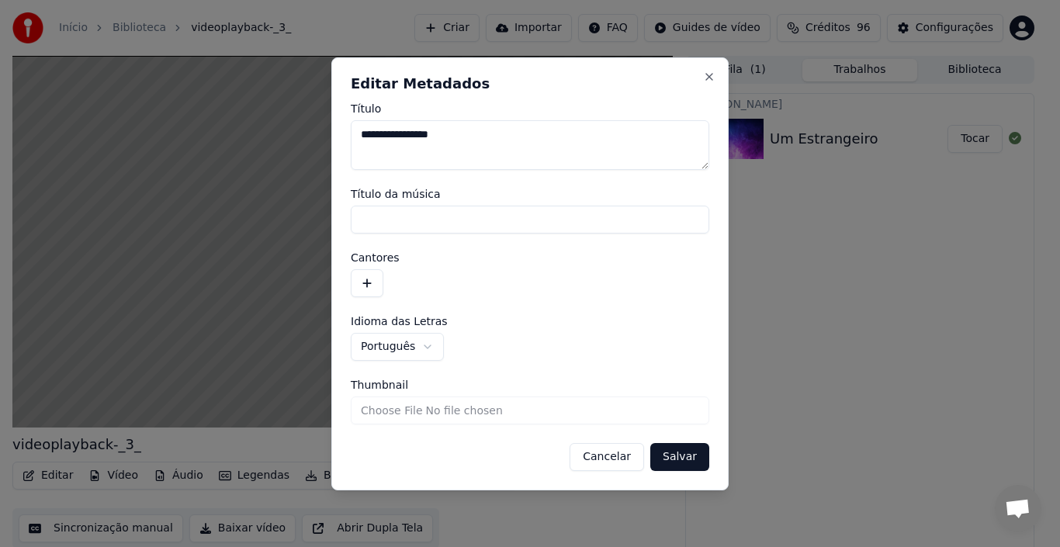
drag, startPoint x: 470, startPoint y: 140, endPoint x: 282, endPoint y: 142, distance: 187.8
click at [282, 142] on body "**********" at bounding box center [523, 273] width 1047 height 547
type textarea "**********"
click at [684, 466] on button "Salvar" at bounding box center [679, 457] width 59 height 28
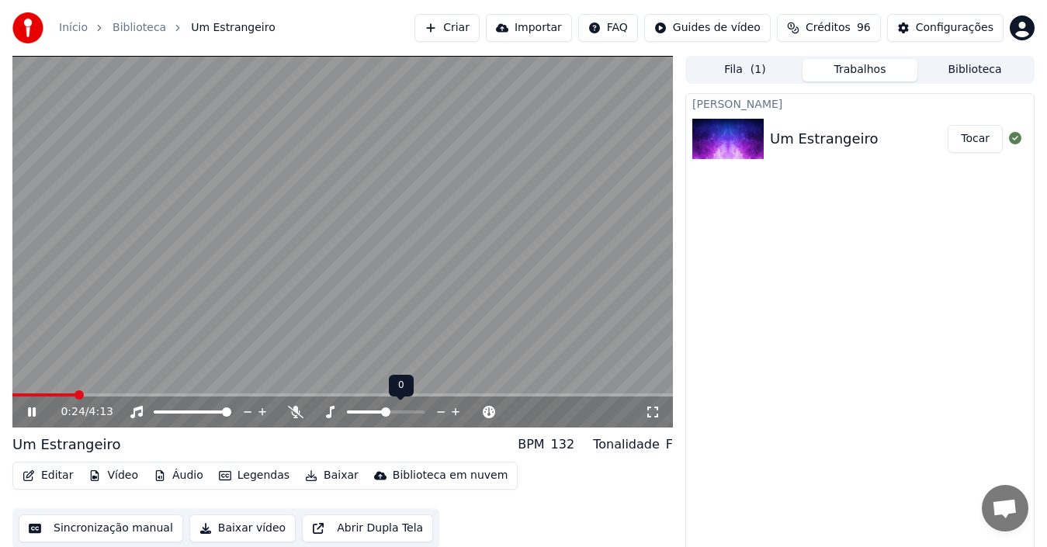
click at [383, 409] on span at bounding box center [385, 411] width 9 height 9
click at [459, 411] on icon at bounding box center [456, 412] width 15 height 16
click at [421, 408] on icon at bounding box center [422, 412] width 8 height 8
click at [354, 409] on span at bounding box center [353, 411] width 9 height 9
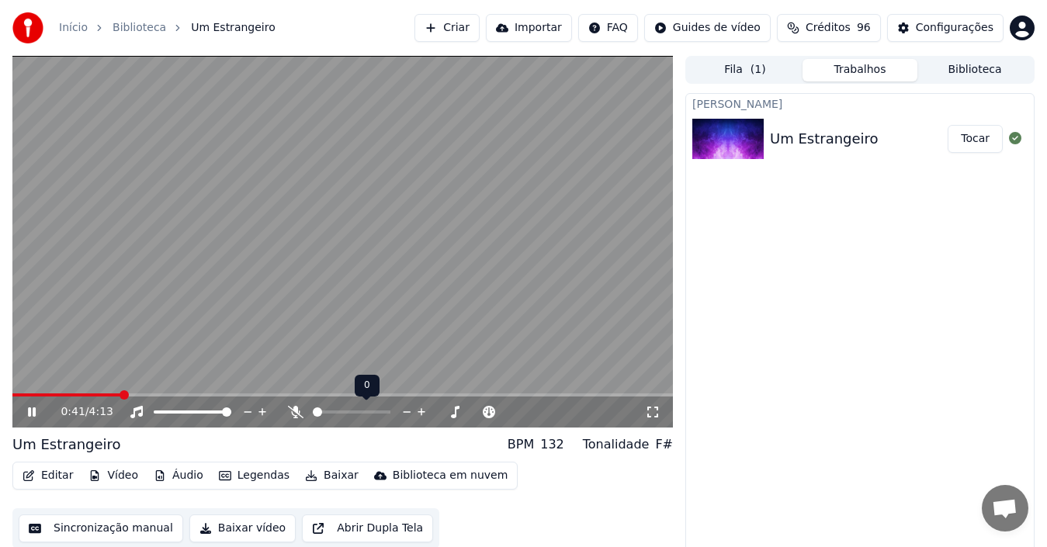
click at [313, 409] on span at bounding box center [317, 411] width 9 height 9
drag, startPoint x: 426, startPoint y: 414, endPoint x: 436, endPoint y: 414, distance: 10.1
click at [436, 414] on div at bounding box center [434, 412] width 125 height 16
click at [459, 415] on span at bounding box center [453, 411] width 9 height 9
click at [438, 407] on span at bounding box center [437, 411] width 9 height 9
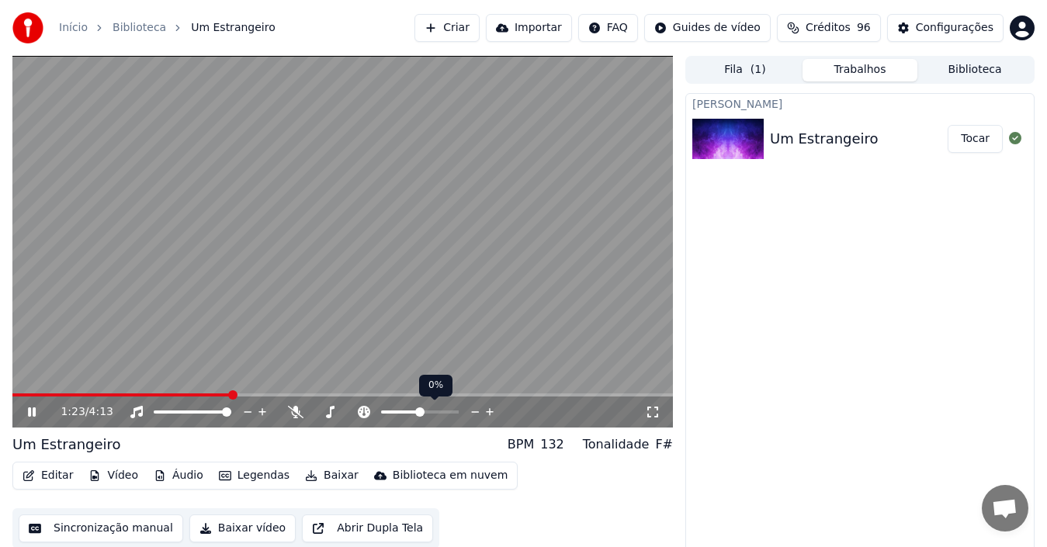
click at [420, 410] on span at bounding box center [419, 411] width 9 height 9
click at [561, 445] on div "132" at bounding box center [552, 444] width 24 height 19
click at [428, 410] on span at bounding box center [427, 411] width 9 height 9
click at [441, 411] on span at bounding box center [438, 411] width 9 height 9
click at [424, 410] on span at bounding box center [423, 411] width 9 height 9
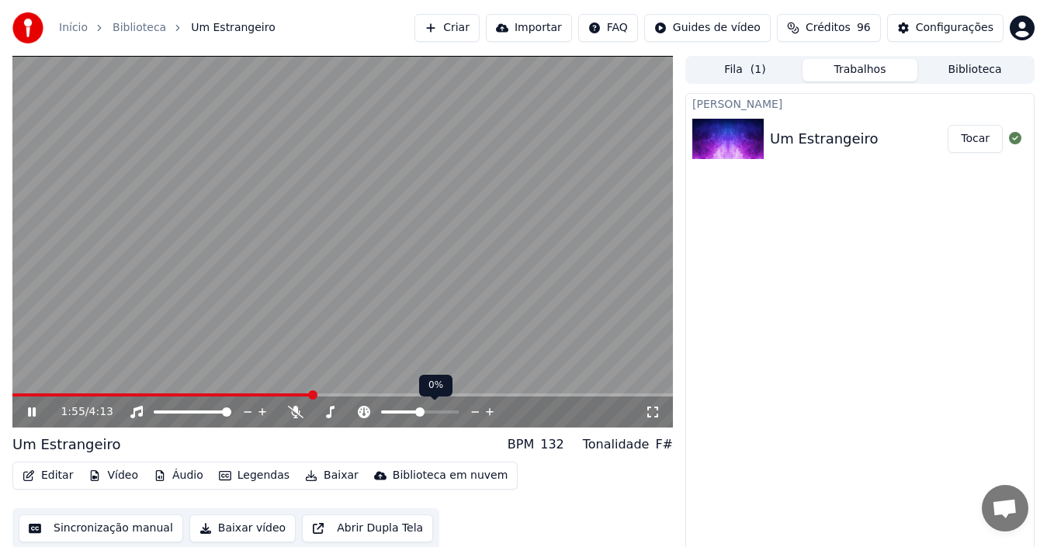
click at [420, 410] on span at bounding box center [419, 411] width 9 height 9
click at [57, 479] on button "Editar" at bounding box center [47, 476] width 63 height 22
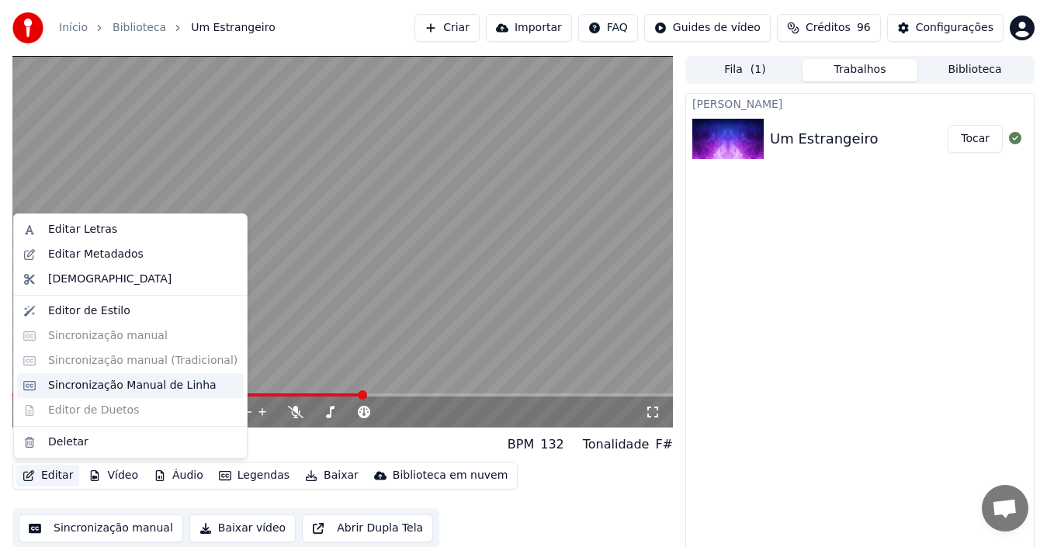
click at [108, 387] on div "Sincronização Manual de Linha" at bounding box center [132, 386] width 168 height 16
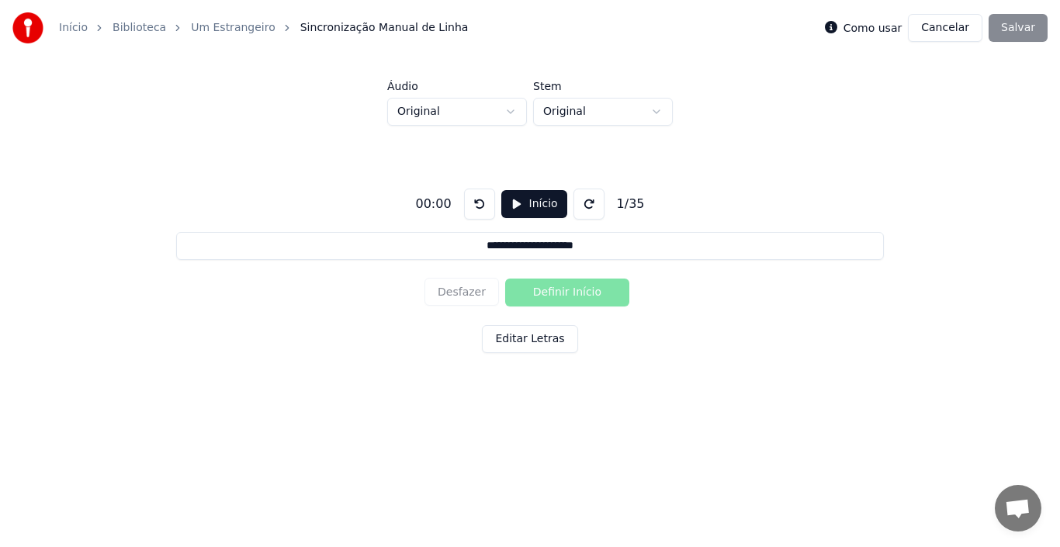
click at [584, 114] on html "**********" at bounding box center [530, 217] width 1060 height 434
click at [531, 343] on button "Editar Letras" at bounding box center [529, 339] width 95 height 28
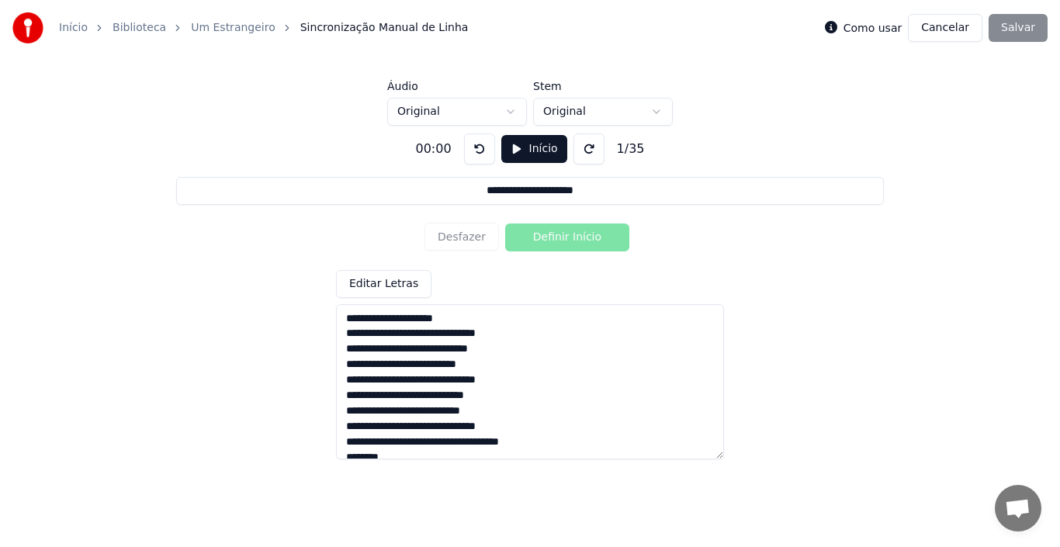
click at [529, 151] on button "Início" at bounding box center [534, 149] width 66 height 28
click at [550, 240] on button "Definir Início" at bounding box center [567, 238] width 124 height 28
click at [550, 240] on button "Definir Fim" at bounding box center [567, 238] width 124 height 28
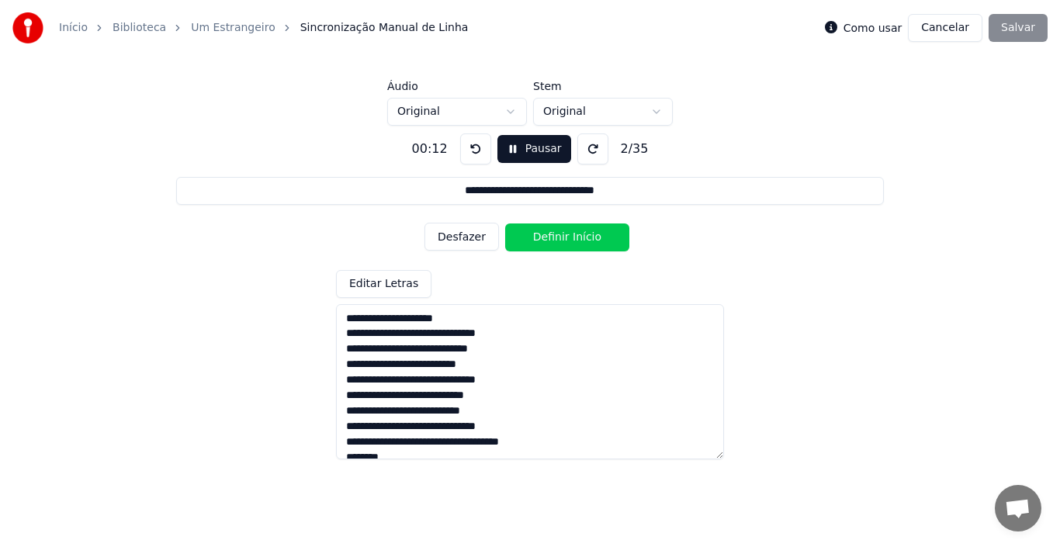
click at [550, 240] on button "Definir Início" at bounding box center [567, 238] width 124 height 28
click at [550, 240] on button "Definir Fim" at bounding box center [567, 238] width 124 height 28
click at [550, 240] on button "Definir Início" at bounding box center [567, 238] width 124 height 28
click at [550, 240] on button "Definir Fim" at bounding box center [567, 238] width 124 height 28
click at [550, 240] on button "Definir Início" at bounding box center [567, 238] width 124 height 28
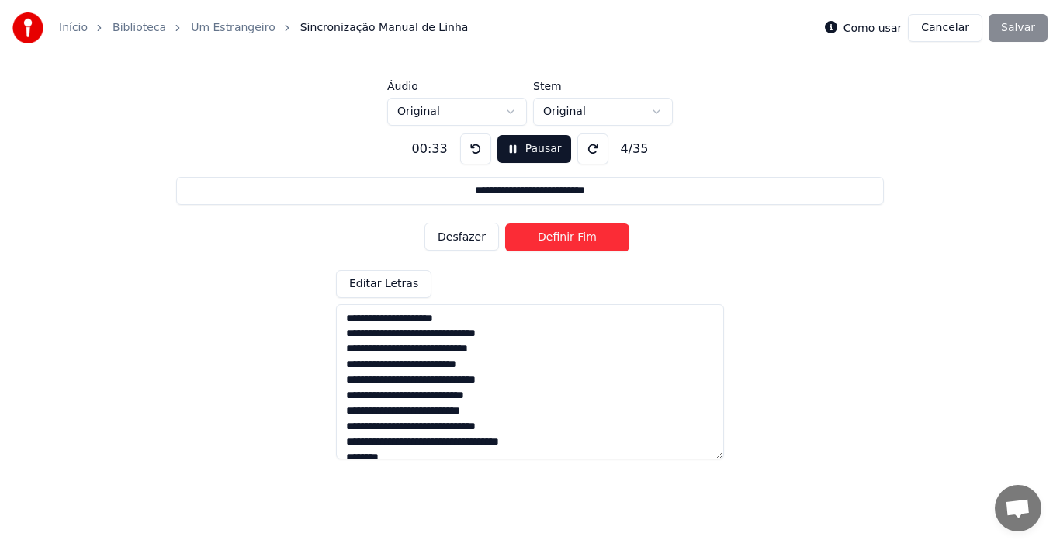
click at [550, 239] on button "Definir Fim" at bounding box center [567, 238] width 124 height 28
click at [550, 239] on button "Definir Início" at bounding box center [567, 238] width 124 height 28
click at [550, 239] on button "Definir Fim" at bounding box center [567, 238] width 124 height 28
click at [550, 239] on button "Definir Início" at bounding box center [567, 238] width 124 height 28
click at [550, 239] on button "Definir Fim" at bounding box center [567, 238] width 124 height 28
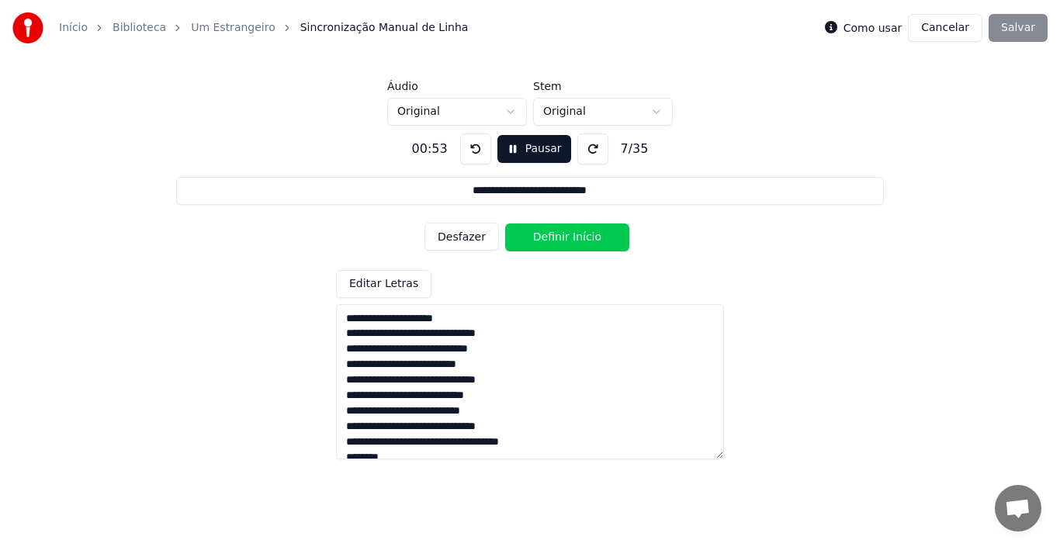
click at [550, 239] on button "Definir Início" at bounding box center [567, 238] width 124 height 28
click at [550, 239] on button "Definir Fim" at bounding box center [567, 238] width 124 height 28
click at [550, 239] on button "Definir Início" at bounding box center [567, 238] width 124 height 28
click at [550, 239] on button "Definir Fim" at bounding box center [567, 238] width 124 height 28
click at [550, 239] on button "Definir Início" at bounding box center [567, 238] width 124 height 28
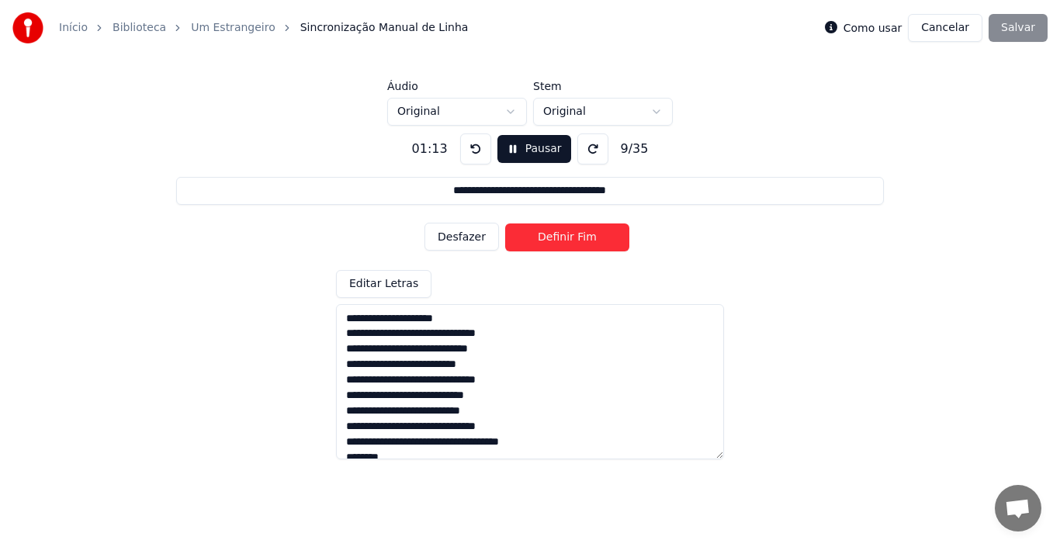
click at [550, 239] on button "Definir Fim" at bounding box center [567, 238] width 124 height 28
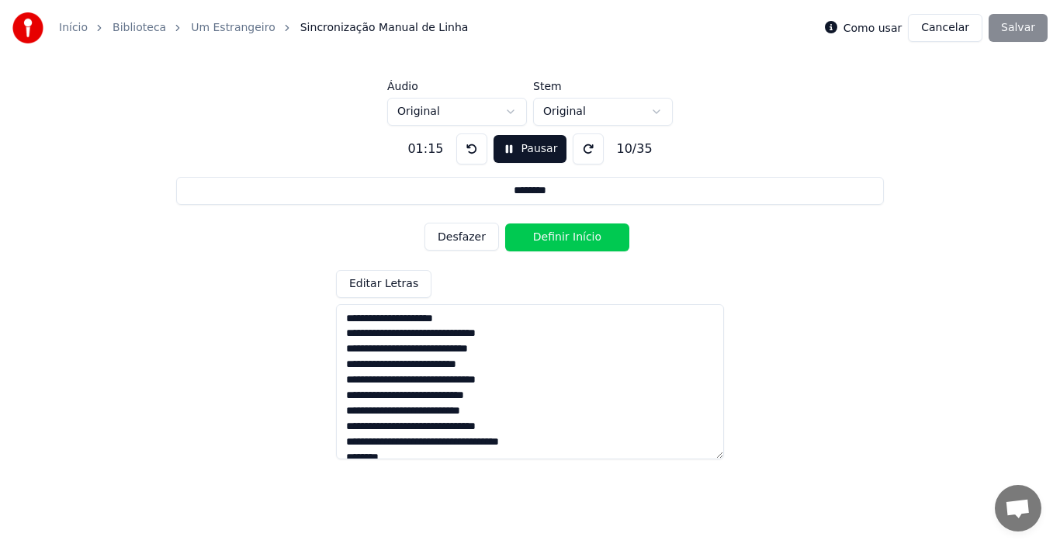
click at [550, 239] on button "Definir Início" at bounding box center [567, 238] width 124 height 28
click at [550, 239] on button "Definir Fim" at bounding box center [567, 238] width 124 height 28
click at [550, 239] on button "Definir Início" at bounding box center [567, 238] width 124 height 28
click at [550, 239] on button "Definir Fim" at bounding box center [567, 238] width 124 height 28
click at [550, 239] on button "Definir Início" at bounding box center [567, 238] width 124 height 28
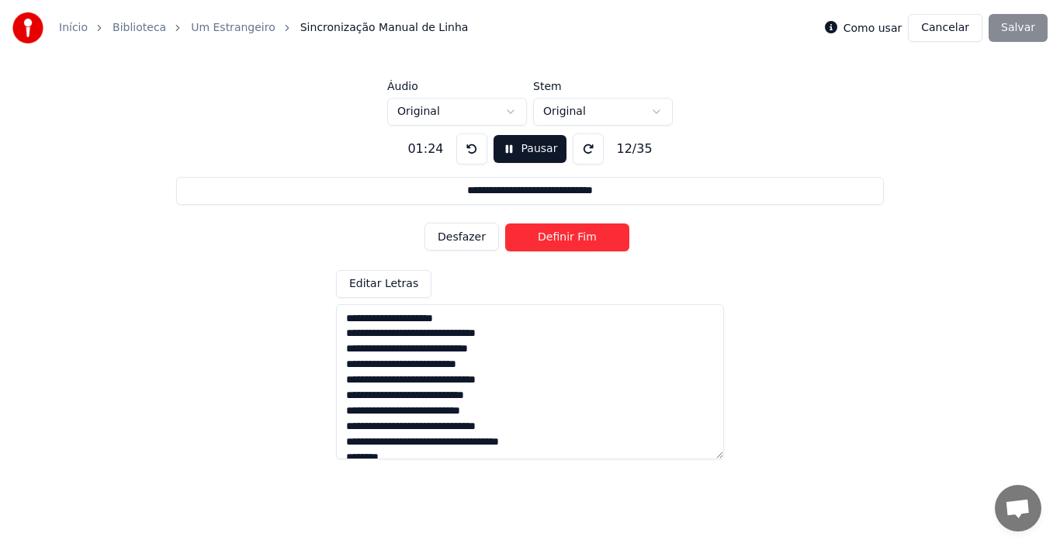
click at [550, 239] on button "Definir Fim" at bounding box center [567, 238] width 124 height 28
click at [550, 239] on button "Definir Início" at bounding box center [567, 238] width 124 height 28
click at [550, 239] on button "Definir Fim" at bounding box center [567, 238] width 124 height 28
click at [461, 236] on button "Desfazer" at bounding box center [462, 237] width 75 height 28
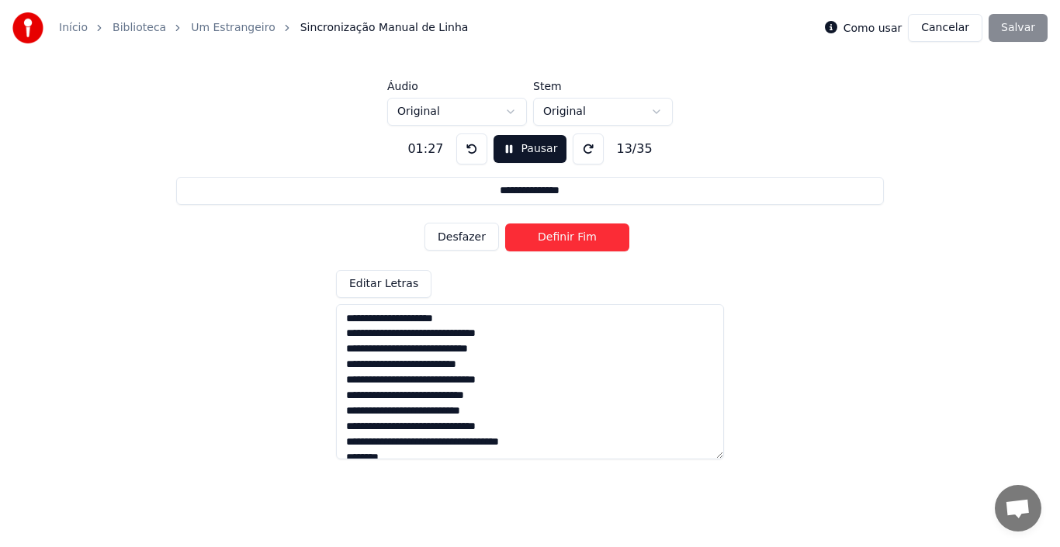
click at [461, 236] on button "Desfazer" at bounding box center [462, 237] width 75 height 28
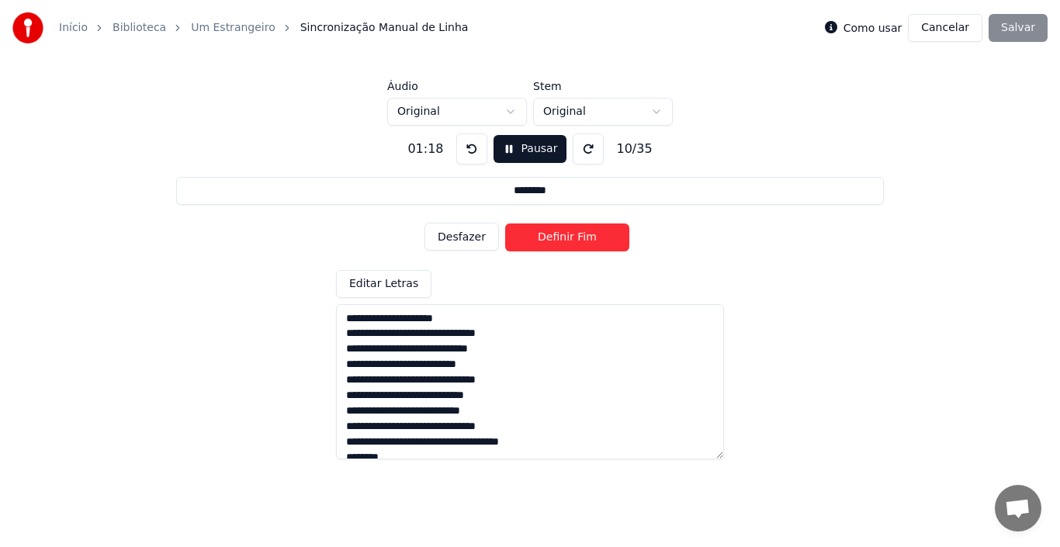
click at [468, 237] on button "Desfazer" at bounding box center [462, 237] width 75 height 28
click at [587, 240] on button "Definir Fim" at bounding box center [567, 238] width 124 height 28
click at [587, 240] on button "Definir Início" at bounding box center [567, 238] width 124 height 28
click at [587, 240] on button "Definir Fim" at bounding box center [567, 238] width 124 height 28
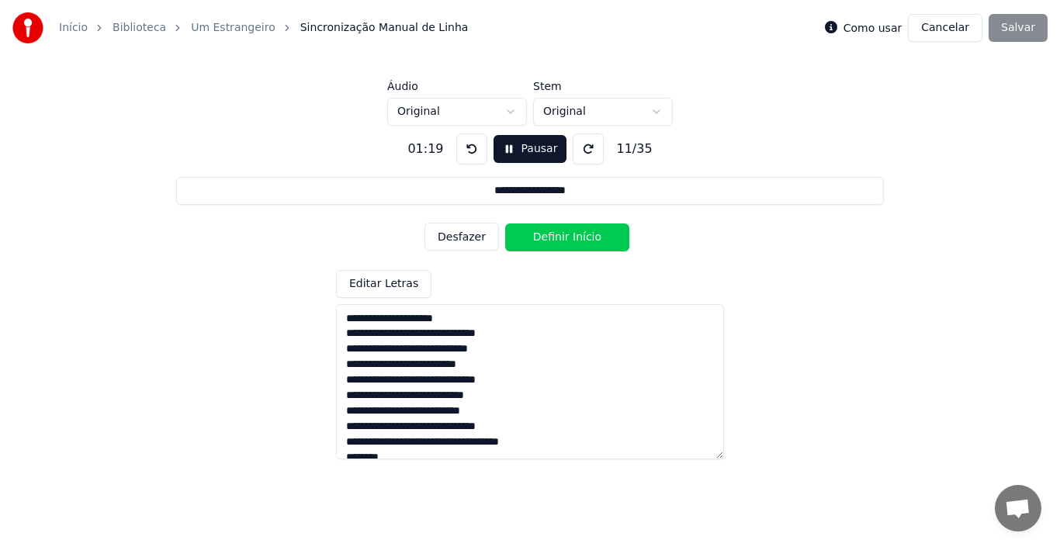
click at [457, 237] on button "Desfazer" at bounding box center [462, 237] width 75 height 28
click at [468, 234] on button "Desfazer" at bounding box center [462, 237] width 75 height 28
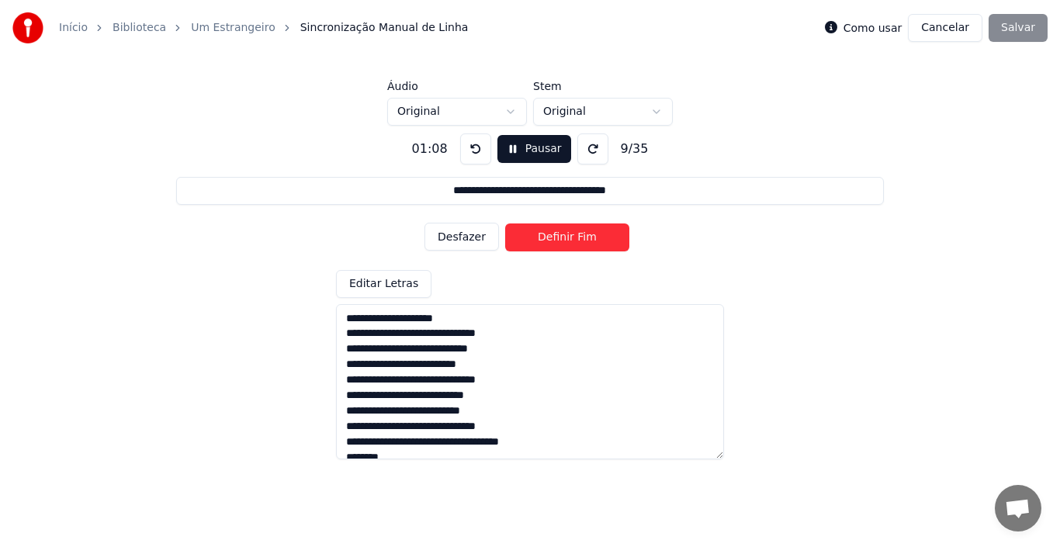
click at [468, 234] on button "Desfazer" at bounding box center [462, 237] width 75 height 28
click at [458, 238] on button "Desfazer" at bounding box center [462, 237] width 75 height 28
click at [457, 233] on button "Desfazer" at bounding box center [462, 237] width 75 height 28
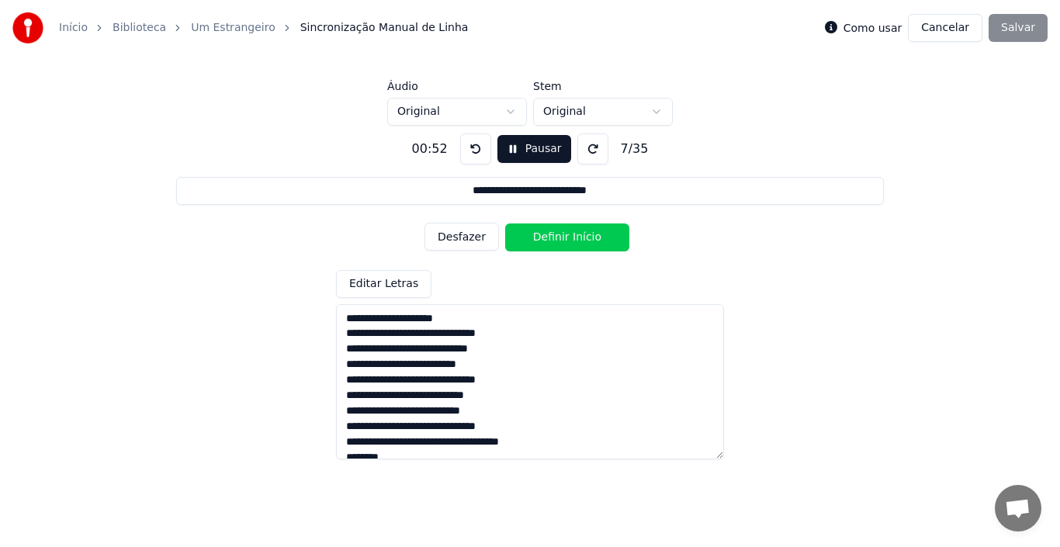
click at [457, 233] on button "Desfazer" at bounding box center [462, 237] width 75 height 28
click at [578, 239] on button "Definir Fim" at bounding box center [567, 238] width 124 height 28
click at [578, 239] on button "Definir Início" at bounding box center [567, 238] width 124 height 28
click at [578, 239] on button "Definir Fim" at bounding box center [567, 238] width 124 height 28
click at [578, 239] on button "Definir Início" at bounding box center [567, 238] width 124 height 28
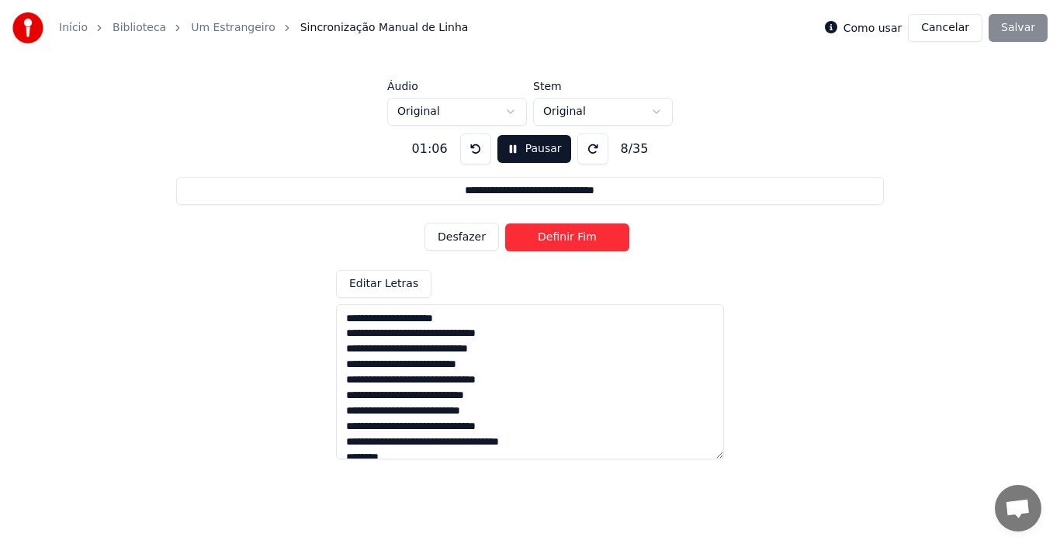
click at [578, 239] on button "Definir Fim" at bounding box center [567, 238] width 124 height 28
click at [578, 239] on button "Definir Início" at bounding box center [567, 238] width 124 height 28
click at [578, 239] on button "Definir Fim" at bounding box center [567, 238] width 124 height 28
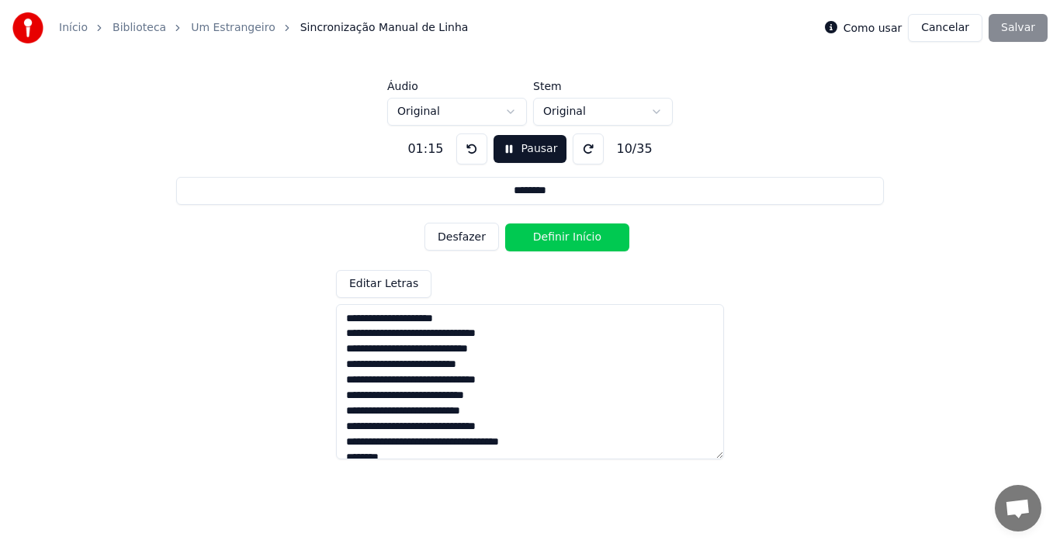
click at [578, 239] on button "Definir Início" at bounding box center [567, 238] width 124 height 28
click at [578, 239] on button "Definir Fim" at bounding box center [567, 238] width 124 height 28
click at [578, 239] on button "Definir Início" at bounding box center [567, 238] width 124 height 28
click at [578, 239] on button "Definir Fim" at bounding box center [567, 238] width 124 height 28
click at [578, 239] on button "Definir Início" at bounding box center [567, 238] width 124 height 28
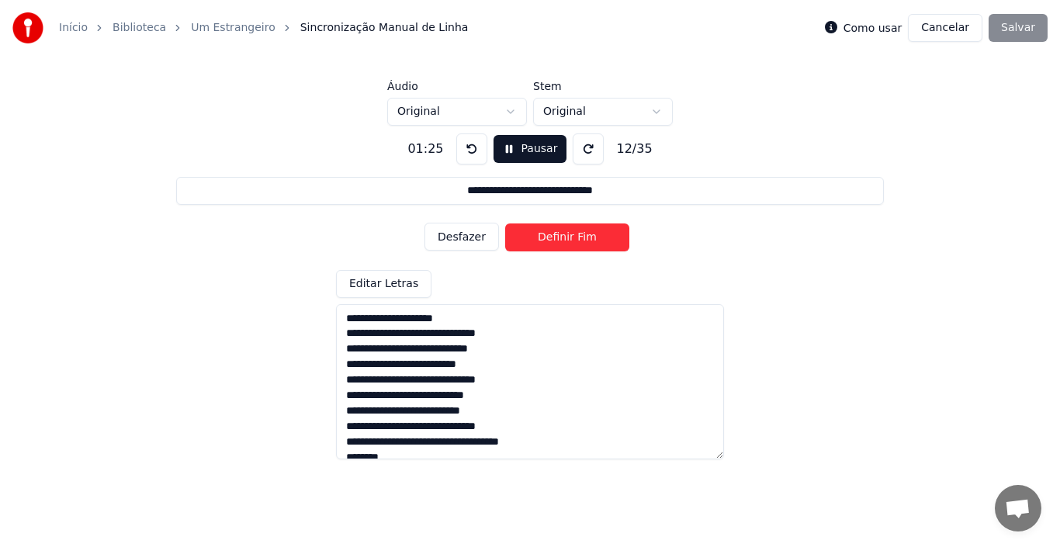
click at [578, 239] on button "Definir Fim" at bounding box center [567, 238] width 124 height 28
click at [464, 148] on button at bounding box center [471, 148] width 31 height 31
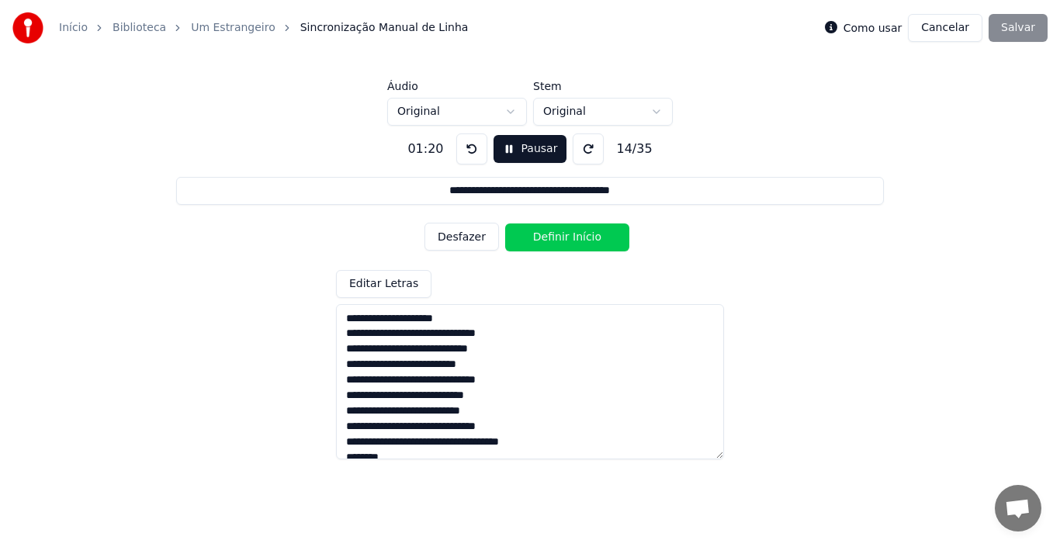
click at [464, 148] on button at bounding box center [471, 148] width 31 height 31
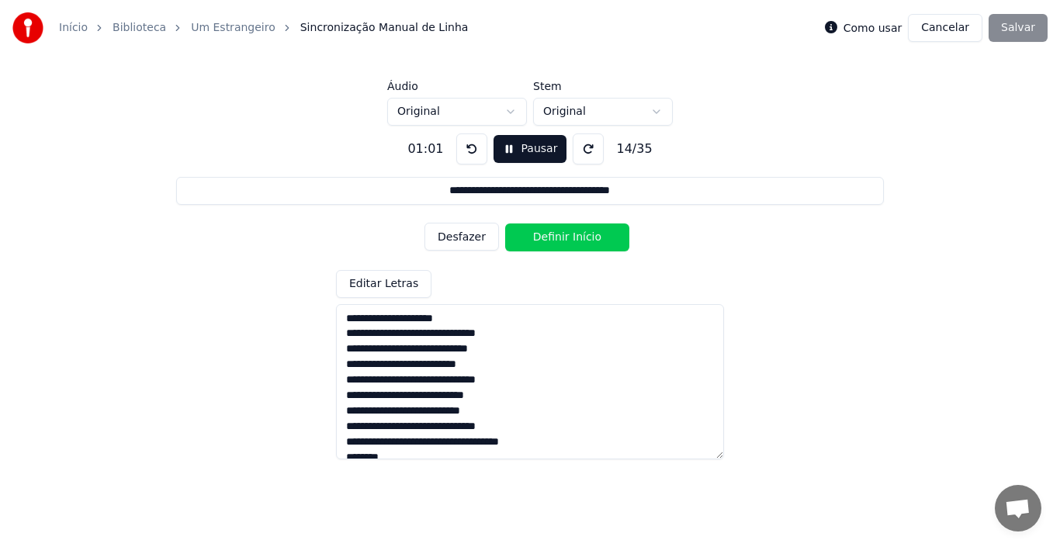
click at [464, 148] on button at bounding box center [471, 148] width 31 height 31
click at [868, 36] on div "Como usar" at bounding box center [864, 28] width 78 height 19
click at [861, 23] on label "Como usar" at bounding box center [873, 28] width 59 height 11
click at [677, 145] on div "**********" at bounding box center [530, 290] width 1011 height 328
click at [476, 150] on button at bounding box center [471, 148] width 31 height 31
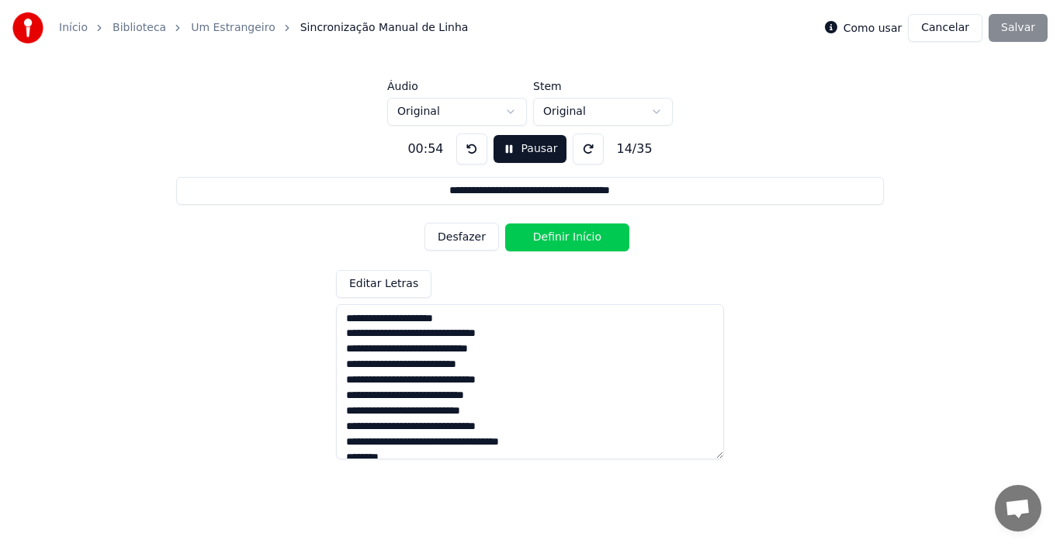
click at [476, 150] on button at bounding box center [471, 148] width 31 height 31
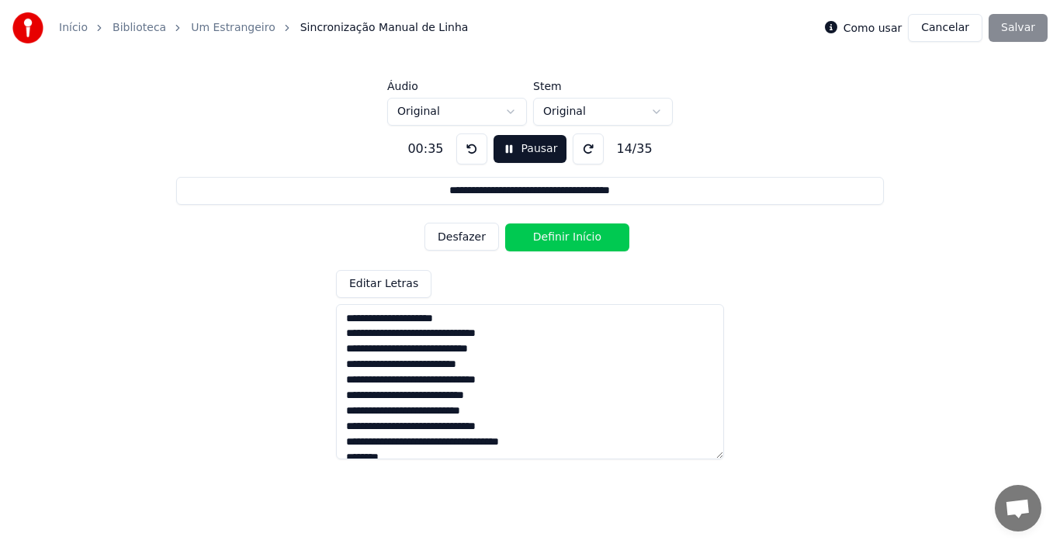
click at [476, 150] on button at bounding box center [471, 148] width 31 height 31
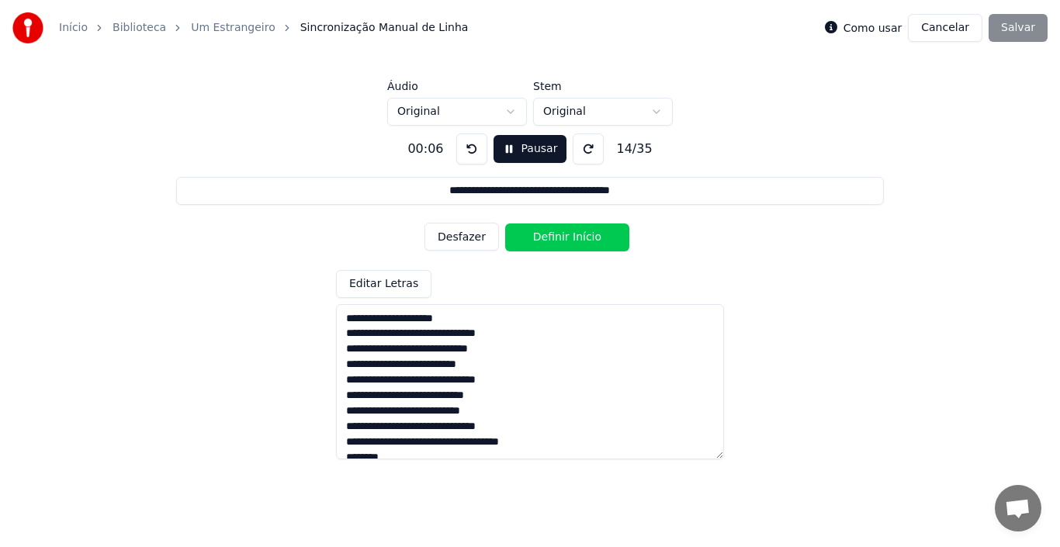
click at [476, 150] on button at bounding box center [471, 148] width 31 height 31
click at [462, 151] on button at bounding box center [471, 148] width 31 height 31
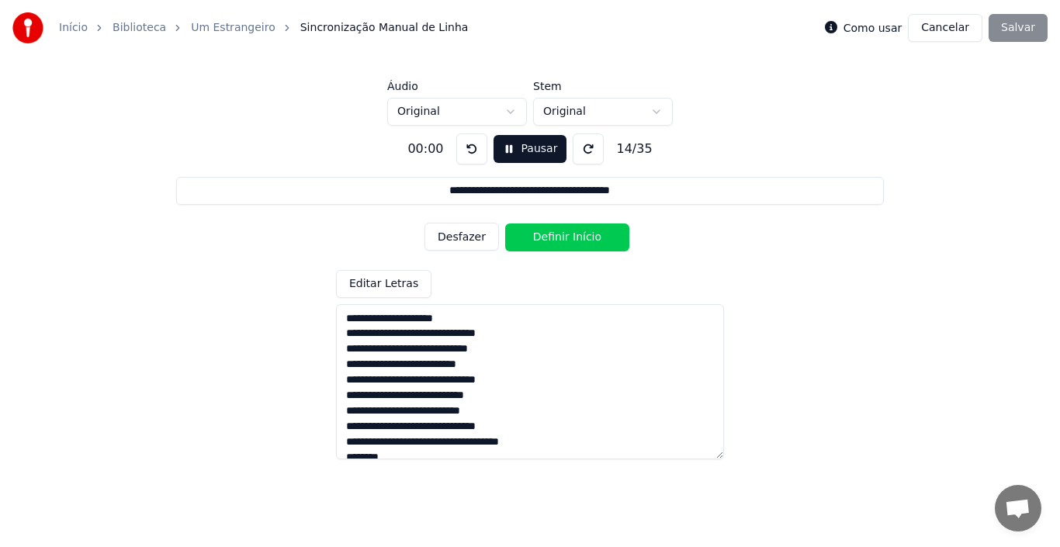
click at [462, 151] on button at bounding box center [471, 148] width 31 height 31
click at [461, 241] on button "Desfazer" at bounding box center [462, 237] width 75 height 28
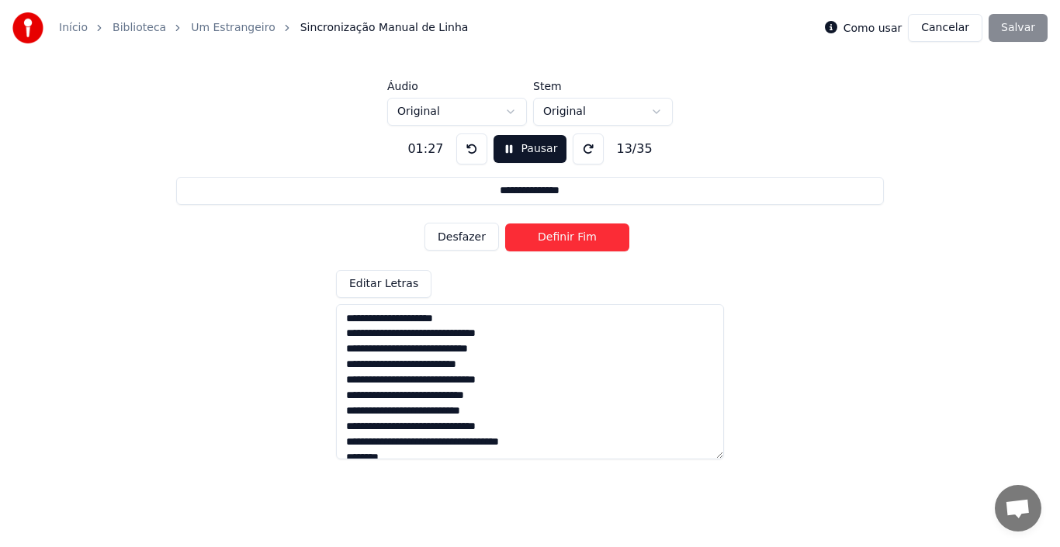
click at [464, 236] on button "Desfazer" at bounding box center [462, 237] width 75 height 28
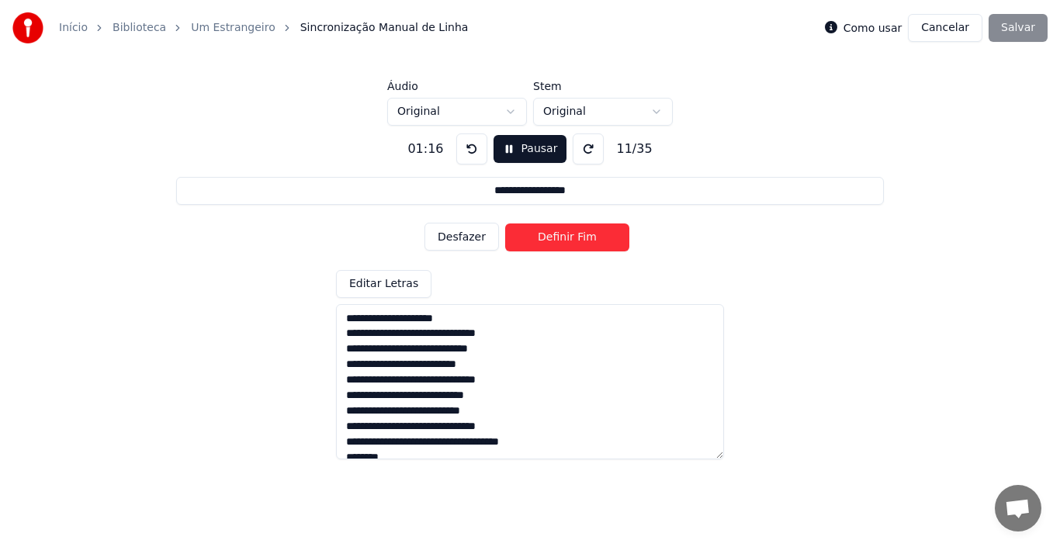
click at [464, 236] on button "Desfazer" at bounding box center [462, 237] width 75 height 28
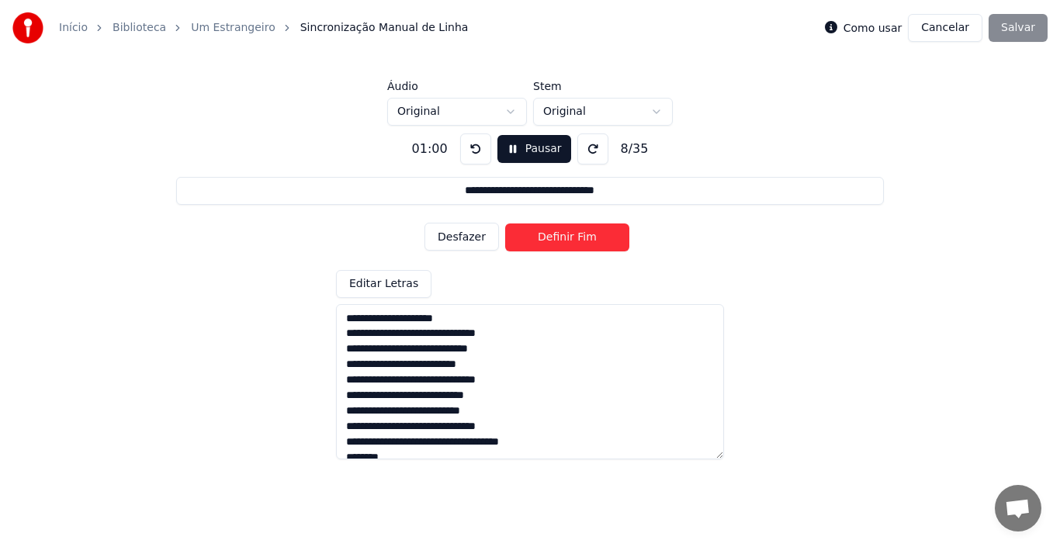
click at [464, 236] on button "Desfazer" at bounding box center [462, 237] width 75 height 28
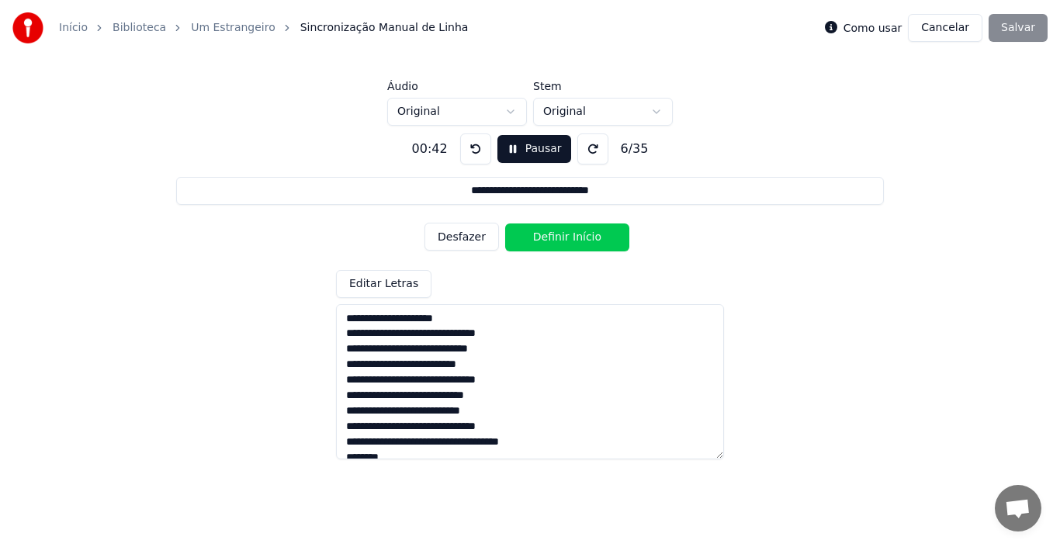
click at [473, 150] on button at bounding box center [475, 148] width 31 height 31
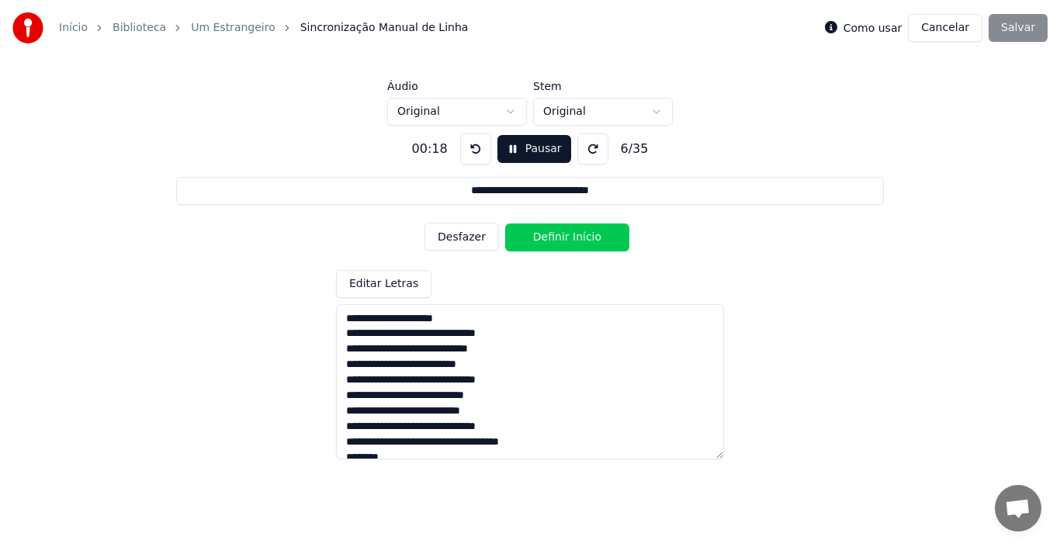
click at [473, 151] on button at bounding box center [475, 148] width 31 height 31
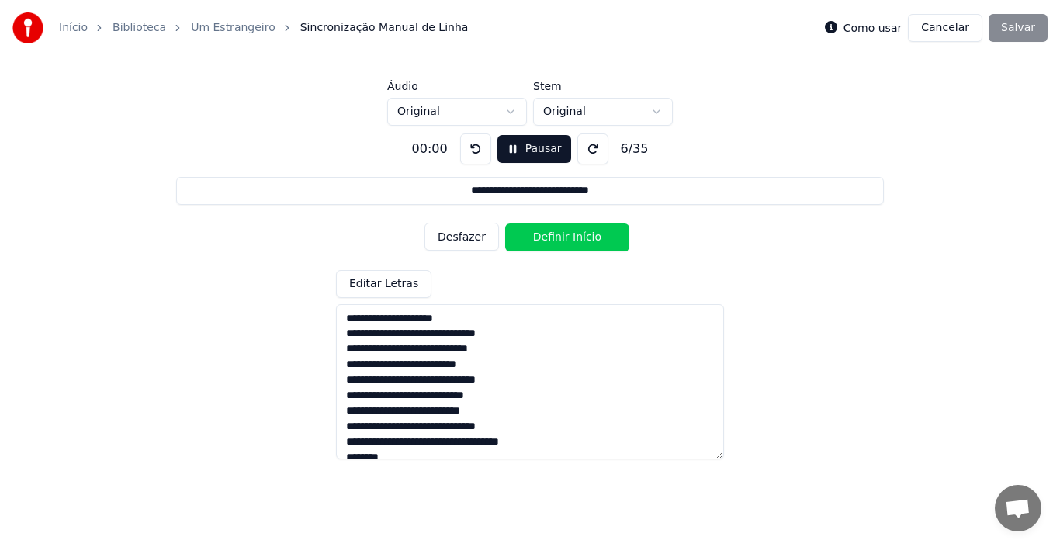
click at [473, 151] on button at bounding box center [475, 148] width 31 height 31
click at [520, 152] on button "Pausar" at bounding box center [534, 149] width 74 height 28
click at [520, 152] on button "Início" at bounding box center [534, 149] width 66 height 28
click at [433, 322] on textarea at bounding box center [530, 381] width 388 height 155
click at [487, 191] on input "**********" at bounding box center [529, 191] width 707 height 28
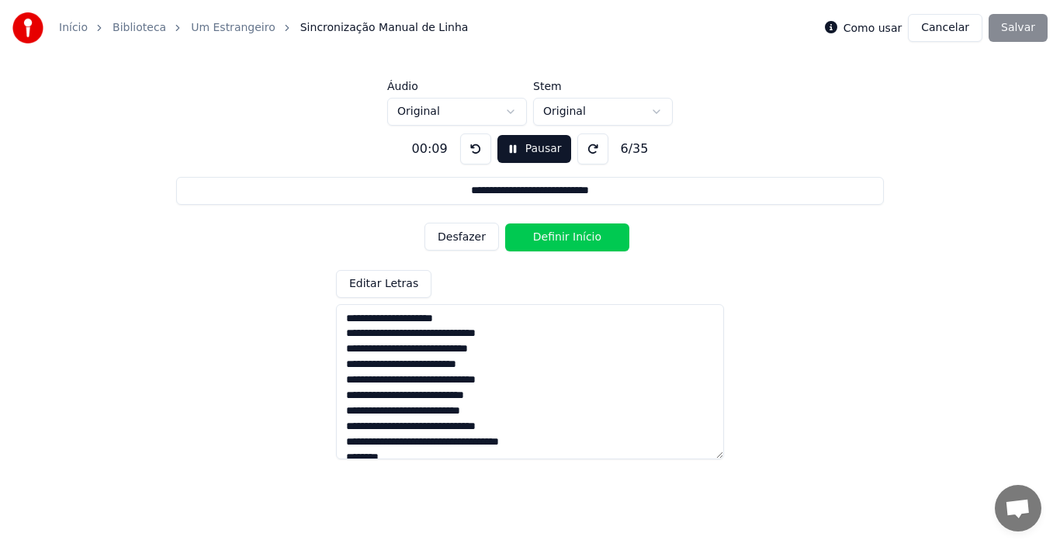
click at [540, 237] on button "Definir Início" at bounding box center [567, 238] width 124 height 28
click at [540, 237] on button "Definir Fim" at bounding box center [567, 238] width 124 height 28
click at [468, 238] on button "Desfazer" at bounding box center [462, 237] width 75 height 28
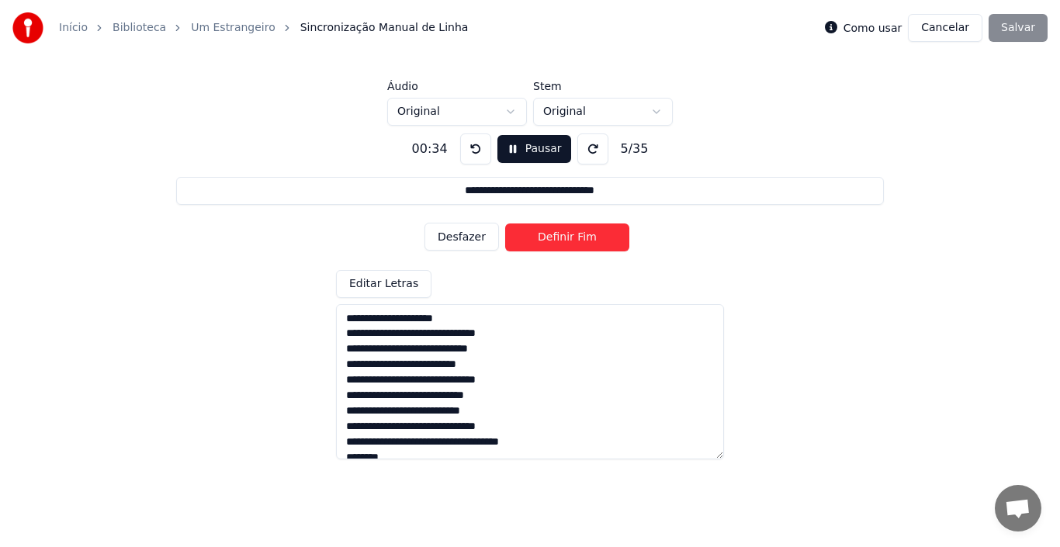
click at [468, 238] on button "Desfazer" at bounding box center [462, 237] width 75 height 28
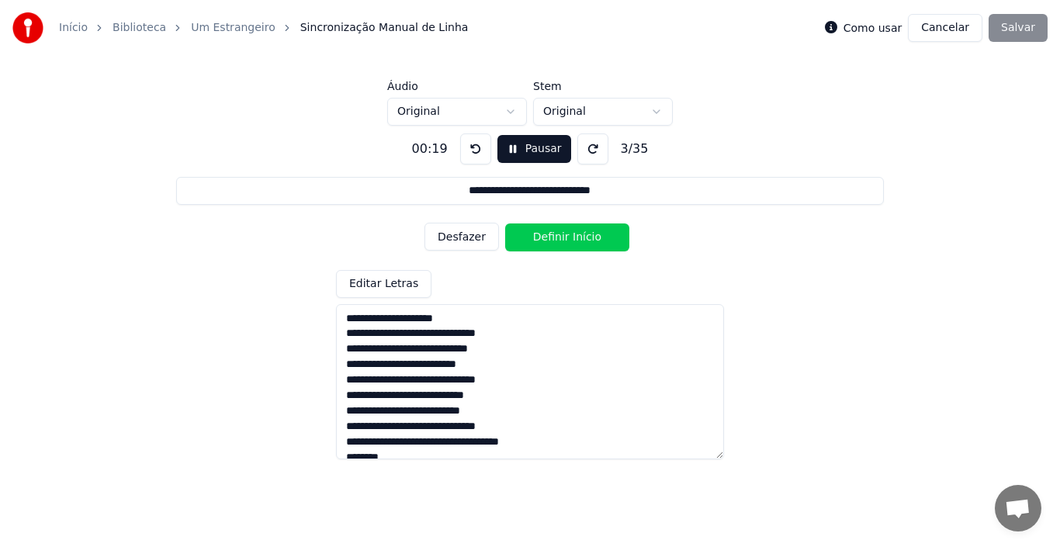
click at [468, 238] on button "Desfazer" at bounding box center [462, 237] width 75 height 28
click at [468, 238] on div "Desfazer Definir Início" at bounding box center [530, 237] width 211 height 40
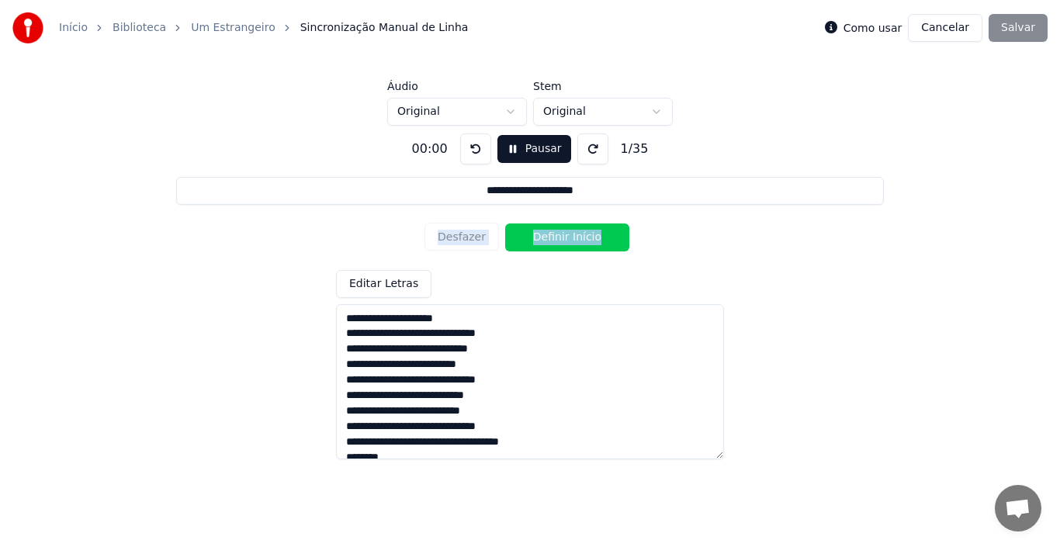
click at [468, 238] on div "Desfazer Definir Início" at bounding box center [530, 237] width 211 height 40
click at [470, 151] on button at bounding box center [475, 148] width 31 height 31
click at [541, 241] on button "Definir Início" at bounding box center [567, 238] width 124 height 28
click at [678, 196] on input "**********" at bounding box center [529, 191] width 707 height 28
click at [584, 238] on button "Definir Fim" at bounding box center [567, 238] width 124 height 28
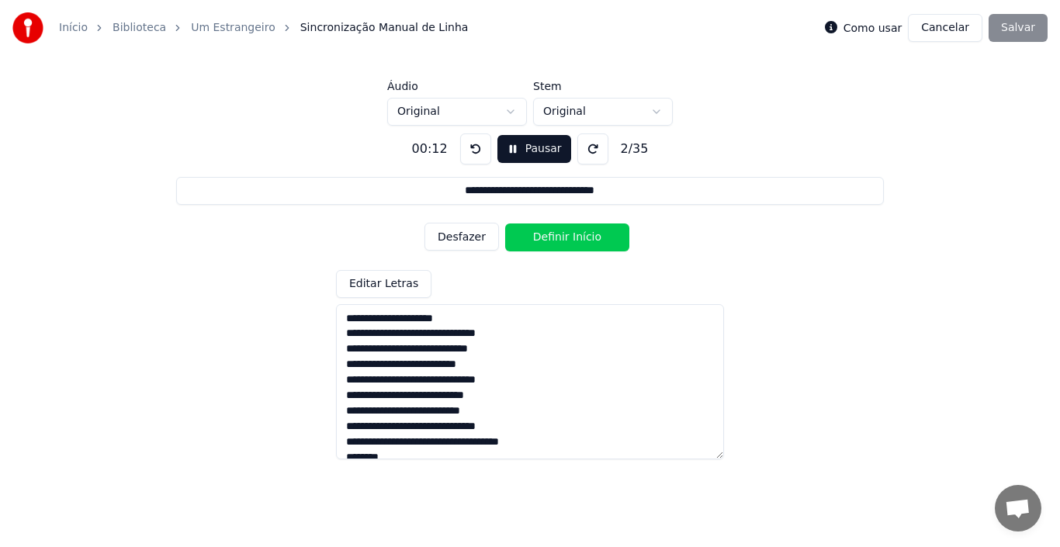
click at [573, 241] on button "Definir Início" at bounding box center [567, 238] width 124 height 28
click at [573, 241] on button "Definir Fim" at bounding box center [567, 238] width 124 height 28
click at [573, 241] on button "Definir Início" at bounding box center [567, 238] width 124 height 28
click at [573, 241] on button "Definir Fim" at bounding box center [567, 238] width 124 height 28
click at [573, 241] on button "Definir Início" at bounding box center [567, 238] width 124 height 28
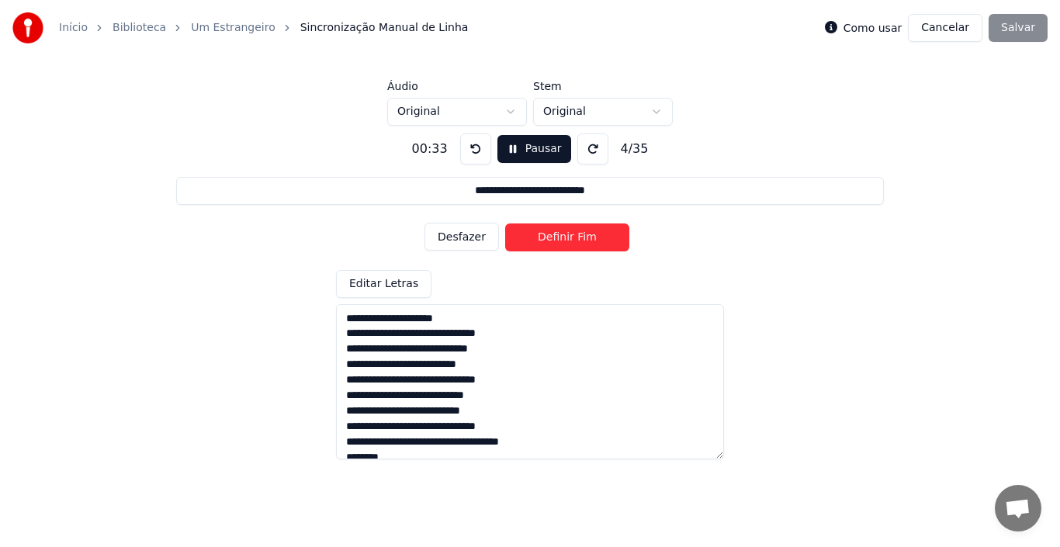
click at [573, 241] on button "Definir Fim" at bounding box center [567, 238] width 124 height 28
click at [573, 241] on button "Definir Início" at bounding box center [567, 238] width 124 height 28
click at [573, 241] on button "Definir Fim" at bounding box center [567, 238] width 124 height 28
click at [573, 241] on button "Definir Início" at bounding box center [567, 238] width 124 height 28
click at [573, 241] on button "Definir Fim" at bounding box center [567, 238] width 124 height 28
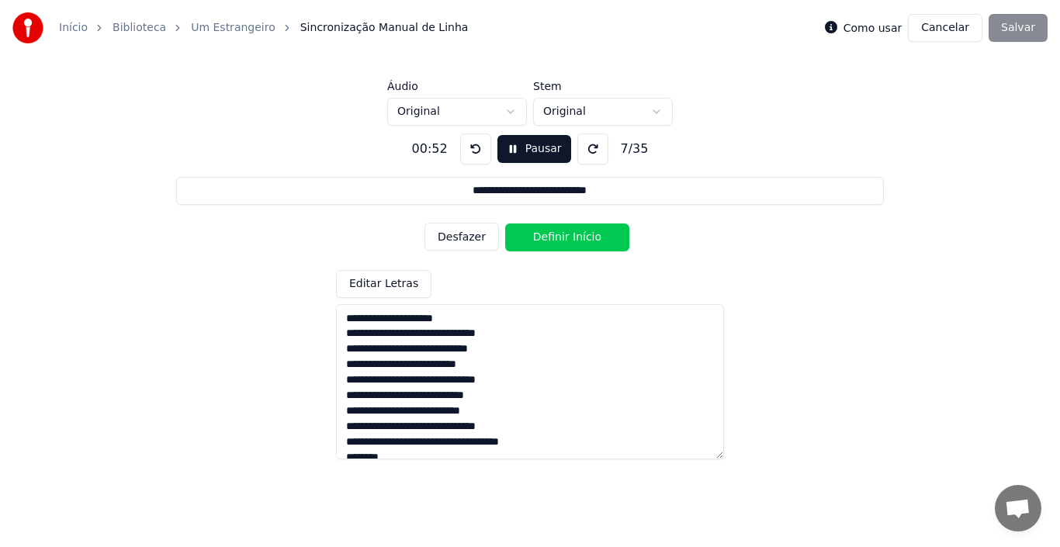
click at [573, 241] on button "Definir Início" at bounding box center [567, 238] width 124 height 28
click at [573, 241] on button "Definir Fim" at bounding box center [567, 238] width 124 height 28
click at [573, 240] on button "Definir Início" at bounding box center [567, 238] width 124 height 28
click at [573, 240] on button "Definir Fim" at bounding box center [567, 238] width 124 height 28
click at [573, 240] on button "Definir Início" at bounding box center [567, 238] width 124 height 28
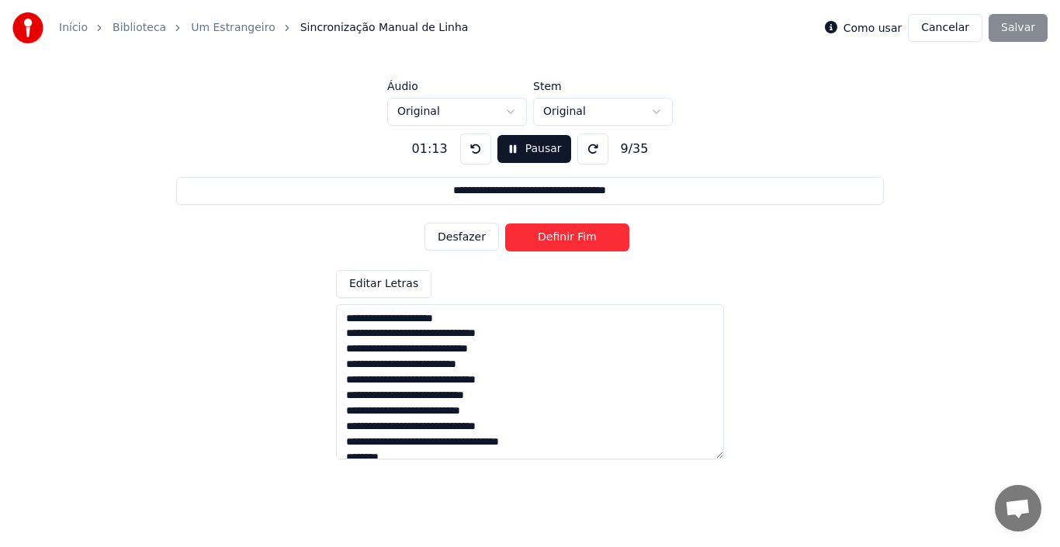
click at [573, 240] on button "Definir Fim" at bounding box center [567, 238] width 124 height 28
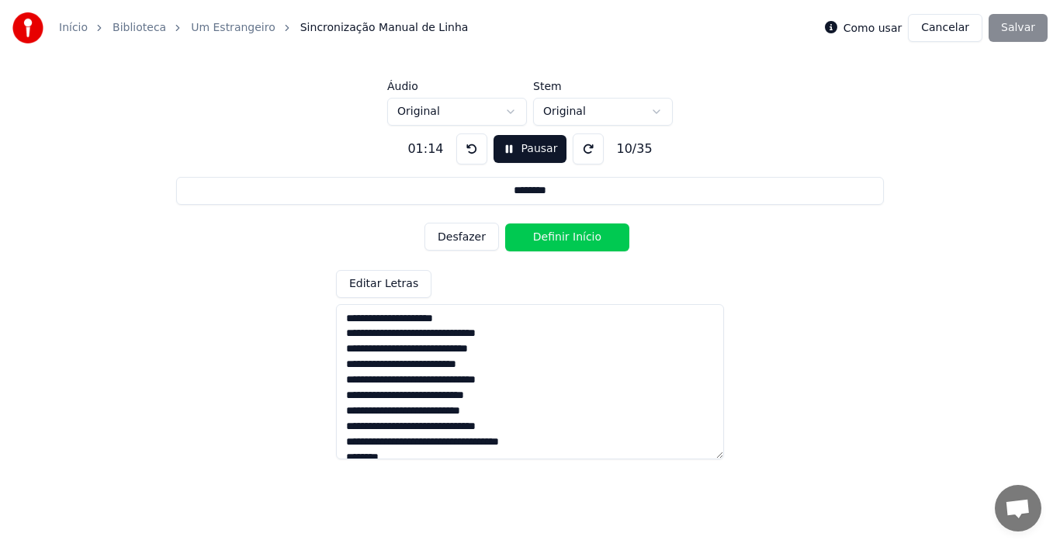
click at [573, 240] on button "Definir Início" at bounding box center [567, 238] width 124 height 28
click at [573, 240] on button "Definir Fim" at bounding box center [567, 238] width 124 height 28
click at [573, 240] on button "Definir Início" at bounding box center [567, 238] width 124 height 28
click at [573, 240] on button "Definir Fim" at bounding box center [567, 238] width 124 height 28
click at [573, 240] on button "Definir Início" at bounding box center [567, 238] width 124 height 28
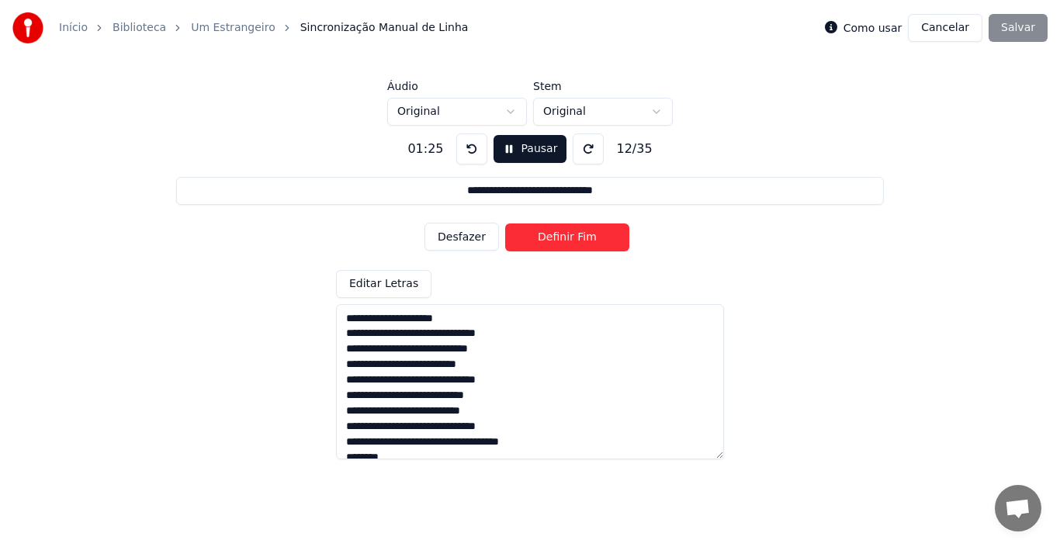
click at [573, 240] on button "Definir Fim" at bounding box center [567, 238] width 124 height 28
click at [573, 240] on button "Definir Início" at bounding box center [567, 238] width 124 height 28
click at [573, 240] on button "Definir Fim" at bounding box center [567, 238] width 124 height 28
click at [570, 240] on button "Definir Início" at bounding box center [567, 238] width 124 height 28
click at [570, 240] on button "Definir Fim" at bounding box center [567, 238] width 124 height 28
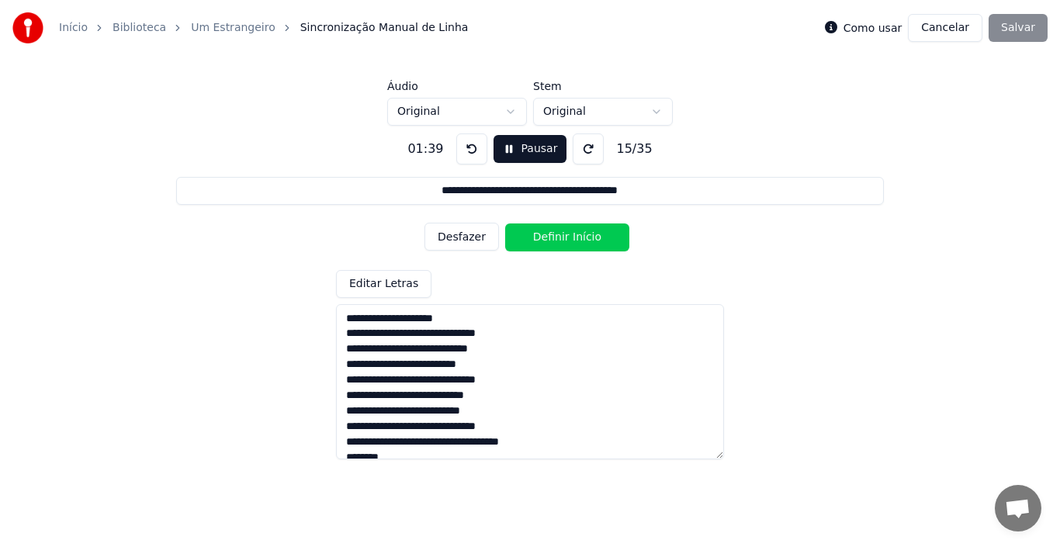
click at [570, 240] on button "Definir Início" at bounding box center [567, 238] width 124 height 28
click at [570, 240] on button "Definir Fim" at bounding box center [567, 238] width 124 height 28
click at [570, 240] on button "Definir Início" at bounding box center [567, 238] width 124 height 28
click at [570, 240] on button "Definir Fim" at bounding box center [567, 238] width 124 height 28
click at [570, 240] on button "Definir Início" at bounding box center [567, 238] width 124 height 28
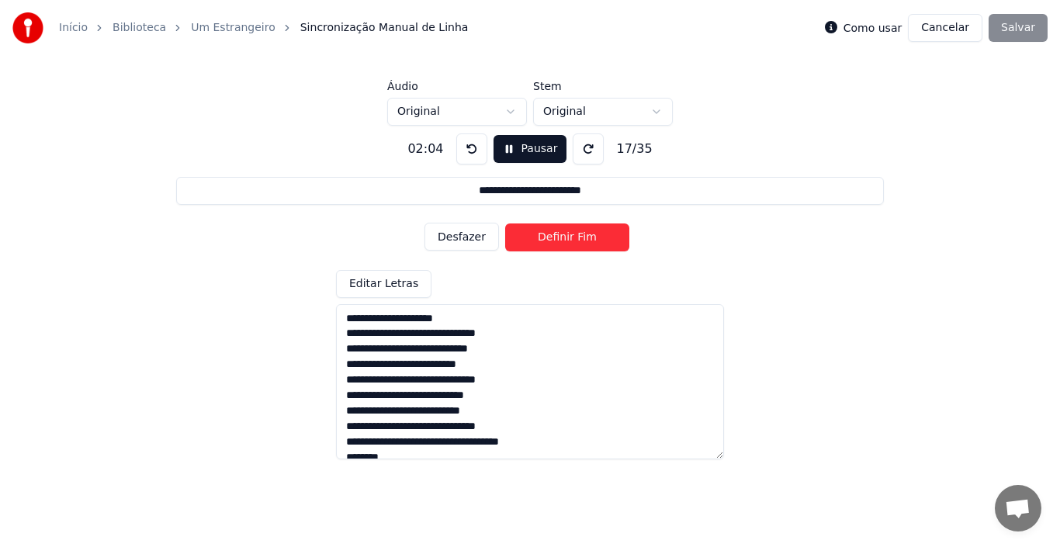
click at [570, 240] on button "Definir Fim" at bounding box center [567, 238] width 124 height 28
click at [570, 239] on button "Definir Início" at bounding box center [567, 238] width 124 height 28
click at [569, 239] on button "Definir Fim" at bounding box center [567, 238] width 124 height 28
click at [569, 239] on button "Definir Início" at bounding box center [567, 238] width 124 height 28
click at [569, 239] on button "Definir Fim" at bounding box center [567, 238] width 124 height 28
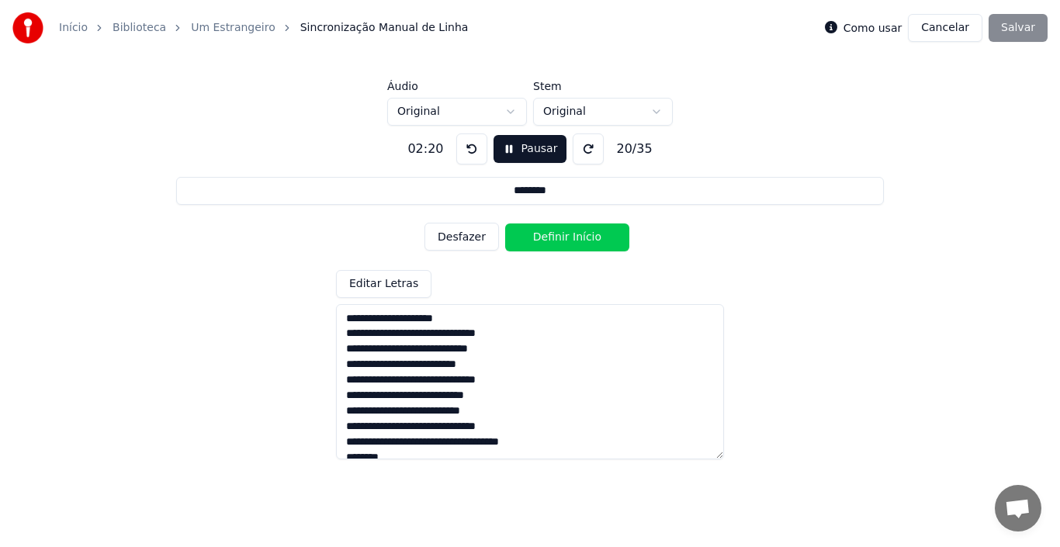
click at [569, 239] on button "Definir Início" at bounding box center [567, 238] width 124 height 28
click at [569, 239] on button "Definir Fim" at bounding box center [567, 238] width 124 height 28
click at [569, 239] on button "Definir Início" at bounding box center [567, 238] width 124 height 28
click at [569, 239] on button "Definir Fim" at bounding box center [567, 238] width 124 height 28
click at [569, 239] on button "Definir Início" at bounding box center [567, 238] width 124 height 28
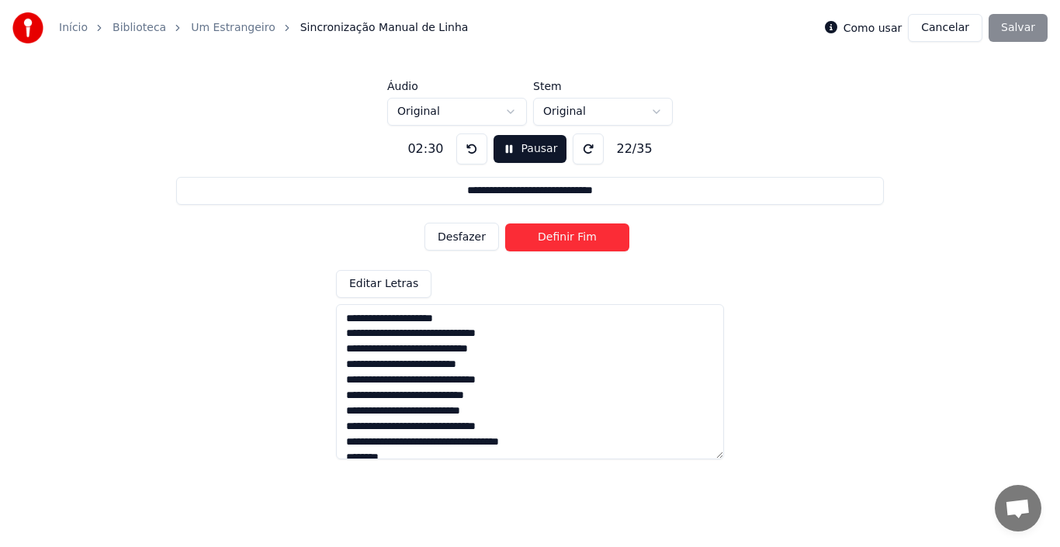
click at [569, 239] on button "Definir Fim" at bounding box center [567, 238] width 124 height 28
click at [569, 239] on button "Definir Início" at bounding box center [567, 238] width 124 height 28
click at [569, 239] on button "Definir Fim" at bounding box center [567, 238] width 124 height 28
click at [569, 239] on button "Definir Início" at bounding box center [567, 238] width 124 height 28
click at [569, 239] on button "Definir Fim" at bounding box center [567, 238] width 124 height 28
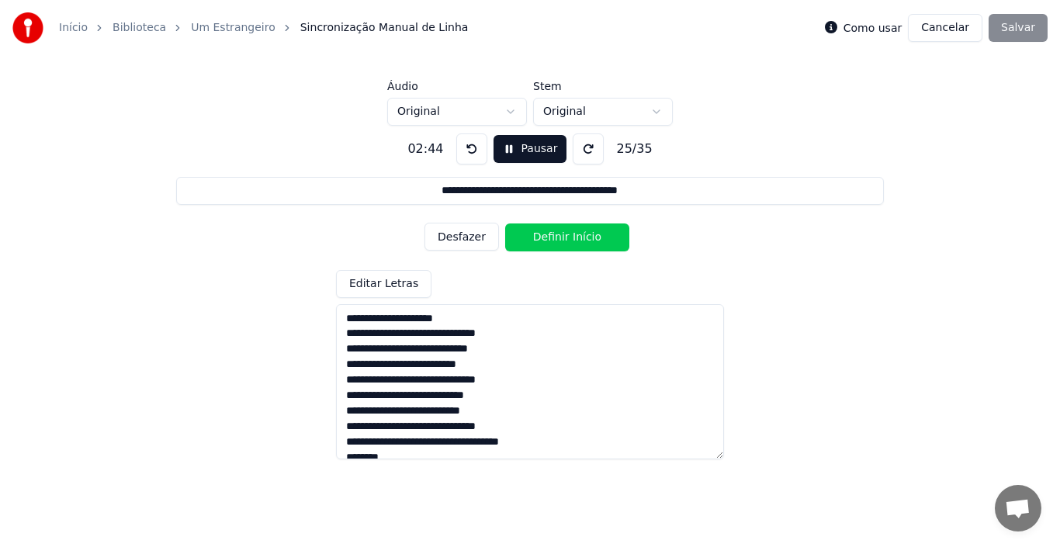
click at [569, 239] on button "Definir Início" at bounding box center [567, 238] width 124 height 28
click at [569, 239] on button "Definir Fim" at bounding box center [567, 238] width 124 height 28
click at [569, 238] on button "Definir Início" at bounding box center [567, 238] width 124 height 28
click at [569, 238] on button "Definir Fim" at bounding box center [567, 238] width 124 height 28
click at [569, 238] on button "Definir Início" at bounding box center [567, 238] width 124 height 28
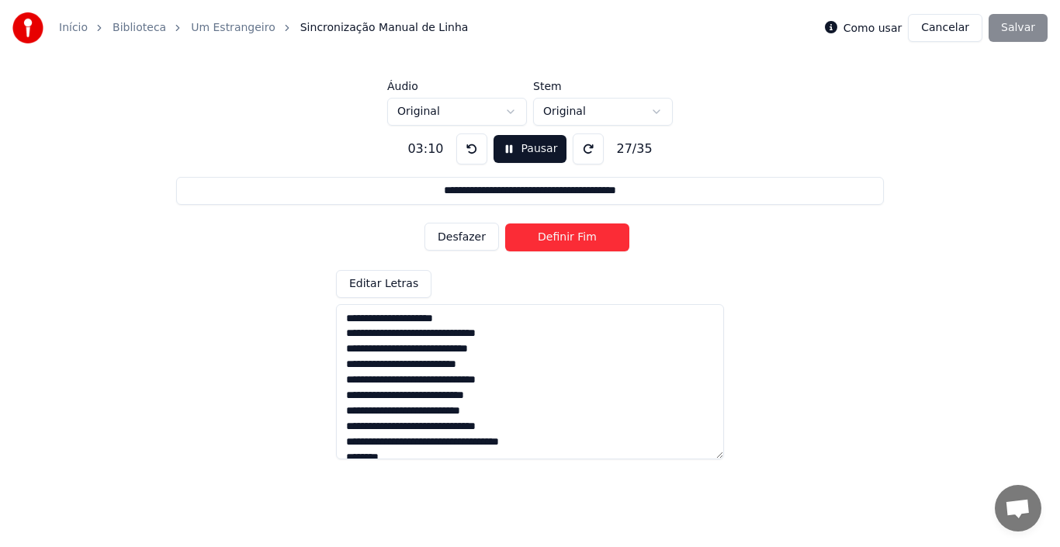
click at [569, 238] on button "Definir Fim" at bounding box center [567, 238] width 124 height 28
click at [569, 238] on button "Definir Início" at bounding box center [567, 238] width 124 height 28
click at [569, 238] on button "Definir Fim" at bounding box center [567, 238] width 124 height 28
click at [569, 237] on button "Definir Início" at bounding box center [567, 238] width 124 height 28
click at [569, 237] on button "Definir Fim" at bounding box center [567, 238] width 124 height 28
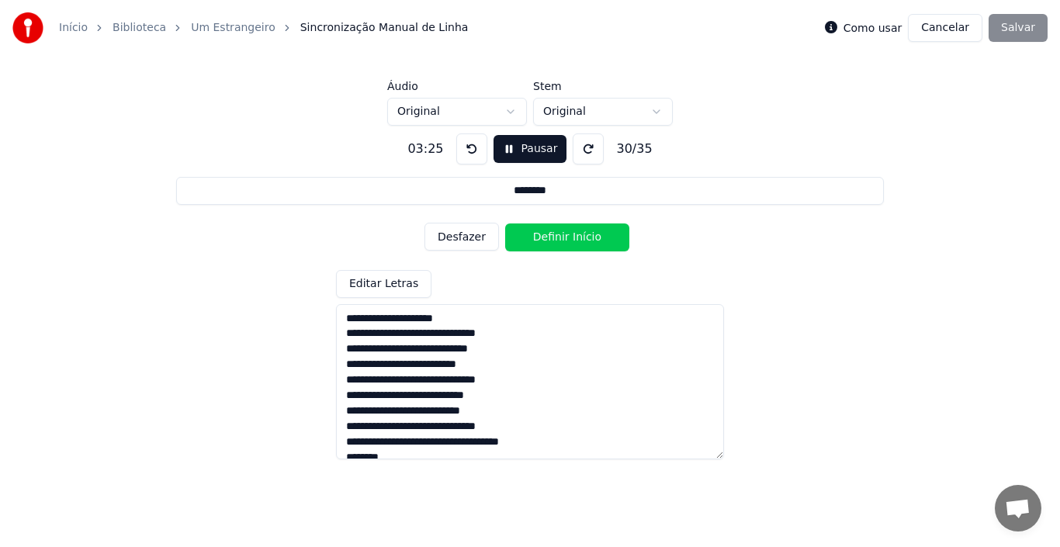
click at [569, 237] on button "Definir Início" at bounding box center [567, 238] width 124 height 28
click at [569, 237] on button "Definir Fim" at bounding box center [567, 238] width 124 height 28
click at [569, 237] on button "Definir Início" at bounding box center [567, 238] width 124 height 28
click at [569, 237] on button "Definir Fim" at bounding box center [567, 238] width 124 height 28
click at [569, 237] on button "Definir Início" at bounding box center [567, 238] width 124 height 28
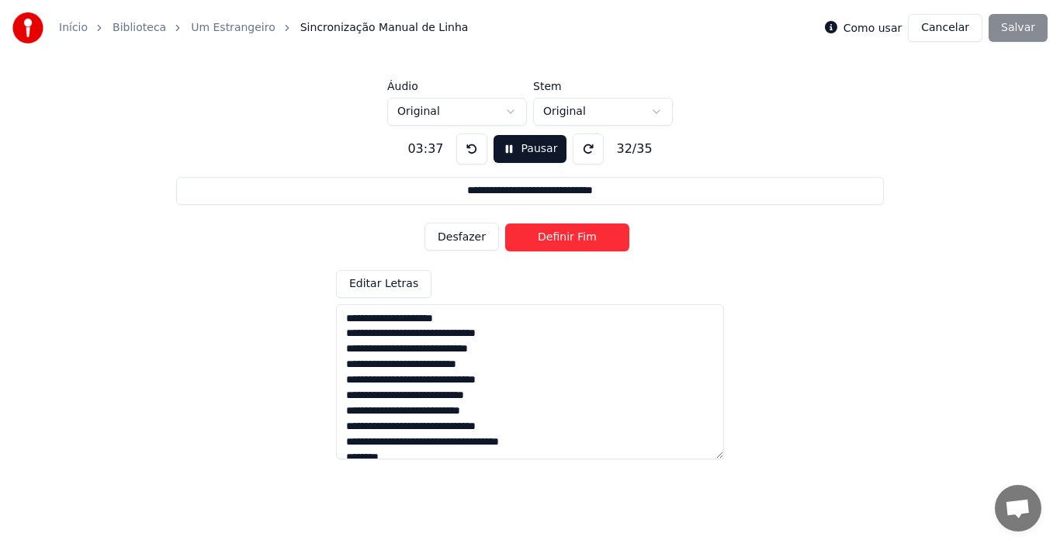
click at [569, 237] on button "Definir Fim" at bounding box center [567, 238] width 124 height 28
click at [569, 237] on button "Definir Início" at bounding box center [567, 238] width 124 height 28
click at [569, 237] on button "Definir Fim" at bounding box center [567, 238] width 124 height 28
click at [569, 237] on button "Definir Início" at bounding box center [567, 238] width 124 height 28
click at [569, 237] on button "Definir Fim" at bounding box center [567, 238] width 124 height 28
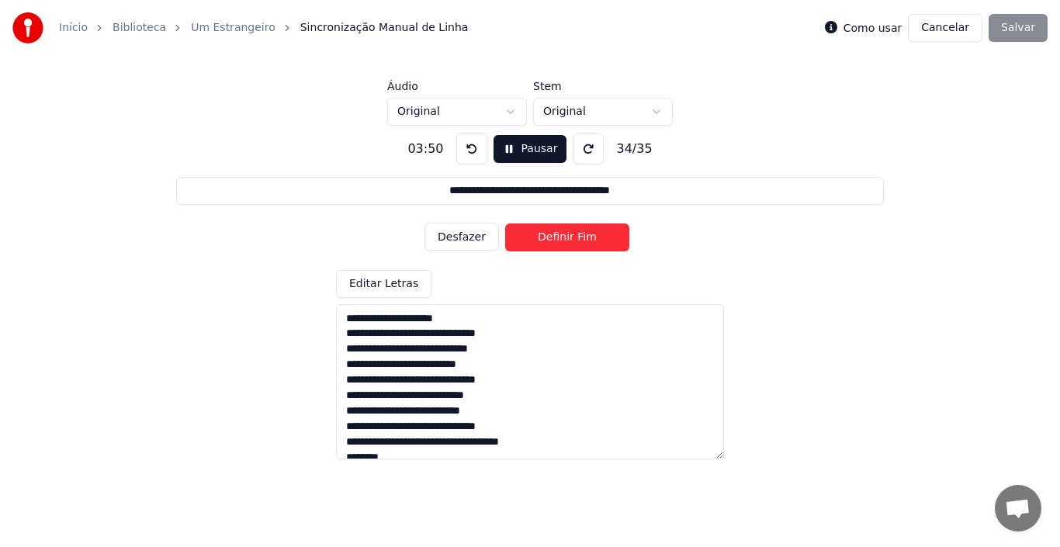
type input "**********"
click at [569, 237] on button "Definir Início" at bounding box center [567, 238] width 124 height 28
click at [569, 237] on button "Definir Fim" at bounding box center [567, 238] width 124 height 28
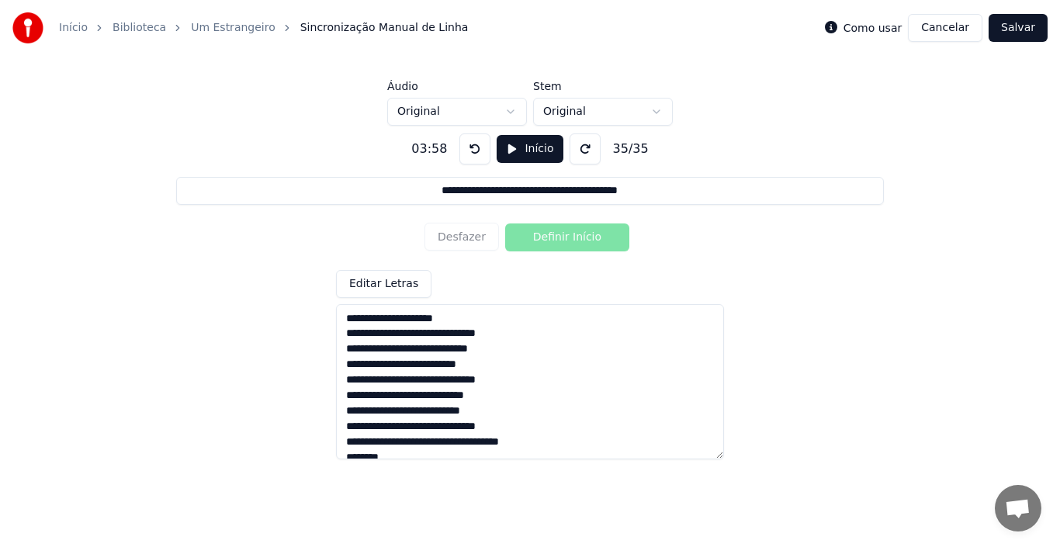
click at [521, 157] on button "Início" at bounding box center [530, 149] width 66 height 28
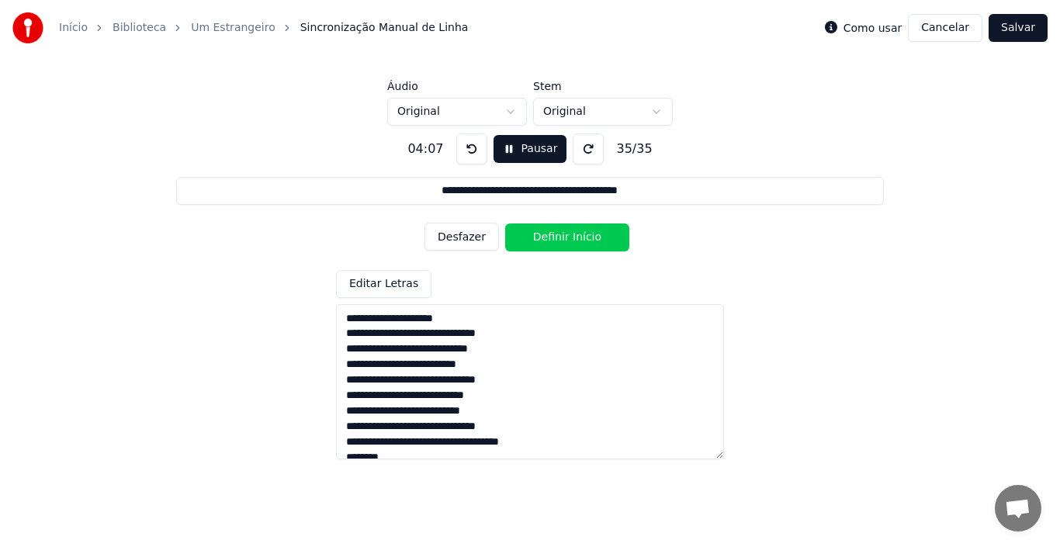
click at [1026, 29] on button "Salvar" at bounding box center [1018, 28] width 59 height 28
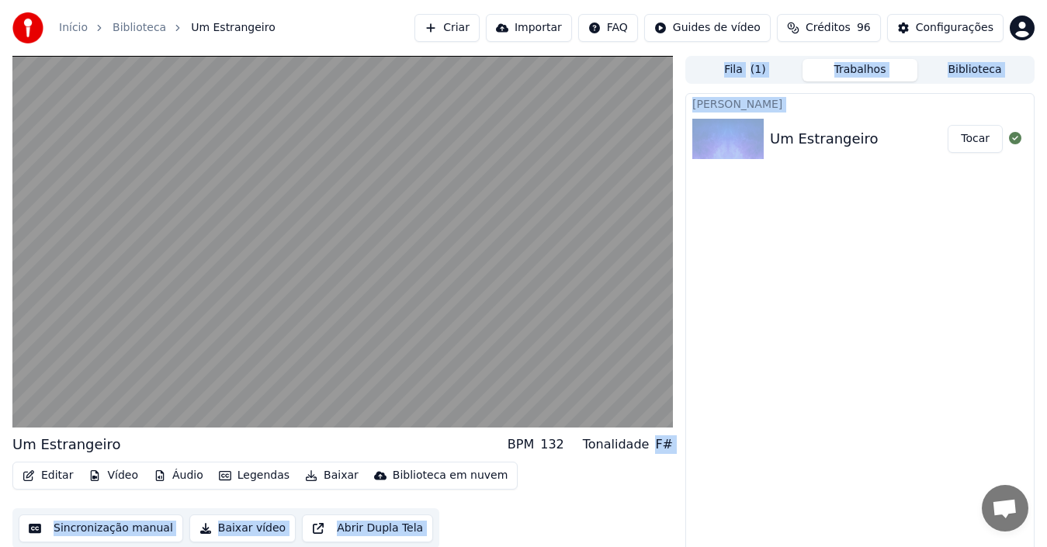
drag, startPoint x: 660, startPoint y: 447, endPoint x: 680, endPoint y: 450, distance: 20.4
click at [680, 450] on div "Um Estrangeiro BPM 132 Tonalidade F# Editar Vídeo Áudio Legendas Baixar Bibliot…" at bounding box center [523, 307] width 1047 height 502
copy div "F# Editar Vídeo Áudio Legendas Baixar Biblioteca em nuvem Sincronização manual …"
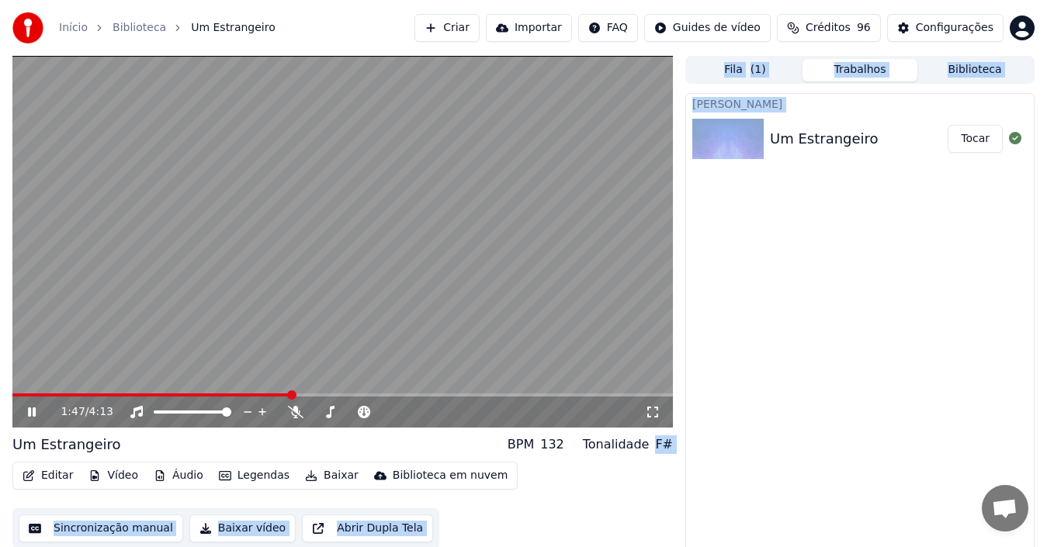
drag, startPoint x: 364, startPoint y: 334, endPoint x: 360, endPoint y: 272, distance: 61.4
click at [360, 272] on video at bounding box center [342, 242] width 660 height 372
click at [321, 313] on video at bounding box center [342, 242] width 660 height 372
click at [52, 473] on button "Editar" at bounding box center [47, 476] width 63 height 22
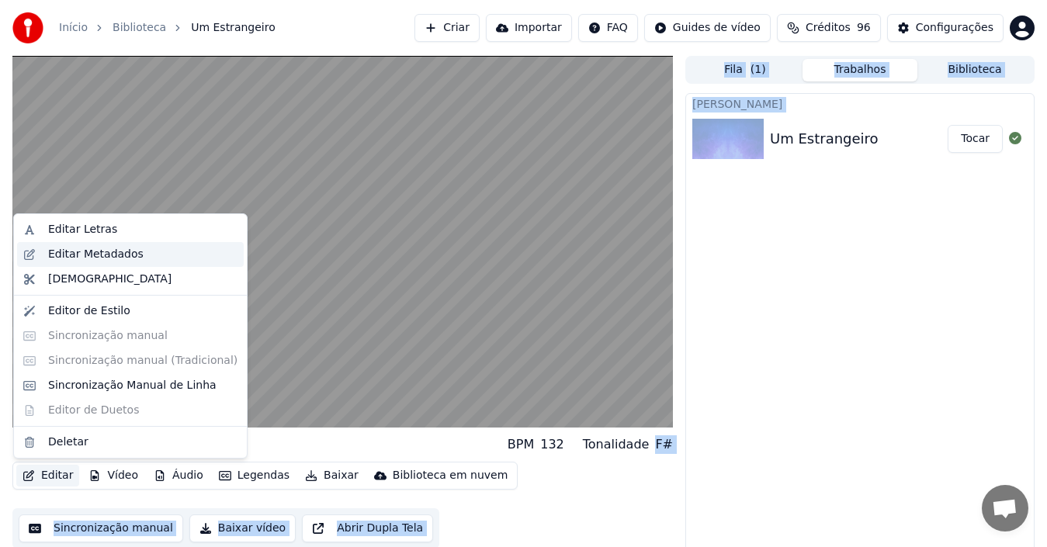
click at [70, 252] on div "Editar Metadados" at bounding box center [95, 255] width 95 height 16
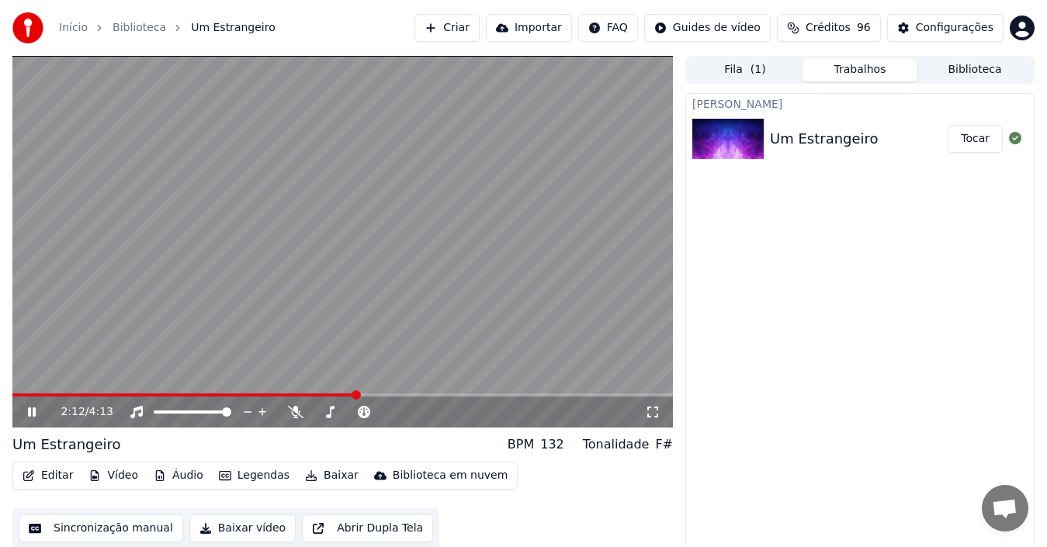
click at [653, 413] on icon at bounding box center [653, 412] width 16 height 12
click at [218, 529] on button "Baixar vídeo" at bounding box center [242, 529] width 106 height 28
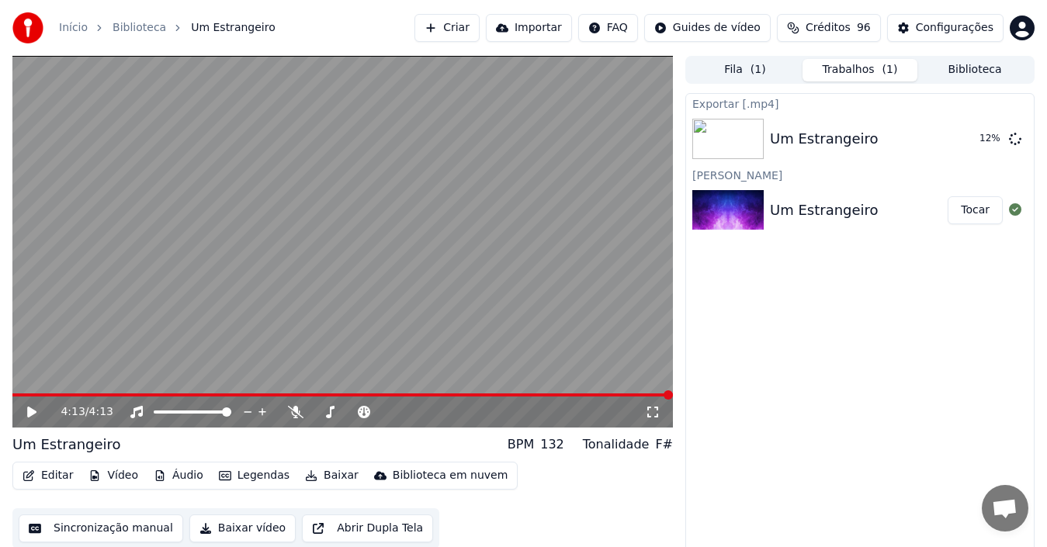
click at [57, 475] on button "Editar" at bounding box center [47, 476] width 63 height 22
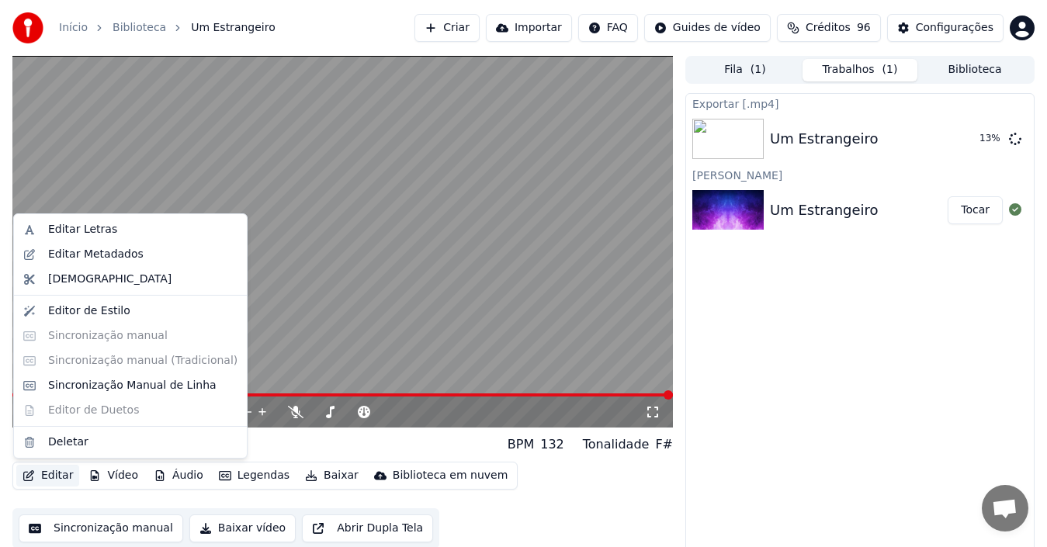
click at [537, 484] on div "Editar Vídeo Áudio Legendas Baixar Biblioteca em nuvem Sincronização manual Bai…" at bounding box center [342, 505] width 660 height 87
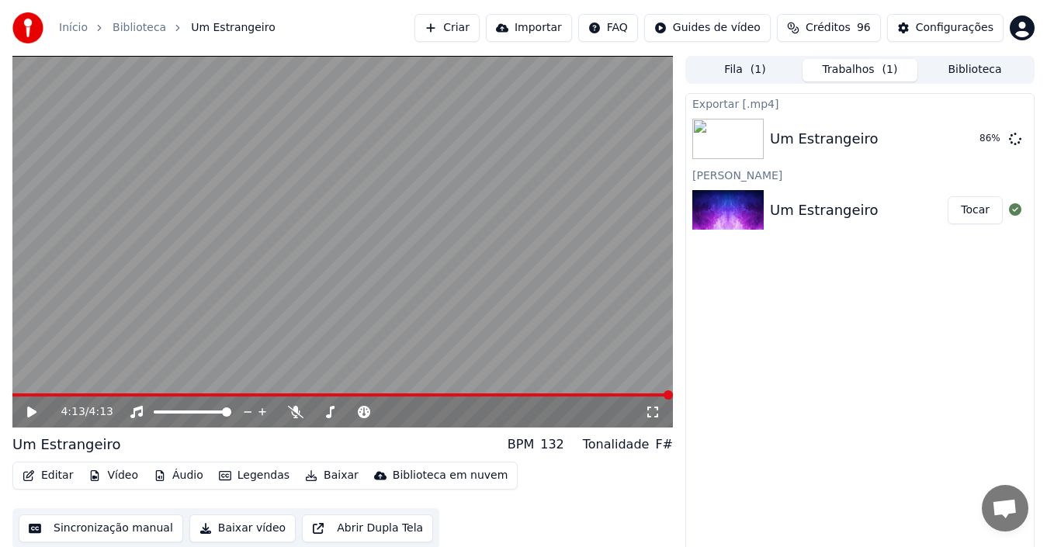
click at [534, 441] on div "BPM" at bounding box center [521, 444] width 26 height 19
click at [615, 451] on div "Tonalidade" at bounding box center [616, 444] width 67 height 19
click at [977, 142] on button "Exibir" at bounding box center [973, 139] width 57 height 28
click at [733, 64] on button "Fila ( 1 )" at bounding box center [745, 70] width 115 height 23
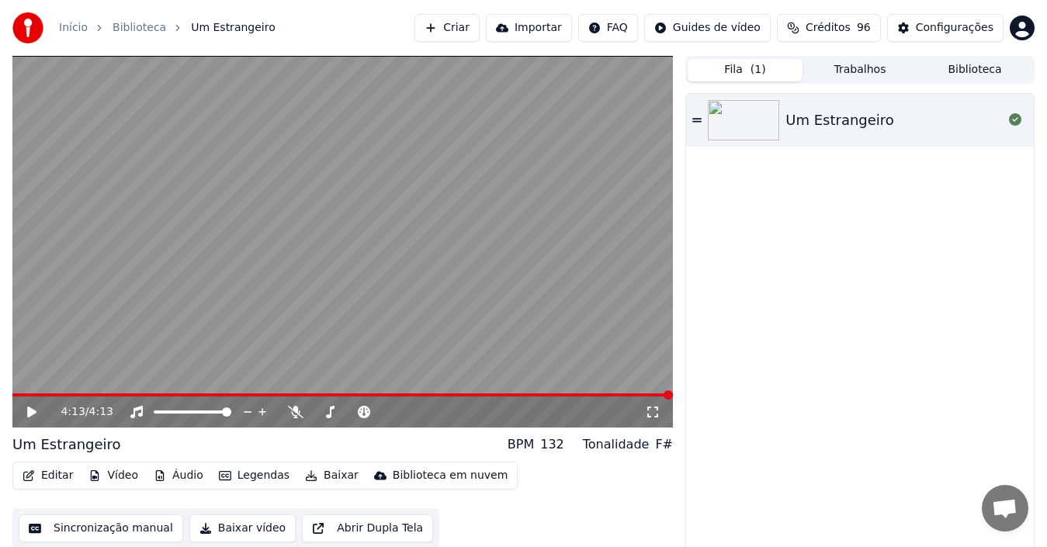
click at [954, 72] on button "Biblioteca" at bounding box center [974, 70] width 115 height 23
